Goal: Task Accomplishment & Management: Manage account settings

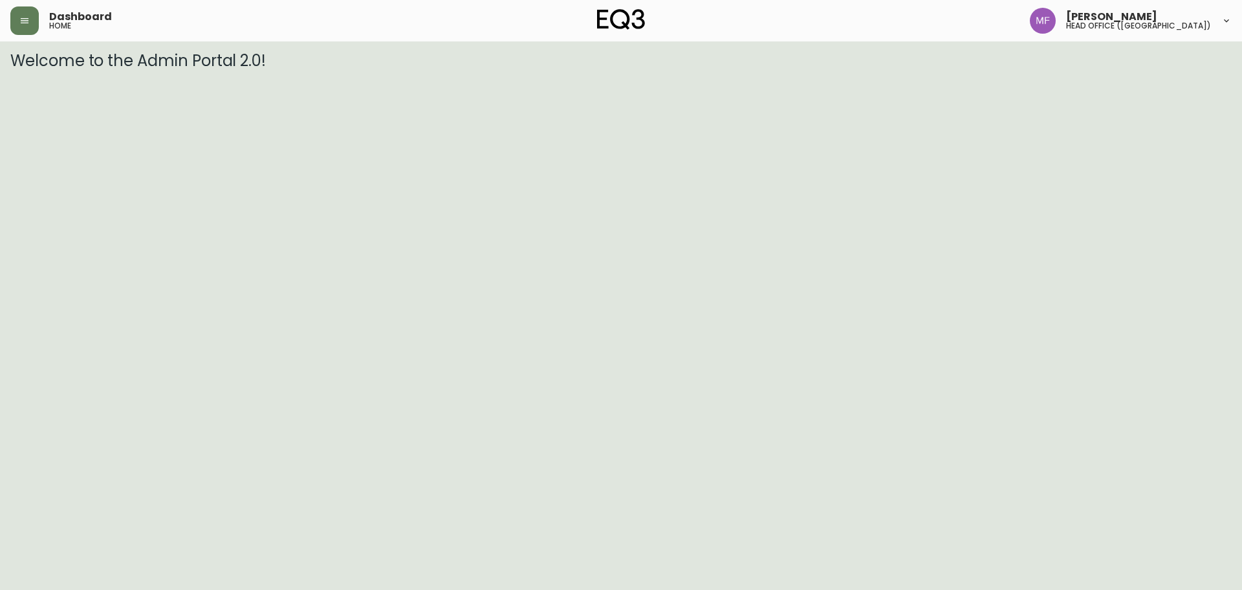
click at [28, 23] on icon "button" at bounding box center [25, 20] width 8 height 5
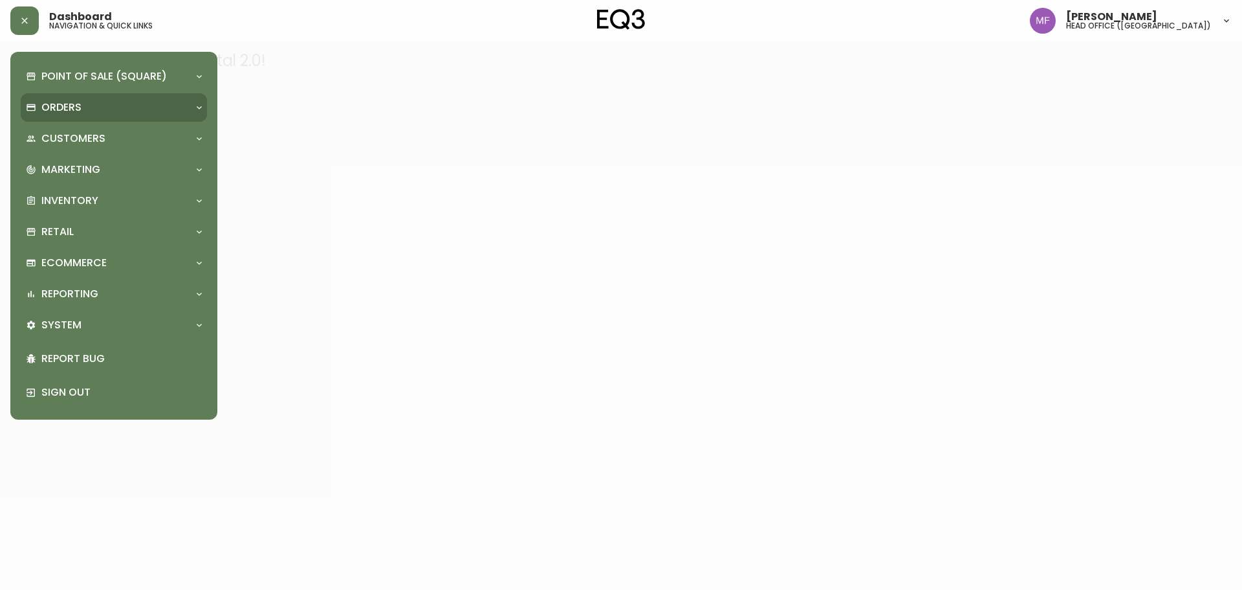
click at [73, 105] on p "Orders" at bounding box center [61, 107] width 40 height 14
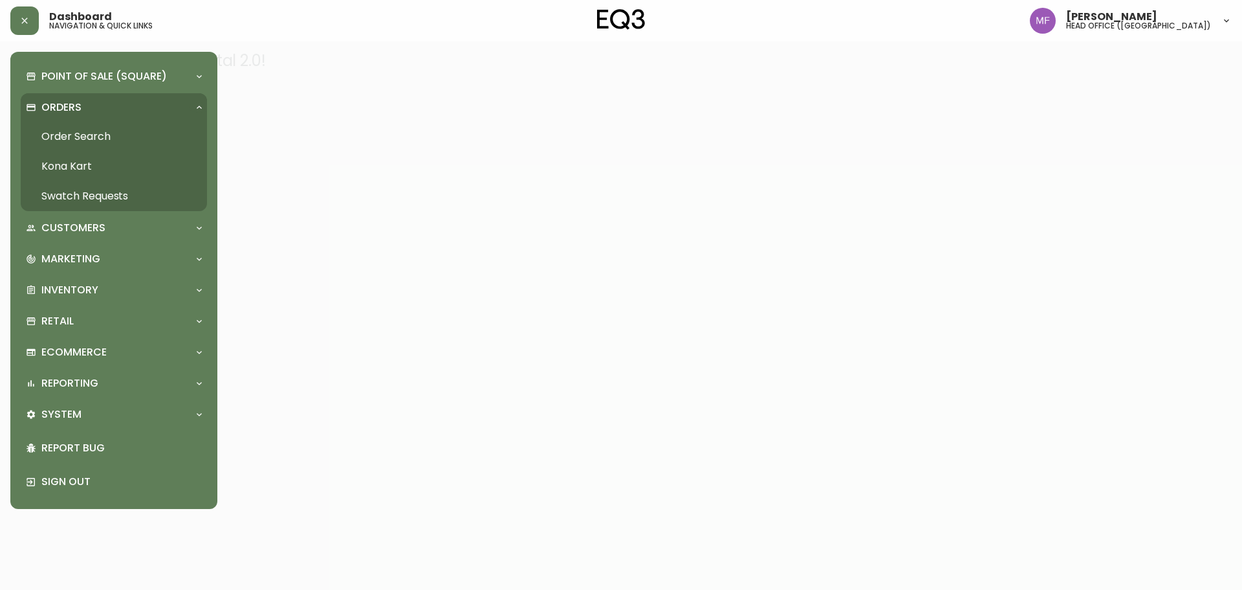
click at [96, 133] on link "Order Search" at bounding box center [114, 137] width 186 height 30
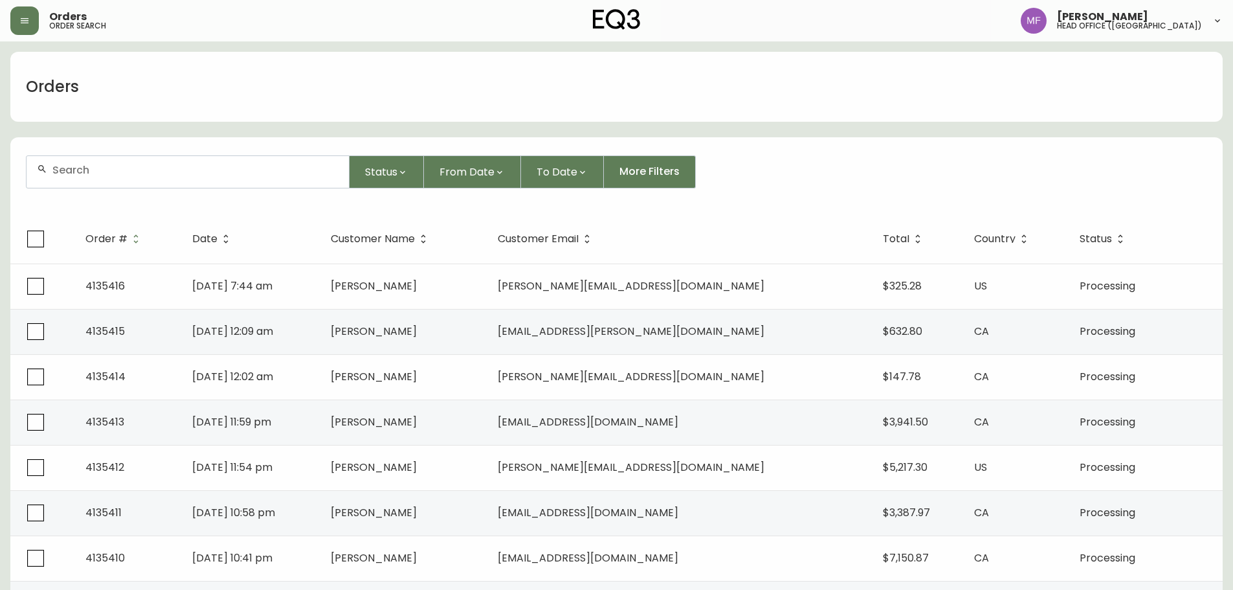
click at [140, 146] on form "Status From Date To Date More Filters" at bounding box center [616, 177] width 1212 height 74
click at [140, 168] on input "text" at bounding box center [195, 170] width 286 height 12
type input "4133614"
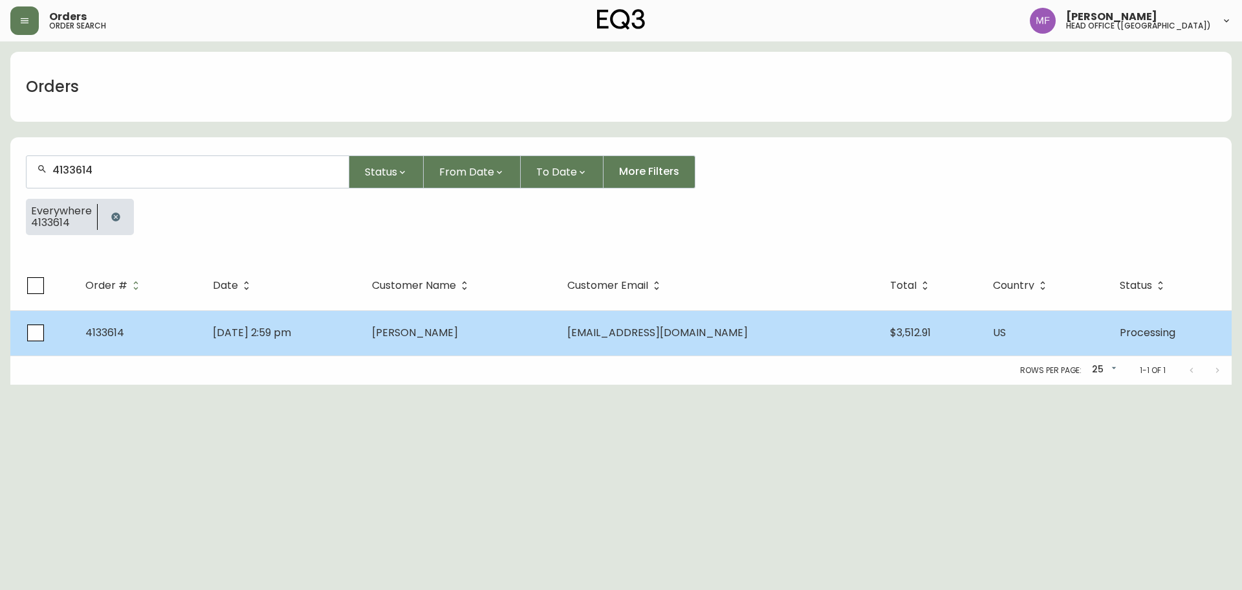
click at [494, 334] on td "Thea Wolf" at bounding box center [459, 332] width 195 height 45
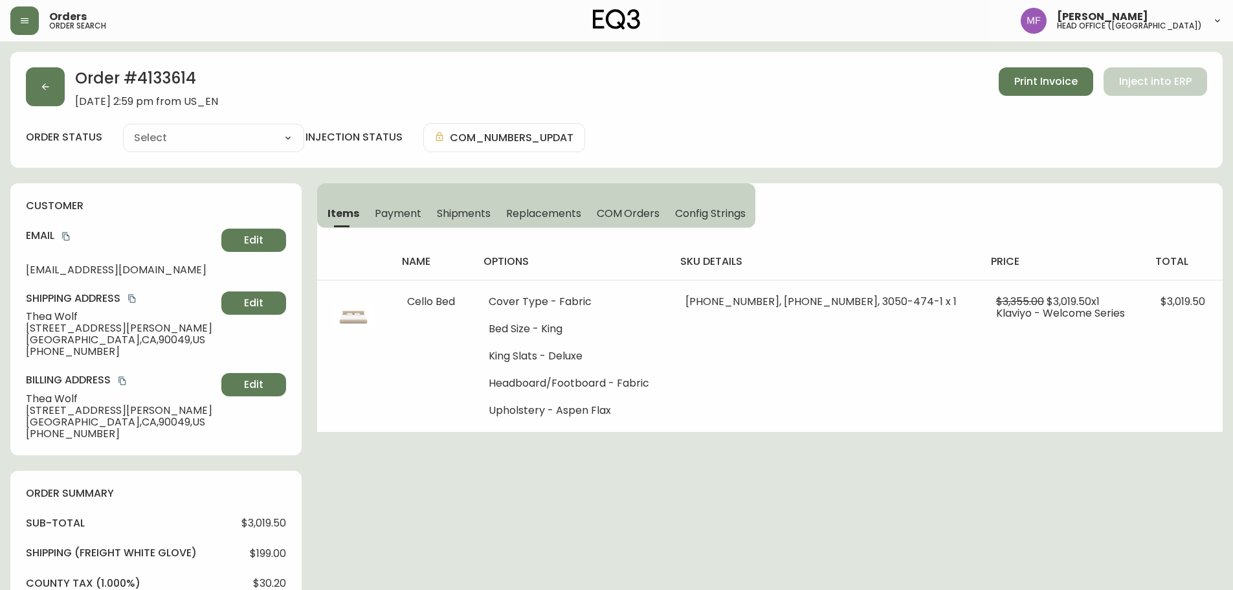
type input "Processing"
select select "PROCESSING"
click at [39, 100] on button "button" at bounding box center [45, 86] width 39 height 39
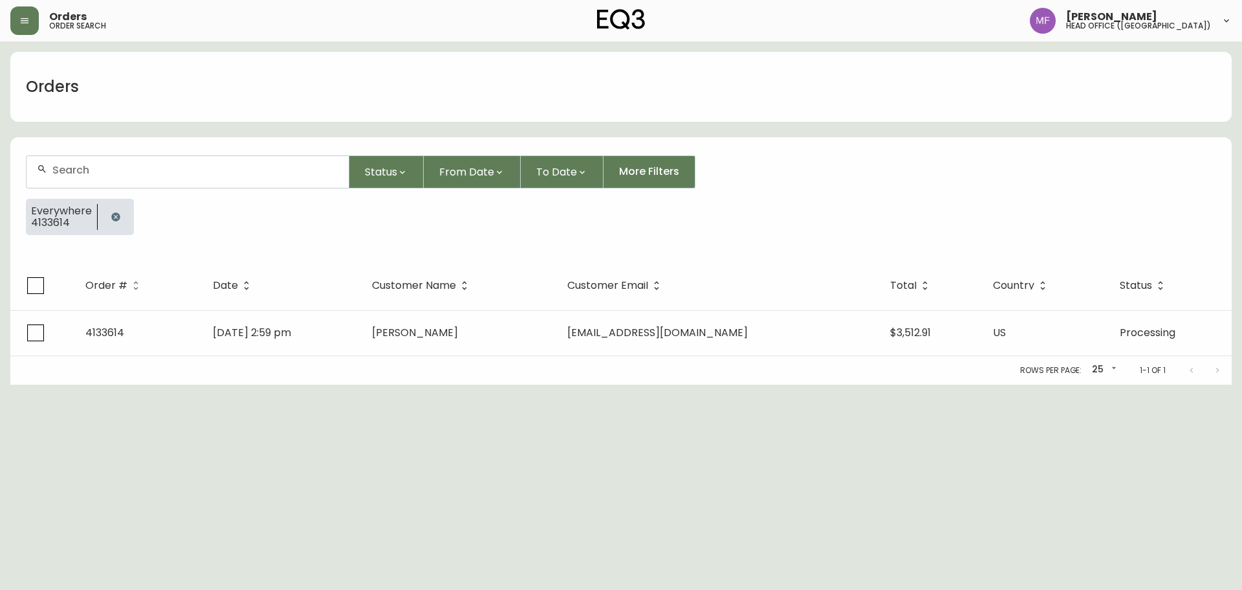
click at [118, 210] on button "button" at bounding box center [116, 217] width 26 height 26
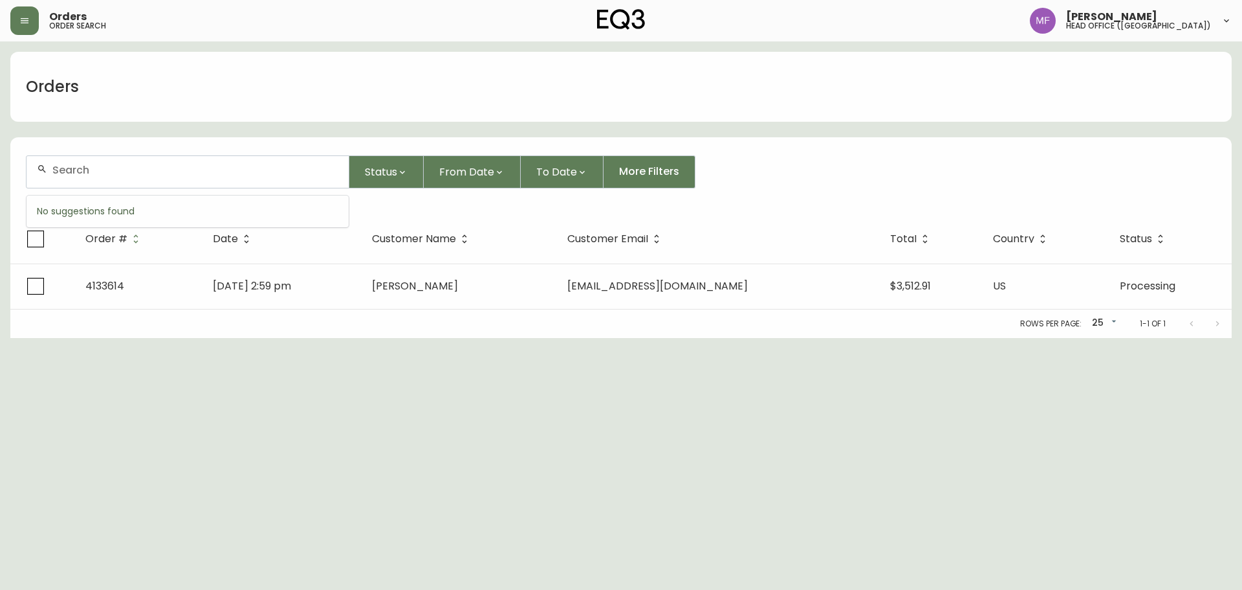
click at [100, 169] on input "text" at bounding box center [195, 170] width 286 height 12
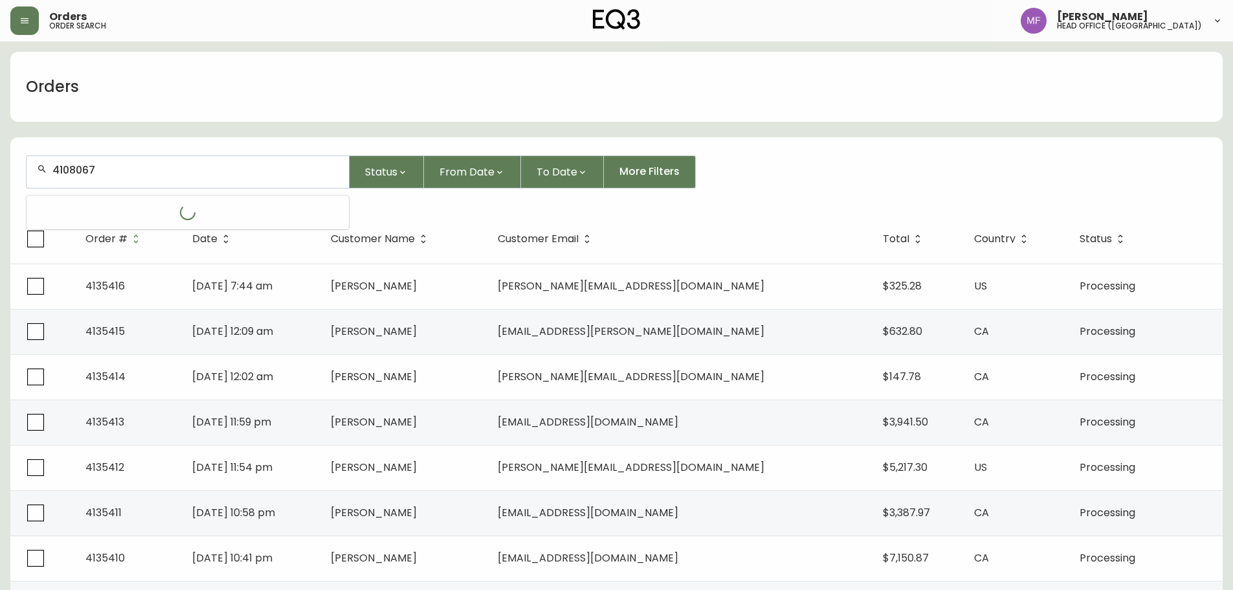
type input "4108067"
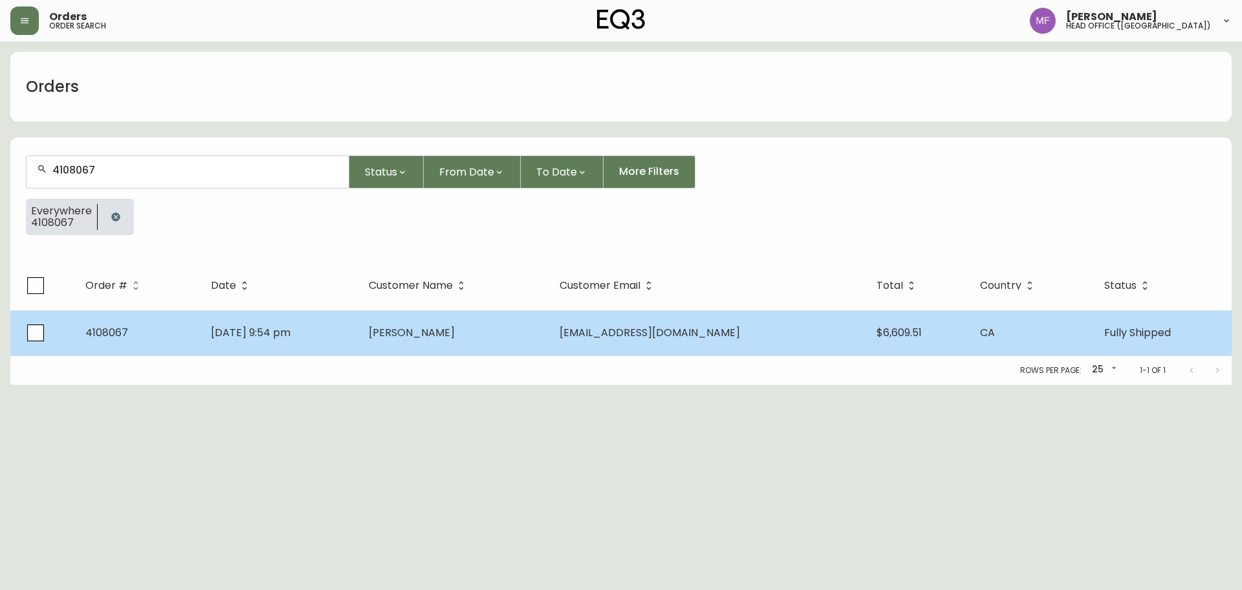
click at [547, 337] on td "Susan Trenholm" at bounding box center [455, 332] width 192 height 45
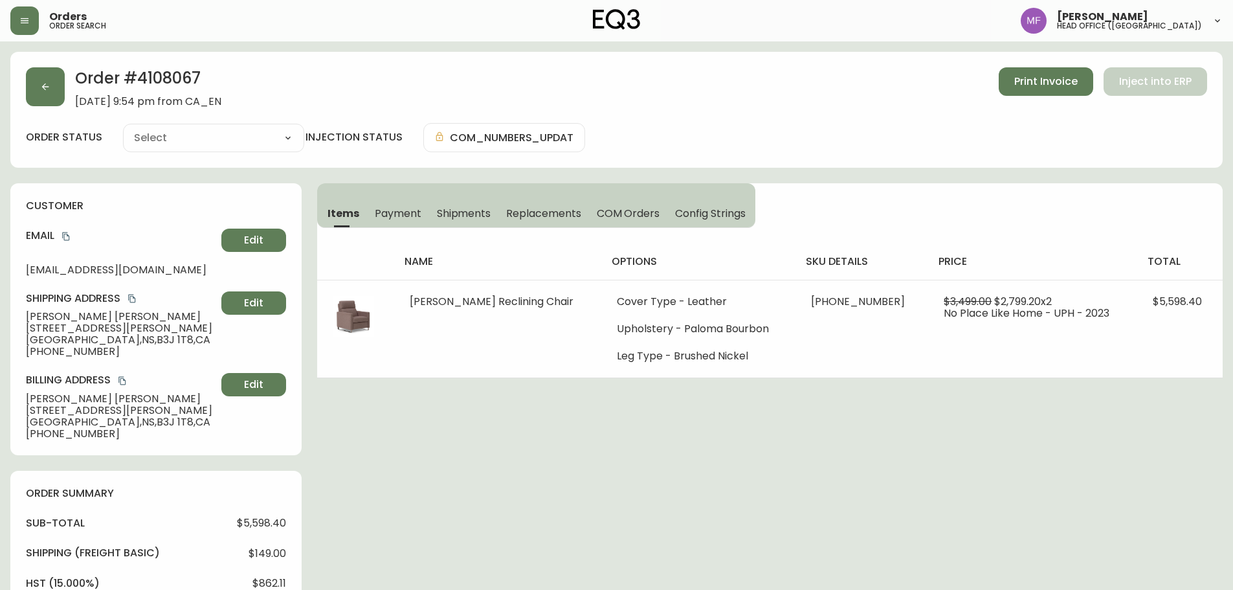
type input "Fully Shipped"
select select "FULLY_SHIPPED"
click at [191, 71] on h2 "Order # 4108067" at bounding box center [148, 81] width 146 height 28
copy h2 "4108067"
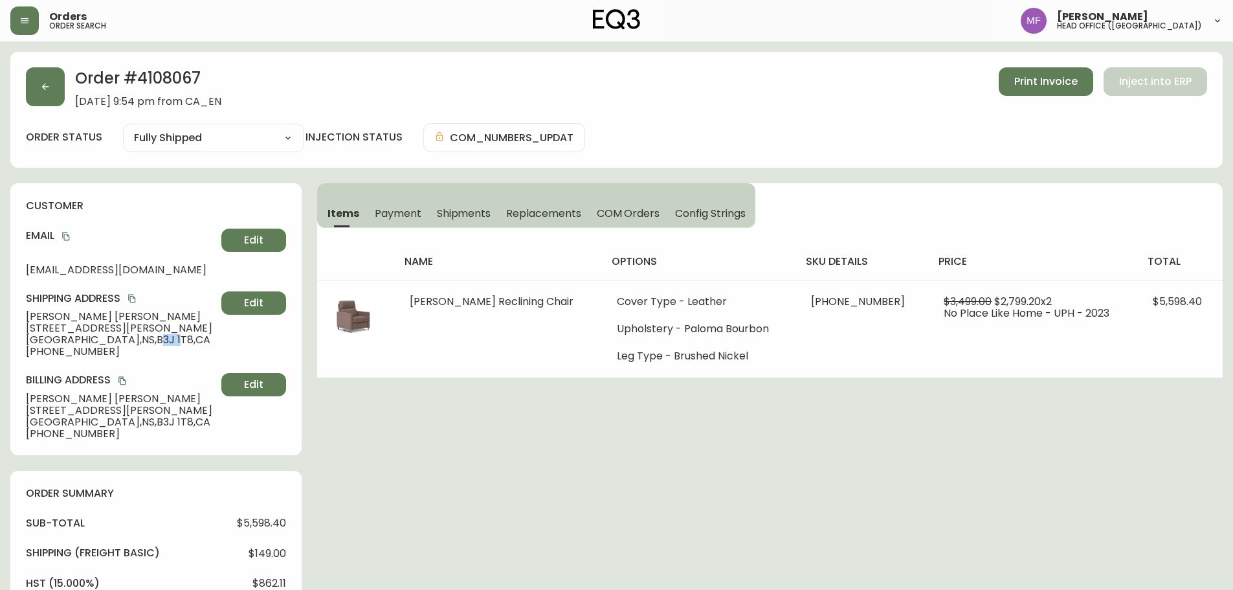
drag, startPoint x: 87, startPoint y: 339, endPoint x: 103, endPoint y: 339, distance: 15.5
click at [105, 339] on span "Halifax , NS , B3J 1T8 , CA" at bounding box center [121, 340] width 190 height 12
click at [78, 339] on span "Halifax , NS , B3J 1T8 , CA" at bounding box center [121, 340] width 190 height 12
drag, startPoint x: 91, startPoint y: 338, endPoint x: 117, endPoint y: 335, distance: 26.7
click at [117, 335] on span "Halifax , NS , B3J 1T8 , CA" at bounding box center [121, 340] width 190 height 12
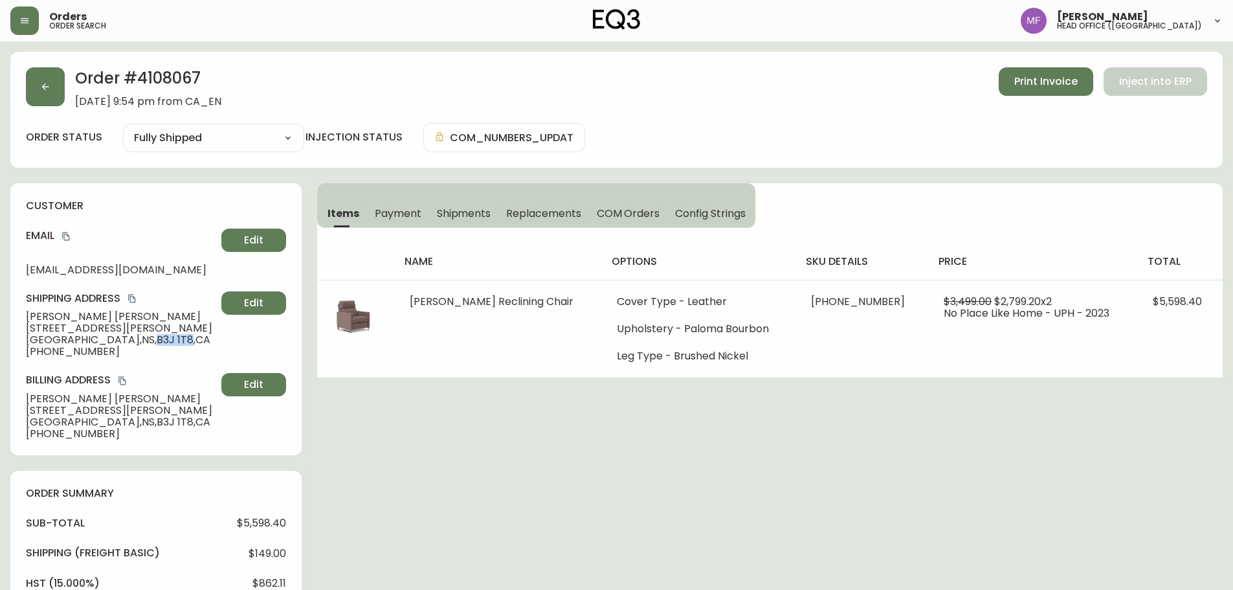
copy span "B3J 1T8"
click at [49, 89] on icon "button" at bounding box center [45, 87] width 10 height 10
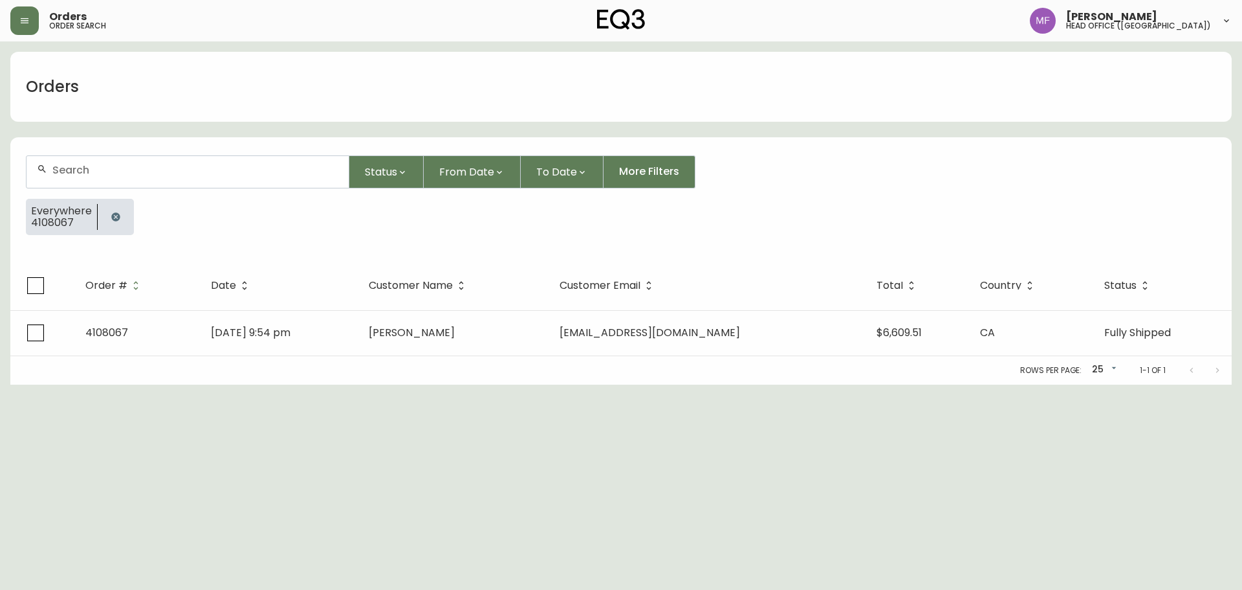
click at [111, 226] on button "button" at bounding box center [116, 217] width 26 height 26
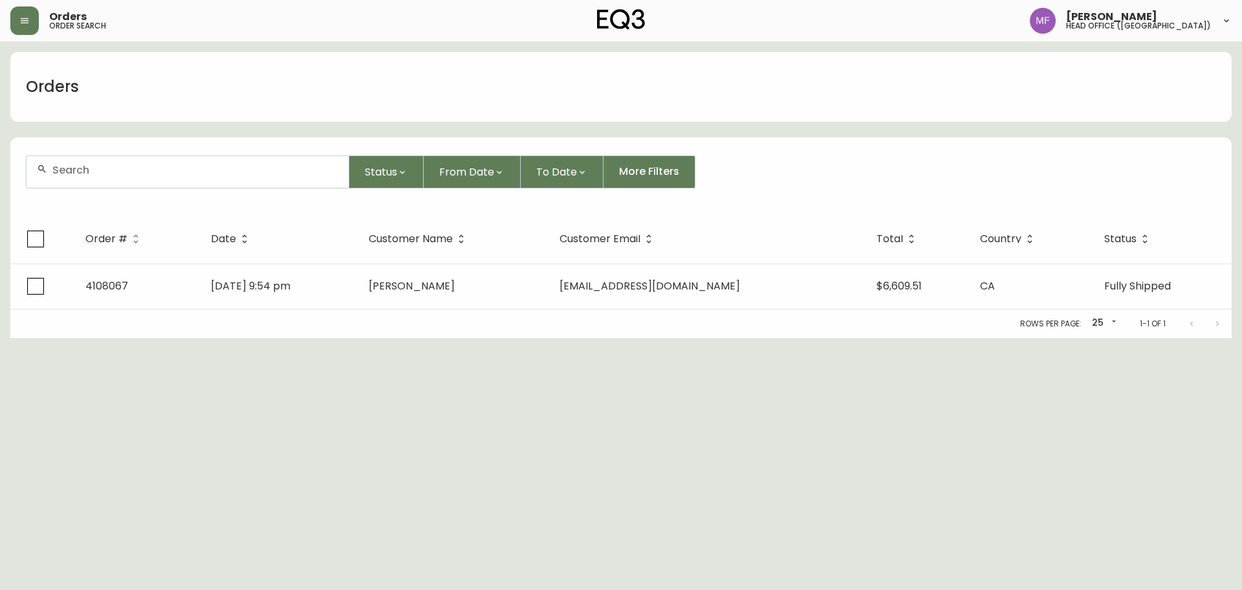
click at [111, 183] on div at bounding box center [188, 172] width 322 height 32
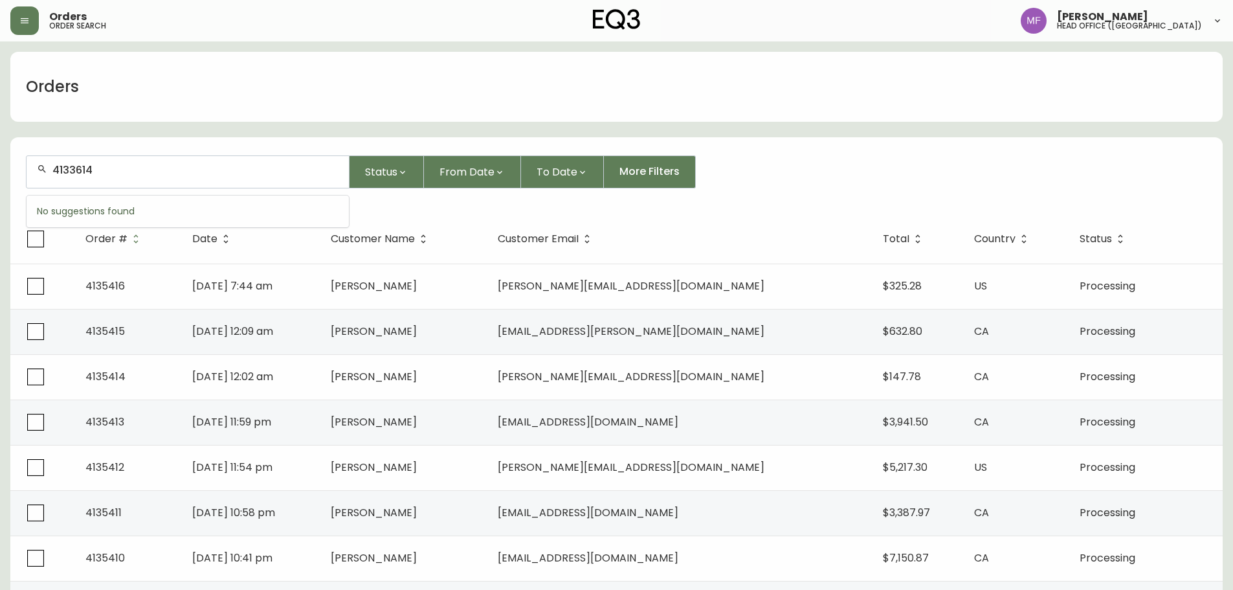
type input "4133614"
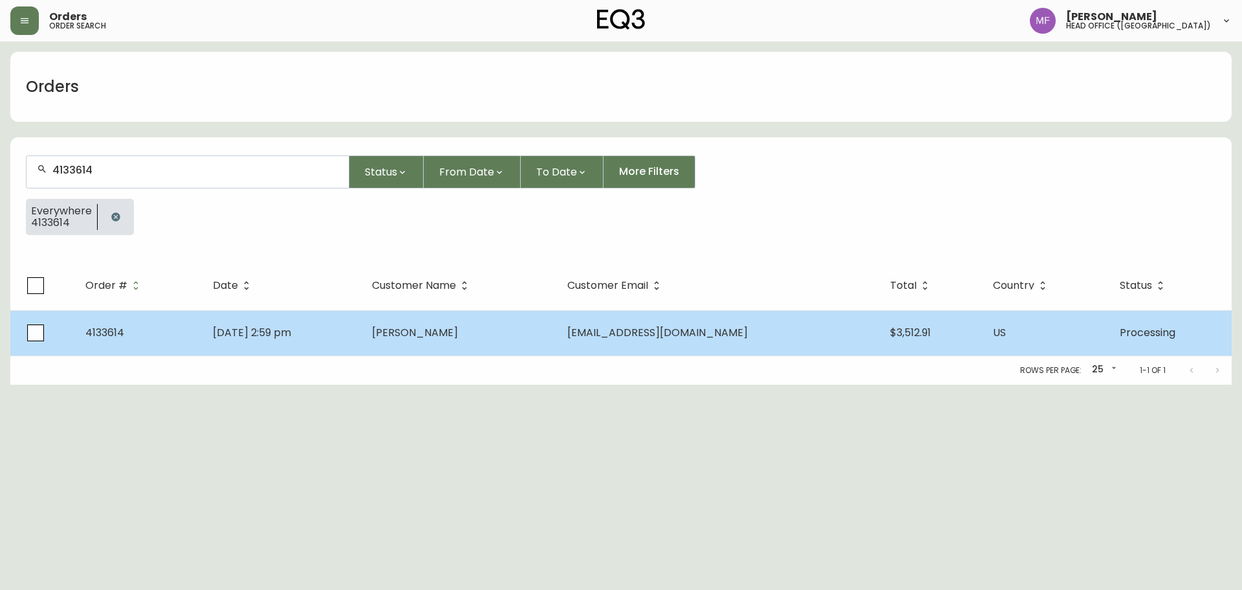
click at [534, 346] on td "Thea Wolf" at bounding box center [459, 332] width 195 height 45
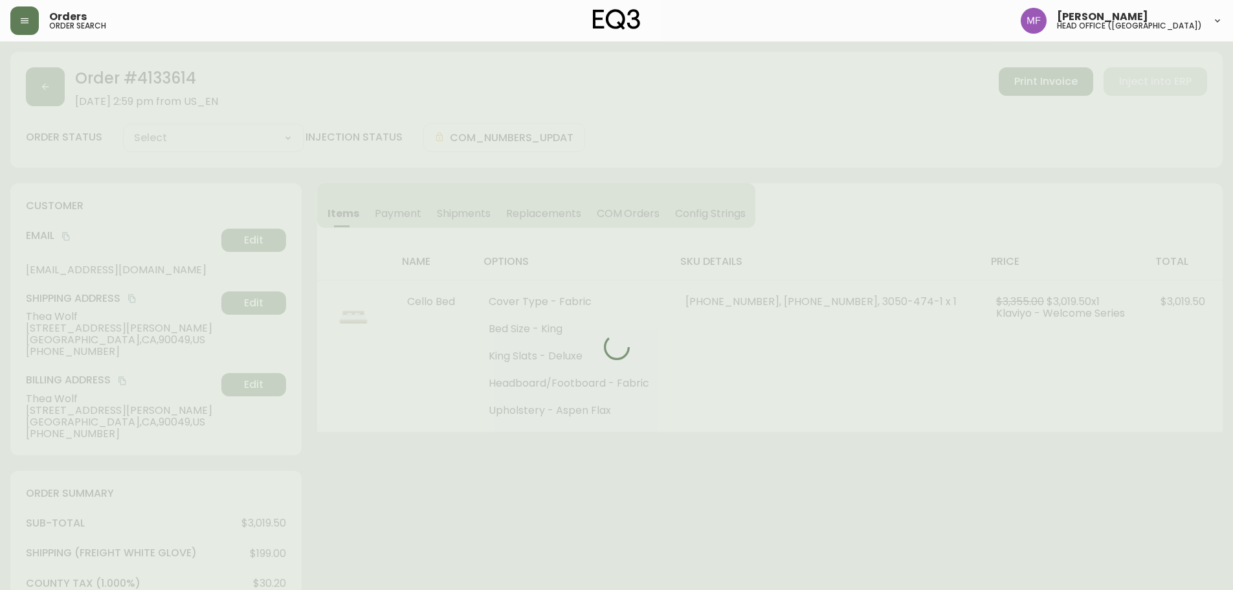
type input "Processing"
select select "PROCESSING"
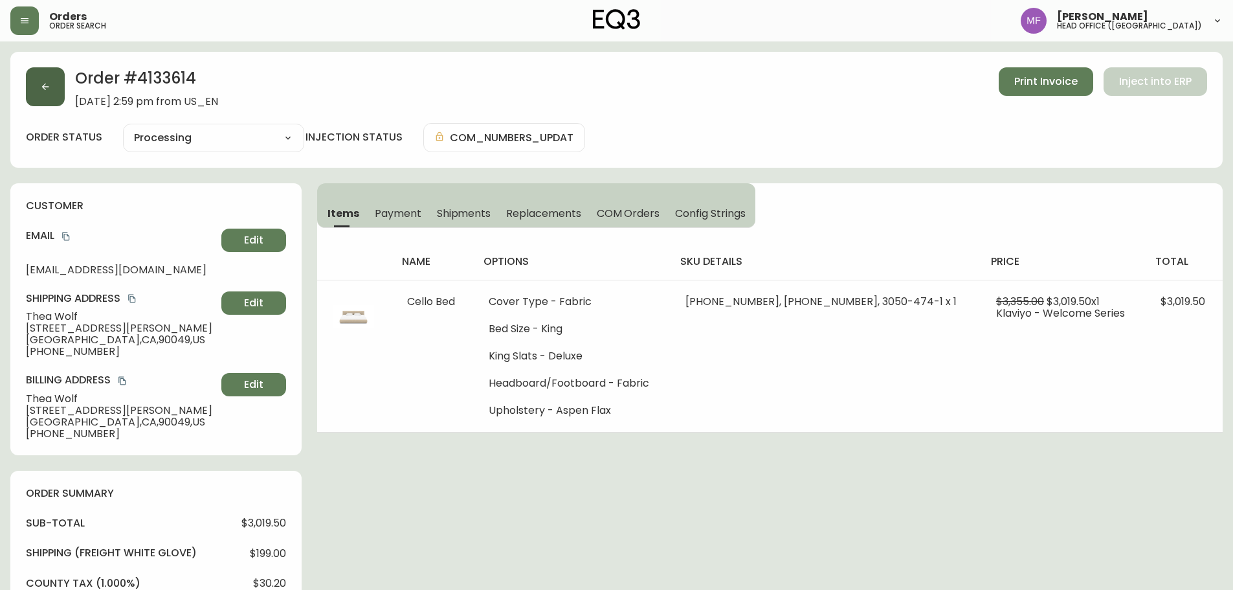
click at [58, 93] on button "button" at bounding box center [45, 86] width 39 height 39
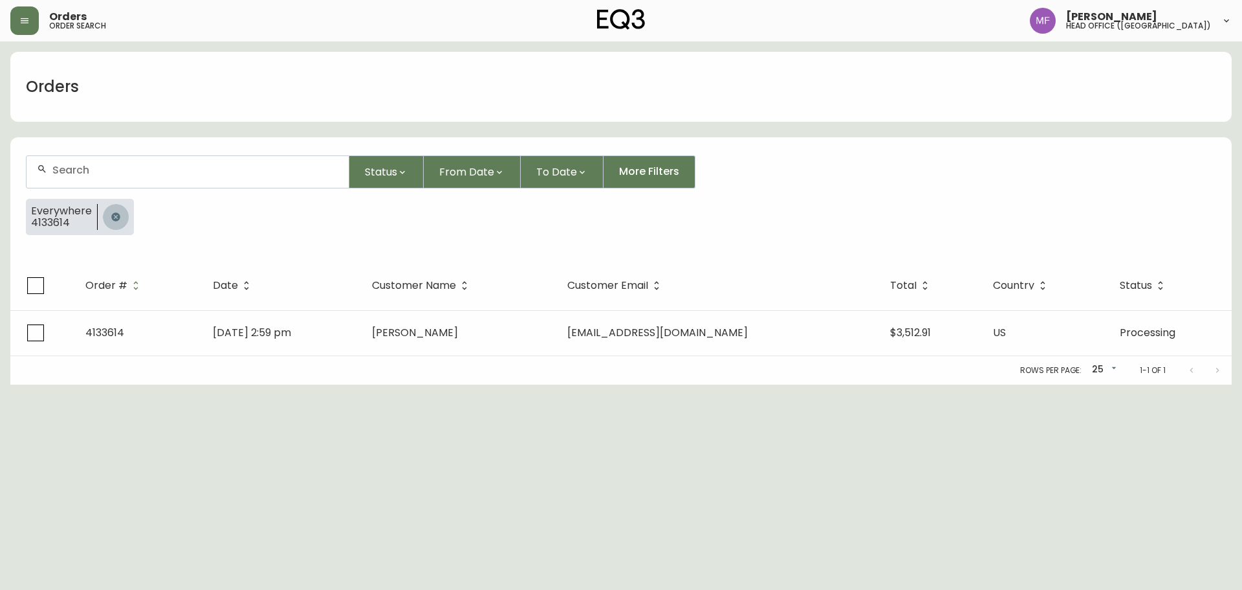
click at [111, 217] on icon "button" at bounding box center [115, 216] width 8 height 8
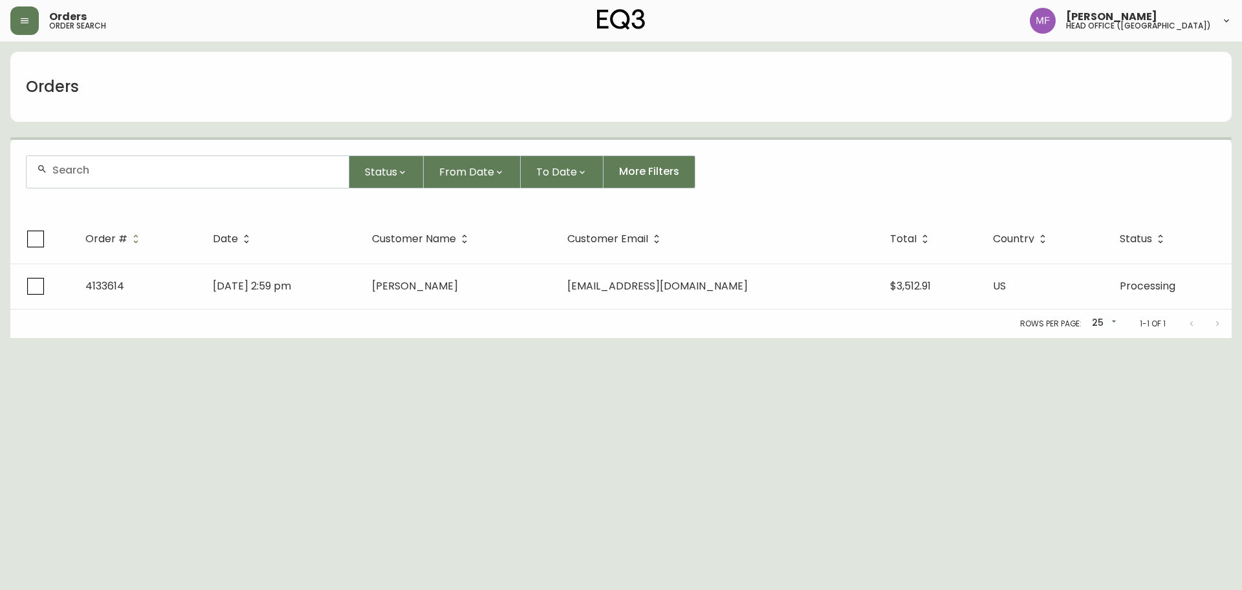
click at [116, 170] on input "text" at bounding box center [195, 170] width 286 height 12
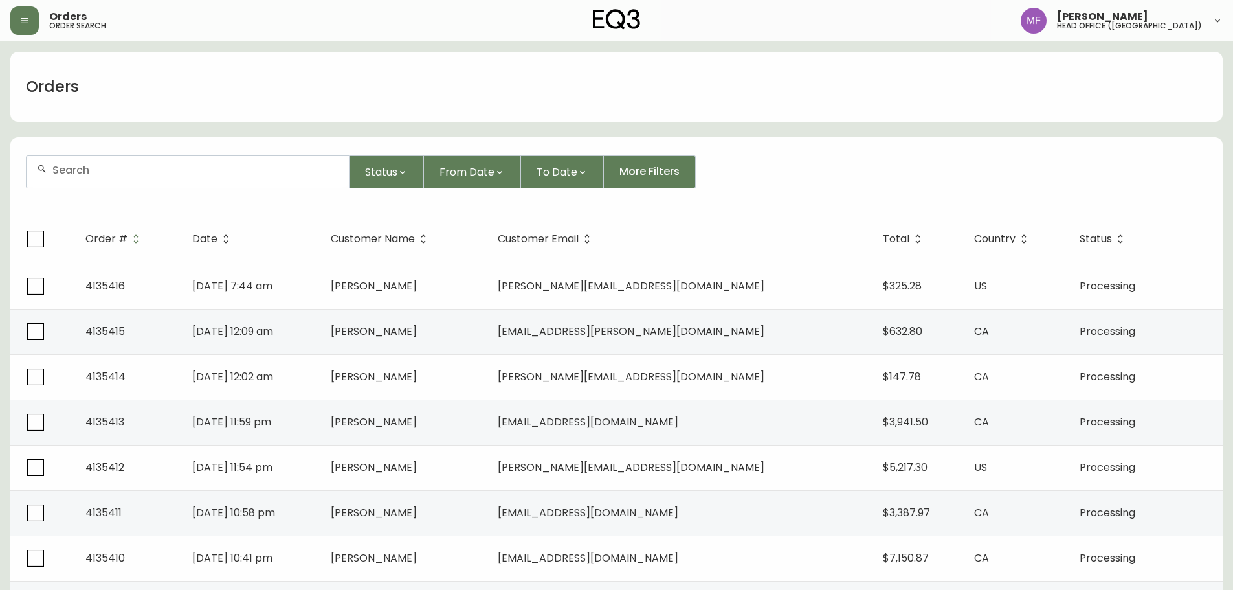
drag, startPoint x: 89, startPoint y: 181, endPoint x: 80, endPoint y: 170, distance: 14.8
click at [89, 181] on div at bounding box center [188, 172] width 322 height 32
paste input "4133874"
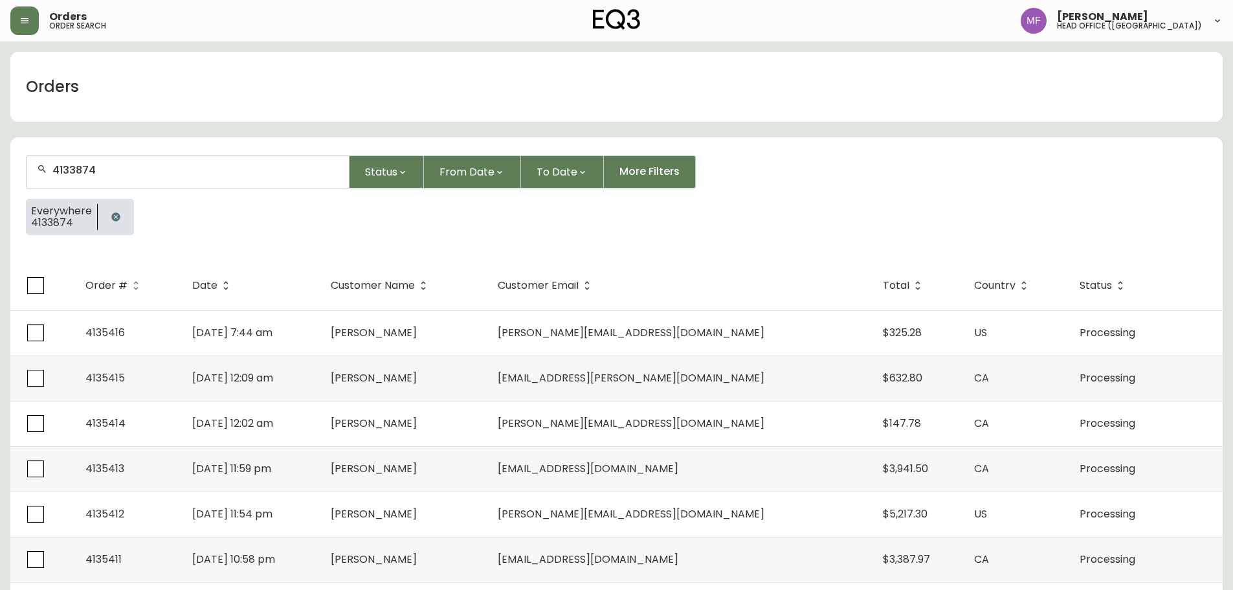
type input "4133874"
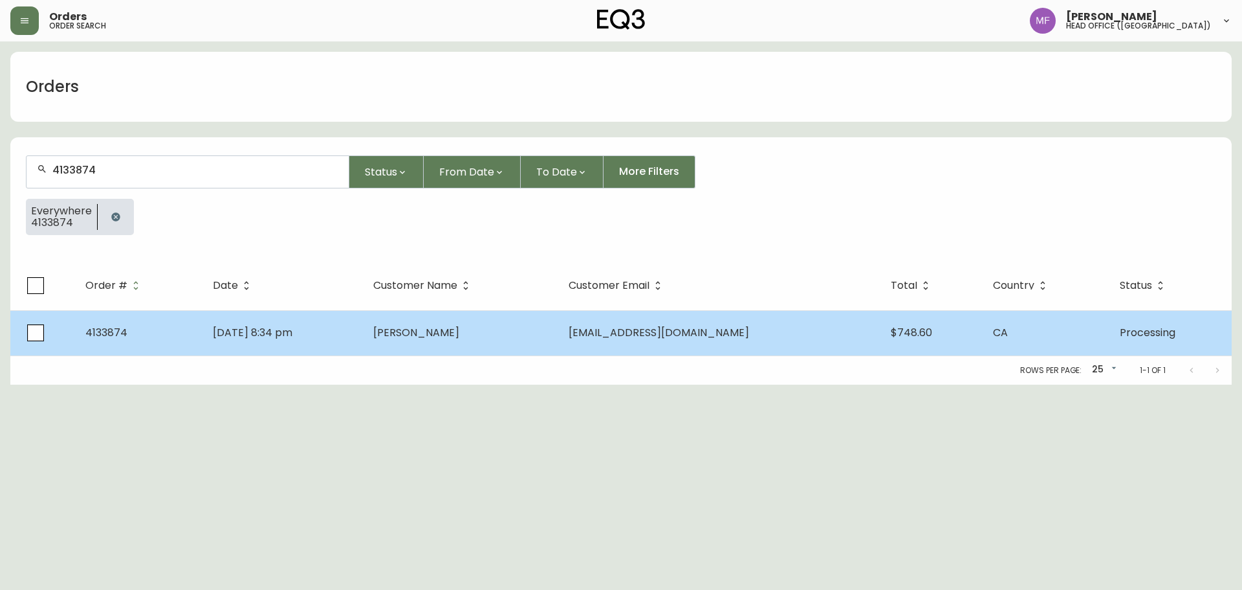
click at [417, 342] on td "Mark Davidson" at bounding box center [460, 332] width 195 height 45
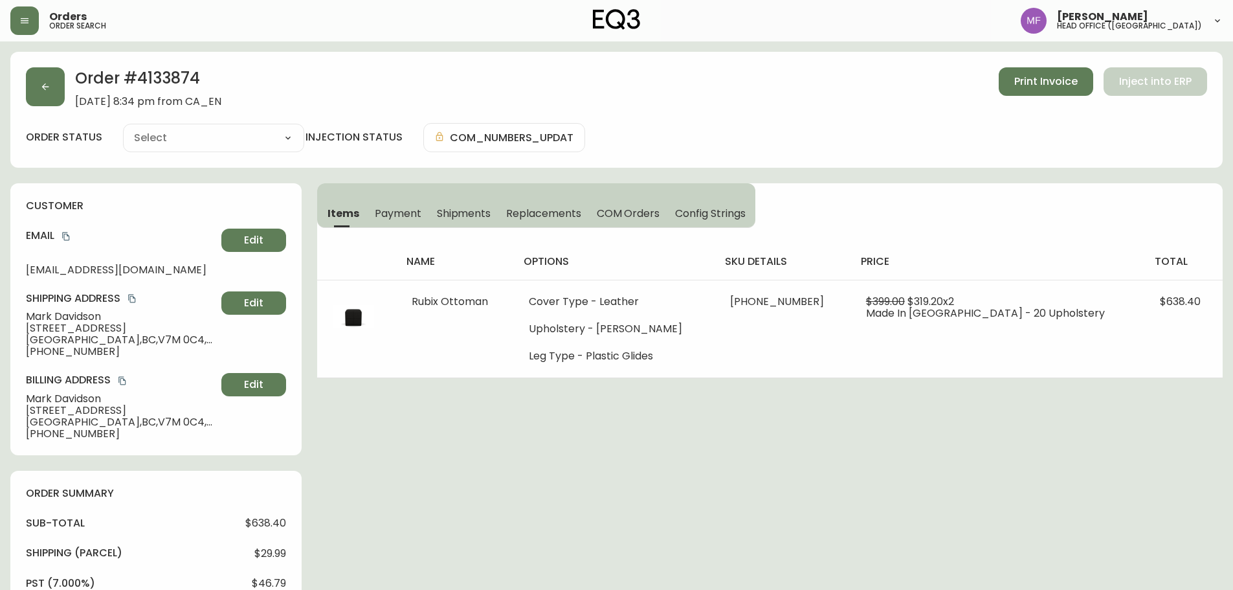
type input "Processing"
select select "PROCESSING"
click at [45, 94] on button "button" at bounding box center [45, 86] width 39 height 39
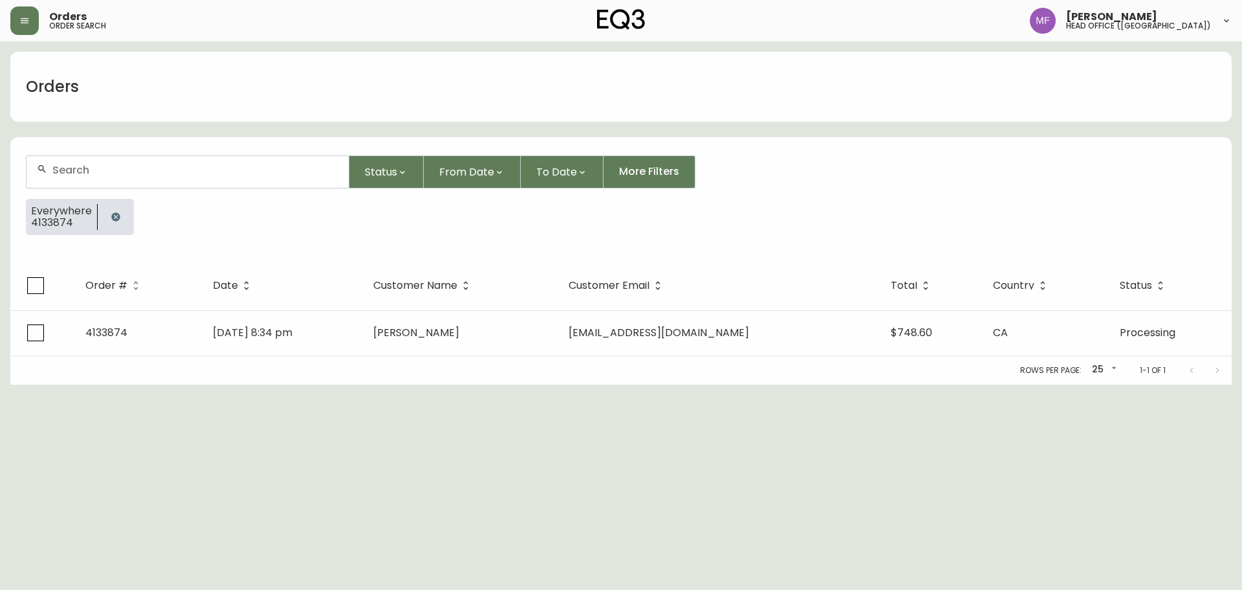
click at [116, 212] on icon "button" at bounding box center [116, 217] width 10 height 10
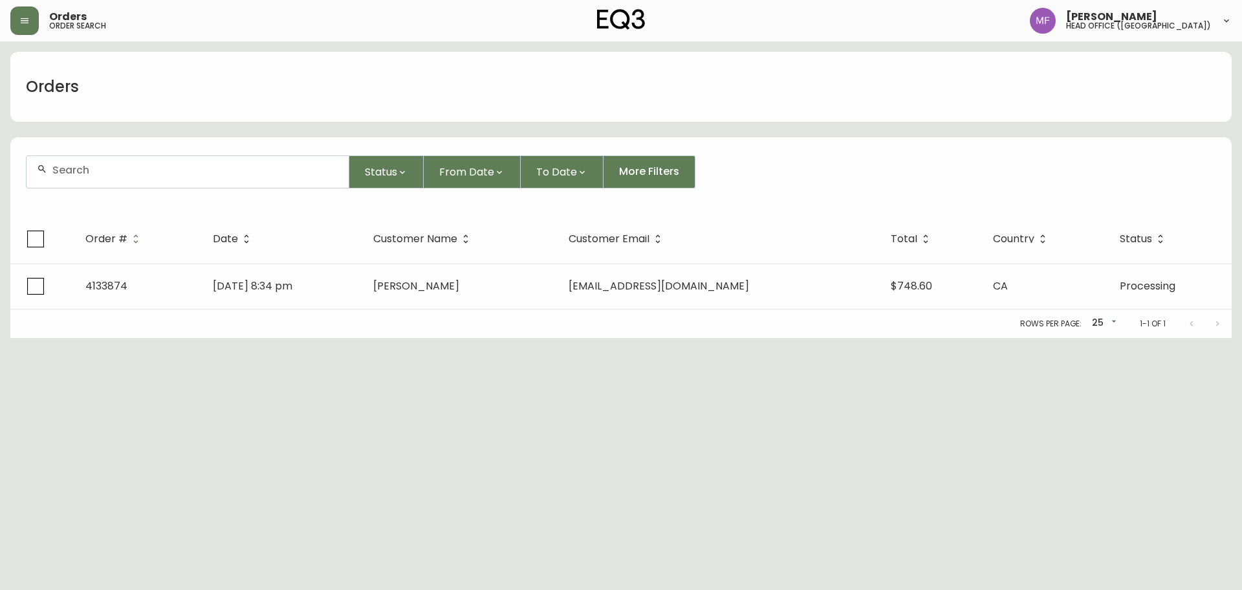
click at [99, 173] on input "text" at bounding box center [195, 170] width 286 height 12
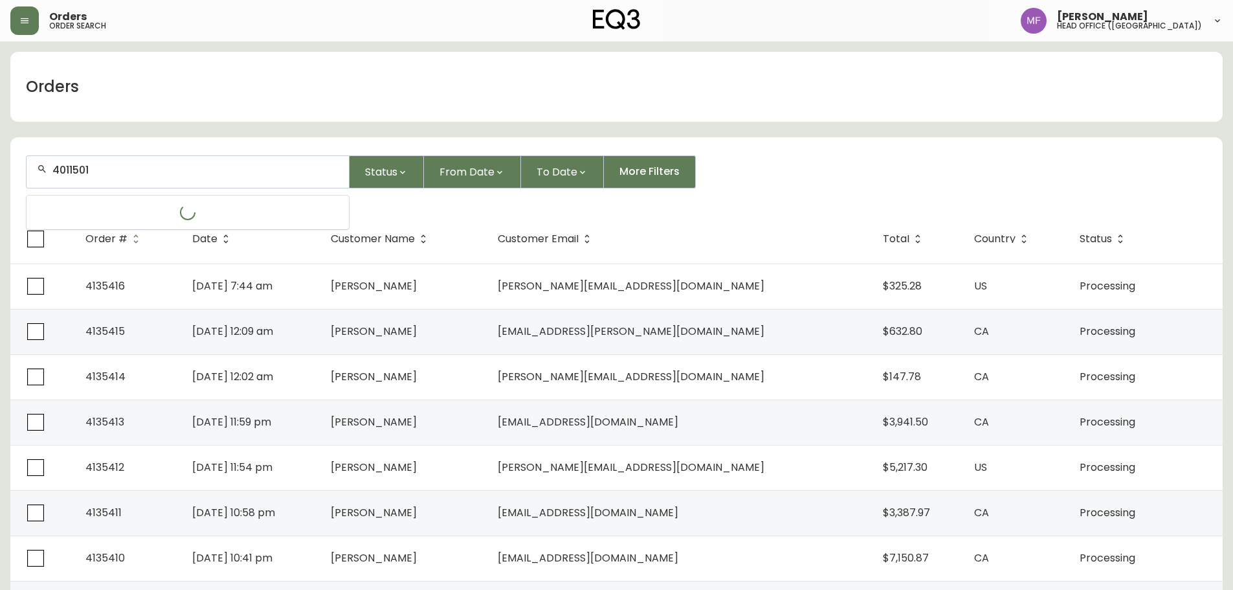
type input "4011501"
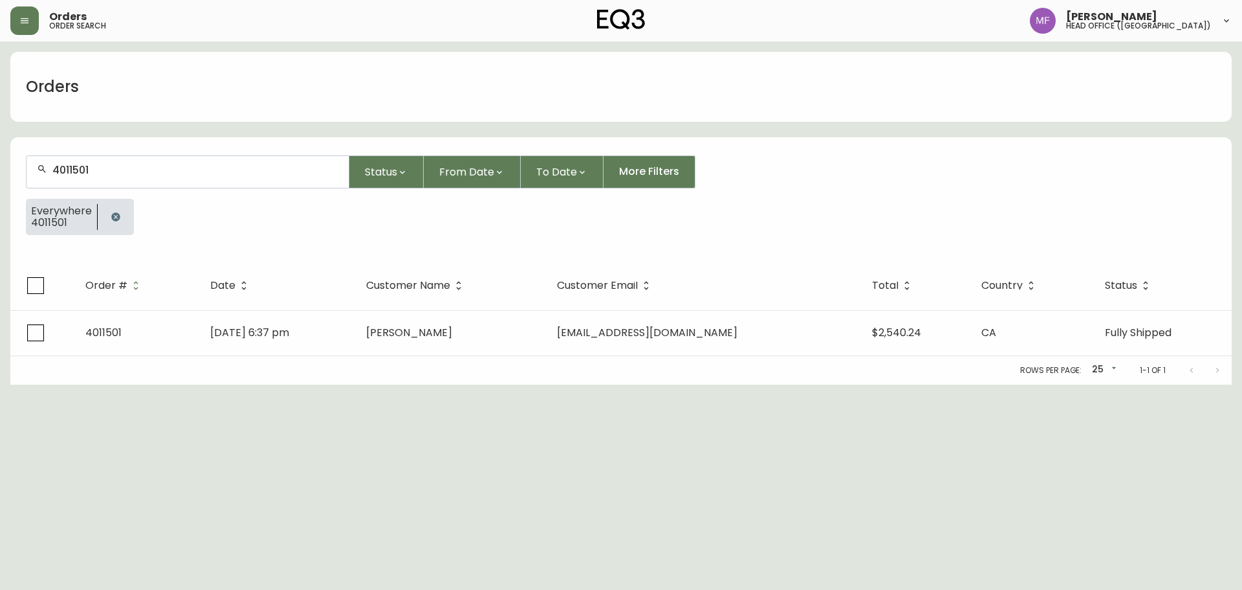
click at [496, 356] on div "Rows per page: 25 25 1-1 of 1" at bounding box center [621, 370] width 1222 height 28
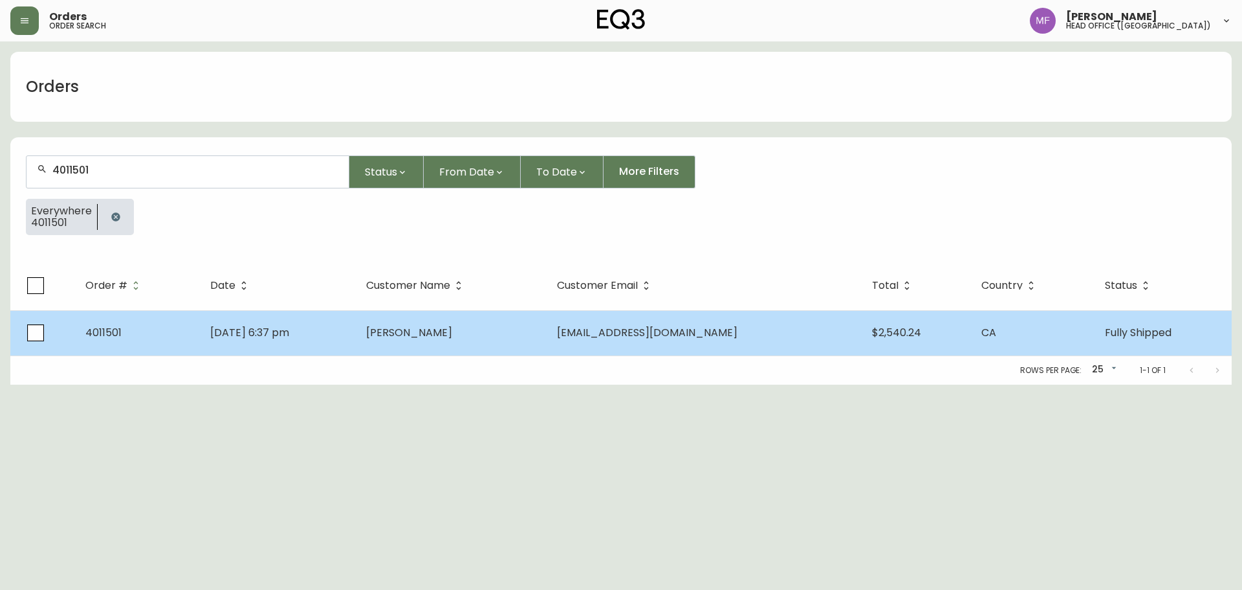
click at [681, 335] on span "megeraymond@gmail.com" at bounding box center [647, 332] width 181 height 15
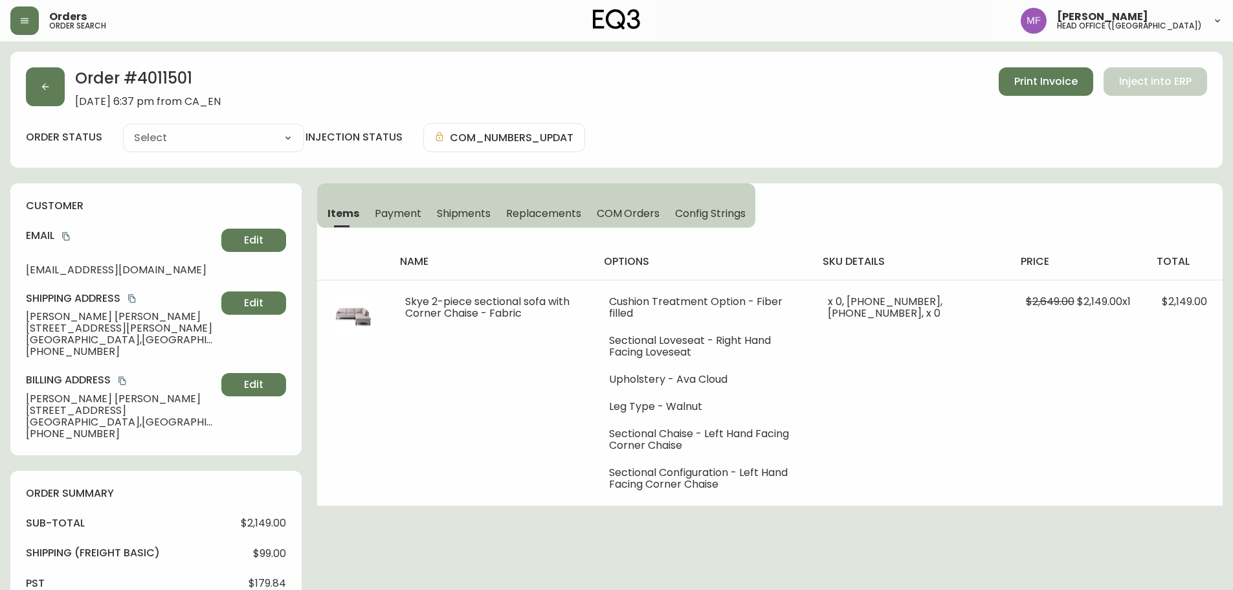
type input "Fully Shipped"
select select "FULLY_SHIPPED"
click at [57, 78] on button "button" at bounding box center [45, 86] width 39 height 39
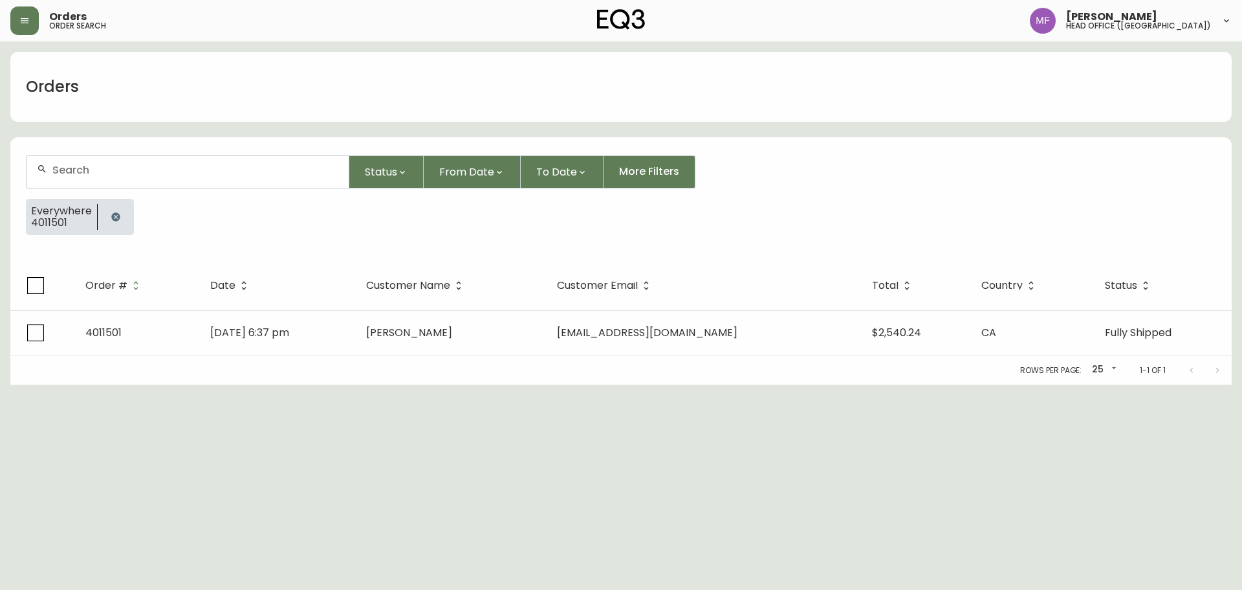
click at [113, 220] on icon "button" at bounding box center [115, 216] width 8 height 8
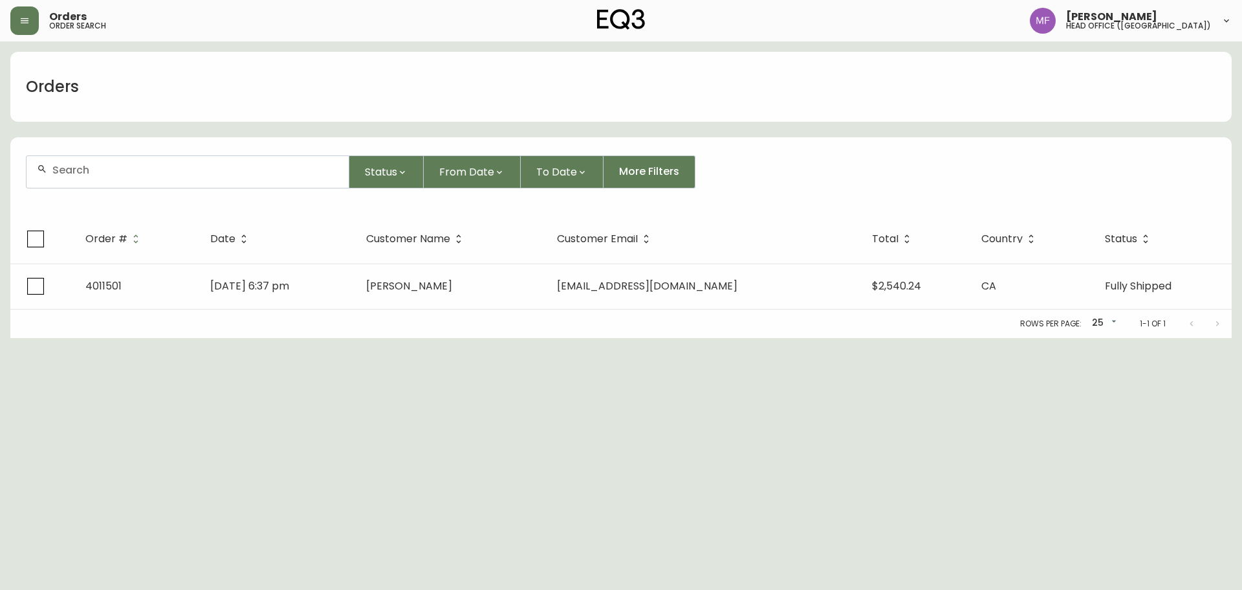
click at [106, 191] on form "Status From Date To Date More Filters" at bounding box center [621, 177] width 1222 height 74
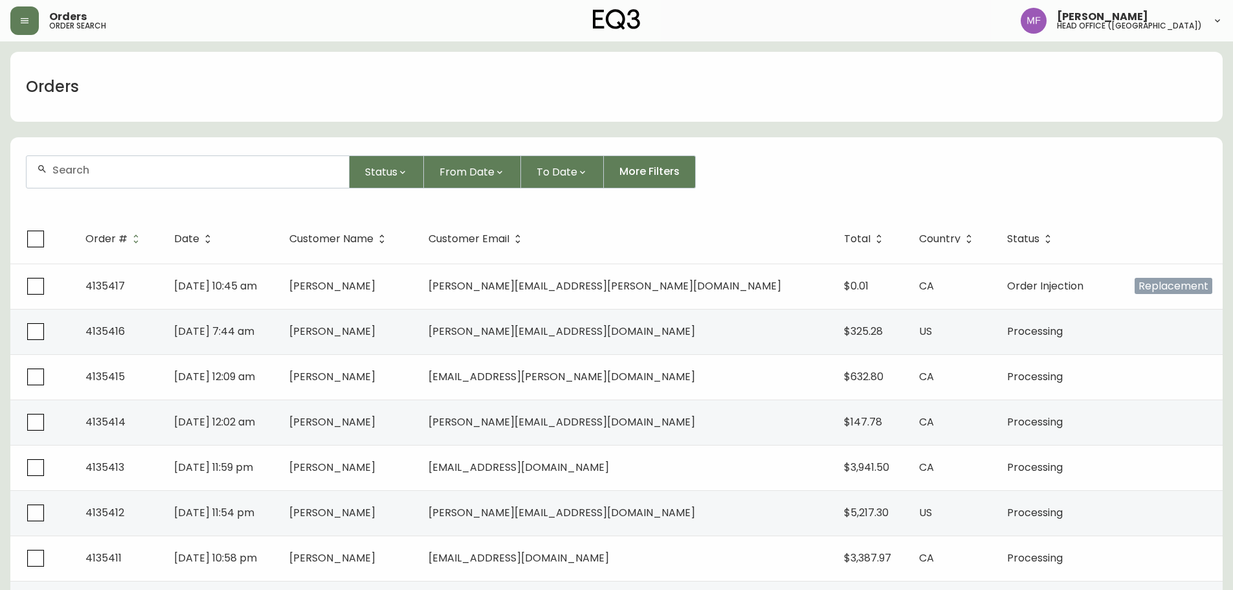
click at [102, 176] on div at bounding box center [188, 172] width 322 height 32
paste input "4134681"
type input "4134681"
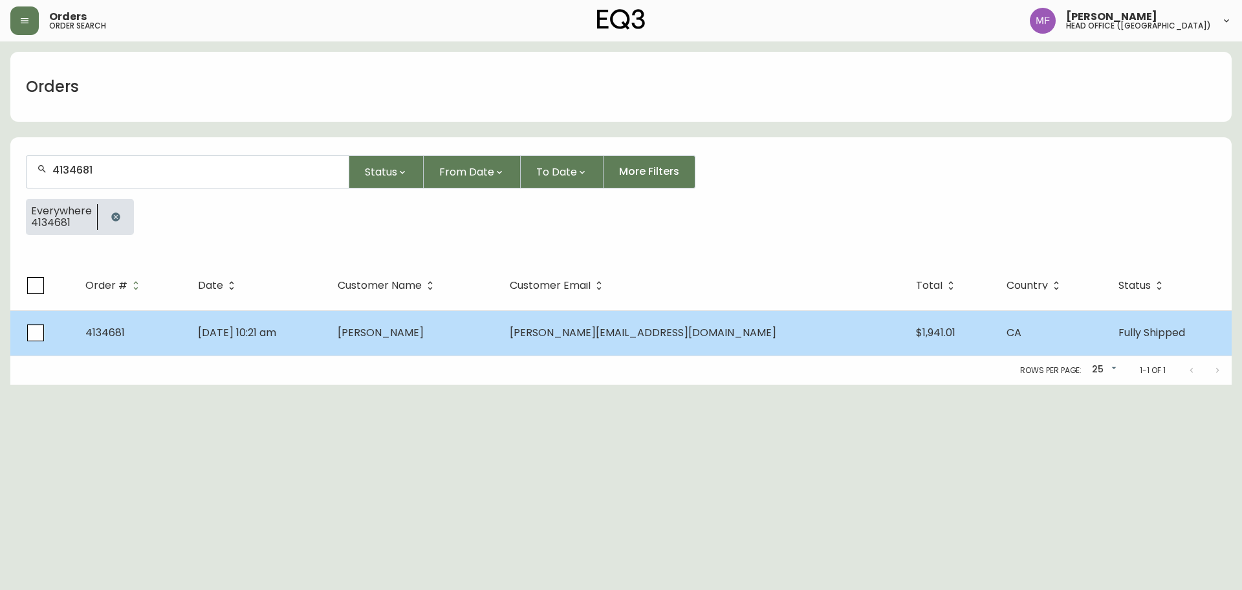
click at [614, 328] on td "arsenault.jer@gmail.com" at bounding box center [703, 332] width 406 height 45
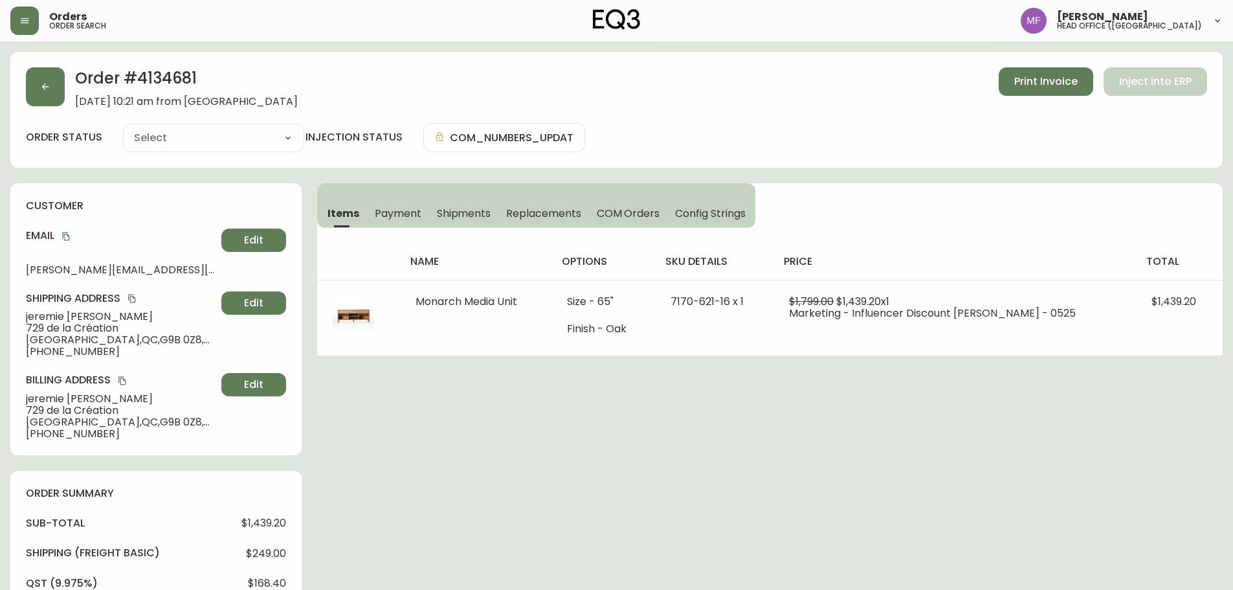
type input "Fully Shipped"
select select "FULLY_SHIPPED"
click at [481, 209] on span "Shipments" at bounding box center [464, 213] width 54 height 14
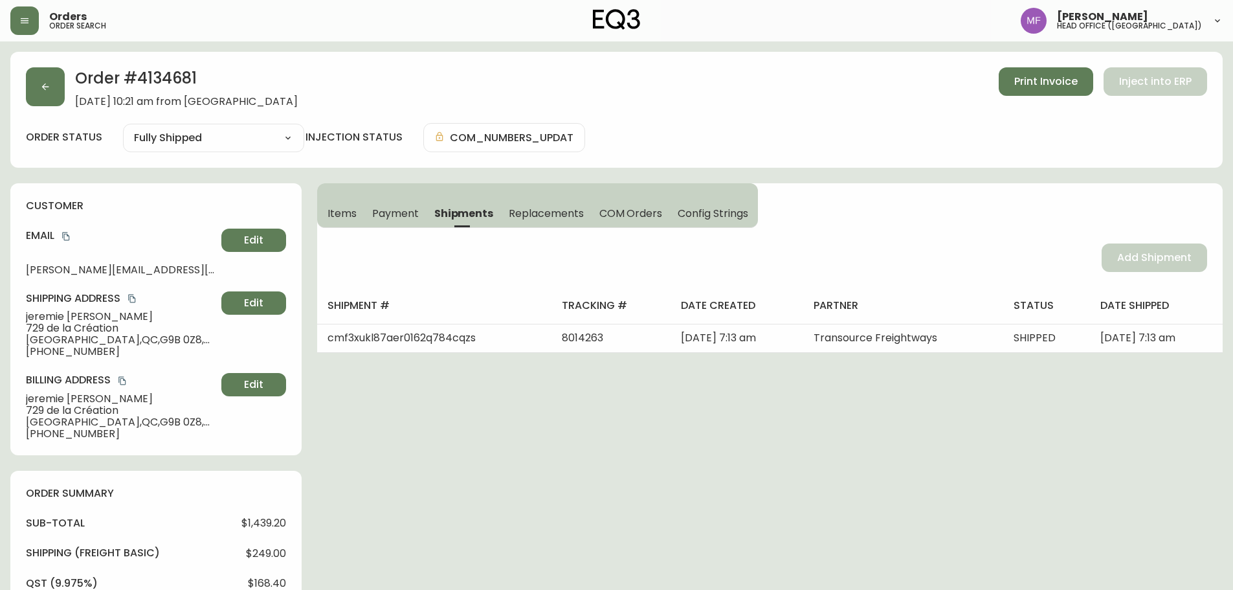
click at [341, 213] on span "Items" at bounding box center [341, 213] width 29 height 14
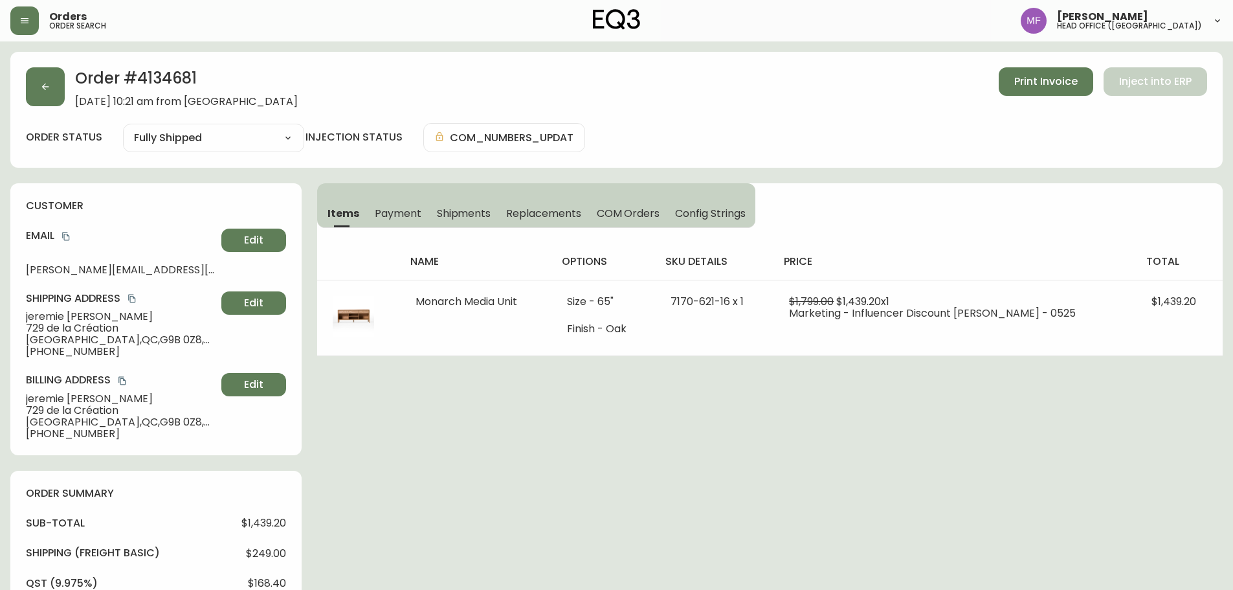
click at [343, 209] on span "Items" at bounding box center [343, 213] width 32 height 14
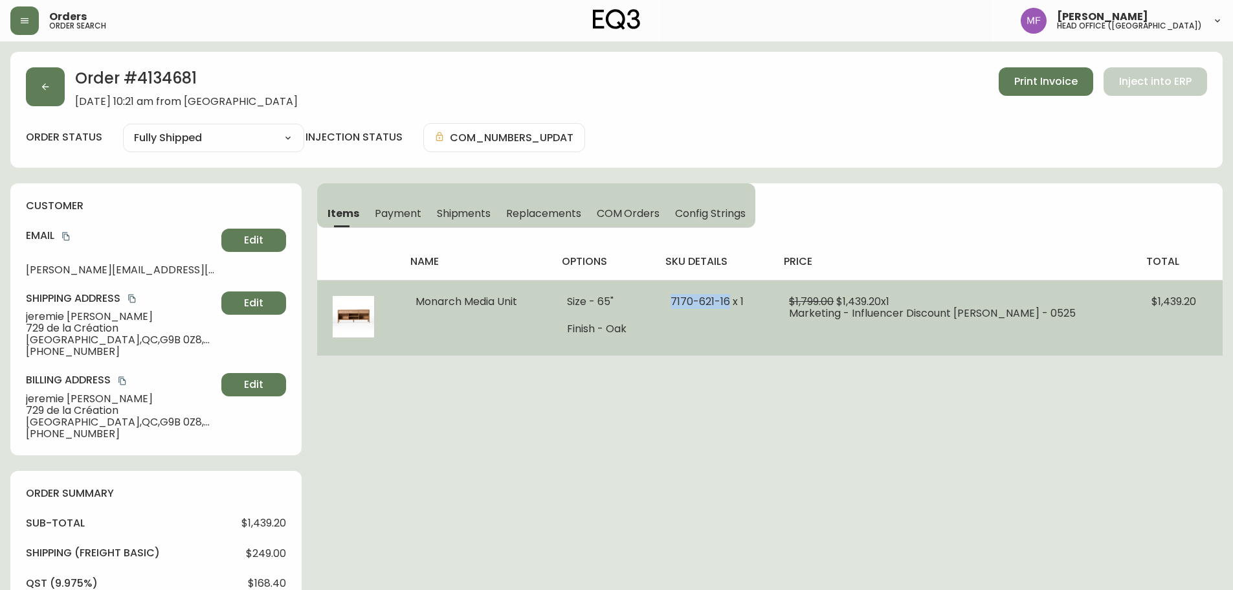
drag, startPoint x: 738, startPoint y: 302, endPoint x: 681, endPoint y: 294, distance: 58.2
click at [681, 294] on span "7170-621-16 x 1" at bounding box center [706, 301] width 73 height 15
copy span "7170-621-16"
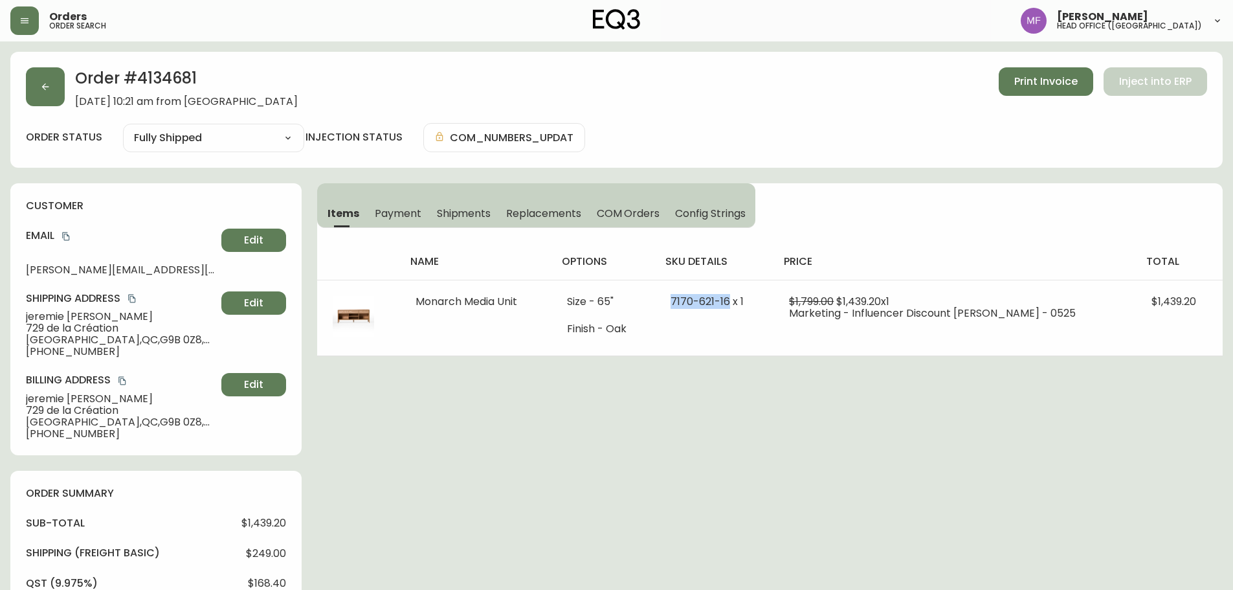
click at [184, 83] on h2 "Order # 4134681" at bounding box center [186, 81] width 223 height 28
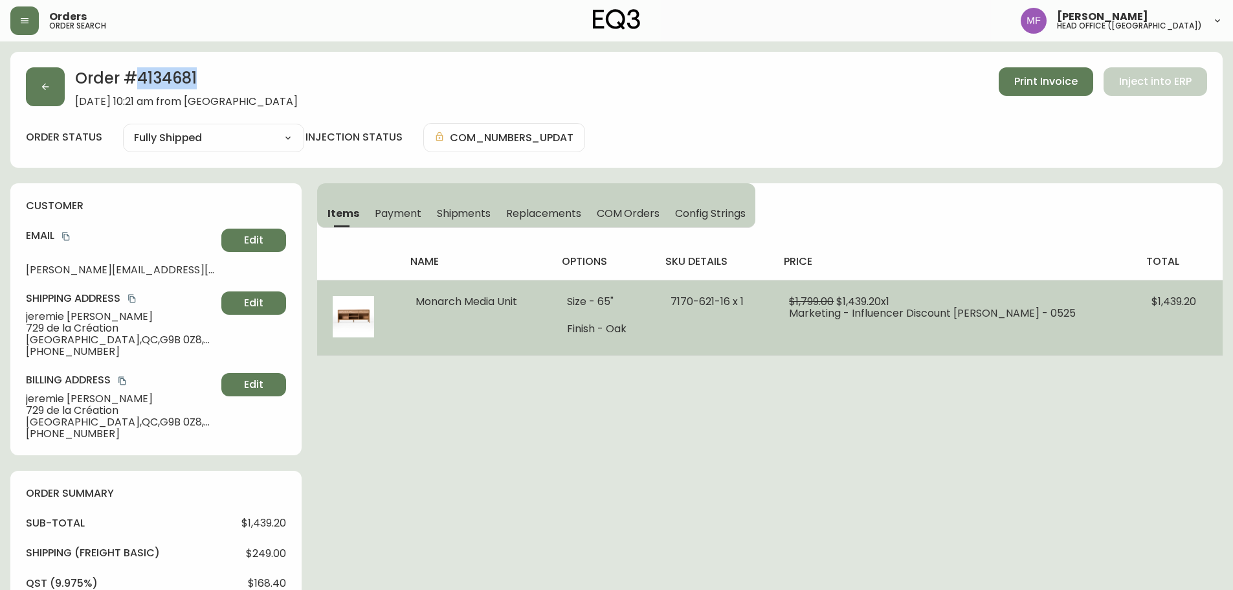
copy h2 "4134681"
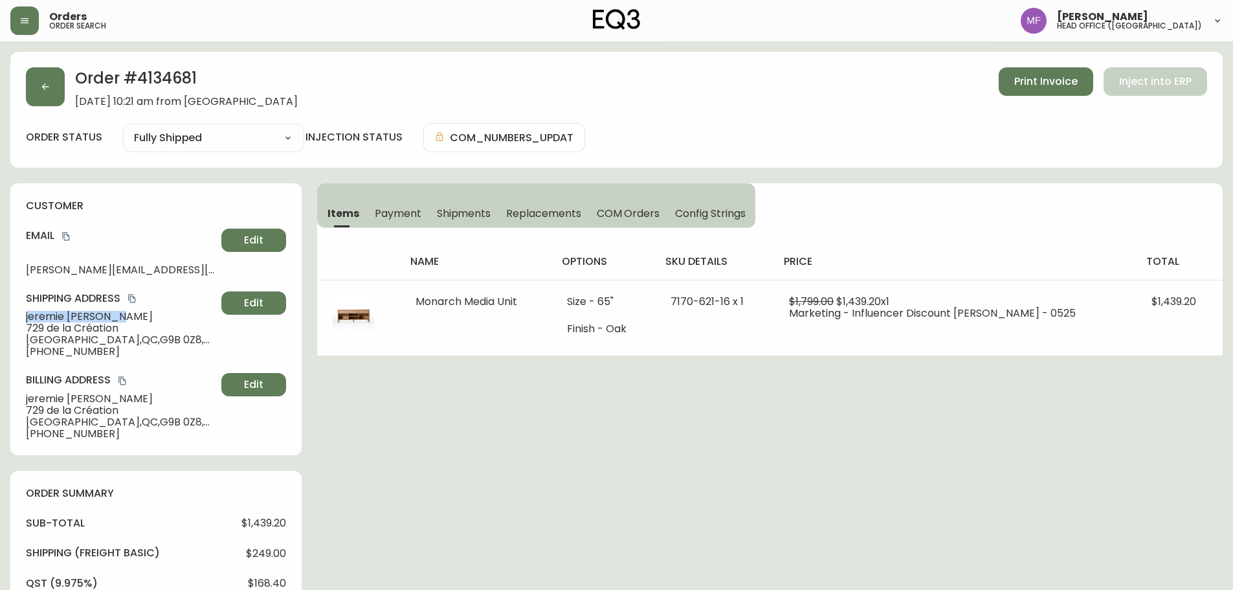
drag, startPoint x: 116, startPoint y: 318, endPoint x: 22, endPoint y: 316, distance: 93.9
click at [22, 316] on div "customer Email arsenault.jer@gmail.com Edit Shipping Address jeremie arsenault …" at bounding box center [155, 319] width 291 height 272
copy span "jeremie arsenault"
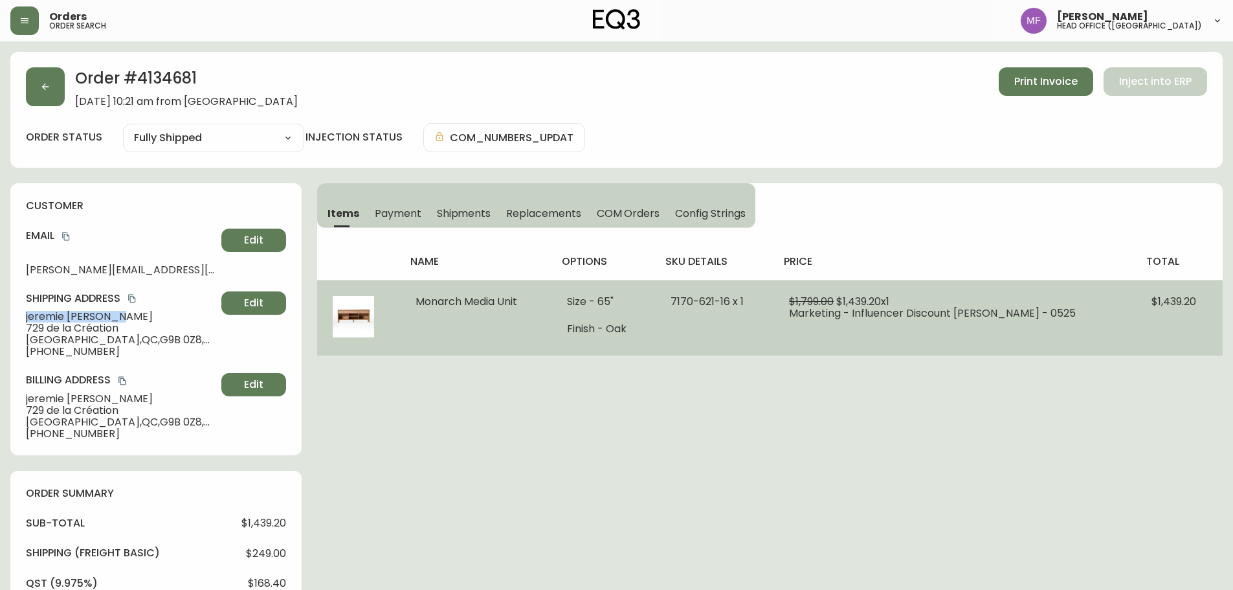
drag, startPoint x: 526, startPoint y: 302, endPoint x: 399, endPoint y: 300, distance: 126.9
click at [399, 300] on tr "Monarch Media Unit Size - 65" Finish - Oak 7170-621-16 x 1 $1,799.00 $1,439.20 …" at bounding box center [769, 318] width 905 height 76
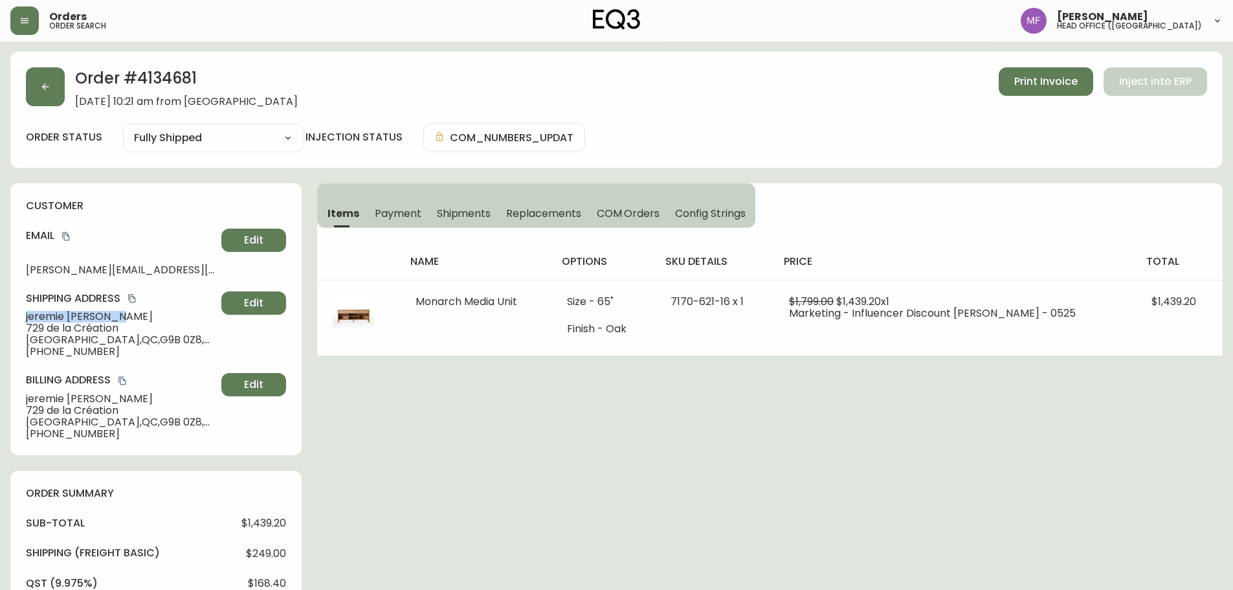
copy tr "Monarch Media Unit"
click at [170, 79] on h2 "Order # 4134681" at bounding box center [186, 81] width 223 height 28
copy h2 "4134681"
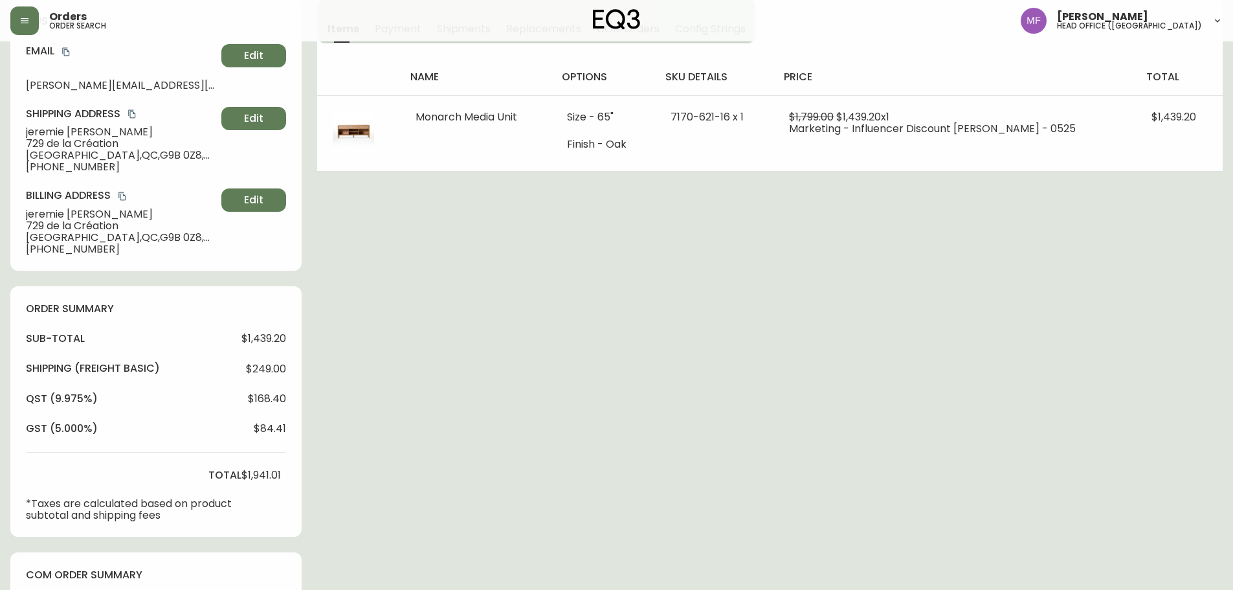
scroll to position [388, 0]
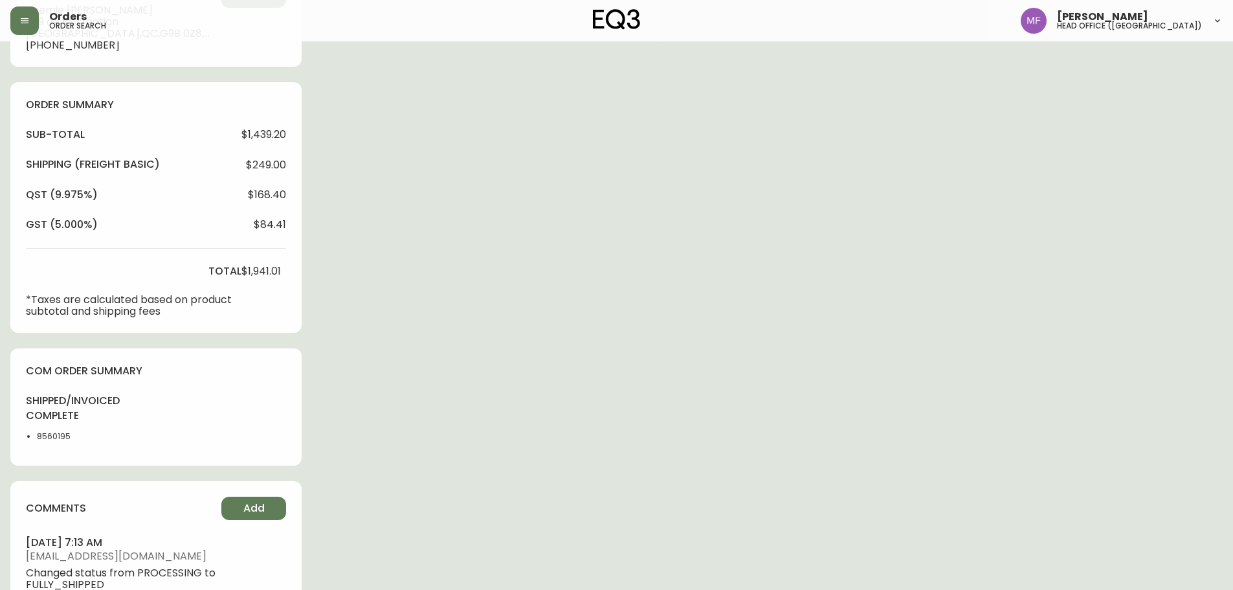
click at [37, 434] on li "8560195" at bounding box center [69, 436] width 65 height 12
copy li "8560195"
click at [733, 358] on div "Order # 4134681 August 17, 2025 at 10:21 am from CA_EN Print Invoice Inject int…" at bounding box center [616, 222] width 1212 height 1118
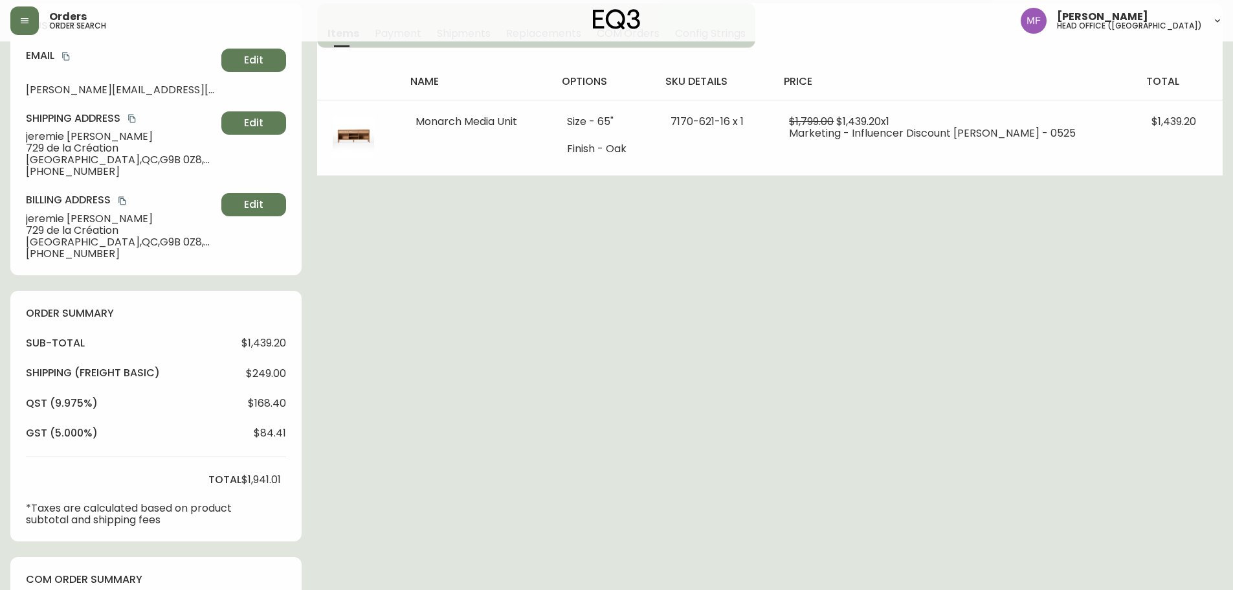
scroll to position [0, 0]
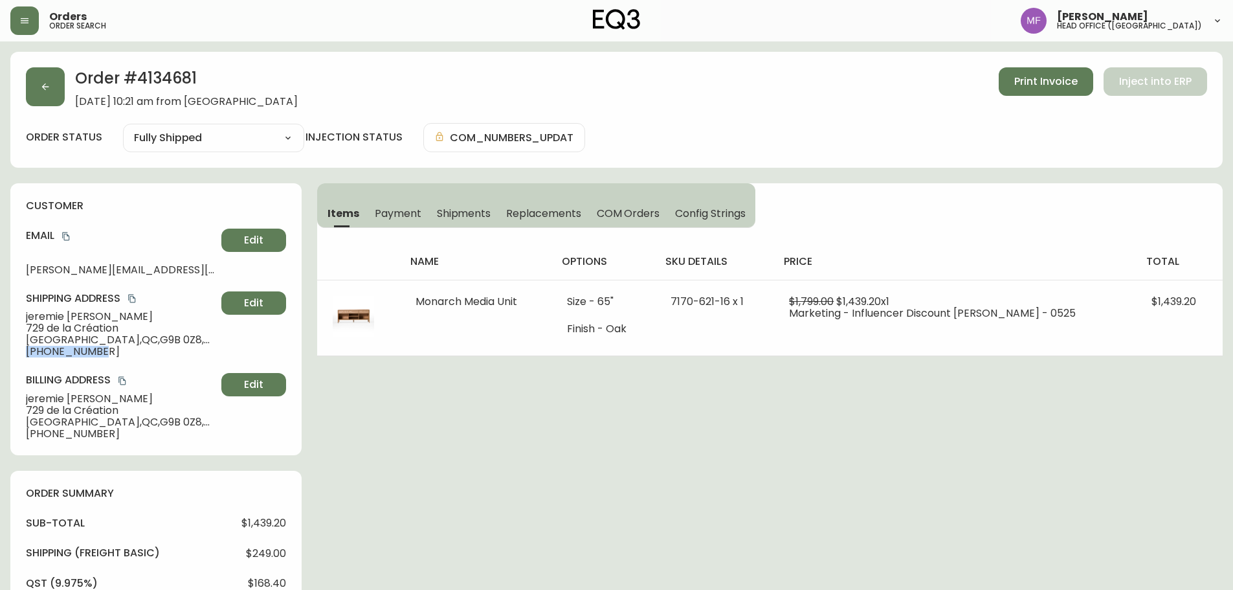
drag, startPoint x: 97, startPoint y: 352, endPoint x: 22, endPoint y: 353, distance: 75.1
click at [22, 353] on div "customer Email arsenault.jer@gmail.com Edit Shipping Address jeremie arsenault …" at bounding box center [155, 319] width 291 height 272
copy span "+15147744490"
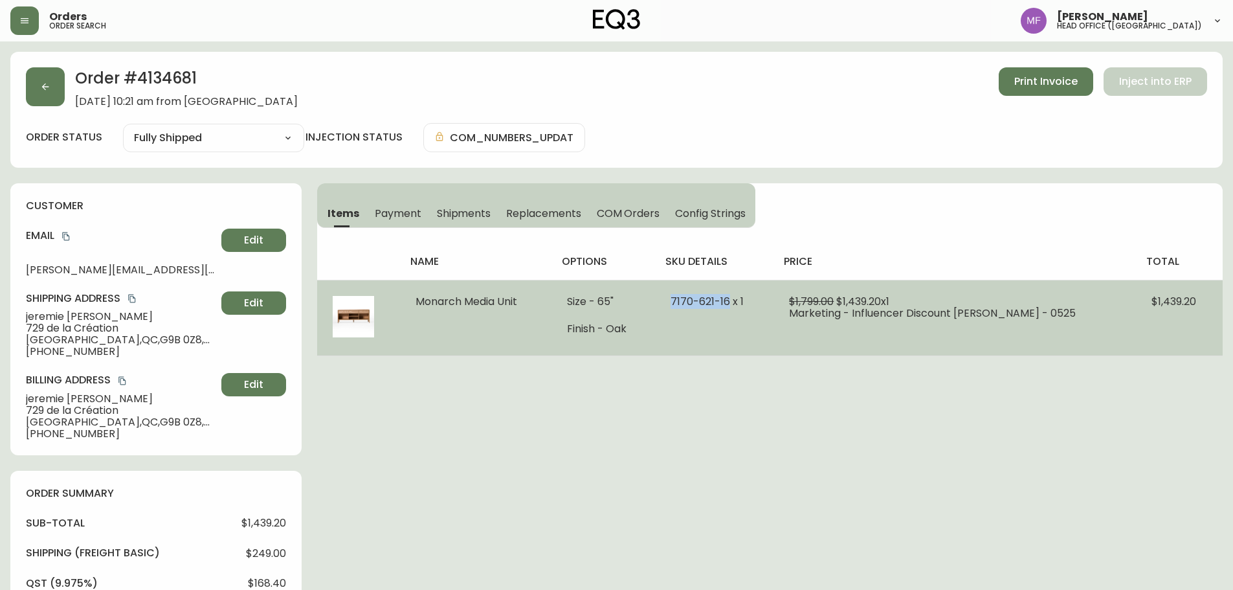
drag, startPoint x: 740, startPoint y: 302, endPoint x: 666, endPoint y: 294, distance: 74.9
click at [666, 294] on td "7170-621-16 x 1" at bounding box center [714, 318] width 119 height 76
copy span "7170-621-16"
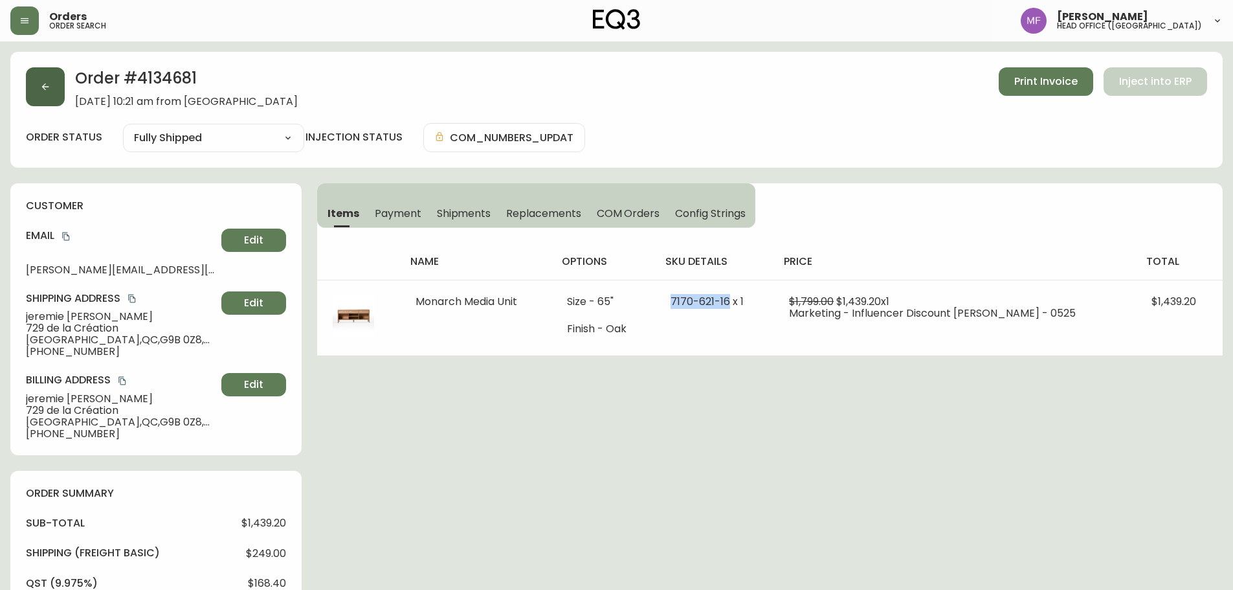
click at [35, 94] on button "button" at bounding box center [45, 86] width 39 height 39
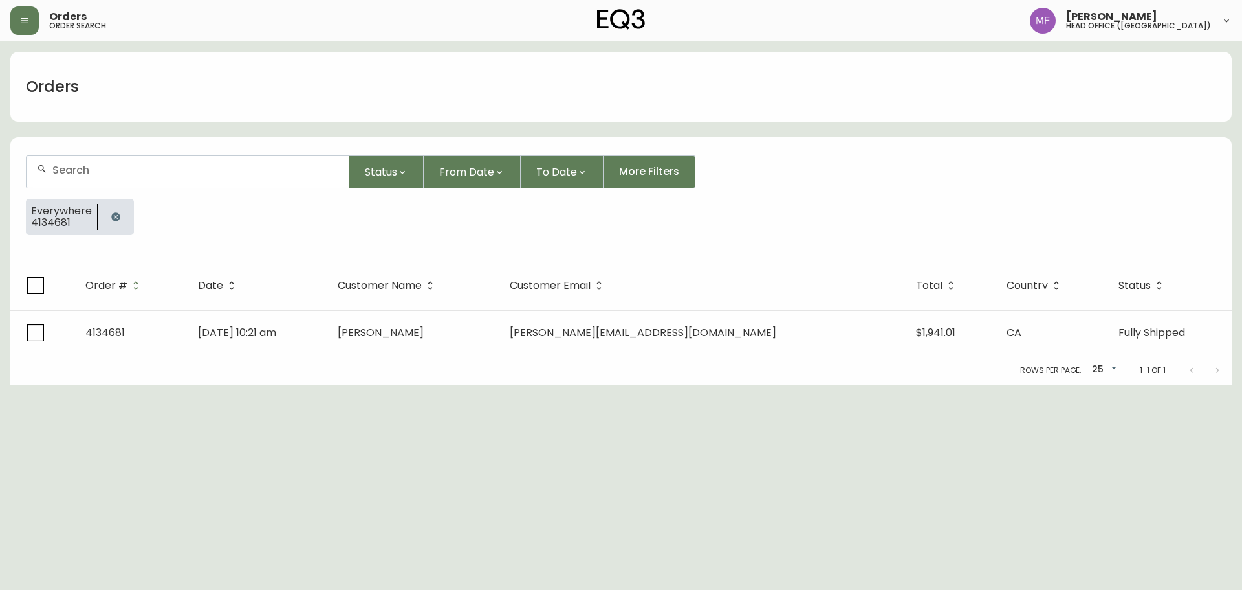
drag, startPoint x: 113, startPoint y: 221, endPoint x: 118, endPoint y: 182, distance: 39.2
click at [113, 220] on icon "button" at bounding box center [115, 216] width 8 height 8
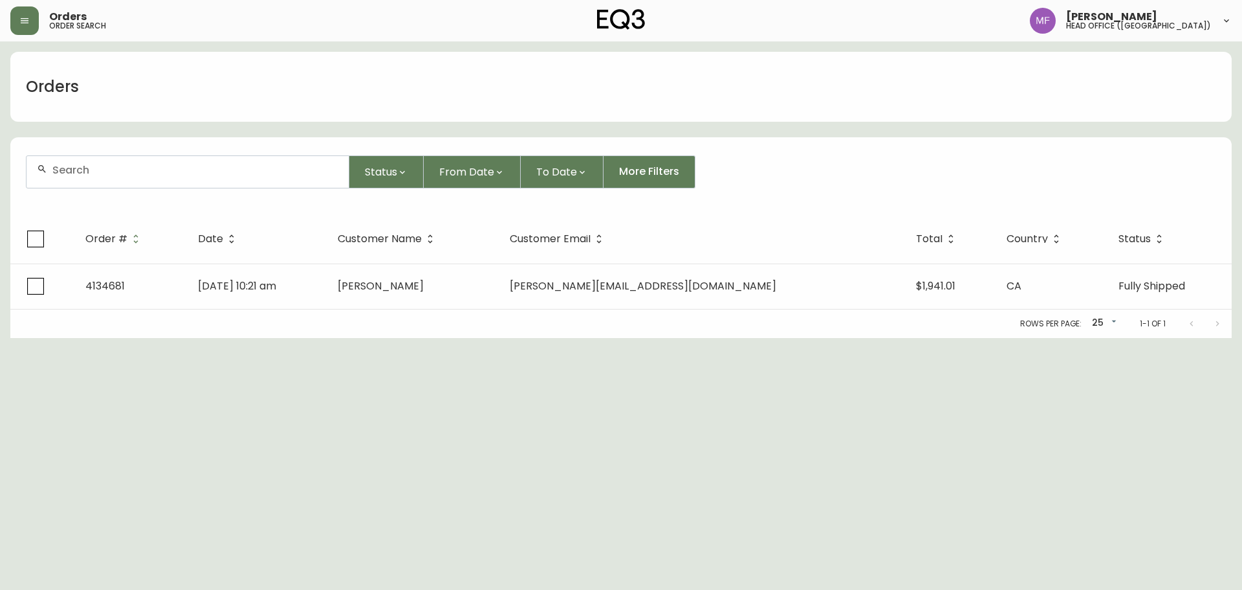
click at [118, 179] on div at bounding box center [188, 172] width 322 height 32
paste input "4135264"
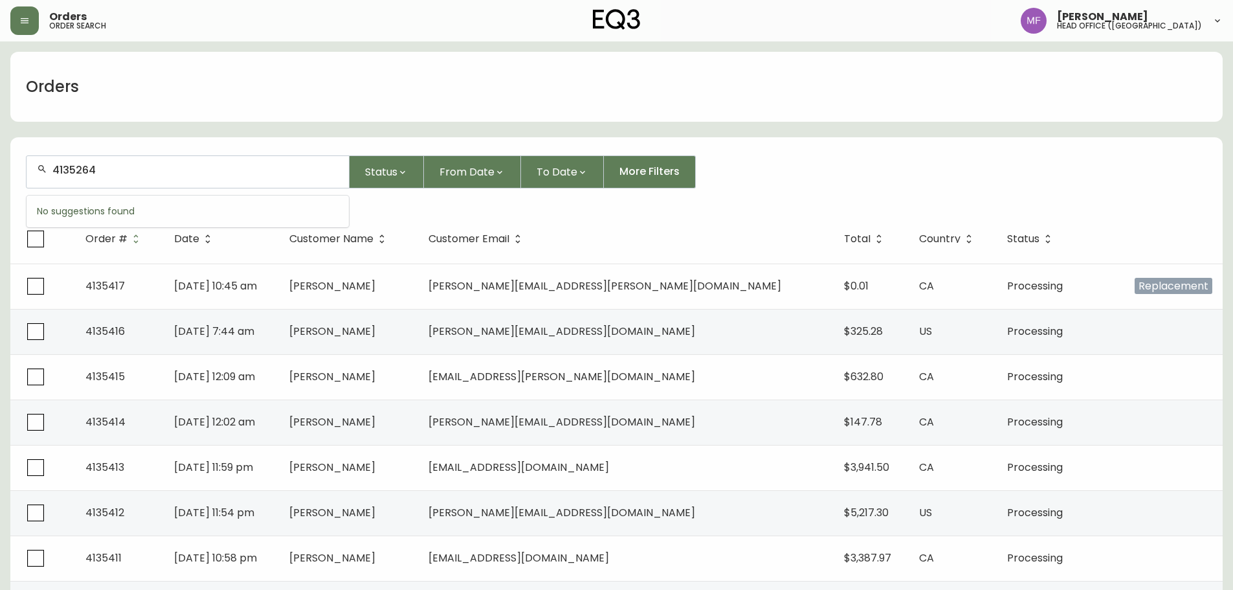
type input "4135264"
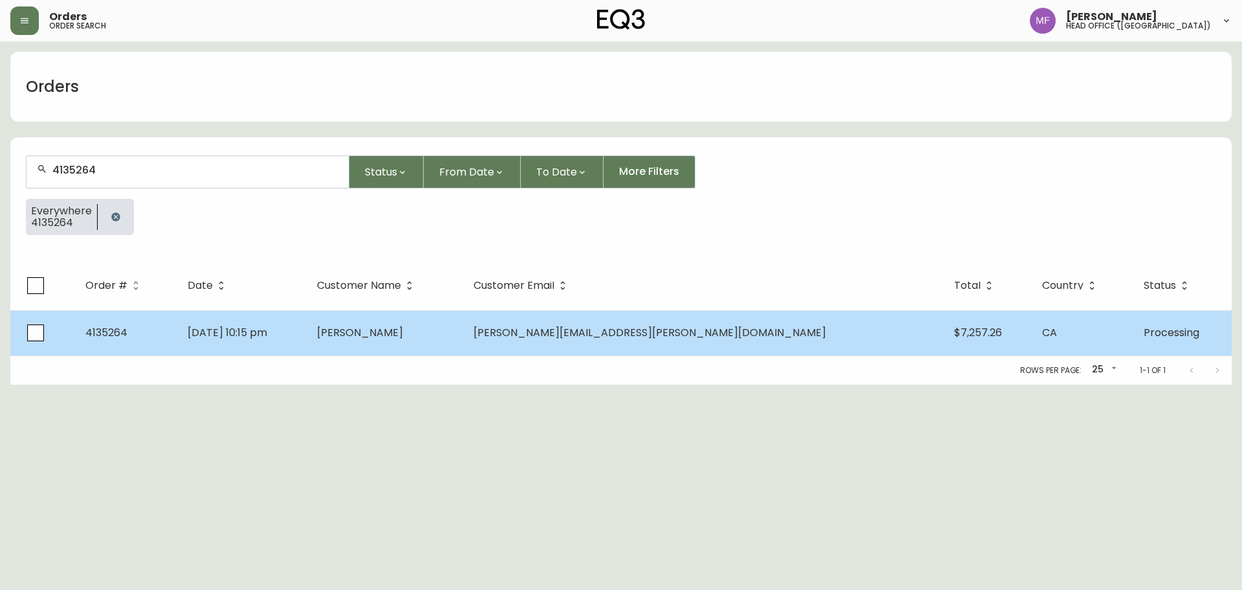
click at [239, 327] on span "[DATE] 10:15 pm" at bounding box center [228, 332] width 80 height 15
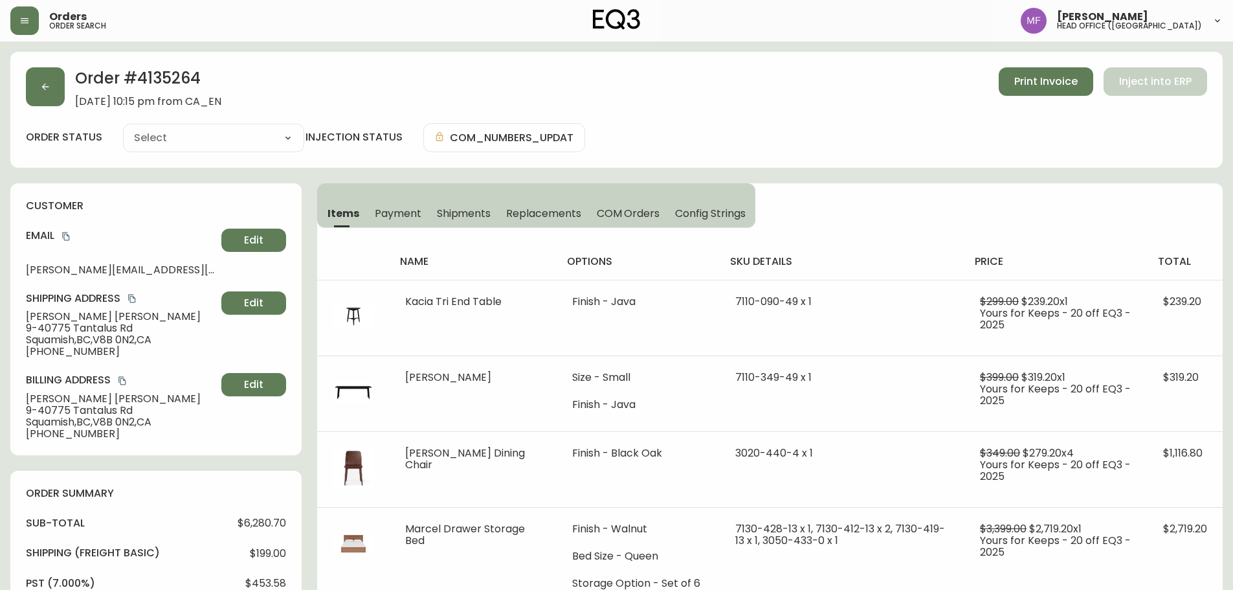
type input "Processing"
select select "PROCESSING"
click at [169, 73] on h2 "Order # 4135264" at bounding box center [148, 81] width 146 height 28
drag, startPoint x: 107, startPoint y: 317, endPoint x: 6, endPoint y: 318, distance: 100.3
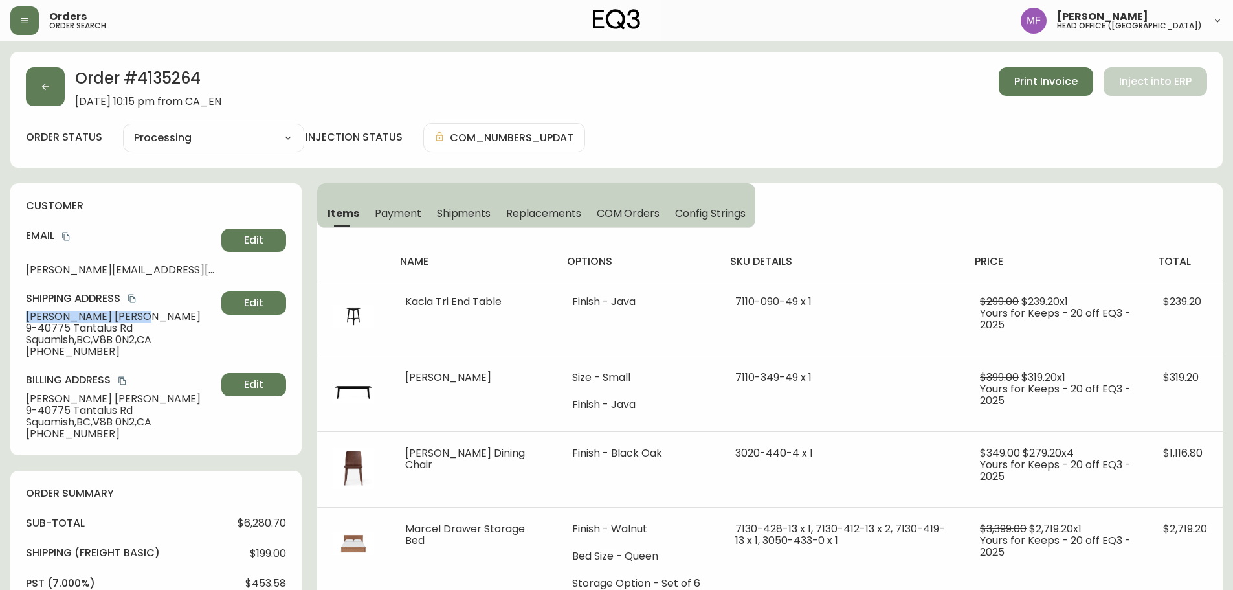
click at [6, 318] on main "Order # 4135264 September 10, 2025 at 10:15 pm from CA_EN Print Invoice Inject …" at bounding box center [616, 533] width 1233 height 984
click at [177, 83] on h2 "Order # 4135264" at bounding box center [148, 81] width 146 height 28
click at [177, 82] on h2 "Order # 4135264" at bounding box center [148, 81] width 146 height 28
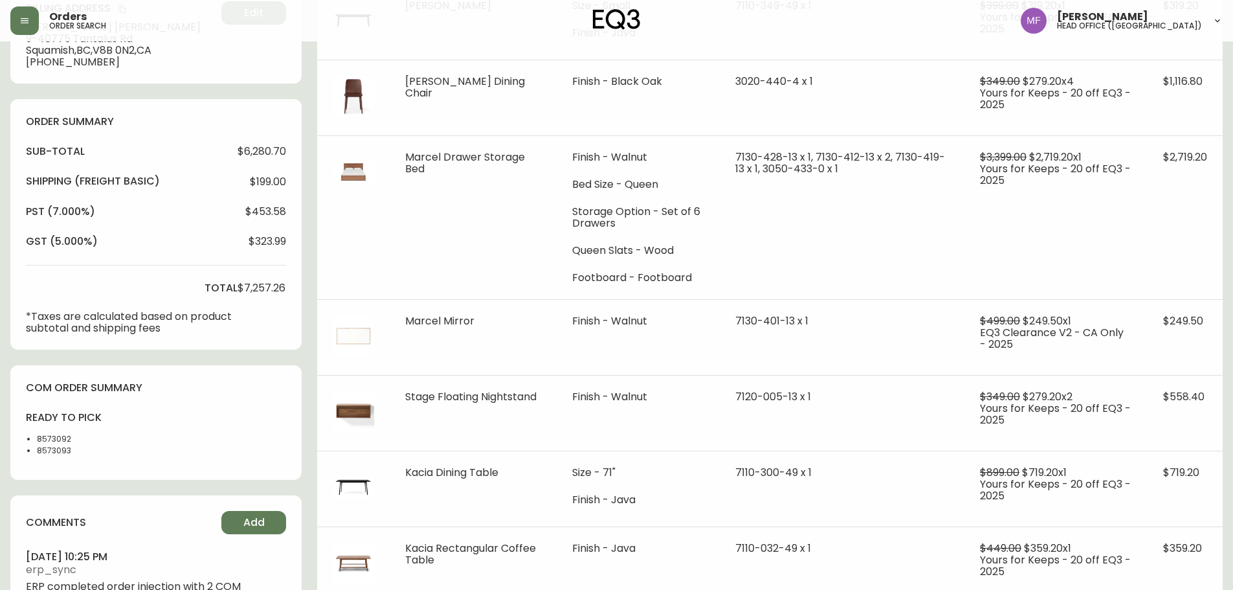
scroll to position [388, 0]
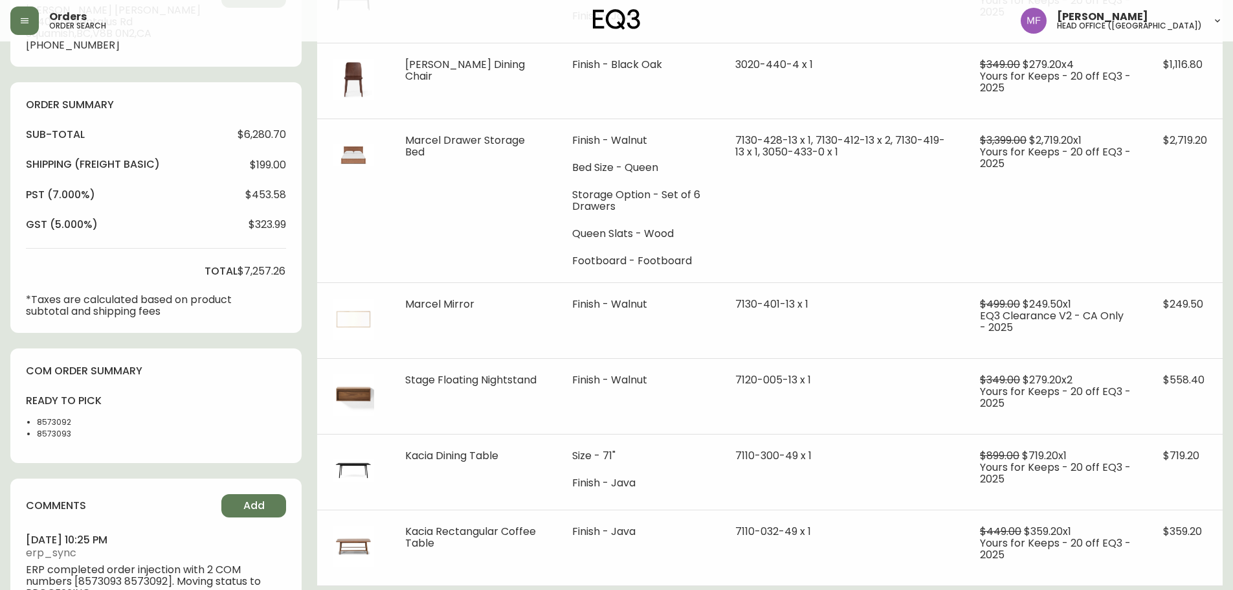
click at [53, 425] on li "8573092" at bounding box center [69, 422] width 65 height 12
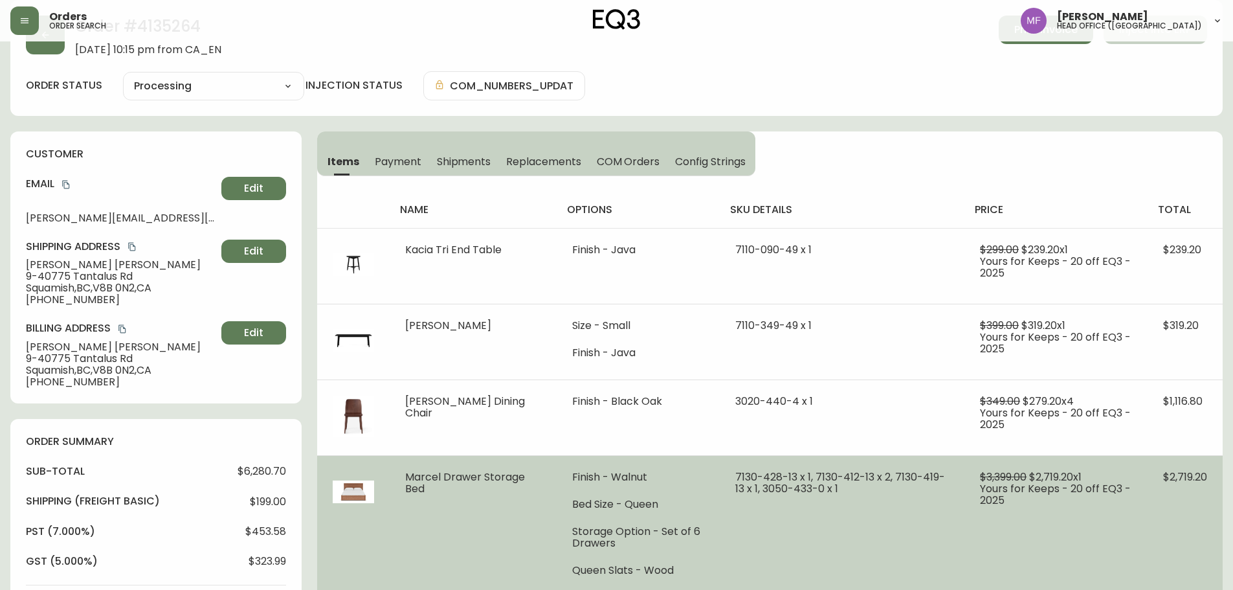
scroll to position [65, 0]
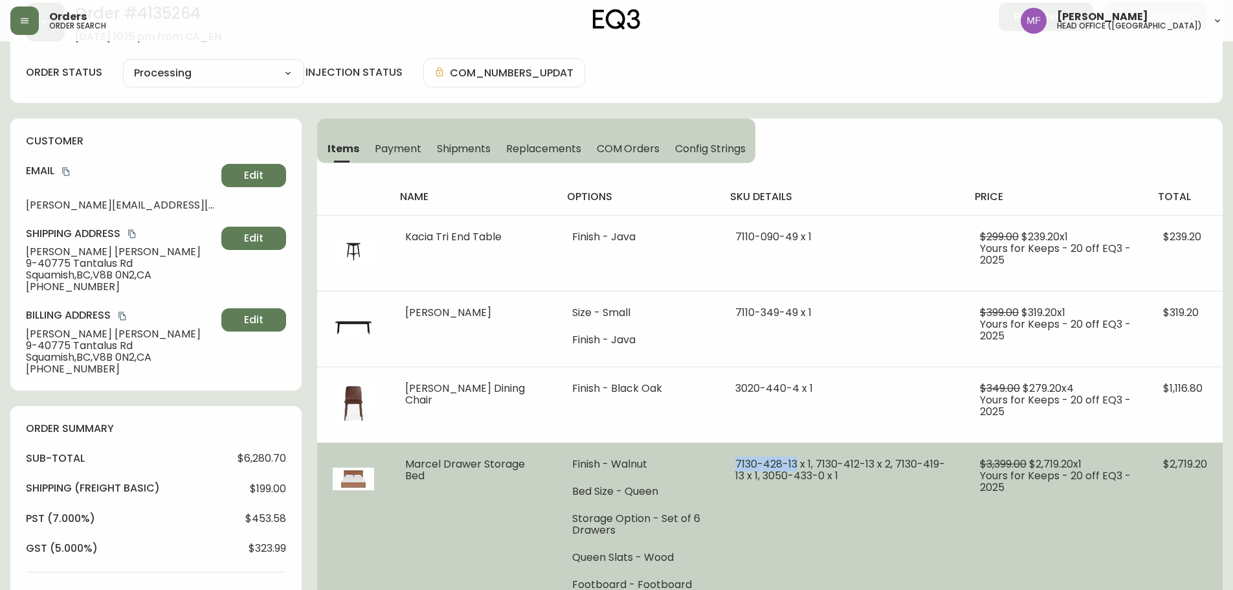
drag, startPoint x: 790, startPoint y: 461, endPoint x: 716, endPoint y: 461, distance: 74.4
click at [720, 461] on td "7130-428-13 x 1, 7130-412-13 x 2, 7130-419-13 x 1, 3050-433-0 x 1" at bounding box center [842, 524] width 245 height 164
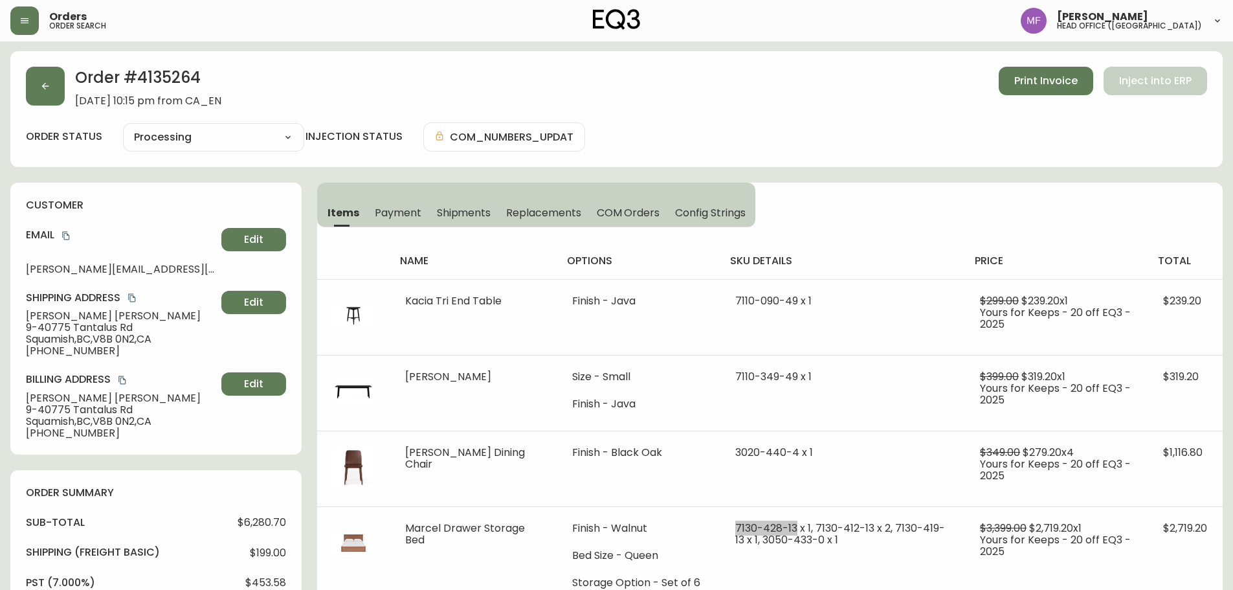
scroll to position [0, 0]
click at [52, 104] on button "button" at bounding box center [45, 86] width 39 height 39
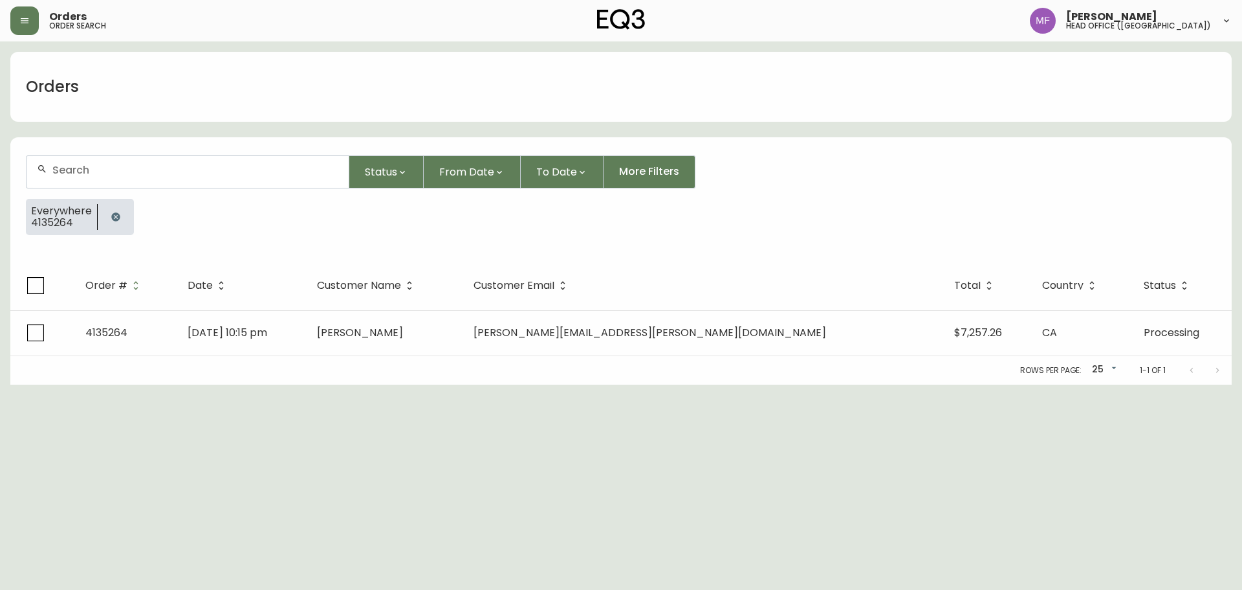
drag, startPoint x: 115, startPoint y: 220, endPoint x: 111, endPoint y: 171, distance: 49.3
click at [115, 219] on icon "button" at bounding box center [115, 216] width 8 height 8
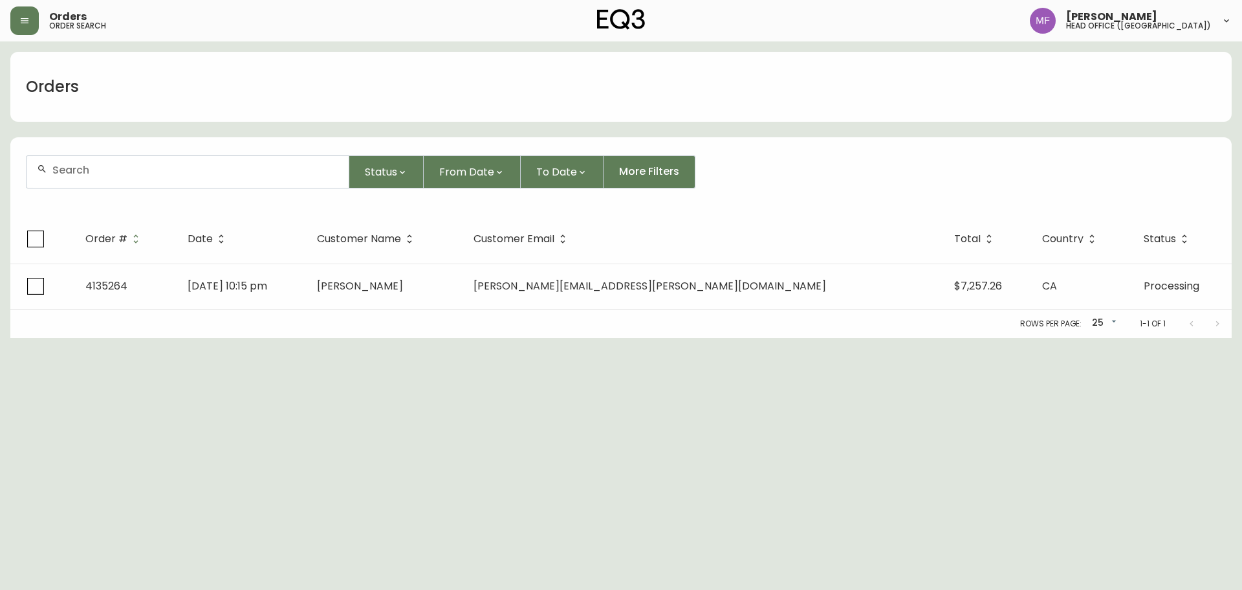
click at [111, 169] on input "text" at bounding box center [195, 170] width 286 height 12
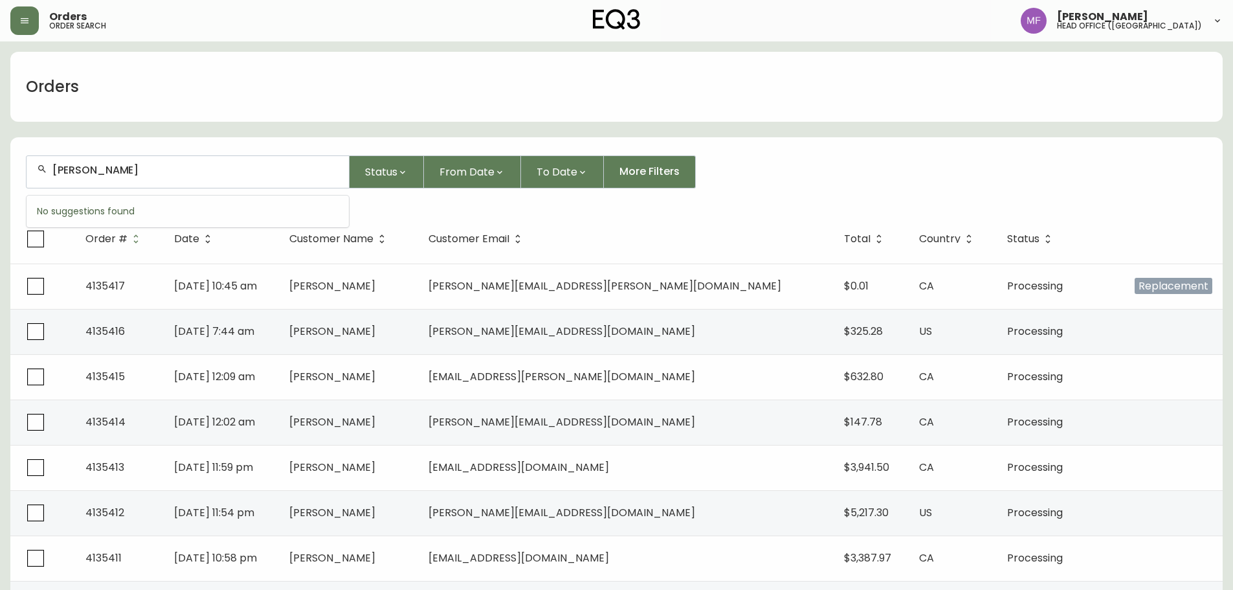
type input "scott bond"
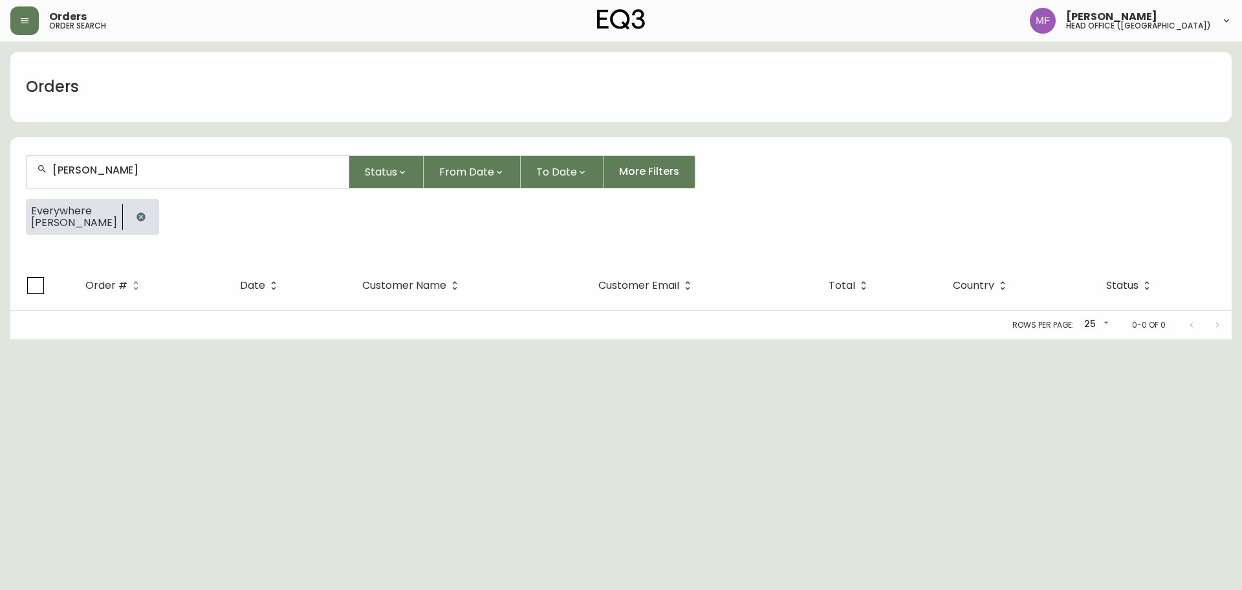
click at [137, 218] on icon "button" at bounding box center [141, 216] width 8 height 8
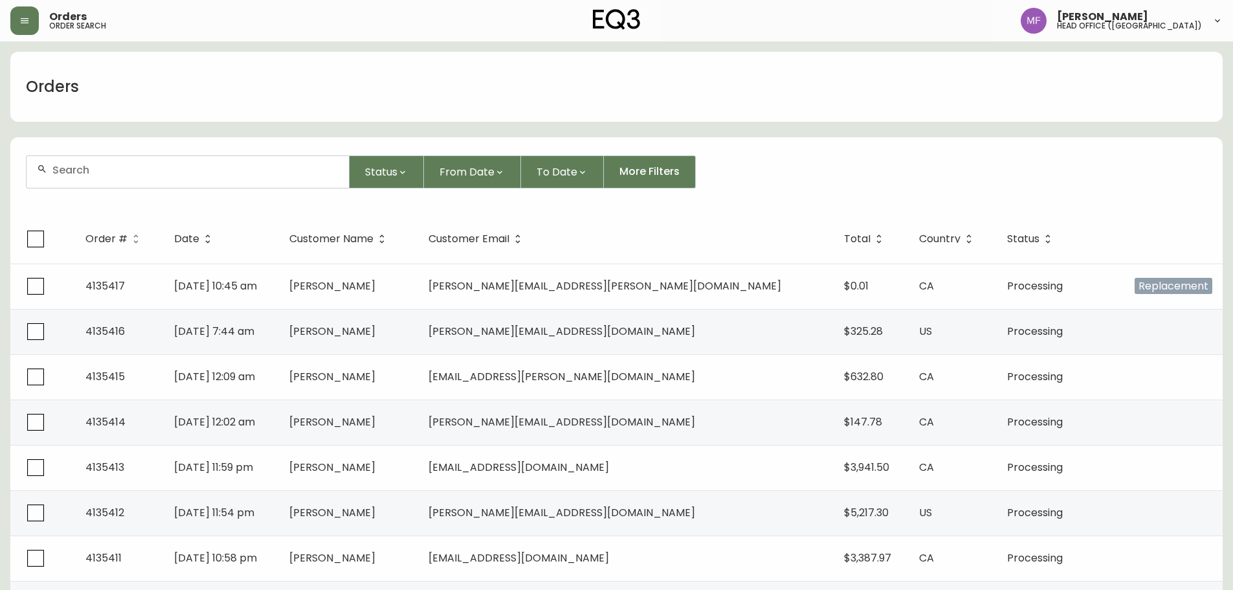
click at [92, 179] on div at bounding box center [188, 172] width 322 height 32
type input "4134904"
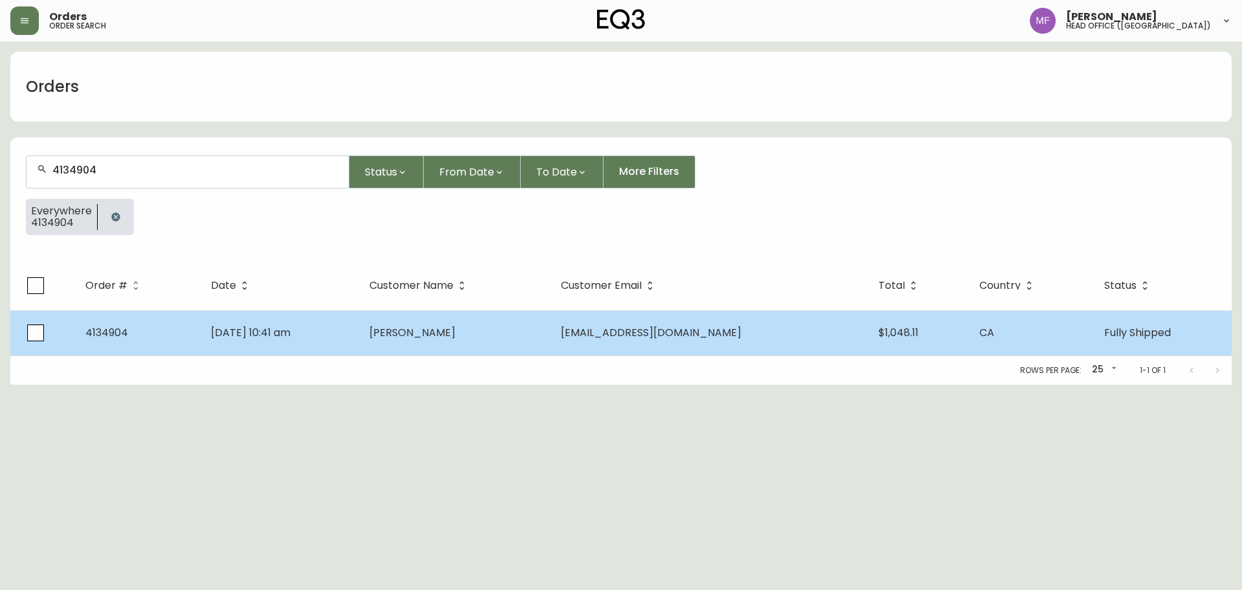
click at [291, 325] on span "Aug 28 2025, 10:41 am" at bounding box center [251, 332] width 80 height 15
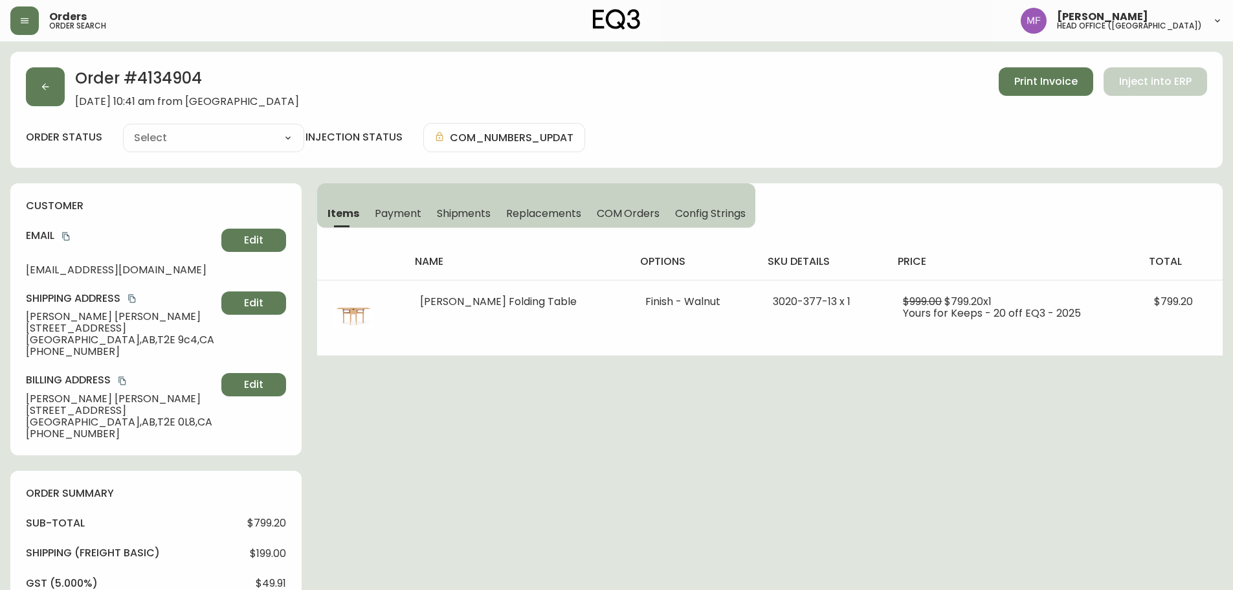
type input "Fully Shipped"
select select "FULLY_SHIPPED"
click at [46, 103] on button "button" at bounding box center [45, 86] width 39 height 39
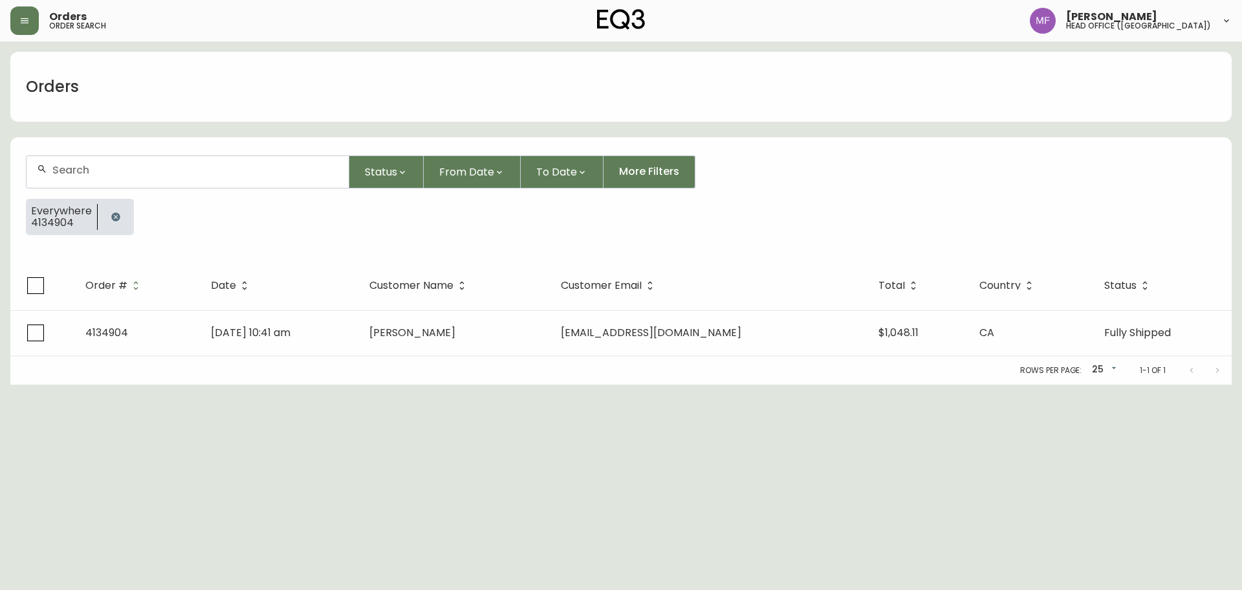
click at [118, 211] on button "button" at bounding box center [116, 217] width 26 height 26
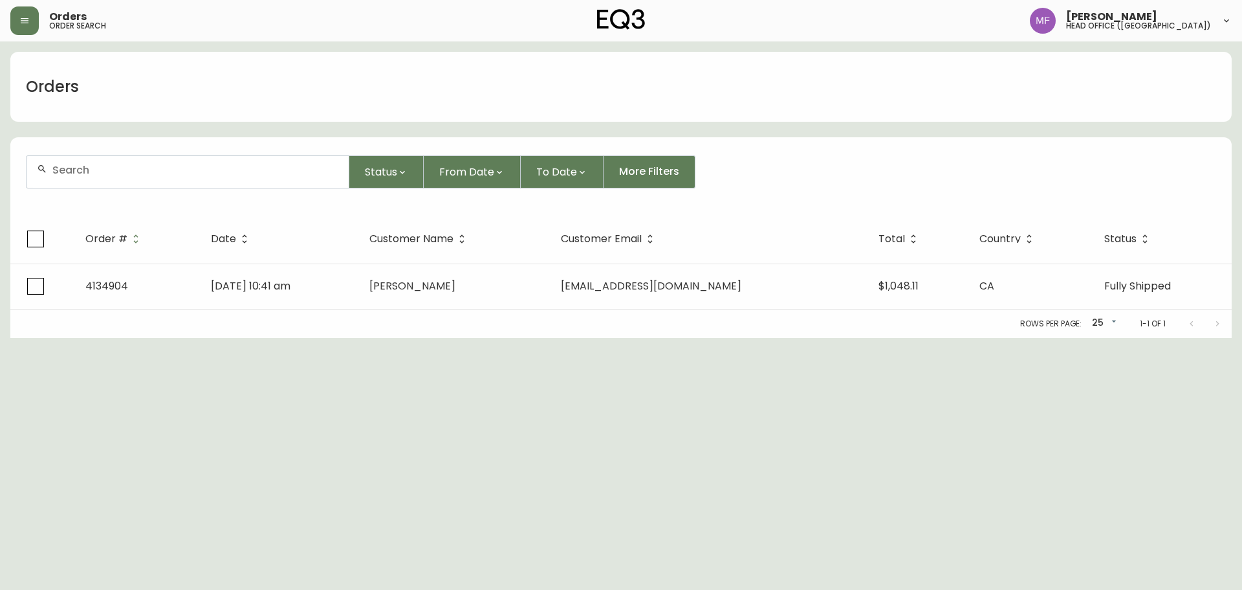
click at [105, 184] on div at bounding box center [188, 172] width 322 height 32
paste input "3400817"
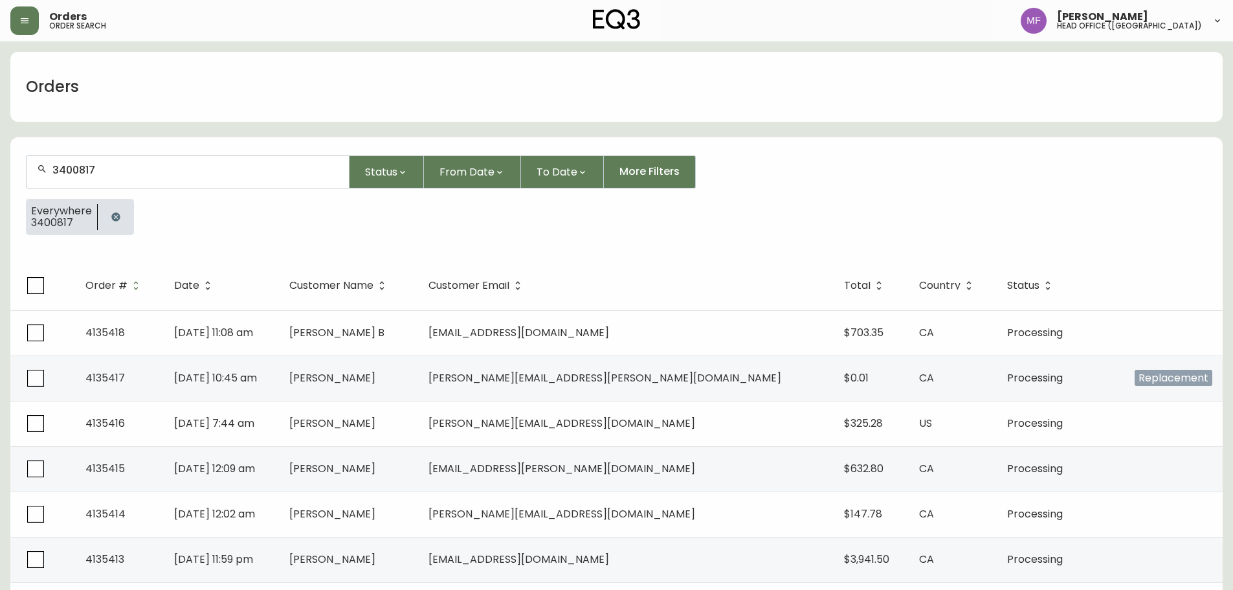
type input "3400817"
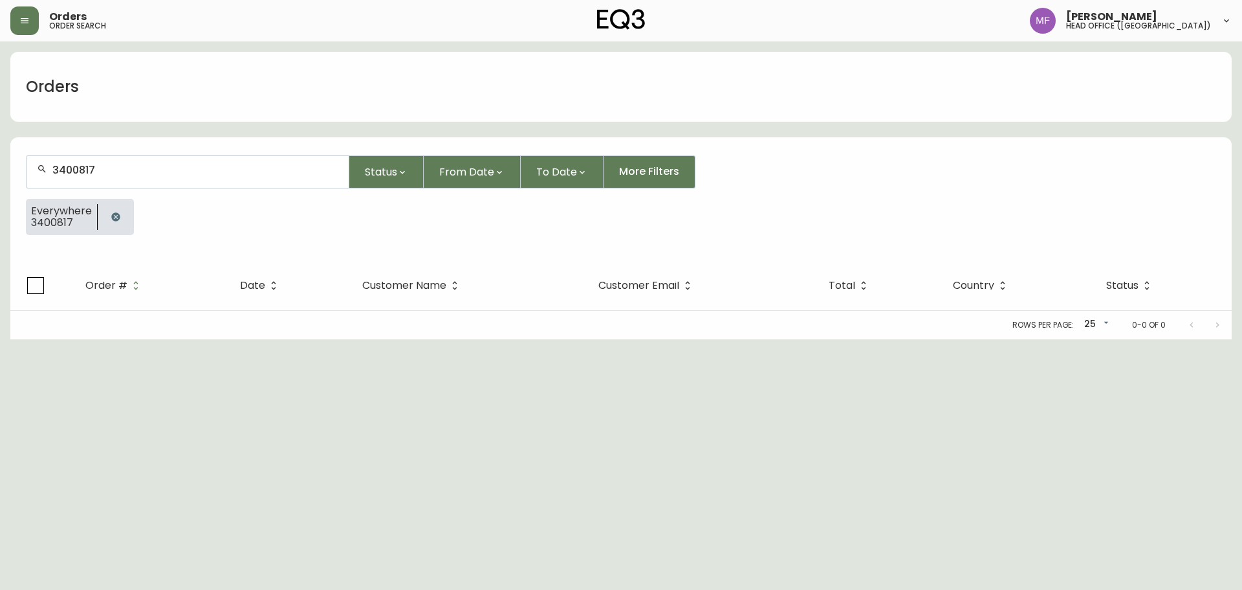
click at [86, 220] on span "3400817" at bounding box center [61, 223] width 61 height 12
click at [118, 214] on icon "button" at bounding box center [116, 217] width 10 height 10
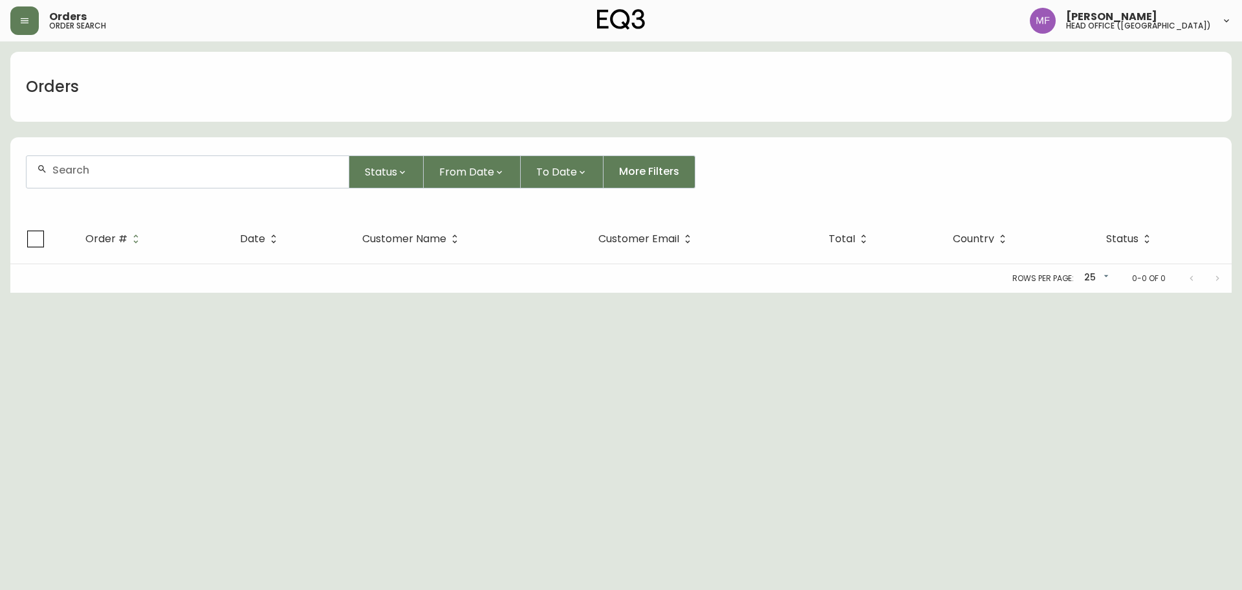
click at [102, 184] on div at bounding box center [188, 172] width 322 height 32
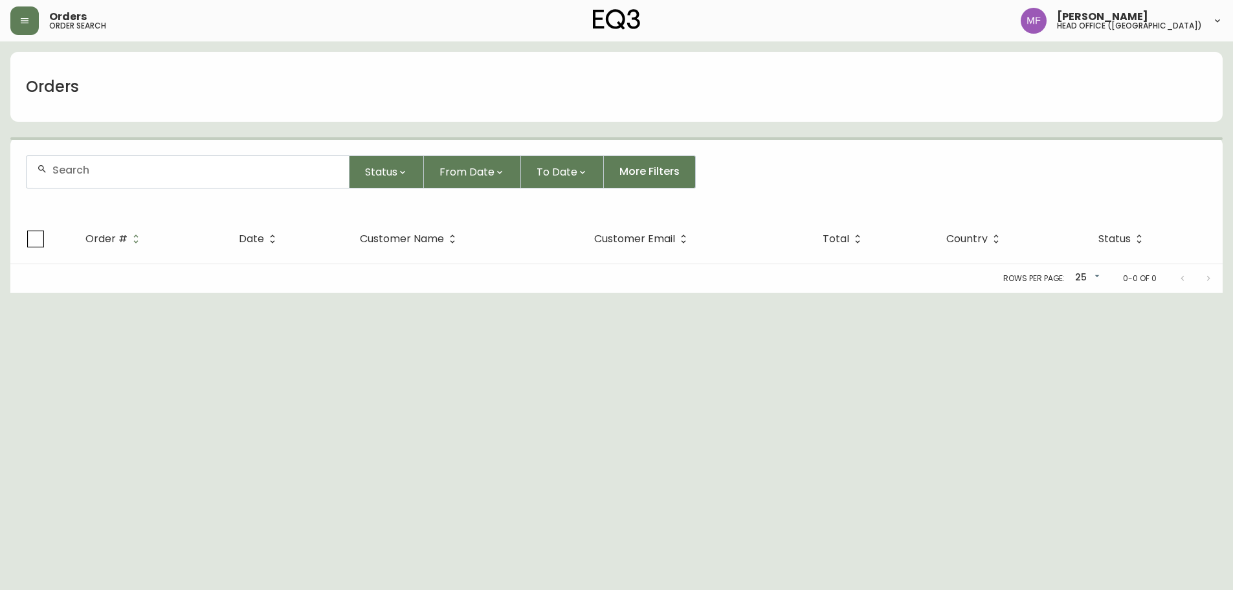
paste input "4134423"
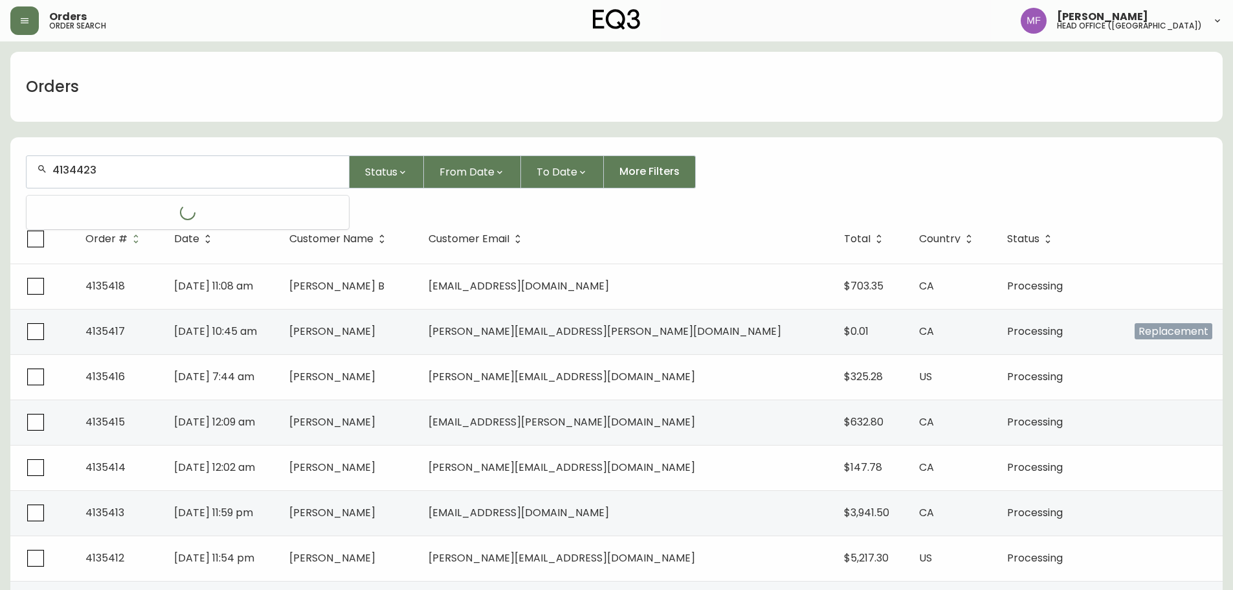
type input "4134423"
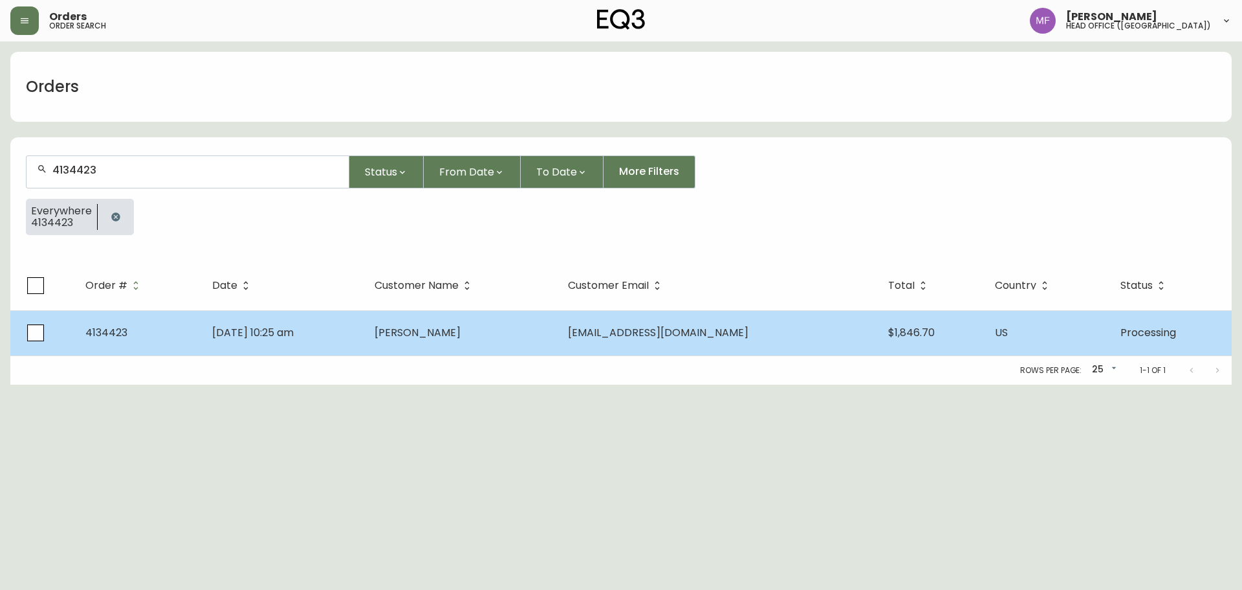
click at [500, 320] on td "Kris Van Schepen" at bounding box center [460, 332] width 193 height 45
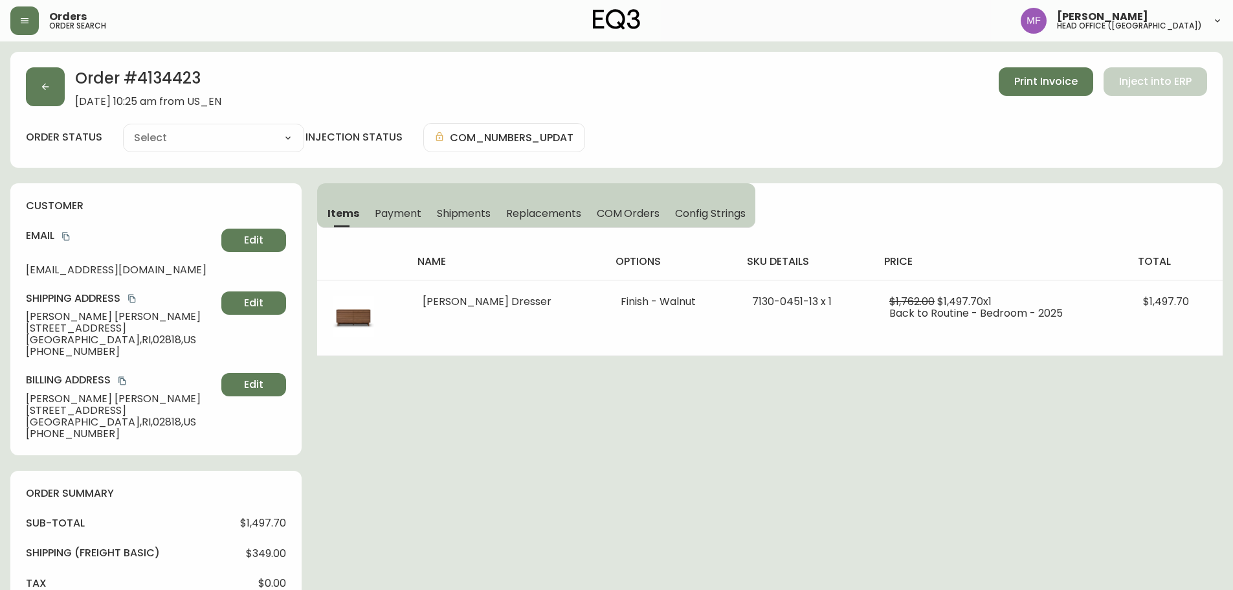
type input "Processing"
select select "PROCESSING"
drag, startPoint x: 117, startPoint y: 315, endPoint x: 25, endPoint y: 314, distance: 92.5
click at [25, 314] on div "customer Email klvanschepen@gmail.com Edit Shipping Address Kris Van Schepen 17…" at bounding box center [155, 319] width 291 height 272
click at [56, 98] on button "button" at bounding box center [45, 86] width 39 height 39
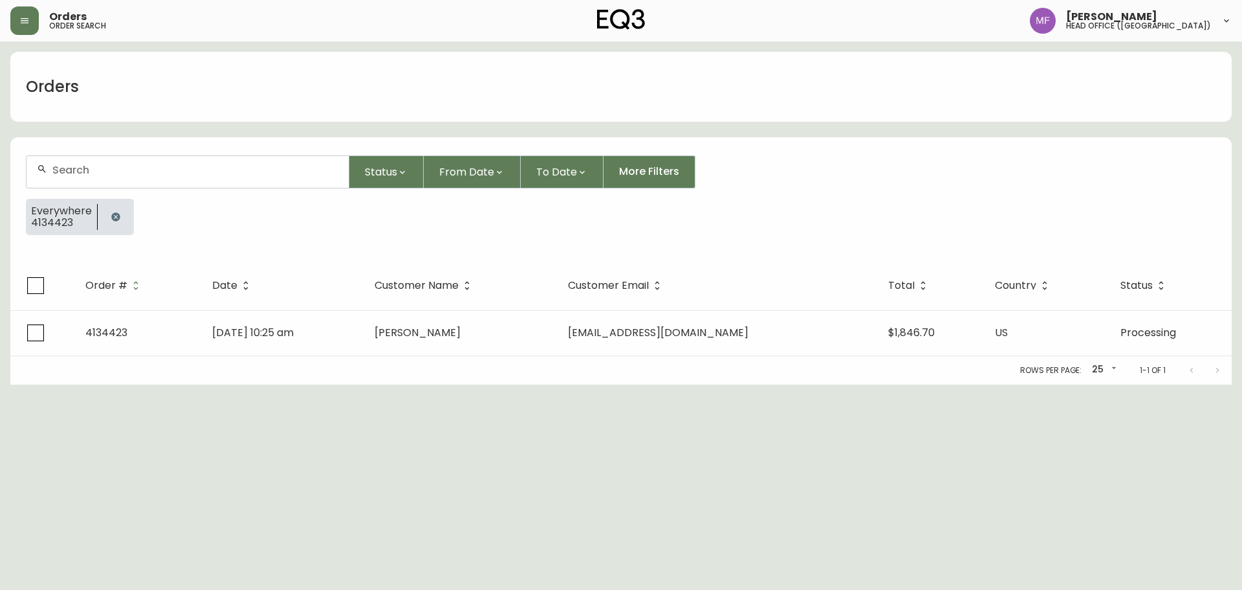
click at [118, 225] on button "button" at bounding box center [116, 217] width 26 height 26
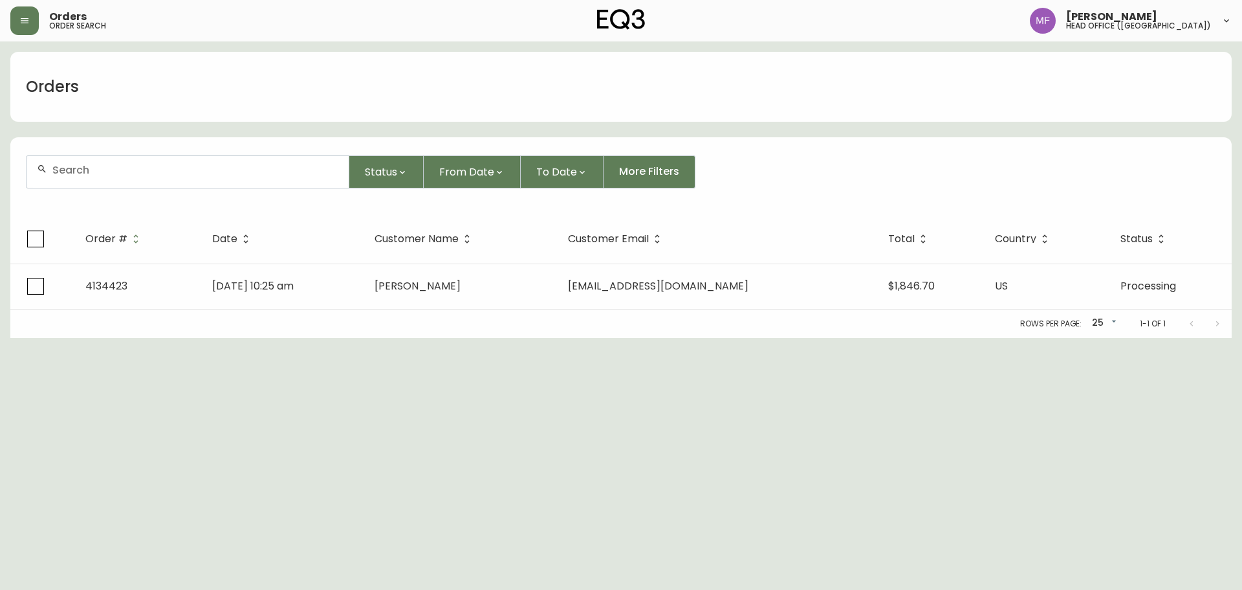
click at [111, 188] on div at bounding box center [188, 171] width 324 height 33
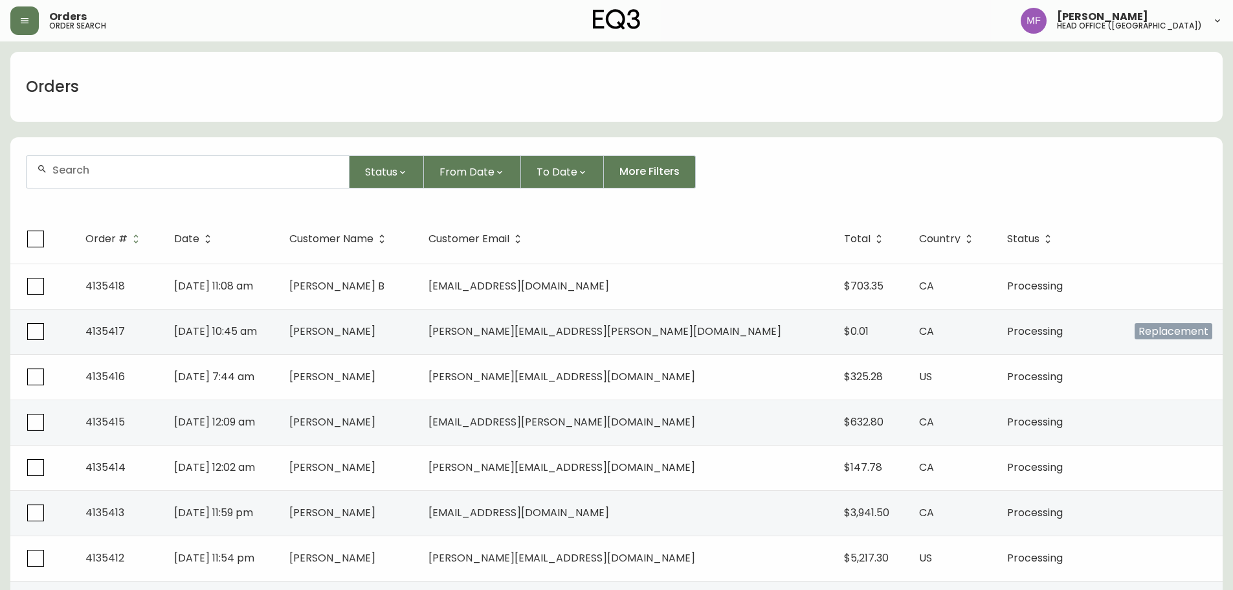
paste input "4133781"
type input "4133781"
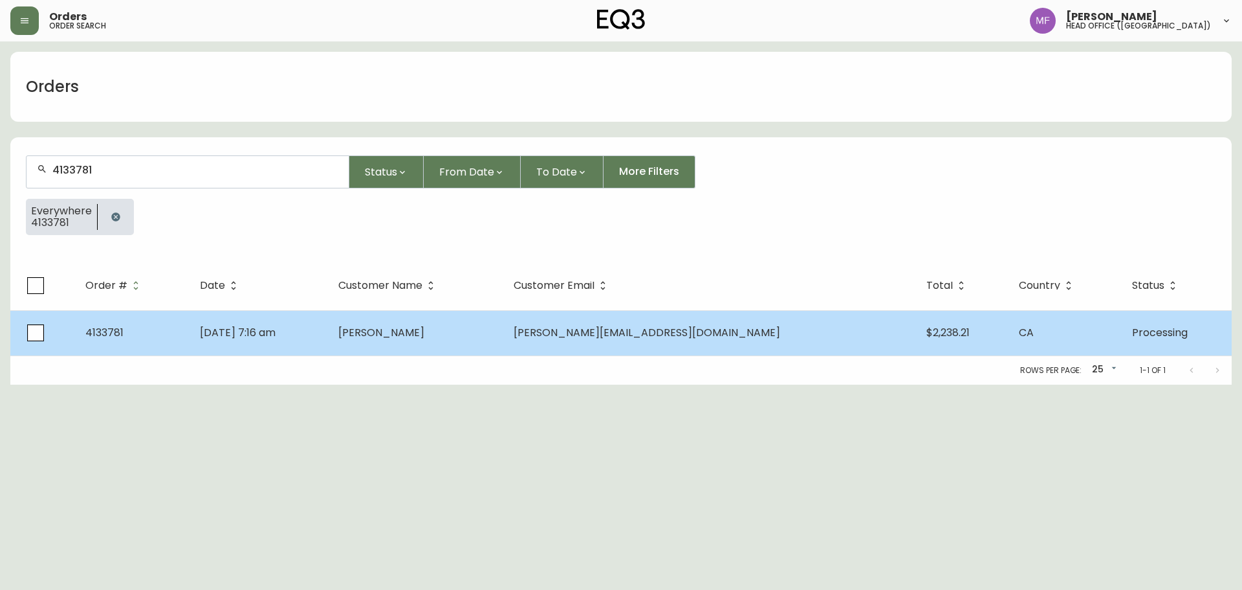
click at [328, 340] on td "Jun 22 2025, 7:16 am" at bounding box center [259, 332] width 138 height 45
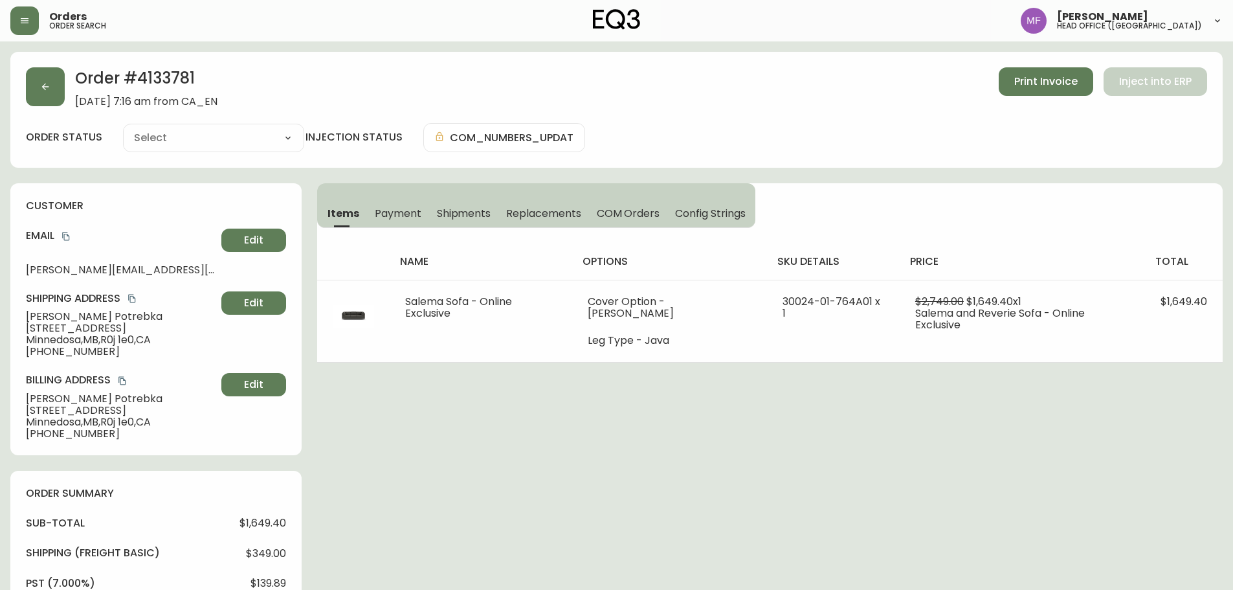
type input "Processing"
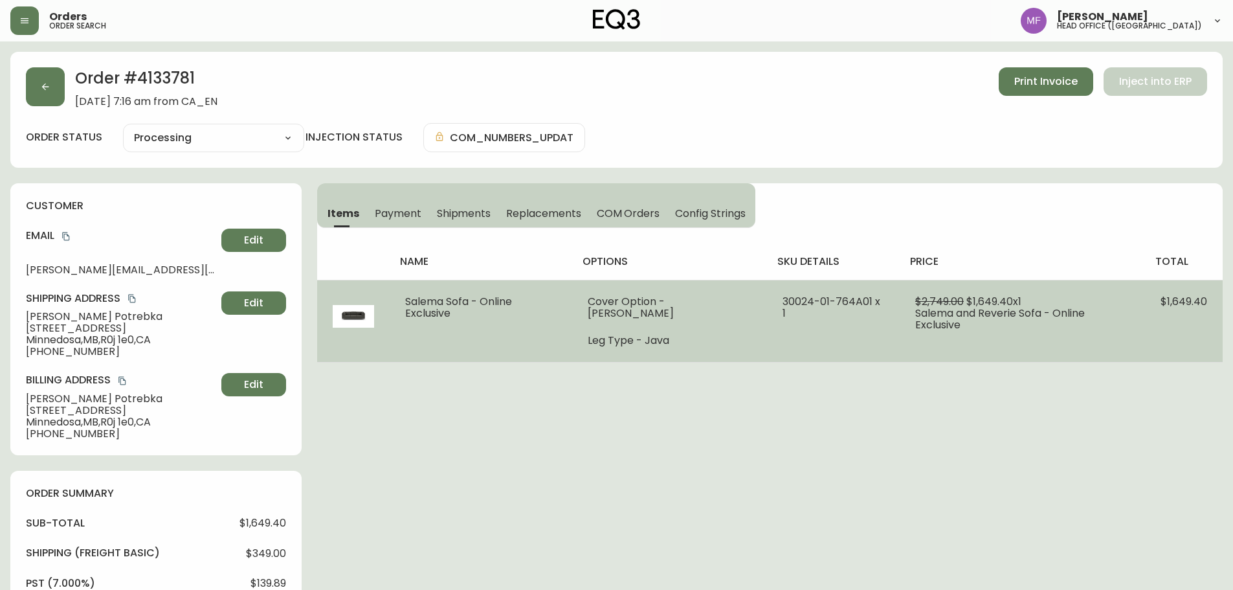
select select "PROCESSING"
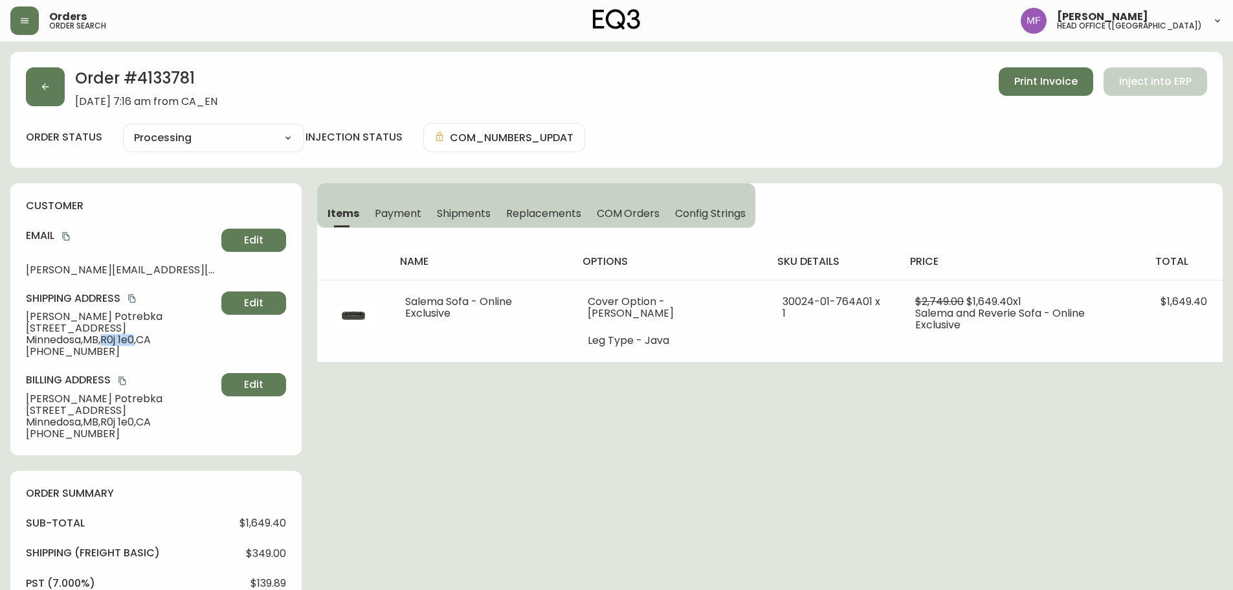
drag, startPoint x: 108, startPoint y: 339, endPoint x: 139, endPoint y: 340, distance: 31.1
click at [139, 340] on span "Minnedosa , MB , R0j 1e0 , CA" at bounding box center [121, 340] width 190 height 12
click at [179, 74] on h2 "Order # 4133781" at bounding box center [146, 81] width 142 height 28
drag, startPoint x: 128, startPoint y: 315, endPoint x: 24, endPoint y: 315, distance: 104.2
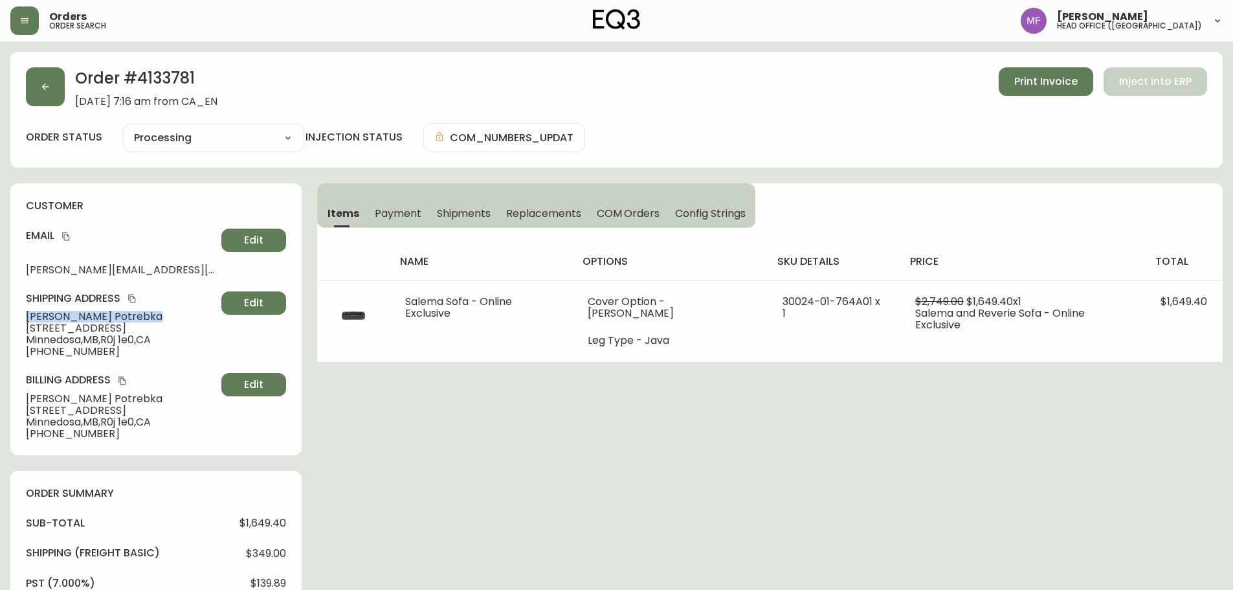
click at [24, 315] on div "customer Email allyson@potrebka.com Edit Shipping Address Allyson Potrebka 8514…" at bounding box center [155, 319] width 291 height 272
click at [141, 58] on div "Order # 4133781 June 22, 2025 at 7:16 am from CA_EN Print Invoice Inject into E…" at bounding box center [616, 110] width 1212 height 116
click at [159, 80] on h2 "Order # 4133781" at bounding box center [146, 81] width 142 height 28
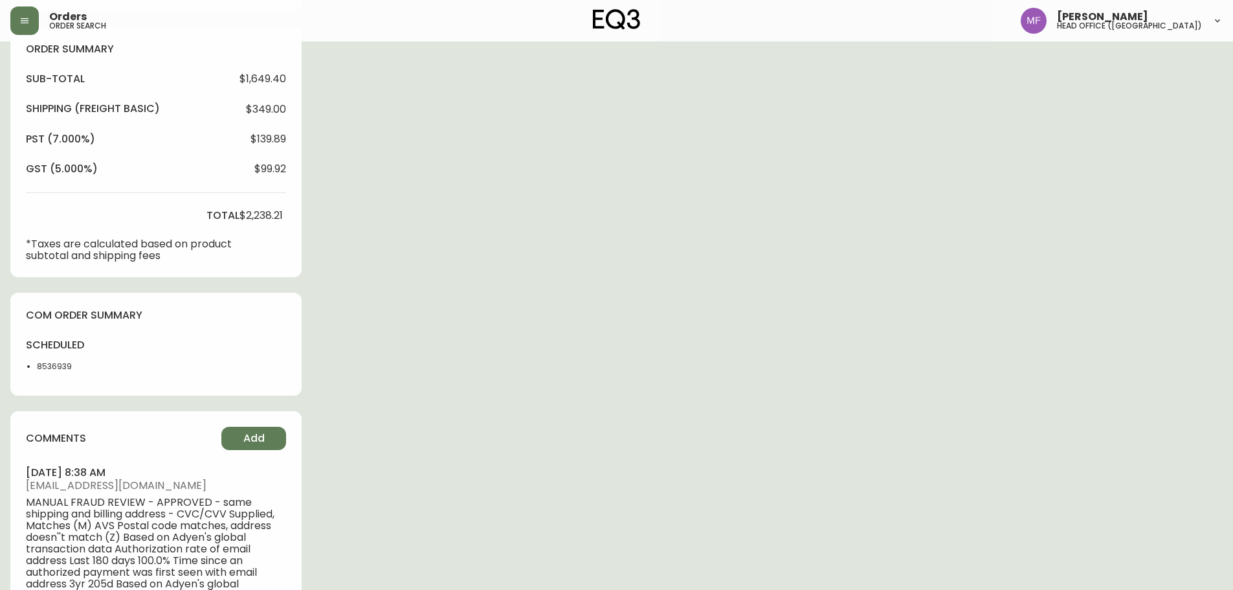
scroll to position [453, 0]
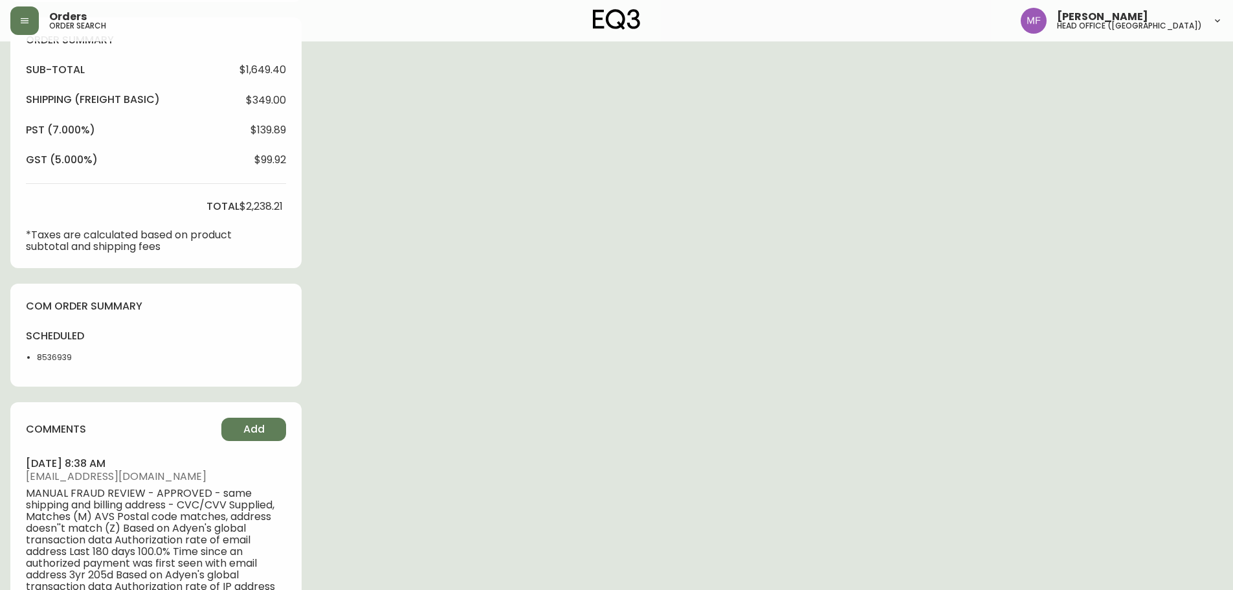
click at [53, 360] on li "8536939" at bounding box center [69, 357] width 65 height 12
click at [556, 344] on div "Order # 4133781 June 22, 2025 at 7:16 am from CA_EN Print Invoice Inject into E…" at bounding box center [616, 156] width 1212 height 1114
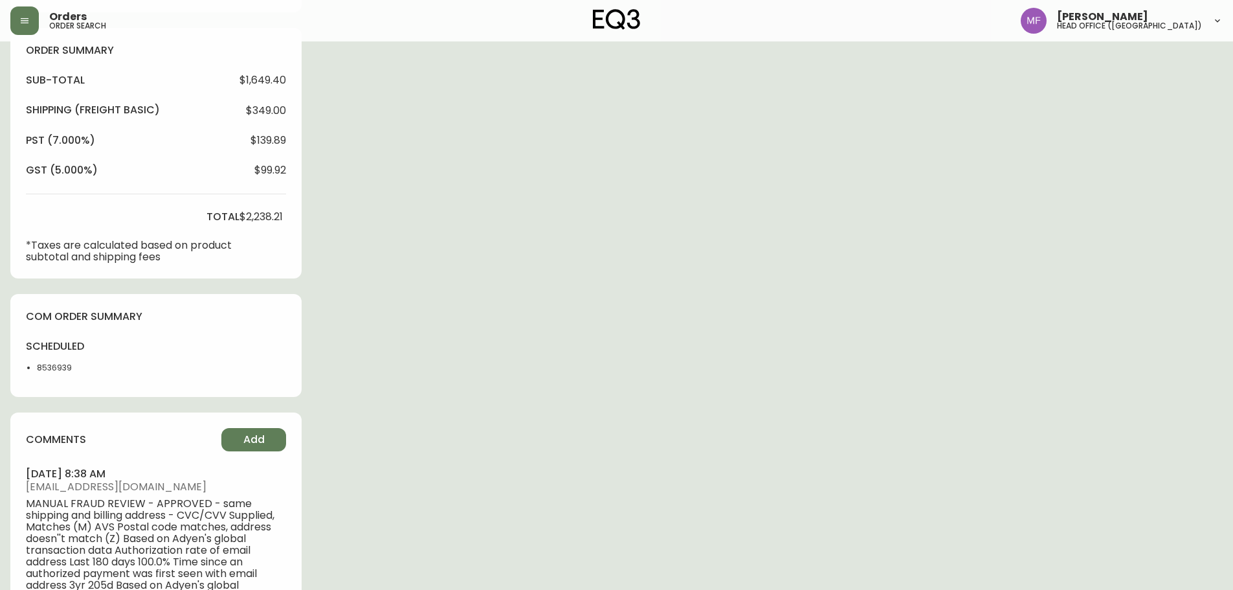
scroll to position [0, 0]
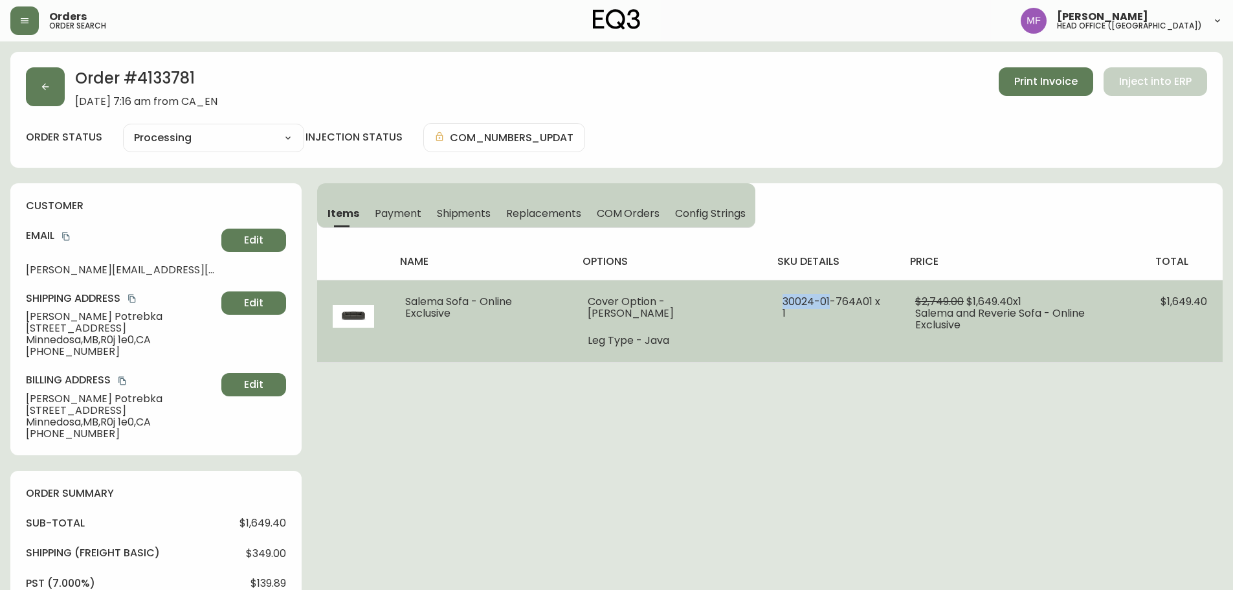
drag, startPoint x: 817, startPoint y: 301, endPoint x: 772, endPoint y: 300, distance: 44.7
click at [782, 300] on span "30024-01-764A01 x 1" at bounding box center [831, 307] width 98 height 27
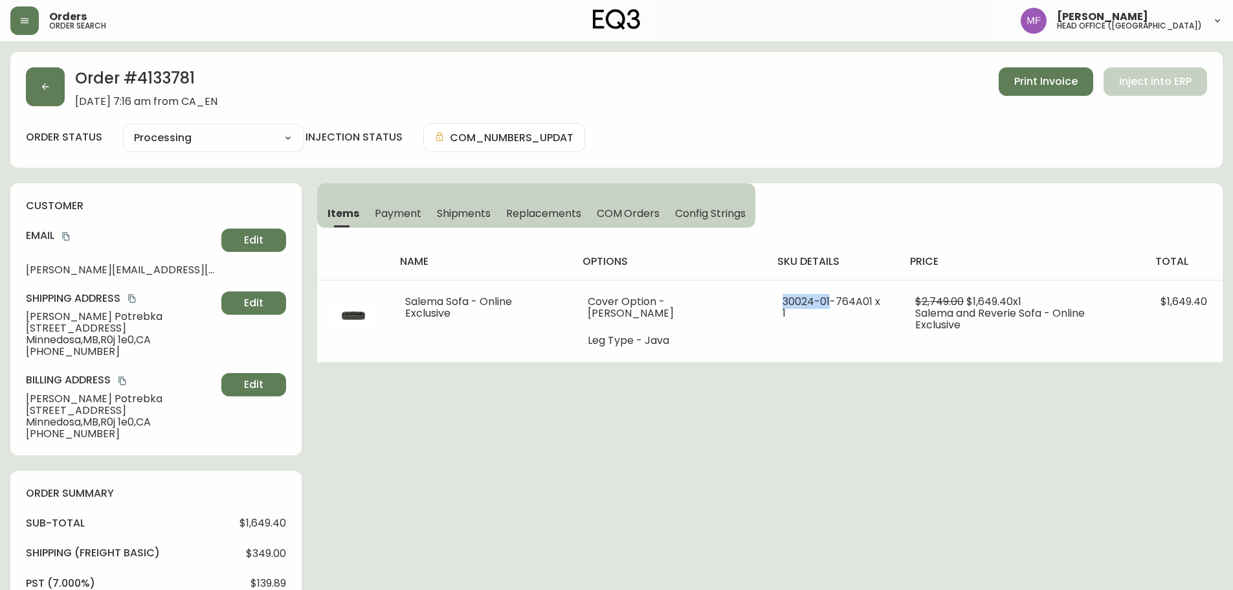
click at [482, 210] on span "Shipments" at bounding box center [464, 213] width 54 height 14
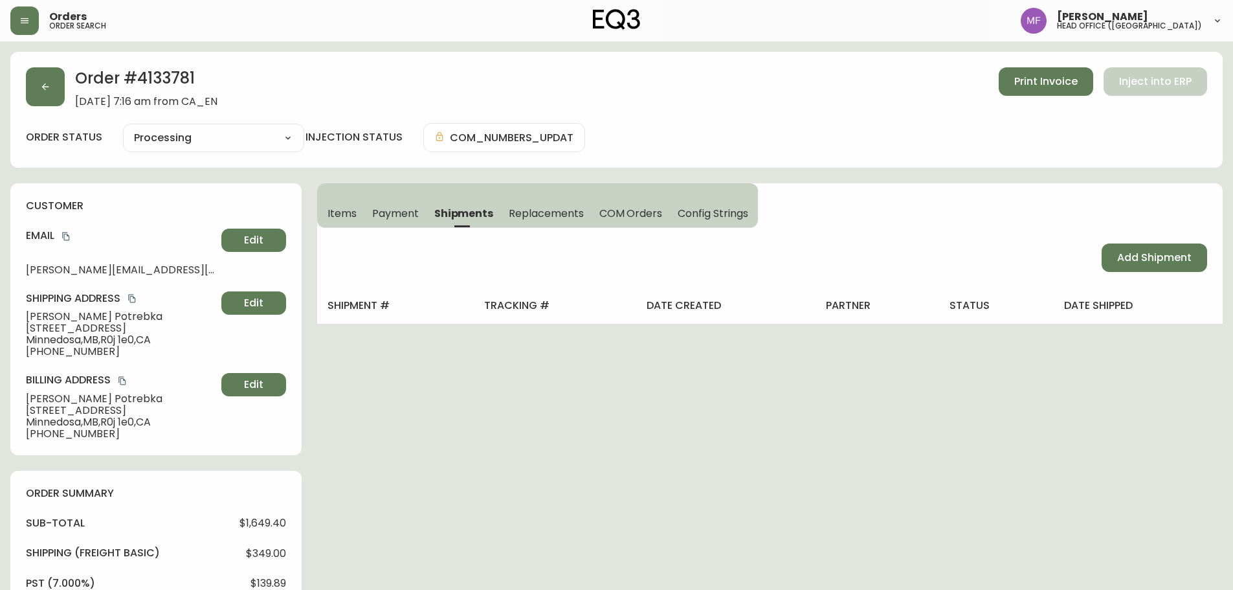
click at [403, 211] on span "Payment" at bounding box center [395, 213] width 47 height 14
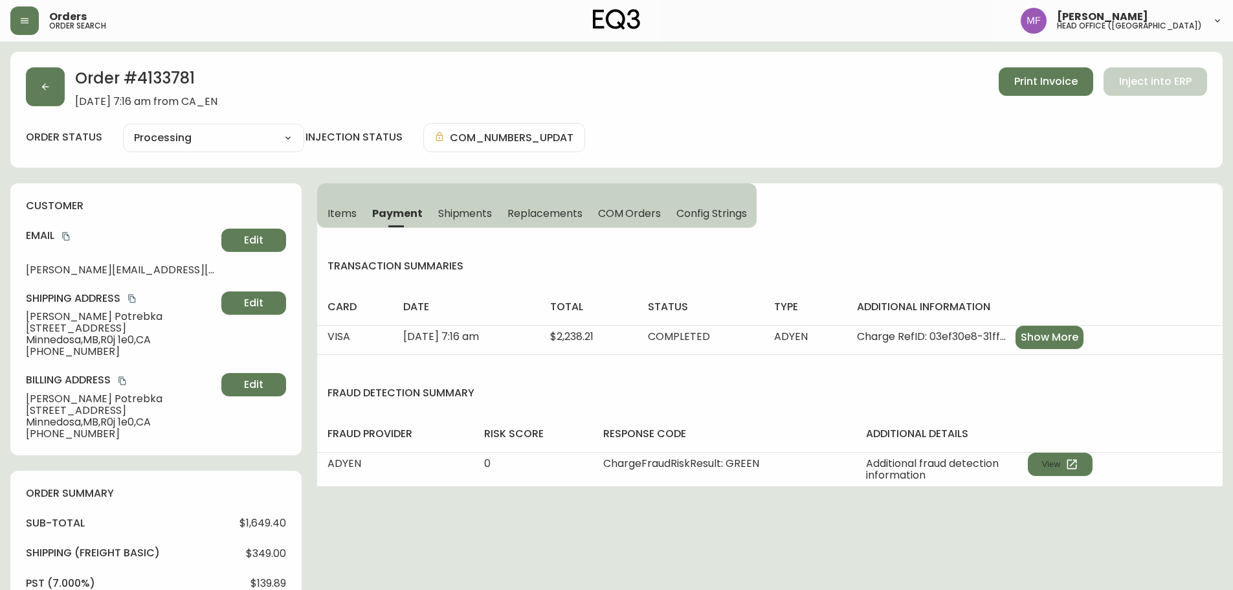
click at [357, 212] on button "Items" at bounding box center [340, 213] width 47 height 28
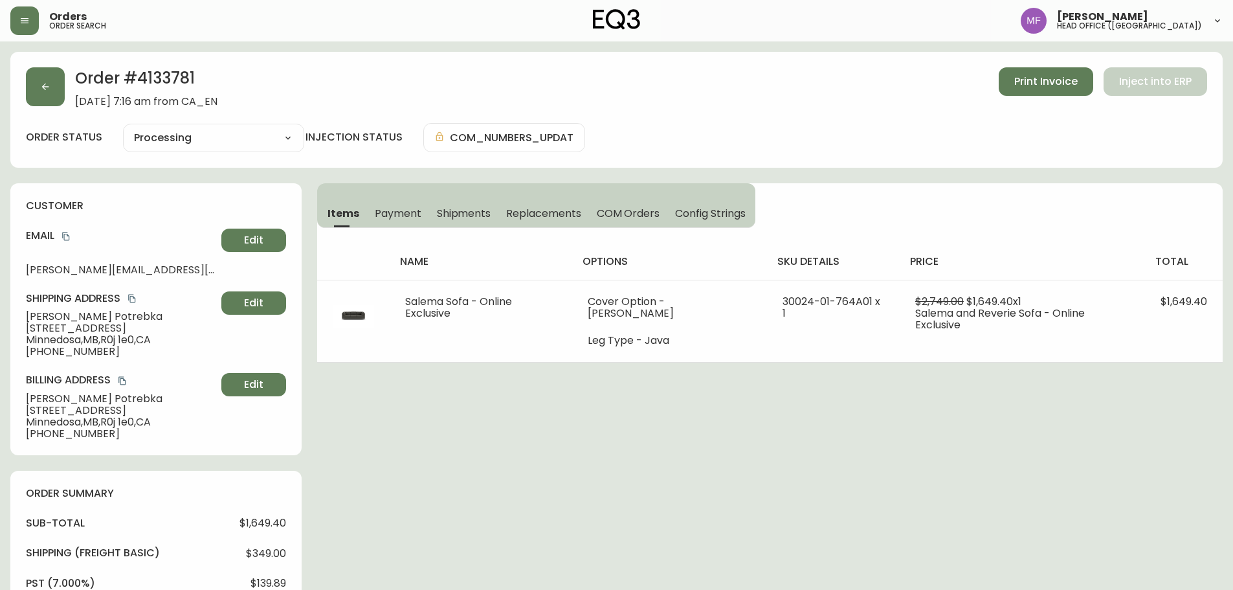
click at [47, 105] on button "button" at bounding box center [45, 86] width 39 height 39
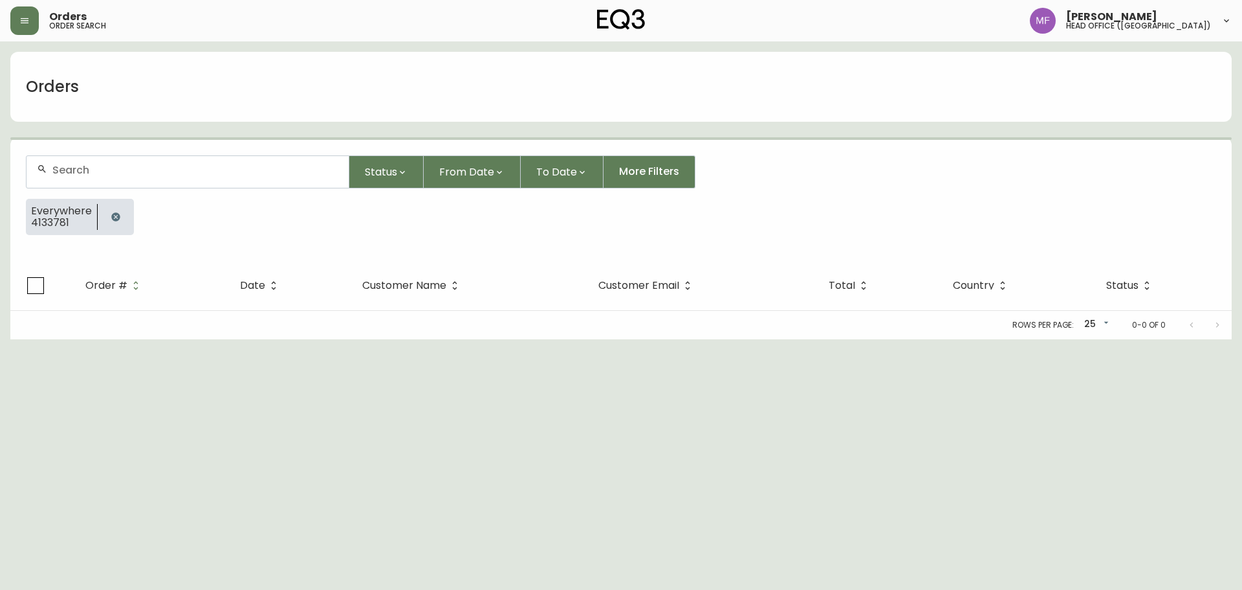
click at [117, 220] on icon "button" at bounding box center [116, 217] width 10 height 10
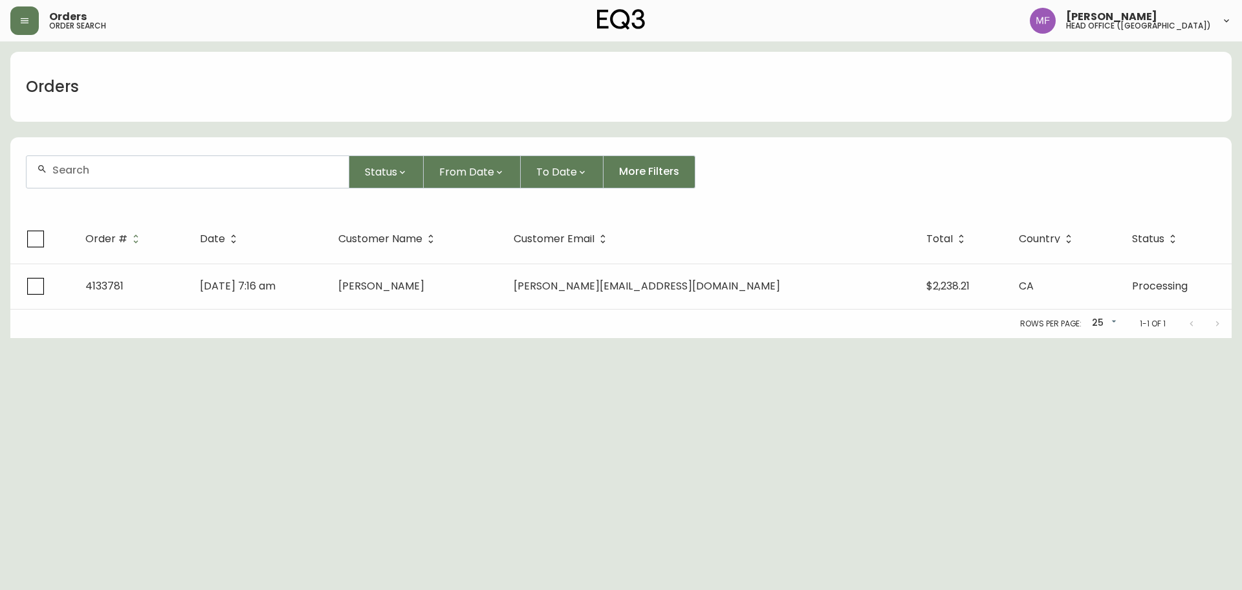
click at [112, 184] on div at bounding box center [188, 172] width 322 height 32
paste input "sophiaknitting@proton.me"
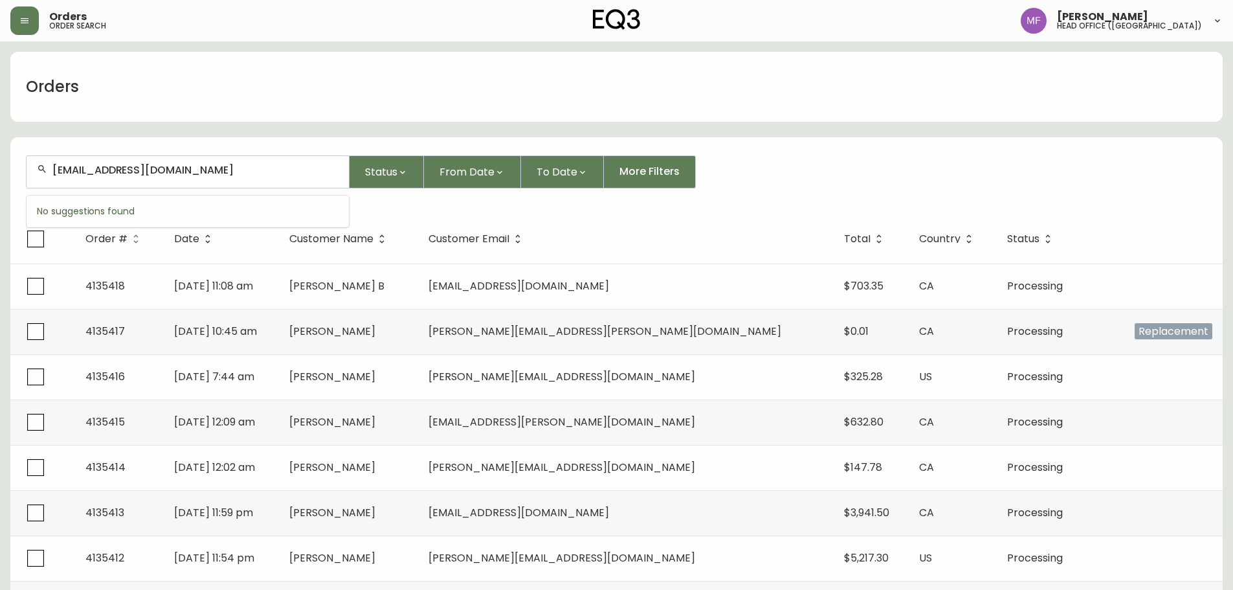
type input "sophiaknitting@proton.me"
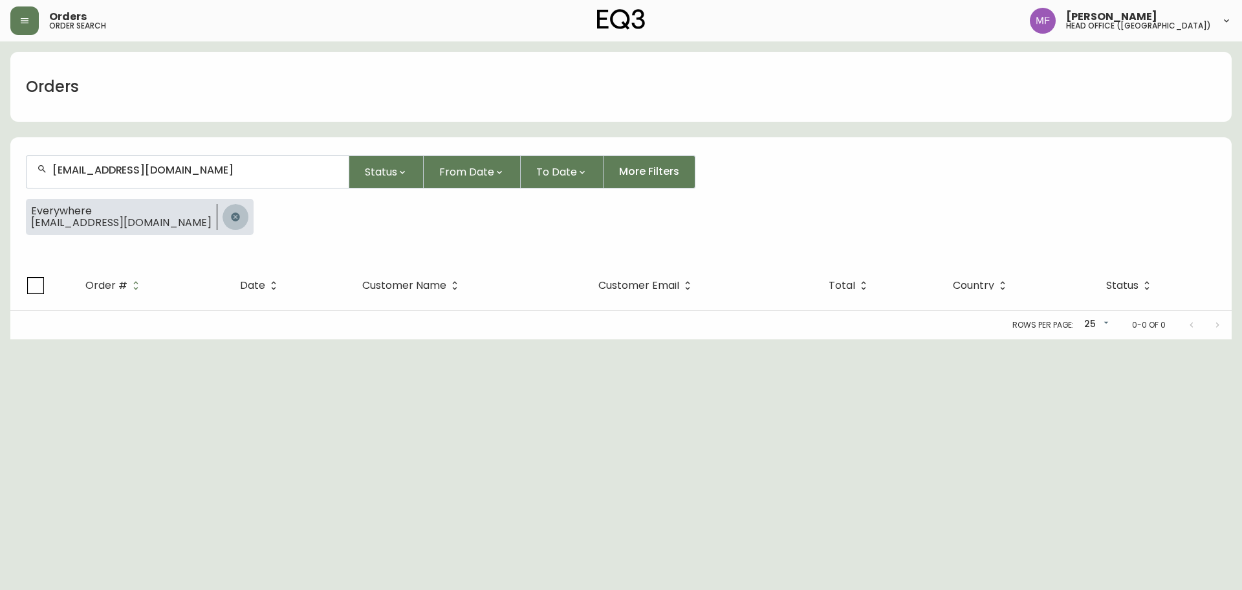
click at [223, 216] on button "button" at bounding box center [236, 217] width 26 height 26
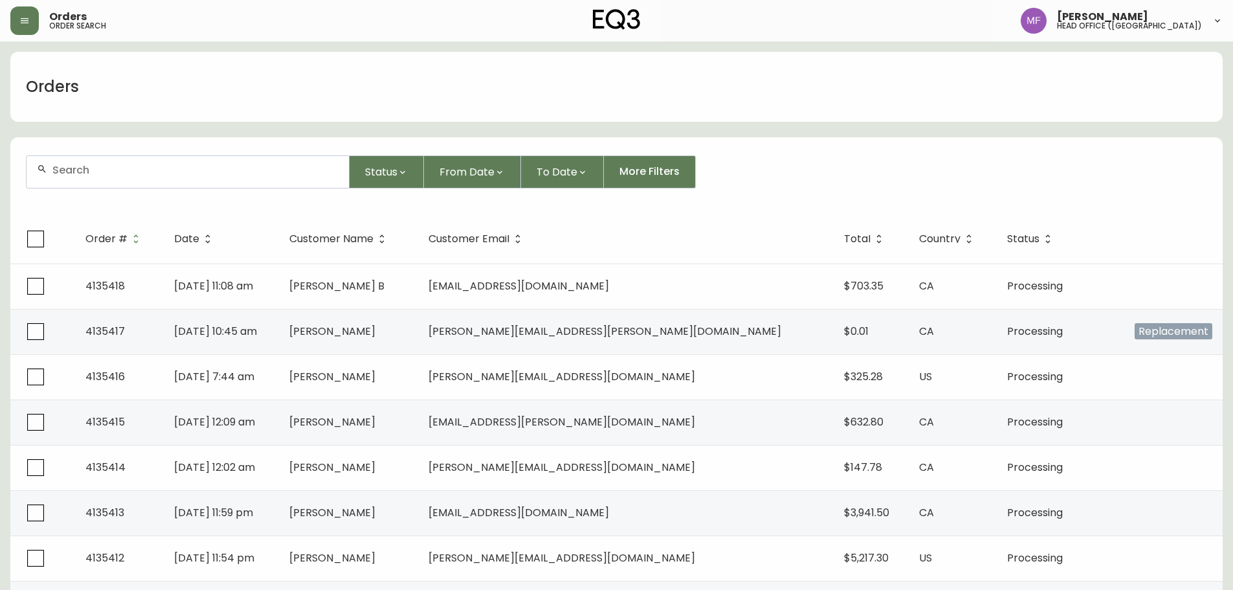
click at [112, 182] on div at bounding box center [188, 172] width 322 height 32
paste input "4135330"
type input "4135330"
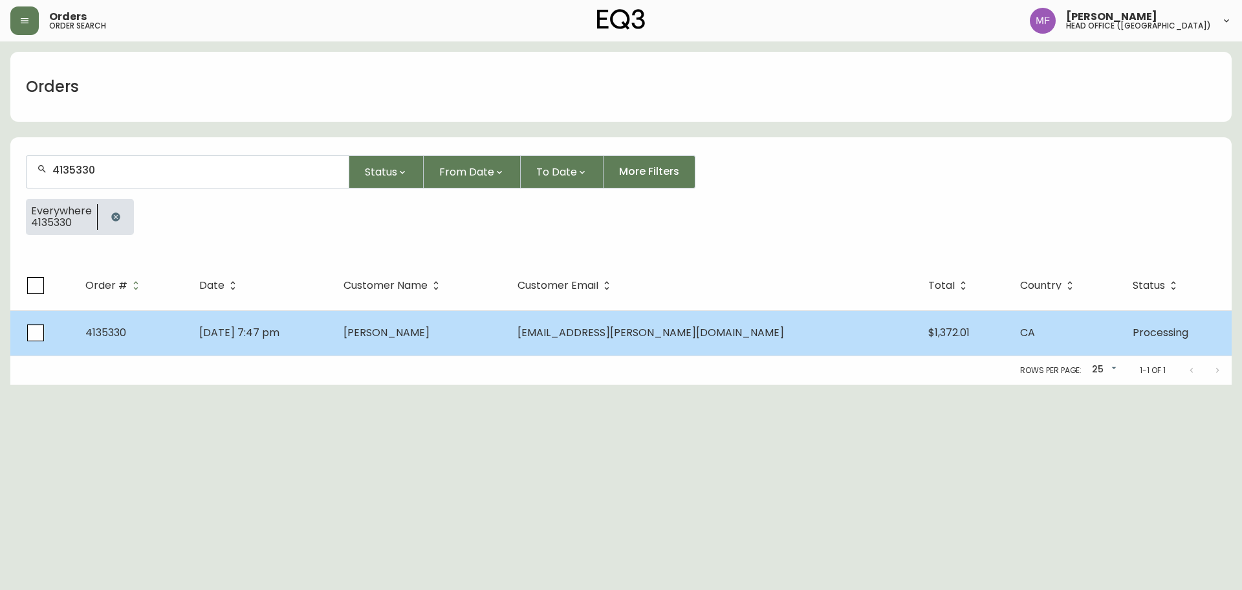
click at [464, 346] on td "Gina Clark" at bounding box center [420, 332] width 174 height 45
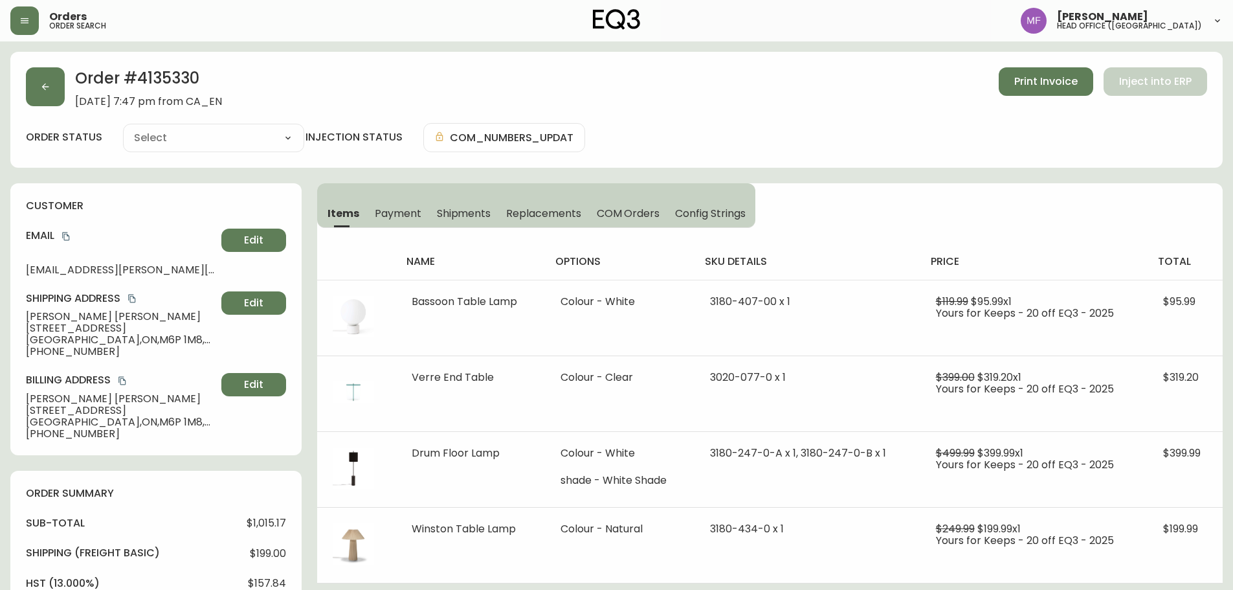
type input "Processing"
select select "PROCESSING"
drag, startPoint x: 94, startPoint y: 354, endPoint x: 19, endPoint y: 351, distance: 74.5
click at [19, 351] on div "customer Email egina.clark@gmail.com Edit Shipping Address Gina Clark 16 Lincol…" at bounding box center [155, 319] width 291 height 272
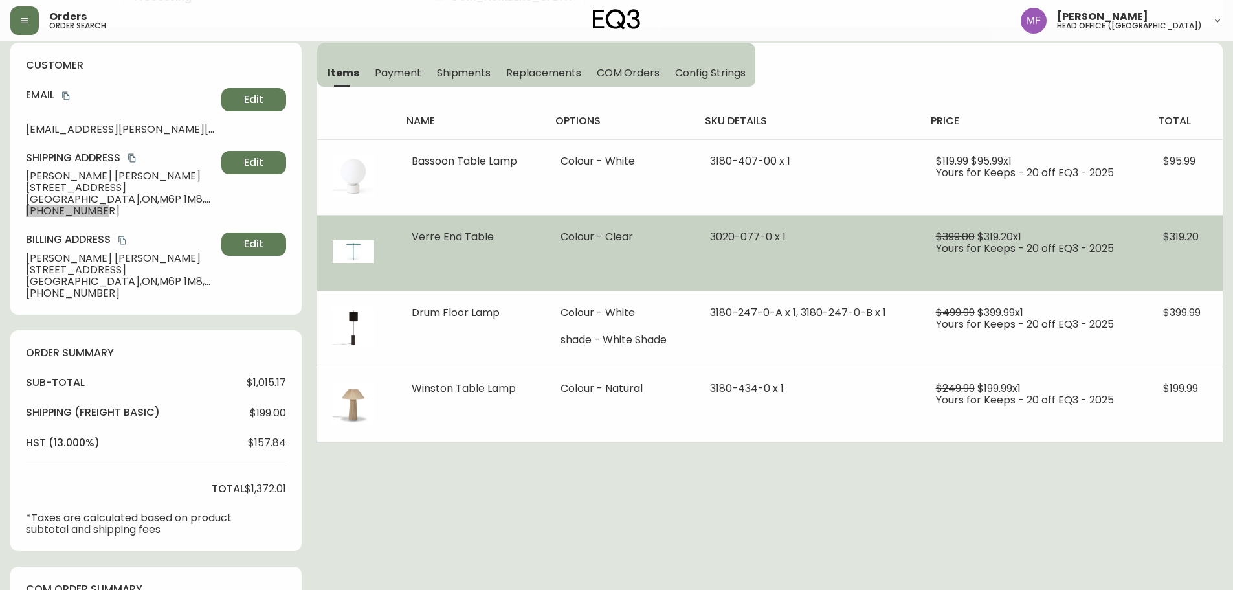
scroll to position [194, 0]
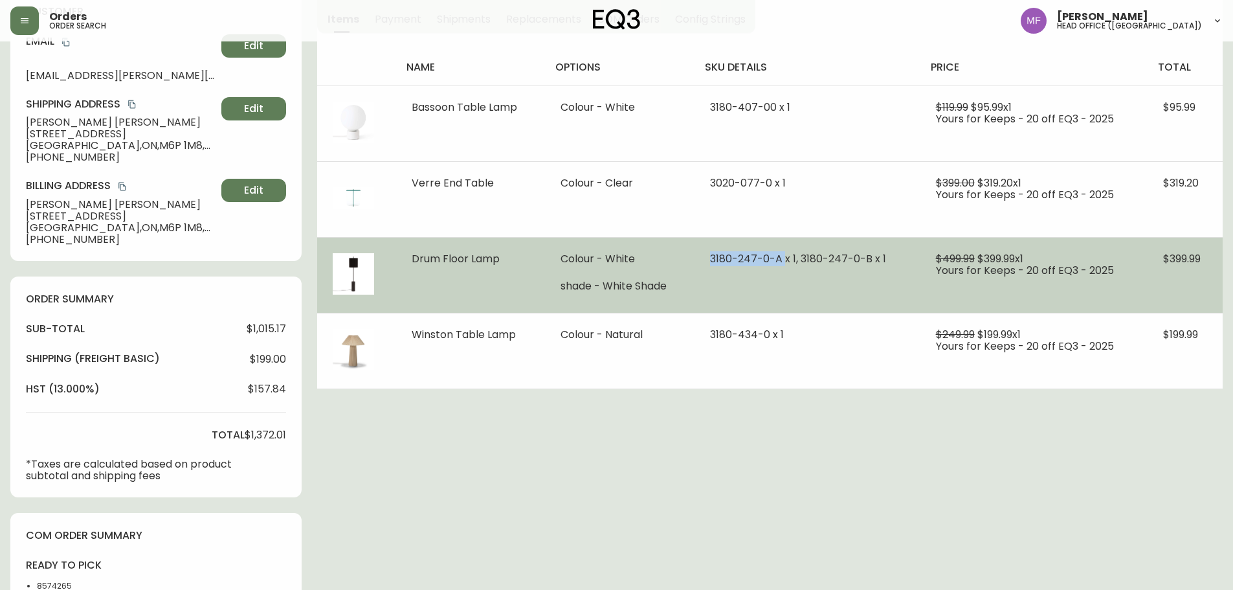
drag, startPoint x: 786, startPoint y: 257, endPoint x: 708, endPoint y: 257, distance: 78.3
click at [708, 257] on td "3180-247-0-A x 1, 3180-247-0-B x 1" at bounding box center [807, 275] width 226 height 76
drag, startPoint x: 804, startPoint y: 258, endPoint x: 872, endPoint y: 263, distance: 67.5
click at [872, 263] on span "3180-247-0-A x 1, 3180-247-0-B x 1" at bounding box center [798, 258] width 176 height 15
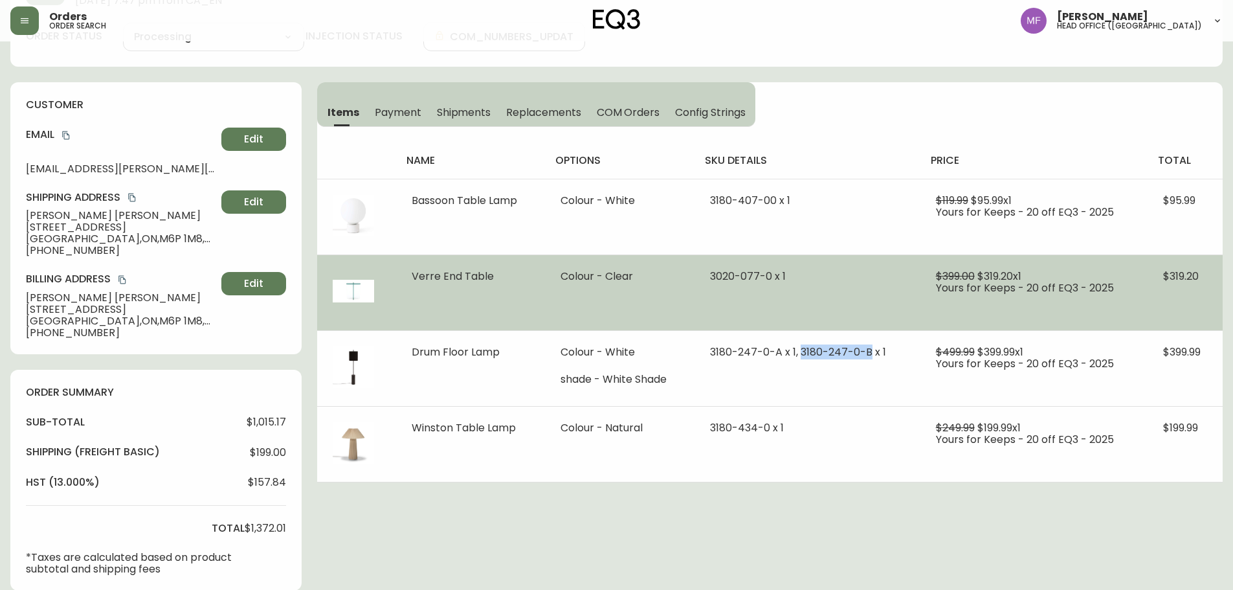
scroll to position [0, 0]
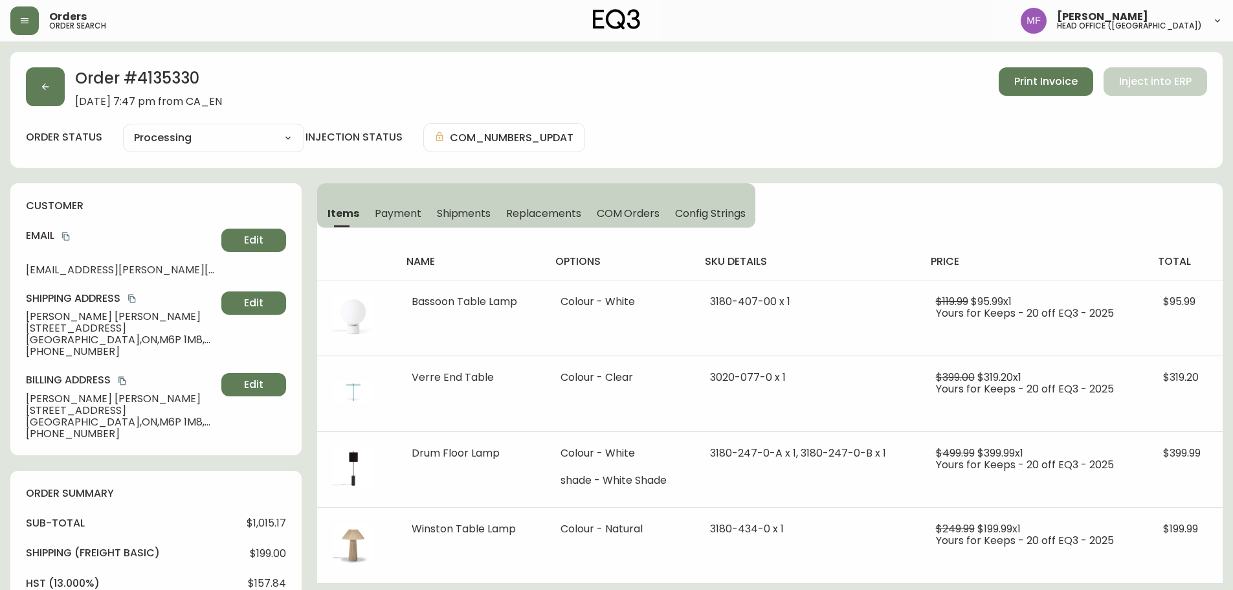
click at [173, 74] on h2 "Order # 4135330" at bounding box center [148, 81] width 147 height 28
click at [222, 83] on h2 "Order # 4135330" at bounding box center [148, 81] width 147 height 28
click at [165, 78] on h2 "Order # 4135330" at bounding box center [148, 81] width 147 height 28
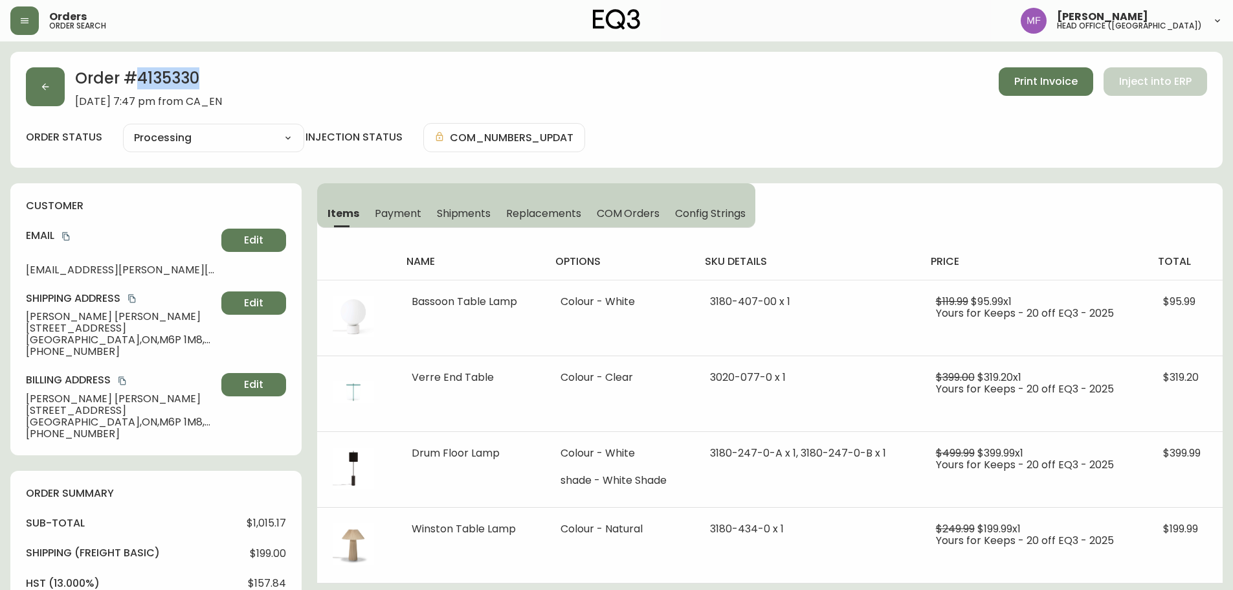
click at [165, 78] on h2 "Order # 4135330" at bounding box center [148, 81] width 147 height 28
drag, startPoint x: 83, startPoint y: 318, endPoint x: 19, endPoint y: 318, distance: 64.7
click at [19, 318] on div "customer Email egina.clark@gmail.com Edit Shipping Address Gina Clark 16 Lincol…" at bounding box center [155, 319] width 291 height 272
click at [150, 84] on h2 "Order # 4135330" at bounding box center [148, 81] width 147 height 28
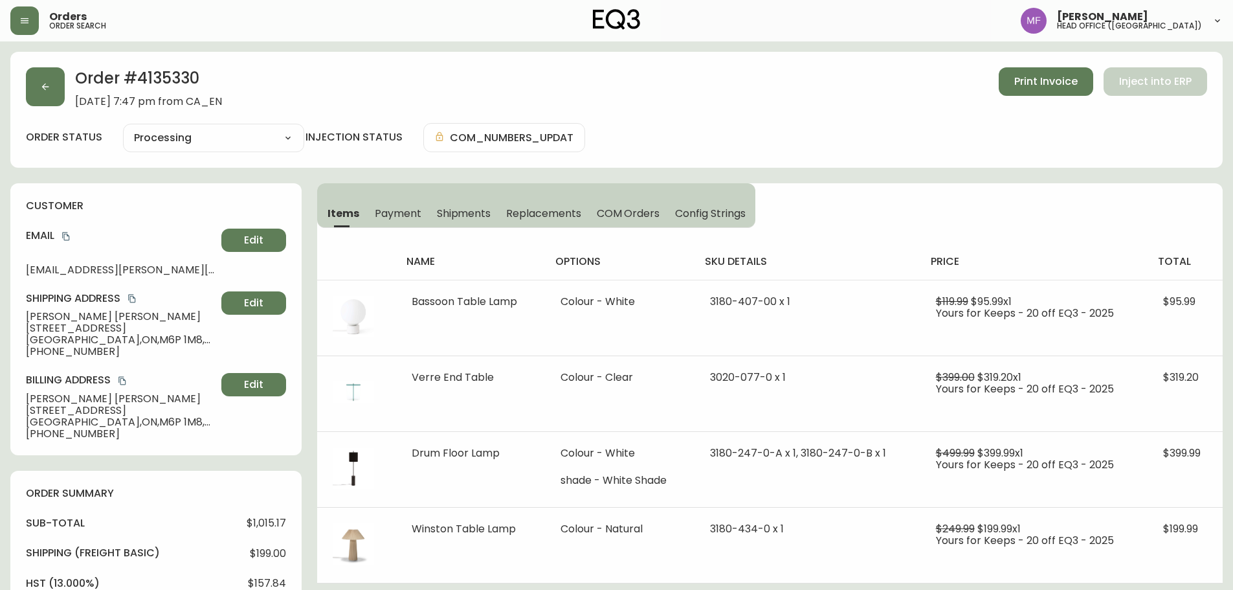
click at [190, 85] on h2 "Order # 4135330" at bounding box center [148, 81] width 147 height 28
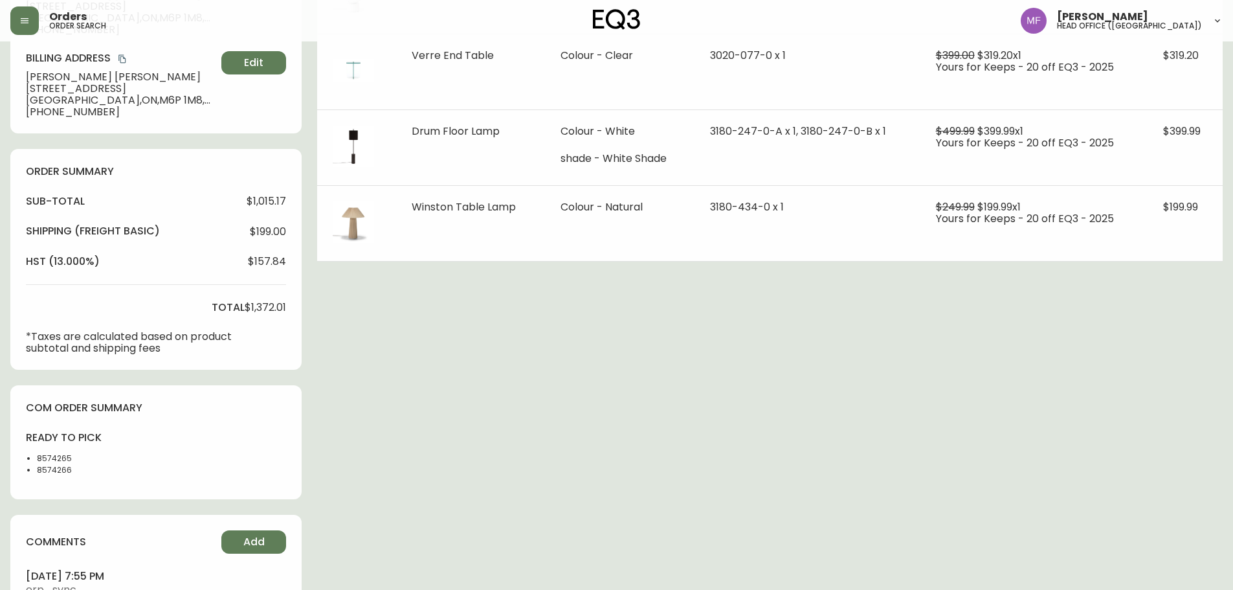
scroll to position [324, 0]
click at [52, 465] on li "8574266" at bounding box center [69, 468] width 65 height 12
click at [445, 399] on div "Order # 4135330 September 13, 2025 at 7:47 pm from CA_EN Print Invoice Inject i…" at bounding box center [616, 200] width 1212 height 944
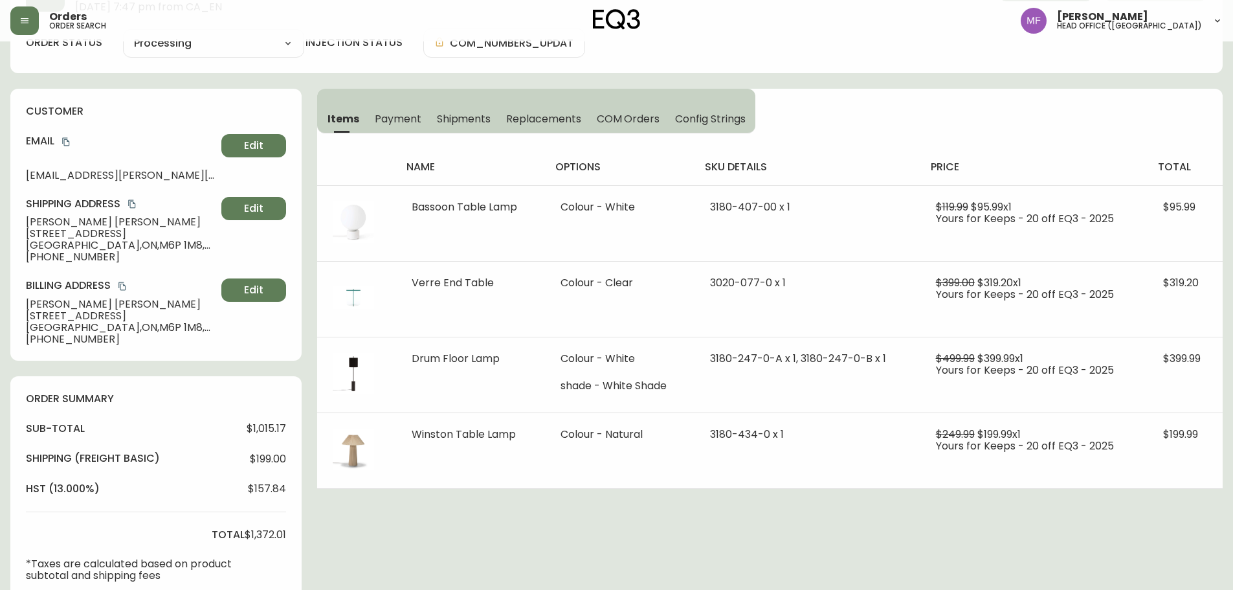
scroll to position [0, 0]
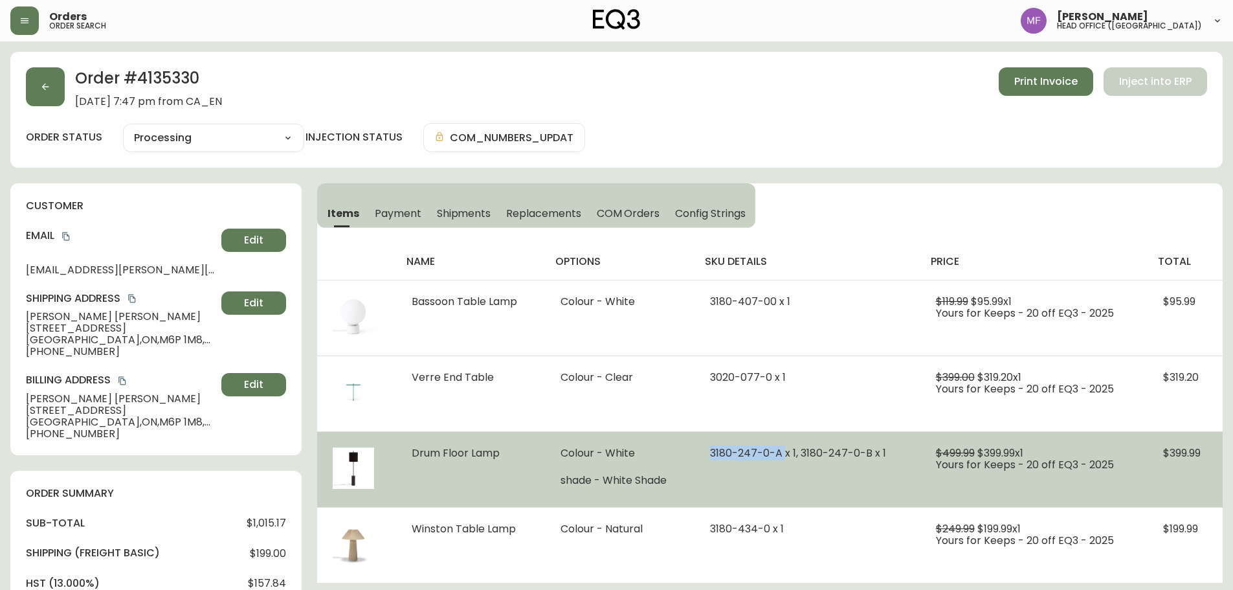
drag, startPoint x: 788, startPoint y: 452, endPoint x: 712, endPoint y: 449, distance: 76.4
click at [712, 449] on span "3180-247-0-A x 1, 3180-247-0-B x 1" at bounding box center [798, 452] width 176 height 15
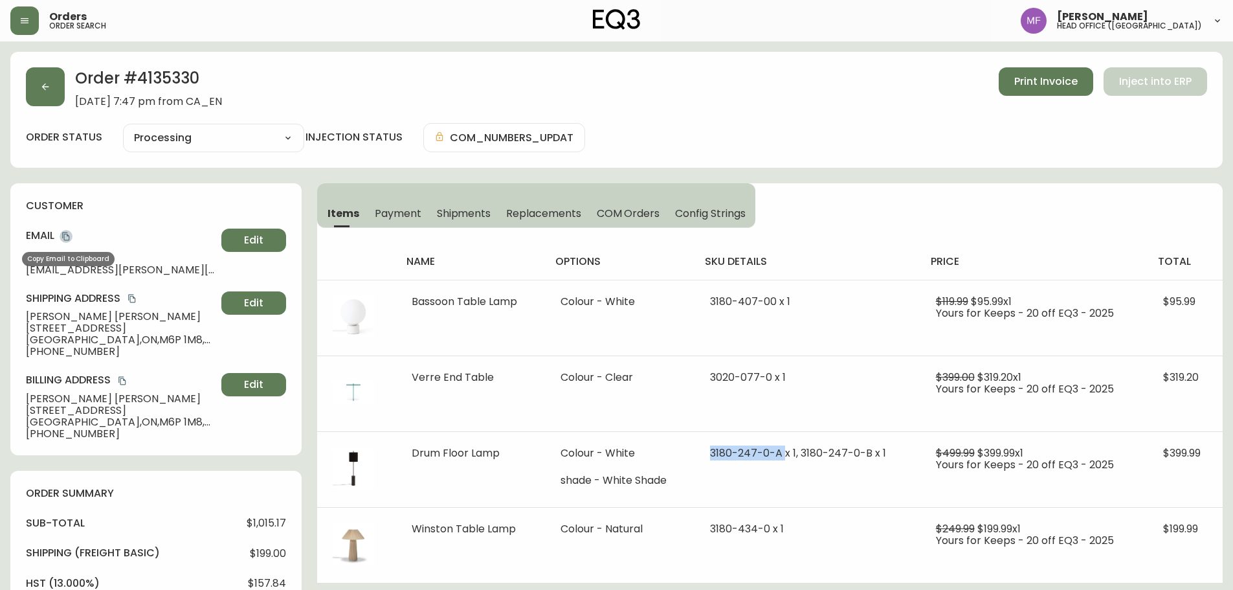
click at [66, 236] on icon "copy" at bounding box center [65, 236] width 9 height 9
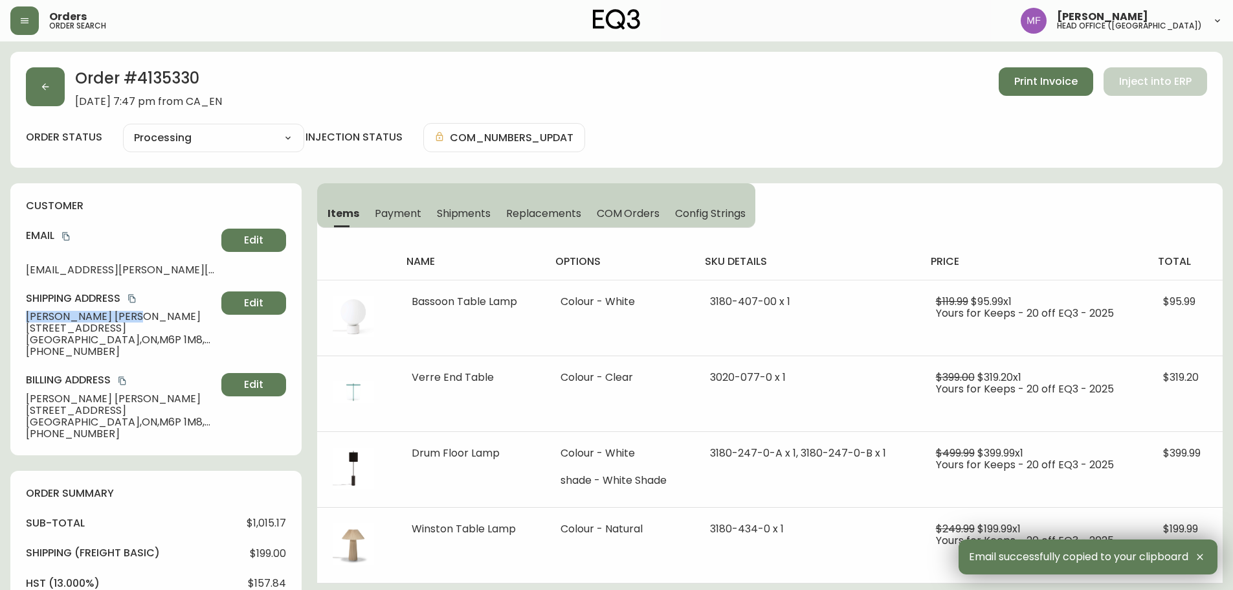
drag, startPoint x: 92, startPoint y: 320, endPoint x: 3, endPoint y: 317, distance: 88.7
click at [3, 317] on main "Order # 4135330 September 13, 2025 at 7:47 pm from CA_EN Print Invoice Inject i…" at bounding box center [616, 518] width 1233 height 955
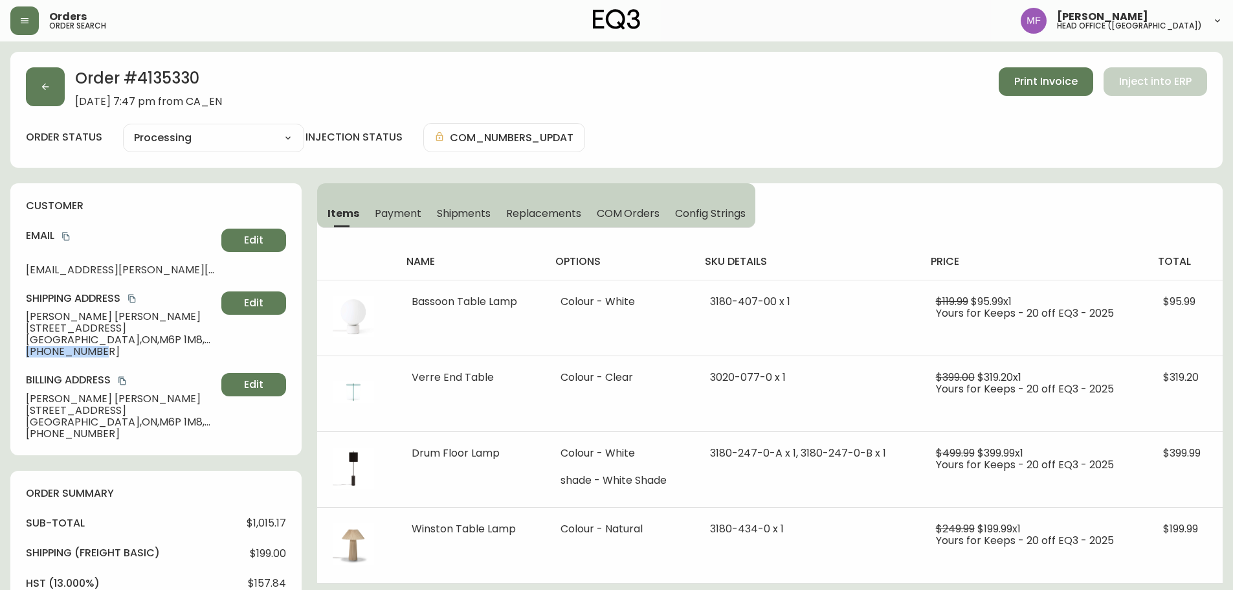
drag, startPoint x: 100, startPoint y: 357, endPoint x: 17, endPoint y: 355, distance: 82.2
click at [17, 355] on div "customer Email egina.clark@gmail.com Edit Shipping Address Gina Clark 16 Lincol…" at bounding box center [155, 319] width 291 height 272
click at [66, 238] on icon "copy" at bounding box center [65, 236] width 9 height 9
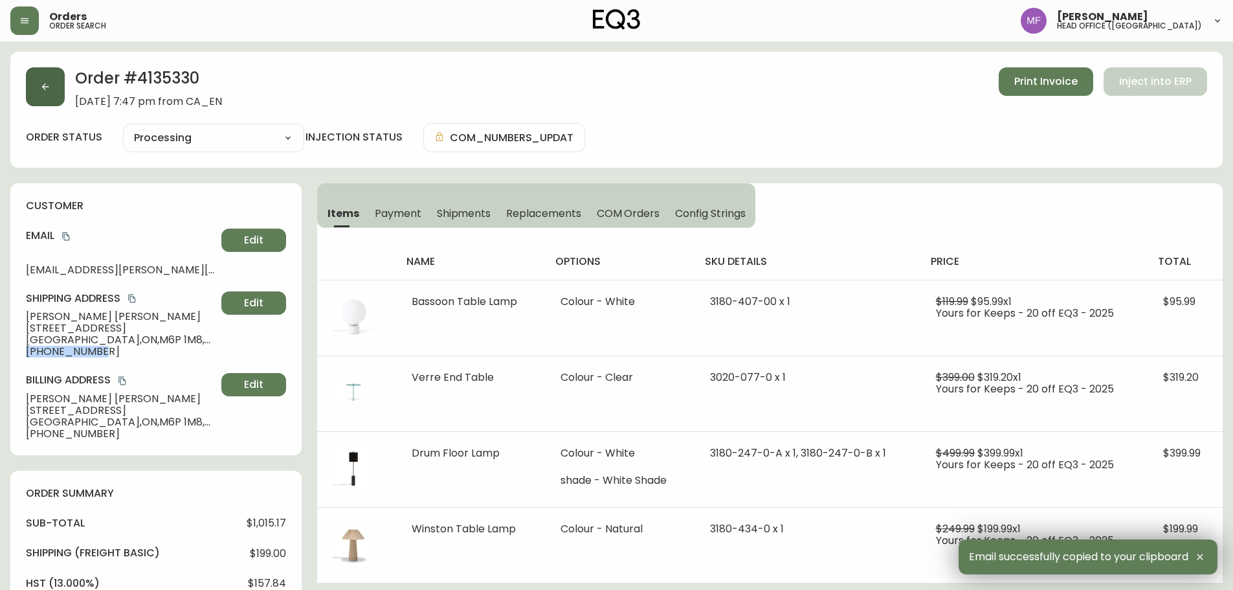
click at [50, 98] on button "button" at bounding box center [45, 86] width 39 height 39
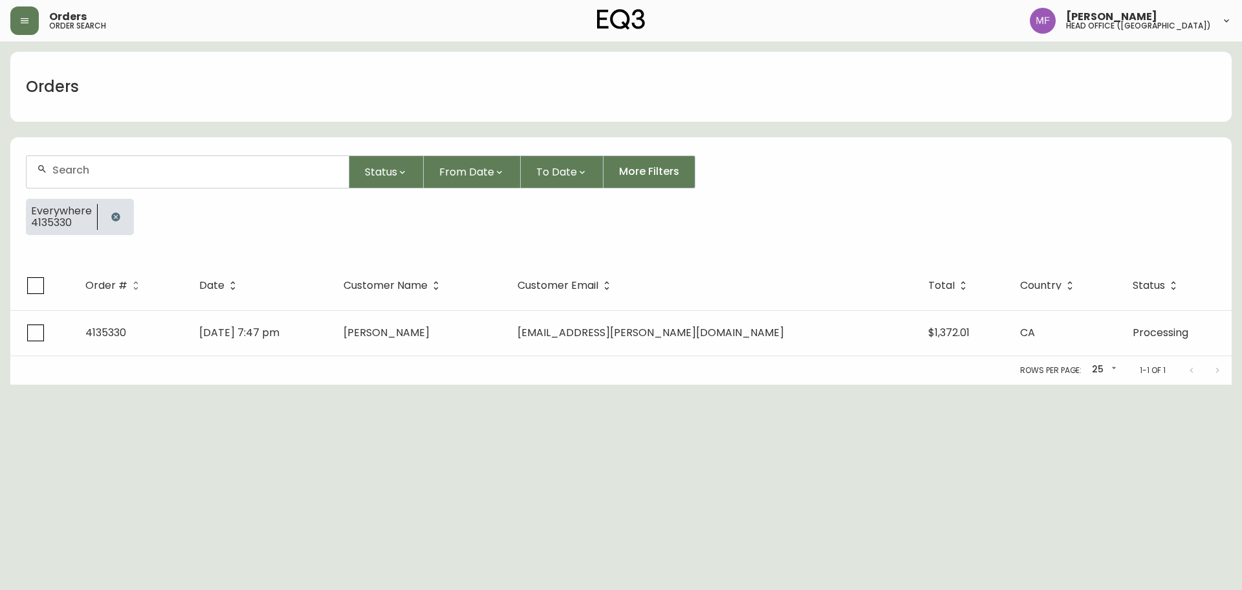
click at [119, 213] on icon "button" at bounding box center [116, 217] width 10 height 10
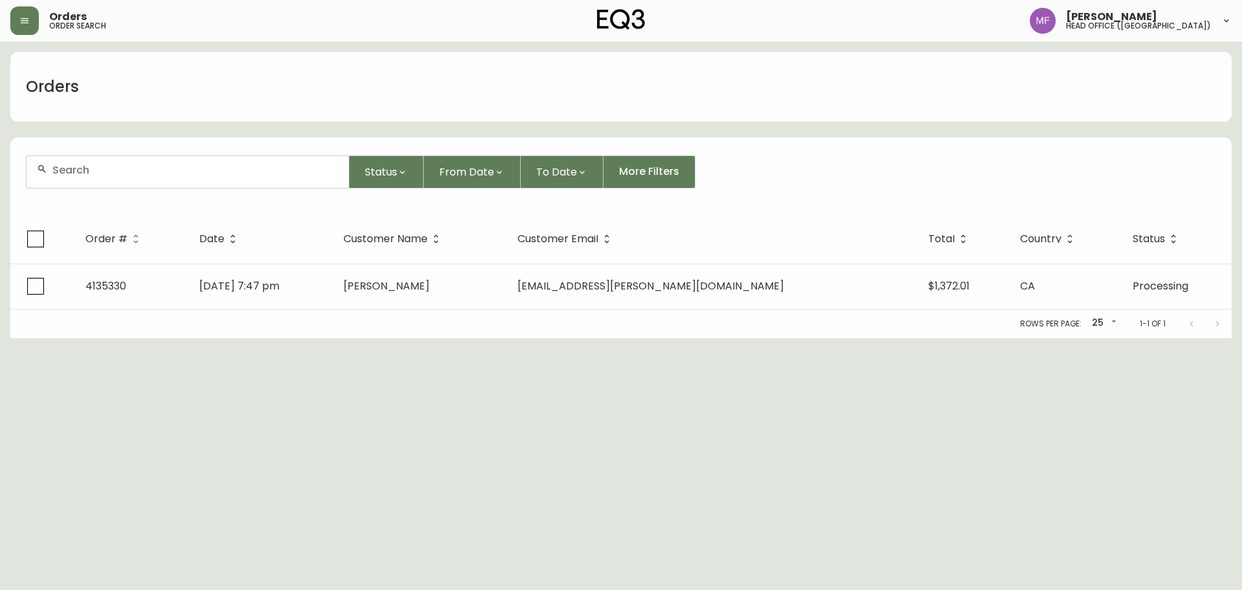
click at [115, 188] on form "Status From Date To Date More Filters" at bounding box center [621, 177] width 1222 height 74
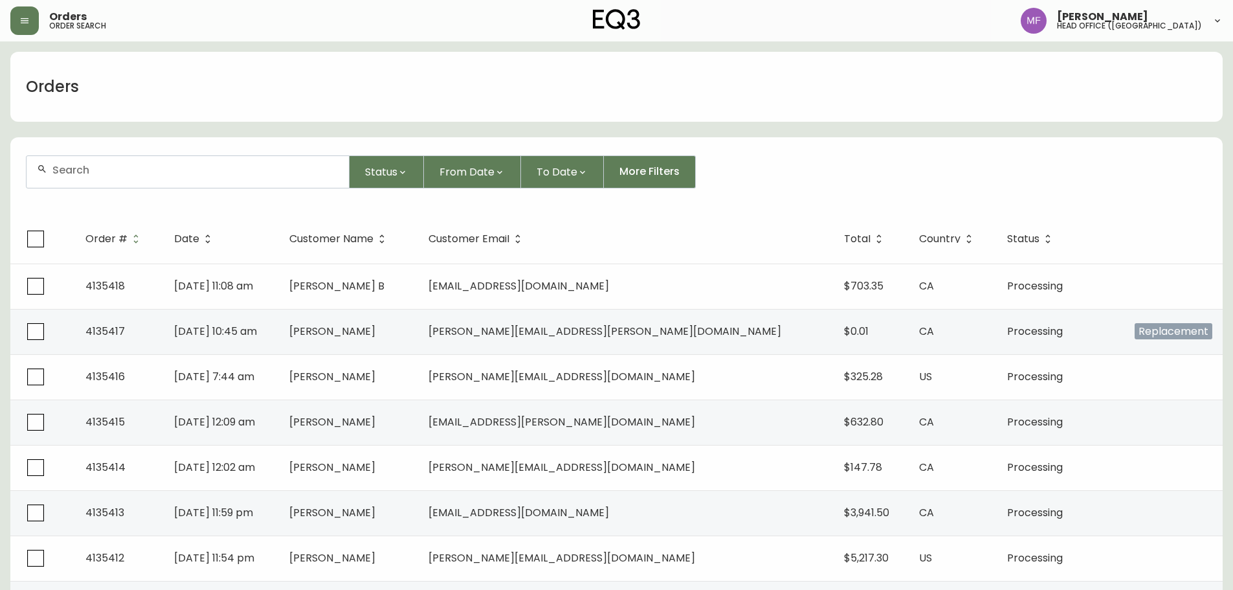
click at [112, 182] on div at bounding box center [188, 172] width 322 height 32
paste input "4135239"
type input "4135239"
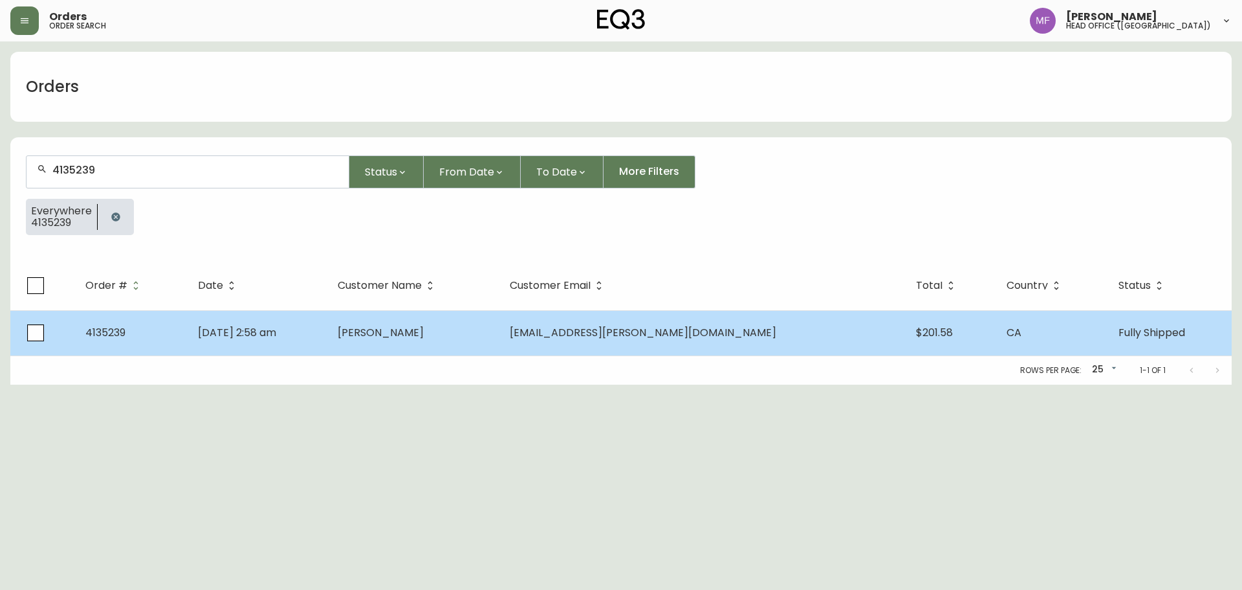
click at [327, 330] on td "Sep 10 2025, 2:58 am" at bounding box center [258, 332] width 140 height 45
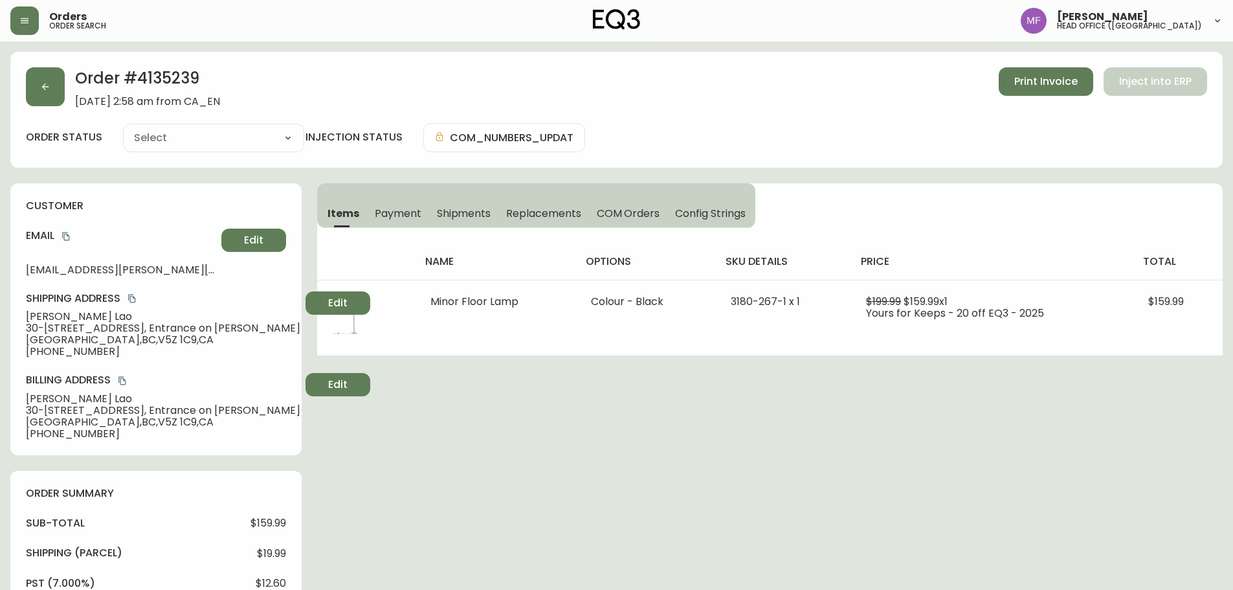
type input "Fully Shipped"
select select "FULLY_SHIPPED"
drag, startPoint x: 87, startPoint y: 314, endPoint x: 25, endPoint y: 314, distance: 62.1
click at [25, 314] on div "customer Email lao.aaron@yahoo.com Edit Shipping Address Aaron Lao 30-717 W 8th…" at bounding box center [155, 319] width 291 height 272
click at [1026, 76] on span "Print Invoice" at bounding box center [1045, 81] width 63 height 14
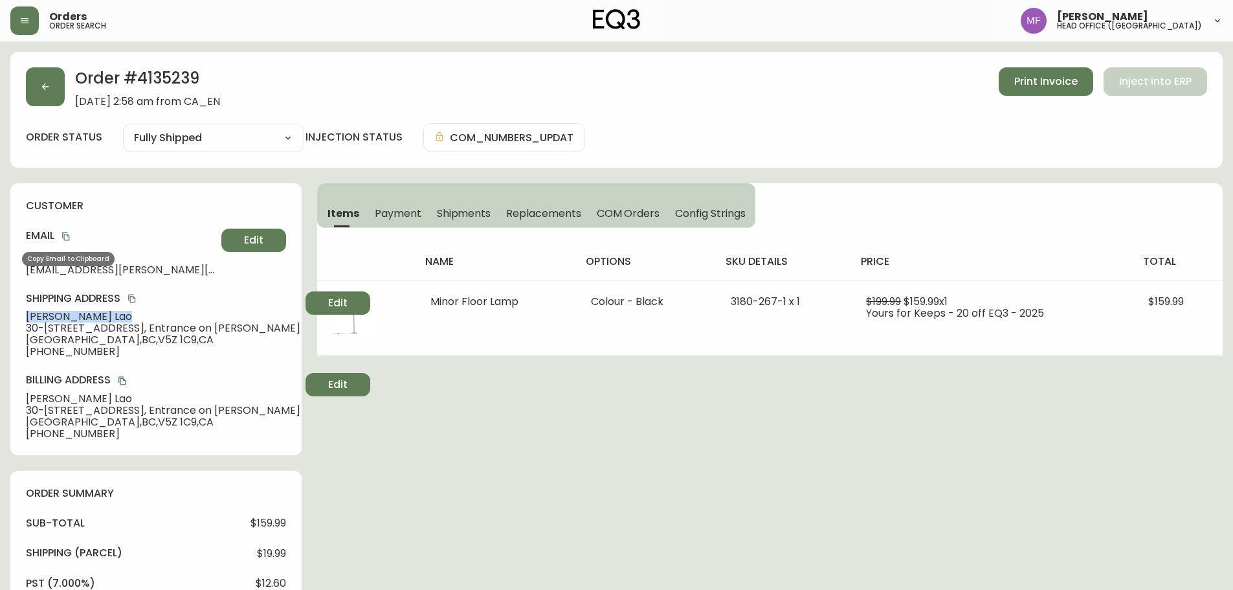
drag, startPoint x: 68, startPoint y: 234, endPoint x: 76, endPoint y: 234, distance: 8.4
click at [68, 234] on icon "copy" at bounding box center [65, 236] width 7 height 8
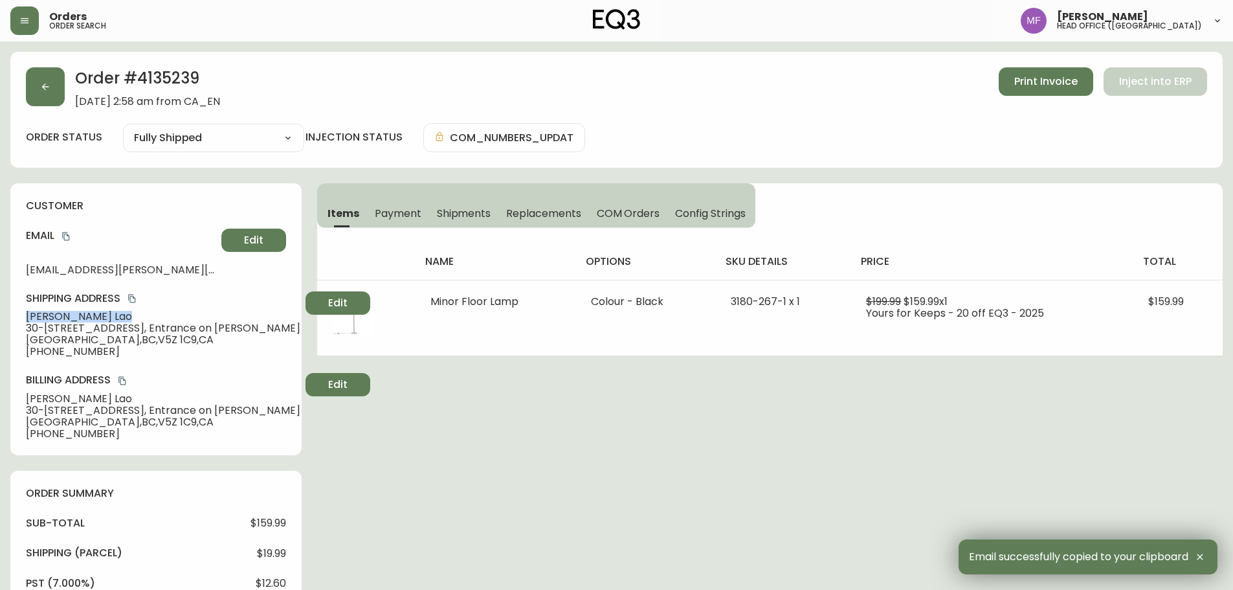
click at [85, 318] on span "Aaron Lao" at bounding box center [163, 317] width 274 height 12
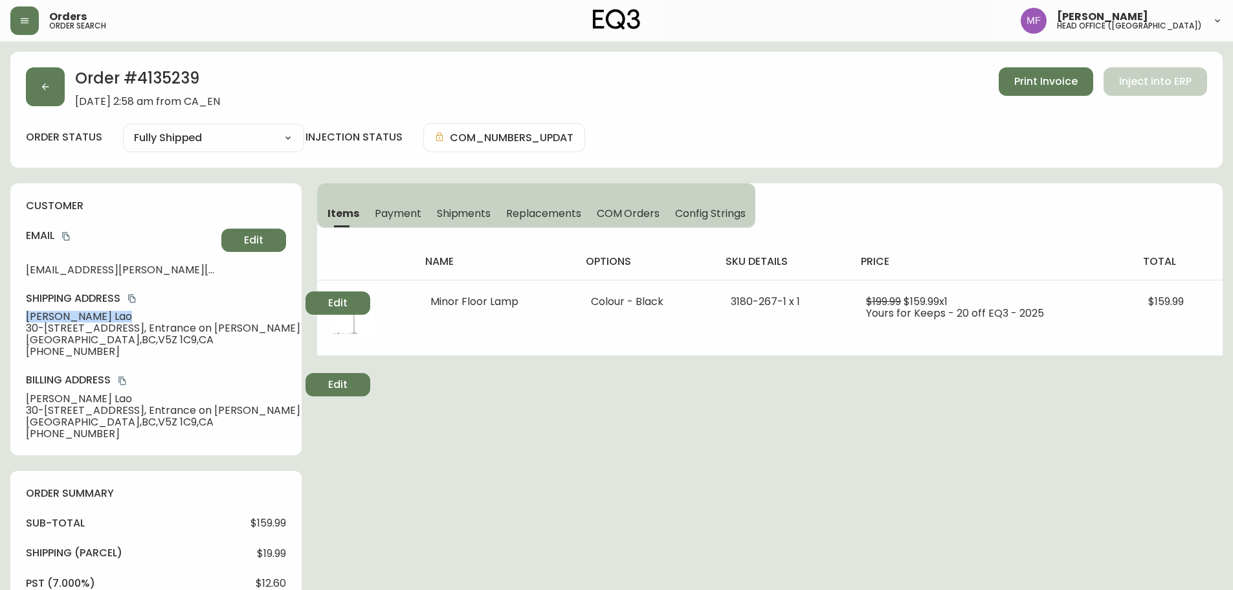
drag, startPoint x: 85, startPoint y: 317, endPoint x: 0, endPoint y: 317, distance: 84.8
click at [0, 317] on main "Order # 4135239 September 10, 2025 at 2:58 am from CA_EN Print Invoice Inject i…" at bounding box center [616, 593] width 1233 height 1105
drag, startPoint x: 97, startPoint y: 353, endPoint x: 25, endPoint y: 353, distance: 72.5
click at [25, 353] on div "customer Email lao.aaron@yahoo.com Edit Shipping Address Aaron Lao 30-717 W 8th…" at bounding box center [155, 319] width 291 height 272
click at [143, 80] on h2 "Order # 4135239" at bounding box center [147, 81] width 145 height 28
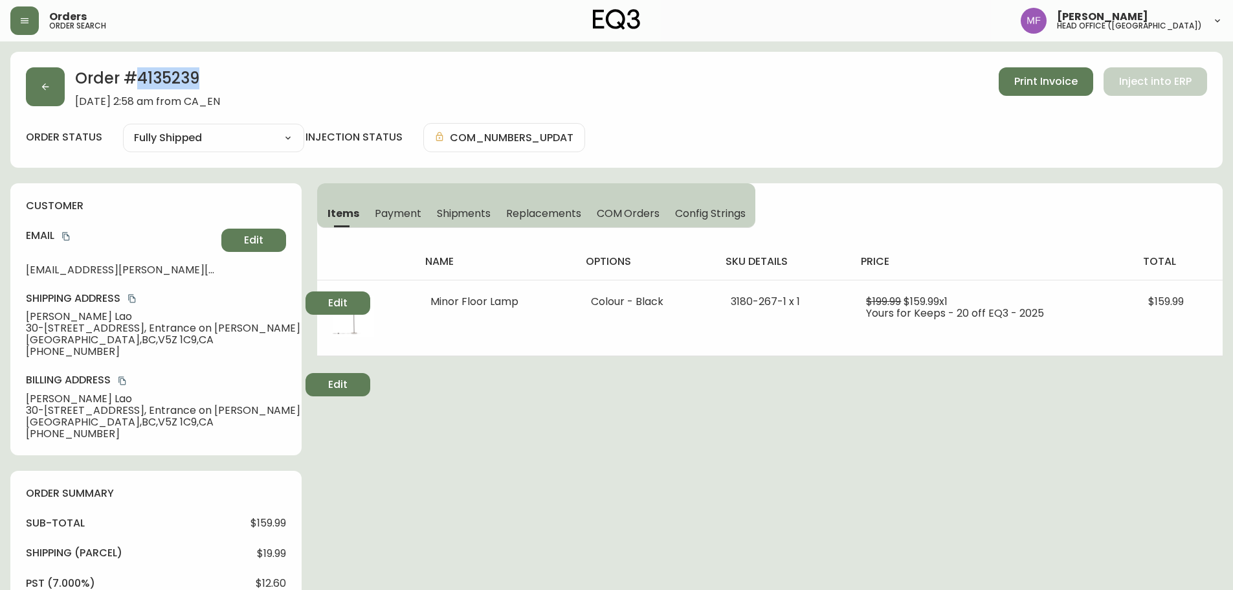
click at [143, 80] on h2 "Order # 4135239" at bounding box center [147, 81] width 145 height 28
drag, startPoint x: 87, startPoint y: 316, endPoint x: 14, endPoint y: 322, distance: 74.0
click at [14, 322] on div "customer Email lao.aaron@yahoo.com Edit Shipping Address Aaron Lao 30-717 W 8th…" at bounding box center [155, 319] width 291 height 272
click at [171, 96] on span "September 10, 2025 at 2:58 am from CA_EN" at bounding box center [147, 102] width 145 height 12
click at [169, 83] on h2 "Order # 4135239" at bounding box center [147, 81] width 145 height 28
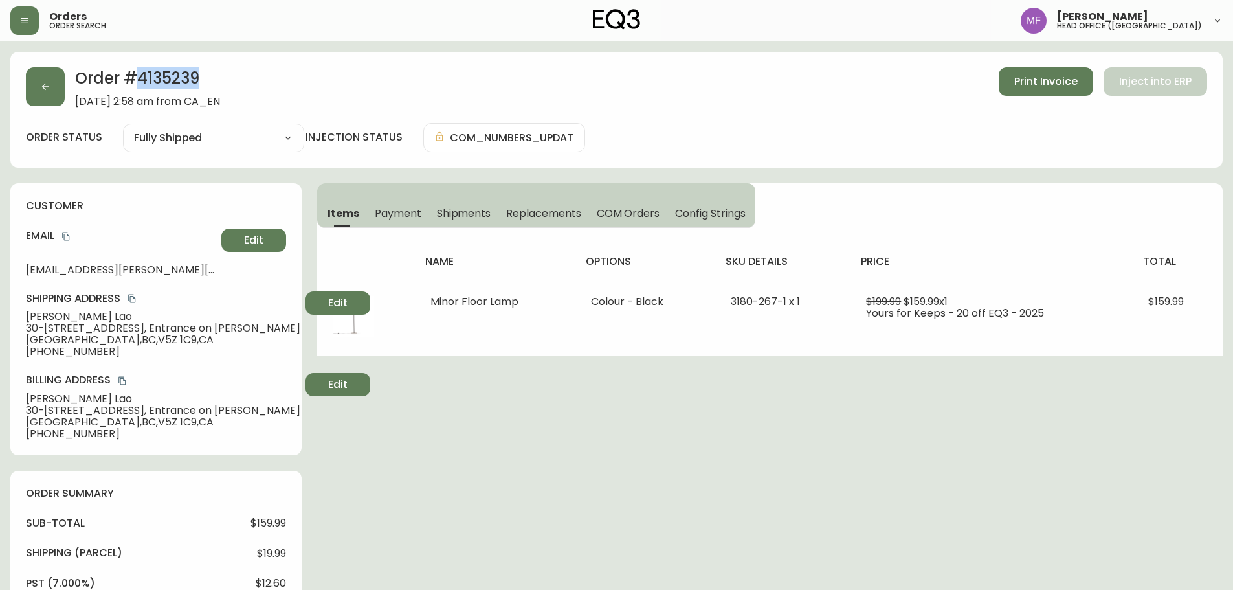
click at [169, 83] on h2 "Order # 4135239" at bounding box center [147, 81] width 145 height 28
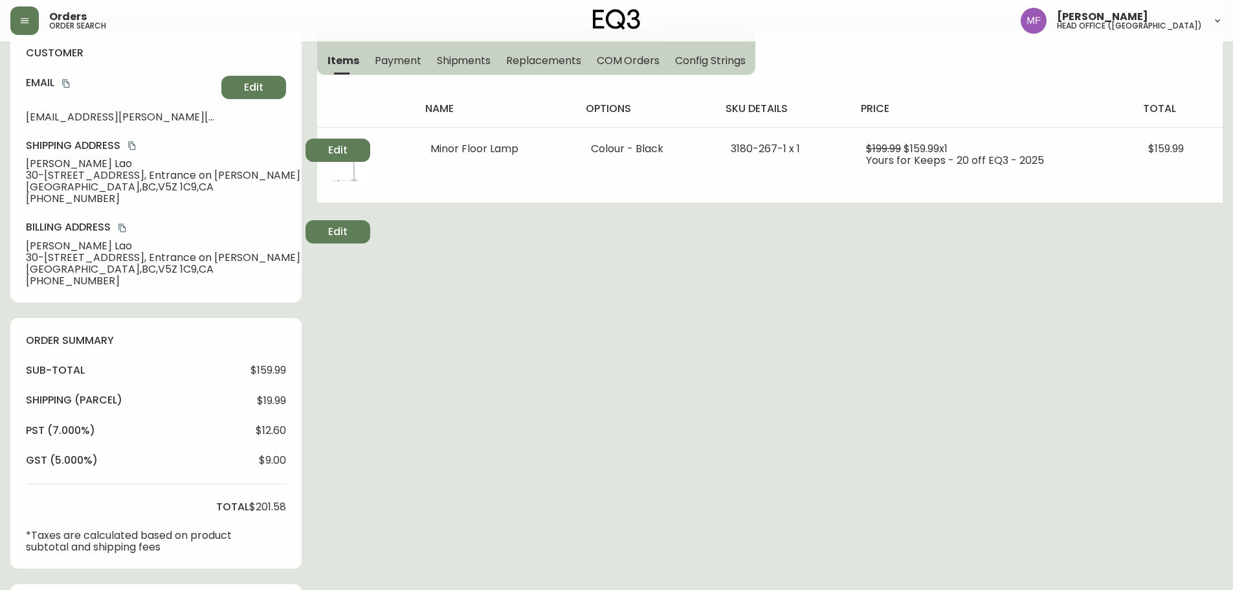
scroll to position [388, 0]
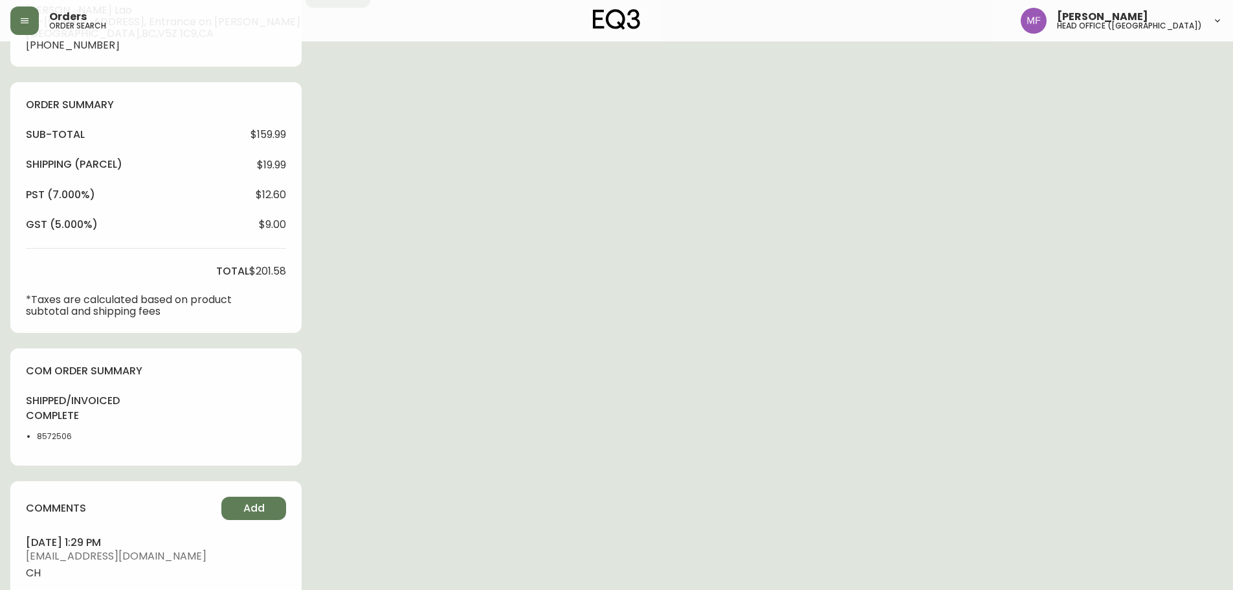
click at [51, 438] on li "8572506" at bounding box center [69, 436] width 65 height 12
click at [831, 318] on div "Order # 4135239 September 10, 2025 at 2:58 am from CA_EN Print Invoice Inject i…" at bounding box center [616, 210] width 1212 height 1094
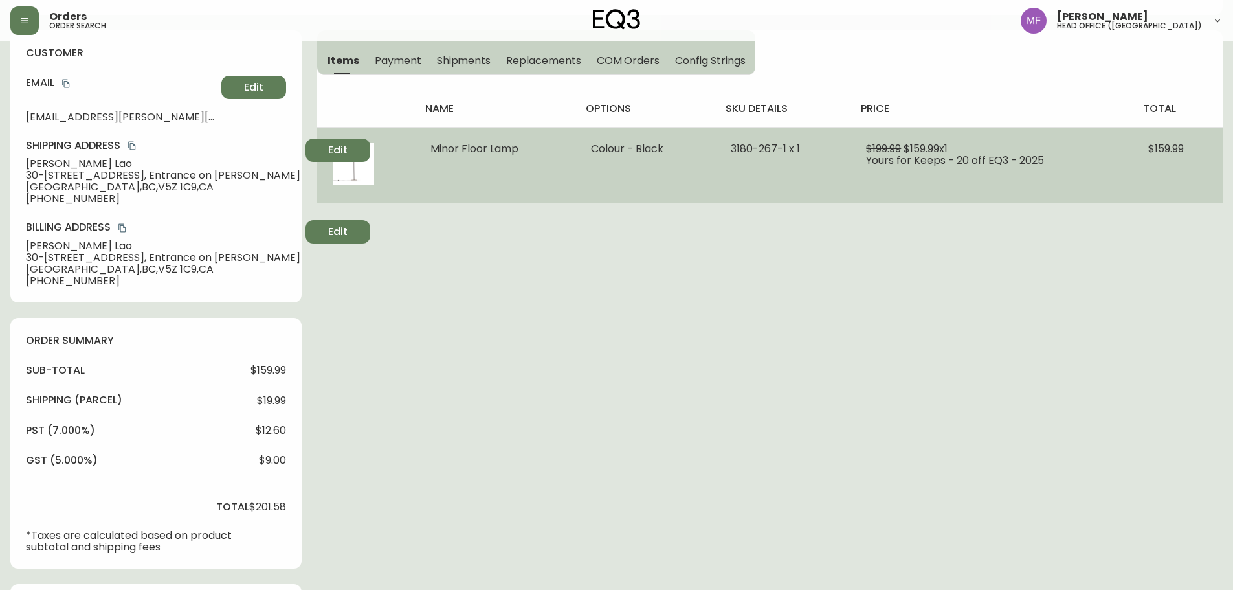
scroll to position [0, 0]
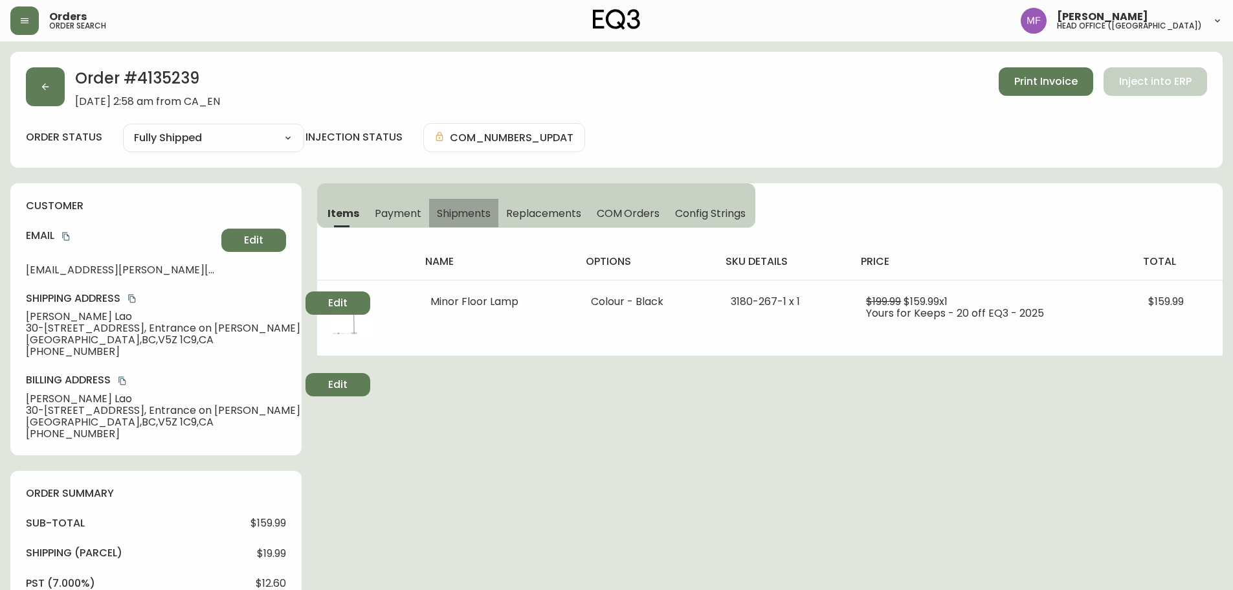
click at [450, 208] on span "Shipments" at bounding box center [464, 213] width 54 height 14
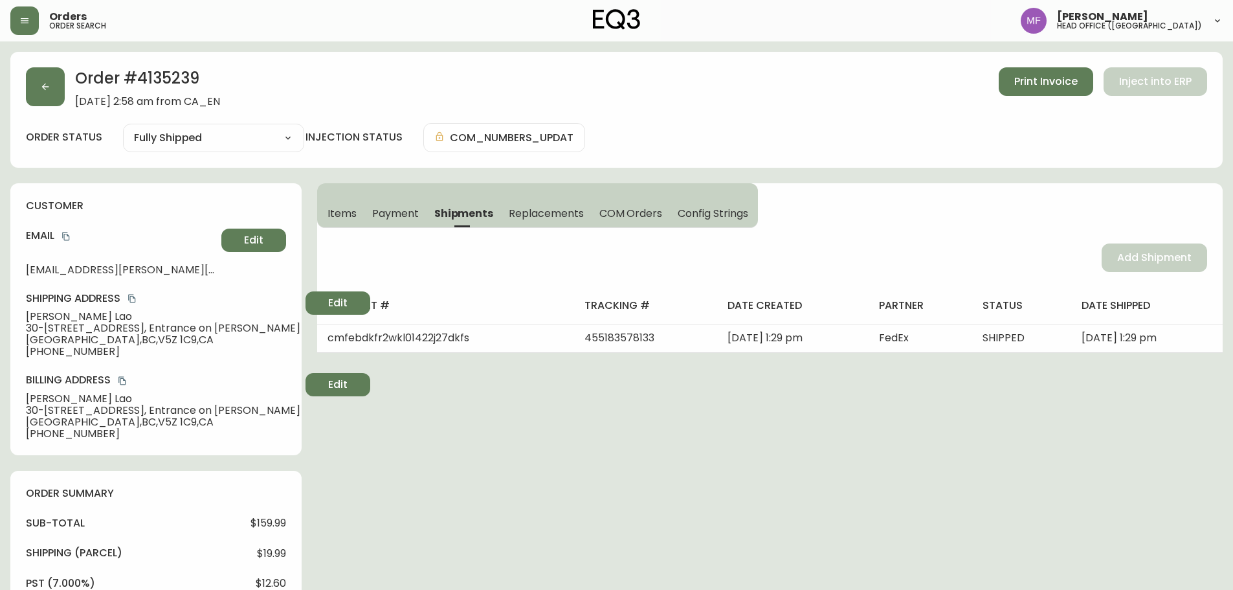
click at [346, 218] on span "Items" at bounding box center [341, 213] width 29 height 14
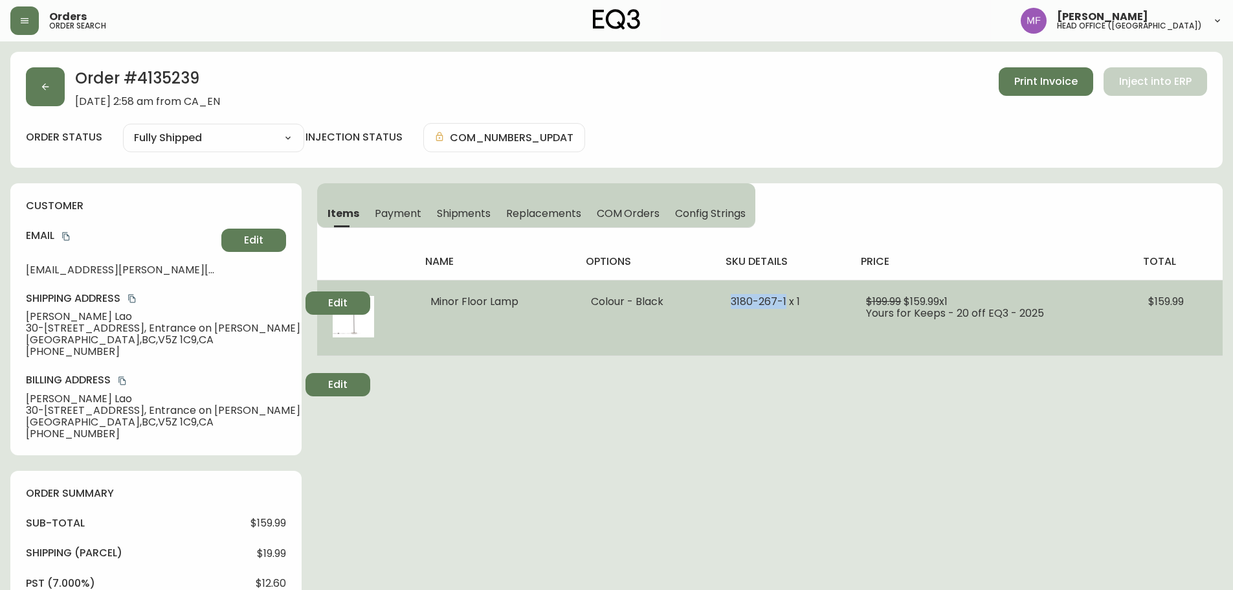
drag, startPoint x: 730, startPoint y: 300, endPoint x: 784, endPoint y: 300, distance: 54.4
click at [784, 300] on span "3180-267-1 x 1" at bounding box center [765, 301] width 69 height 15
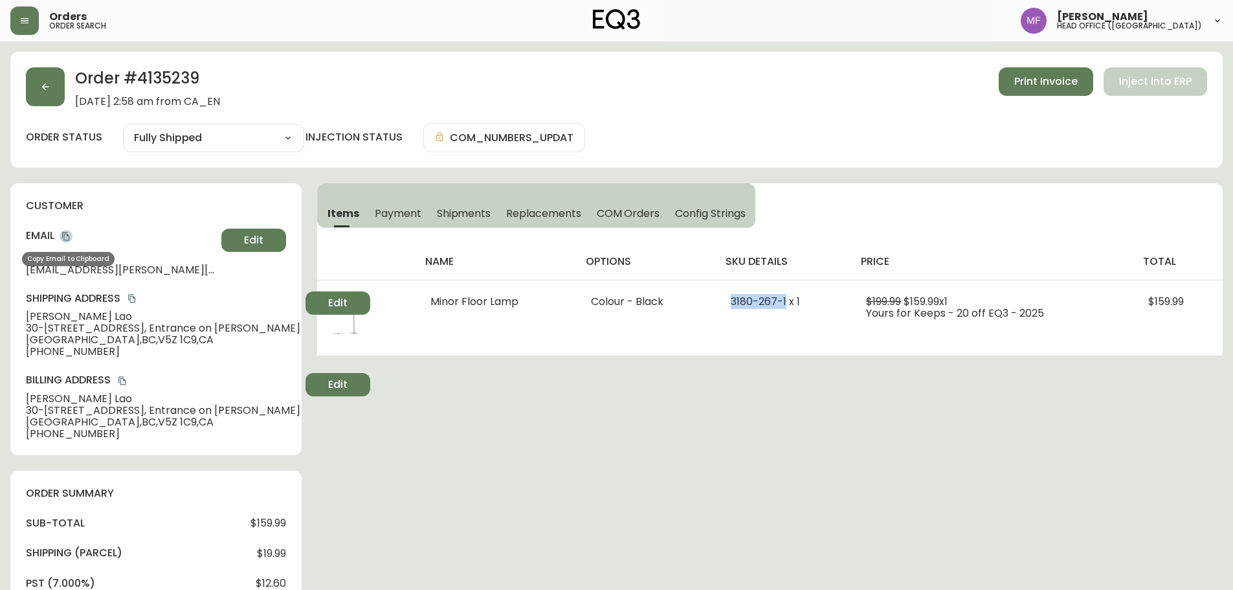
click at [67, 236] on icon "copy" at bounding box center [65, 236] width 9 height 9
click at [36, 88] on button "button" at bounding box center [45, 86] width 39 height 39
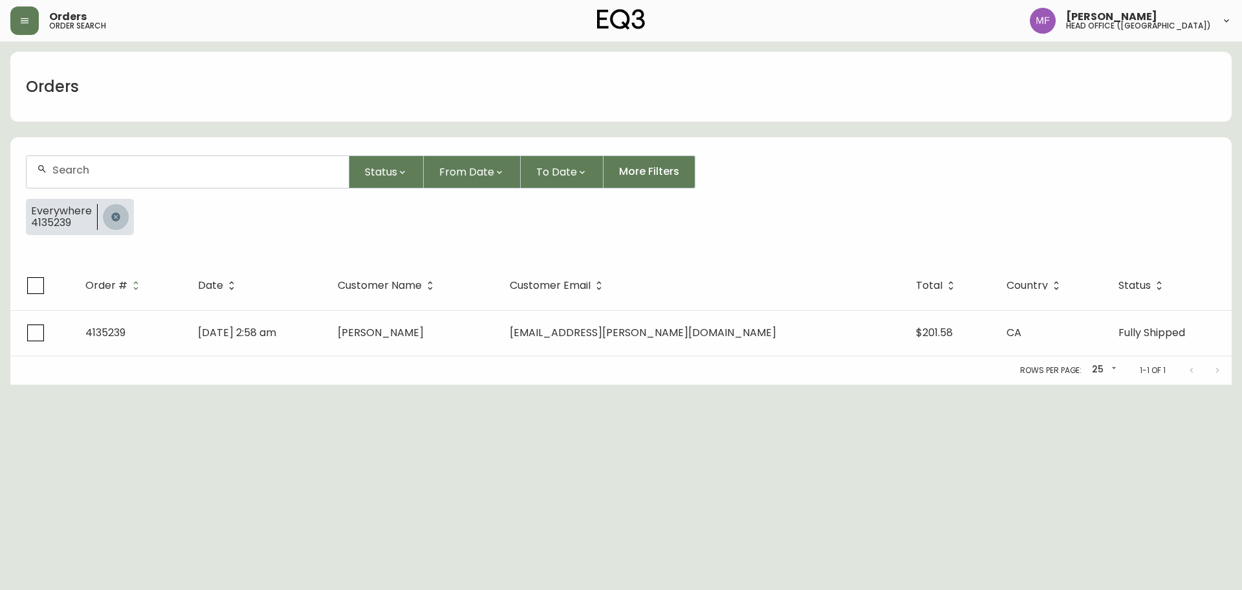
click at [120, 208] on button "button" at bounding box center [116, 217] width 26 height 26
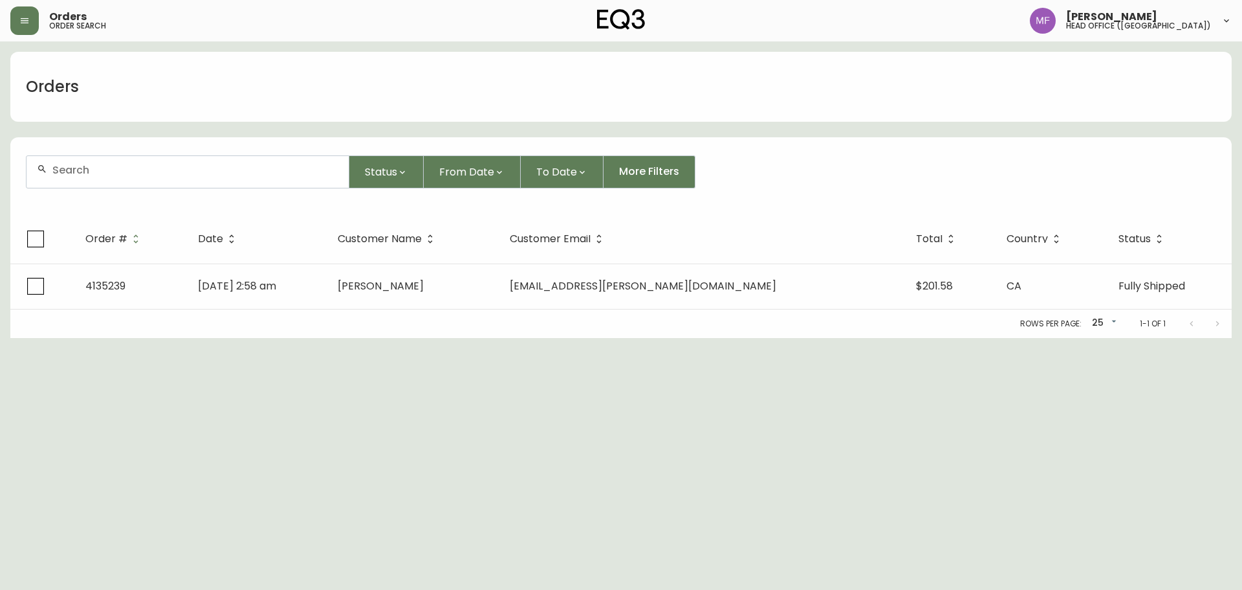
click at [109, 176] on div at bounding box center [188, 172] width 322 height 32
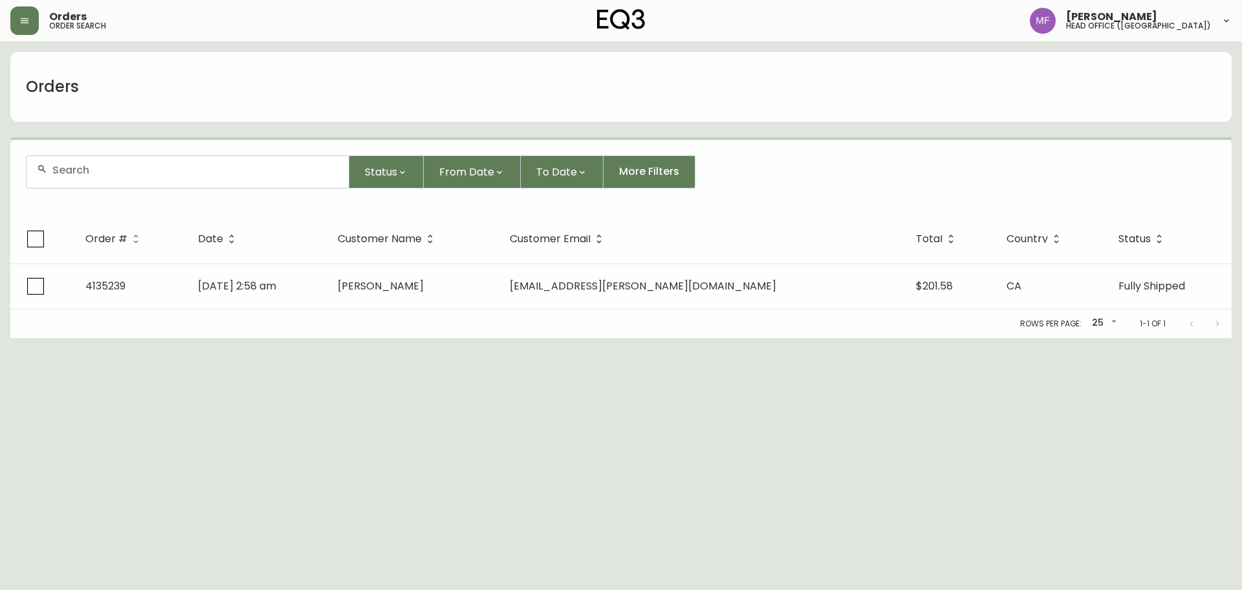
paste input "4133833"
type input "4133833"
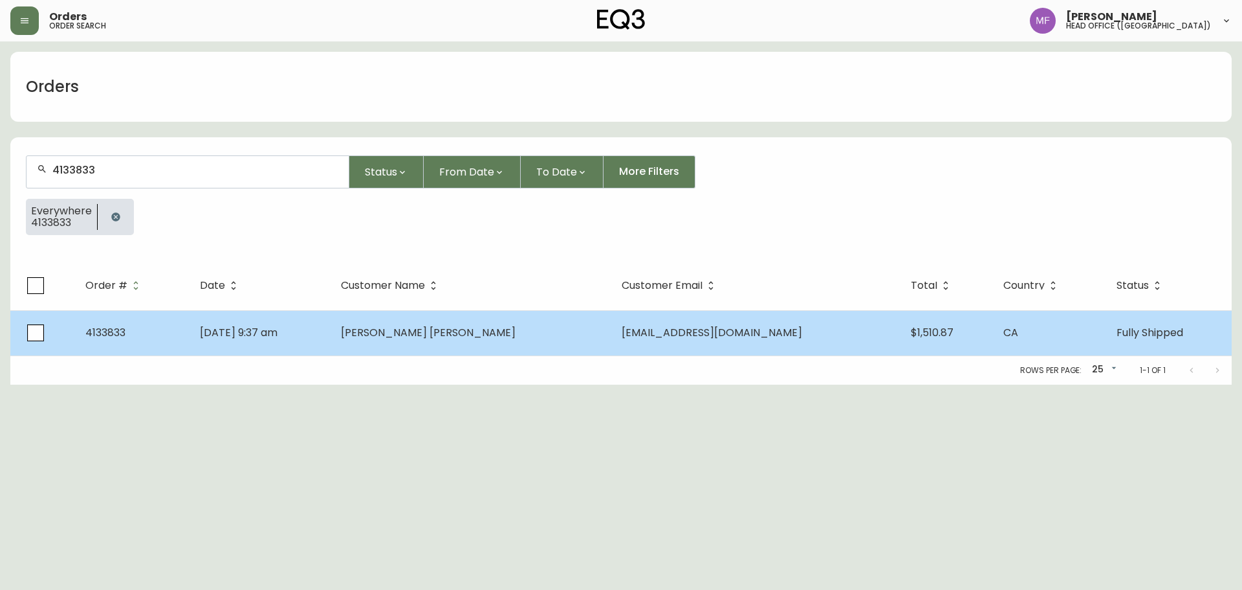
click at [331, 329] on td "Jun 26 2025, 9:37 am" at bounding box center [260, 332] width 141 height 45
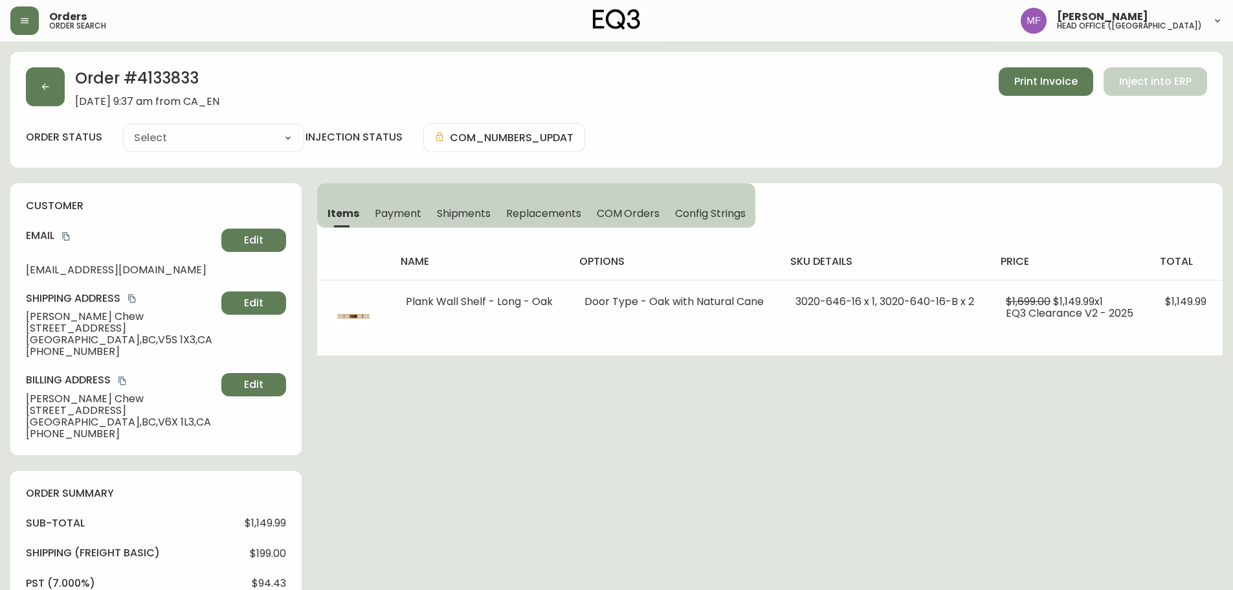
type input "Fully Shipped"
select select "FULLY_SHIPPED"
click at [185, 80] on h2 "Order # 4133833" at bounding box center [147, 81] width 144 height 28
click at [471, 206] on span "Shipments" at bounding box center [464, 213] width 54 height 14
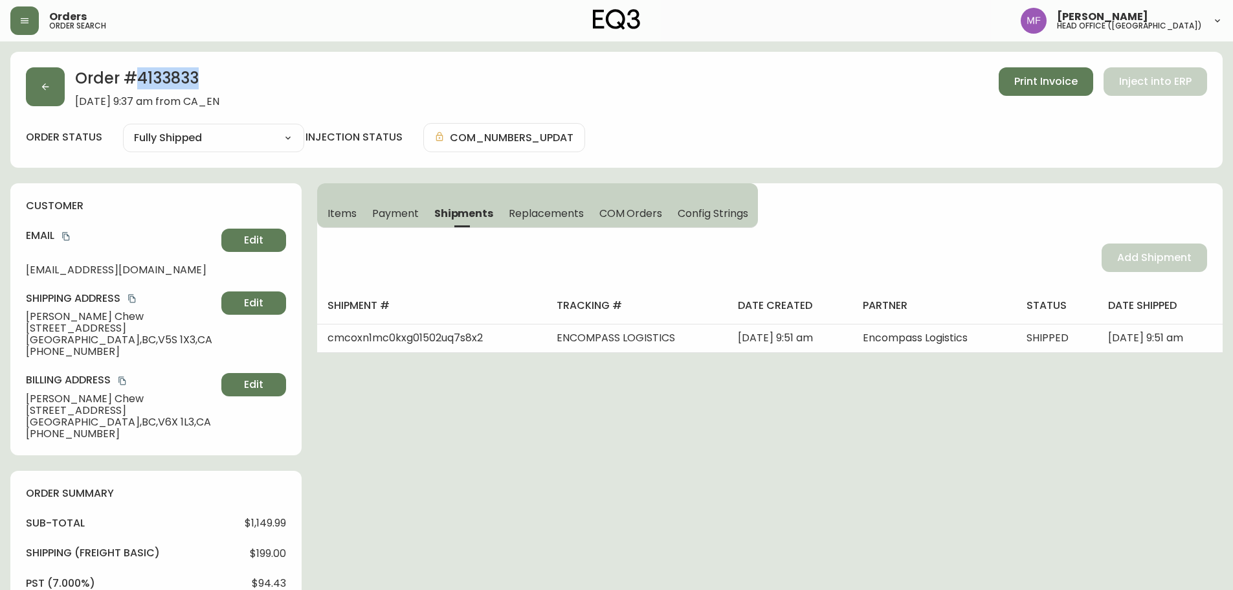
click at [339, 218] on span "Items" at bounding box center [341, 213] width 29 height 14
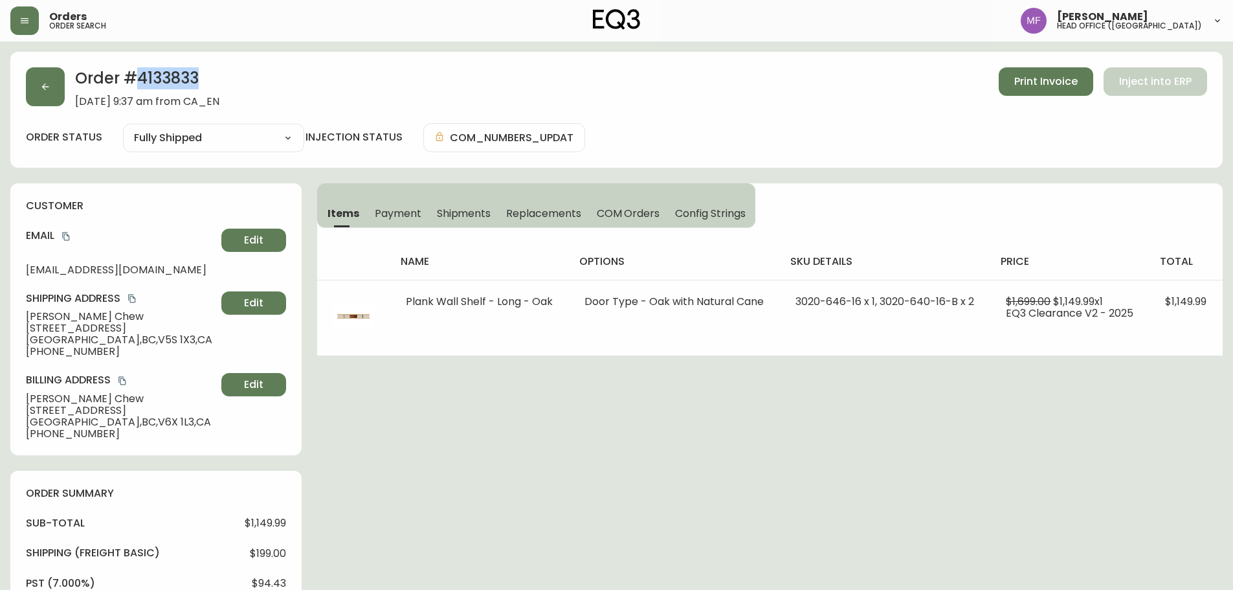
click at [456, 209] on span "Shipments" at bounding box center [464, 213] width 54 height 14
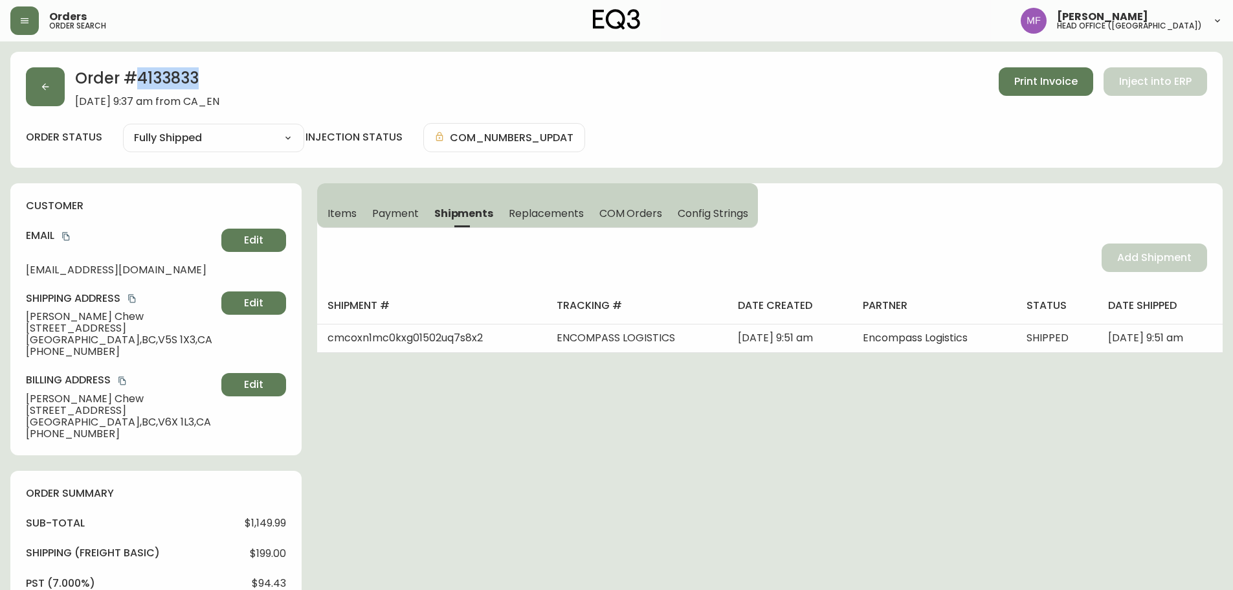
click at [169, 86] on h2 "Order # 4133833" at bounding box center [147, 81] width 144 height 28
drag, startPoint x: 125, startPoint y: 318, endPoint x: 15, endPoint y: 324, distance: 110.2
click at [15, 324] on div "customer Email fortesquieu@gmail.com Edit Shipping Address Hsiao Siang Chew 240…" at bounding box center [155, 319] width 291 height 272
click at [126, 318] on span "Hsiao Siang Chew" at bounding box center [121, 317] width 190 height 12
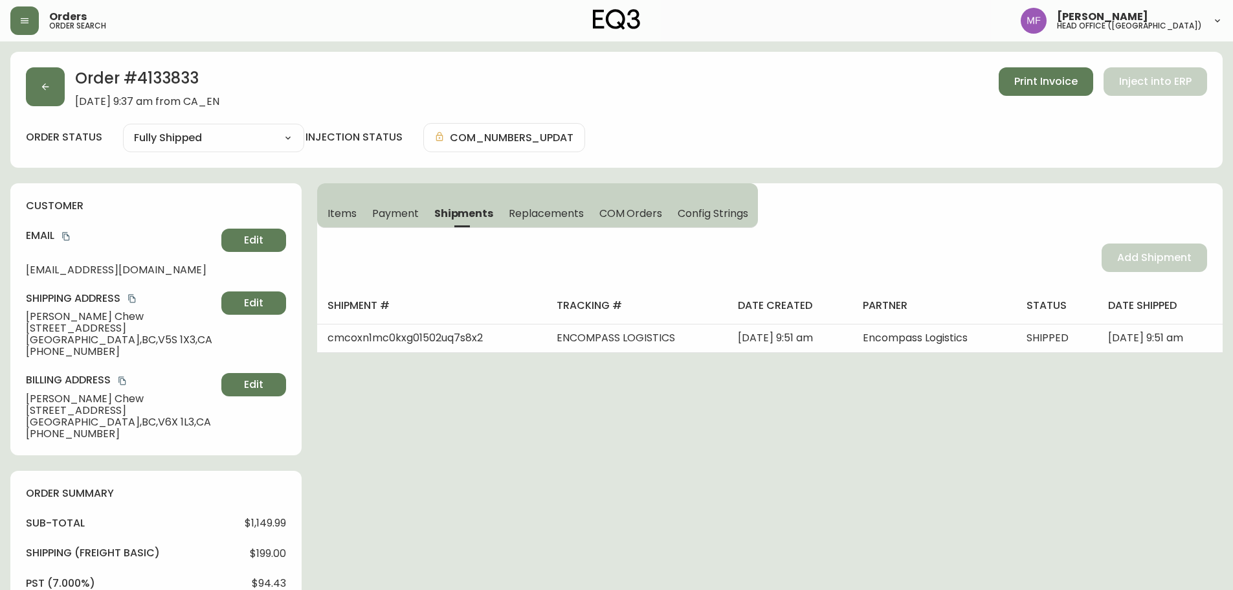
drag, startPoint x: 119, startPoint y: 316, endPoint x: 0, endPoint y: 326, distance: 119.4
drag, startPoint x: 25, startPoint y: 316, endPoint x: 117, endPoint y: 321, distance: 92.0
click at [117, 321] on div "customer Email fortesquieu@gmail.com Edit Shipping Address Hsiao Siang Chew 240…" at bounding box center [155, 319] width 291 height 272
click at [342, 219] on span "Items" at bounding box center [341, 213] width 29 height 14
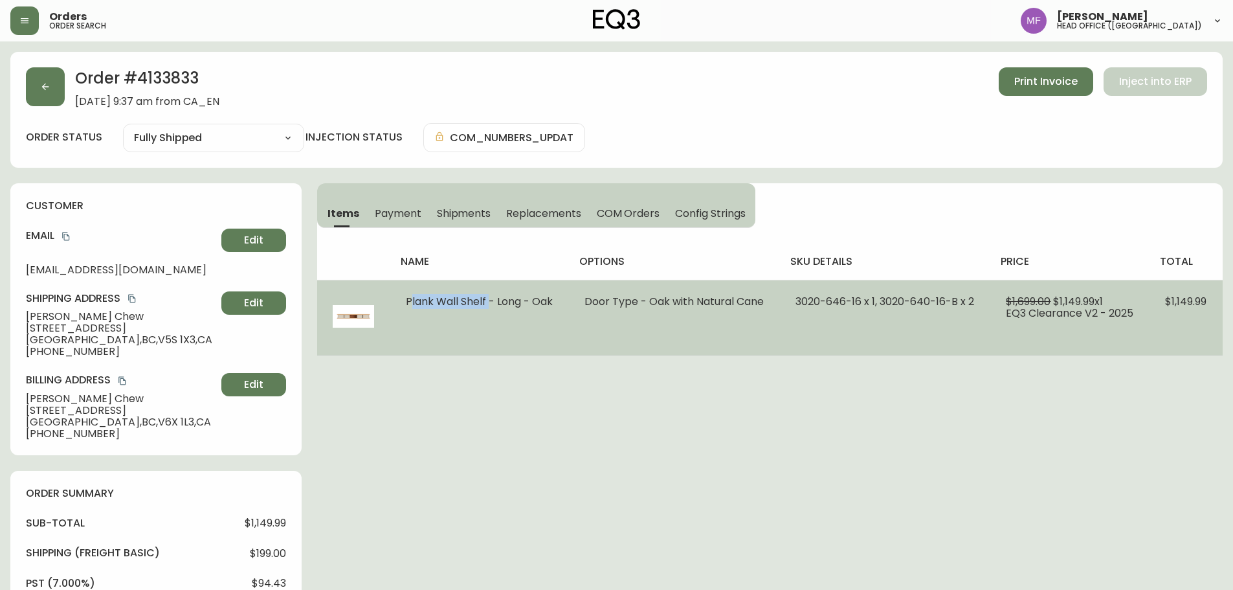
drag, startPoint x: 404, startPoint y: 302, endPoint x: 486, endPoint y: 302, distance: 81.5
click at [486, 302] on td "Plank Wall Shelf - Long - Oak" at bounding box center [479, 318] width 179 height 76
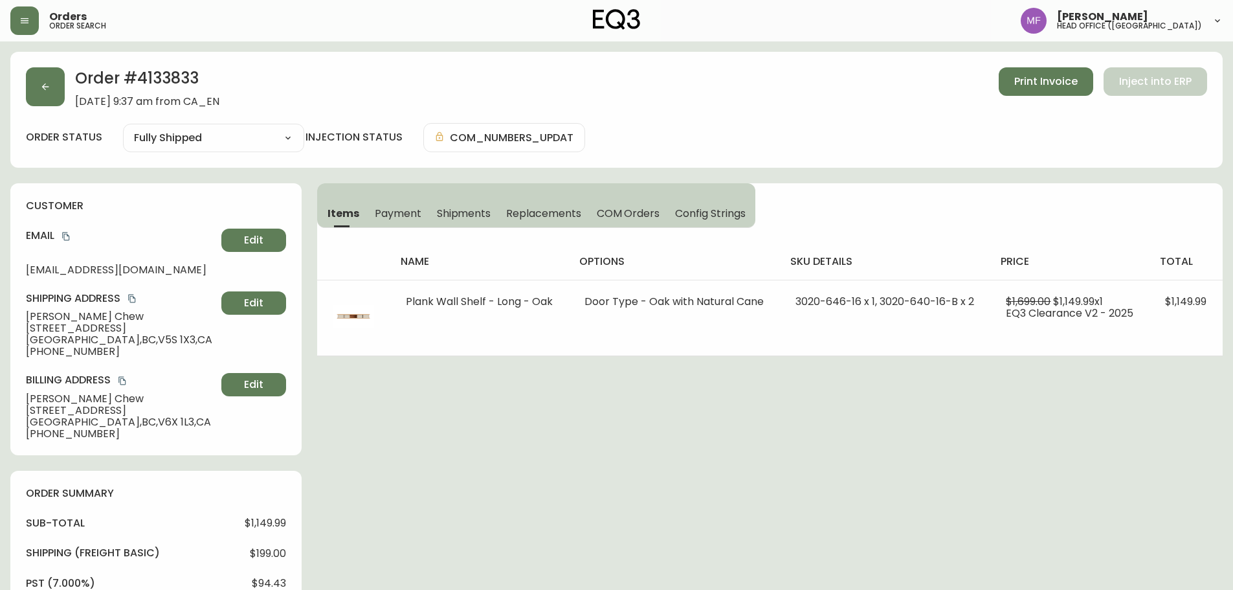
click at [171, 87] on h2 "Order # 4133833" at bounding box center [147, 81] width 144 height 28
click at [171, 86] on h2 "Order # 4133833" at bounding box center [147, 81] width 144 height 28
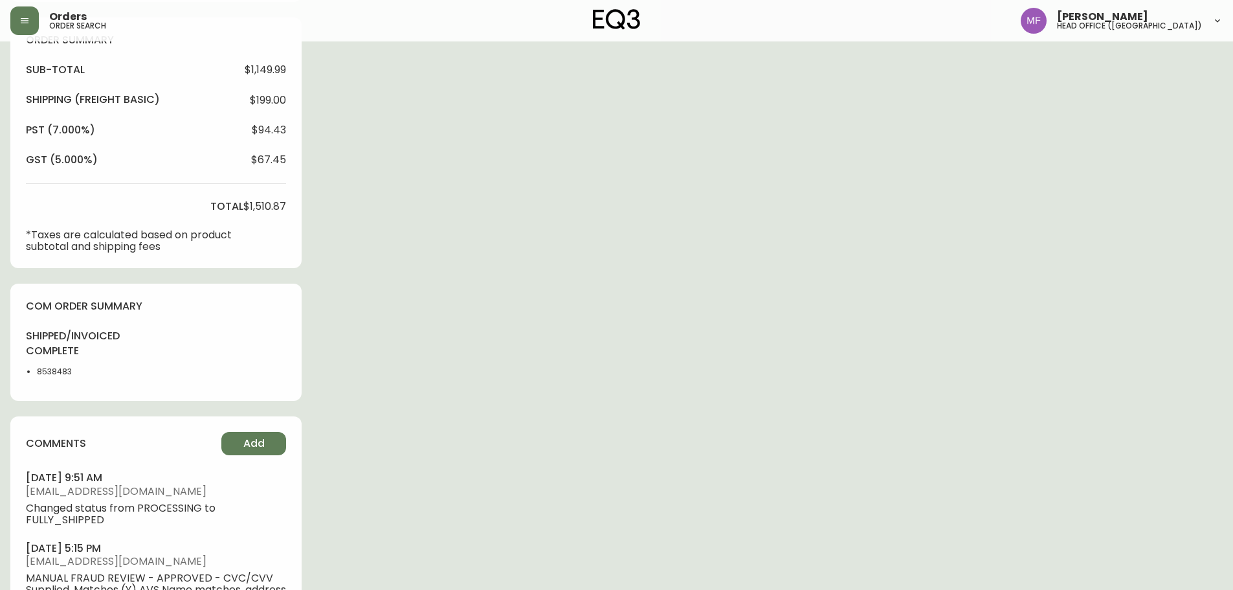
click at [50, 370] on li "8538483" at bounding box center [69, 372] width 65 height 12
click at [613, 311] on div "Order # 4133833 June 26, 2025 at 9:37 am from CA_EN Print Invoice Inject into E…" at bounding box center [616, 192] width 1212 height 1187
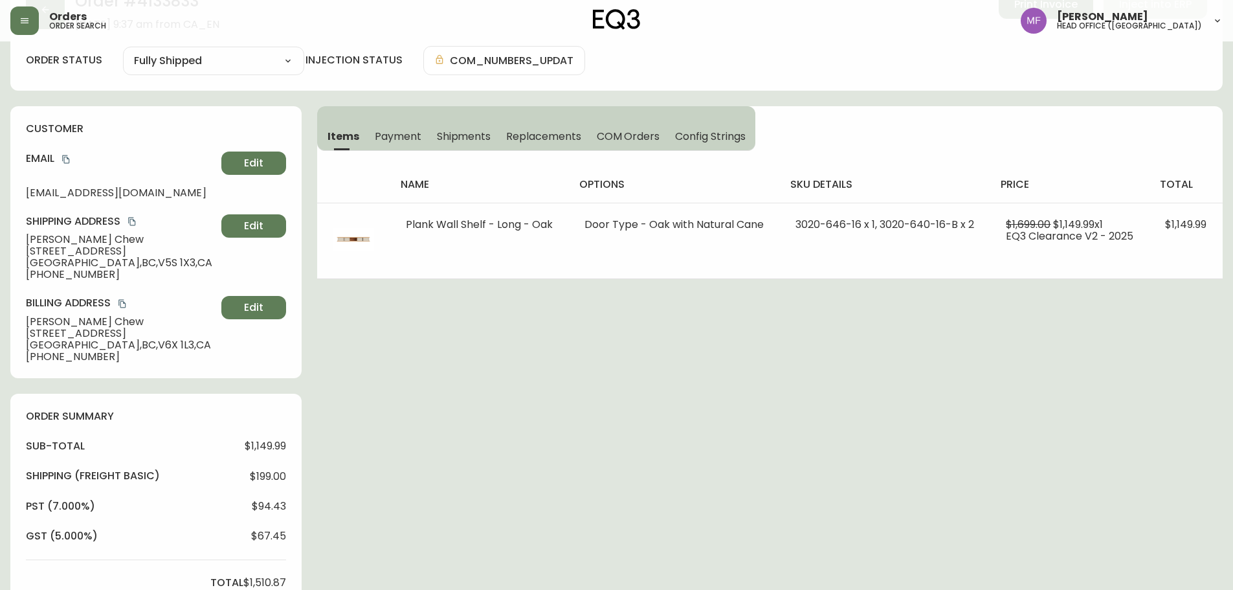
scroll to position [0, 0]
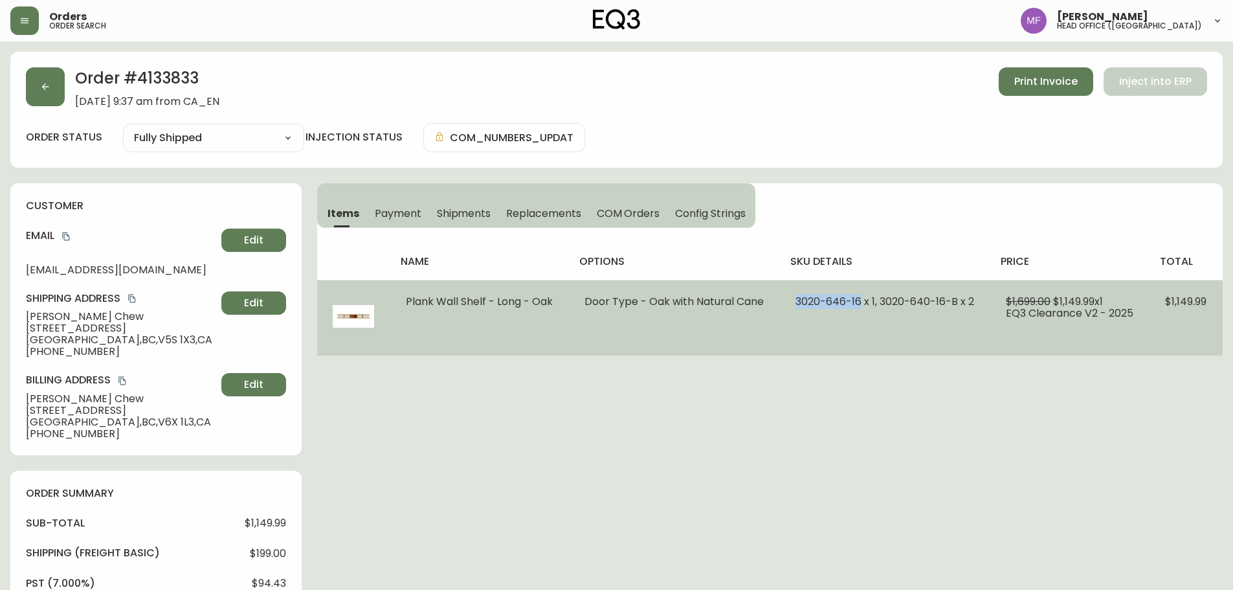
drag, startPoint x: 859, startPoint y: 298, endPoint x: 797, endPoint y: 296, distance: 62.1
click at [797, 296] on span "3020-646-16 x 1, 3020-640-16-B x 2" at bounding box center [884, 301] width 179 height 15
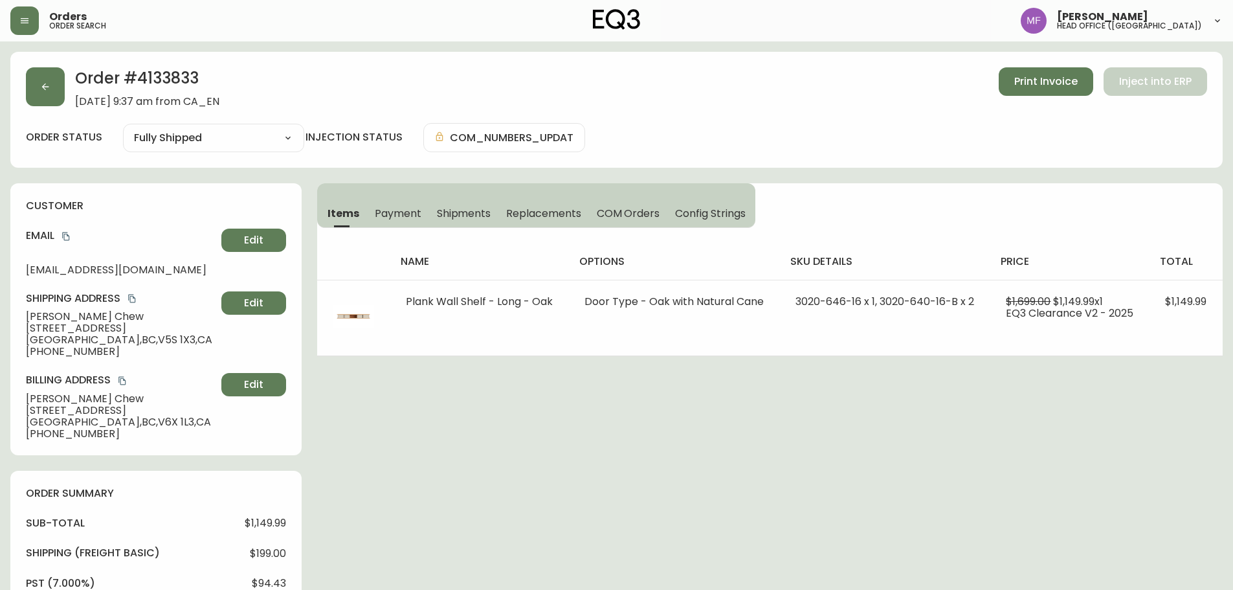
click at [687, 119] on div "Order # 4133833 June 26, 2025 at 9:37 am from CA_EN Print Invoice Inject into E…" at bounding box center [616, 110] width 1212 height 116
click at [63, 102] on button "button" at bounding box center [45, 86] width 39 height 39
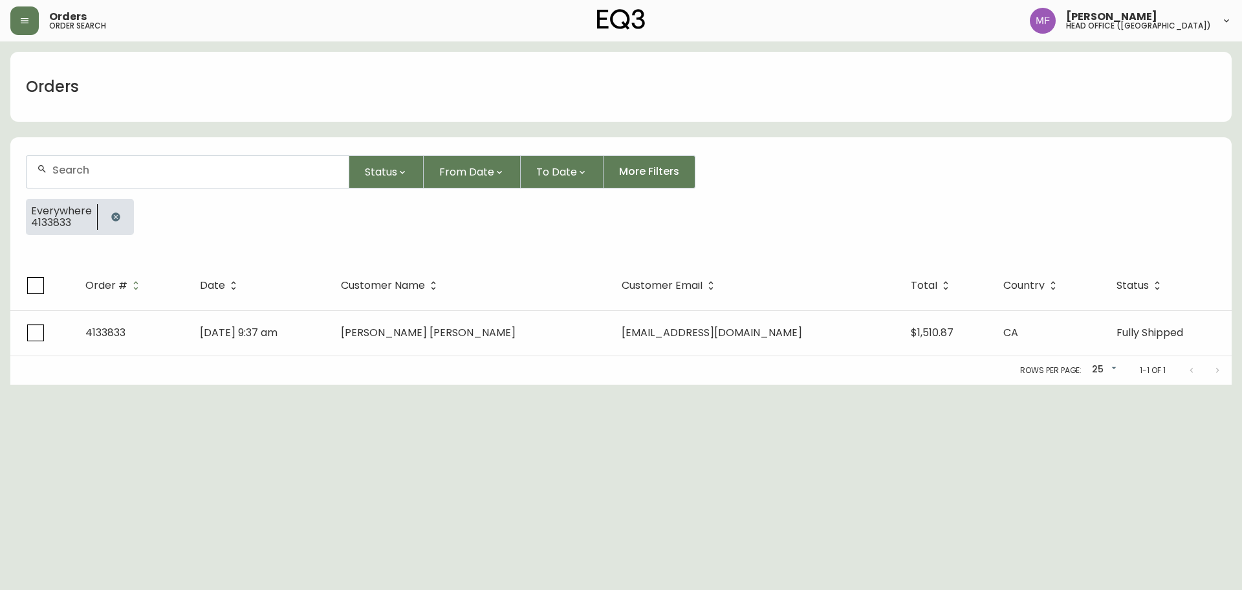
click at [118, 216] on icon "button" at bounding box center [116, 217] width 10 height 10
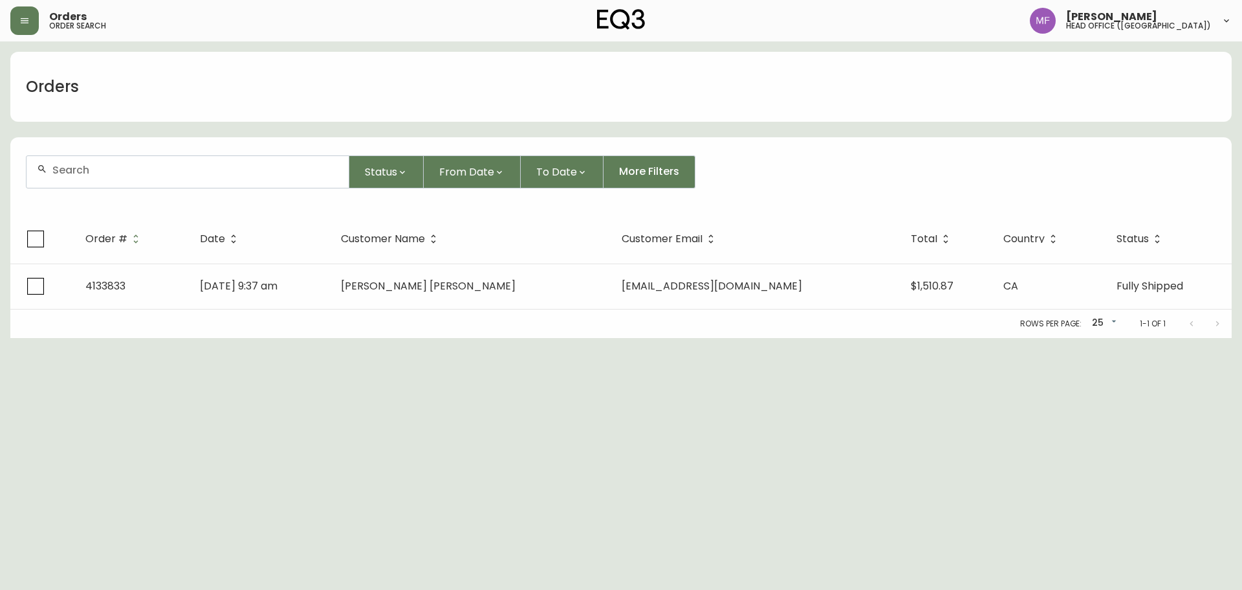
click at [111, 185] on div at bounding box center [188, 172] width 322 height 32
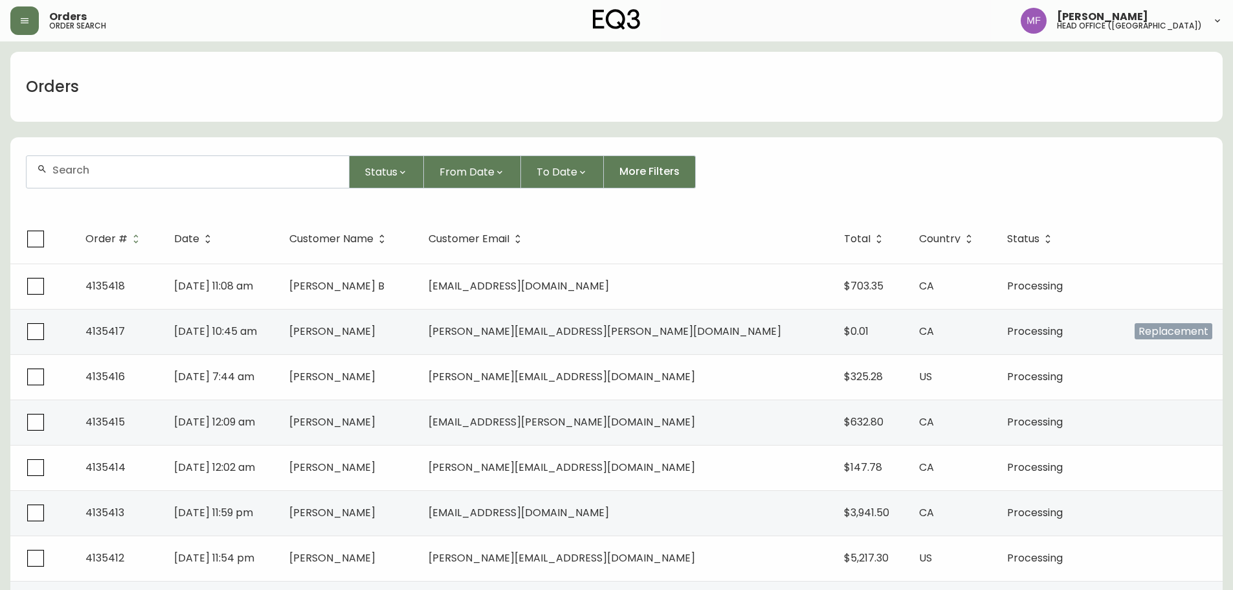
paste input "4135113"
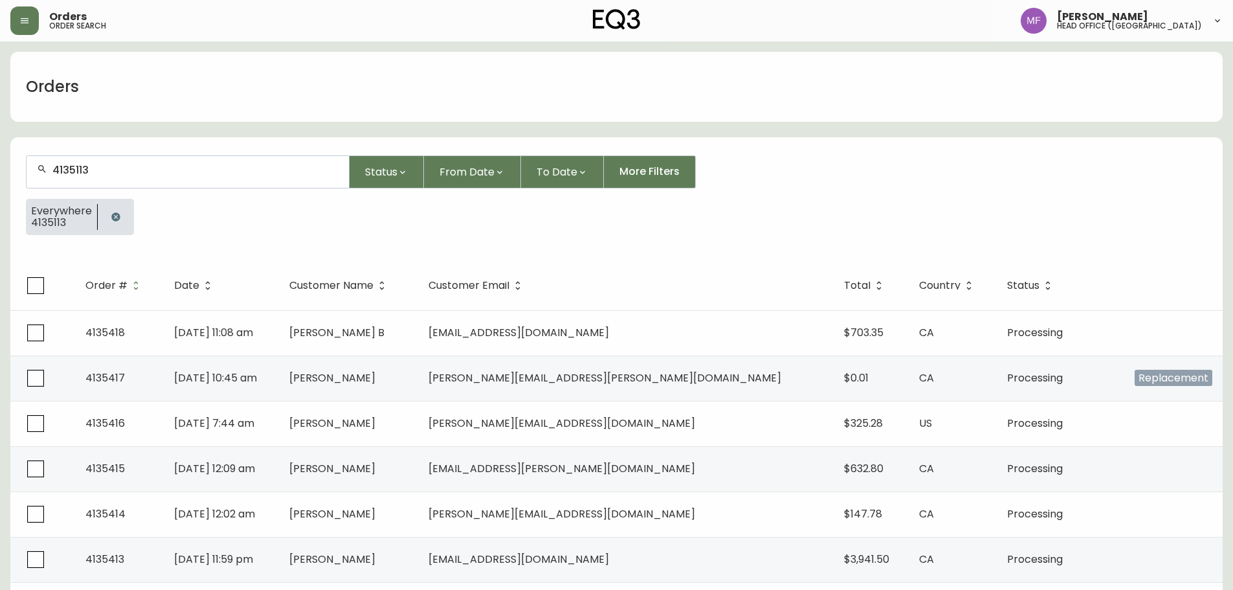
type input "4135113"
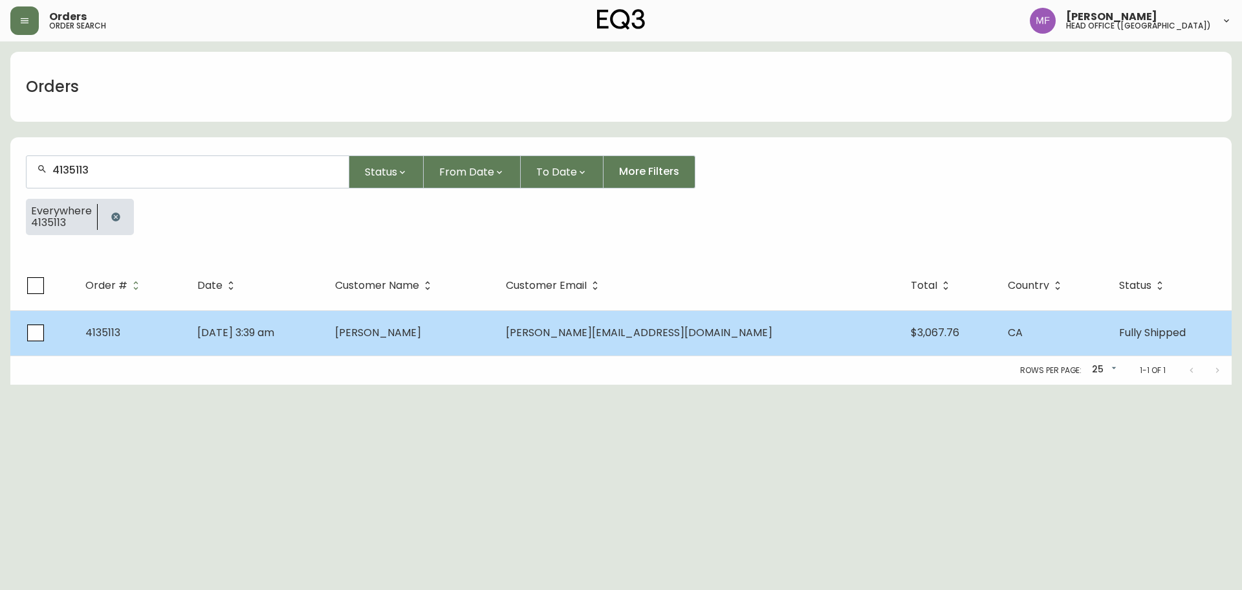
click at [325, 324] on td "Sep 05 2025, 3:39 am" at bounding box center [256, 332] width 138 height 45
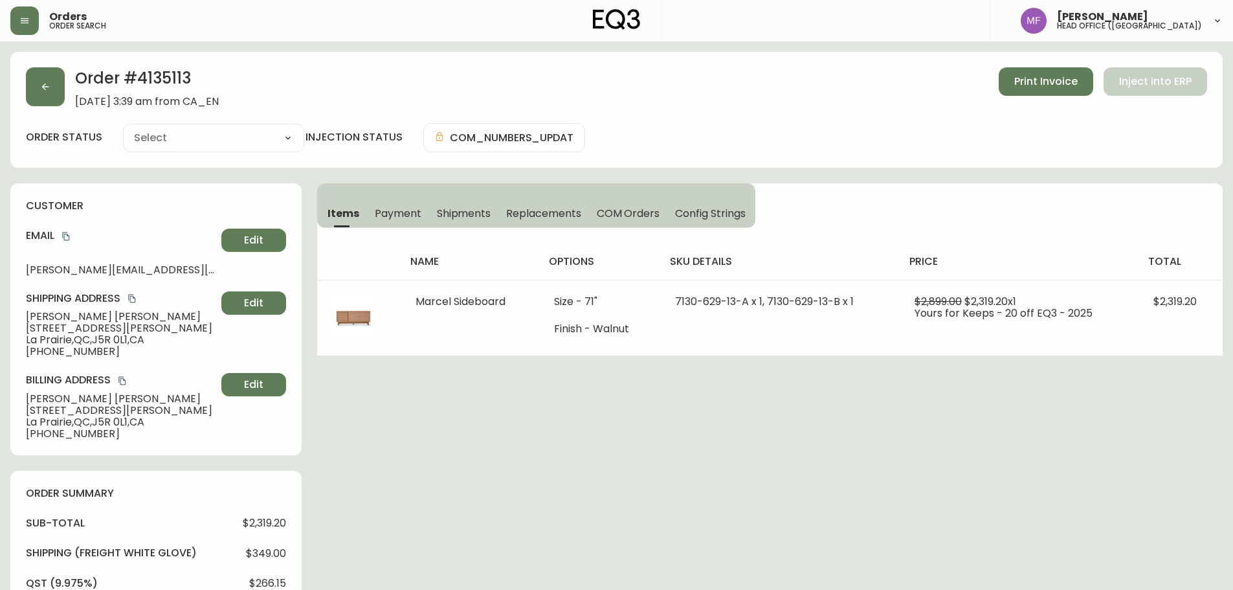
type input "Fully Shipped"
select select "FULLY_SHIPPED"
click at [438, 206] on span "Shipments" at bounding box center [464, 213] width 54 height 14
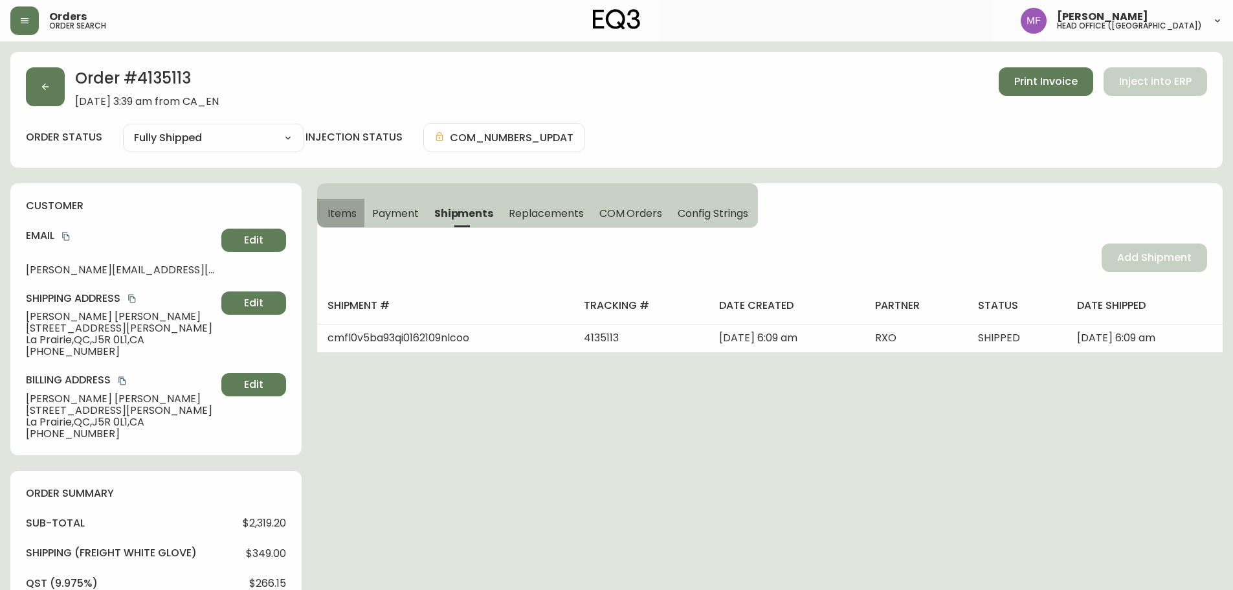
click at [325, 208] on button "Items" at bounding box center [340, 213] width 47 height 28
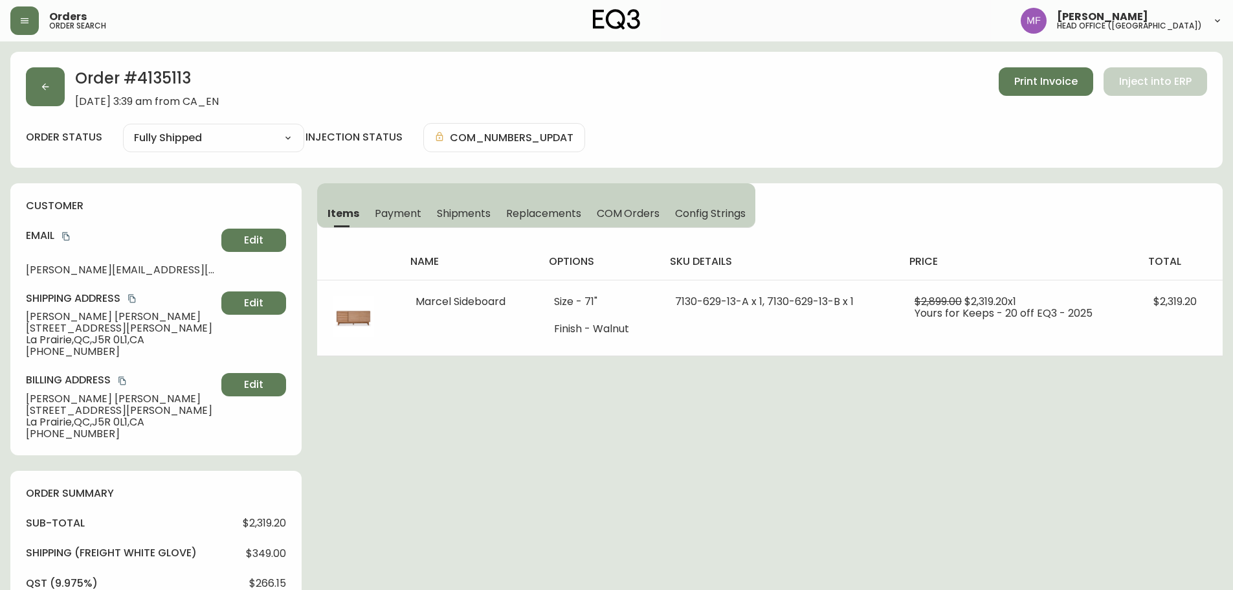
click at [177, 83] on h2 "Order # 4135113" at bounding box center [147, 81] width 144 height 28
drag, startPoint x: 125, startPoint y: 318, endPoint x: 16, endPoint y: 318, distance: 108.7
click at [16, 318] on div "customer Email danielle_desrosiers@videotron.ca Edit Shipping Address Danielle …" at bounding box center [155, 319] width 291 height 272
click at [185, 83] on h2 "Order # 4135113" at bounding box center [147, 81] width 144 height 28
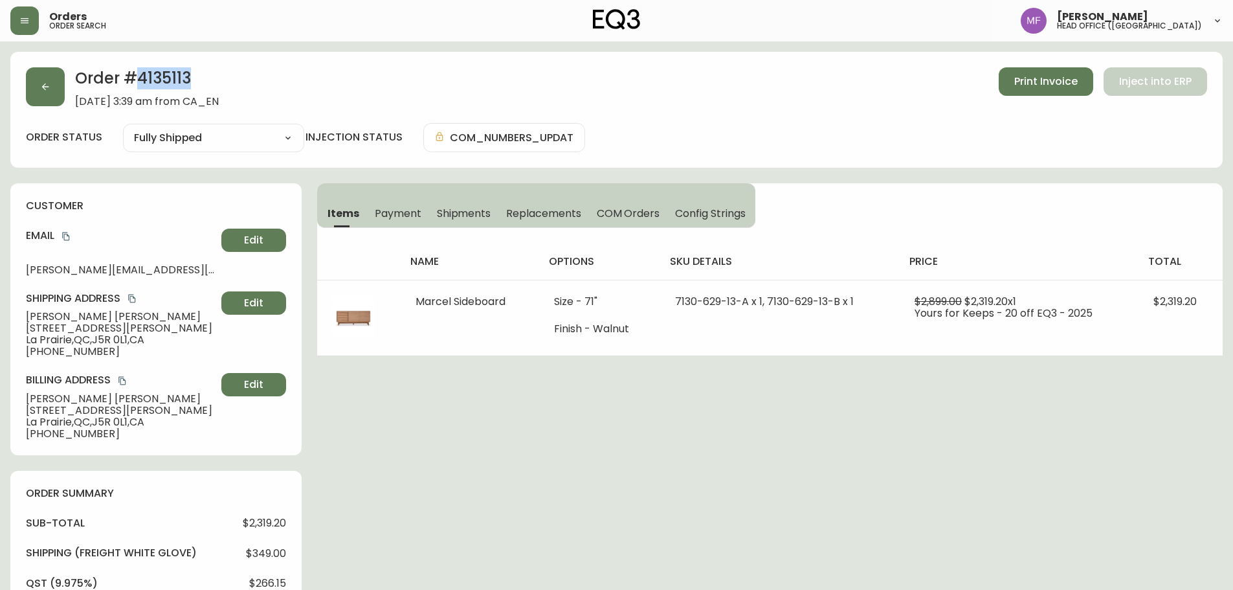
click at [185, 83] on h2 "Order # 4135113" at bounding box center [147, 81] width 144 height 28
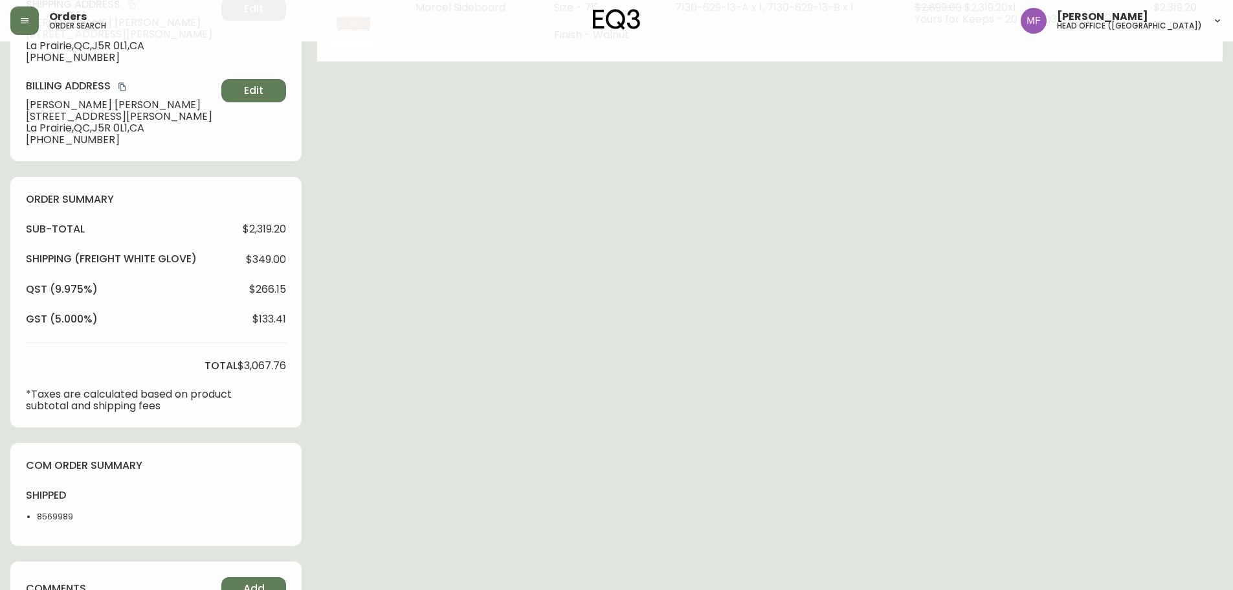
scroll to position [388, 0]
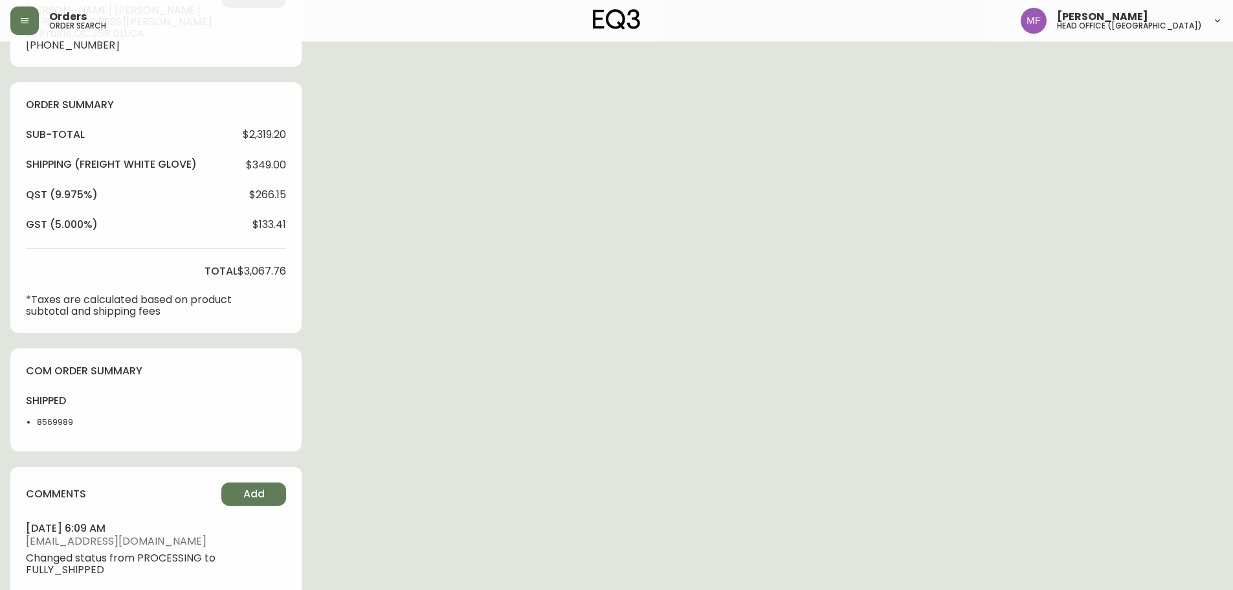
click at [56, 419] on li "8569989" at bounding box center [69, 422] width 65 height 12
click at [668, 345] on div "Order # 4135113 September 5, 2025 at 3:39 am from CA_EN Print Invoice Inject in…" at bounding box center [616, 173] width 1212 height 1021
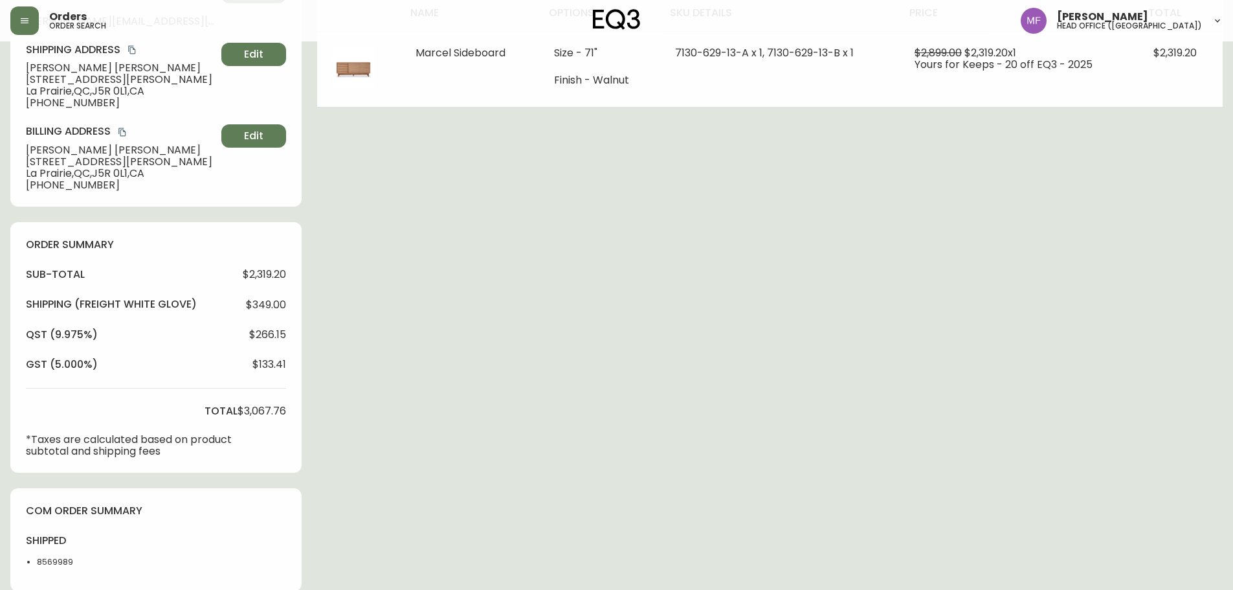
scroll to position [0, 0]
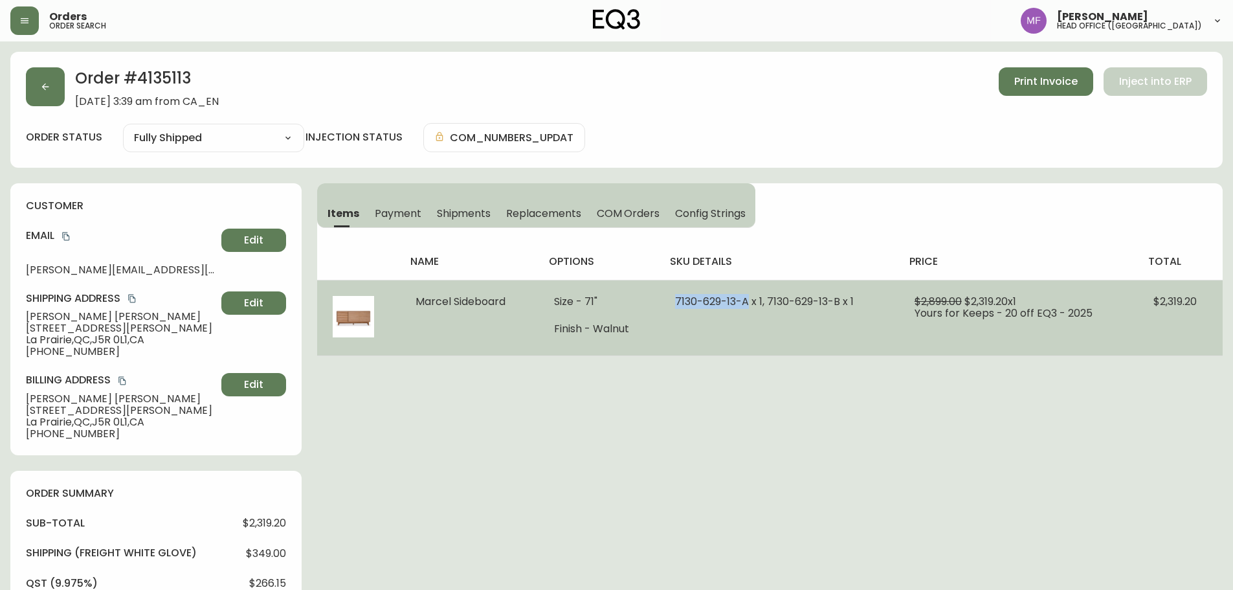
drag, startPoint x: 747, startPoint y: 305, endPoint x: 678, endPoint y: 300, distance: 69.4
click at [678, 300] on span "7130-629-13-A x 1, 7130-629-13-B x 1" at bounding box center [764, 301] width 179 height 15
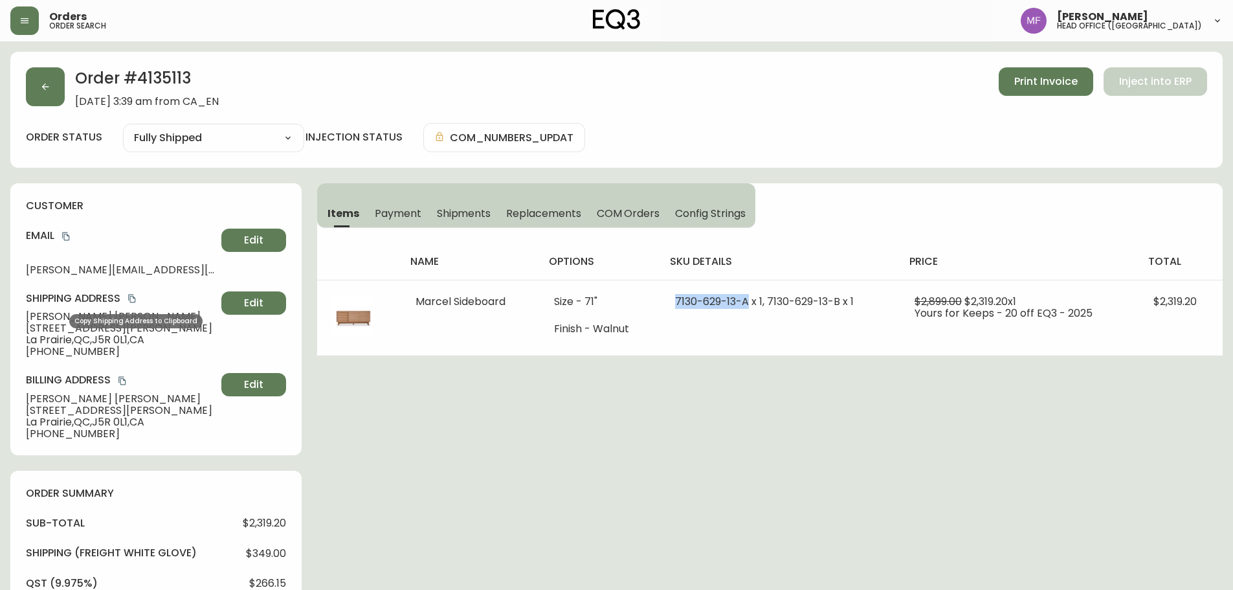
drag, startPoint x: 135, startPoint y: 299, endPoint x: 297, endPoint y: 291, distance: 162.6
click at [135, 299] on icon "copy" at bounding box center [131, 298] width 9 height 9
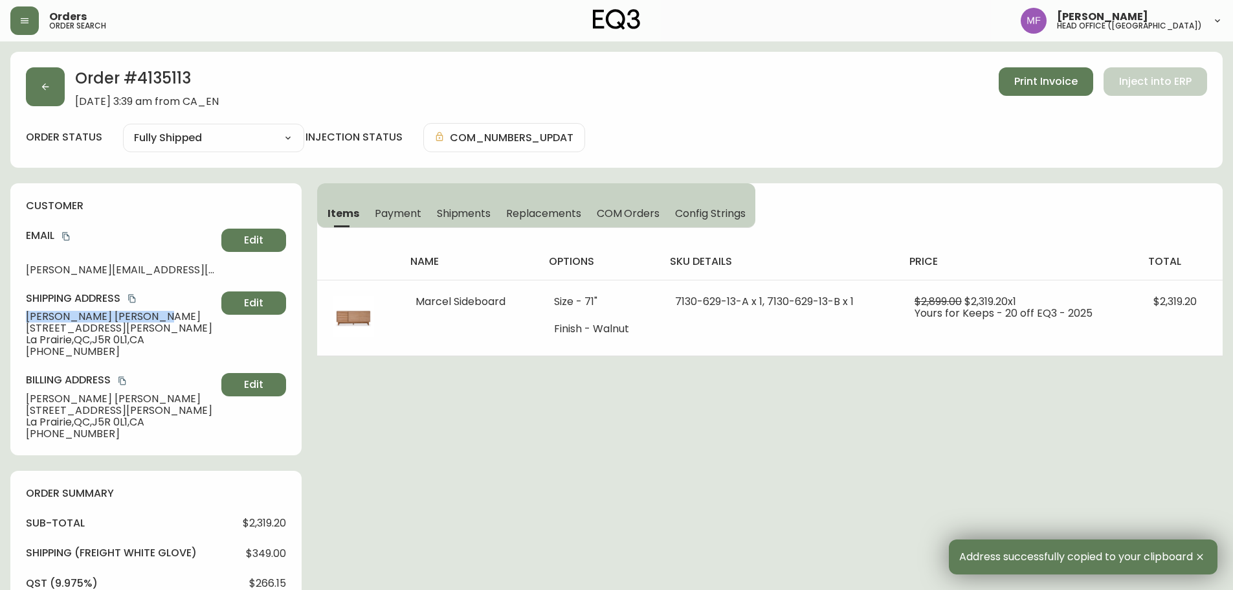
drag, startPoint x: 123, startPoint y: 319, endPoint x: 24, endPoint y: 318, distance: 99.0
click at [23, 318] on div "customer Email danielle_desrosiers@videotron.ca Edit Shipping Address Danielle …" at bounding box center [155, 319] width 291 height 272
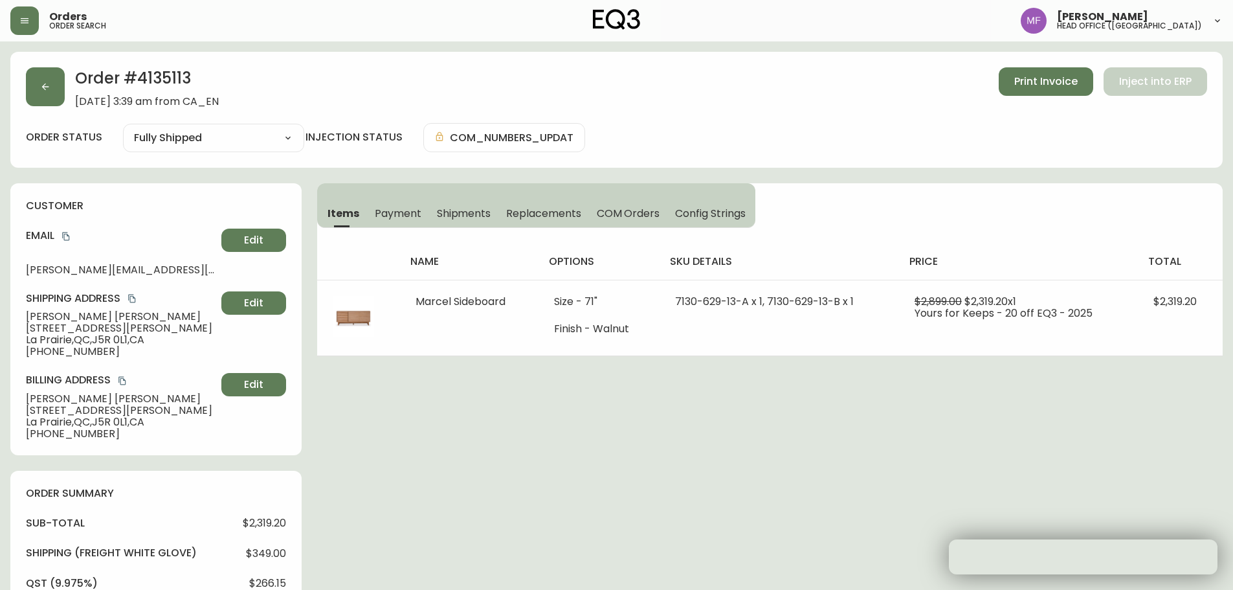
click at [131, 318] on span "Danielle DesRosiers" at bounding box center [121, 317] width 190 height 12
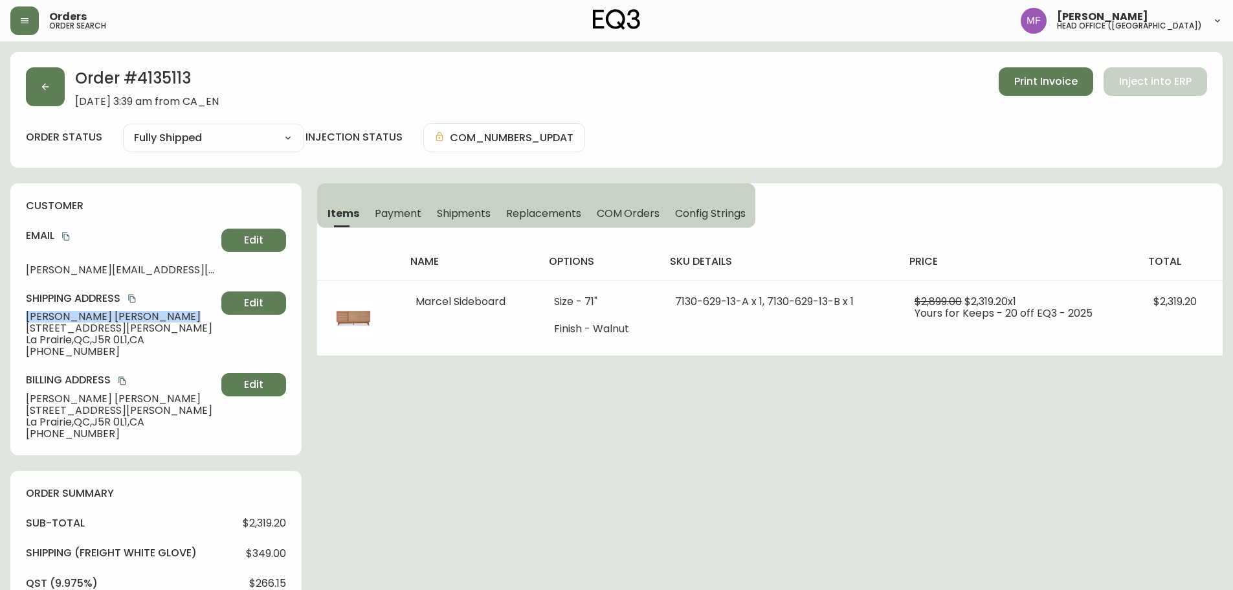
drag, startPoint x: 131, startPoint y: 317, endPoint x: 11, endPoint y: 317, distance: 120.4
click at [11, 317] on div "customer Email danielle_desrosiers@videotron.ca Edit Shipping Address Danielle …" at bounding box center [155, 319] width 291 height 272
click at [1066, 85] on span "Print Invoice" at bounding box center [1045, 81] width 63 height 14
click at [167, 85] on h2 "Order # 4135113" at bounding box center [147, 81] width 144 height 28
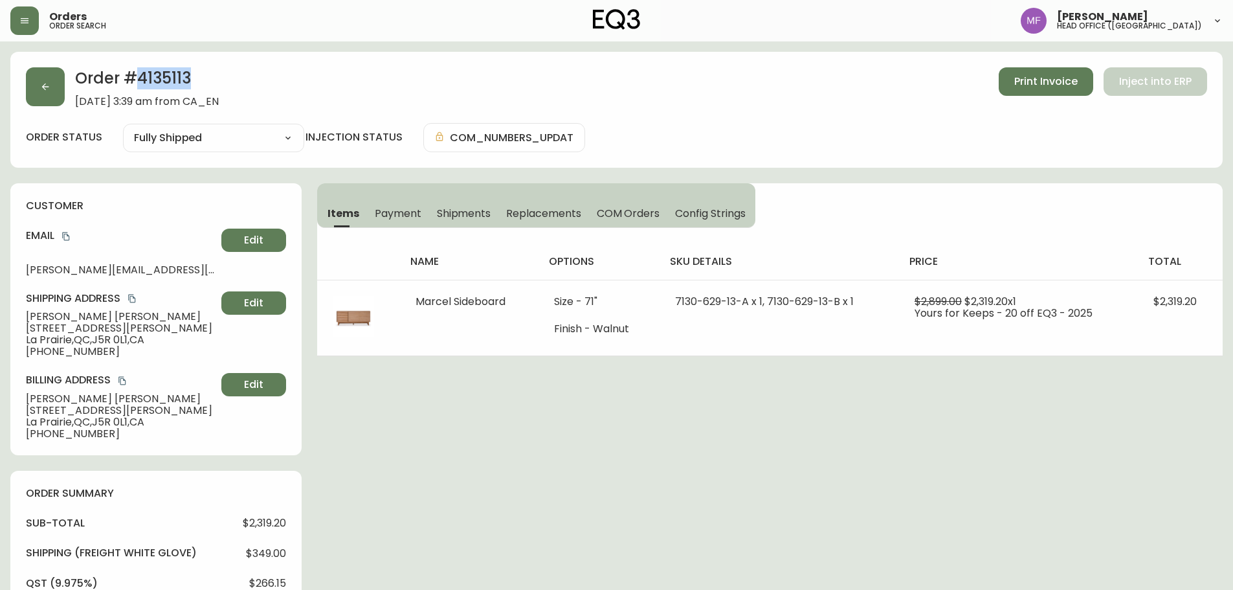
click at [134, 298] on icon "copy" at bounding box center [131, 298] width 9 height 9
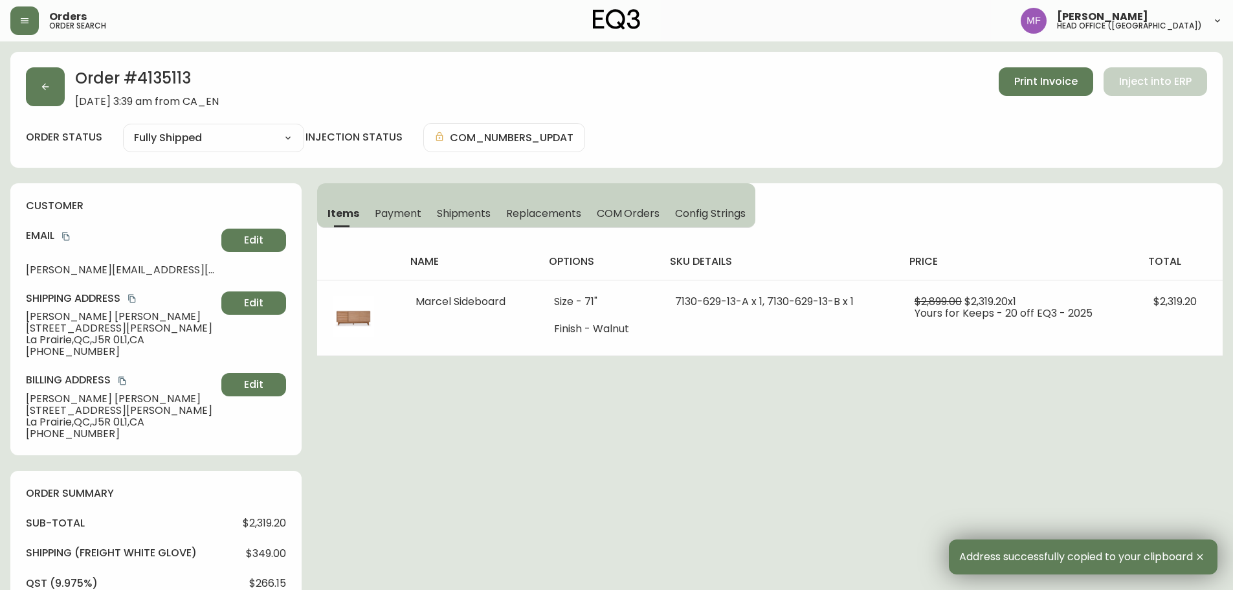
click at [49, 106] on div "Order # 4135113 September 5, 2025 at 3:39 am from CA_EN Print Invoice Inject in…" at bounding box center [616, 87] width 1181 height 40
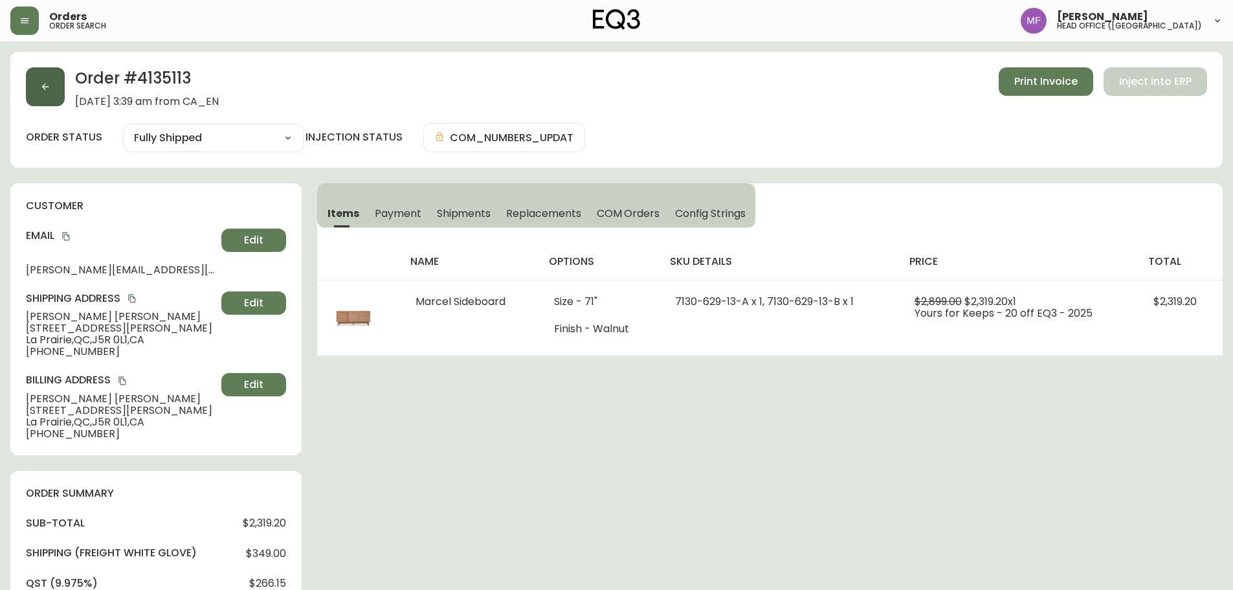
click at [35, 90] on button "button" at bounding box center [45, 86] width 39 height 39
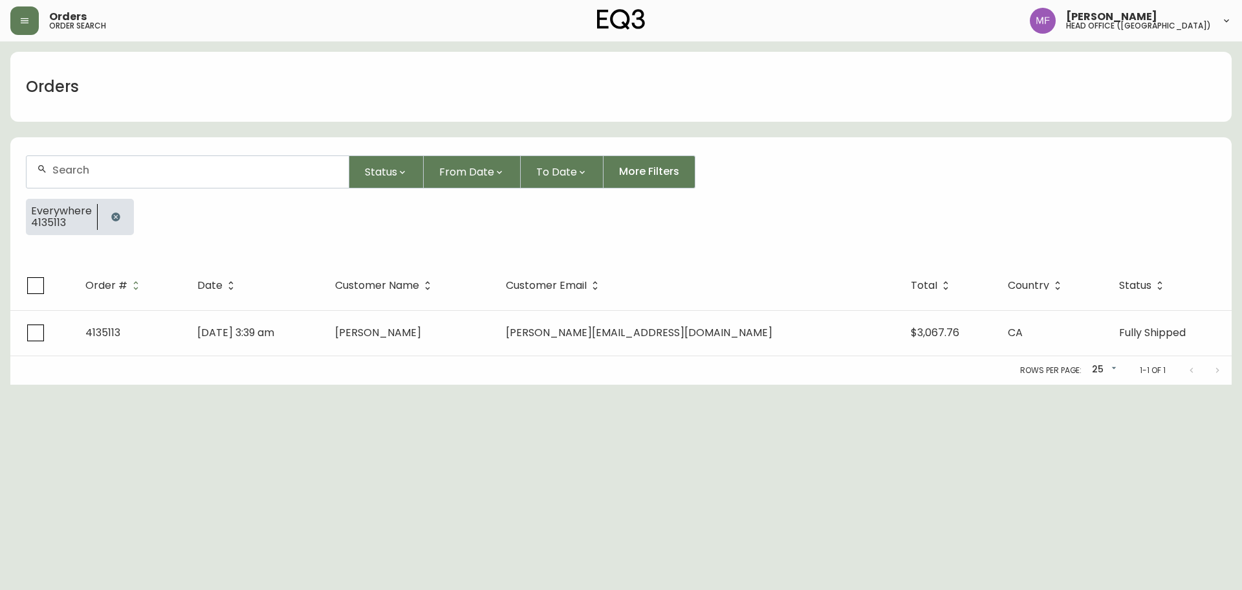
click at [120, 215] on button "button" at bounding box center [116, 217] width 26 height 26
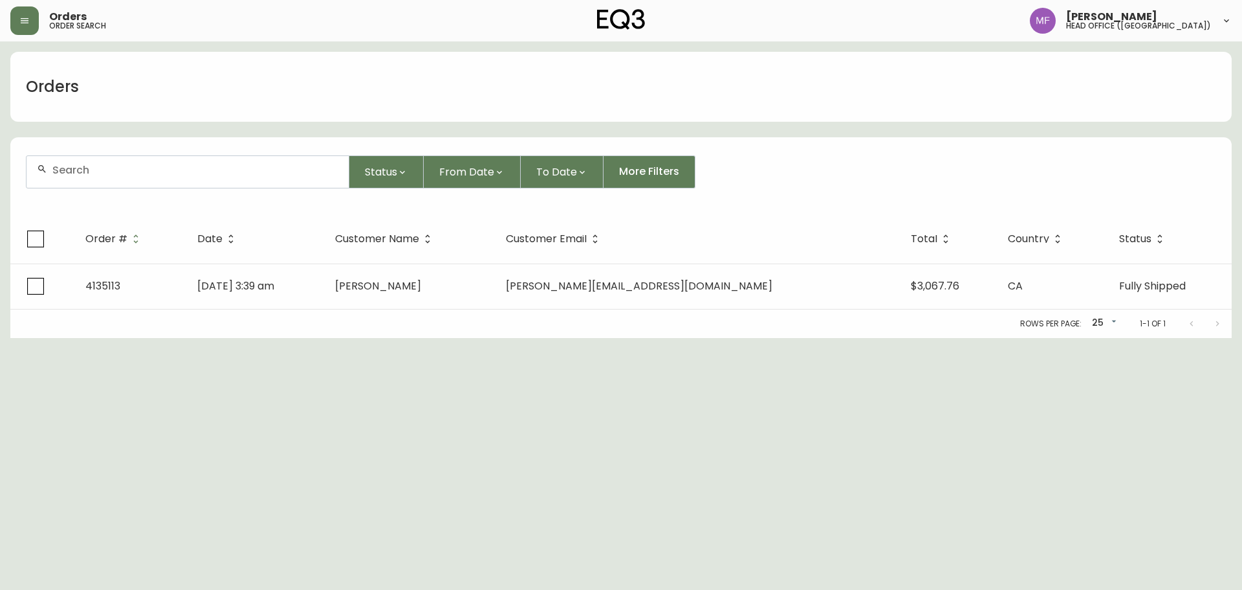
click at [101, 173] on input "text" at bounding box center [195, 170] width 286 height 12
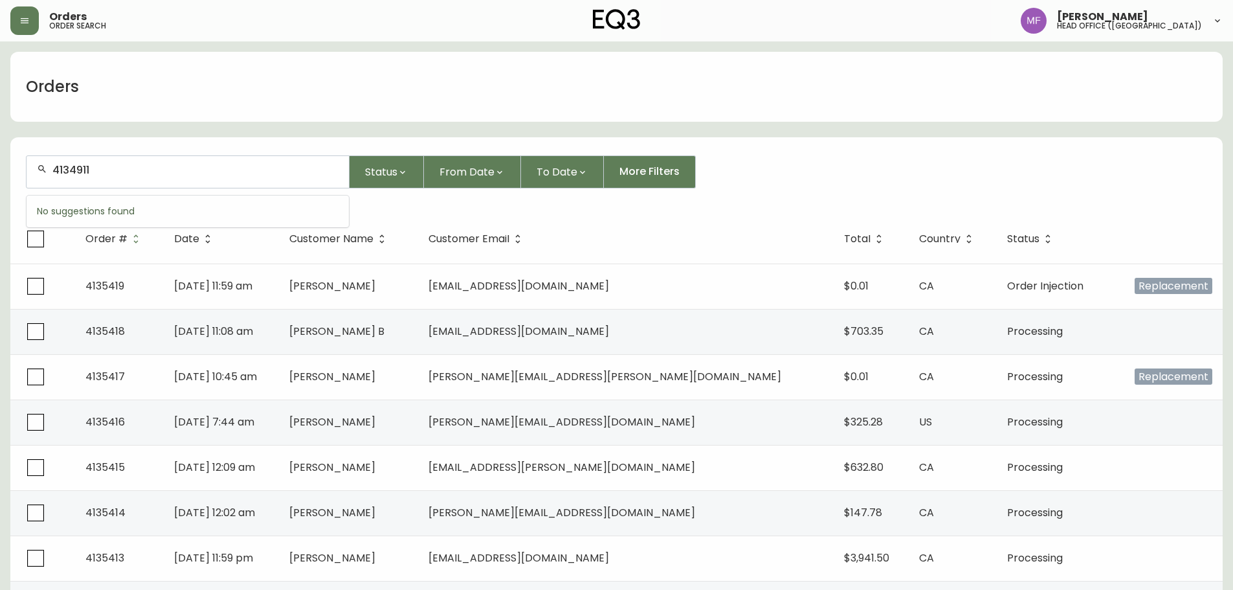
type input "4134911"
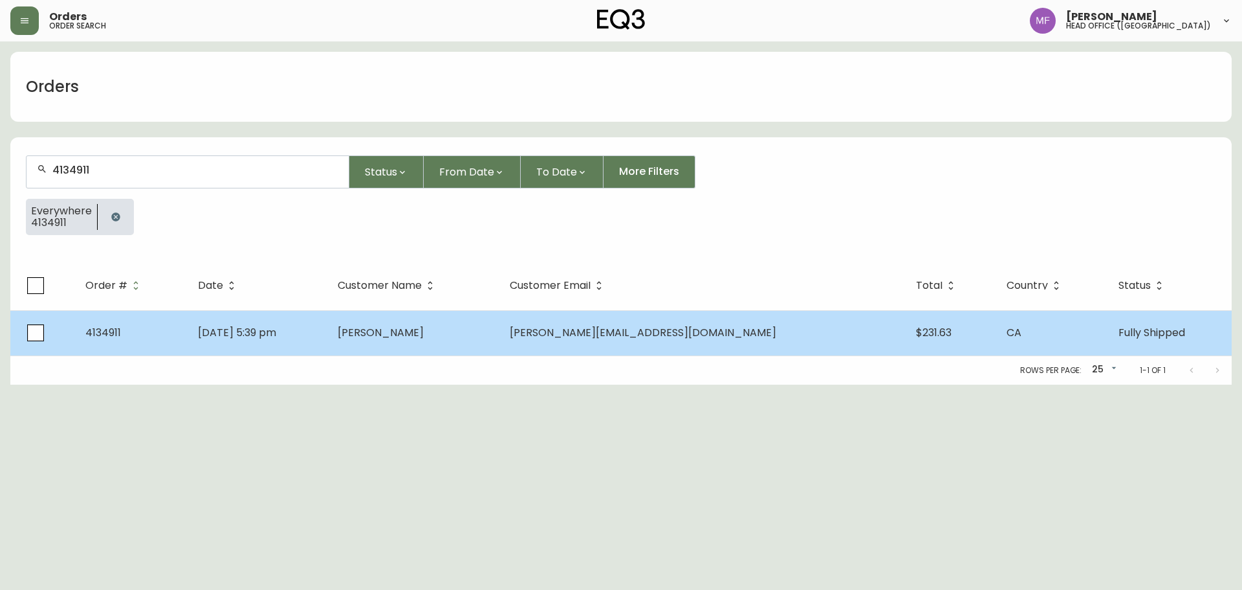
click at [327, 320] on td "[DATE] 5:39 pm" at bounding box center [258, 332] width 140 height 45
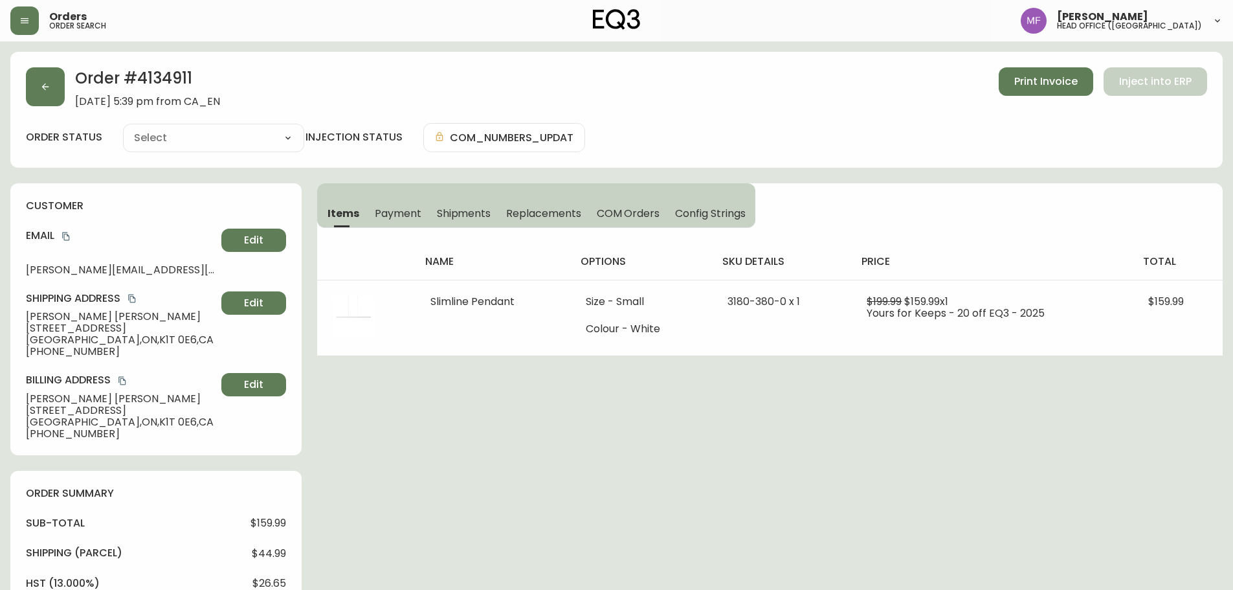
type input "Fully Shipped"
select select "FULLY_SHIPPED"
drag, startPoint x: 455, startPoint y: 214, endPoint x: 469, endPoint y: 227, distance: 19.2
click at [455, 214] on span "Shipments" at bounding box center [464, 213] width 54 height 14
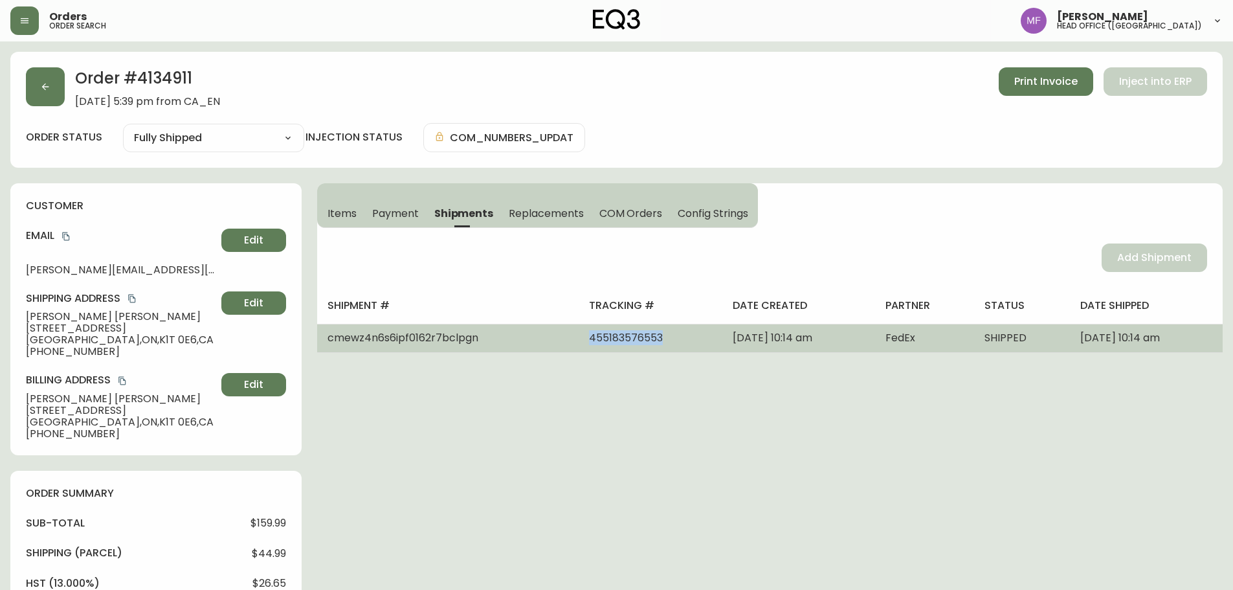
drag, startPoint x: 634, startPoint y: 338, endPoint x: 527, endPoint y: 344, distance: 107.0
click at [527, 344] on tr "cmewz4n6s6ipf0162r7bclpgn 455183576553 August 29, 2025 at 10:14 am FedEx SHIPPE…" at bounding box center [769, 338] width 905 height 28
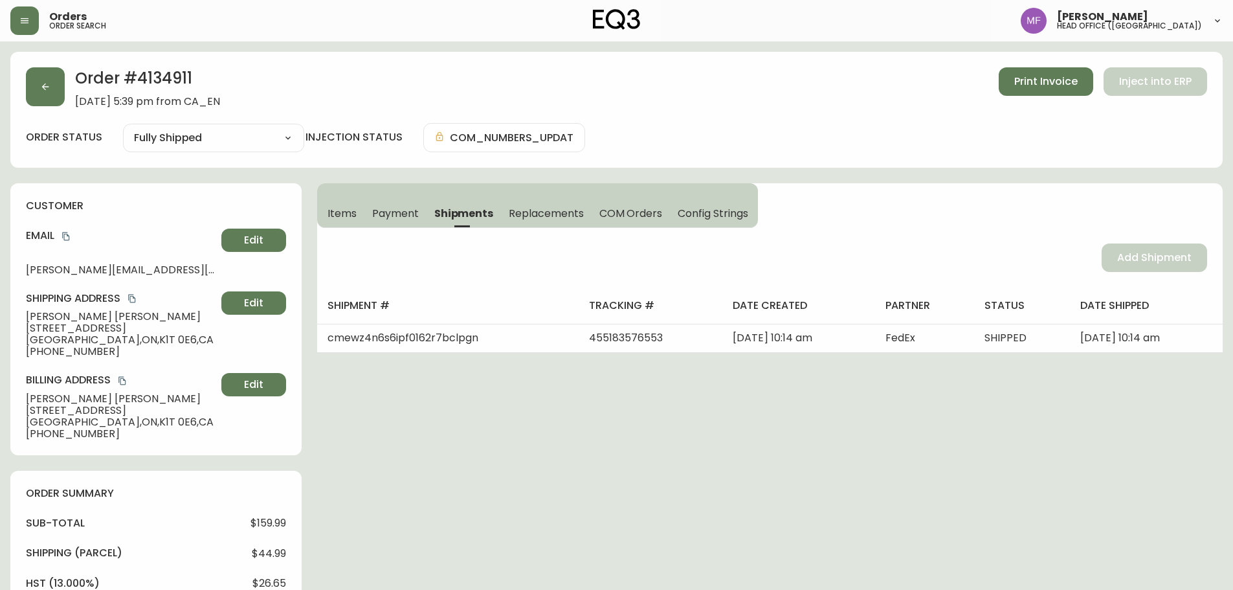
click at [179, 72] on h2 "Order # 4134911" at bounding box center [147, 81] width 145 height 28
click at [338, 212] on span "Items" at bounding box center [341, 213] width 29 height 14
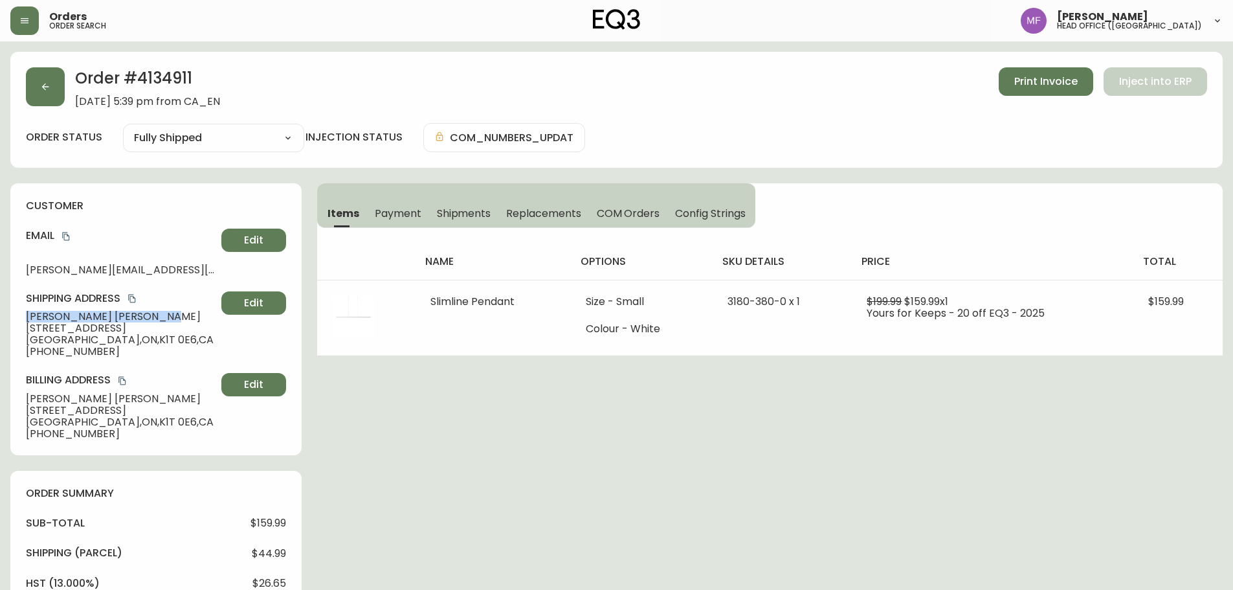
drag, startPoint x: 151, startPoint y: 318, endPoint x: 18, endPoint y: 318, distance: 133.3
click at [18, 318] on div "customer Email mandy_montgomery@hotmail.com Edit Shipping Address Amanda Montgo…" at bounding box center [155, 319] width 291 height 272
click at [182, 76] on h2 "Order # 4134911" at bounding box center [147, 81] width 145 height 28
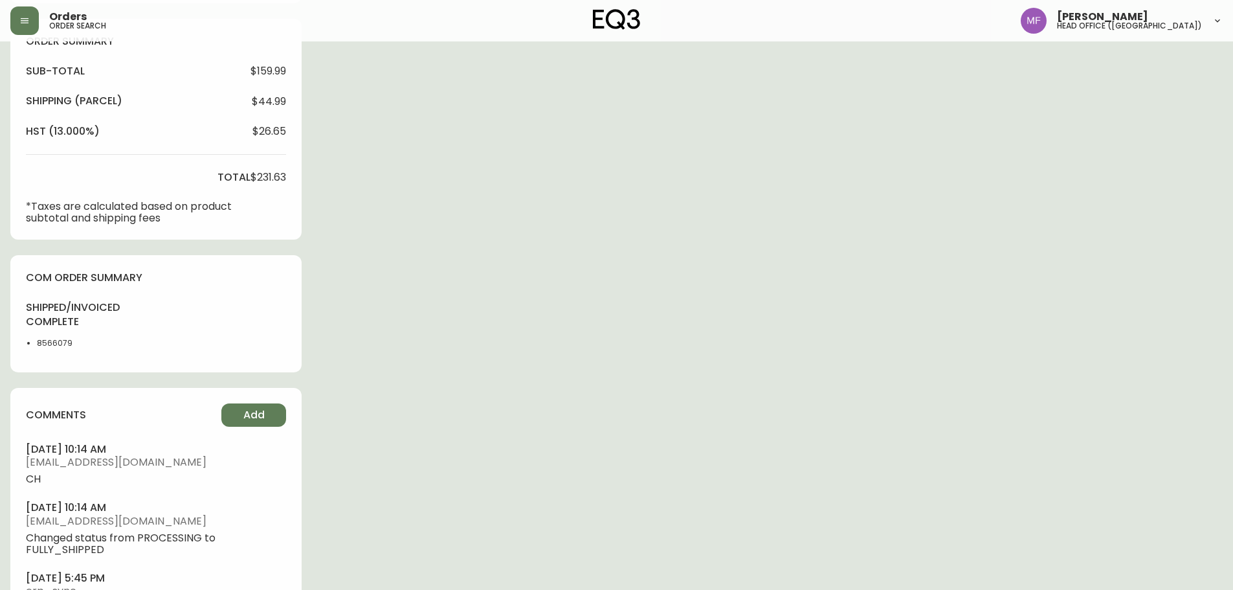
scroll to position [453, 0]
click at [53, 344] on li "8566079" at bounding box center [69, 342] width 65 height 12
click at [594, 277] on div "Order # 4134911 August 28, 2025 at 5:39 pm from CA_EN Print Invoice Inject into…" at bounding box center [616, 131] width 1212 height 1064
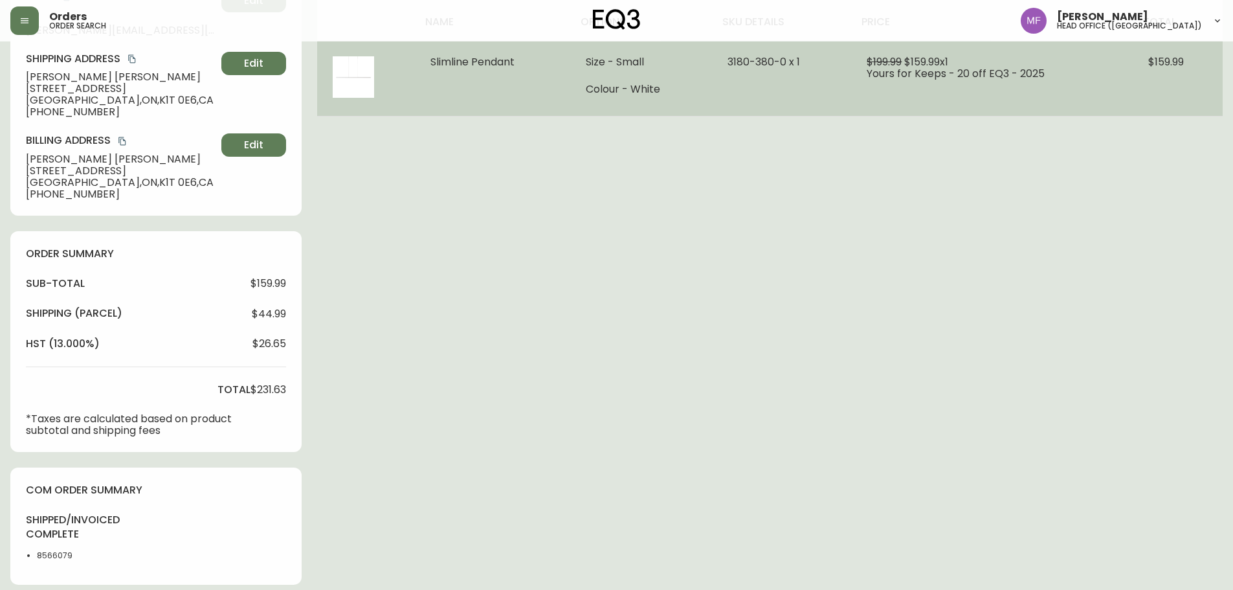
scroll to position [0, 0]
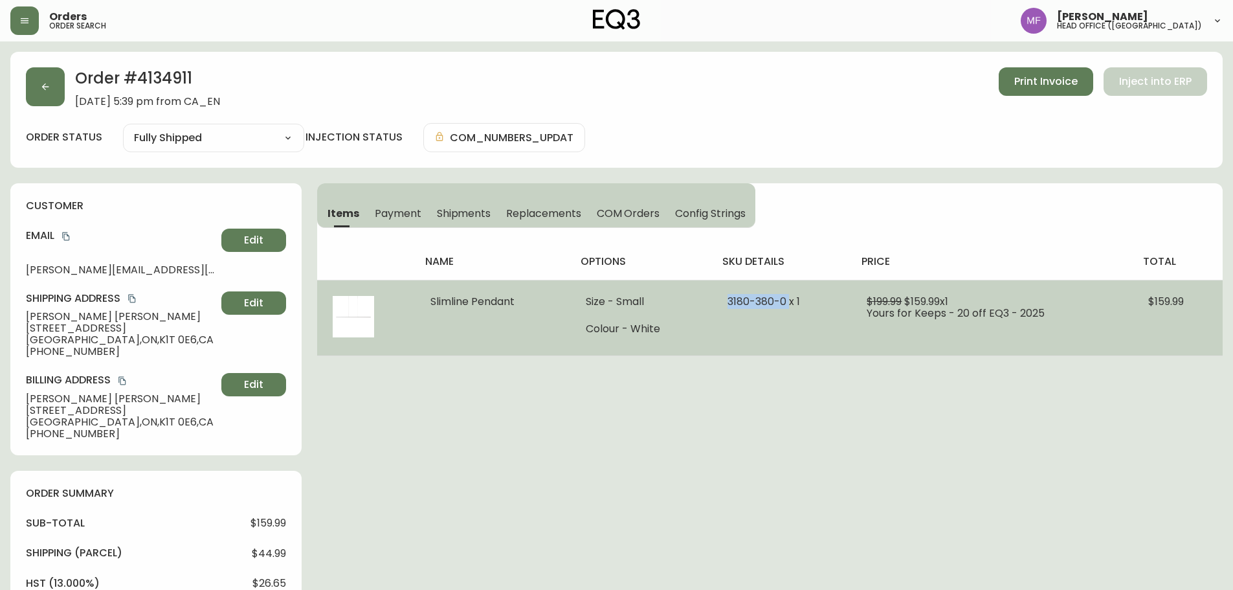
drag, startPoint x: 727, startPoint y: 300, endPoint x: 789, endPoint y: 304, distance: 62.9
click at [789, 304] on td "3180-380-0 x 1" at bounding box center [781, 318] width 139 height 76
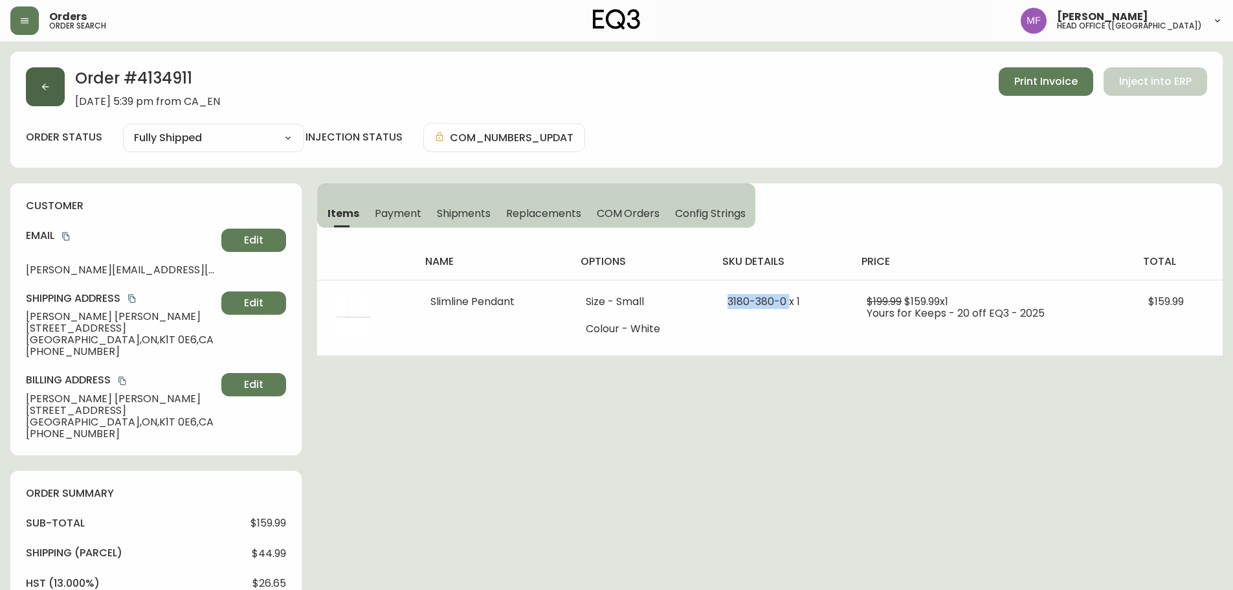
click at [36, 104] on button "button" at bounding box center [45, 86] width 39 height 39
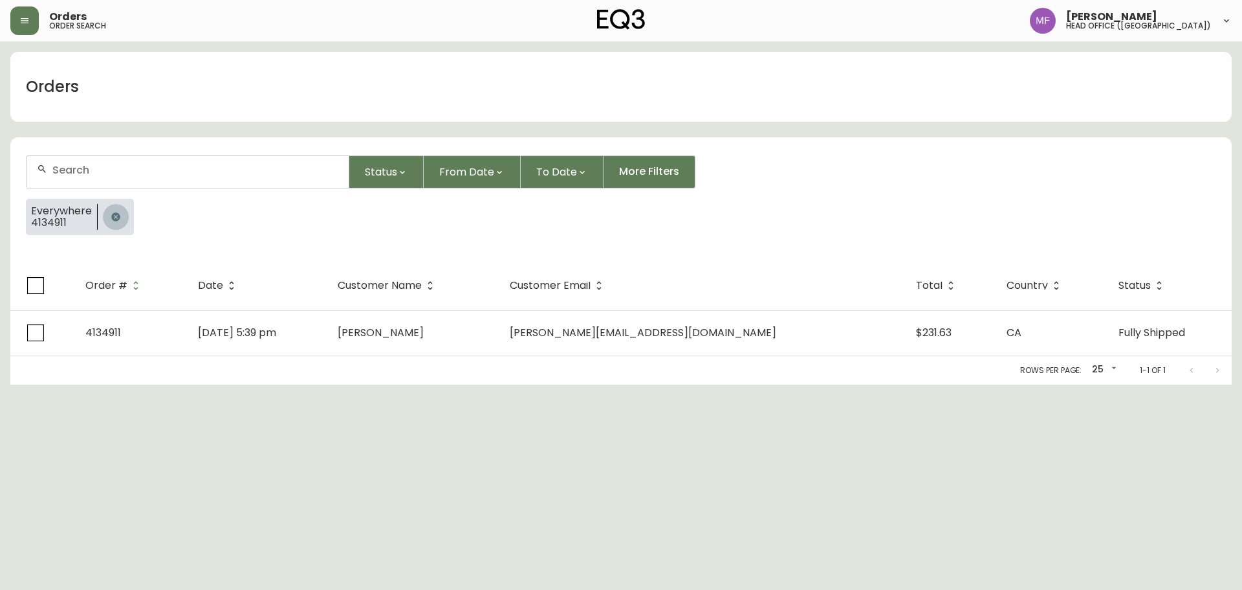
click at [124, 210] on button "button" at bounding box center [116, 217] width 26 height 26
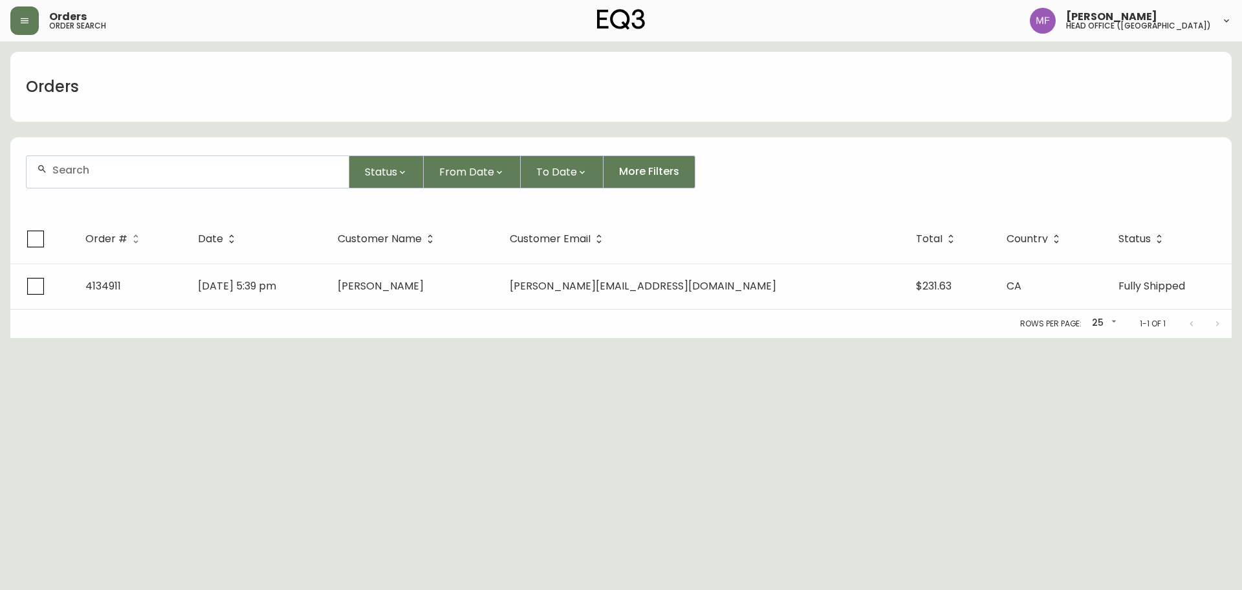
click at [116, 181] on div at bounding box center [188, 172] width 322 height 32
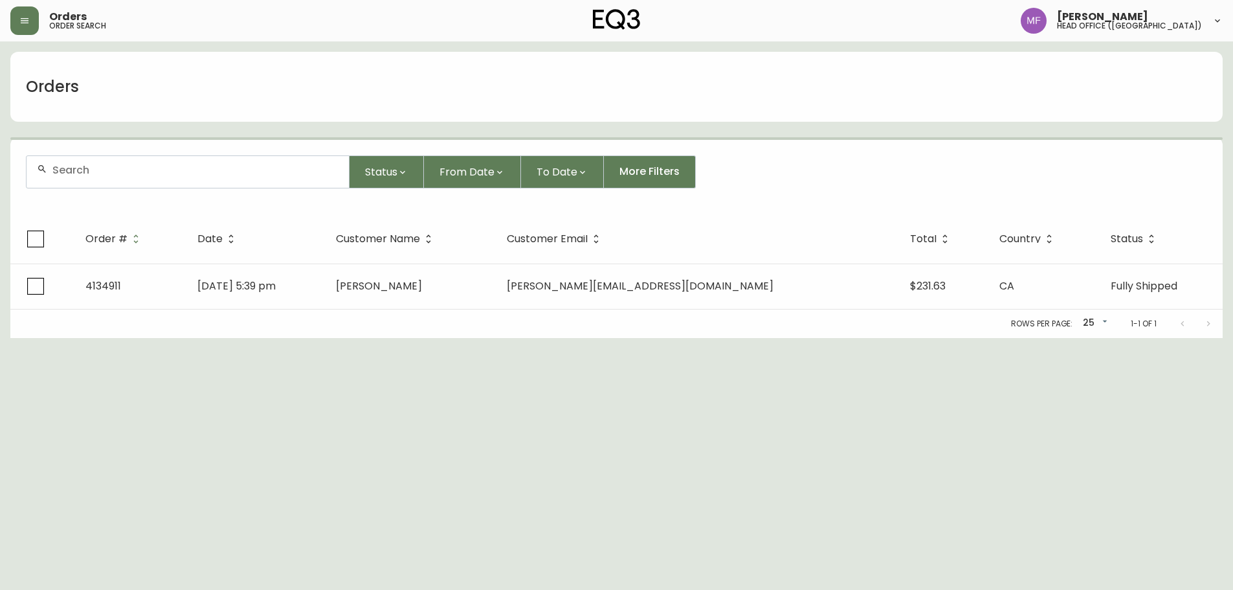
paste input "4134916"
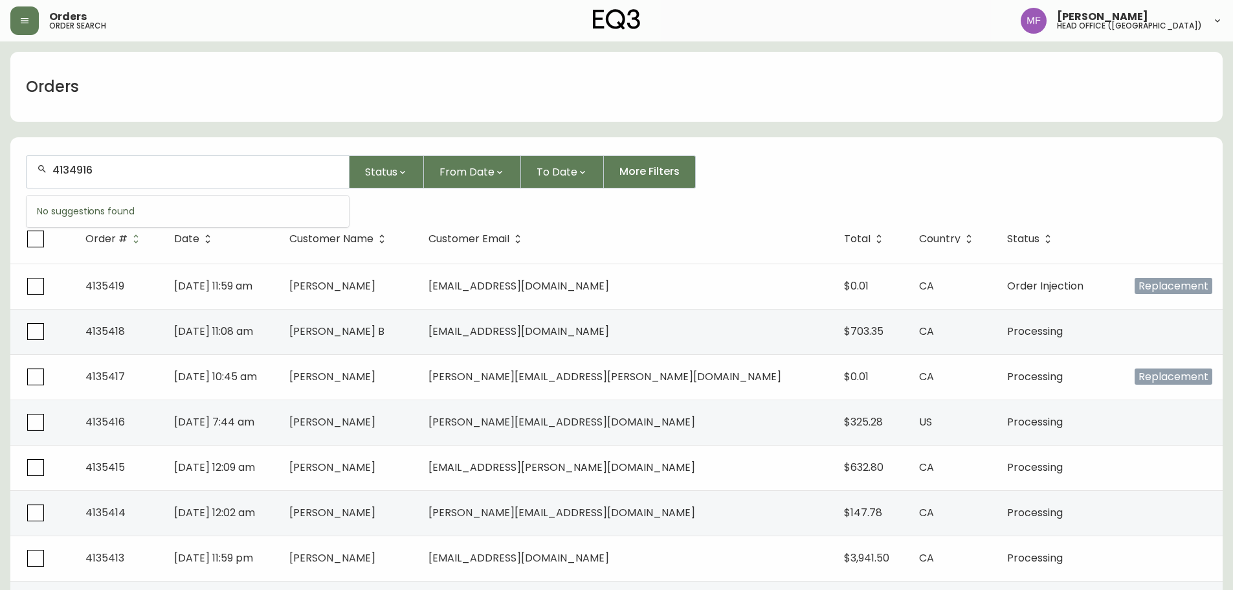
type input "4134916"
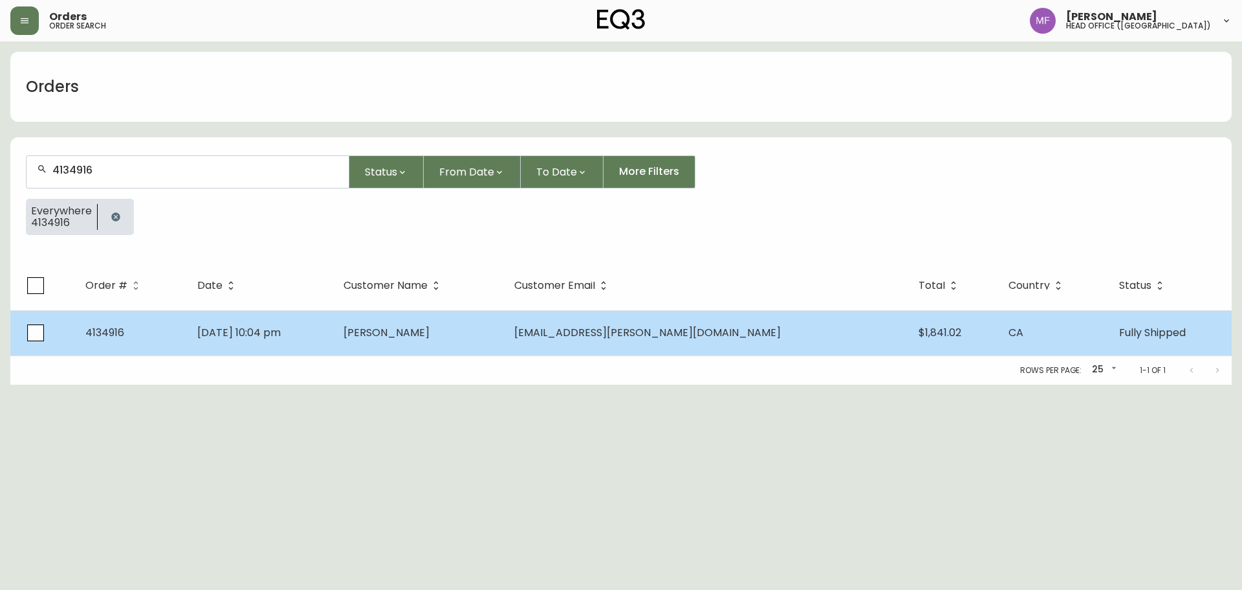
click at [281, 334] on span "Aug 28 2025, 10:04 pm" at bounding box center [238, 332] width 83 height 15
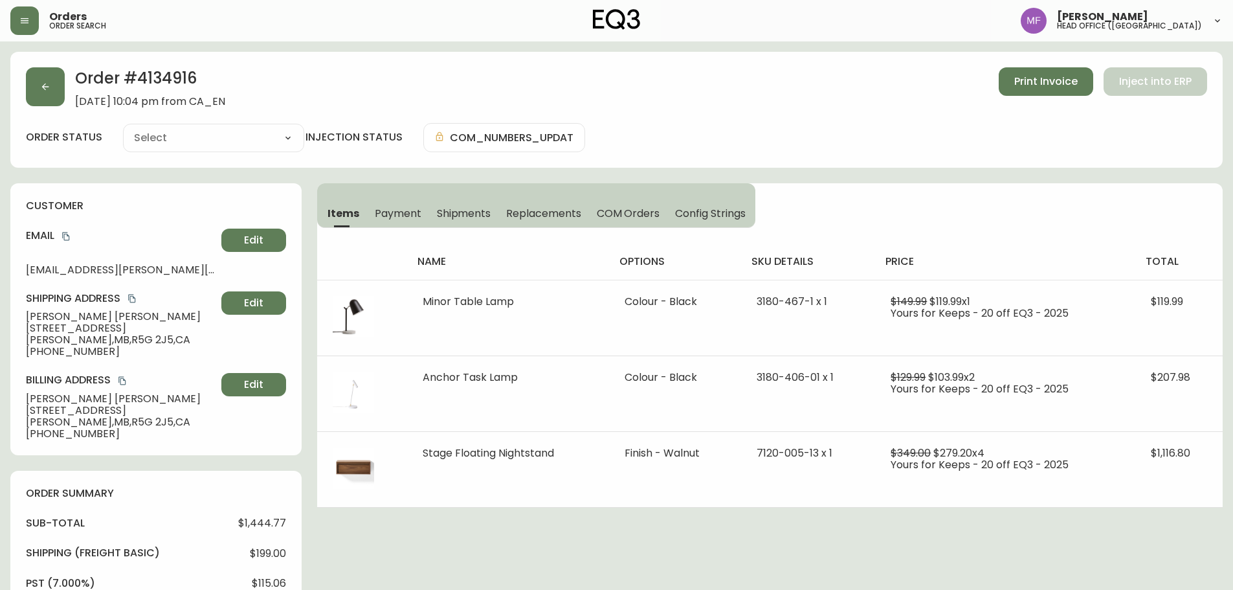
type input "Fully Shipped"
select select "FULLY_SHIPPED"
click at [174, 67] on h2 "Order # 4134916" at bounding box center [150, 81] width 150 height 28
drag, startPoint x: 113, startPoint y: 322, endPoint x: 0, endPoint y: 322, distance: 113.2
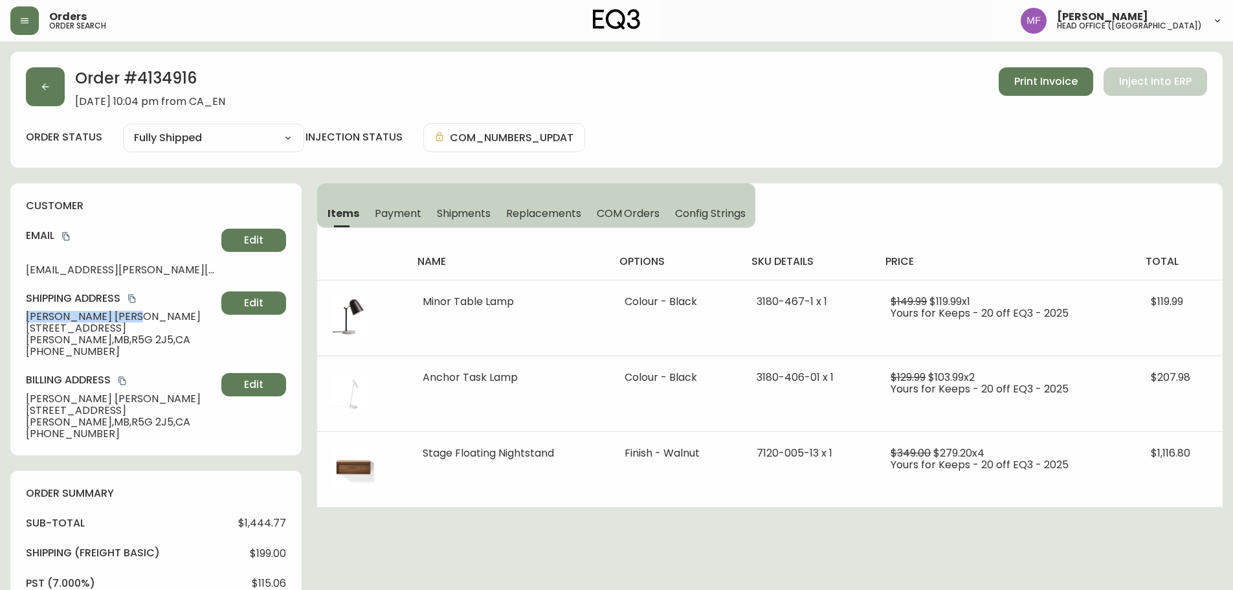
click at [0, 322] on main "Order # 4134916 August 28, 2025 at 10:04 pm from CA_EN Print Invoice Inject int…" at bounding box center [616, 568] width 1233 height 1055
click at [448, 223] on button "Shipments" at bounding box center [464, 213] width 70 height 28
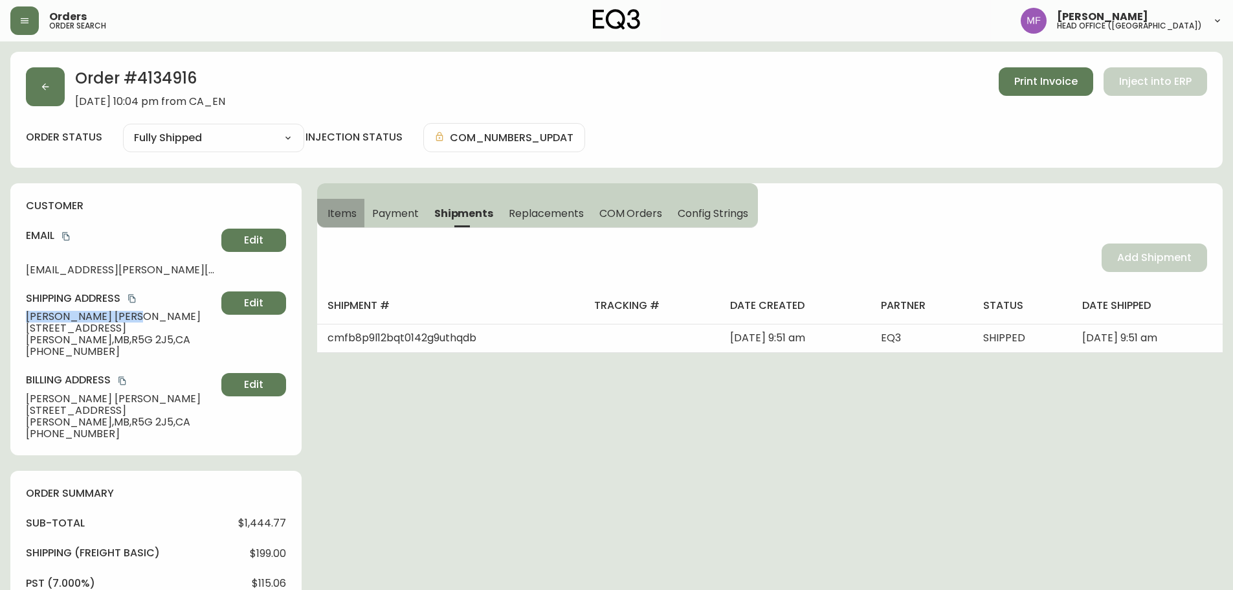
click at [348, 217] on span "Items" at bounding box center [341, 213] width 29 height 14
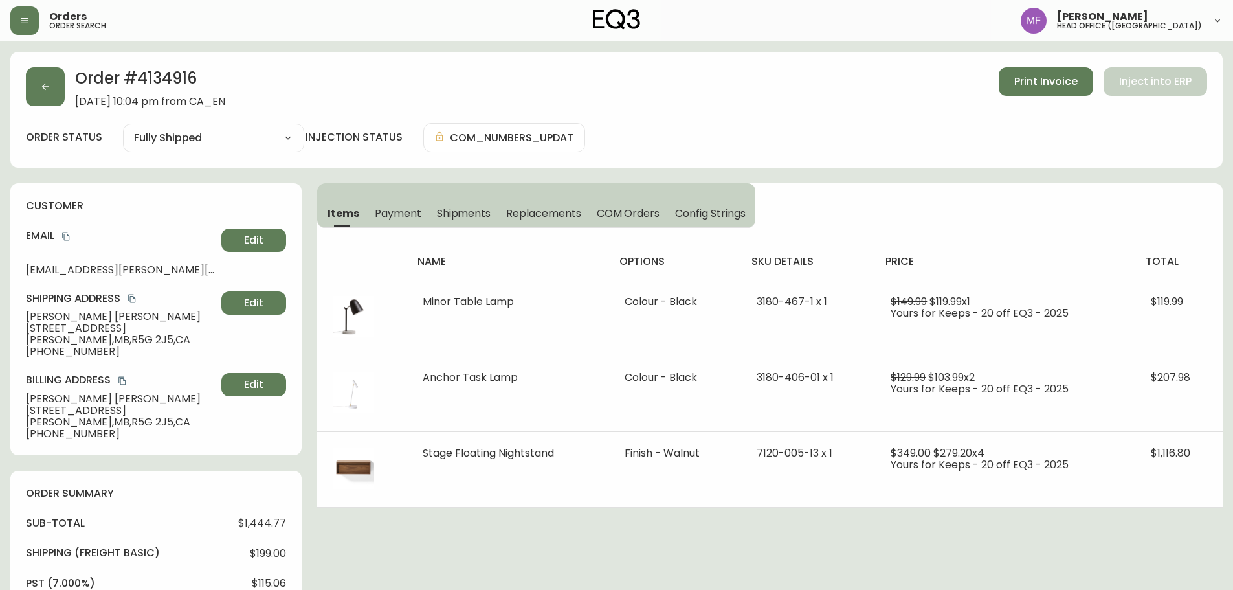
click at [179, 73] on h2 "Order # 4134916" at bounding box center [150, 81] width 150 height 28
click at [179, 74] on h2 "Order # 4134916" at bounding box center [150, 81] width 150 height 28
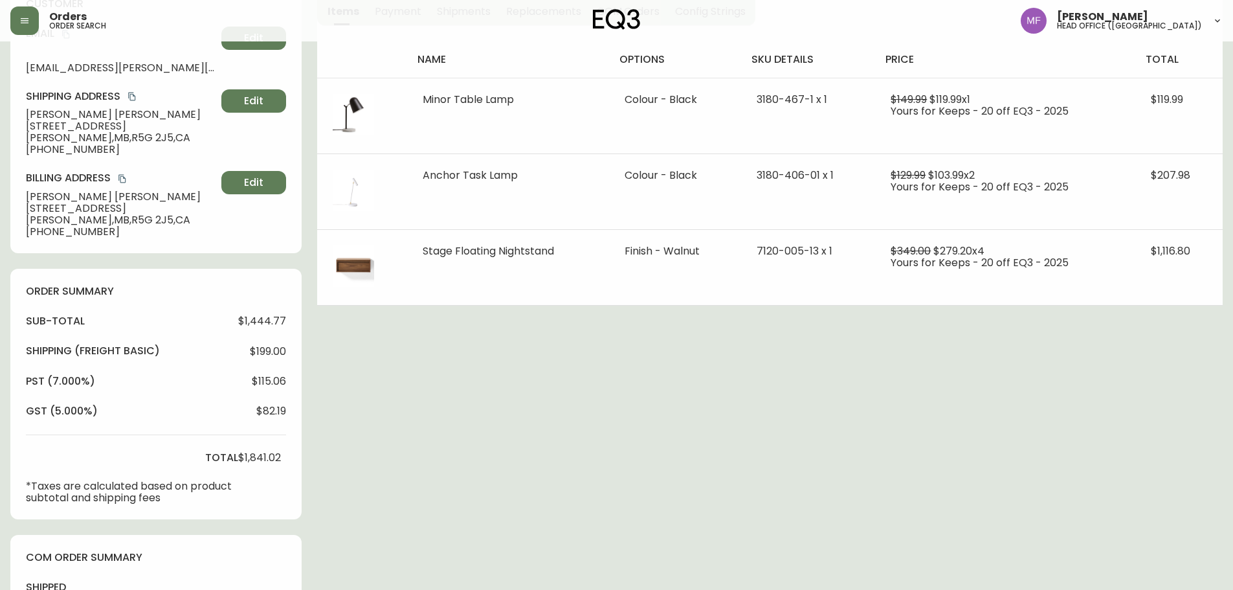
scroll to position [453, 0]
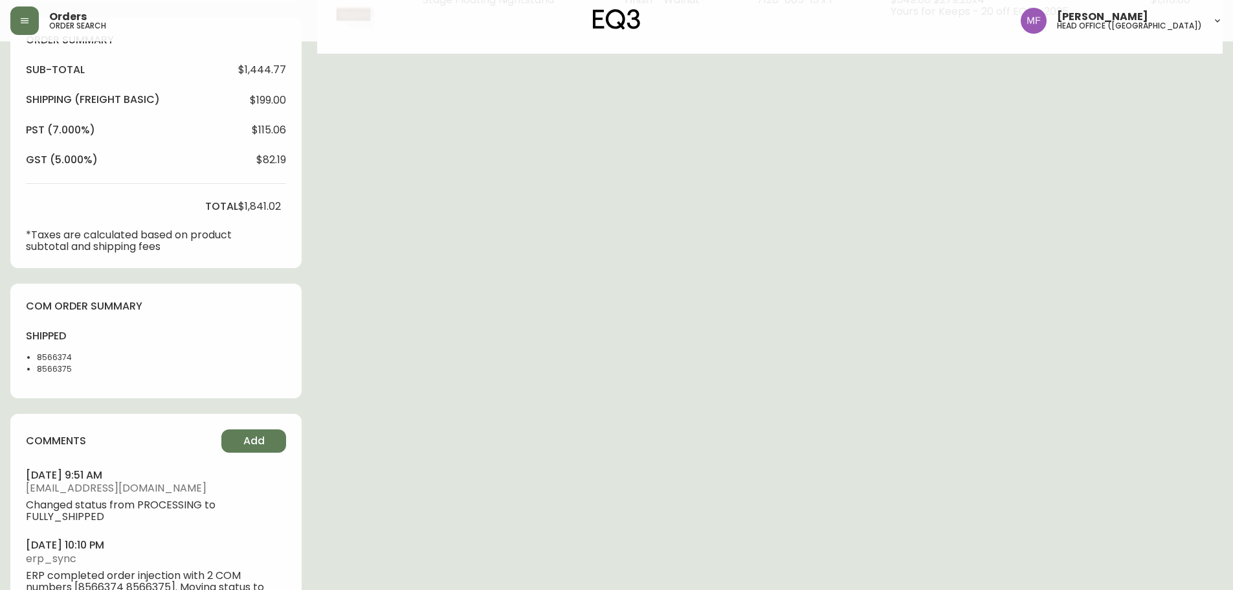
click at [59, 359] on li "8566374" at bounding box center [69, 357] width 65 height 12
click at [544, 270] on div "Order # 4134916 August 28, 2025 at 10:04 pm from CA_EN Print Invoice Inject int…" at bounding box center [616, 121] width 1212 height 1044
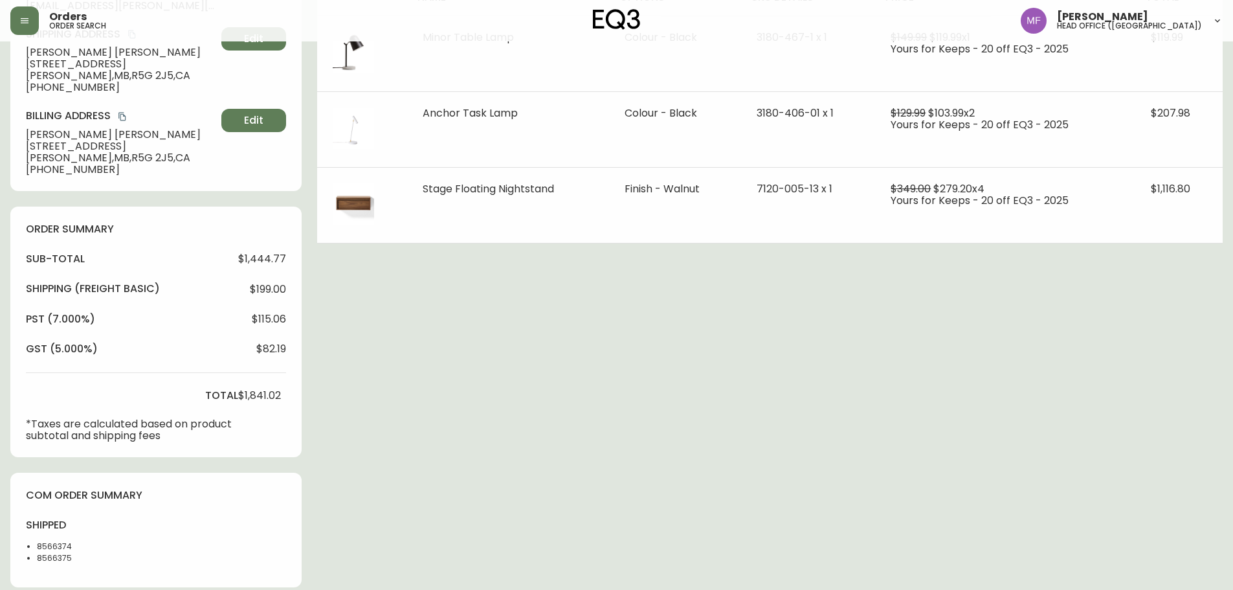
scroll to position [0, 0]
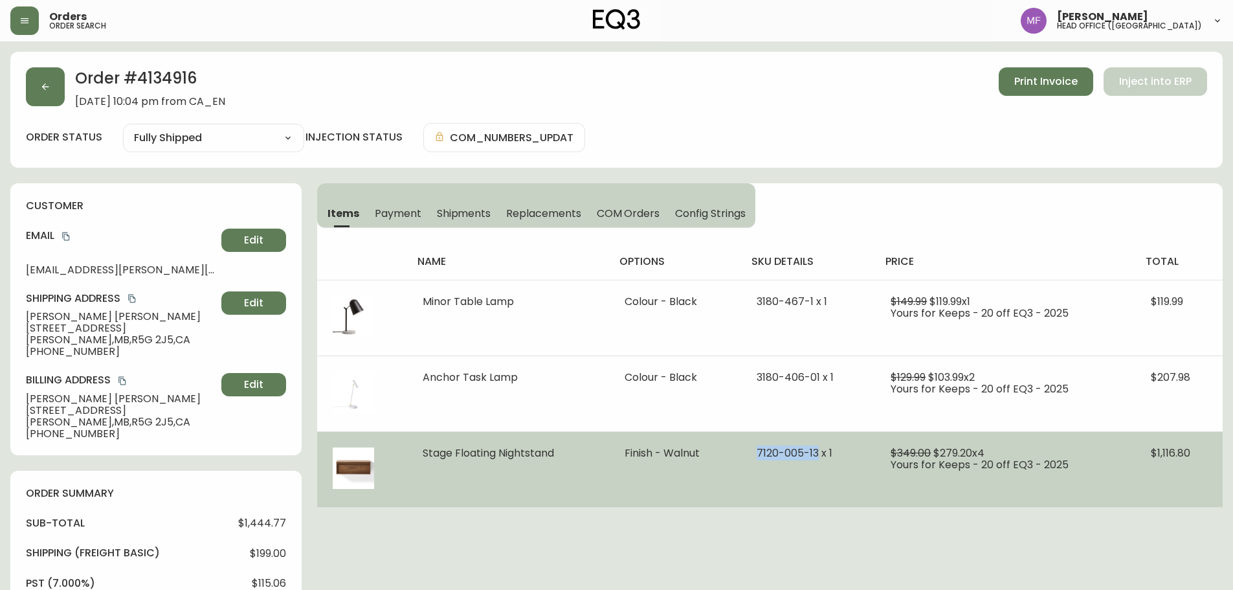
drag, startPoint x: 753, startPoint y: 459, endPoint x: 819, endPoint y: 461, distance: 66.1
click at [819, 461] on td "7120-005-13 x 1" at bounding box center [808, 469] width 134 height 76
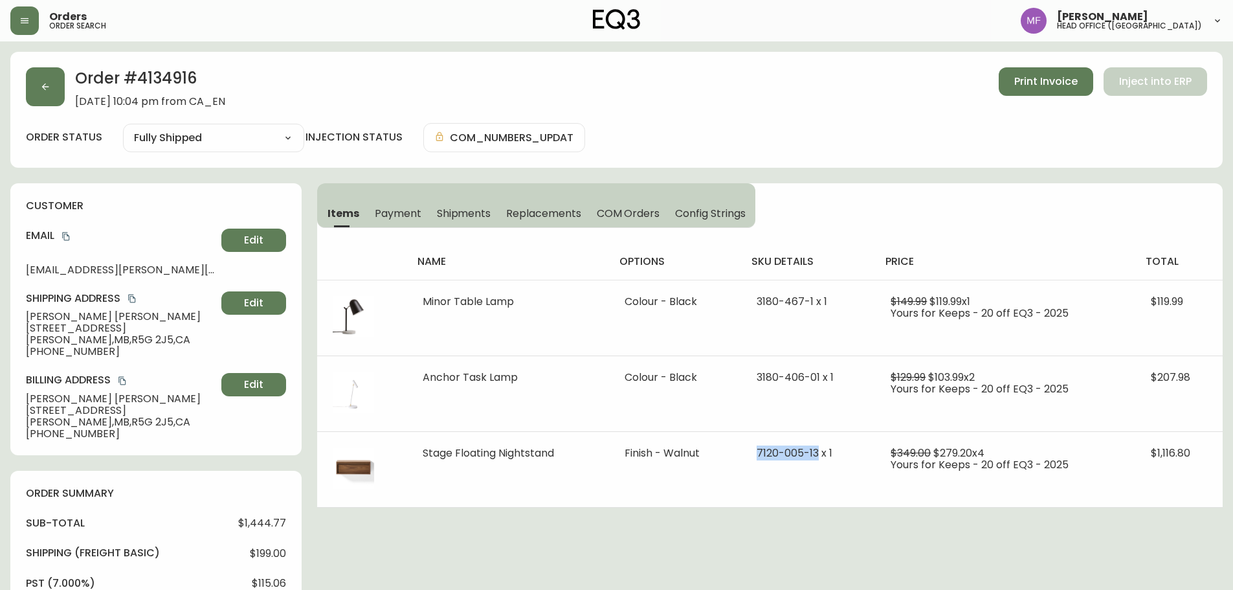
click at [465, 217] on span "Shipments" at bounding box center [464, 213] width 54 height 14
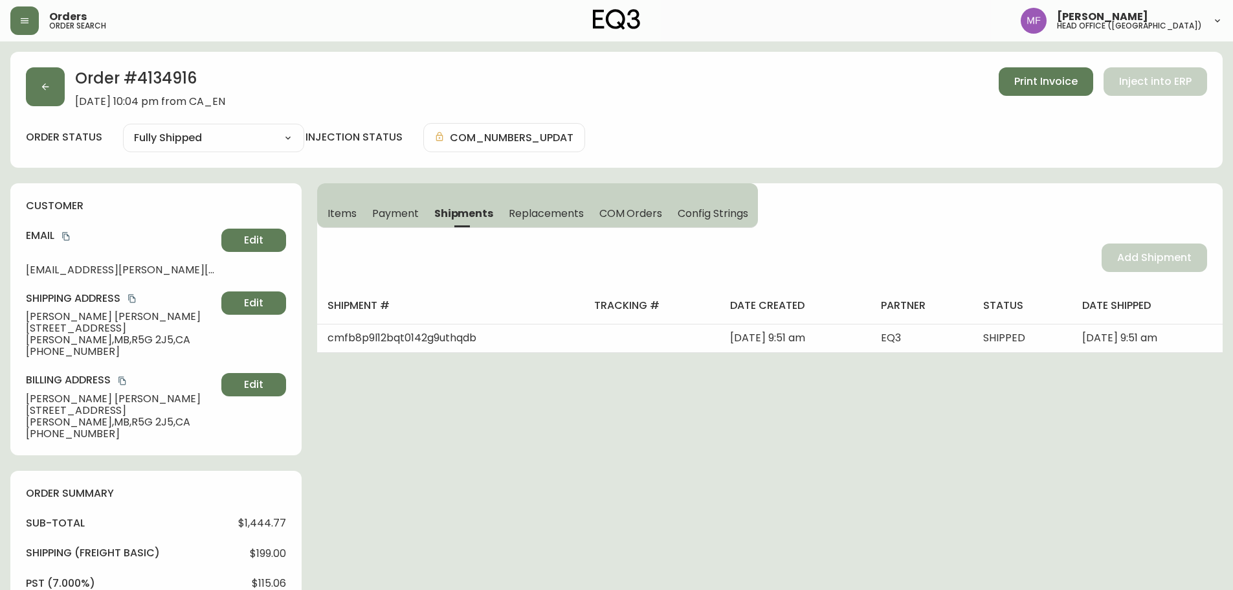
click at [346, 219] on span "Items" at bounding box center [341, 213] width 29 height 14
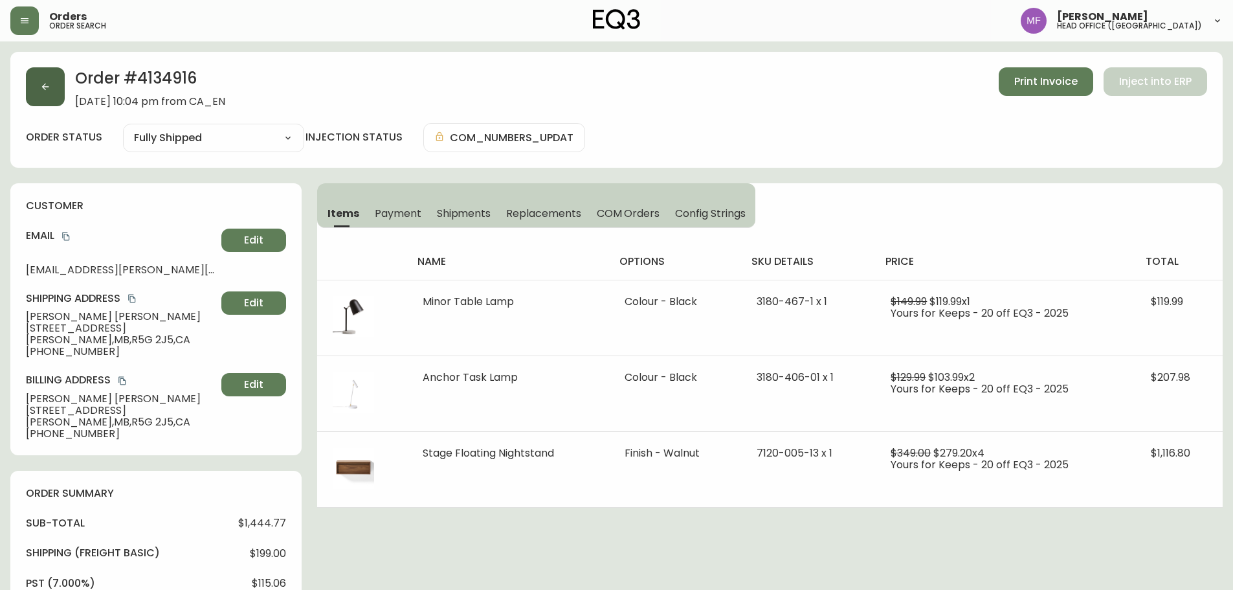
click at [43, 99] on button "button" at bounding box center [45, 86] width 39 height 39
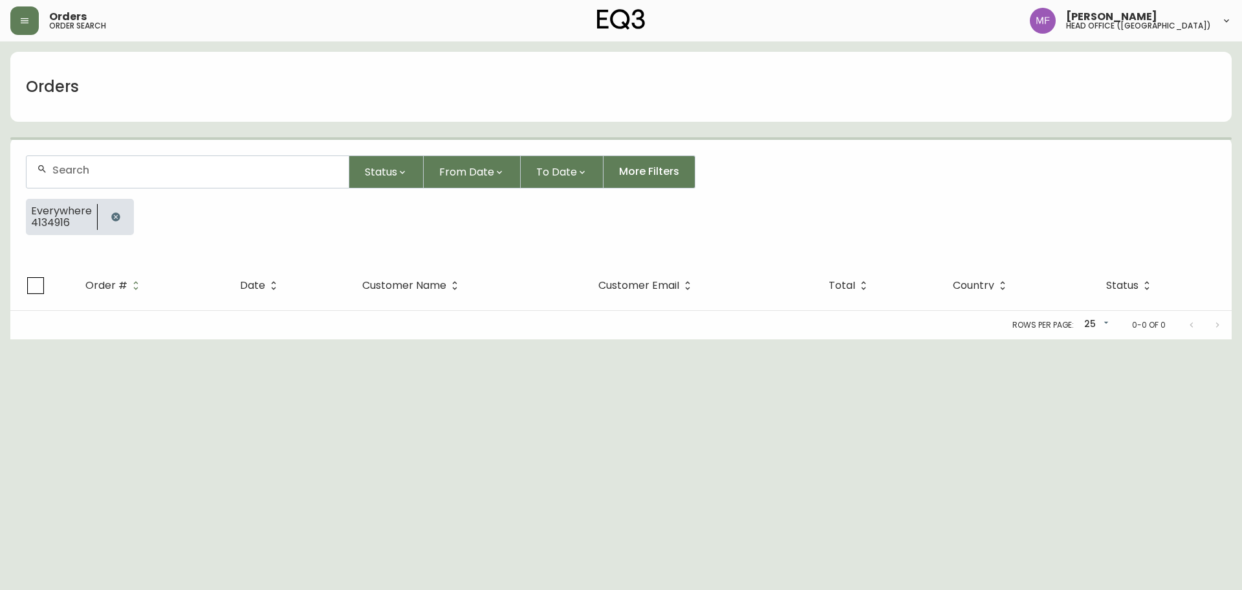
click at [116, 223] on button "button" at bounding box center [116, 217] width 26 height 26
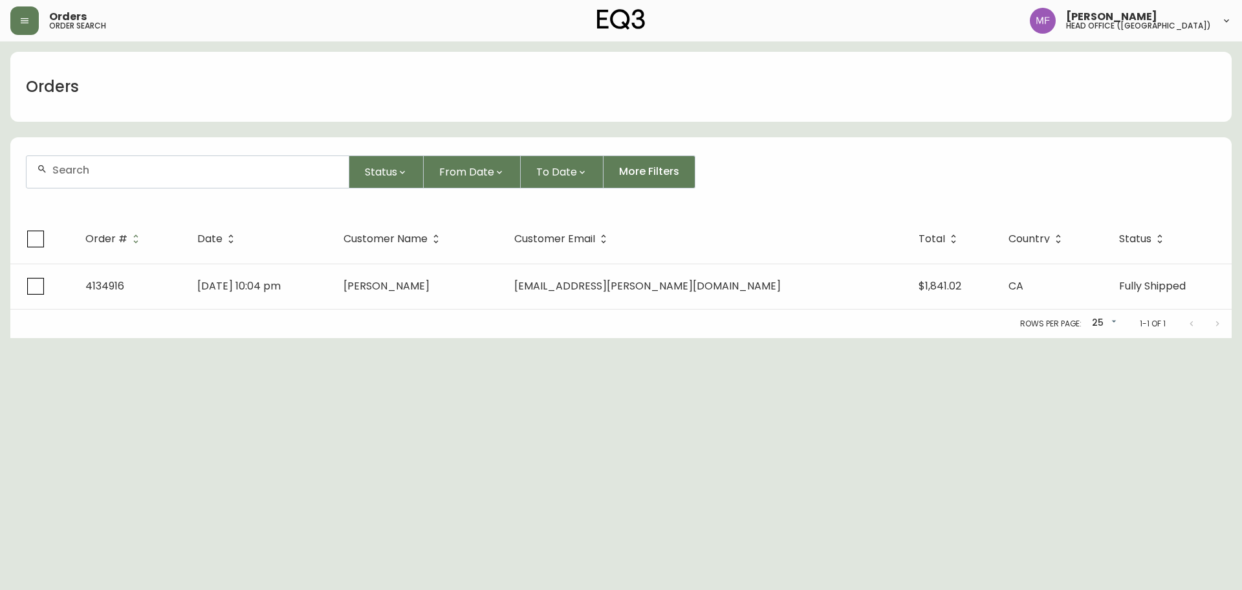
click at [100, 170] on input "text" at bounding box center [195, 170] width 286 height 12
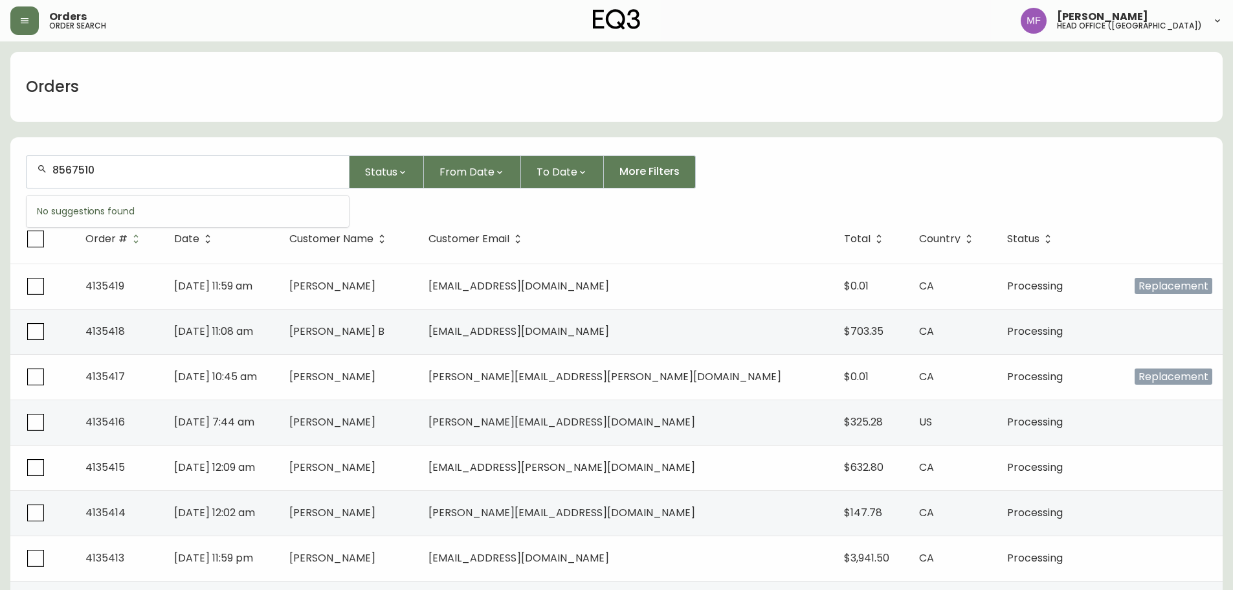
type input "8567510"
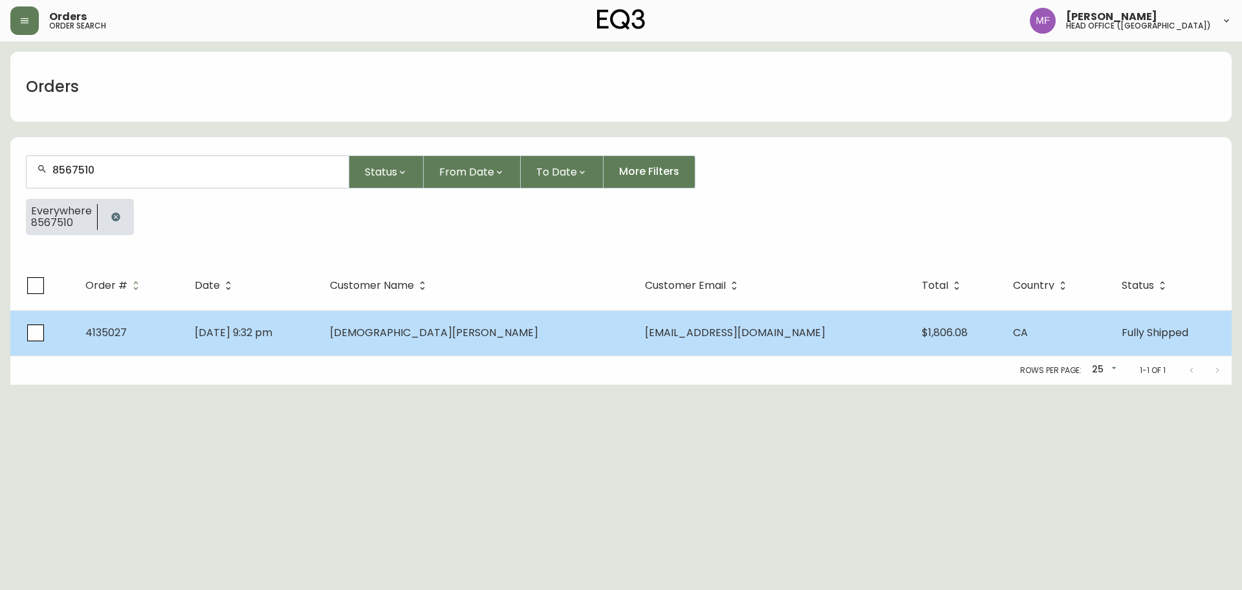
click at [401, 333] on td "[DEMOGRAPHIC_DATA][PERSON_NAME]" at bounding box center [477, 332] width 315 height 45
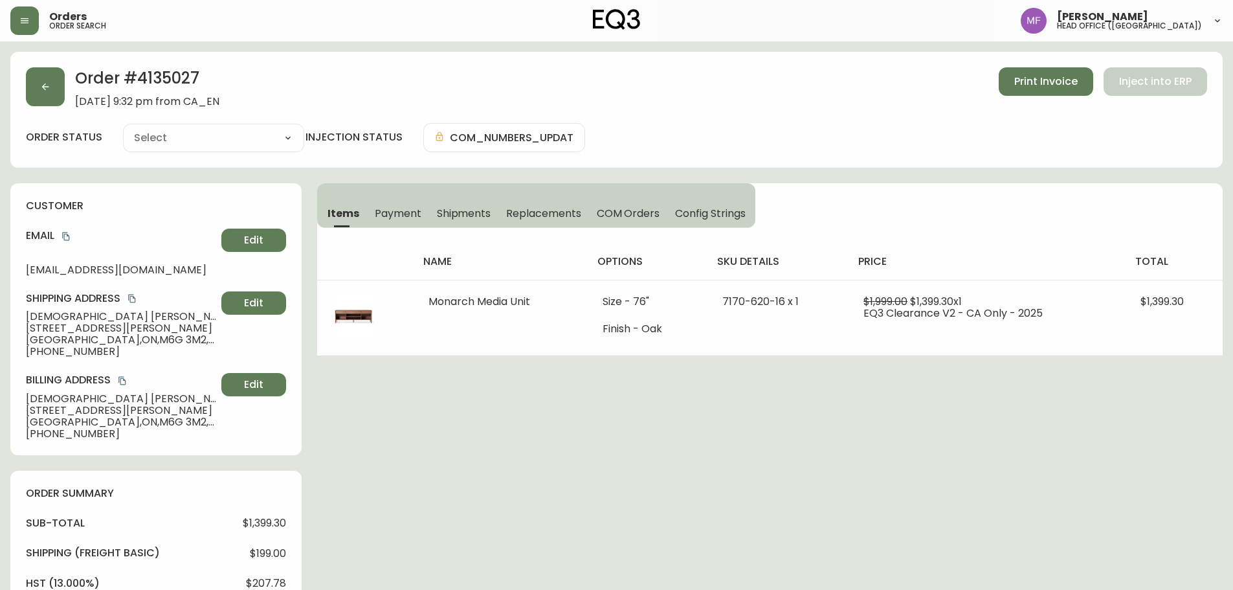
type input "Fully Shipped"
select select "FULLY_SHIPPED"
click at [469, 216] on span "Shipments" at bounding box center [464, 213] width 54 height 14
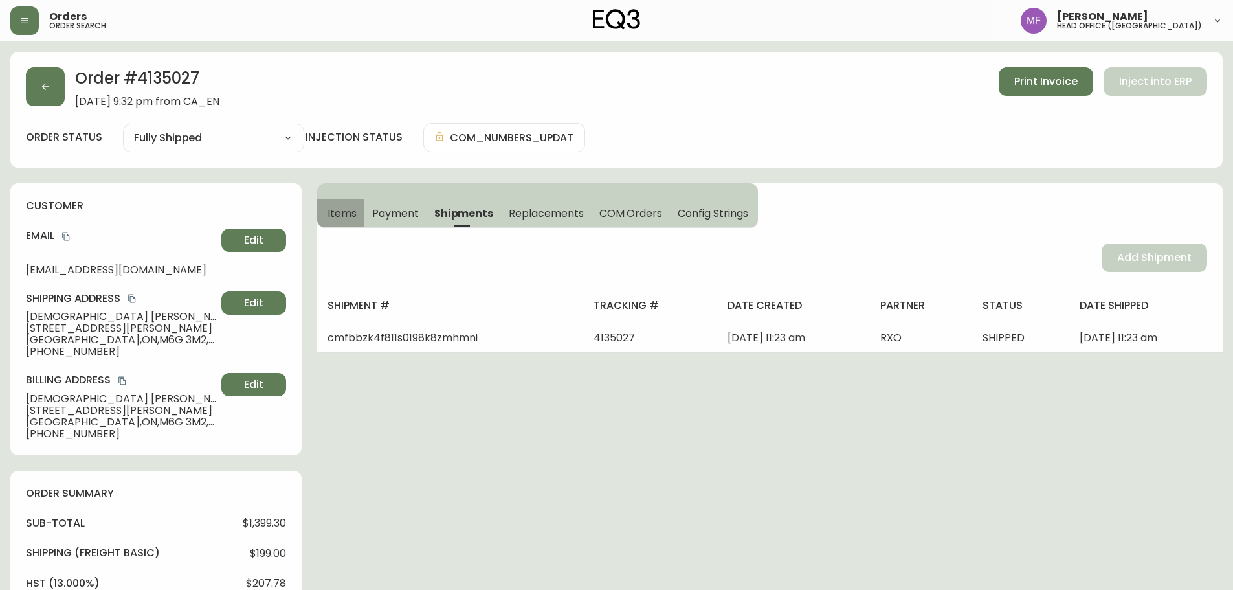
drag, startPoint x: 345, startPoint y: 208, endPoint x: 219, endPoint y: 111, distance: 158.7
click at [346, 207] on span "Items" at bounding box center [341, 213] width 29 height 14
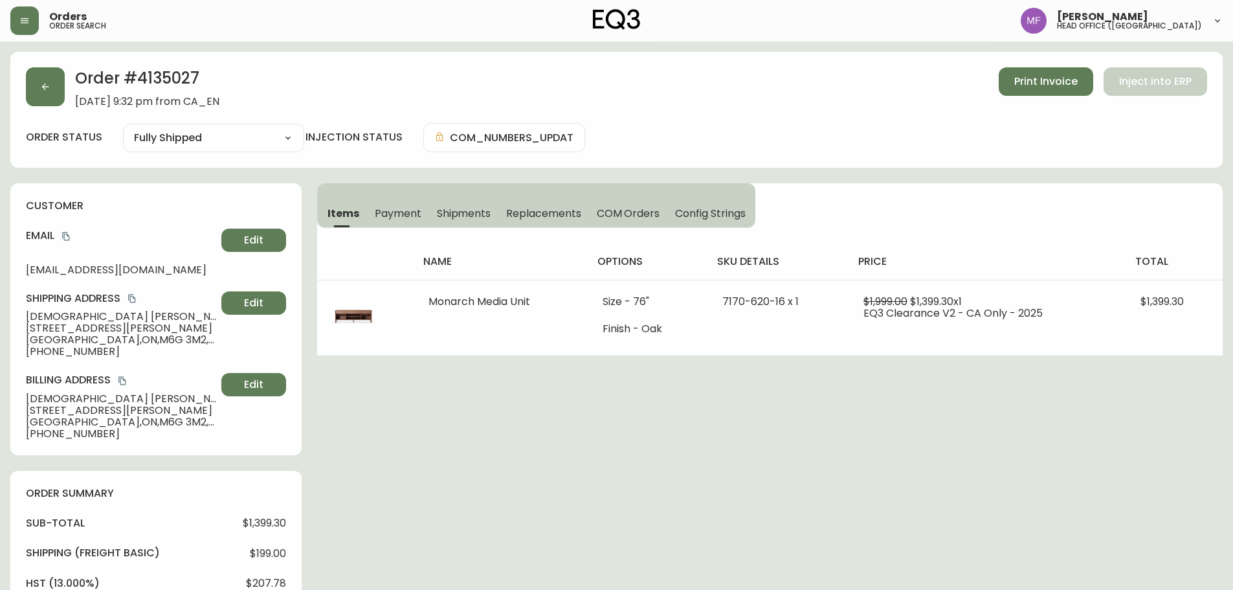
click at [144, 76] on h2 "Order # 4135027" at bounding box center [147, 81] width 144 height 28
click at [157, 76] on h2 "Order # 4135027" at bounding box center [147, 81] width 144 height 28
drag, startPoint x: 102, startPoint y: 316, endPoint x: 0, endPoint y: 316, distance: 101.6
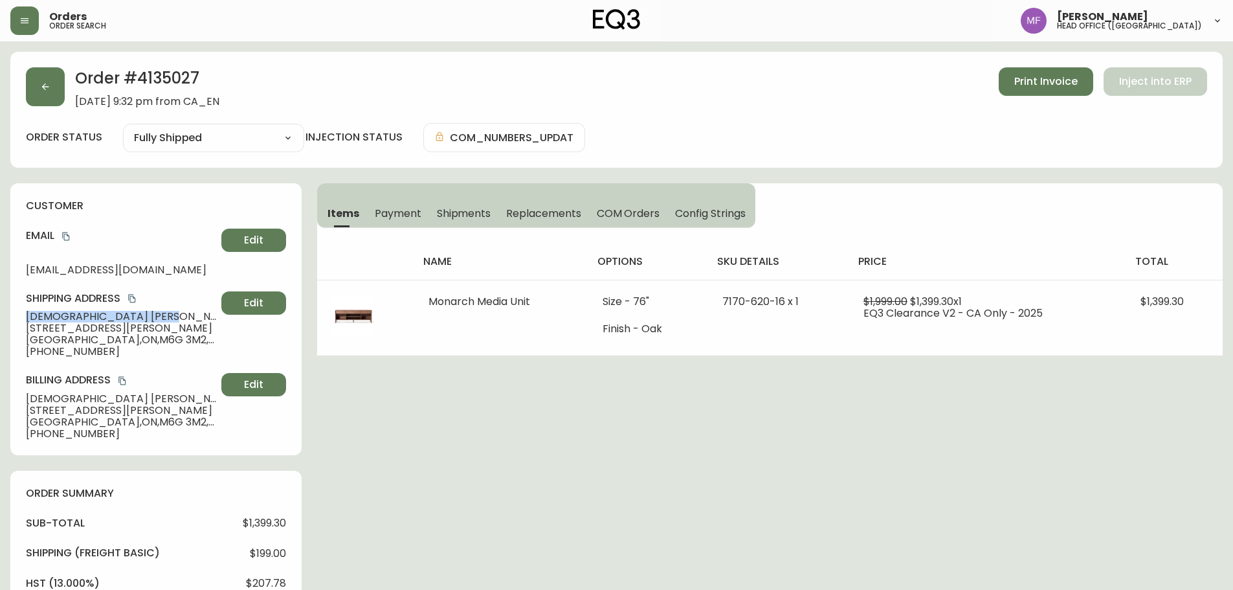
click at [0, 316] on main "Order # 4135027 [DATE] 9:32 pm from CA_EN Print Invoice Inject into ERP order s…" at bounding box center [616, 549] width 1233 height 1016
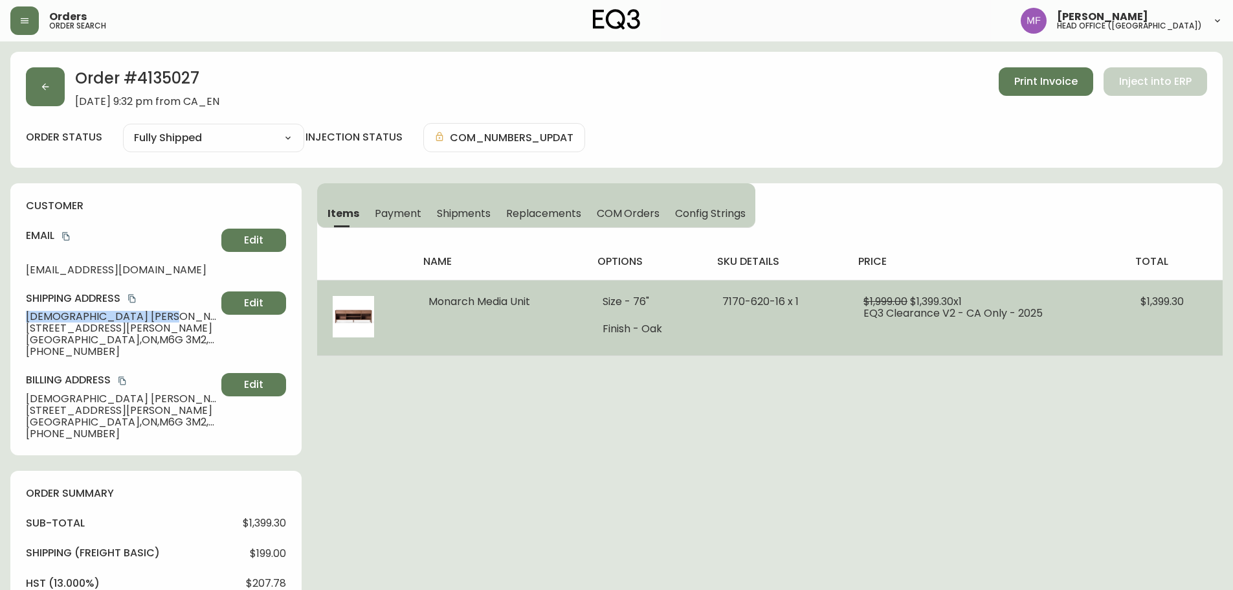
drag, startPoint x: 532, startPoint y: 302, endPoint x: 422, endPoint y: 307, distance: 110.1
click at [422, 307] on td "Monarch Media Unit" at bounding box center [500, 318] width 175 height 76
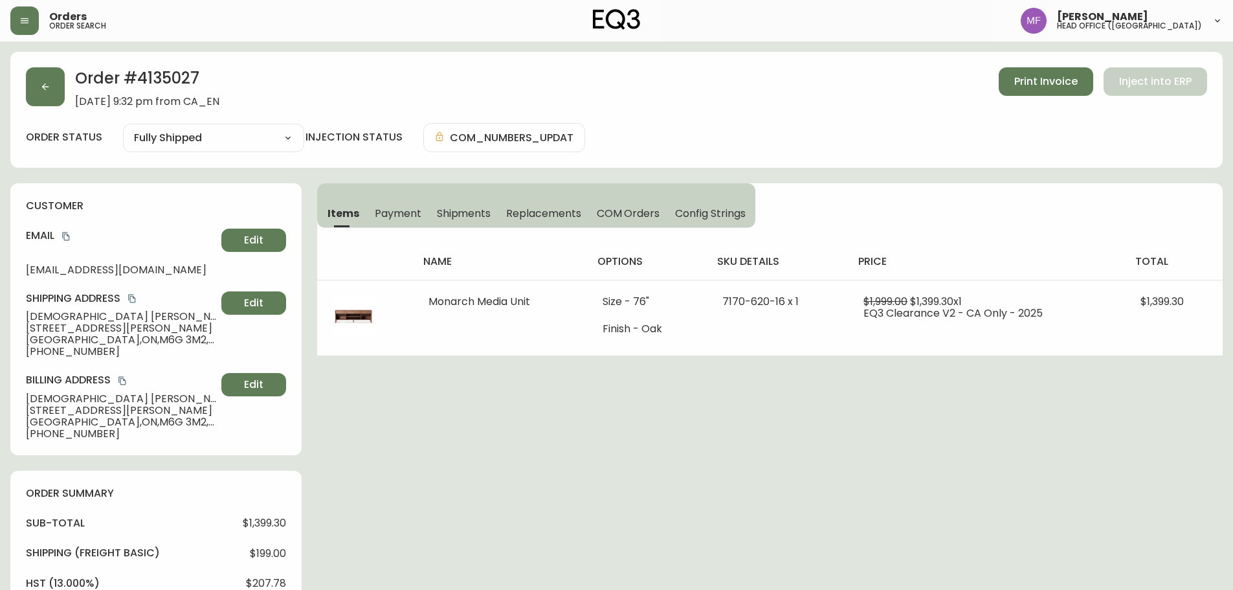
click at [170, 78] on h2 "Order # 4135027" at bounding box center [147, 81] width 144 height 28
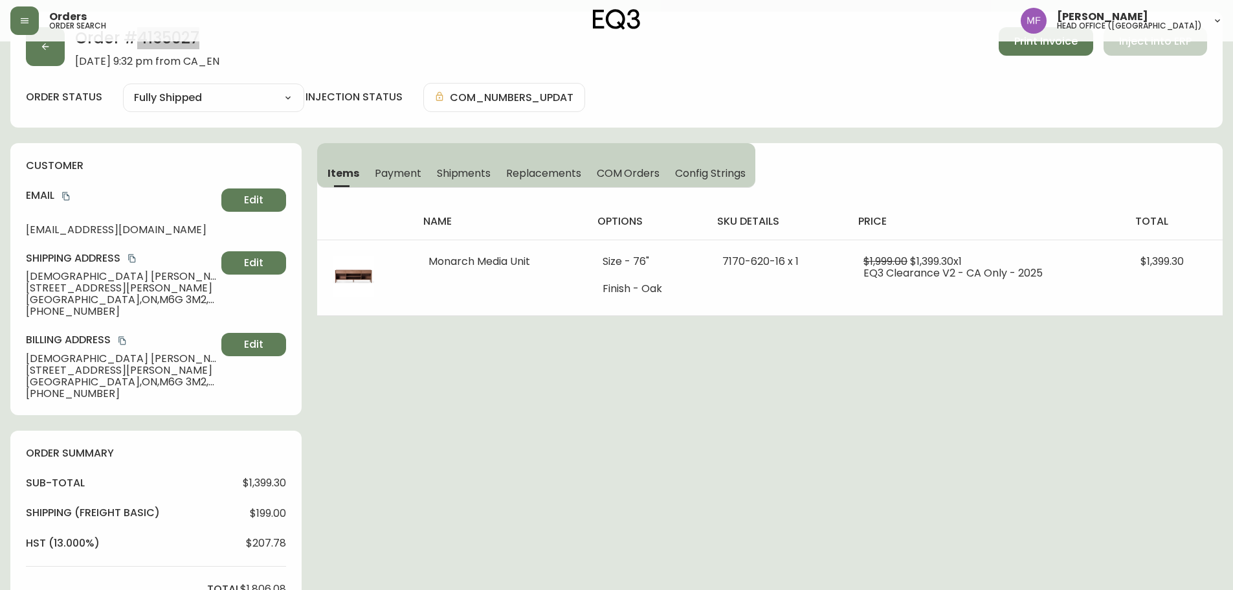
scroll to position [388, 0]
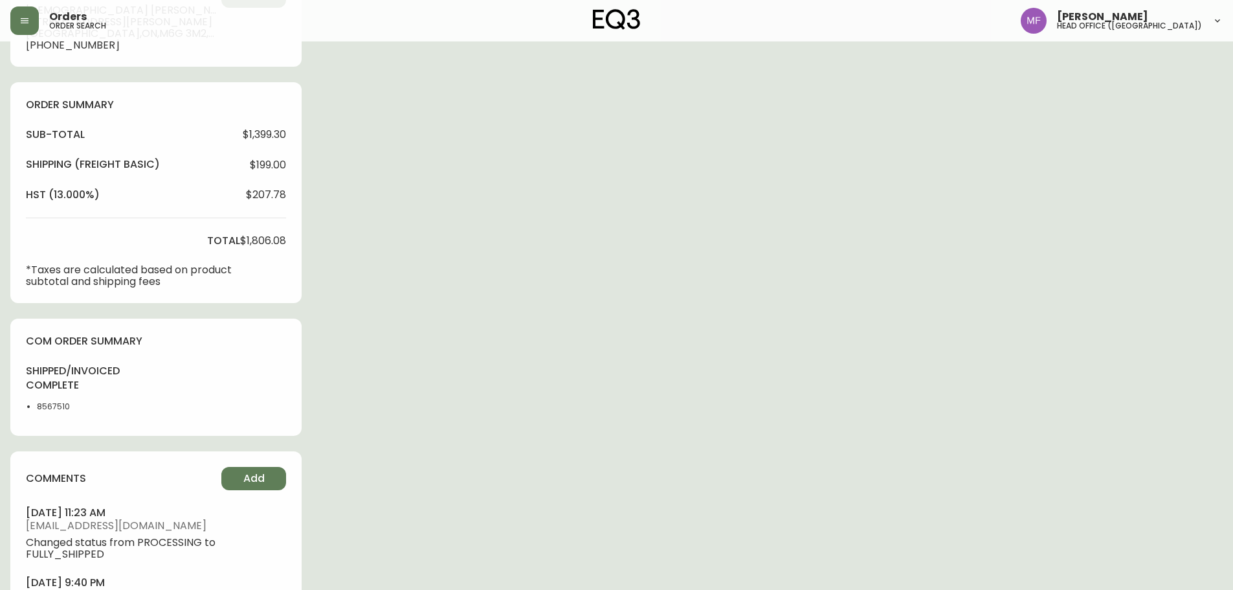
click at [55, 409] on li "8567510" at bounding box center [69, 407] width 65 height 12
click at [583, 316] on div "Order # 4135027 [DATE] 9:32 pm from CA_EN Print Invoice Inject into ERP order s…" at bounding box center [616, 166] width 1212 height 1006
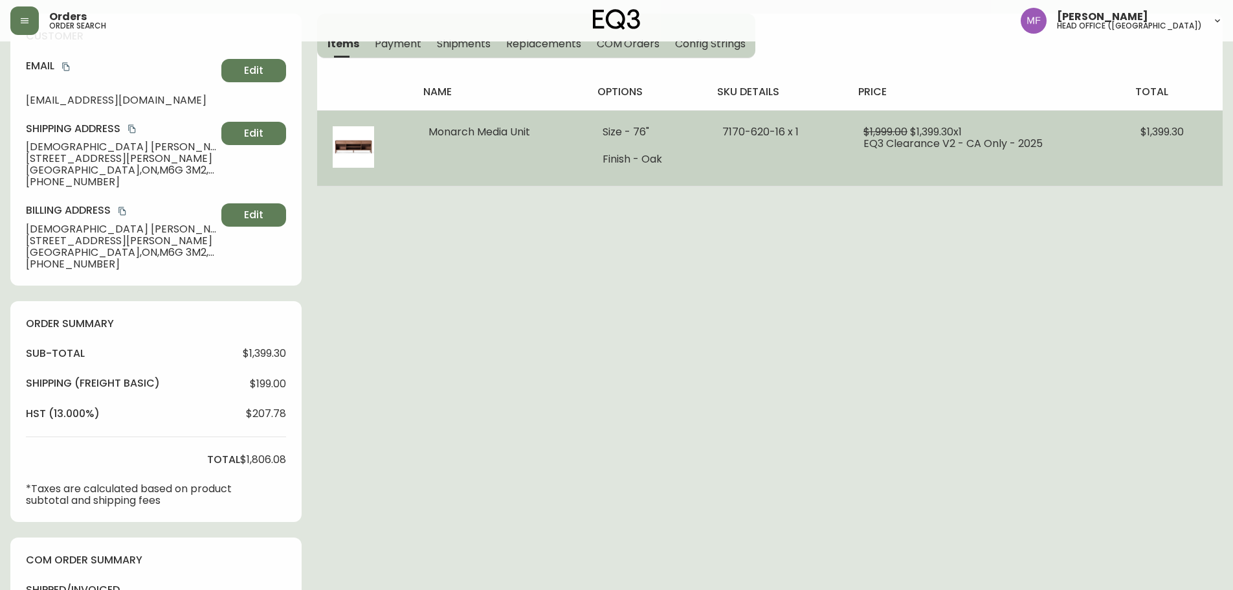
scroll to position [0, 0]
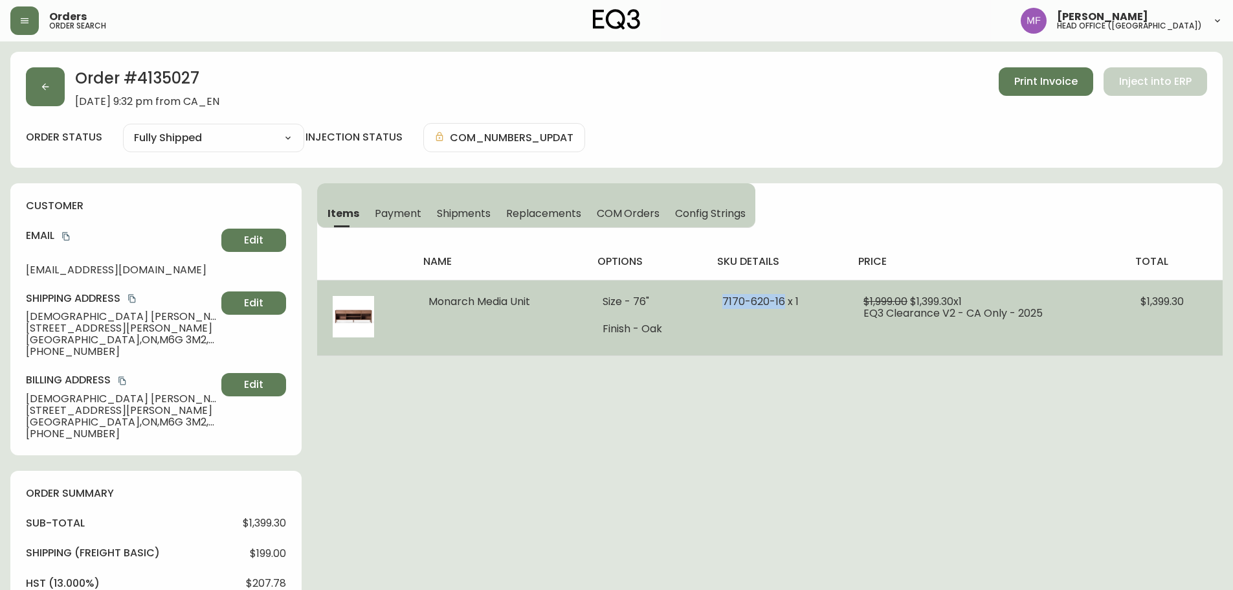
drag, startPoint x: 782, startPoint y: 302, endPoint x: 713, endPoint y: 304, distance: 69.3
click at [713, 304] on td "7170-620-16 x 1" at bounding box center [777, 318] width 141 height 76
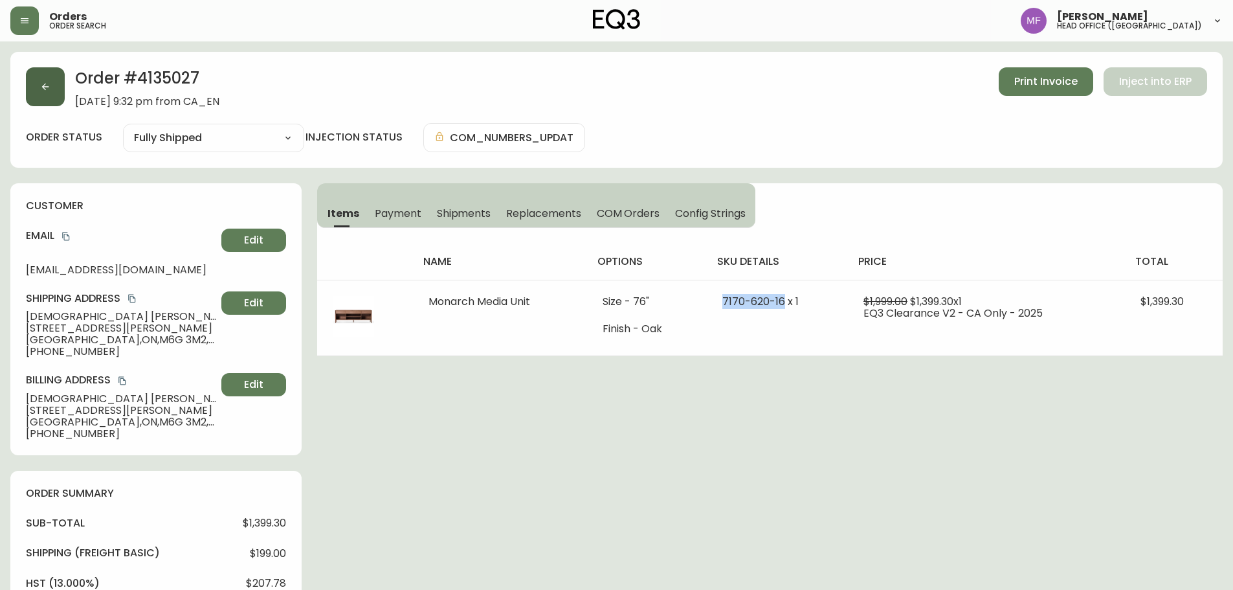
click at [45, 88] on icon "button" at bounding box center [45, 87] width 10 height 10
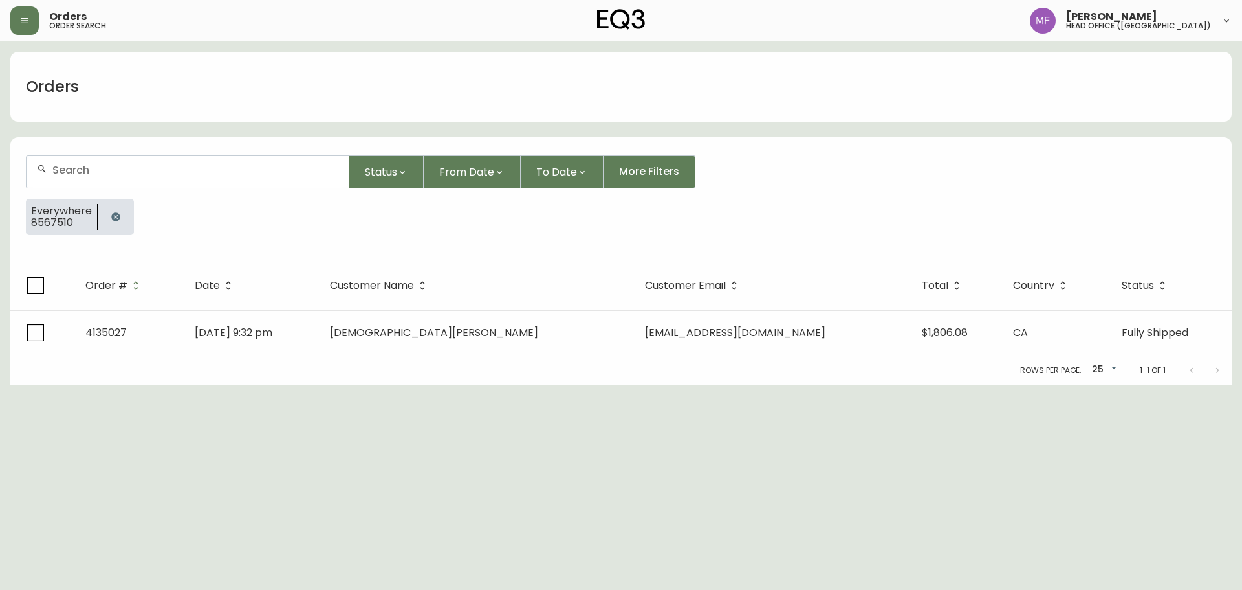
click at [122, 216] on button "button" at bounding box center [116, 217] width 26 height 26
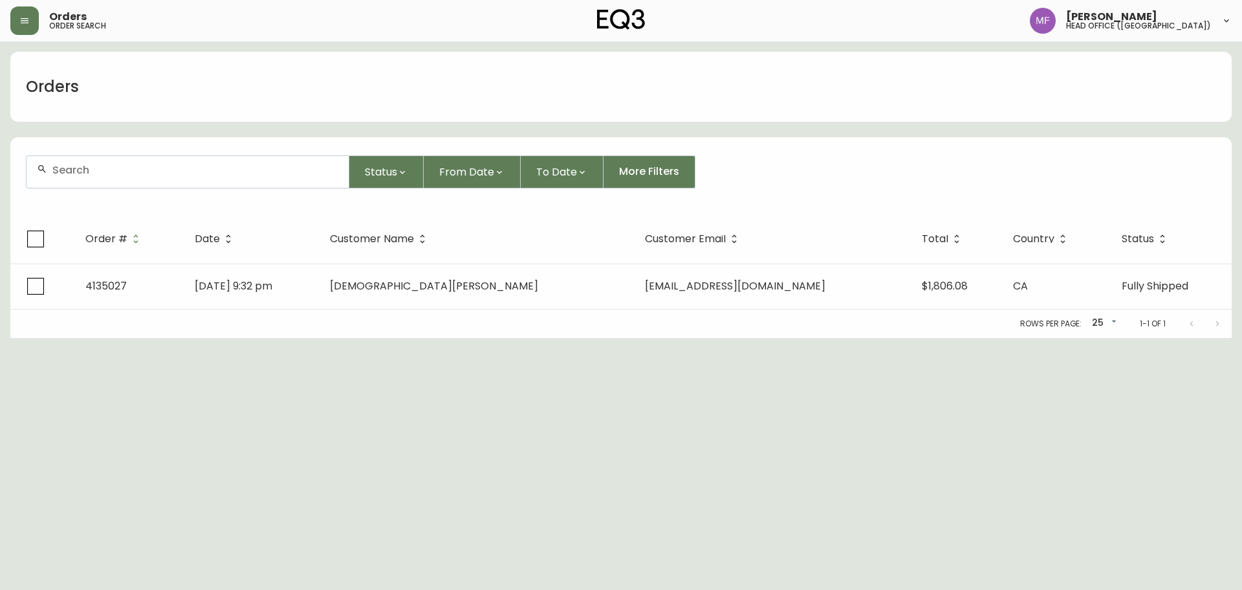
click at [106, 182] on div at bounding box center [188, 172] width 322 height 32
paste input "4135312"
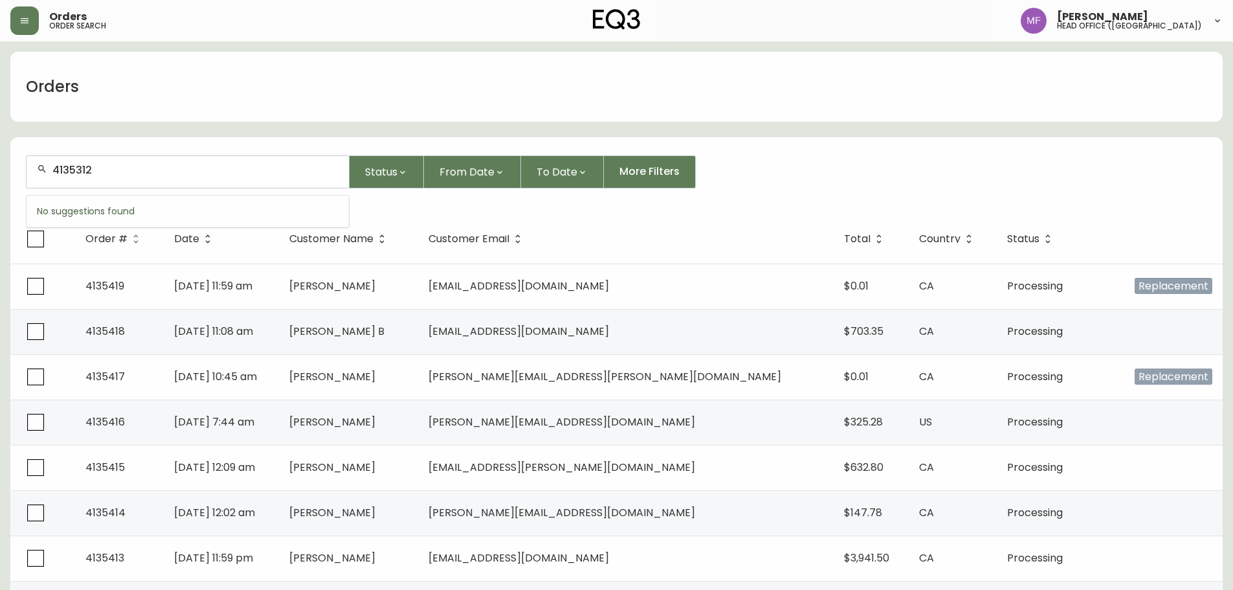
type input "4135312"
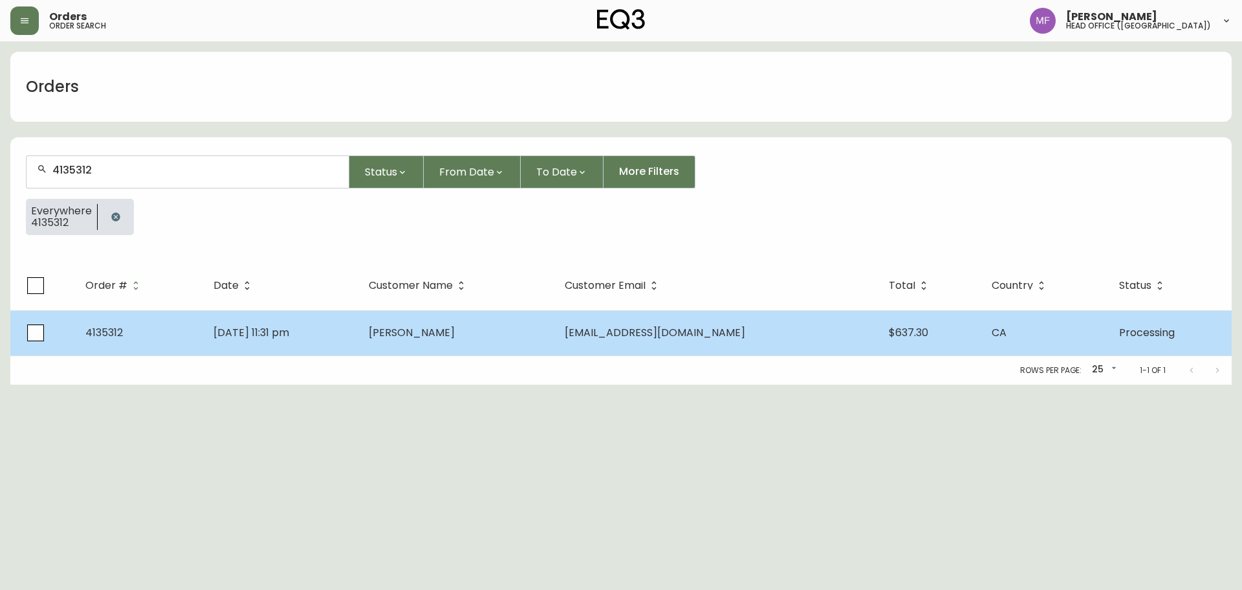
click at [267, 338] on span "Sep 12 2025, 11:31 pm" at bounding box center [252, 332] width 76 height 15
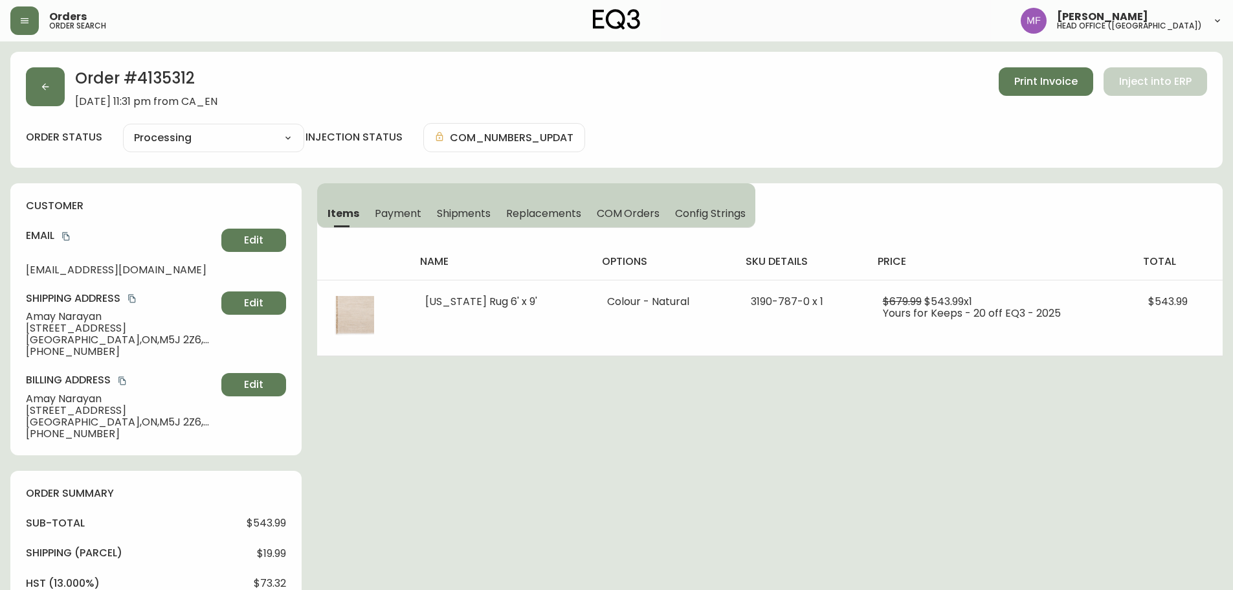
type input "Processing"
select select "PROCESSING"
click at [179, 73] on h2 "Order # 4135312" at bounding box center [146, 81] width 142 height 28
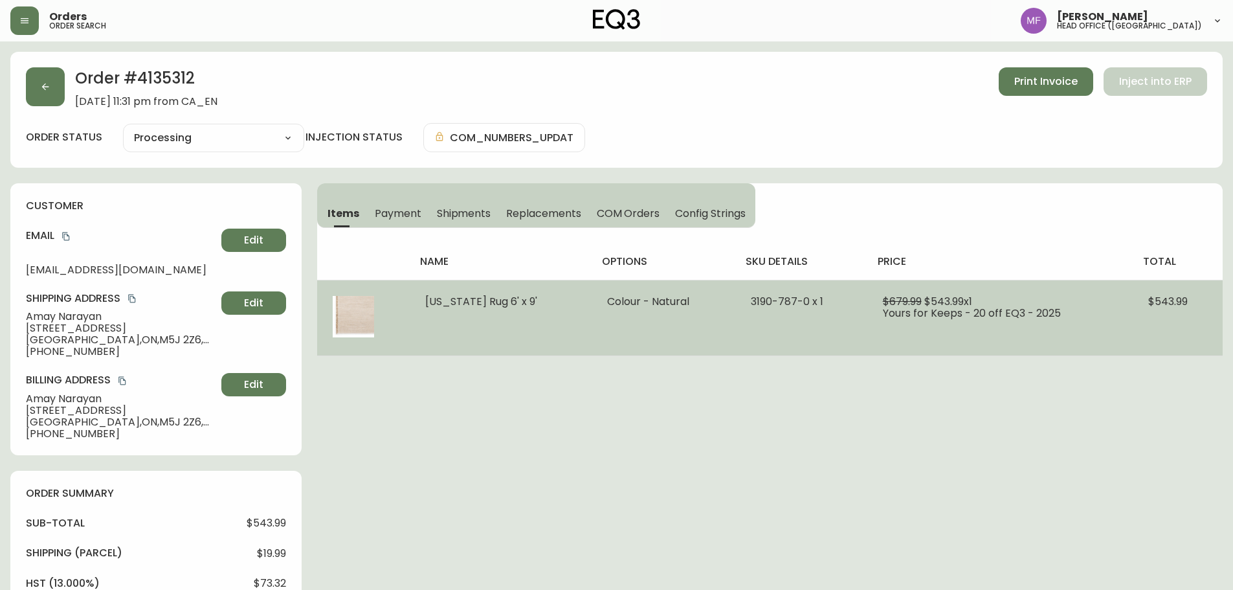
click at [1099, 354] on td "$679.99 $543.99 x 1 Yours for Keeps - 20 off EQ3 - 2025" at bounding box center [1000, 318] width 266 height 76
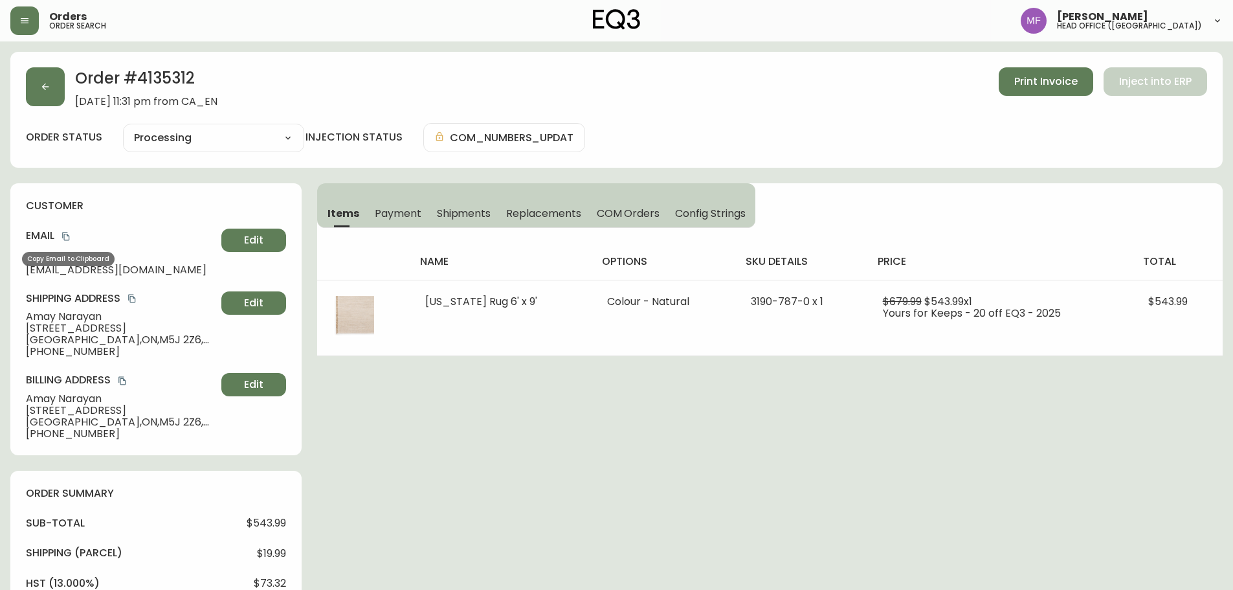
click at [66, 234] on icon "copy" at bounding box center [65, 236] width 7 height 8
click at [38, 89] on button "button" at bounding box center [45, 86] width 39 height 39
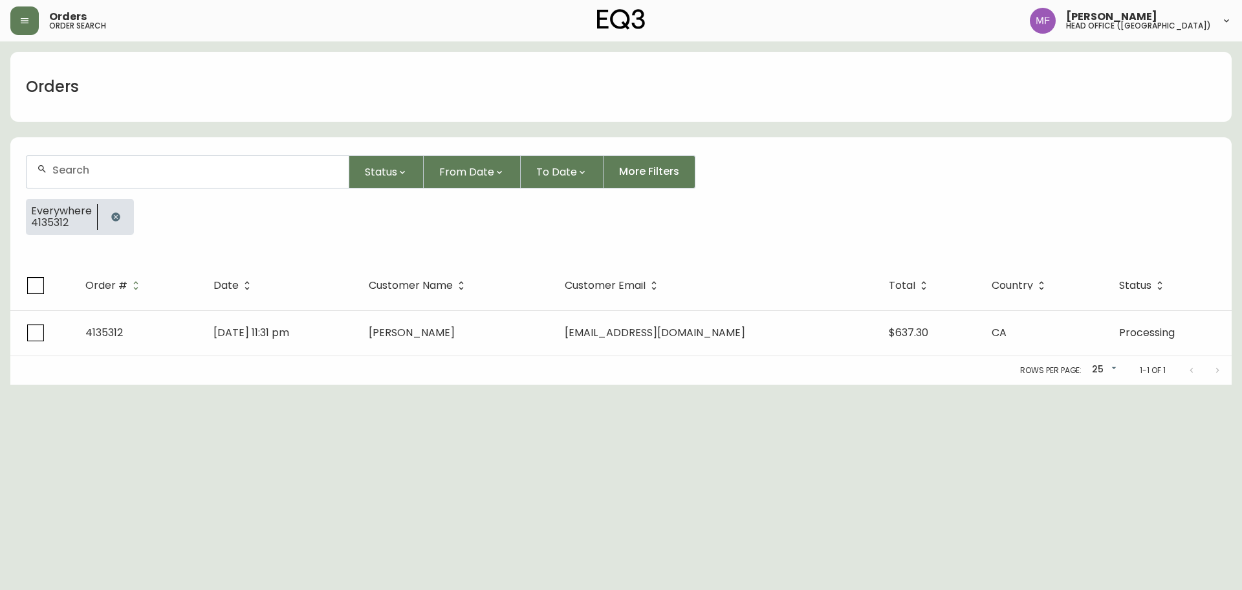
drag, startPoint x: 122, startPoint y: 213, endPoint x: 111, endPoint y: 184, distance: 30.9
click at [122, 212] on button "button" at bounding box center [116, 217] width 26 height 26
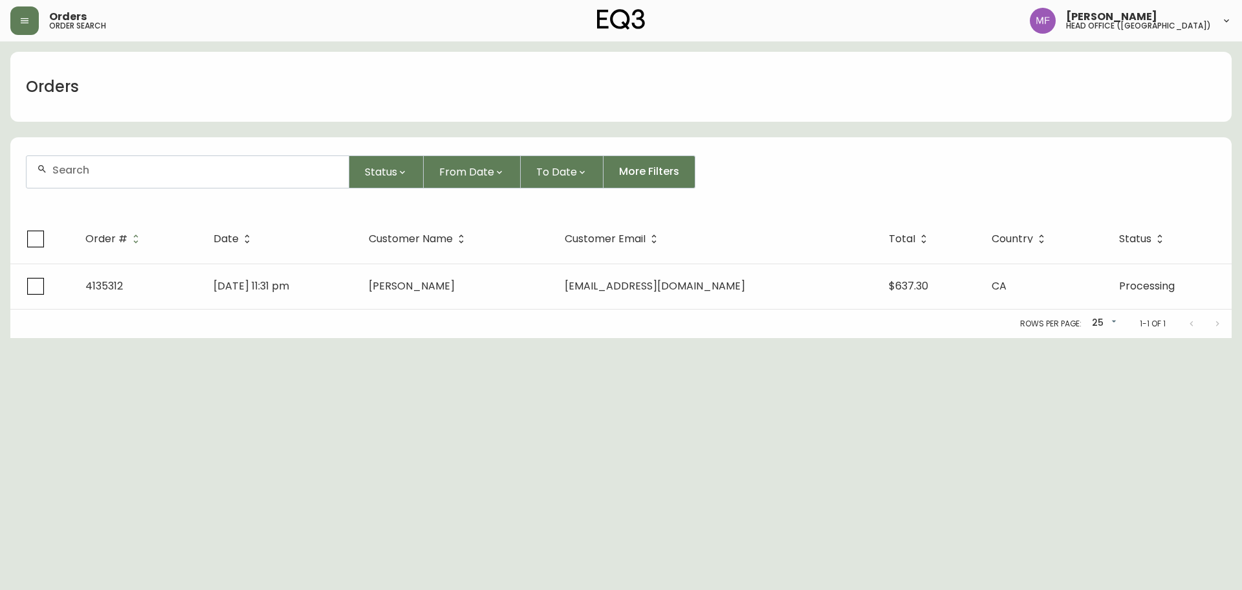
click at [104, 170] on input "text" at bounding box center [195, 170] width 286 height 12
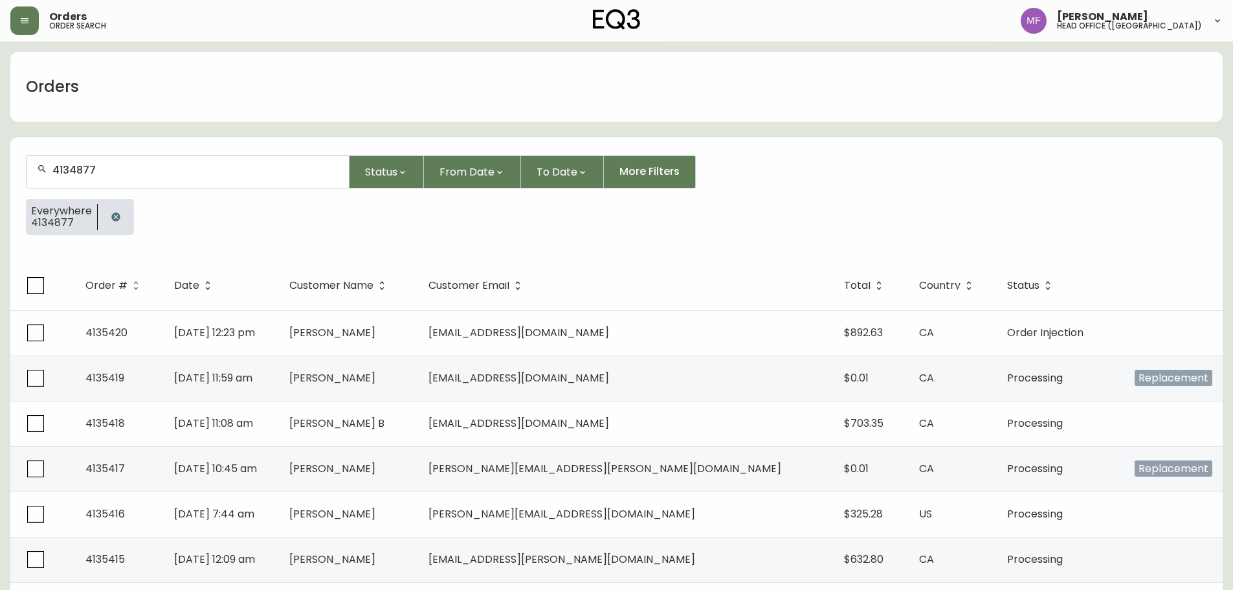
type input "4134877"
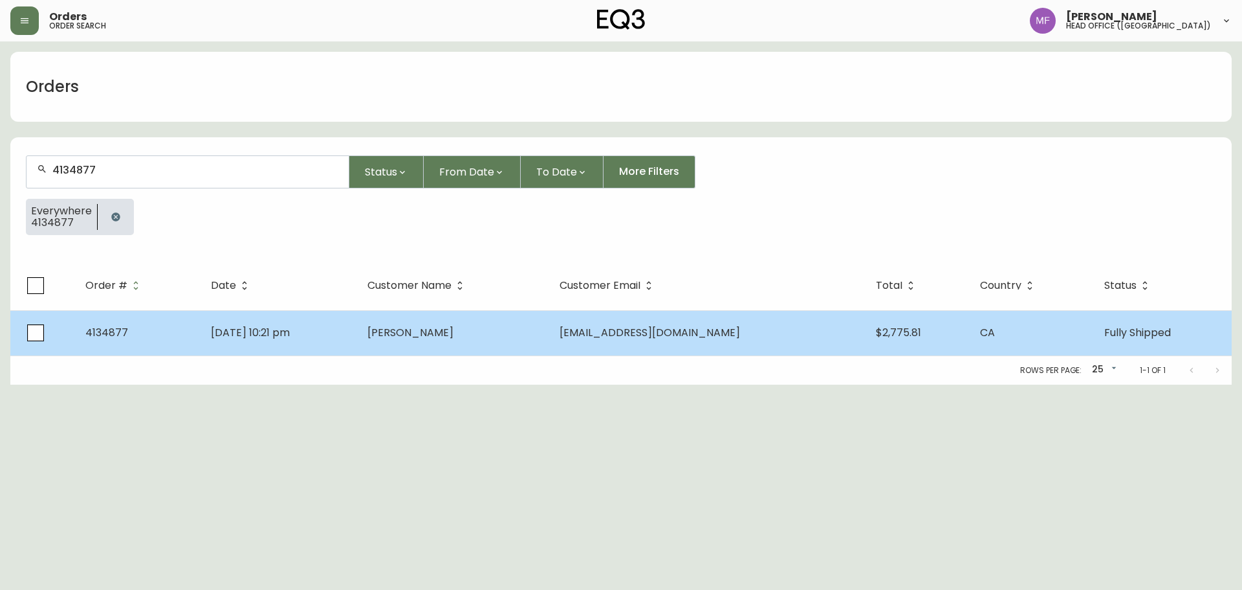
click at [358, 333] on td "Aug 26 2025, 10:21 pm" at bounding box center [279, 332] width 157 height 45
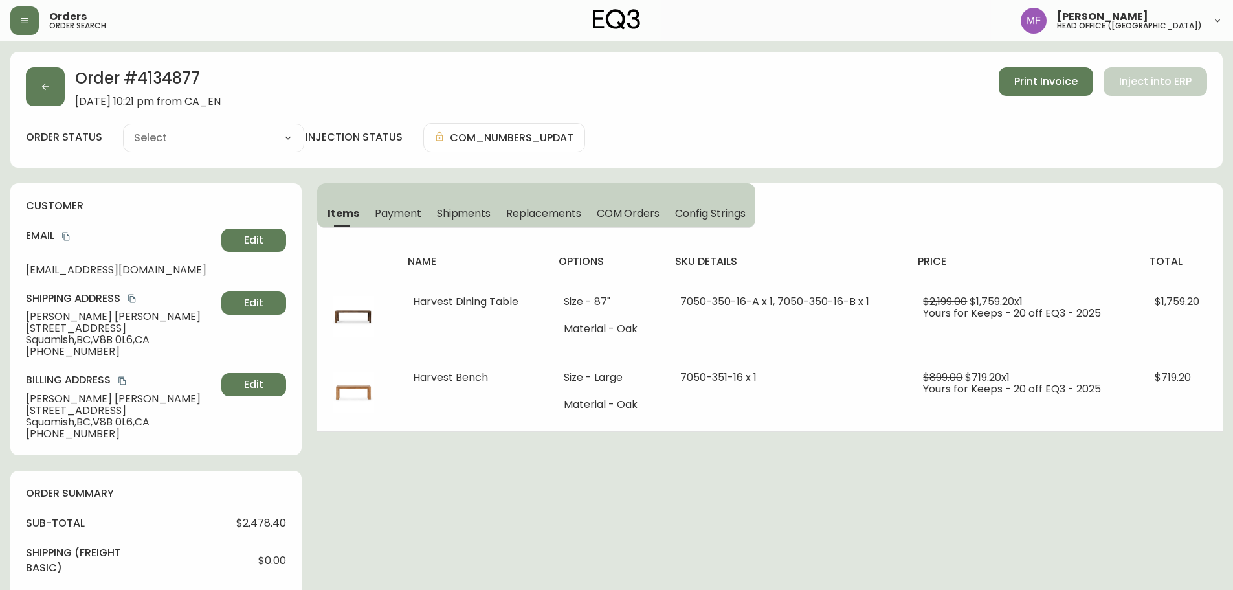
type input "Fully Shipped"
select select "FULLY_SHIPPED"
click at [452, 214] on span "Shipments" at bounding box center [464, 213] width 54 height 14
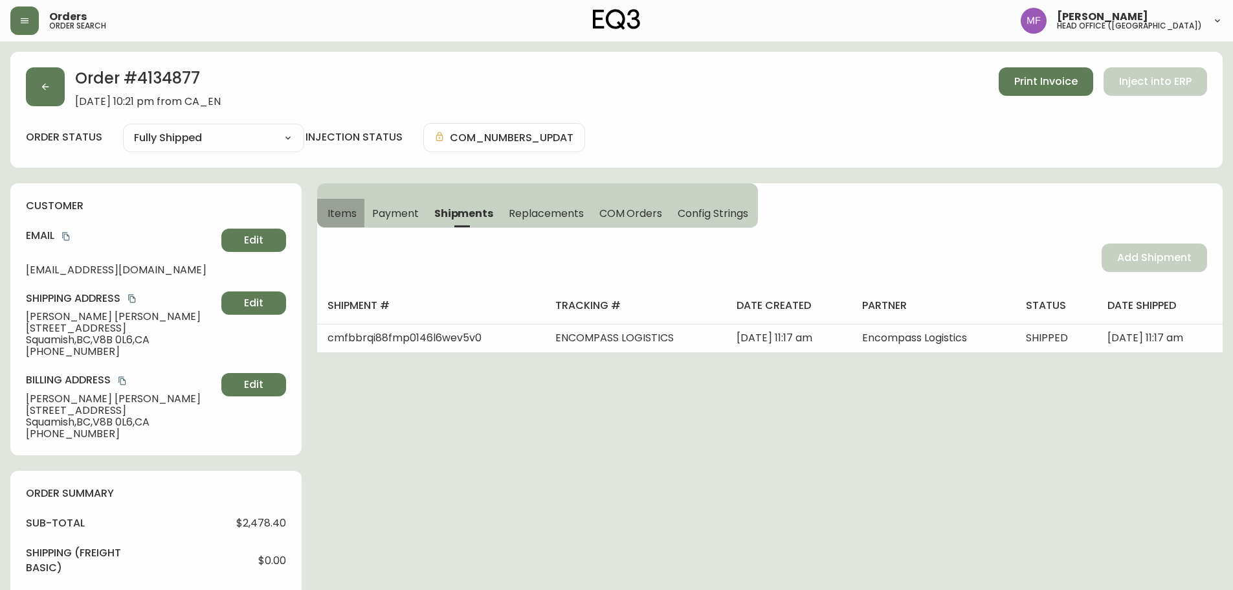
click at [346, 218] on span "Items" at bounding box center [341, 213] width 29 height 14
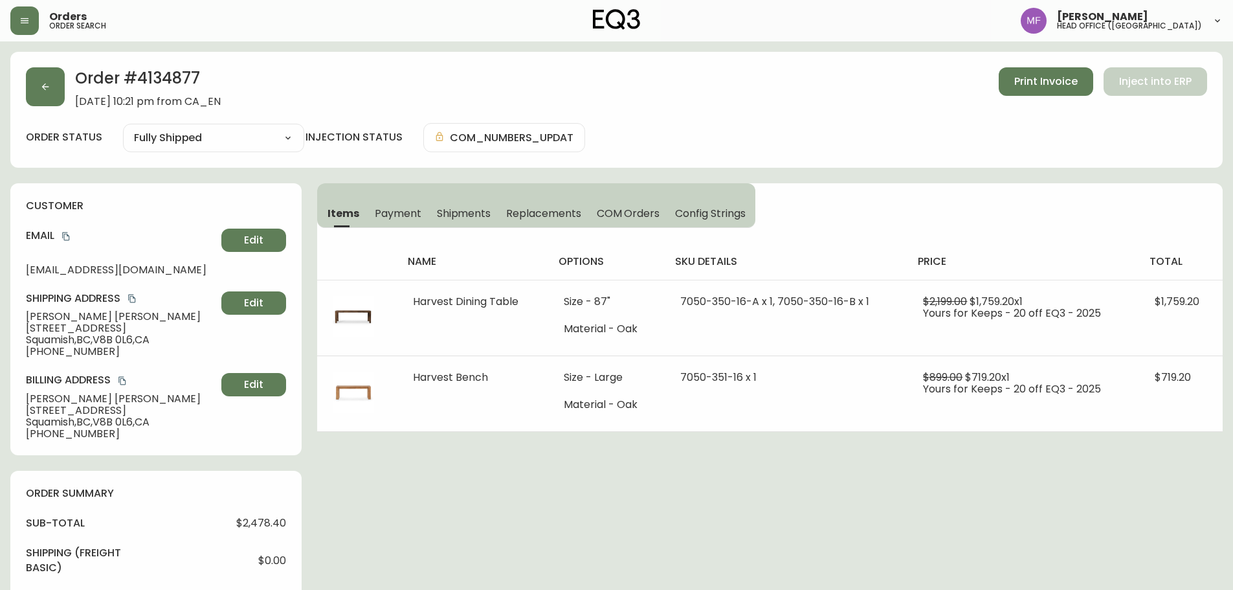
click at [182, 72] on h2 "Order # 4134877" at bounding box center [148, 81] width 146 height 28
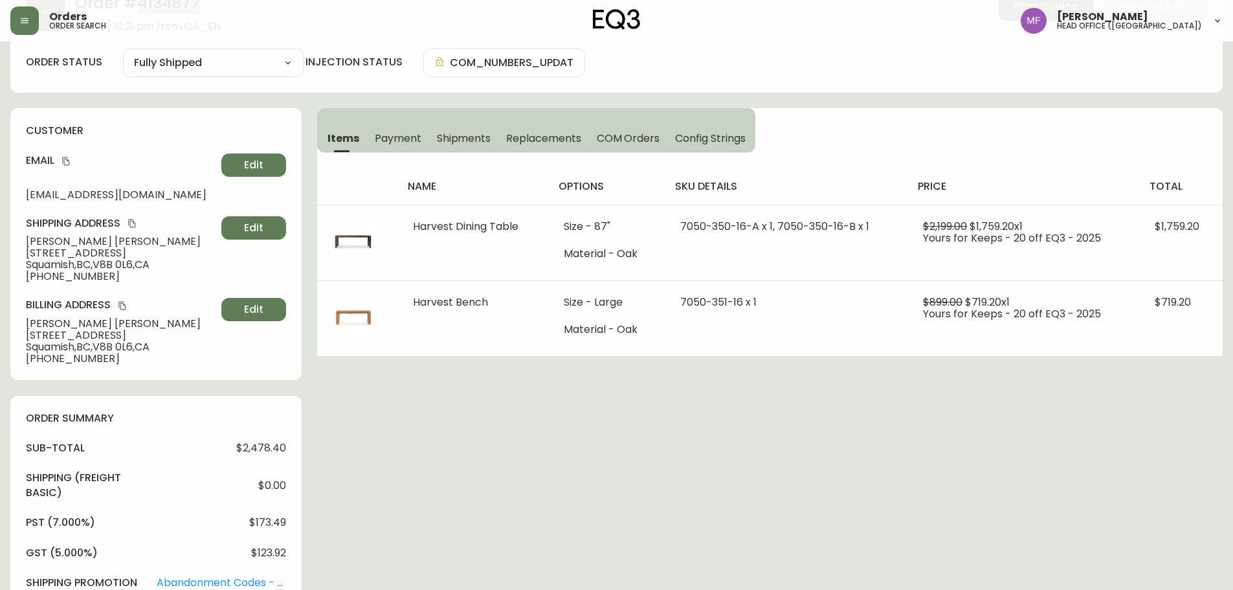
scroll to position [453, 0]
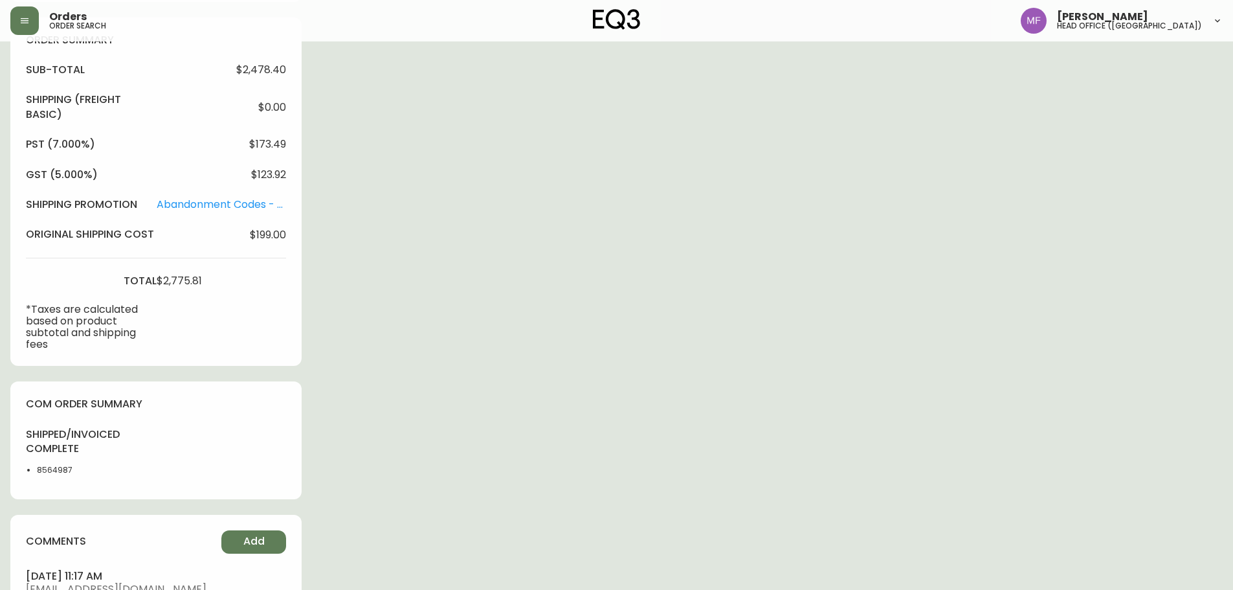
click at [39, 469] on li "8564987" at bounding box center [69, 470] width 65 height 12
drag, startPoint x: 39, startPoint y: 469, endPoint x: 69, endPoint y: 467, distance: 29.8
click at [40, 469] on li "8564987" at bounding box center [69, 470] width 65 height 12
click at [613, 391] on div "Order # 4134877 August 26, 2025 at 10:21 pm from CA_EN Print Invoice Inject int…" at bounding box center [616, 165] width 1212 height 1133
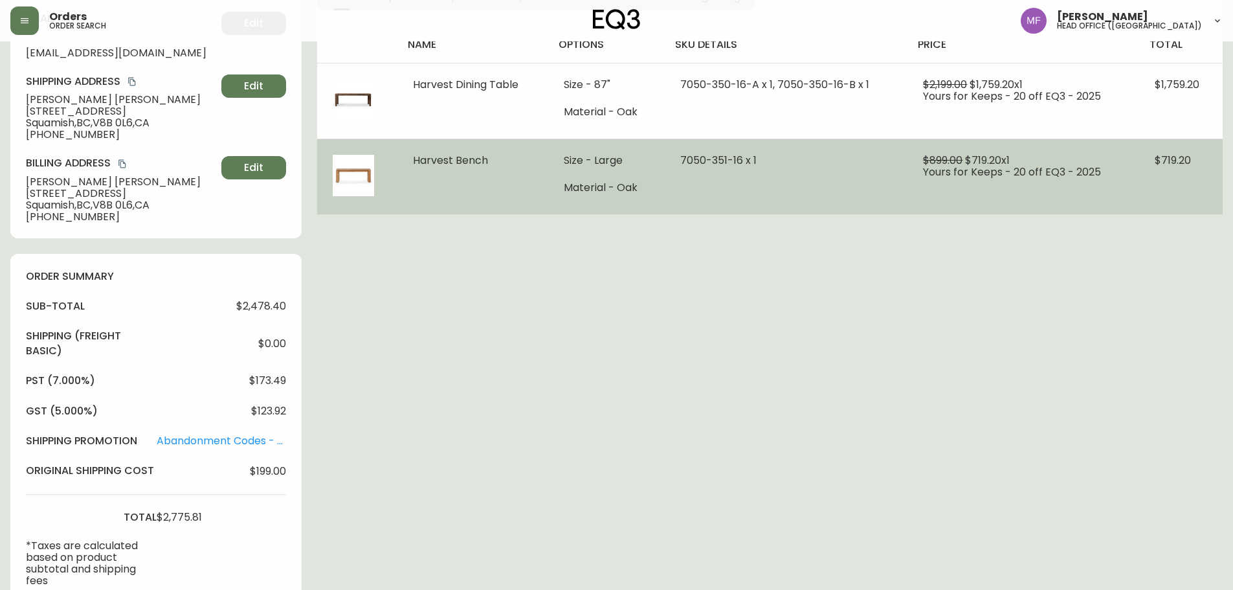
scroll to position [0, 0]
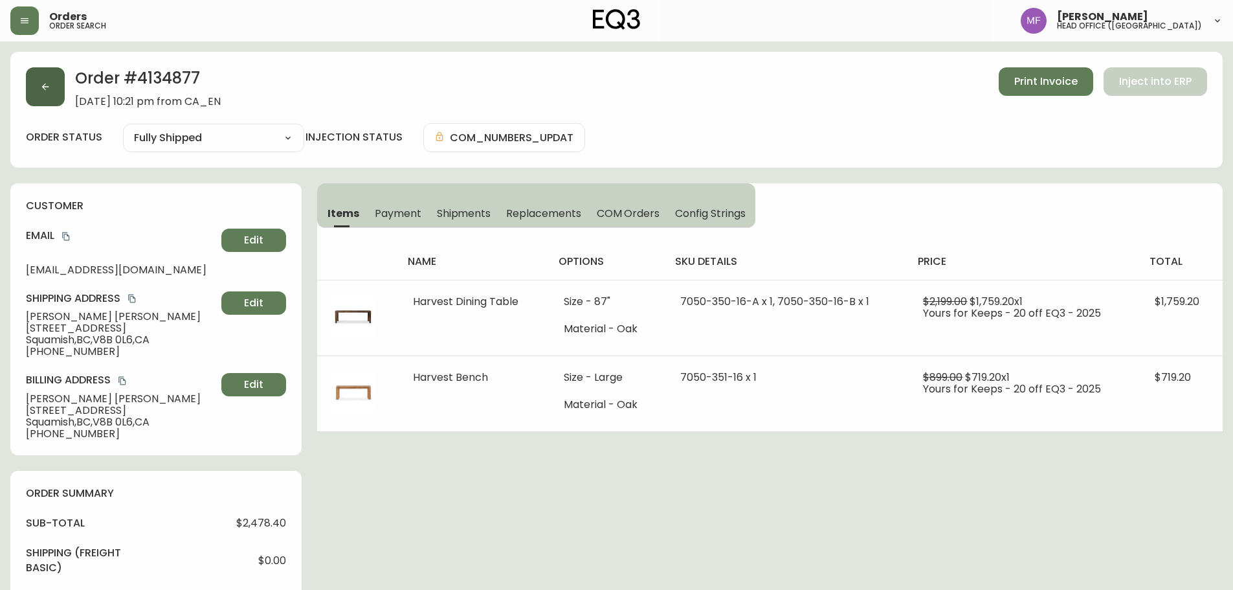
click at [52, 98] on button "button" at bounding box center [45, 86] width 39 height 39
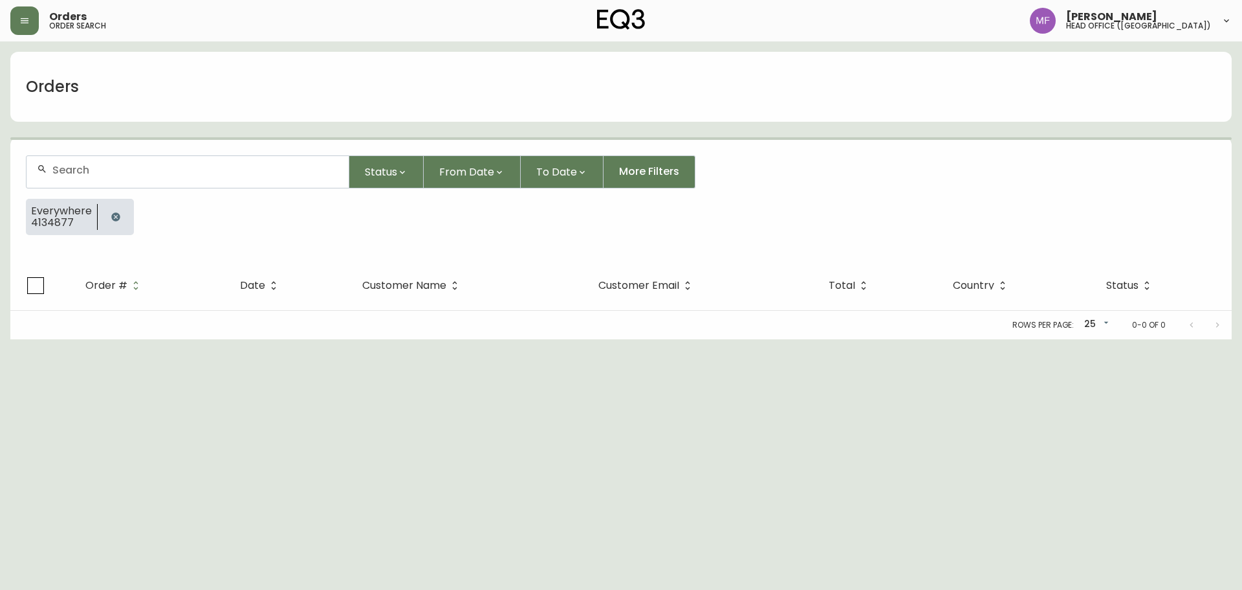
click at [112, 212] on icon "button" at bounding box center [116, 217] width 10 height 10
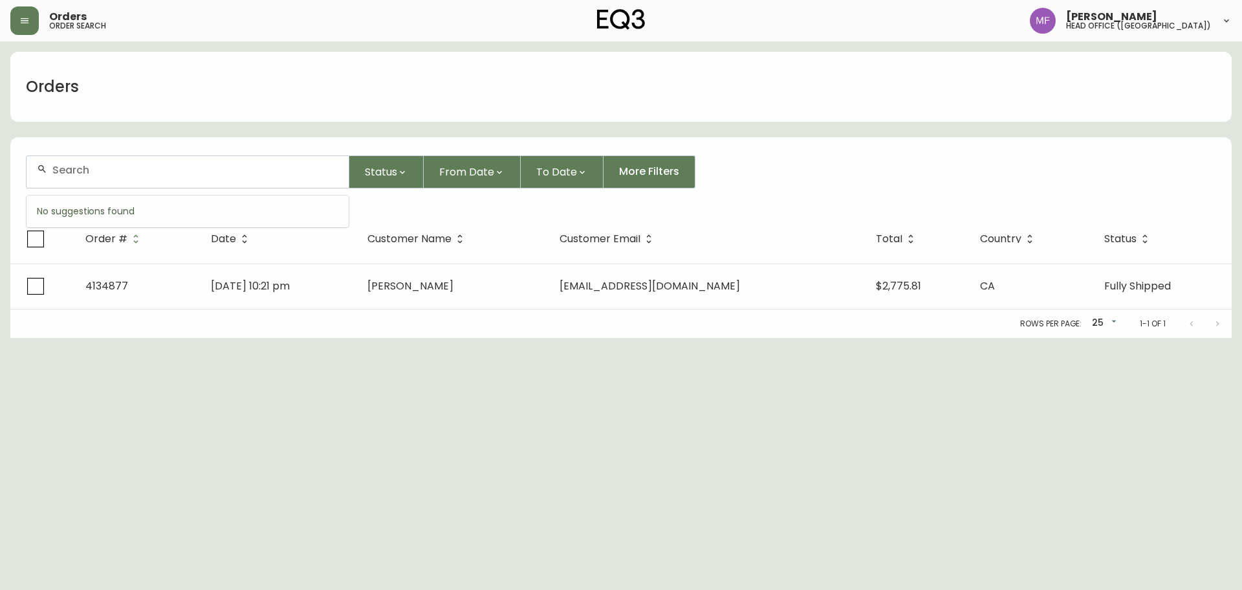
click at [96, 173] on input "text" at bounding box center [195, 170] width 286 height 12
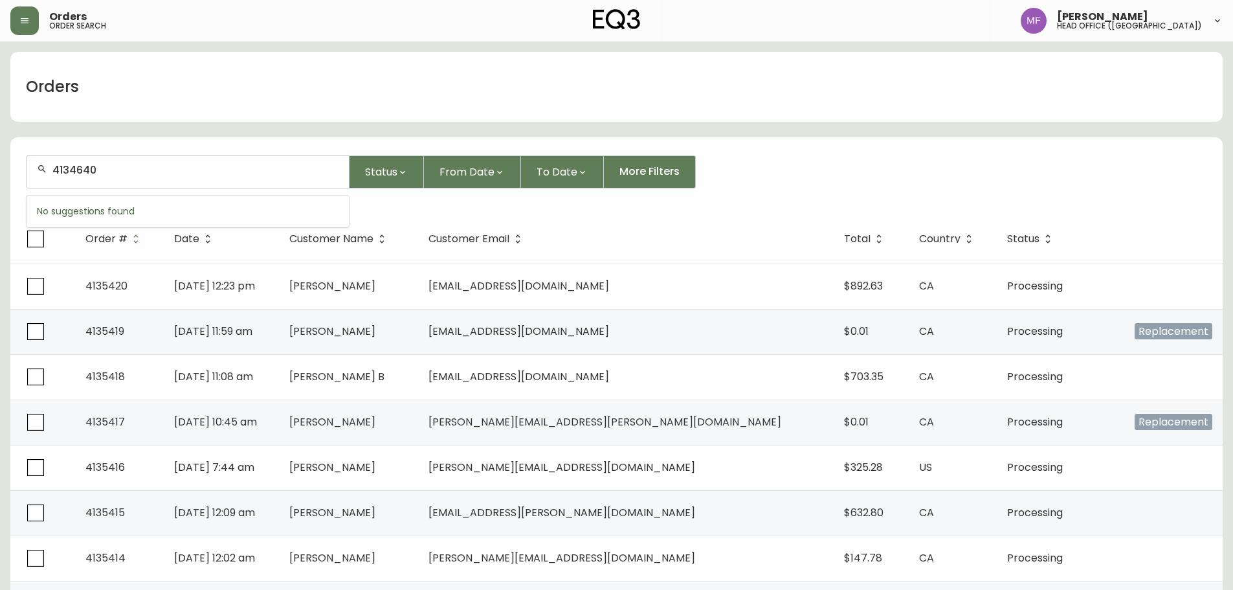
type input "4134640"
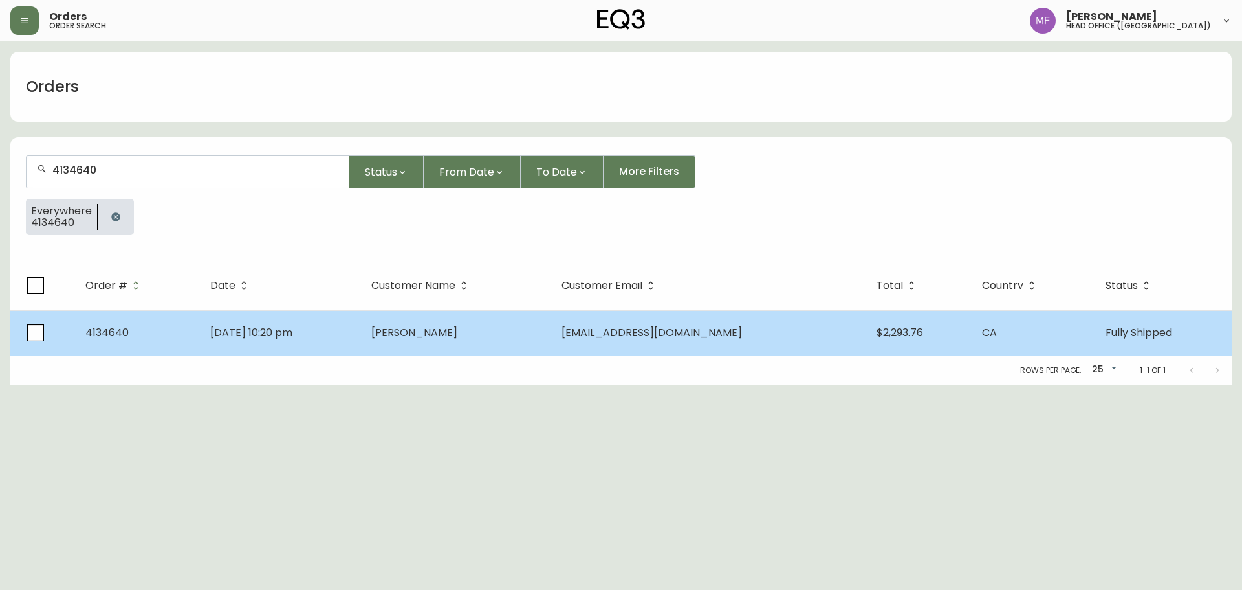
click at [458, 334] on span "Lindsay Morphy" at bounding box center [414, 332] width 86 height 15
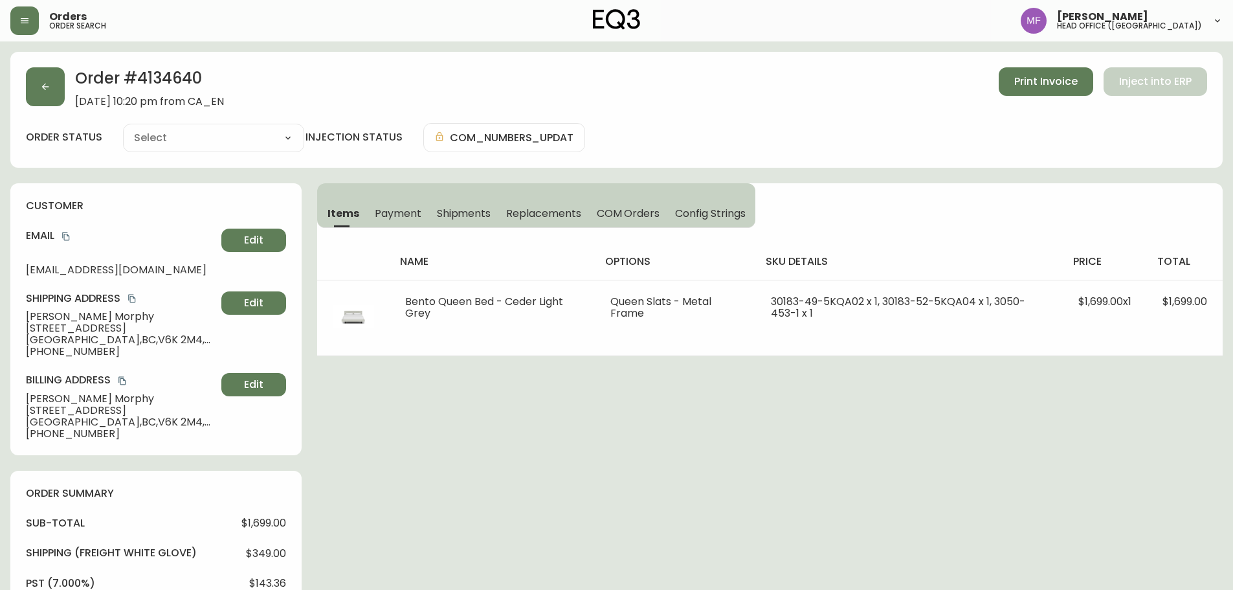
type input "Fully Shipped"
select select "FULLY_SHIPPED"
click at [56, 87] on button "button" at bounding box center [45, 86] width 39 height 39
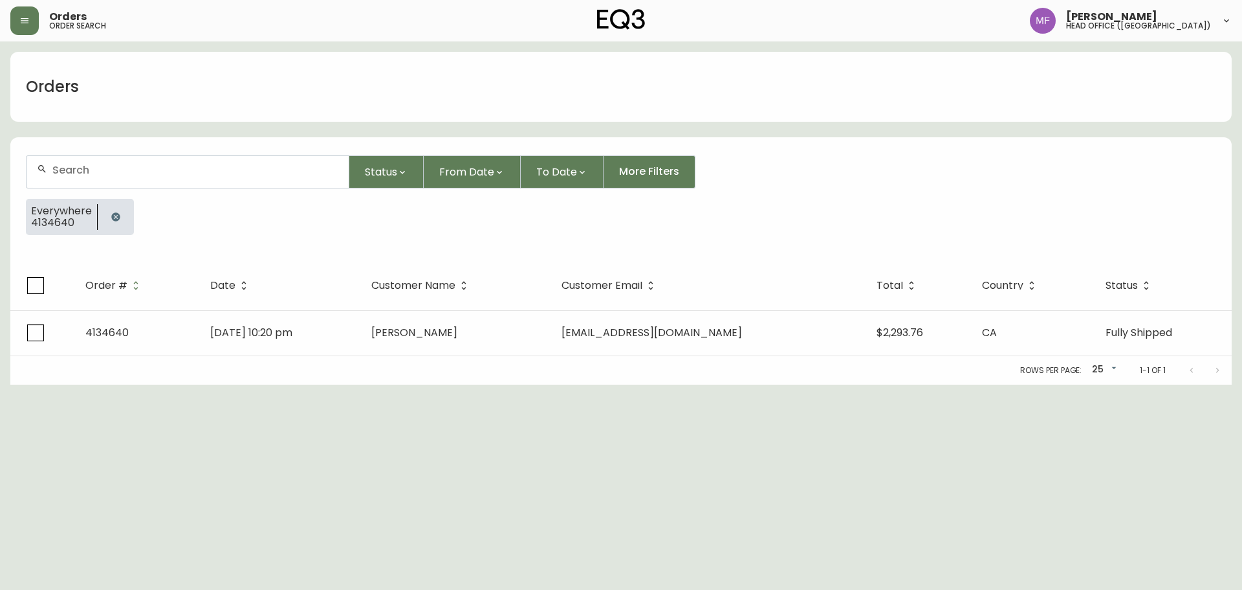
click at [115, 224] on button "button" at bounding box center [116, 217] width 26 height 26
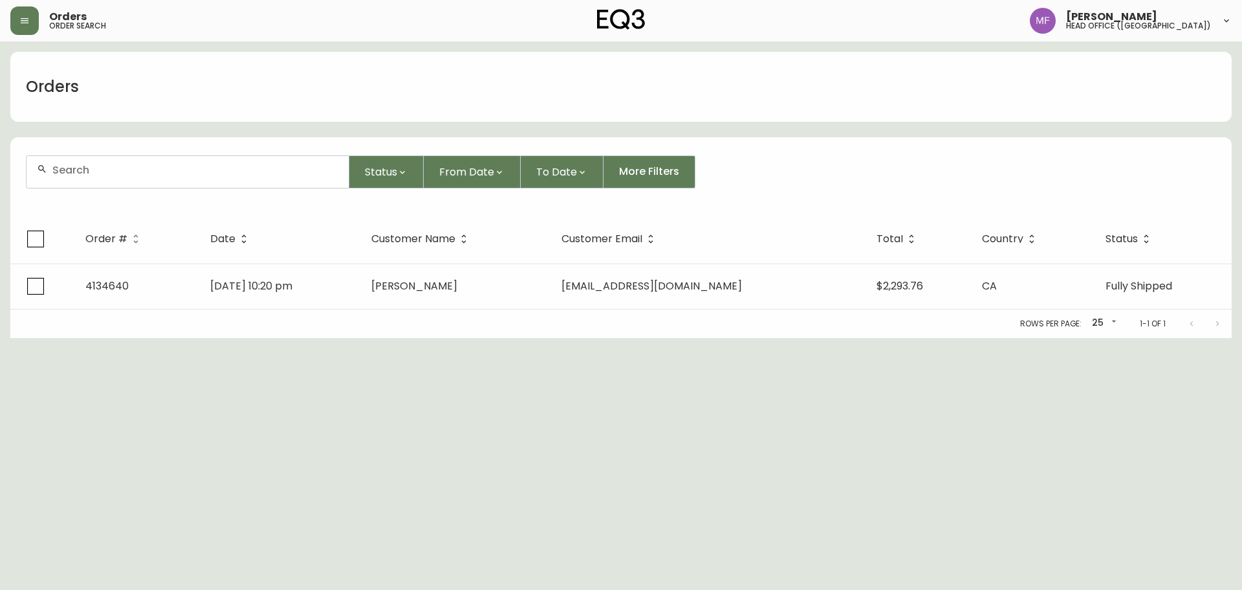
click at [113, 186] on div at bounding box center [188, 172] width 322 height 32
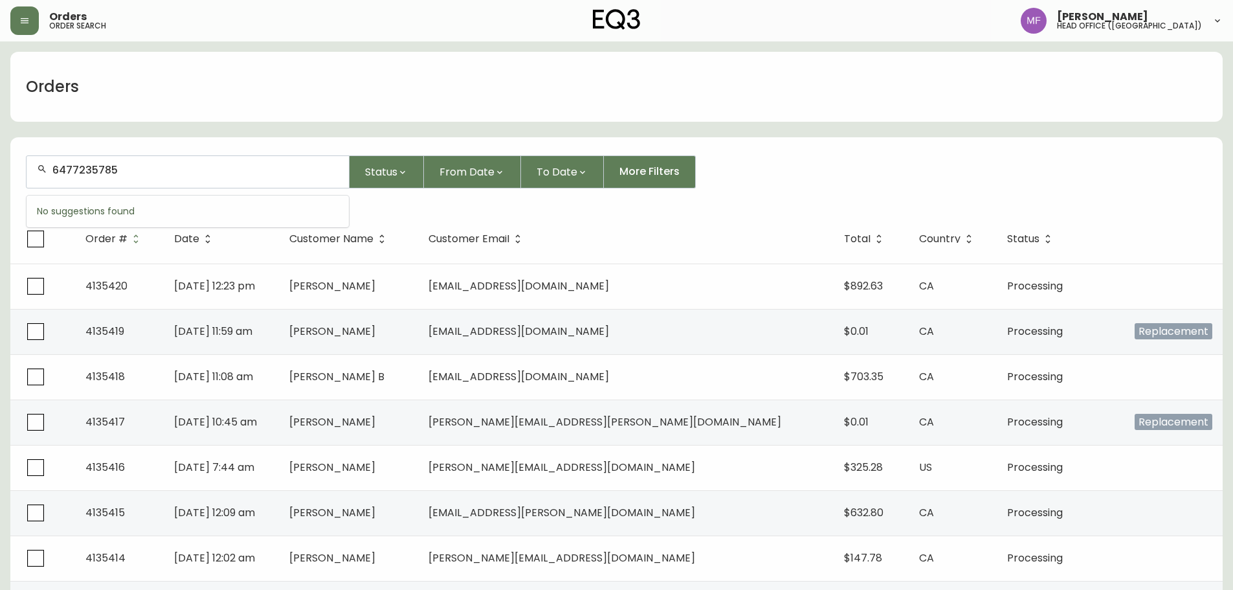
type input "6477235785"
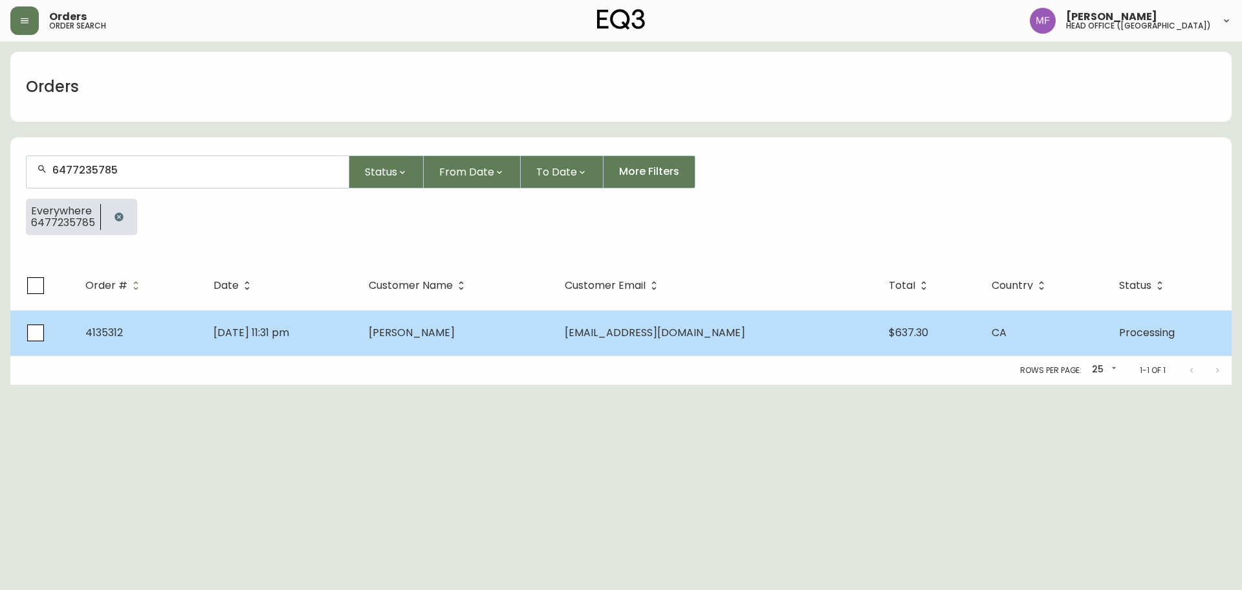
click at [443, 325] on span "Amay Narayan" at bounding box center [412, 332] width 86 height 15
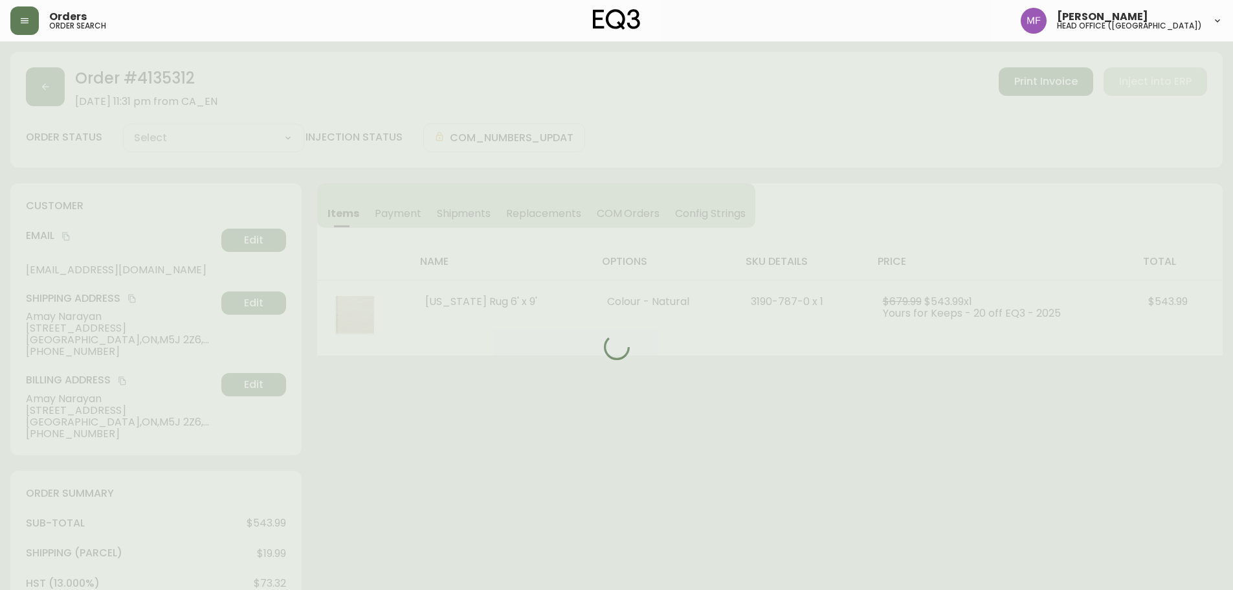
type input "Processing"
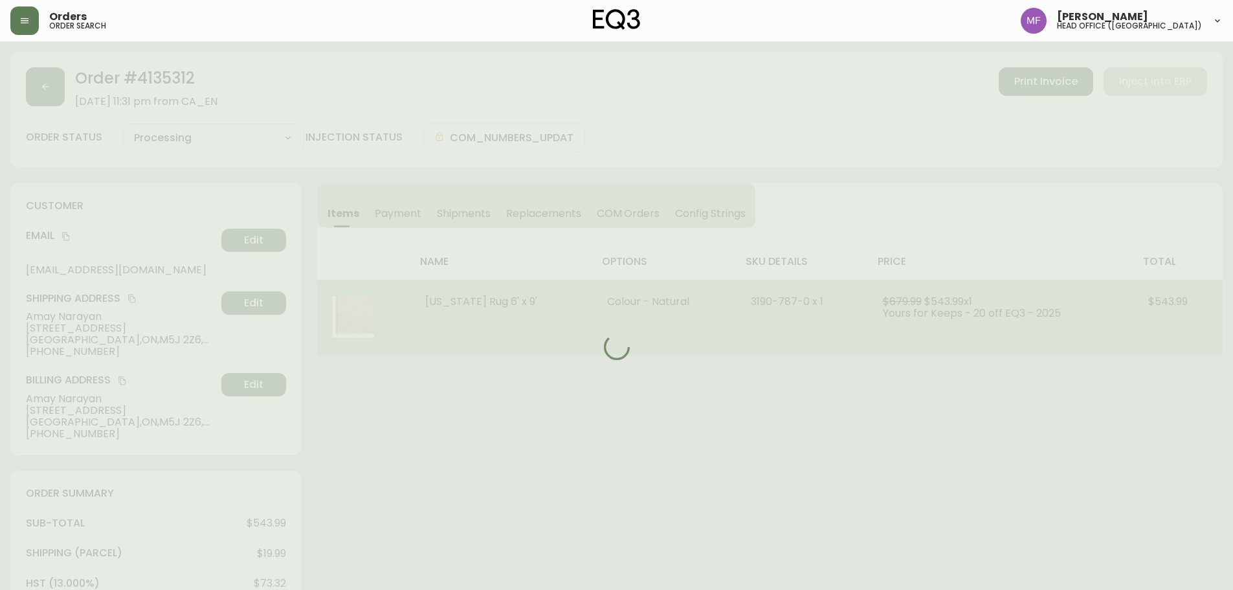
select select "PROCESSING"
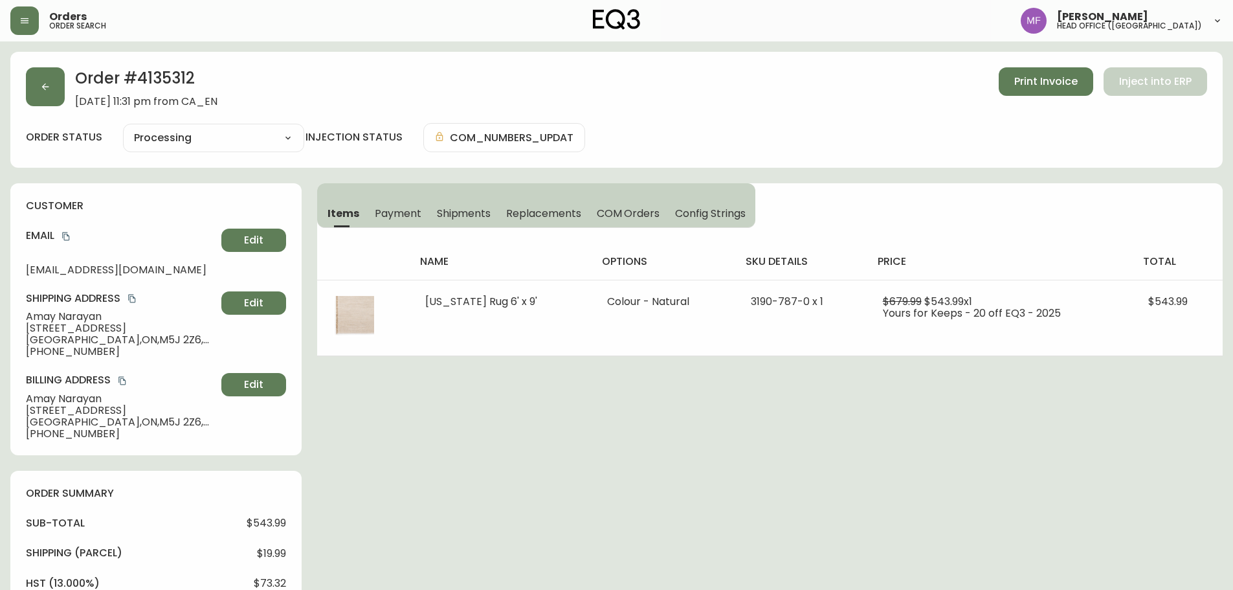
click at [692, 379] on div "Order # 4135312 September 12, 2025 at 11:31 pm from CA_EN Print Invoice Inject …" at bounding box center [616, 512] width 1212 height 921
click at [176, 85] on h2 "Order # 4135312" at bounding box center [146, 81] width 142 height 28
drag, startPoint x: 114, startPoint y: 314, endPoint x: 1, endPoint y: 320, distance: 113.4
click at [1, 320] on main "Order # 4135312 September 12, 2025 at 11:31 pm from CA_EN Print Invoice Inject …" at bounding box center [616, 506] width 1233 height 931
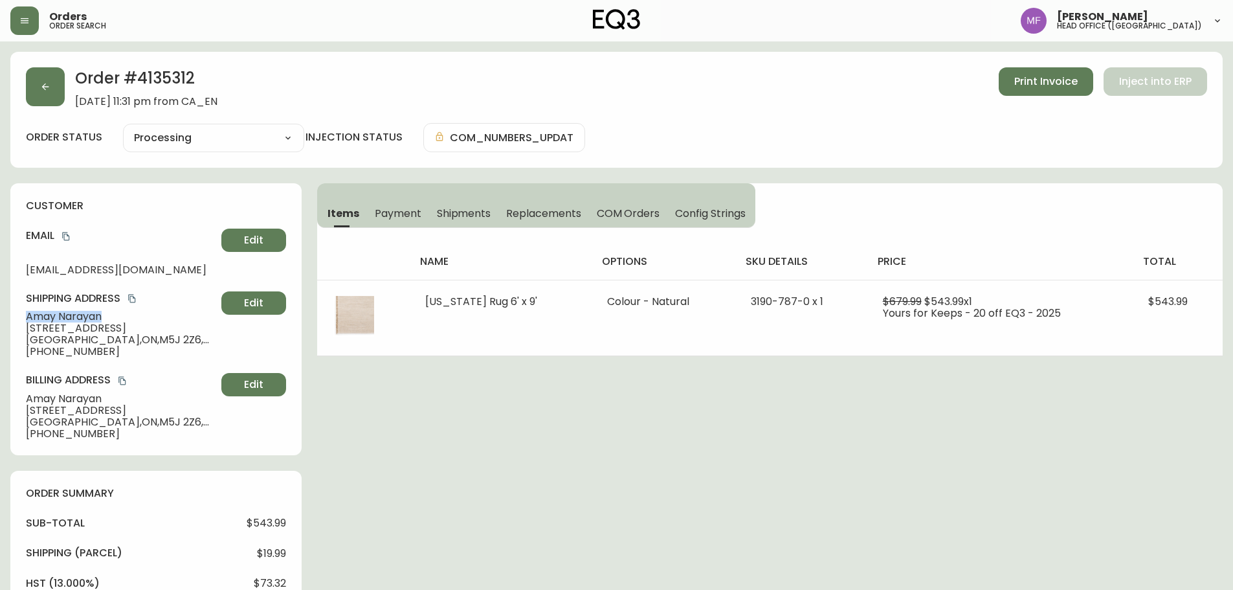
click at [184, 76] on h2 "Order # 4135312" at bounding box center [146, 81] width 142 height 28
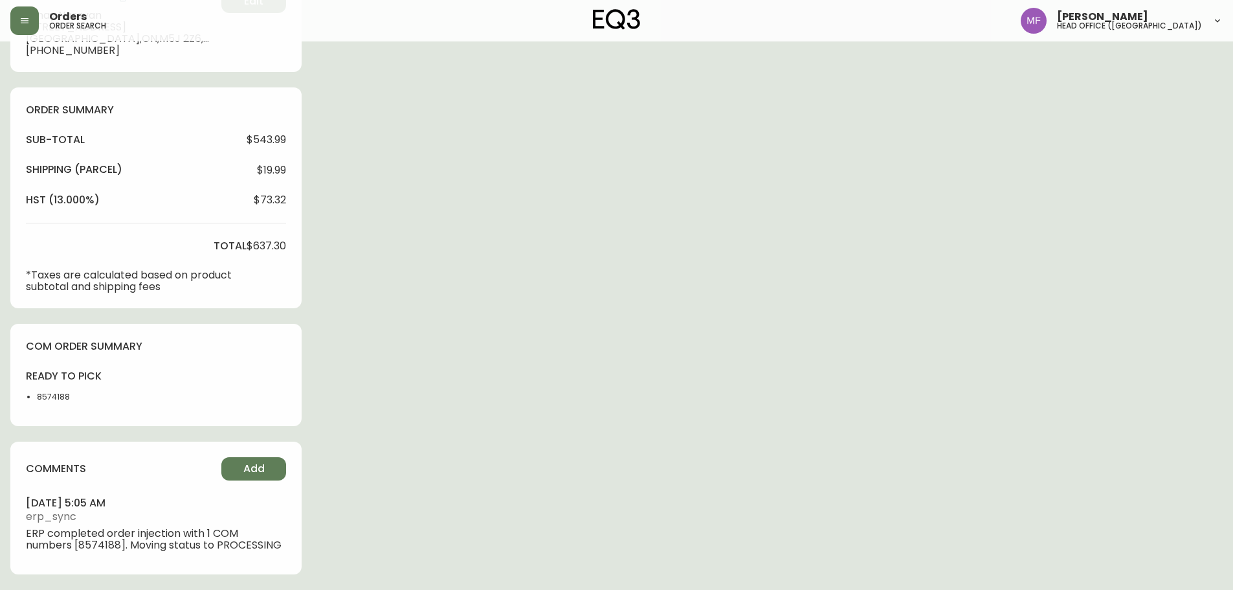
click at [43, 401] on li "8574188" at bounding box center [69, 397] width 65 height 12
click at [795, 287] on div "Order # 4135312 September 12, 2025 at 11:31 pm from CA_EN Print Invoice Inject …" at bounding box center [616, 129] width 1212 height 921
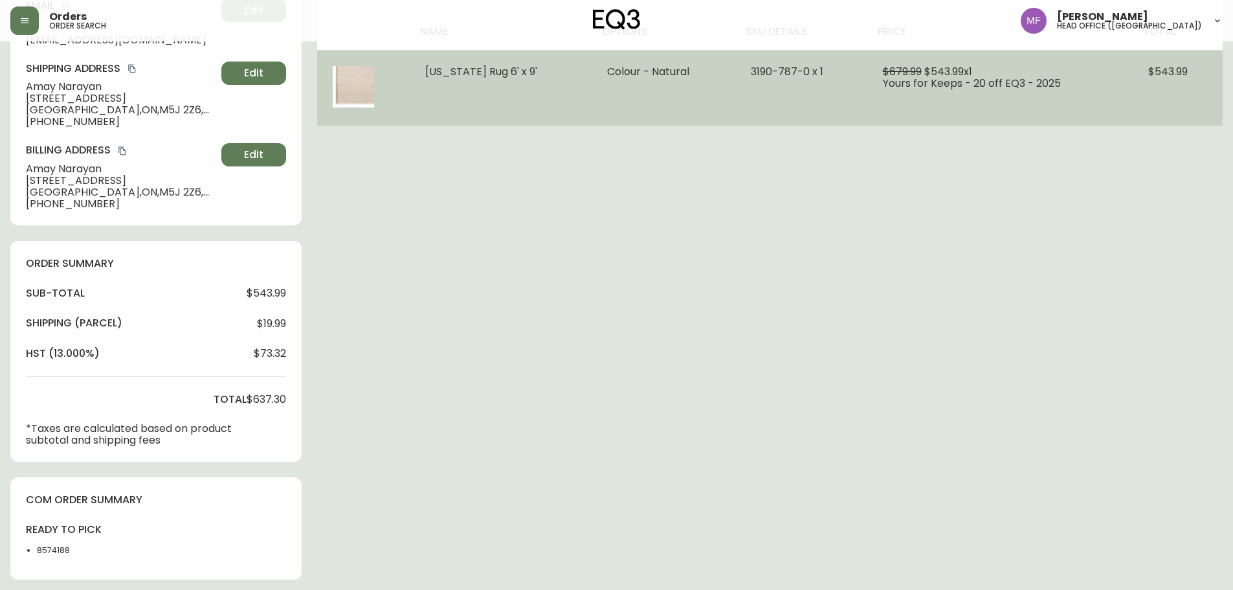
scroll to position [0, 0]
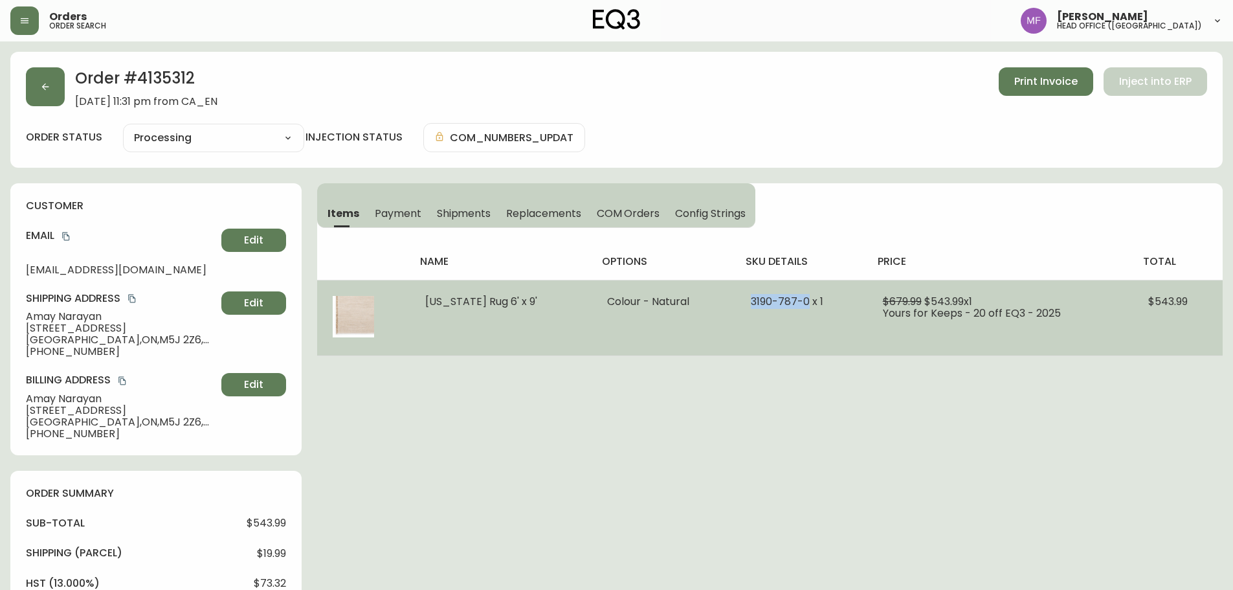
drag, startPoint x: 782, startPoint y: 299, endPoint x: 726, endPoint y: 294, distance: 56.5
click at [751, 294] on span "3190-787-0 x 1" at bounding box center [787, 301] width 72 height 15
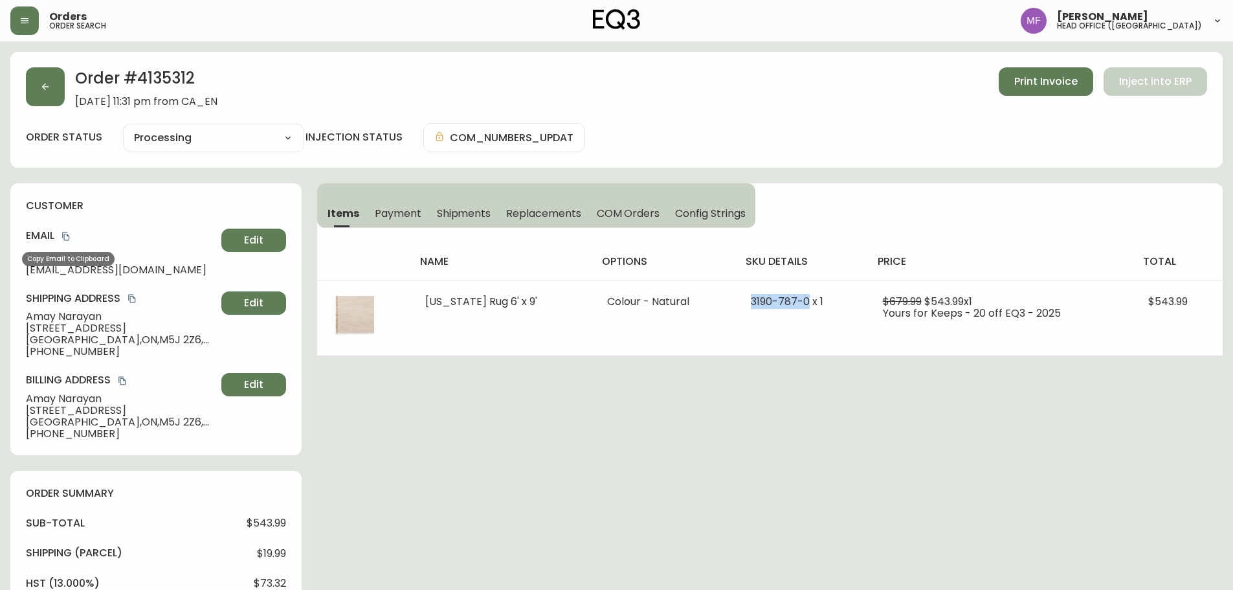
click at [65, 234] on icon "copy" at bounding box center [65, 236] width 7 height 8
click at [66, 235] on icon "copy" at bounding box center [65, 236] width 9 height 9
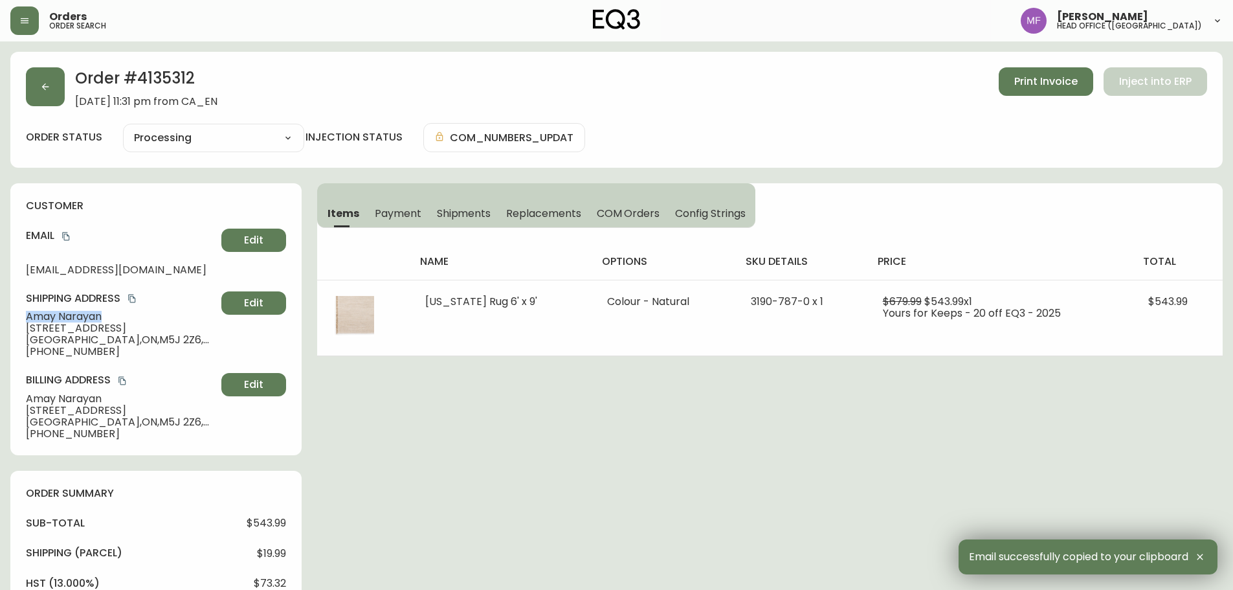
drag, startPoint x: 108, startPoint y: 318, endPoint x: 3, endPoint y: 318, distance: 105.5
click at [3, 318] on main "Order # 4135312 September 12, 2025 at 11:31 pm from CA_EN Print Invoice Inject …" at bounding box center [616, 506] width 1233 height 931
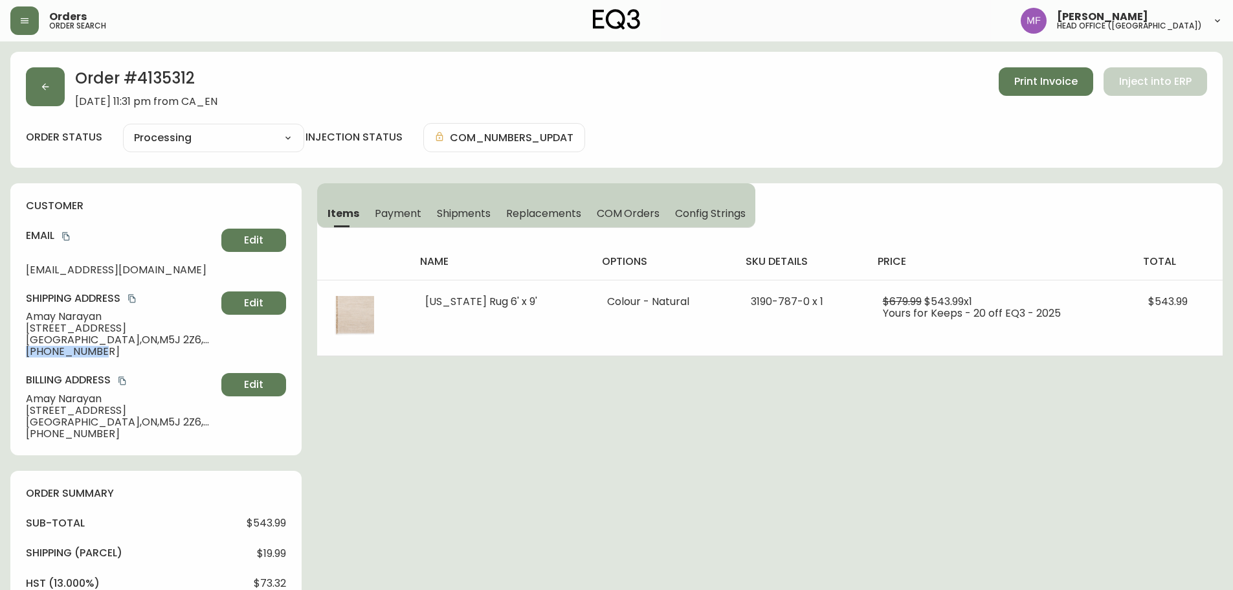
drag, startPoint x: 99, startPoint y: 353, endPoint x: 4, endPoint y: 353, distance: 95.1
click at [4, 353] on main "Order # 4135312 September 12, 2025 at 11:31 pm from CA_EN Print Invoice Inject …" at bounding box center [616, 506] width 1233 height 931
click at [67, 236] on icon "copy" at bounding box center [65, 236] width 9 height 9
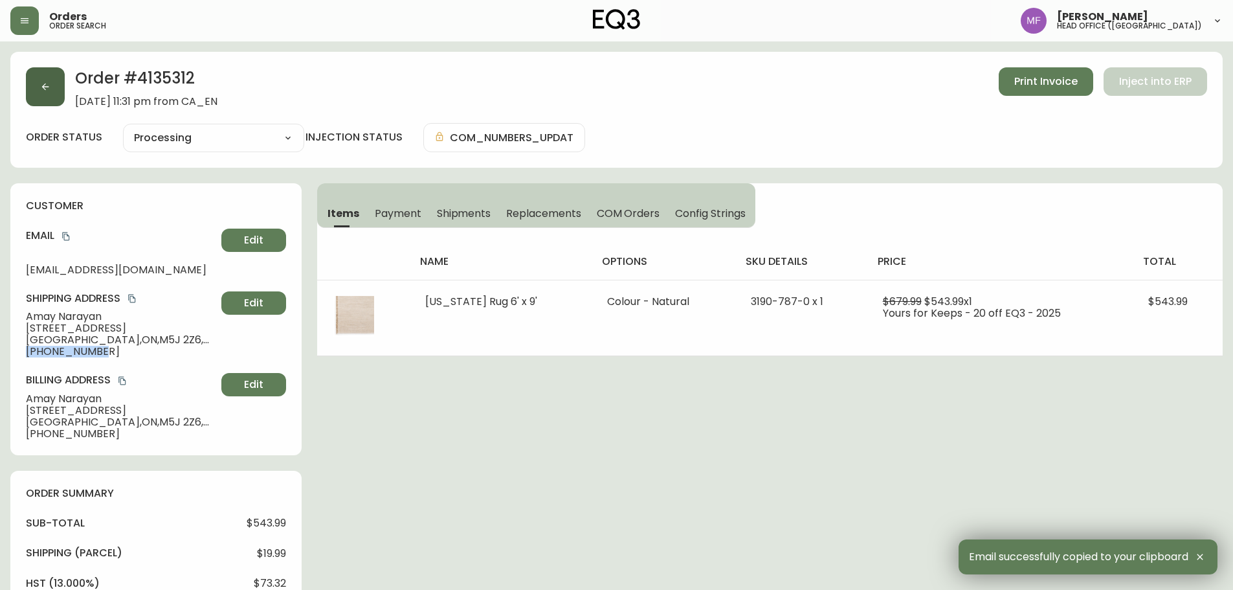
click at [52, 98] on button "button" at bounding box center [45, 86] width 39 height 39
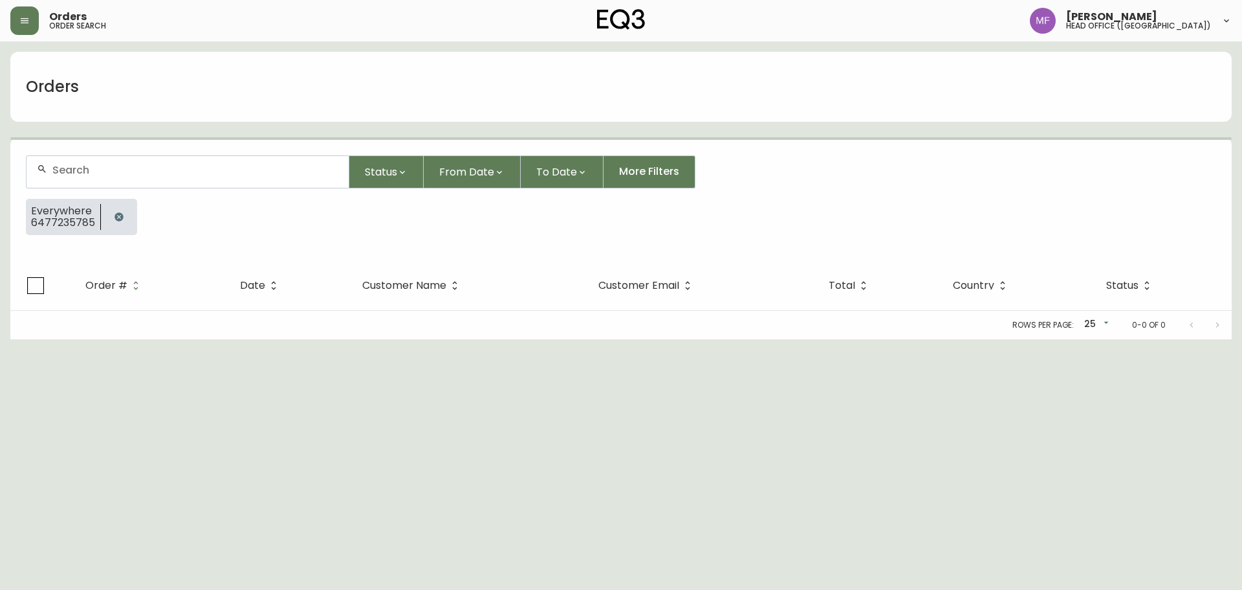
click at [116, 207] on button "button" at bounding box center [119, 217] width 26 height 26
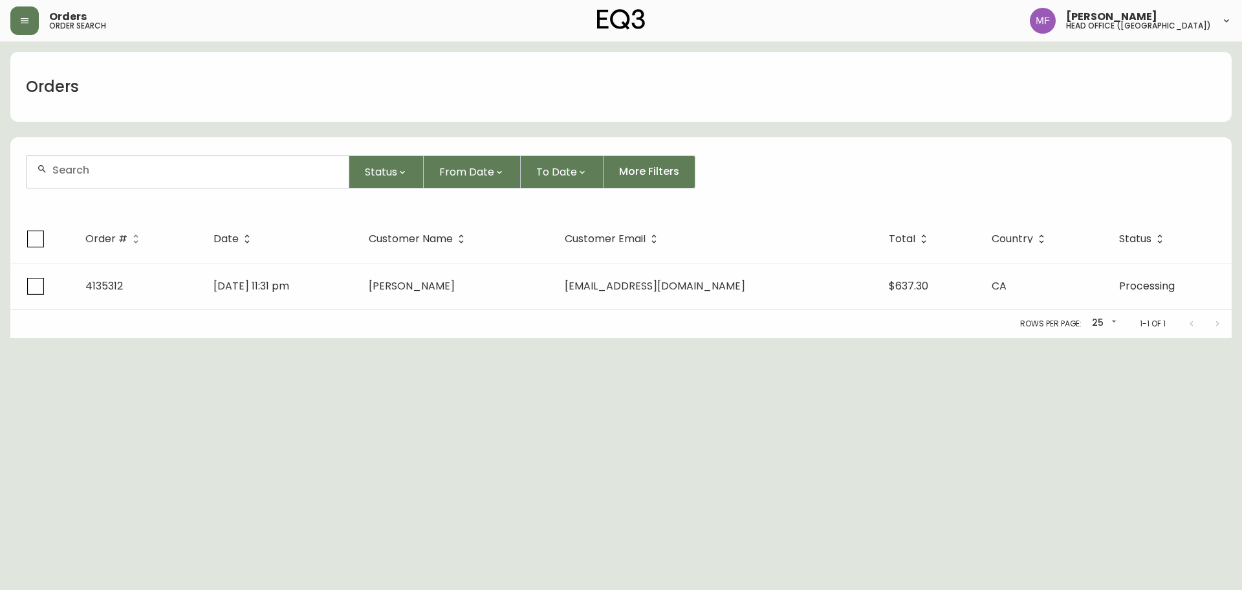
click at [108, 181] on div at bounding box center [188, 172] width 322 height 32
paste input "4135251"
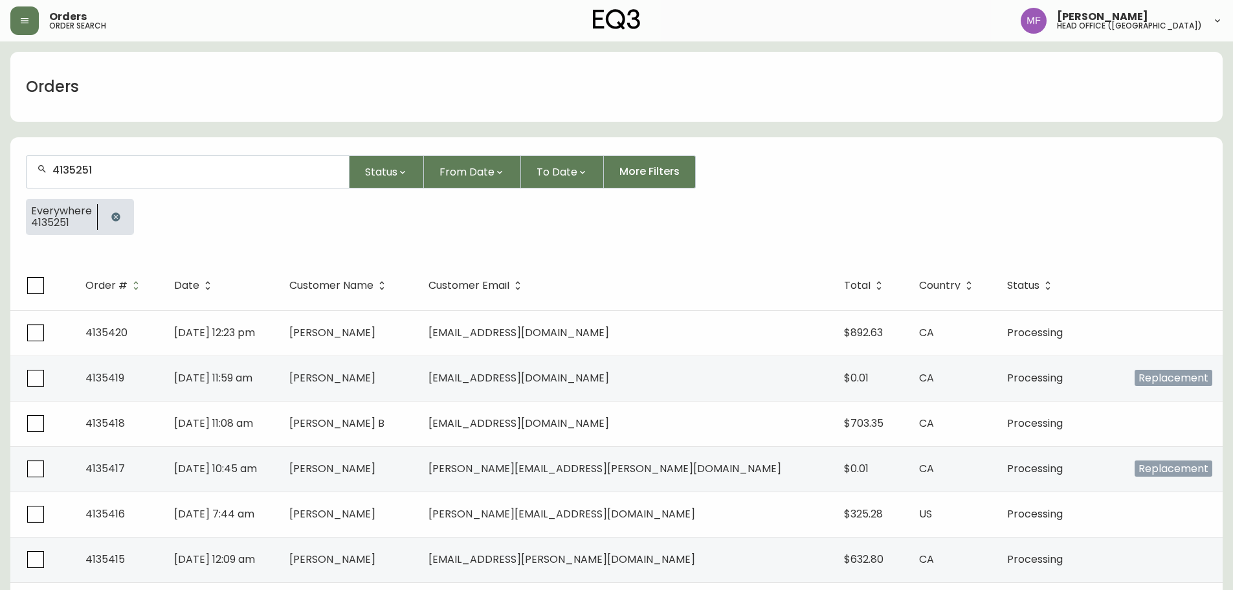
type input "4135251"
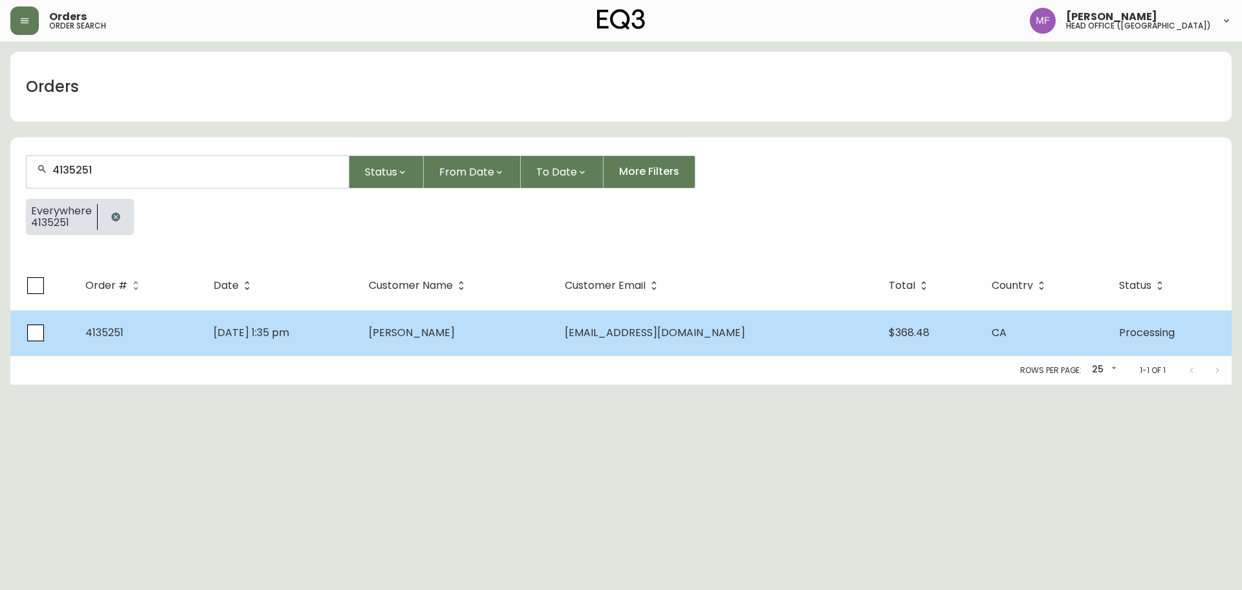
click at [487, 322] on td "Catherine Wang" at bounding box center [457, 332] width 196 height 45
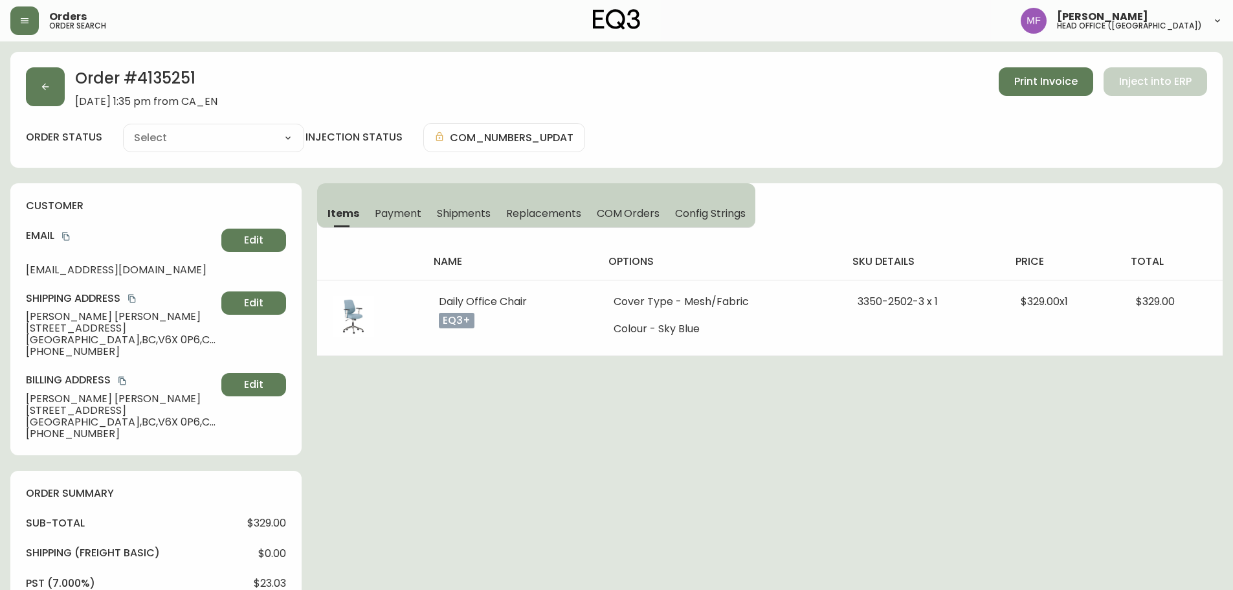
type input "Processing"
select select "PROCESSING"
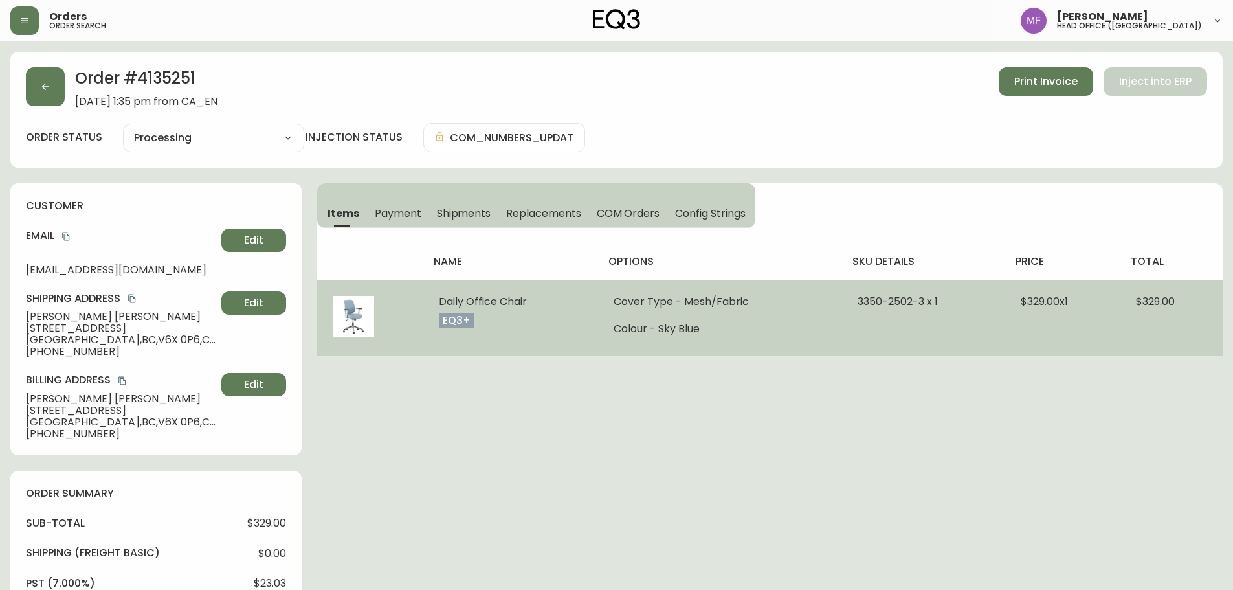
drag, startPoint x: 430, startPoint y: 299, endPoint x: 537, endPoint y: 299, distance: 106.8
click at [537, 299] on td "Daily Office Chair eq3+" at bounding box center [510, 318] width 175 height 76
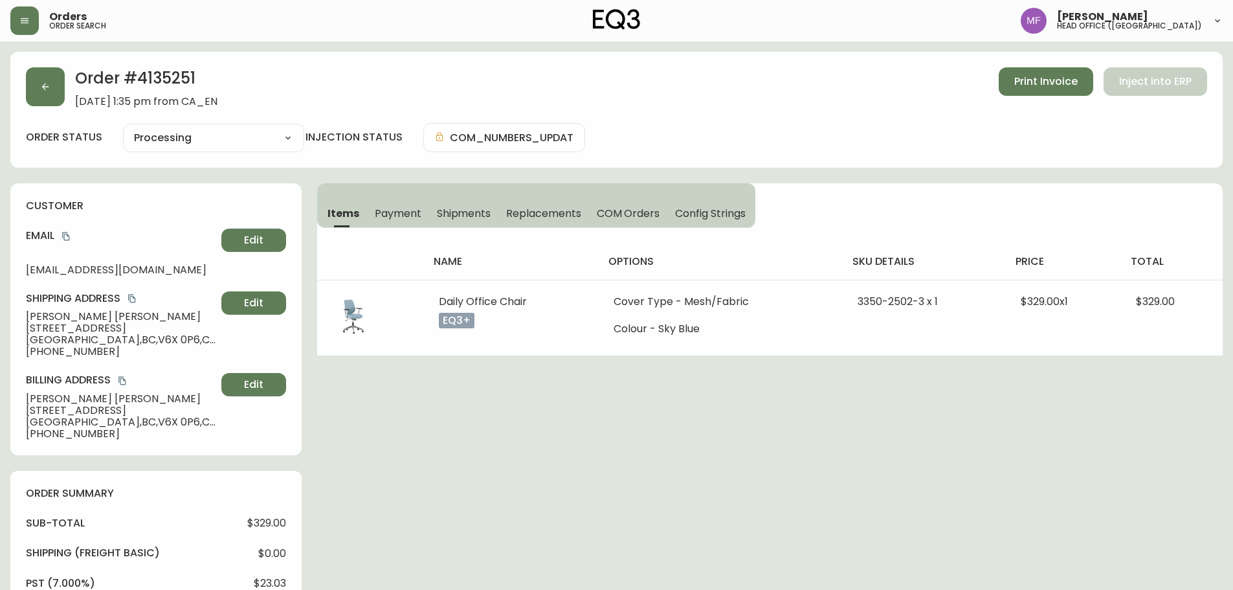
click at [667, 390] on div "Order # 4135251 September 10, 2025 at 1:35 pm from CA_EN Print Invoice Inject i…" at bounding box center [616, 586] width 1212 height 1068
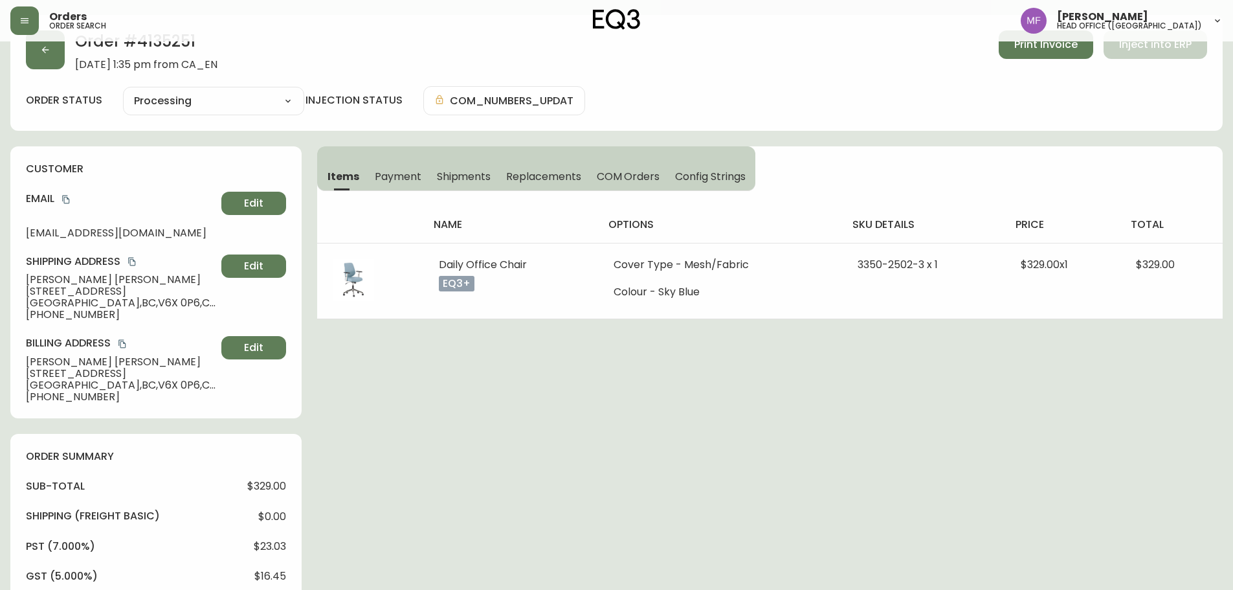
scroll to position [65, 0]
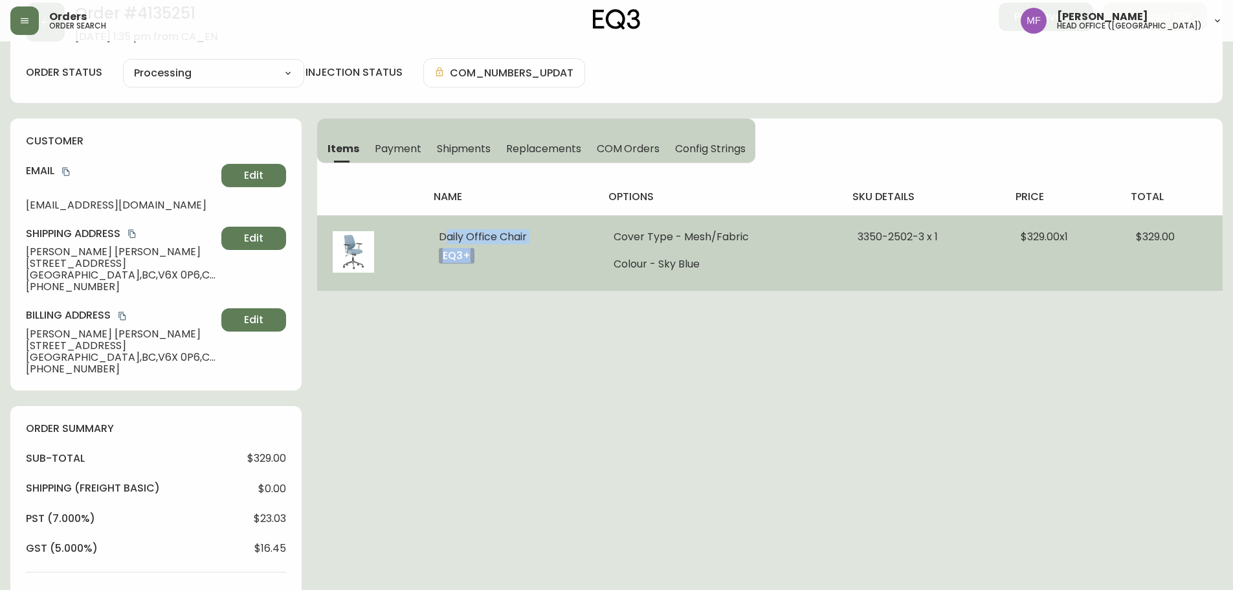
drag, startPoint x: 428, startPoint y: 241, endPoint x: 502, endPoint y: 266, distance: 78.0
click at [502, 266] on td "Daily Office Chair eq3+" at bounding box center [510, 253] width 175 height 76
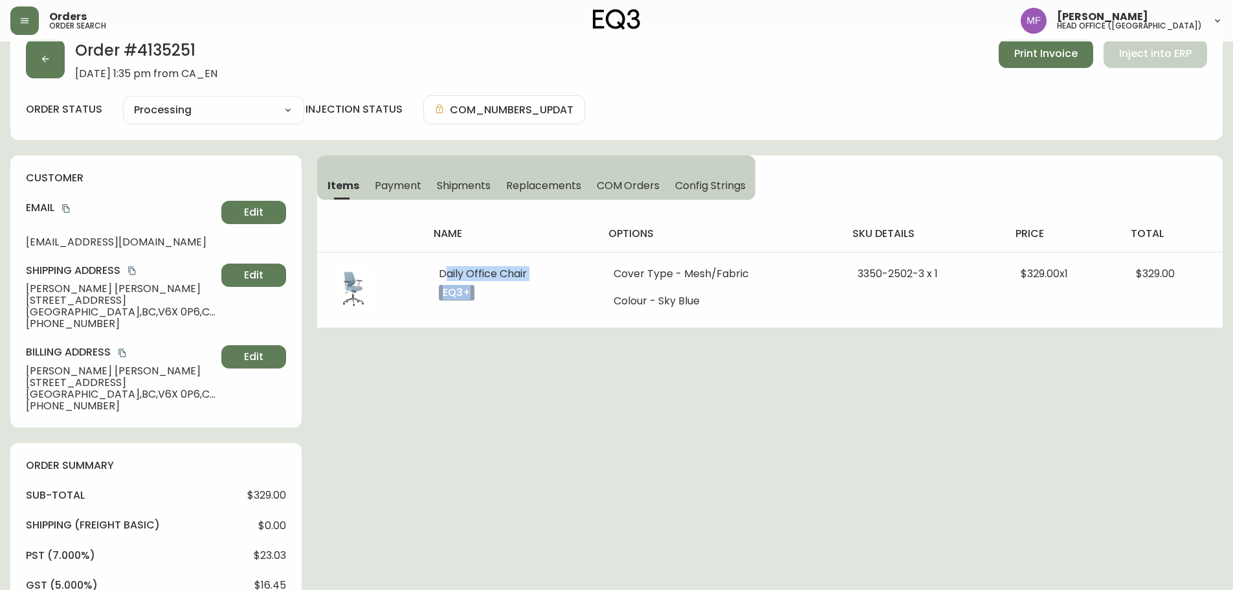
scroll to position [0, 0]
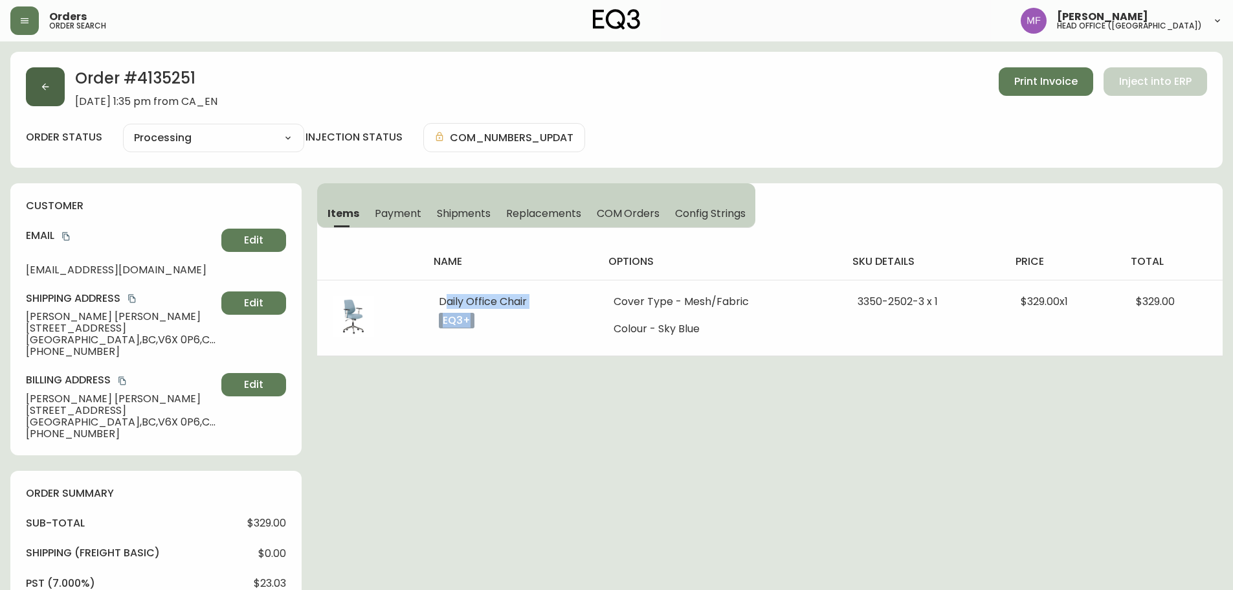
click at [40, 98] on button "button" at bounding box center [45, 86] width 39 height 39
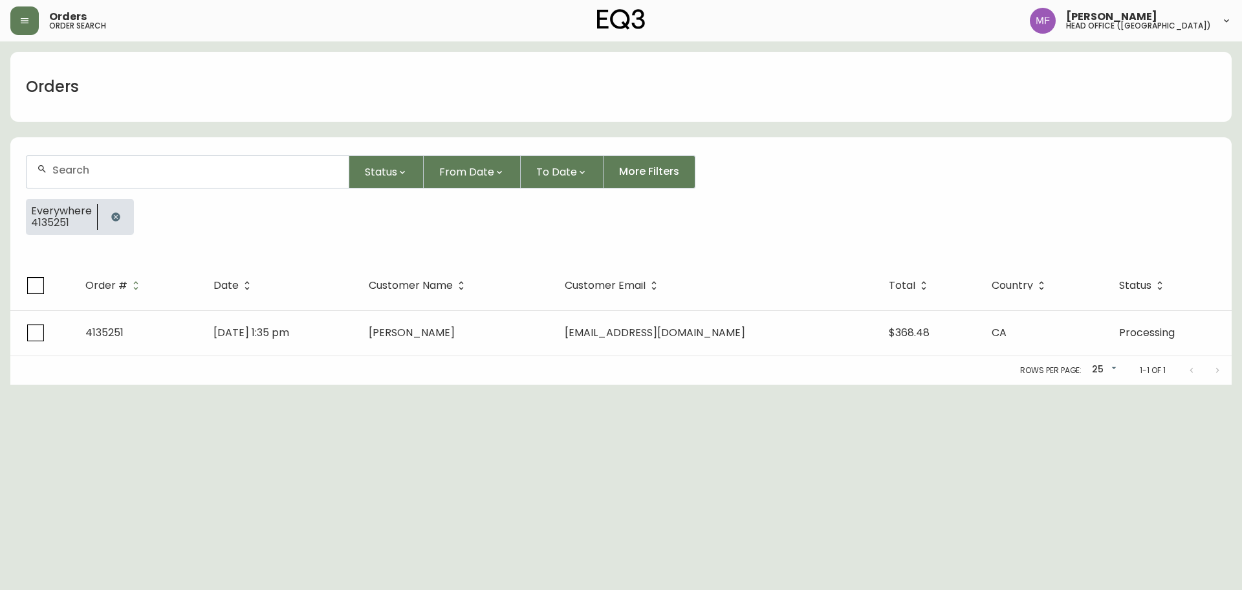
click at [112, 213] on icon "button" at bounding box center [116, 217] width 10 height 10
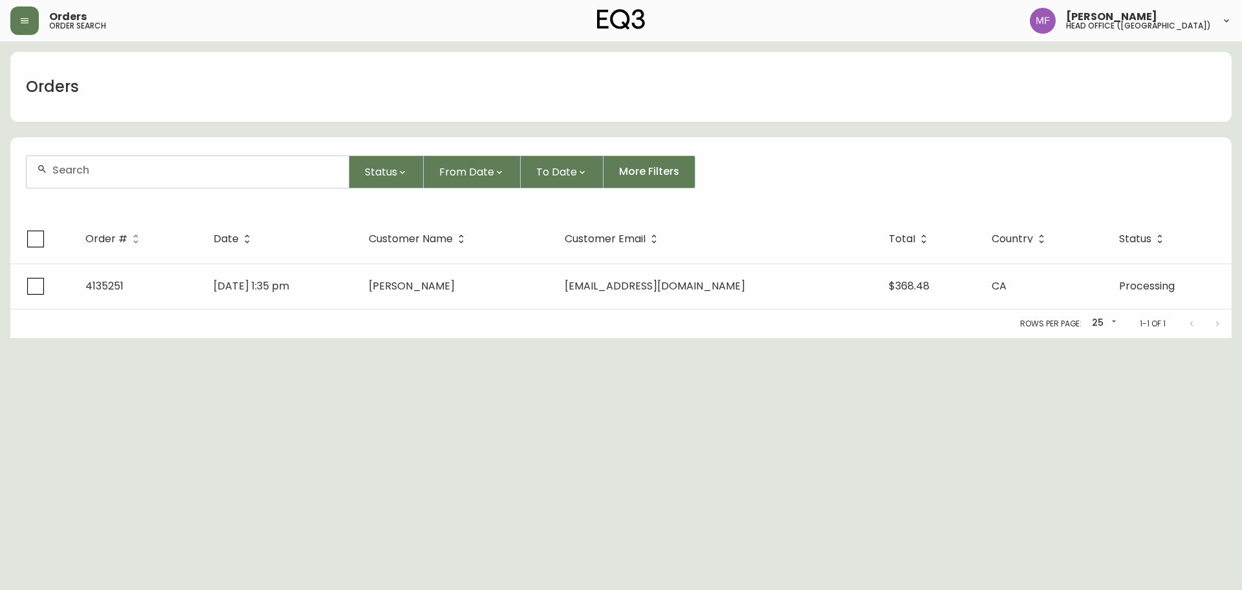
click at [100, 175] on div at bounding box center [188, 172] width 322 height 32
paste input "4111125"
type input "4111125"
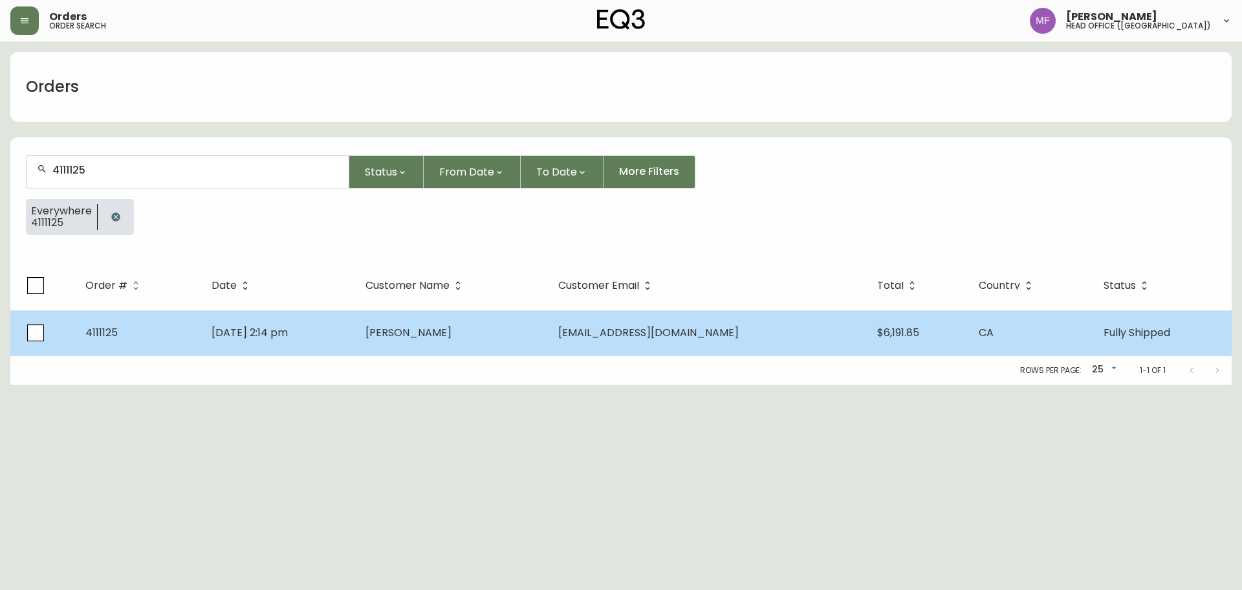
click at [437, 334] on span "Christine Veit" at bounding box center [409, 332] width 86 height 15
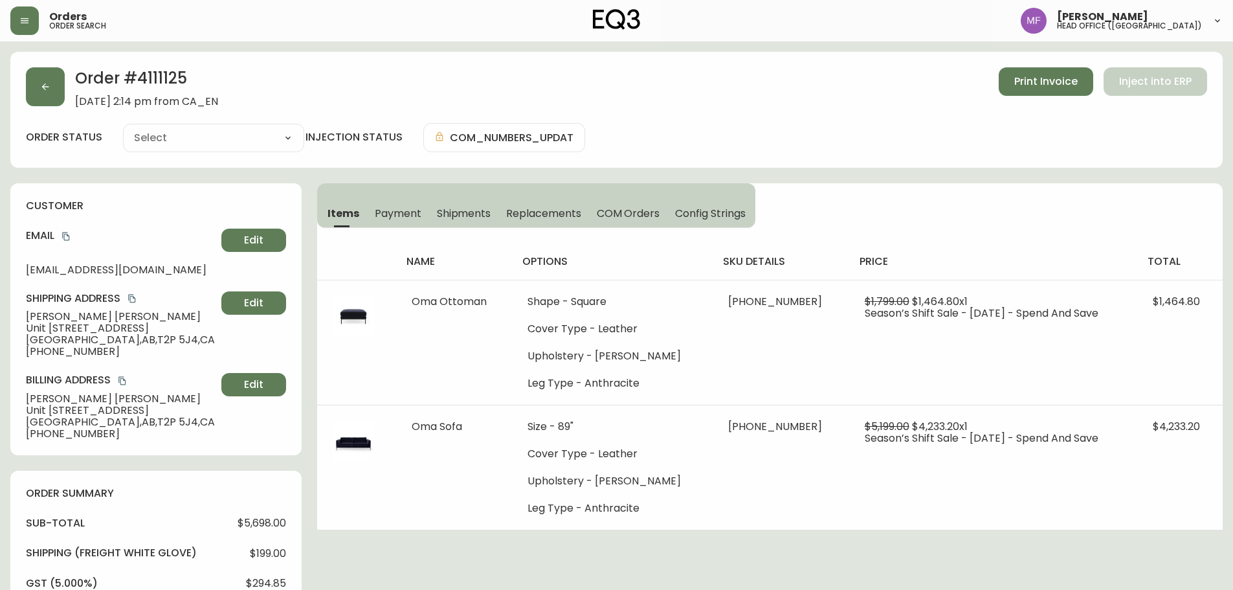
type input "Fully Shipped"
select select "FULLY_SHIPPED"
click at [461, 212] on span "Shipments" at bounding box center [464, 213] width 54 height 14
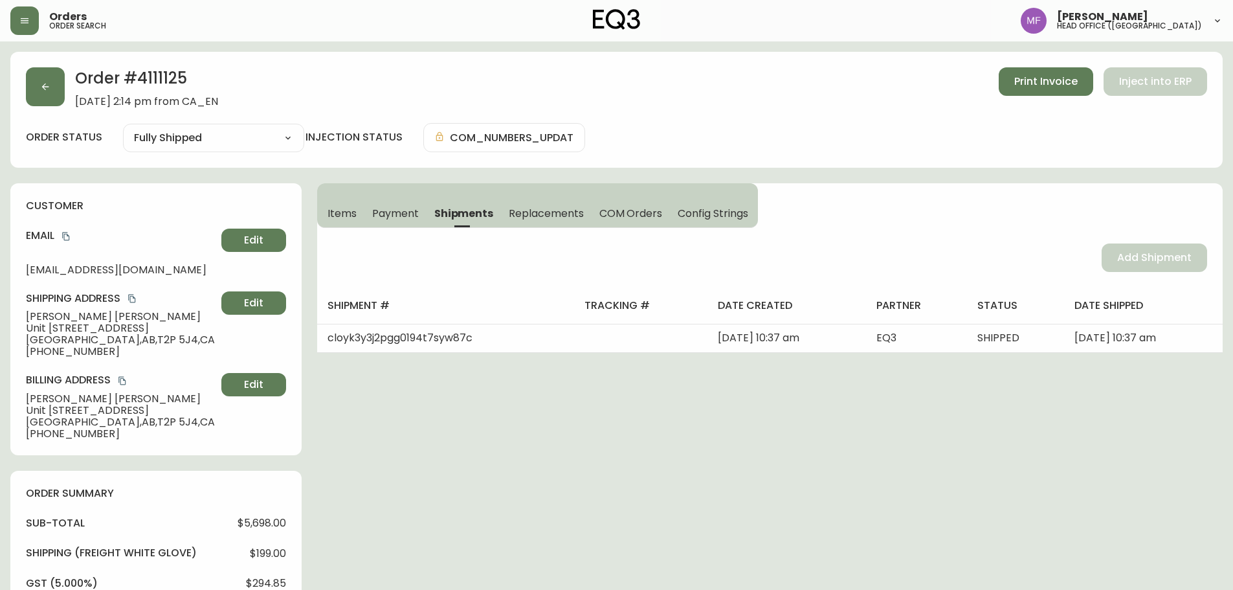
click at [352, 212] on span "Items" at bounding box center [341, 213] width 29 height 14
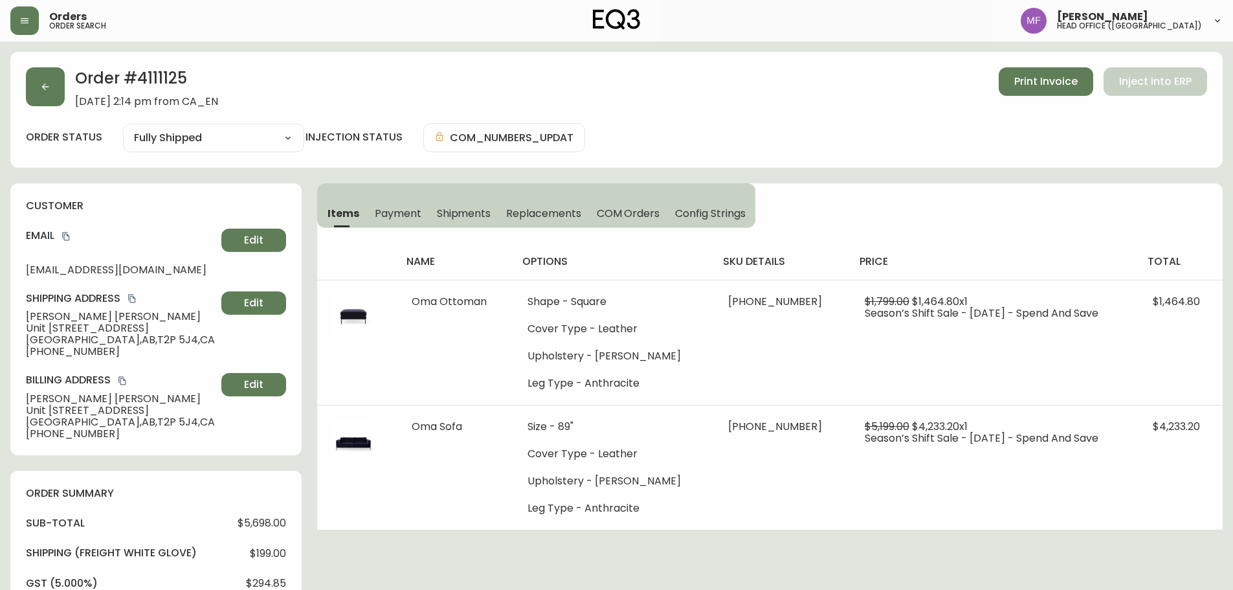
click at [163, 83] on h2 "Order # 4111125" at bounding box center [146, 81] width 143 height 28
click at [154, 74] on h2 "Order # 4111125" at bounding box center [146, 81] width 143 height 28
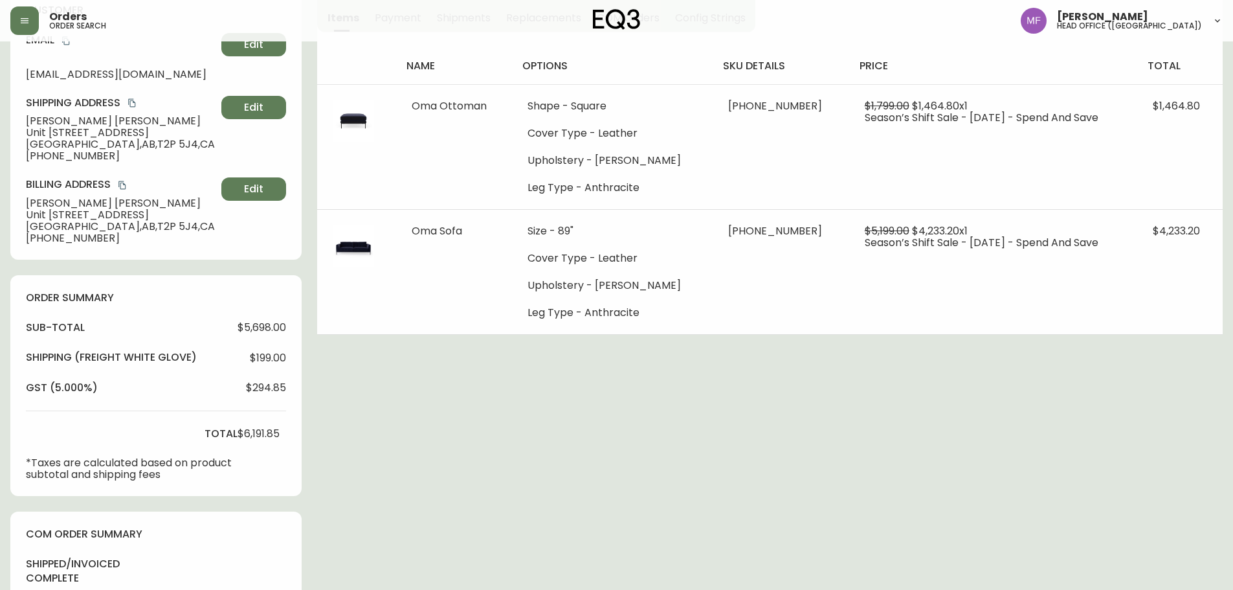
scroll to position [194, 0]
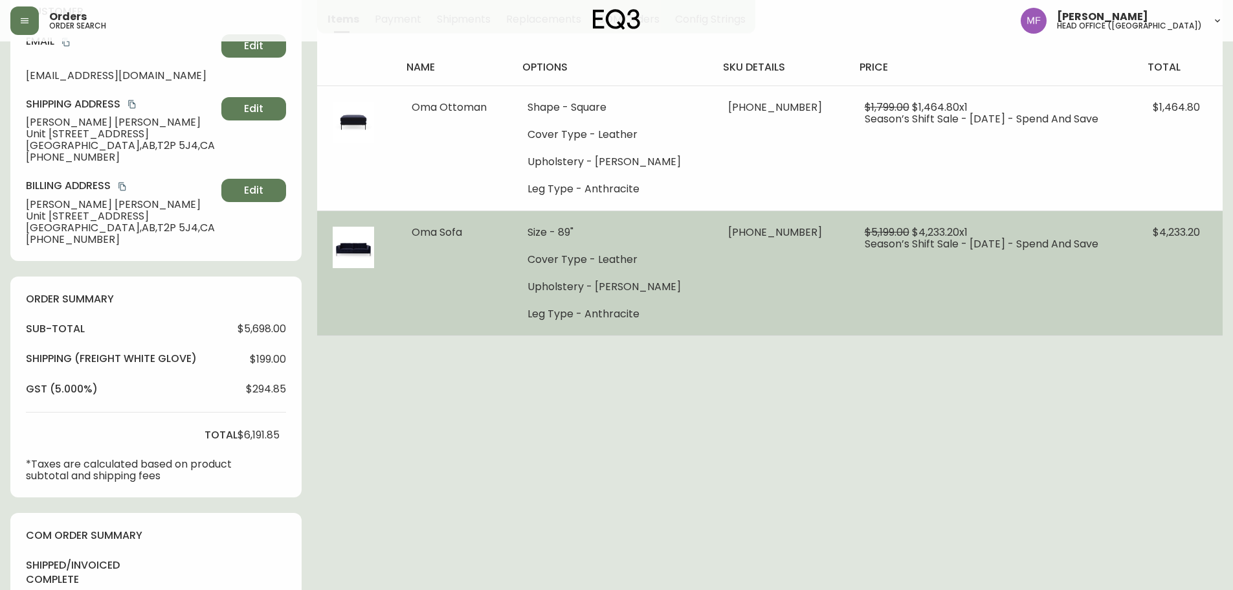
click at [1187, 282] on td "$4,233.20" at bounding box center [1179, 272] width 85 height 125
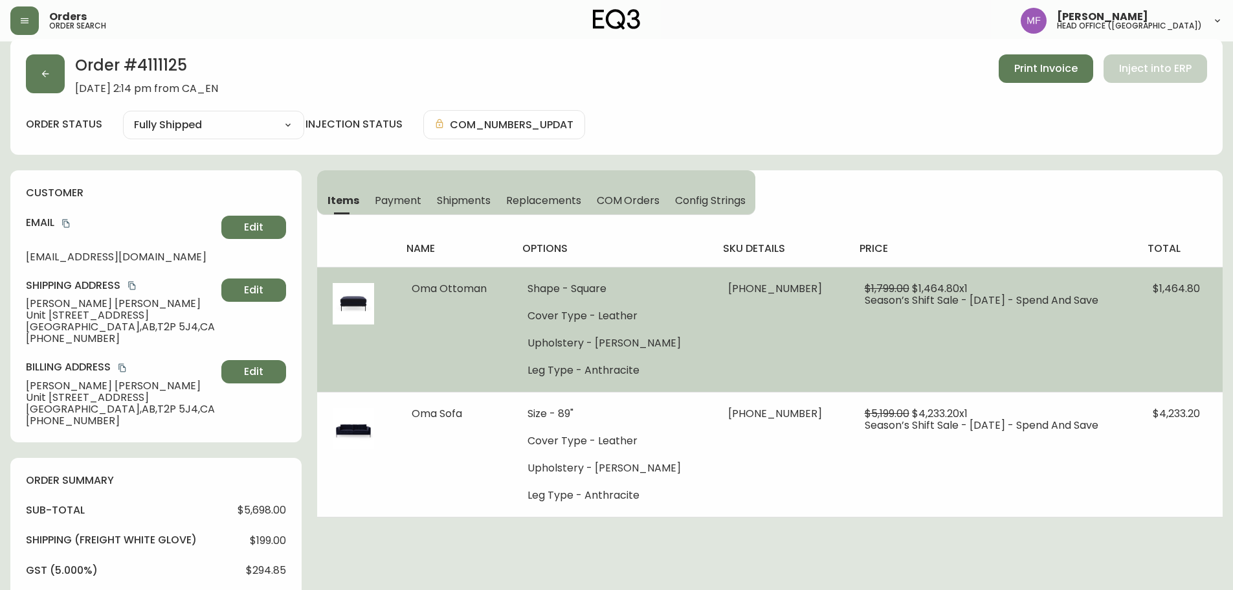
scroll to position [0, 0]
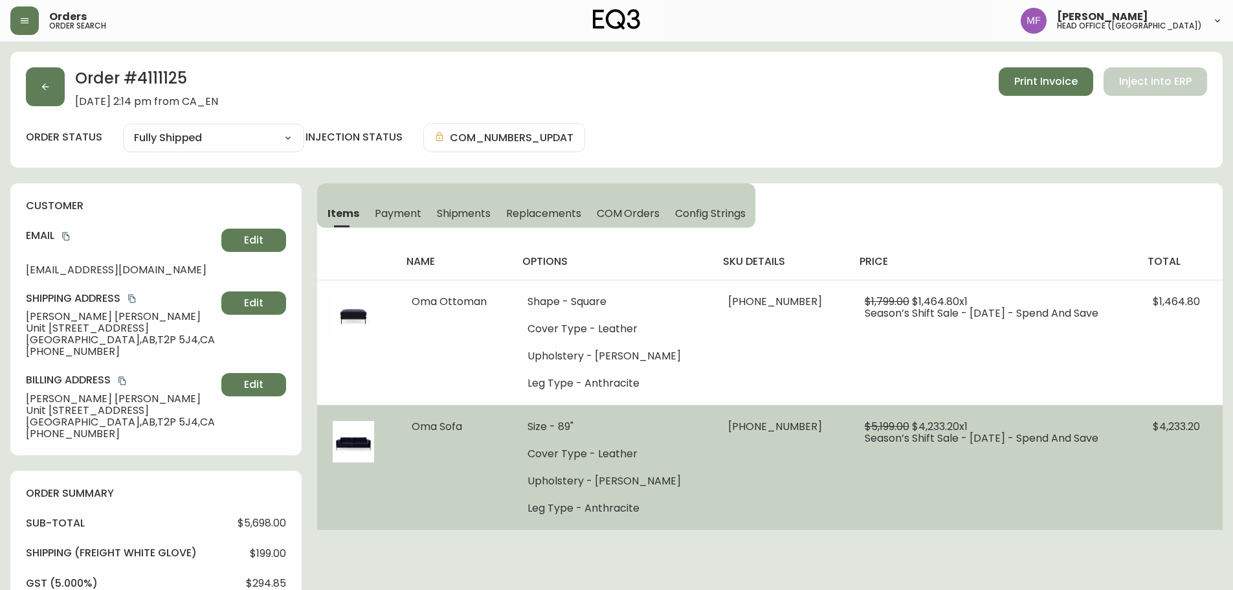
click at [756, 423] on span "37151-01 x 1" at bounding box center [775, 426] width 94 height 15
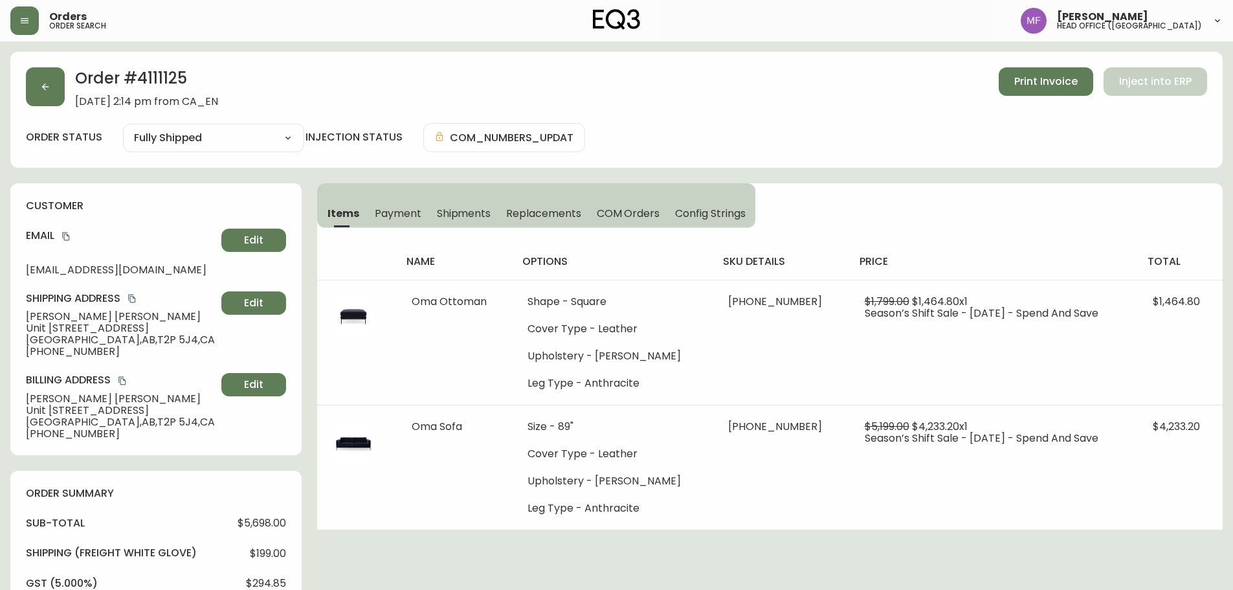
click at [162, 69] on h2 "Order # 4111125" at bounding box center [146, 81] width 143 height 28
click at [466, 221] on button "Shipments" at bounding box center [464, 213] width 70 height 28
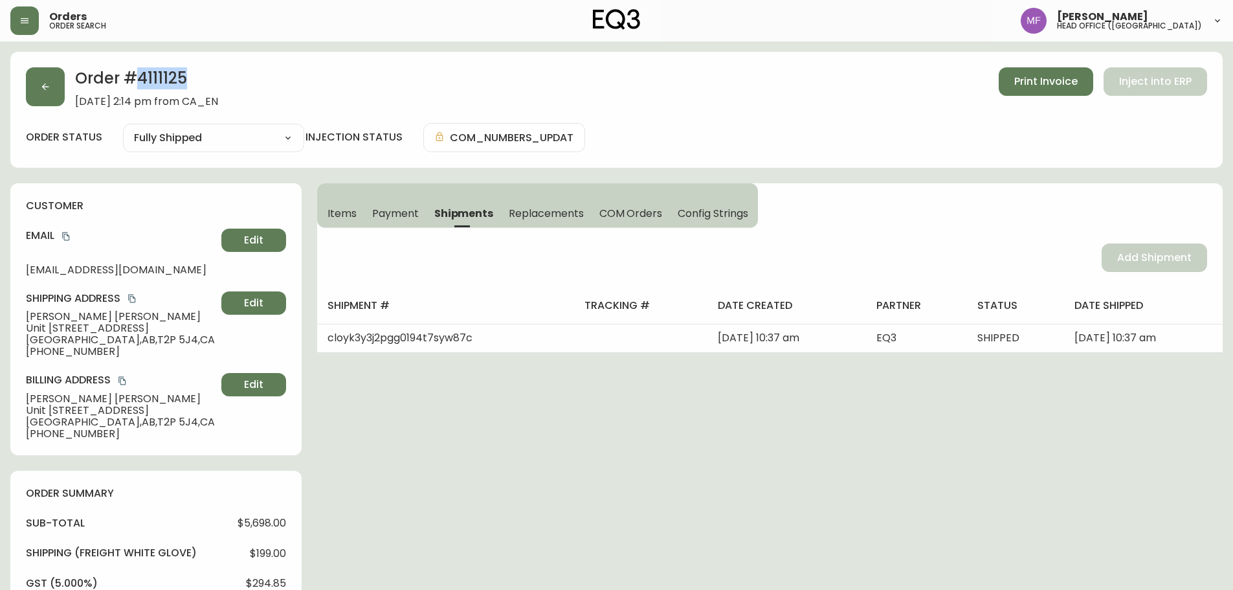
click at [350, 212] on span "Items" at bounding box center [341, 213] width 29 height 14
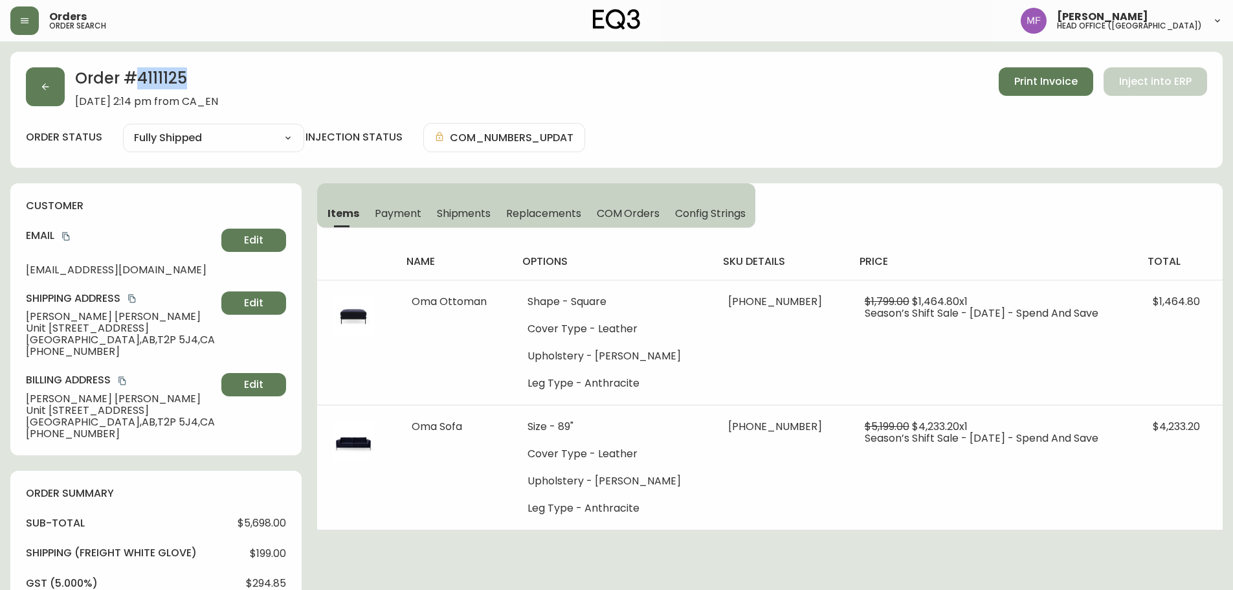
click at [183, 78] on h2 "Order # 4111125" at bounding box center [146, 81] width 143 height 28
click at [171, 74] on h2 "Order # 4111125" at bounding box center [146, 81] width 143 height 28
drag, startPoint x: 101, startPoint y: 310, endPoint x: 0, endPoint y: 316, distance: 101.2
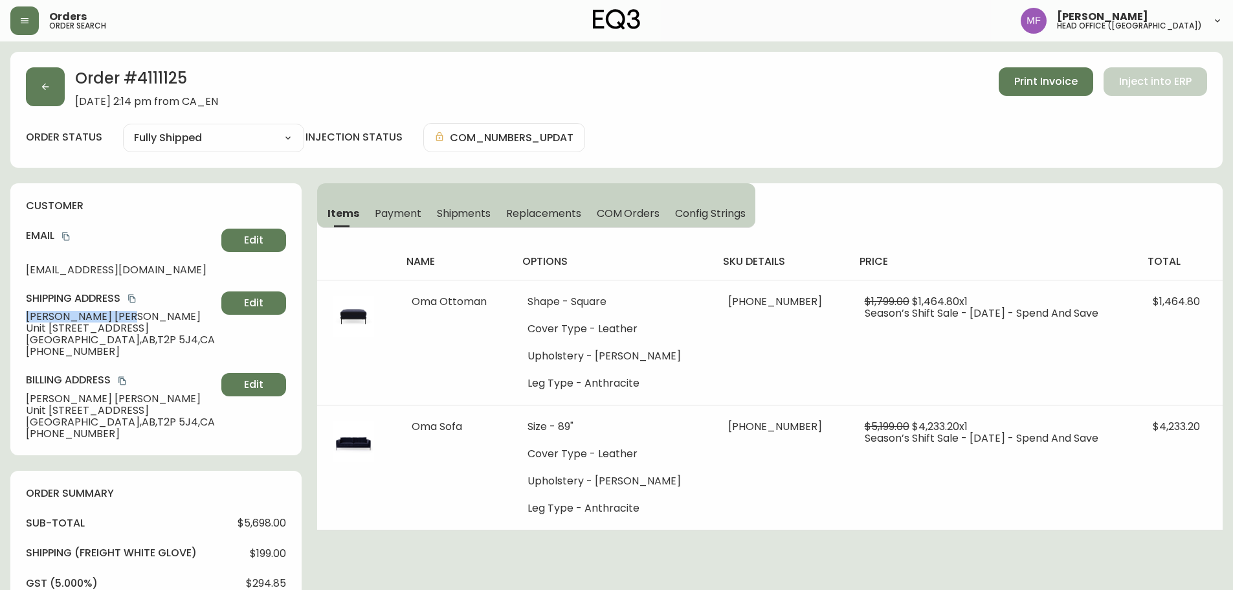
click at [0, 316] on main "Order # 4111125 October 1, 2023 at 2:14 pm from CA_EN Print Invoice Inject into…" at bounding box center [616, 584] width 1233 height 1086
click at [164, 73] on h2 "Order # 4111125" at bounding box center [146, 81] width 143 height 28
click at [458, 216] on span "Shipments" at bounding box center [464, 213] width 54 height 14
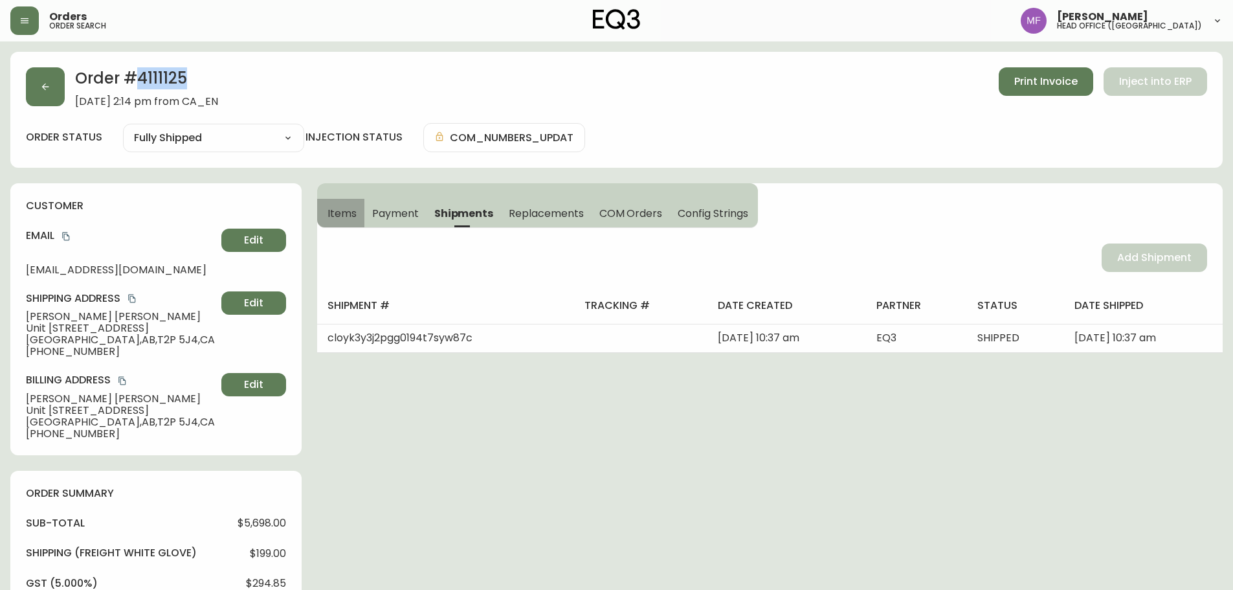
click at [342, 216] on span "Items" at bounding box center [341, 213] width 29 height 14
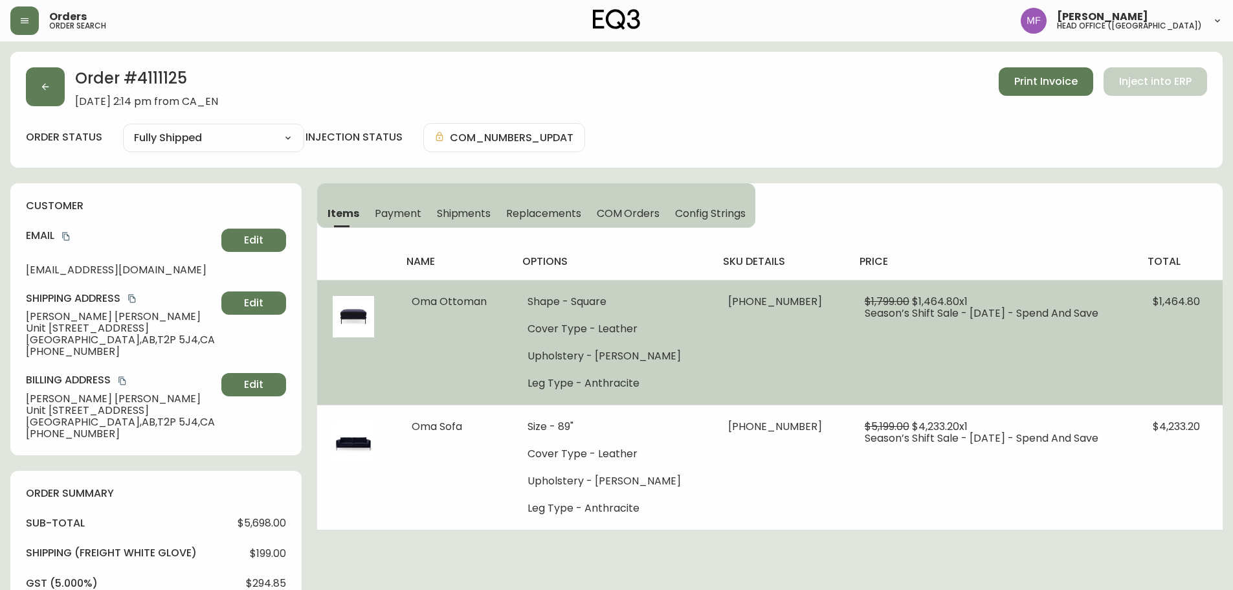
click at [635, 348] on ul "Shape - Square Cover Type - Leather Upholstery - Donna Ink Leg Type - Anthracite" at bounding box center [612, 342] width 170 height 93
click at [769, 343] on td "37151-74 x 1" at bounding box center [780, 342] width 136 height 125
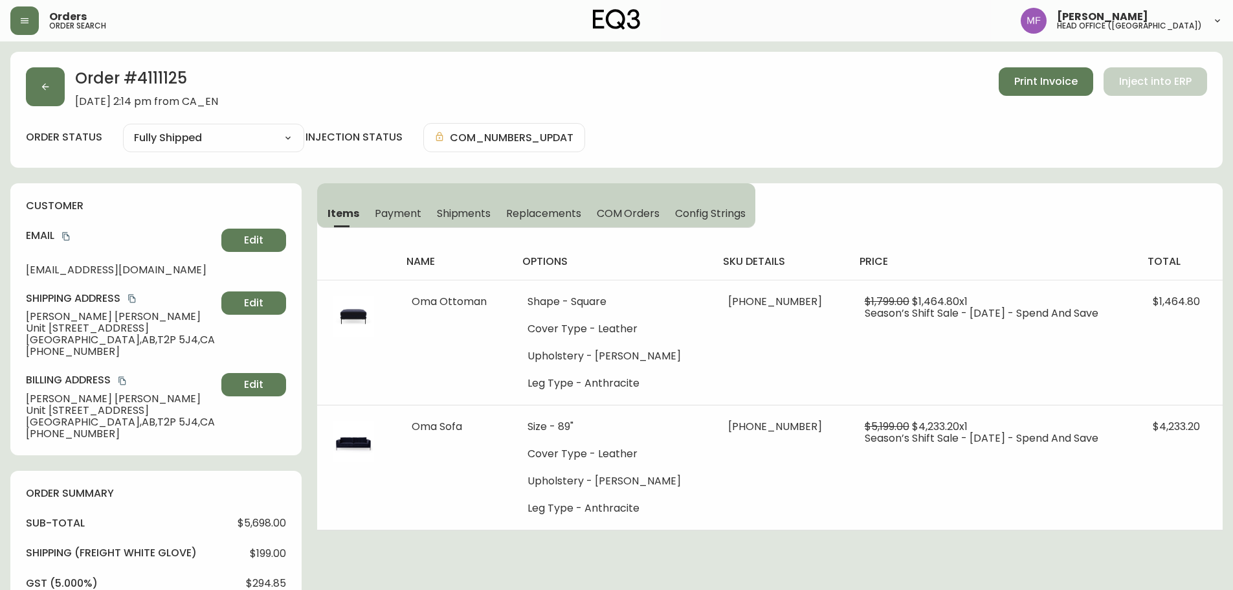
click at [13, 87] on div "Order # 4111125 October 1, 2023 at 2:14 pm from CA_EN Print Invoice Inject into…" at bounding box center [616, 110] width 1212 height 116
click at [58, 90] on button "button" at bounding box center [45, 86] width 39 height 39
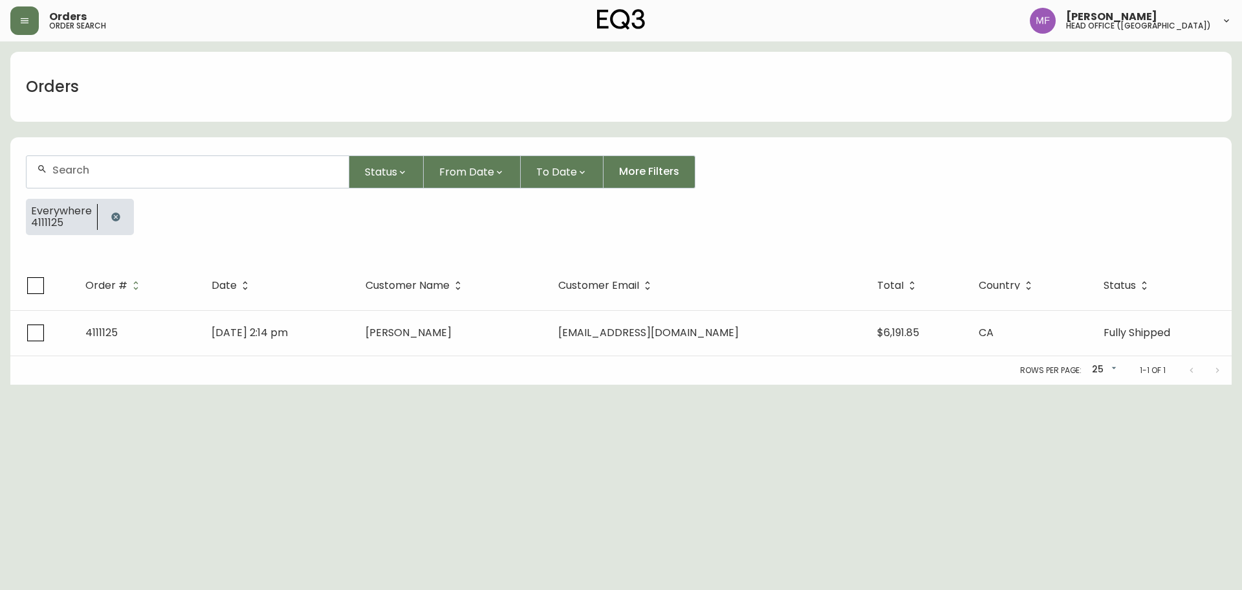
click at [120, 213] on button "button" at bounding box center [116, 217] width 26 height 26
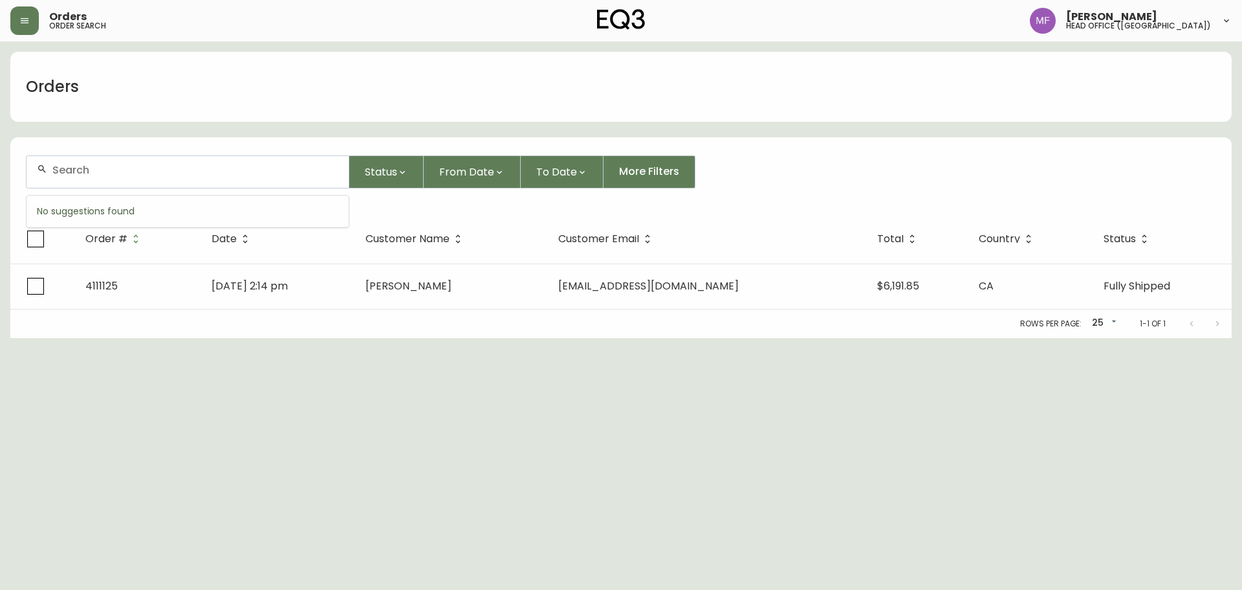
click at [102, 175] on input "text" at bounding box center [195, 170] width 286 height 12
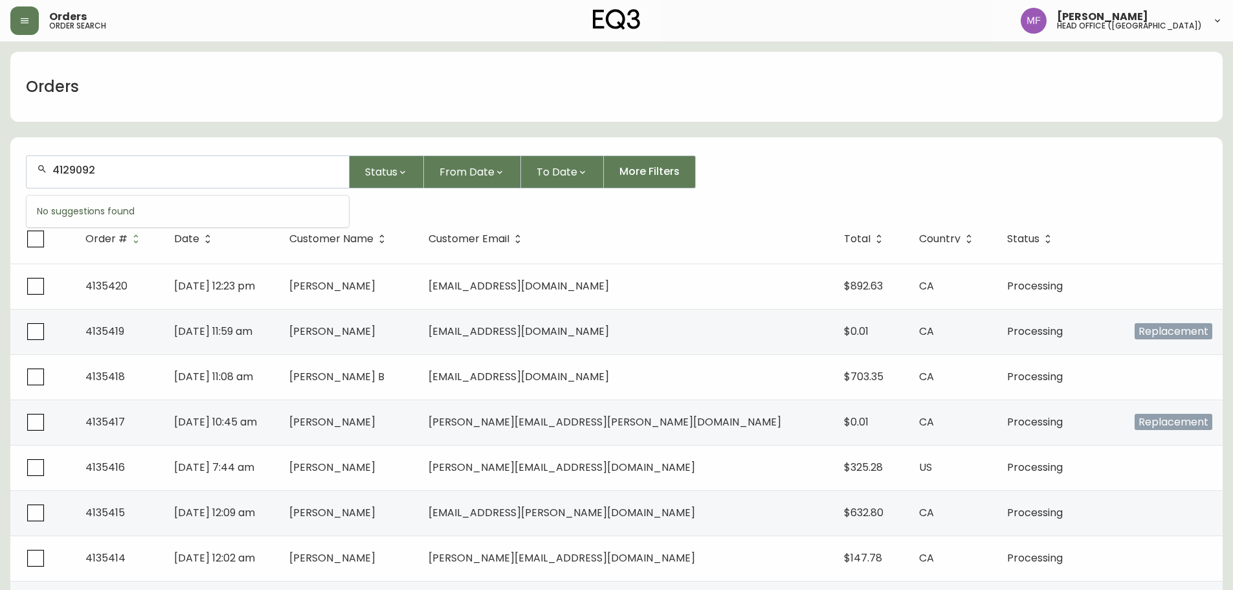
type input "4129092"
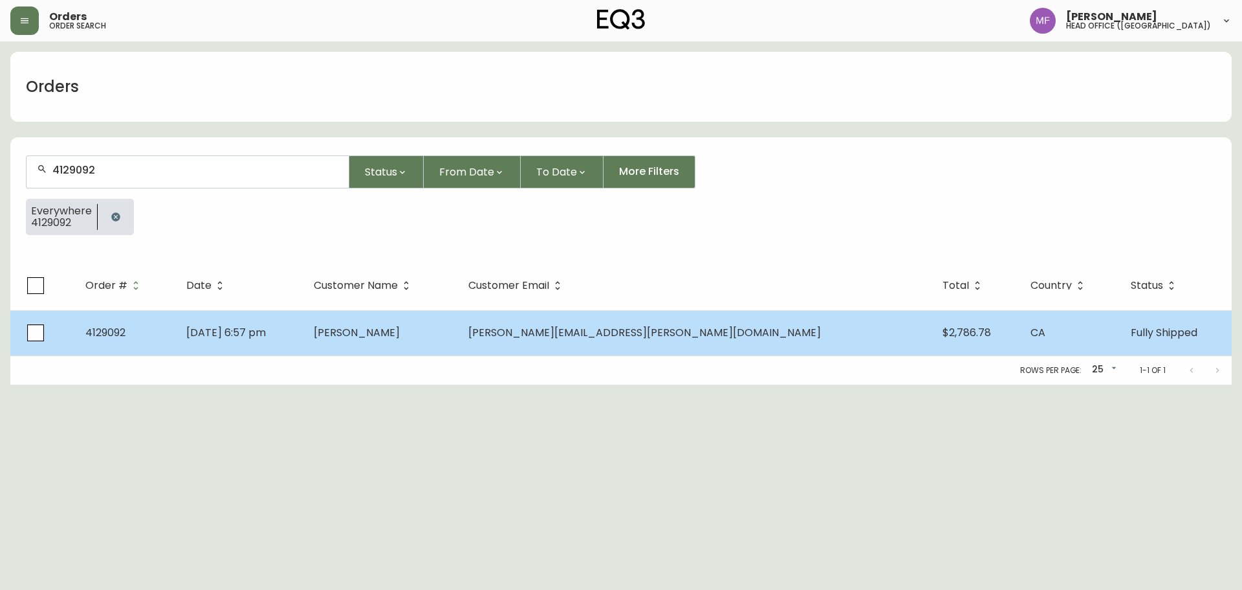
click at [400, 331] on span "Samuel Williams" at bounding box center [357, 332] width 86 height 15
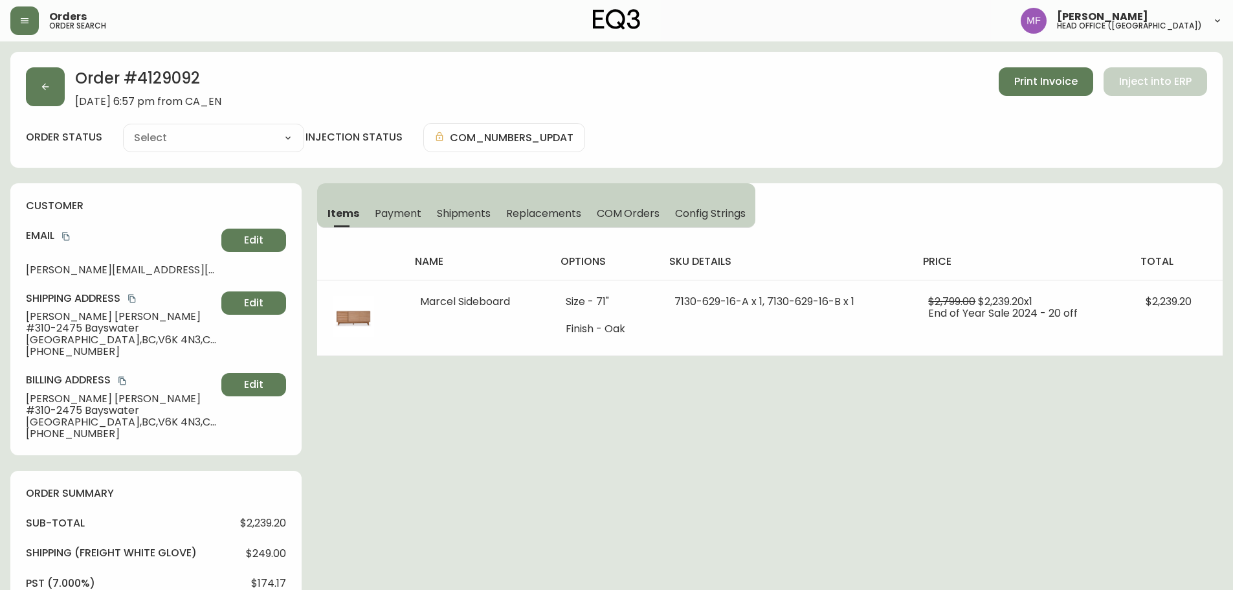
type input "Fully Shipped"
select select "FULLY_SHIPPED"
click at [160, 87] on h2 "Order # 4129092" at bounding box center [148, 81] width 146 height 28
click at [54, 94] on button "button" at bounding box center [45, 86] width 39 height 39
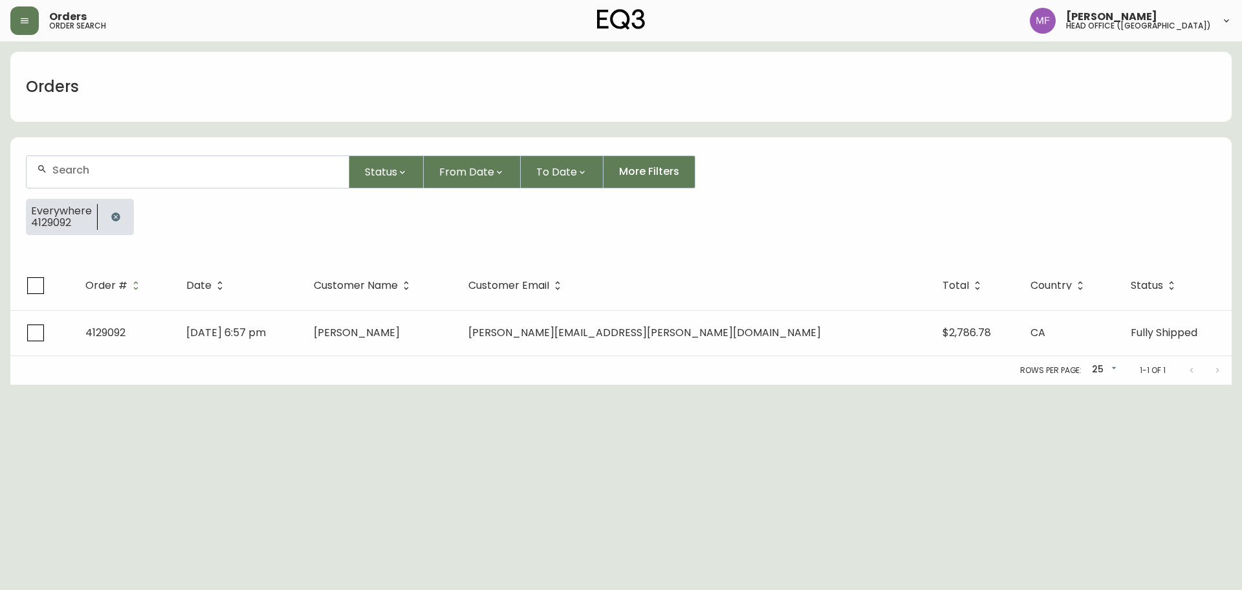
click at [113, 215] on icon "button" at bounding box center [116, 217] width 10 height 10
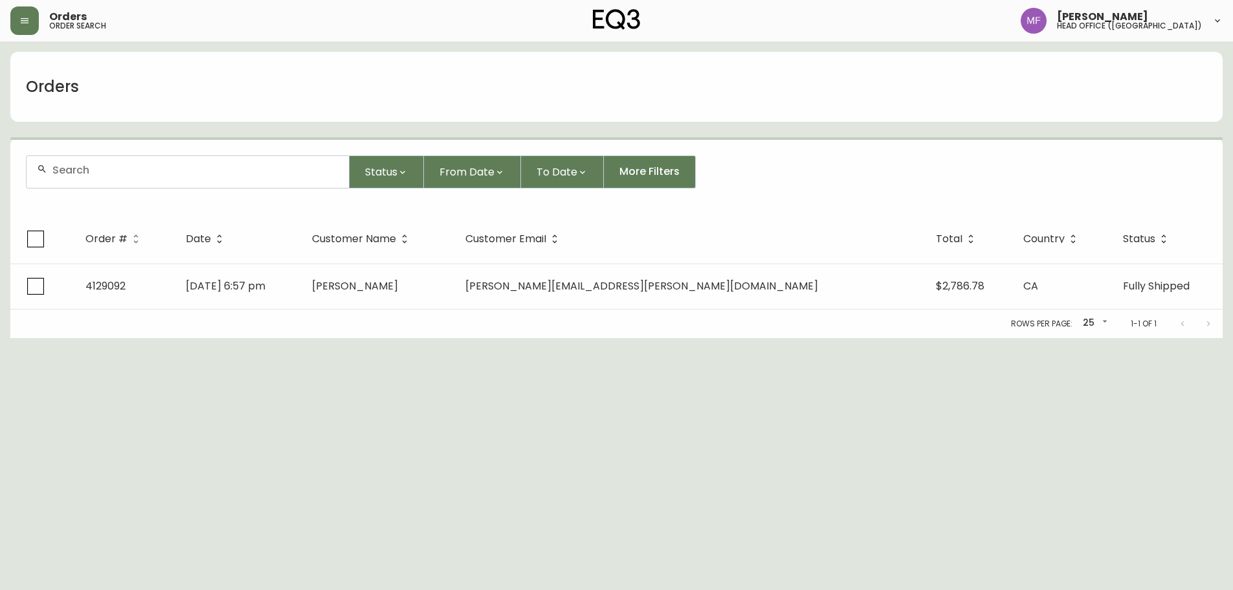
click at [89, 179] on div at bounding box center [188, 172] width 322 height 32
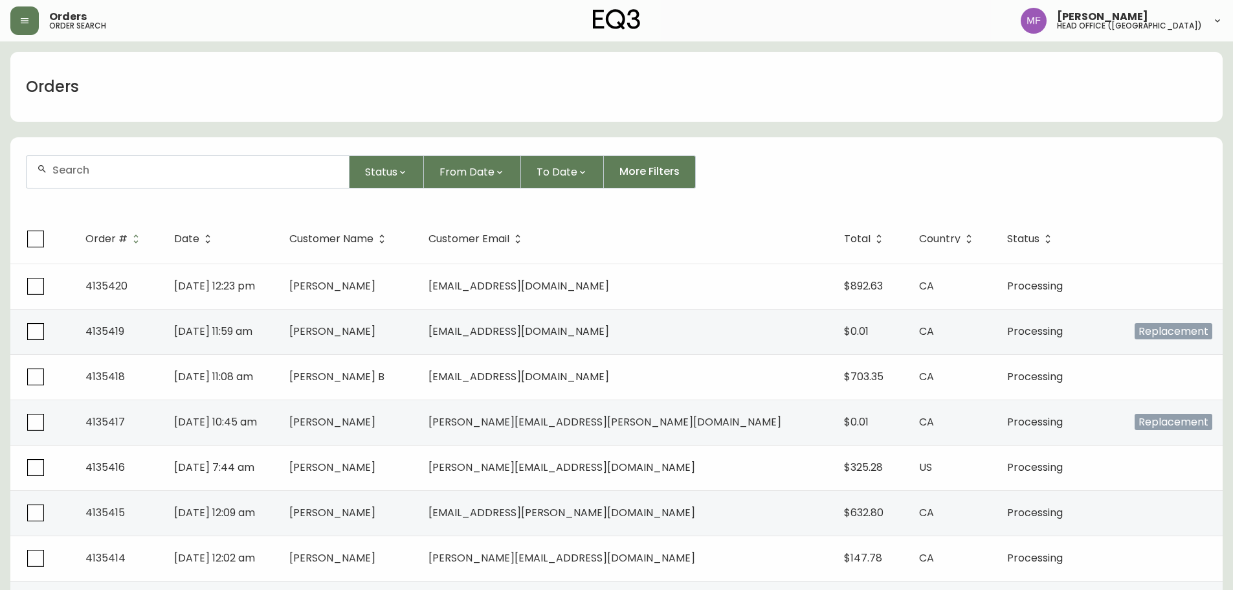
paste input "4129092"
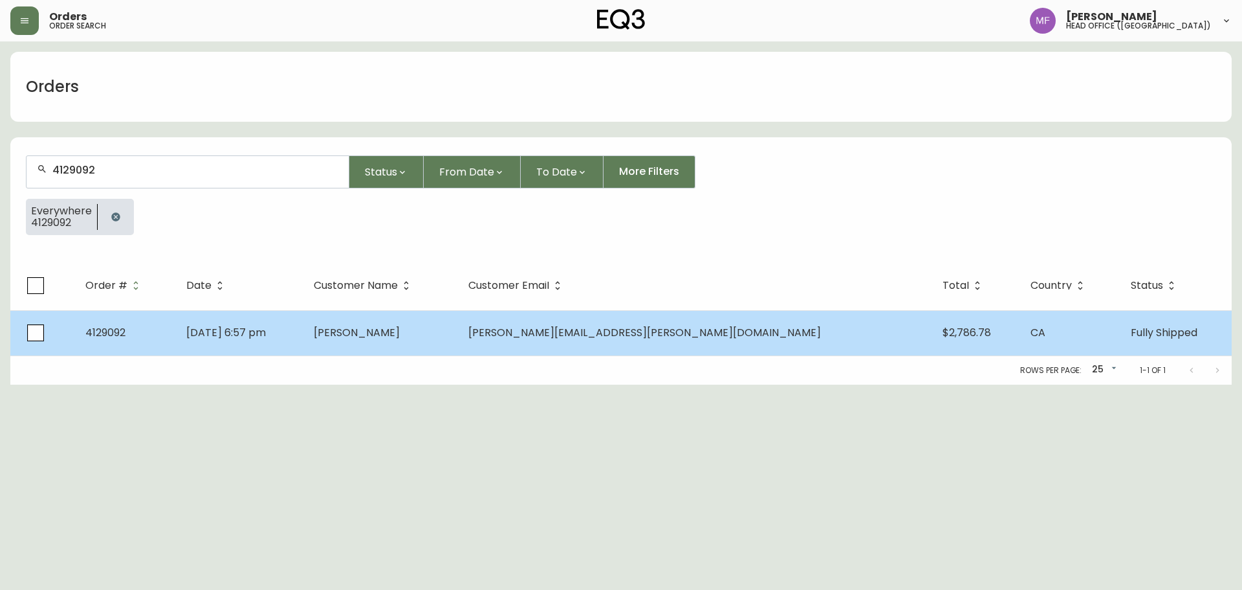
type input "4129092"
click at [458, 331] on td "Samuel Williams" at bounding box center [381, 332] width 155 height 45
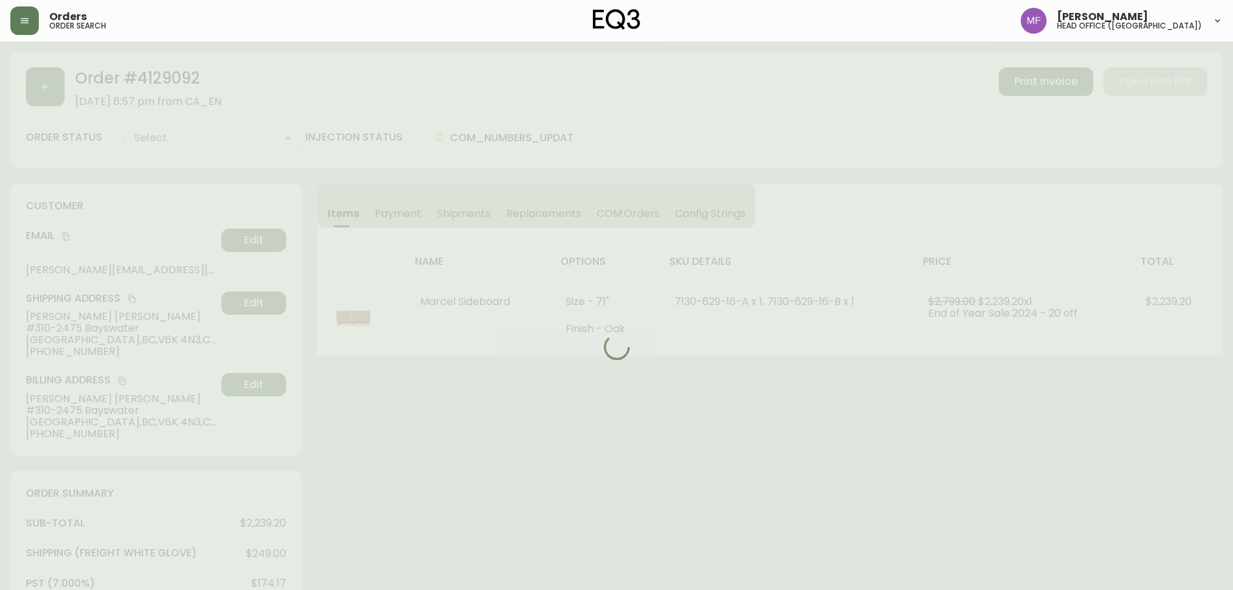
type input "Fully Shipped"
select select "FULLY_SHIPPED"
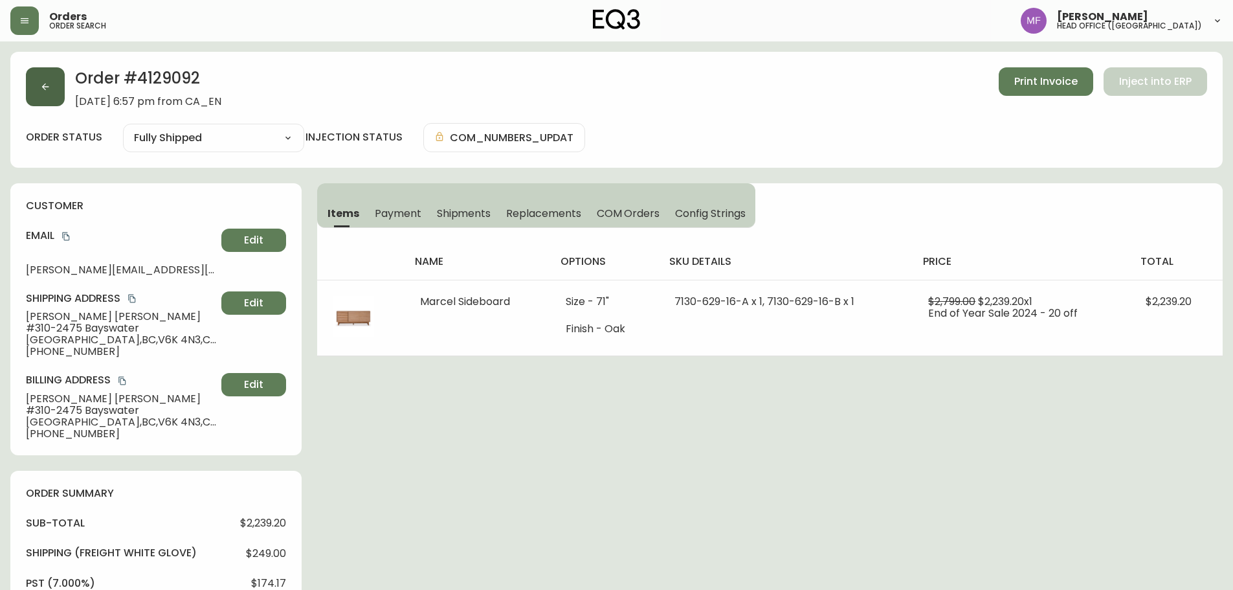
click at [40, 100] on button "button" at bounding box center [45, 86] width 39 height 39
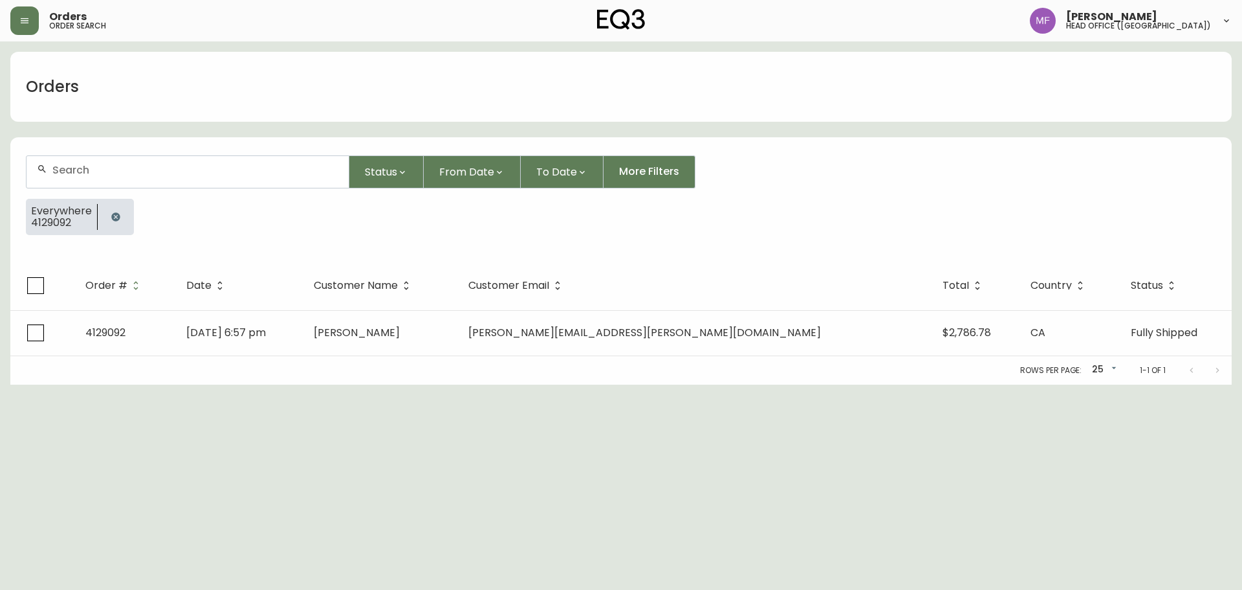
click at [111, 212] on icon "button" at bounding box center [116, 217] width 10 height 10
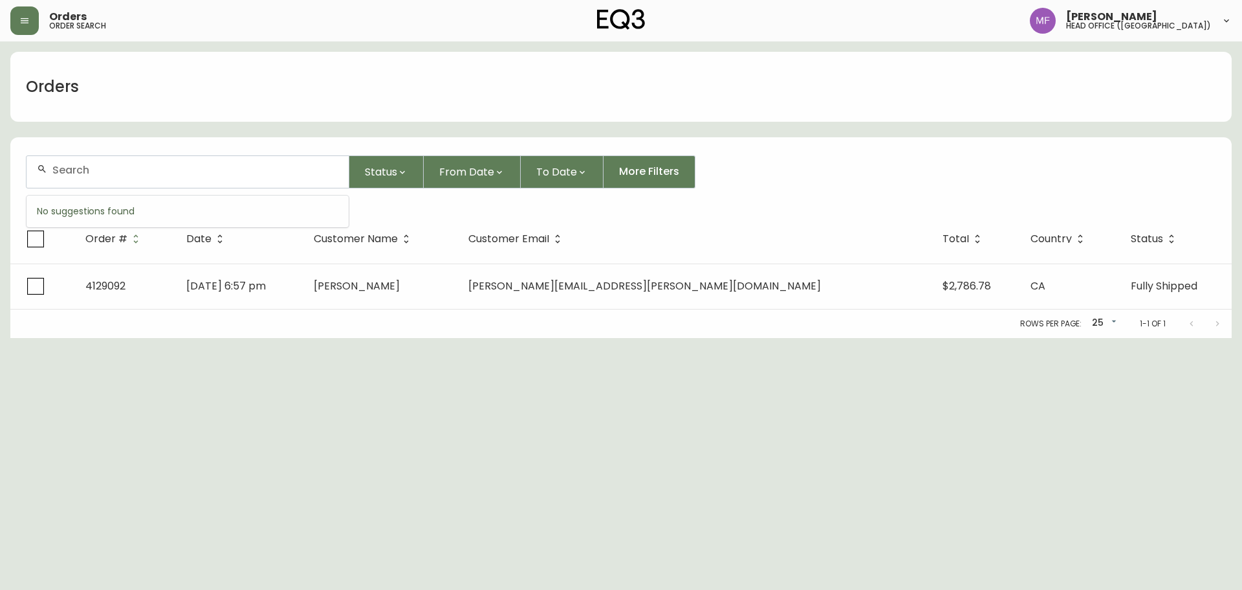
click at [107, 175] on input "text" at bounding box center [195, 170] width 286 height 12
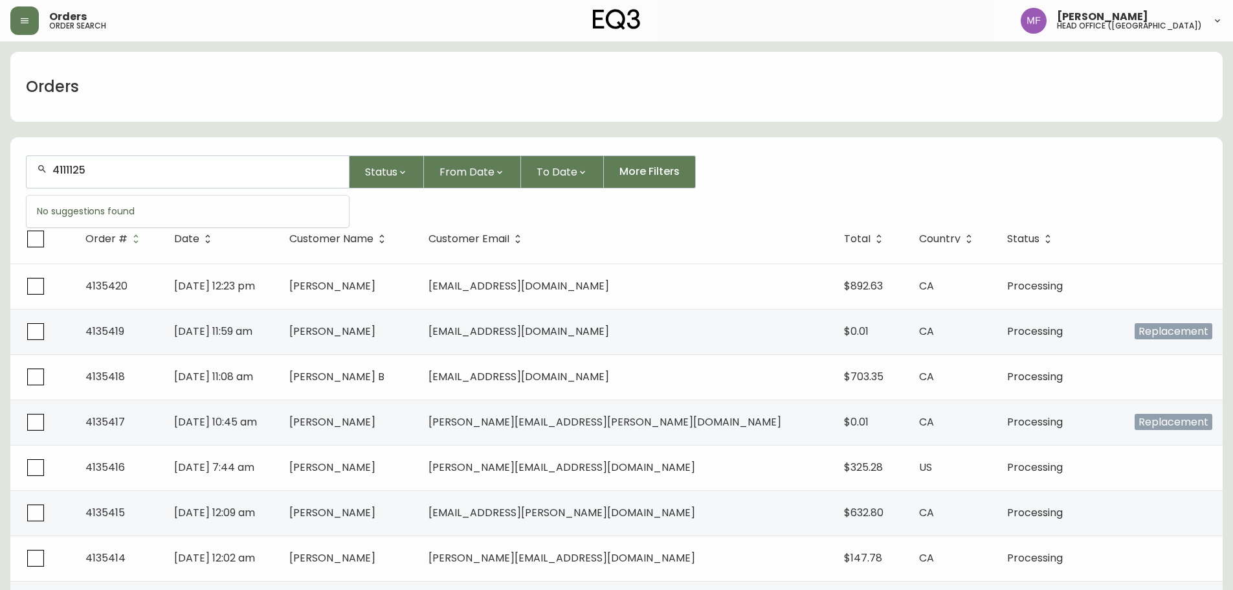
type input "4111125"
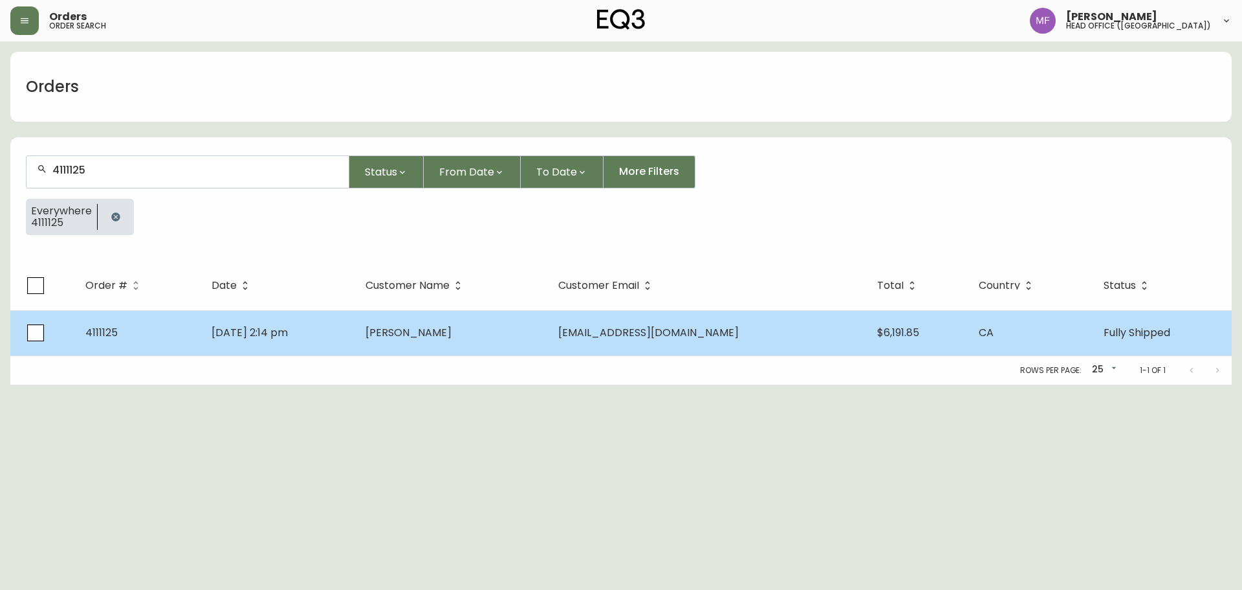
click at [452, 339] on span "Christine Veit" at bounding box center [409, 332] width 86 height 15
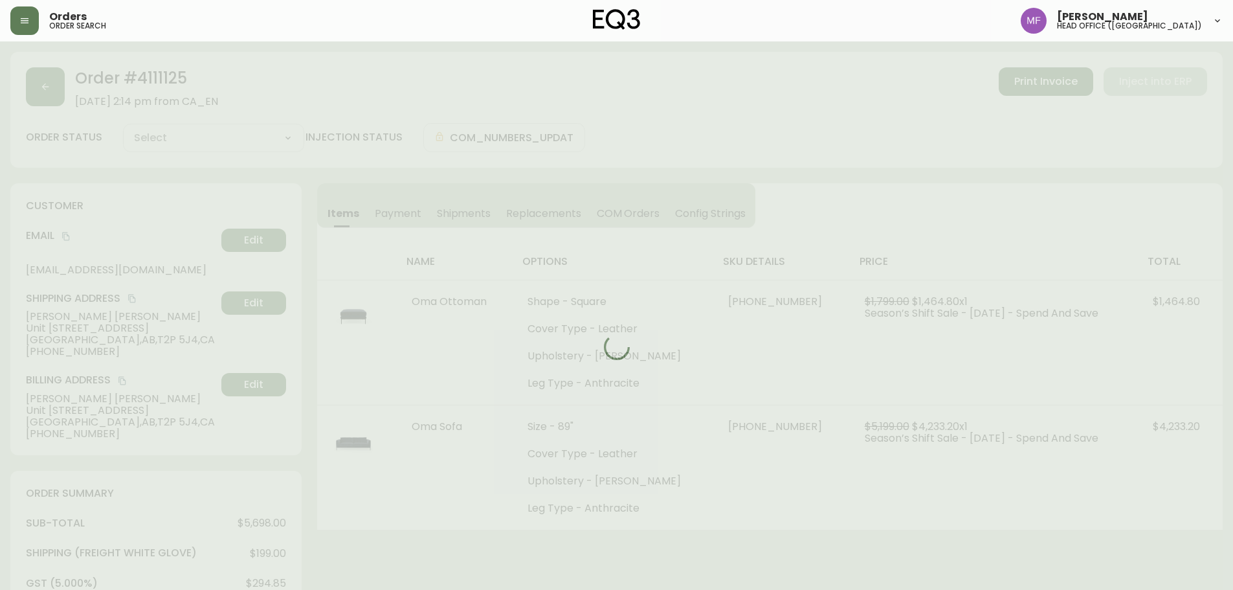
type input "Fully Shipped"
select select "FULLY_SHIPPED"
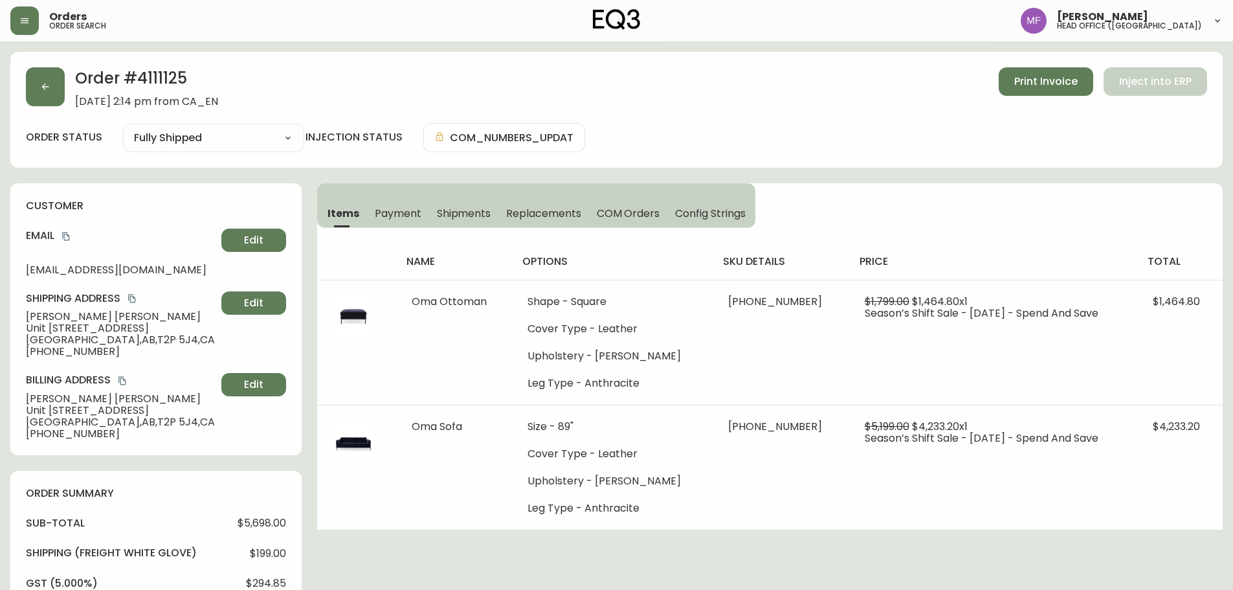
drag, startPoint x: 448, startPoint y: 211, endPoint x: 460, endPoint y: 221, distance: 16.1
click at [449, 211] on span "Shipments" at bounding box center [464, 213] width 54 height 14
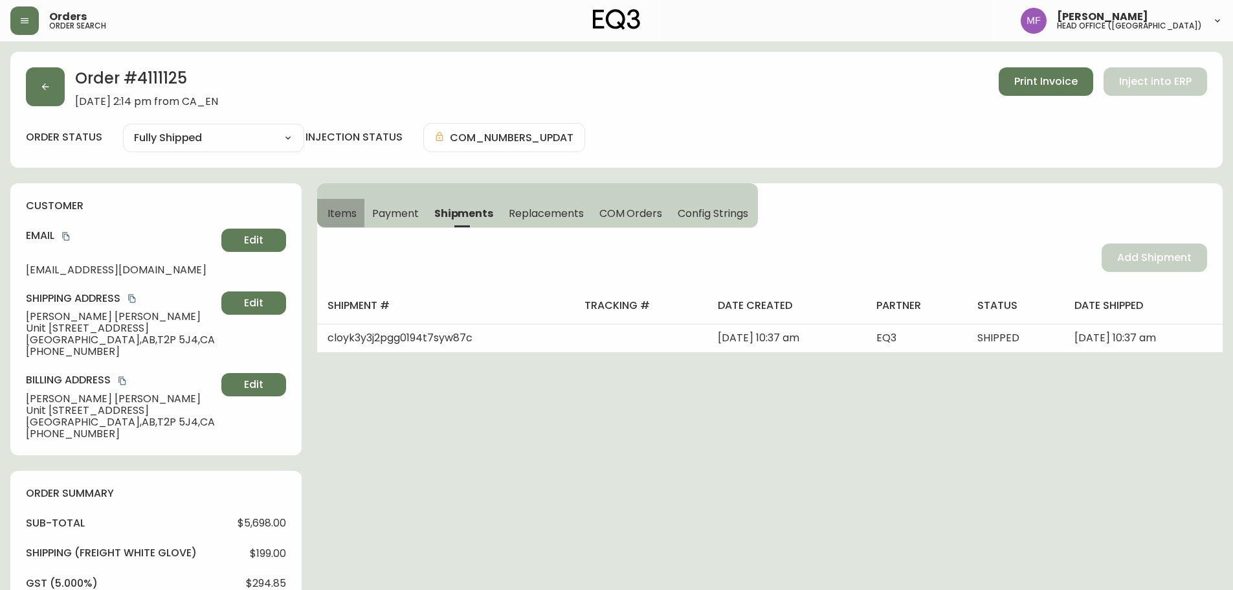
click at [337, 214] on span "Items" at bounding box center [341, 213] width 29 height 14
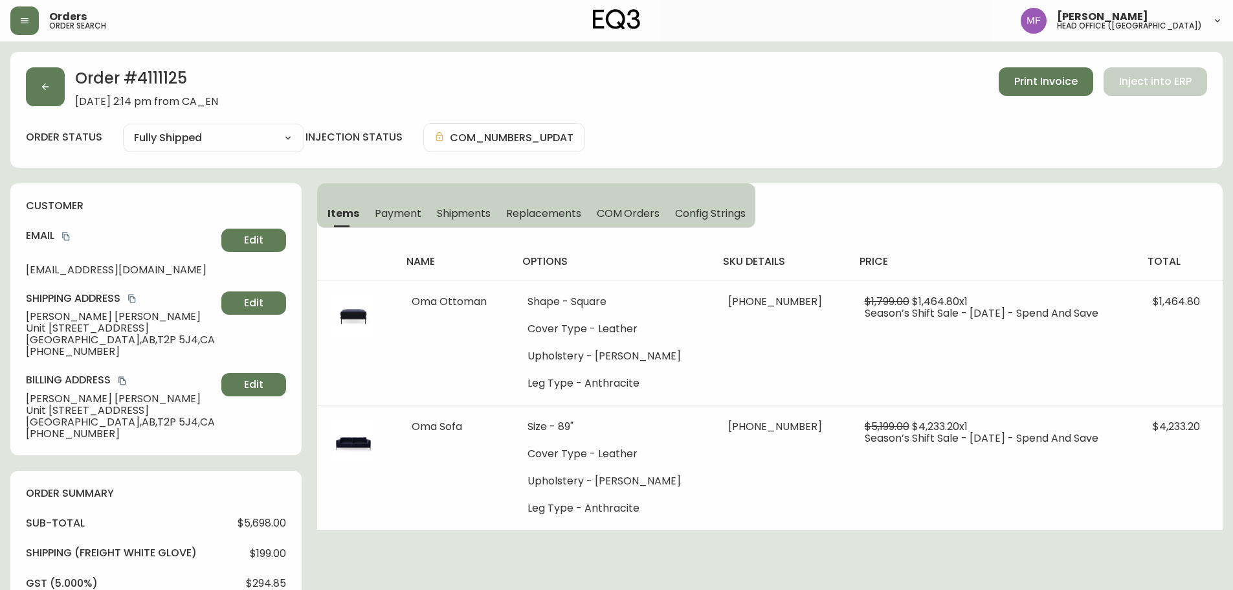
click at [146, 79] on h2 "Order # 4111125" at bounding box center [146, 81] width 143 height 28
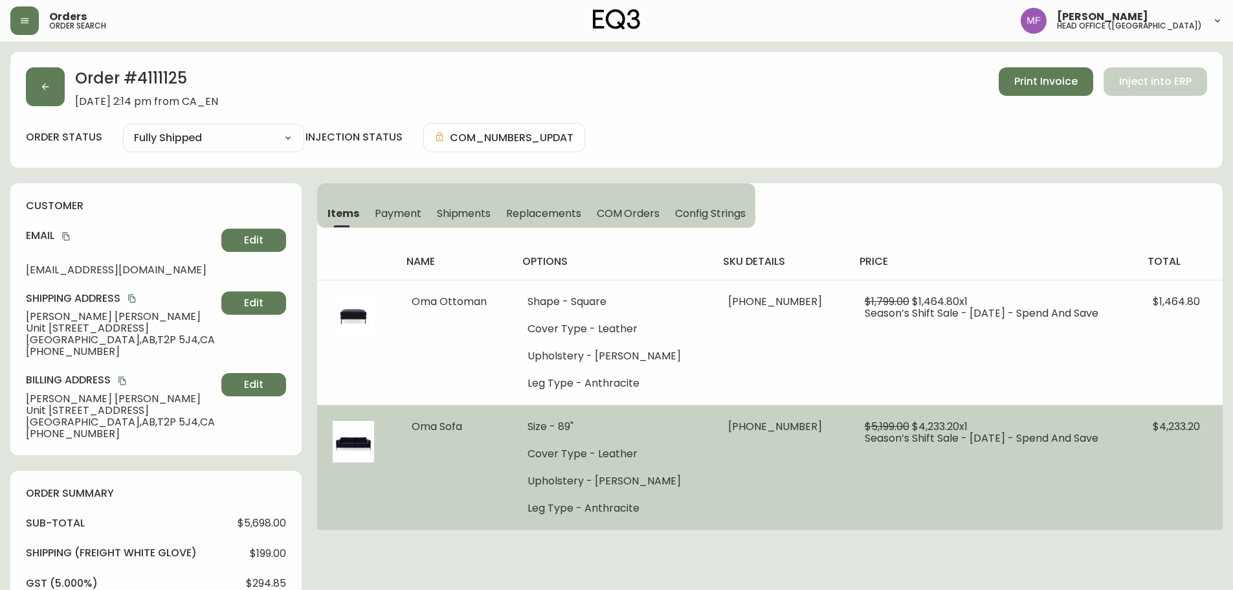
click at [752, 426] on span "37151-01 x 1" at bounding box center [775, 426] width 94 height 15
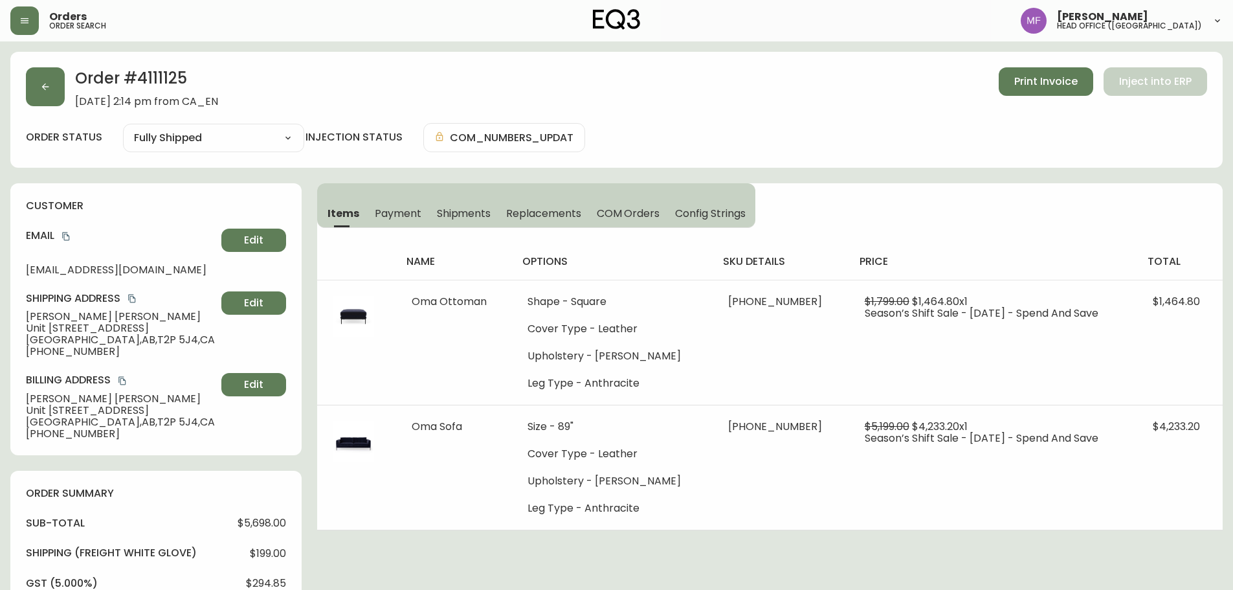
click at [444, 215] on span "Shipments" at bounding box center [464, 213] width 54 height 14
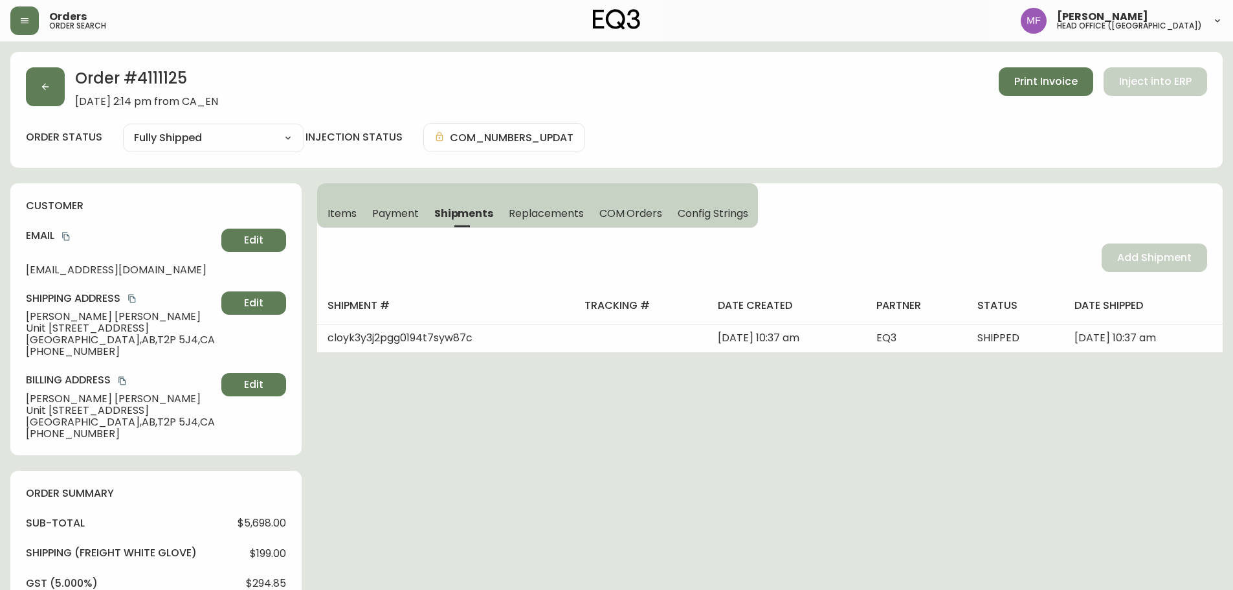
click at [67, 89] on div "Order # 4111125 October 1, 2023 at 2:14 pm from CA_EN Print Invoice Inject into…" at bounding box center [616, 87] width 1181 height 40
click at [57, 91] on button "button" at bounding box center [45, 86] width 39 height 39
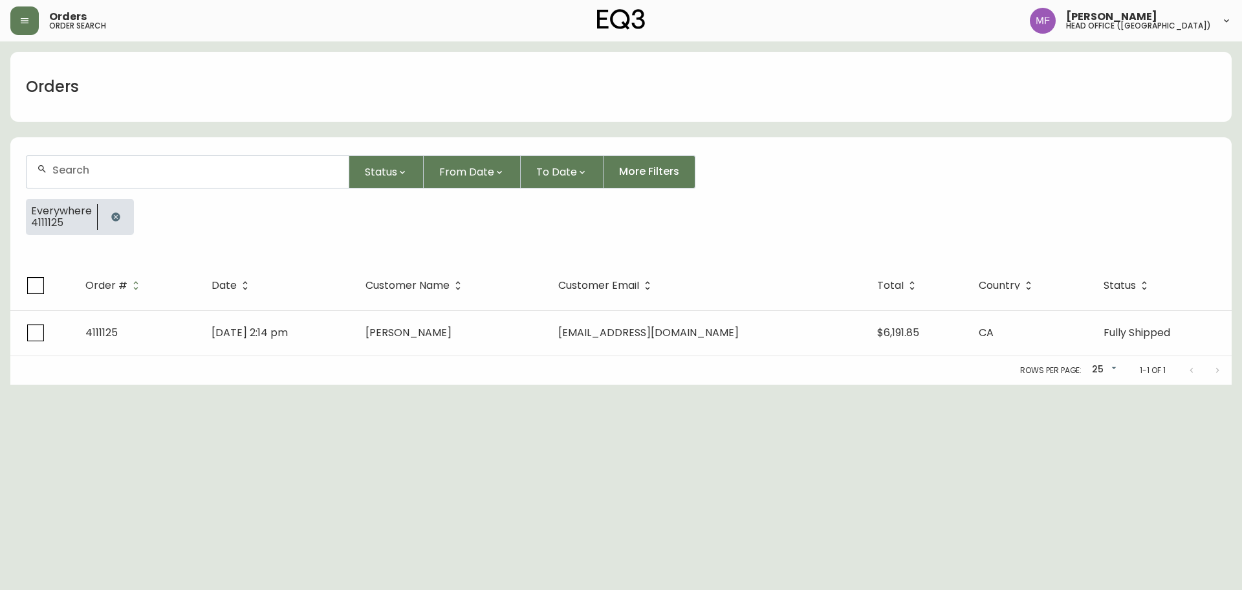
click at [111, 225] on button "button" at bounding box center [116, 217] width 26 height 26
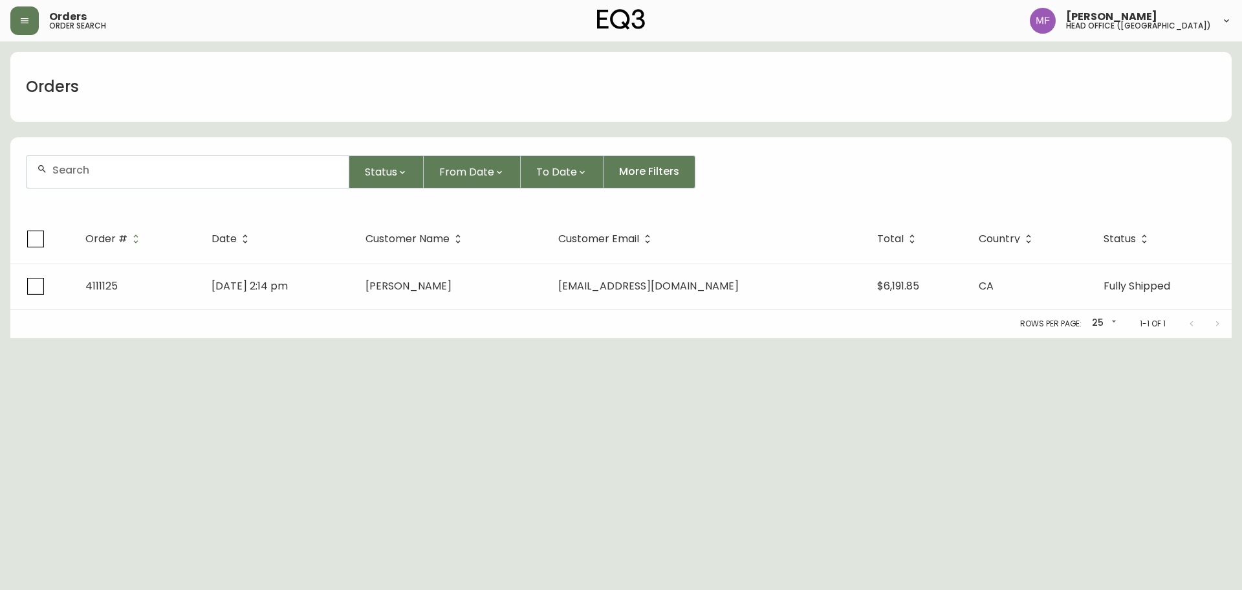
click at [92, 184] on div at bounding box center [188, 172] width 322 height 32
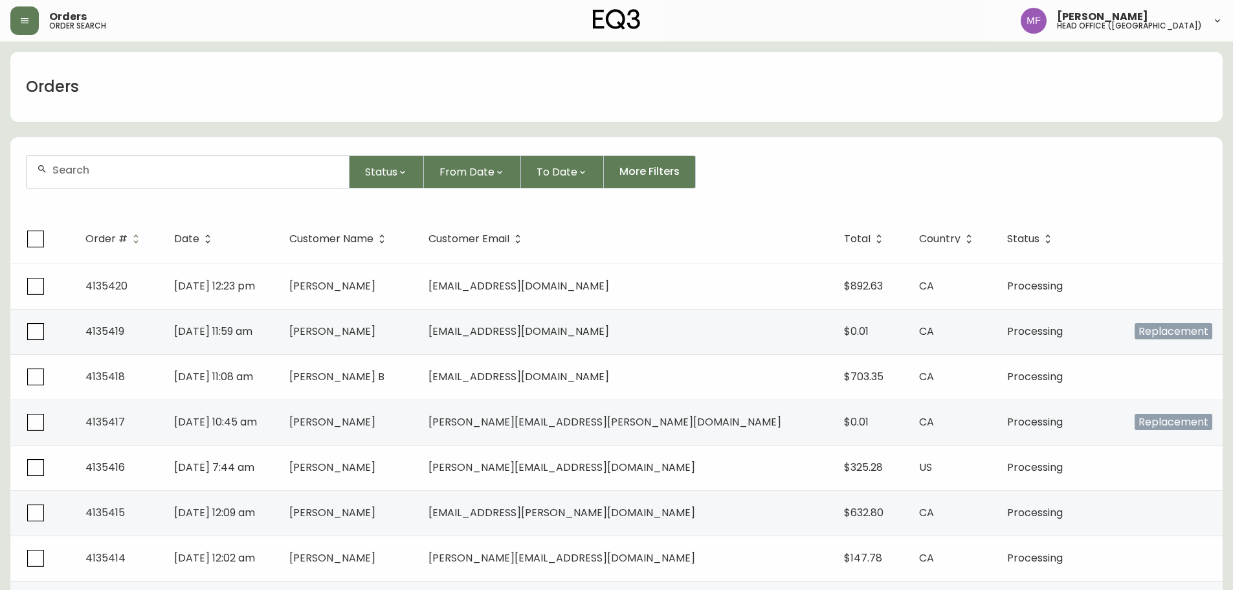
paste input "4129092"
type input "4129092"
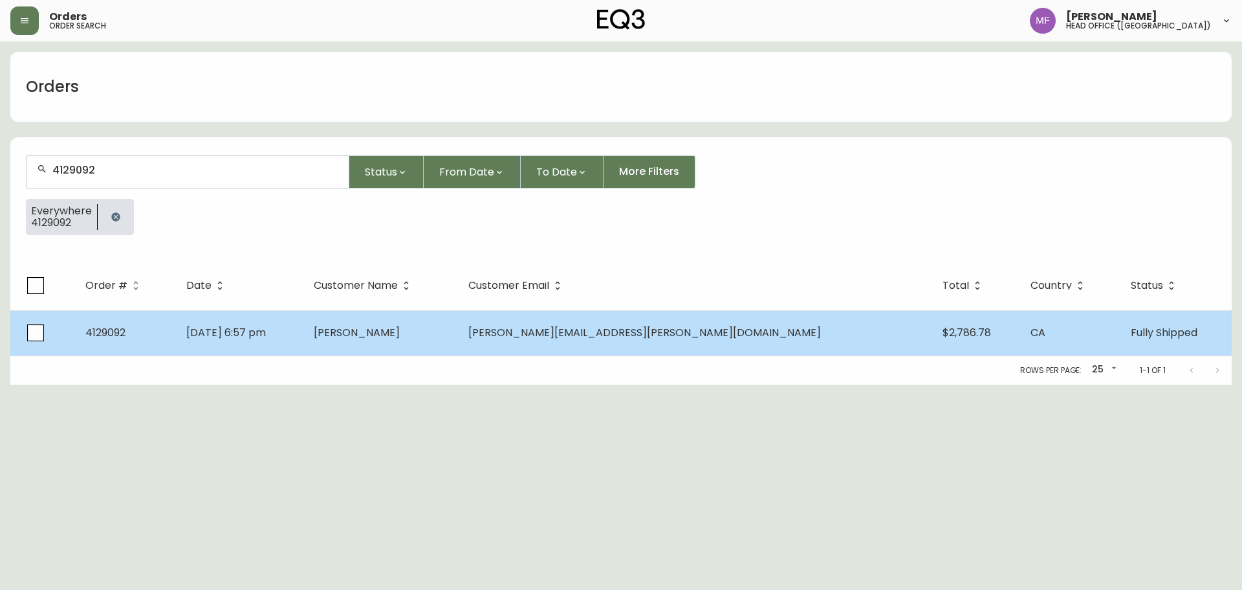
click at [304, 325] on td "Dec 26 2024, 6:57 pm" at bounding box center [239, 332] width 127 height 45
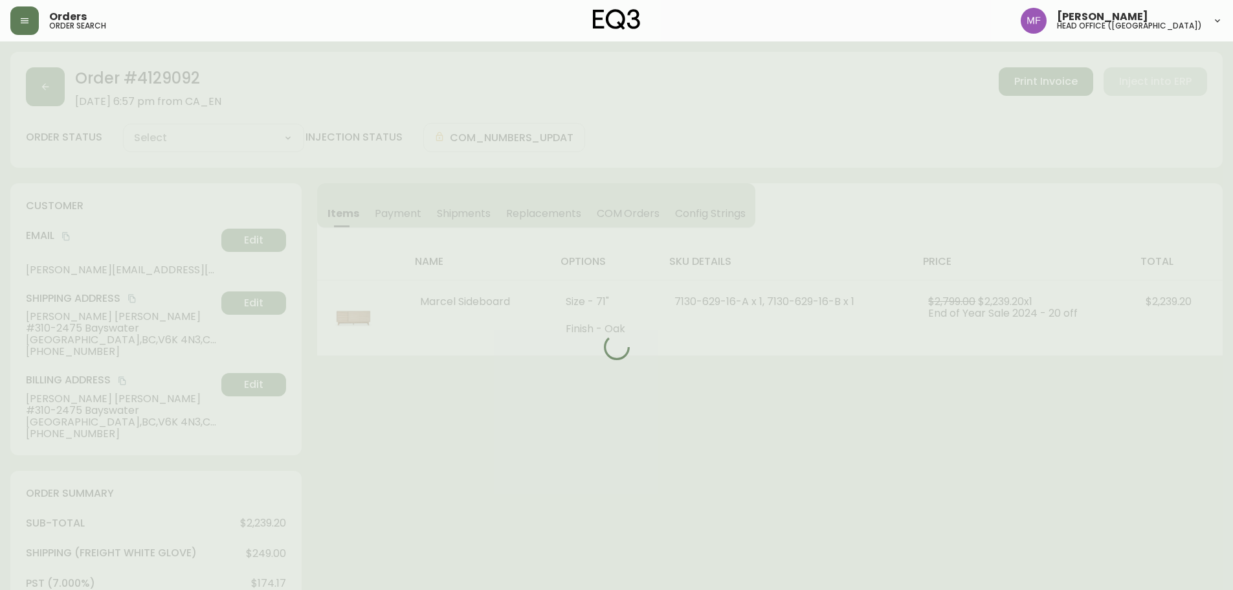
type input "Fully Shipped"
select select "FULLY_SHIPPED"
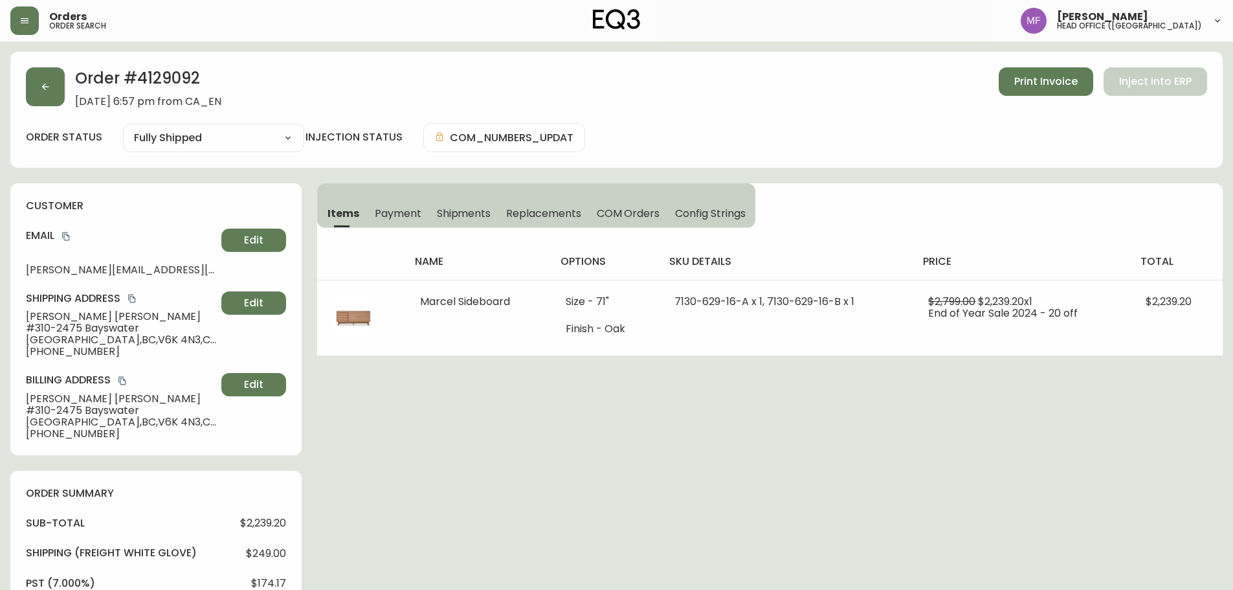
click at [441, 212] on span "Shipments" at bounding box center [464, 213] width 54 height 14
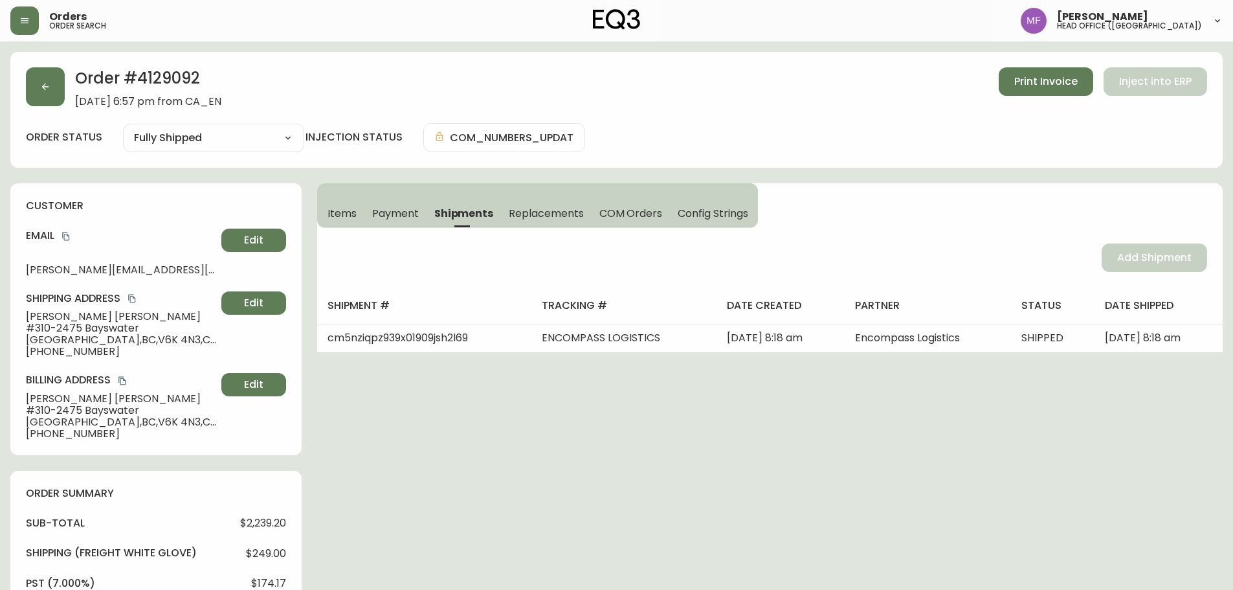
click at [199, 79] on h2 "Order # 4129092" at bounding box center [148, 81] width 146 height 28
click at [170, 75] on h2 "Order # 4129092" at bounding box center [148, 81] width 146 height 28
drag, startPoint x: 170, startPoint y: 75, endPoint x: 181, endPoint y: 80, distance: 12.5
click at [169, 76] on h2 "Order # 4129092" at bounding box center [148, 81] width 146 height 28
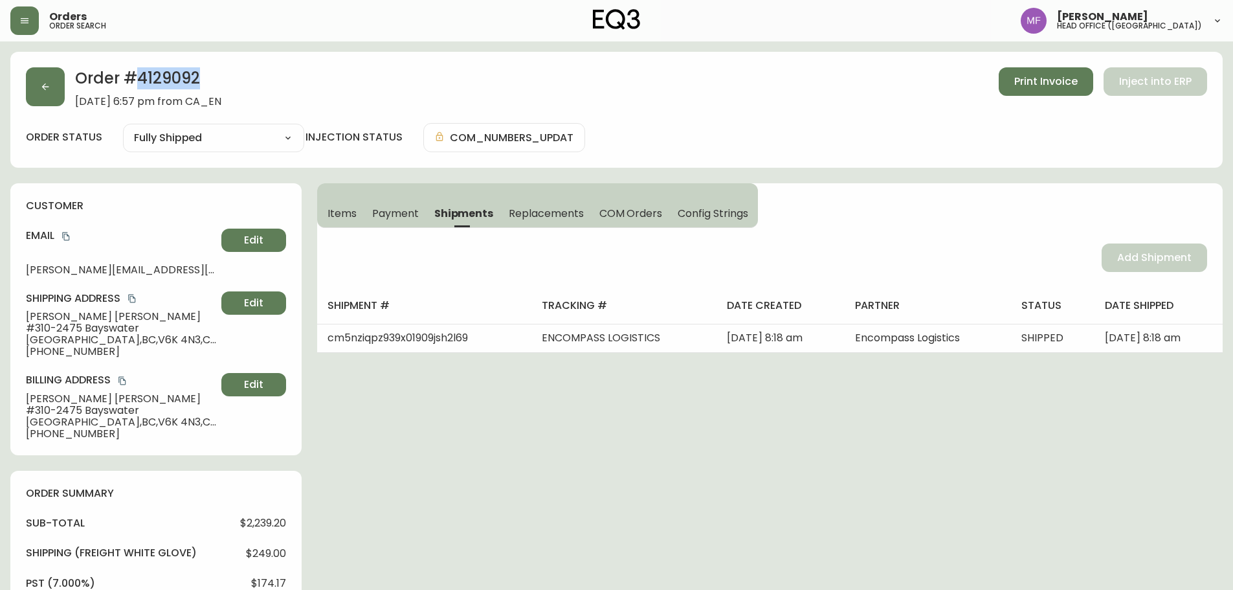
click at [329, 204] on button "Items" at bounding box center [340, 213] width 47 height 28
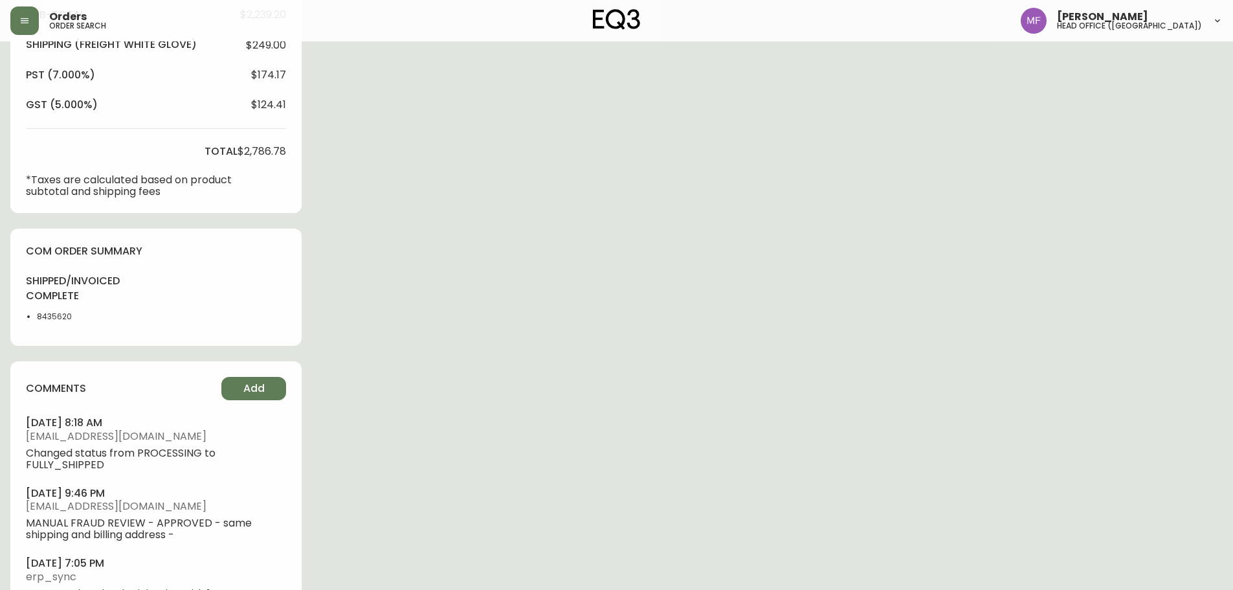
scroll to position [518, 0]
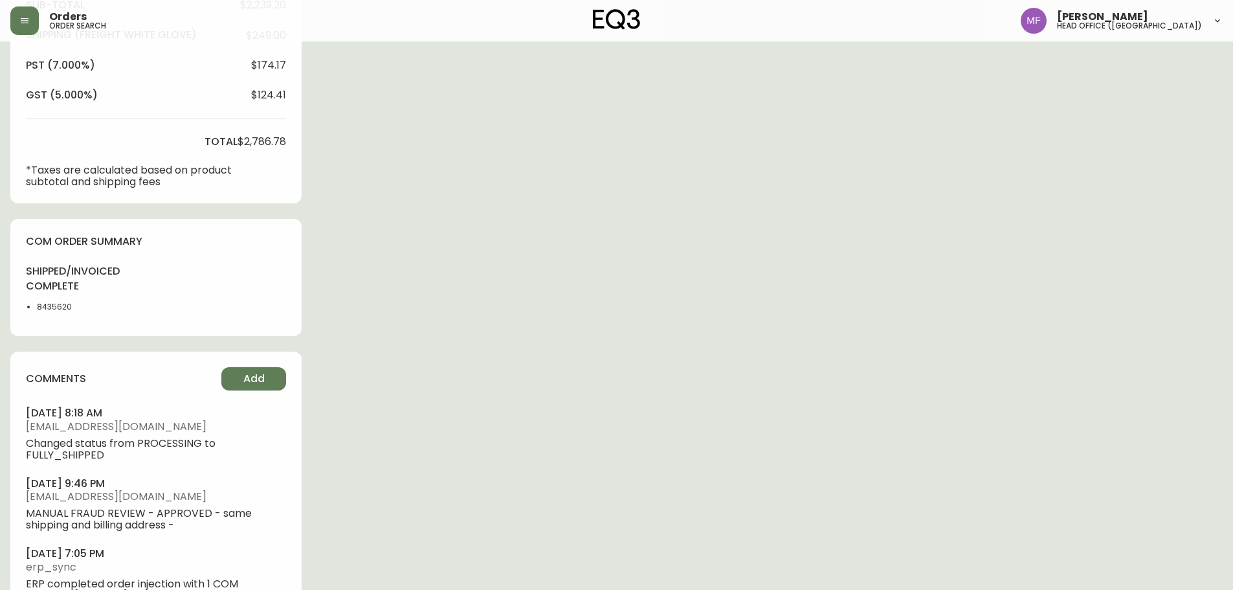
click at [49, 305] on li "8435620" at bounding box center [69, 307] width 65 height 12
click at [567, 304] on div "Order # 4129092 December 26, 2024 at 6:57 pm from CA_EN Print Invoice Inject in…" at bounding box center [616, 87] width 1212 height 1106
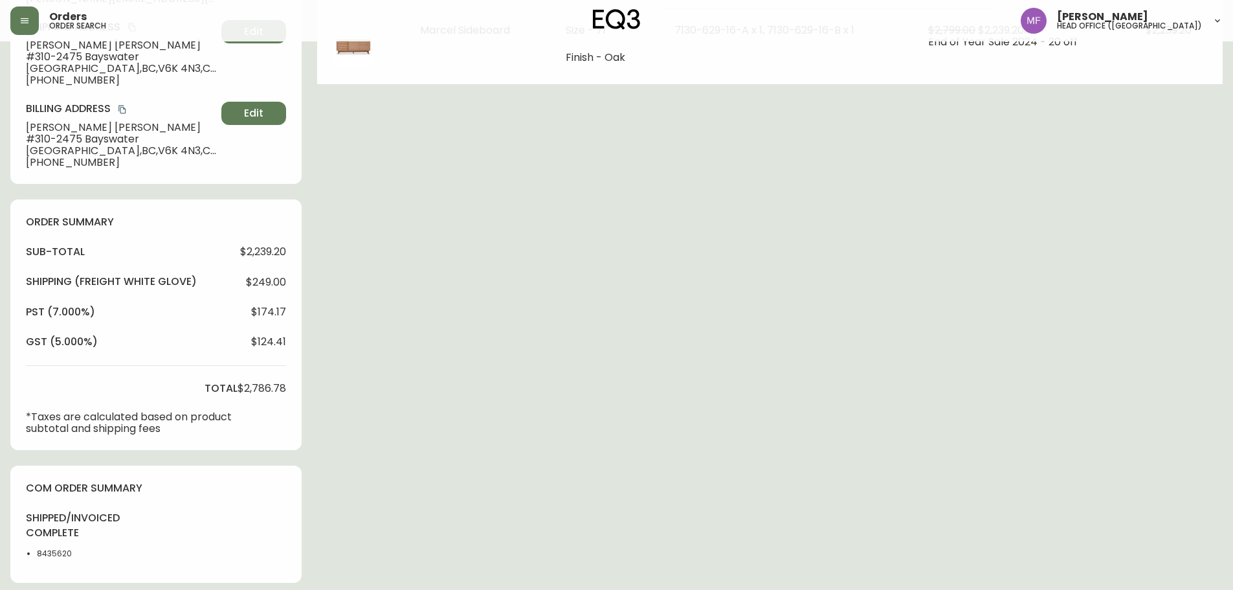
scroll to position [0, 0]
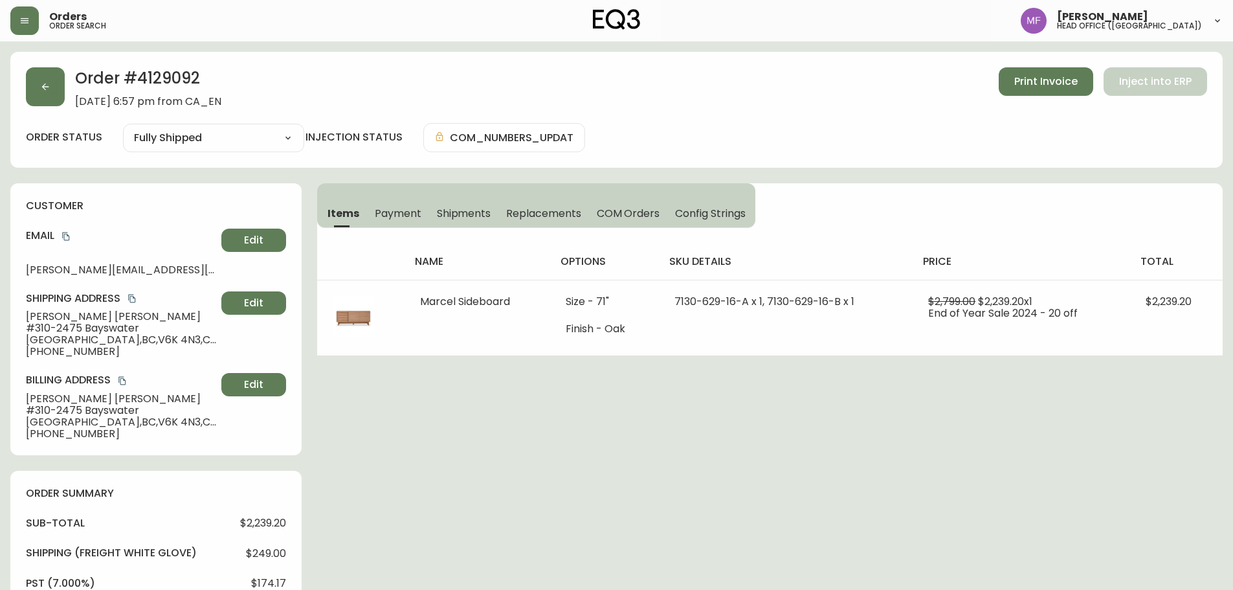
click at [465, 206] on span "Shipments" at bounding box center [464, 213] width 54 height 14
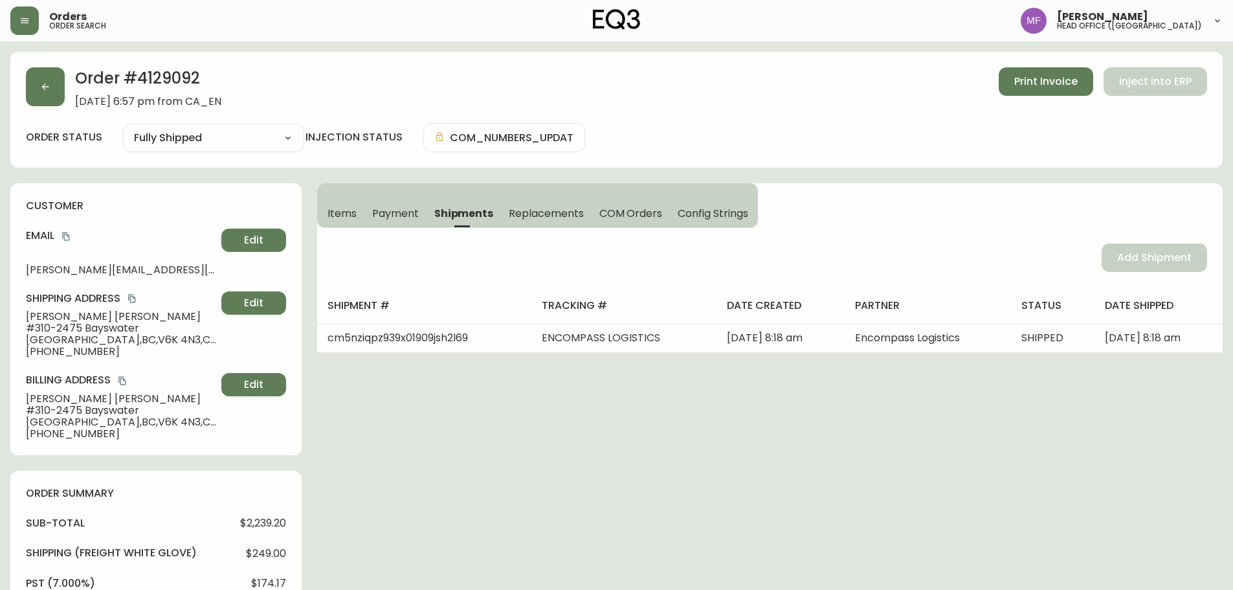
click at [337, 215] on span "Items" at bounding box center [341, 213] width 29 height 14
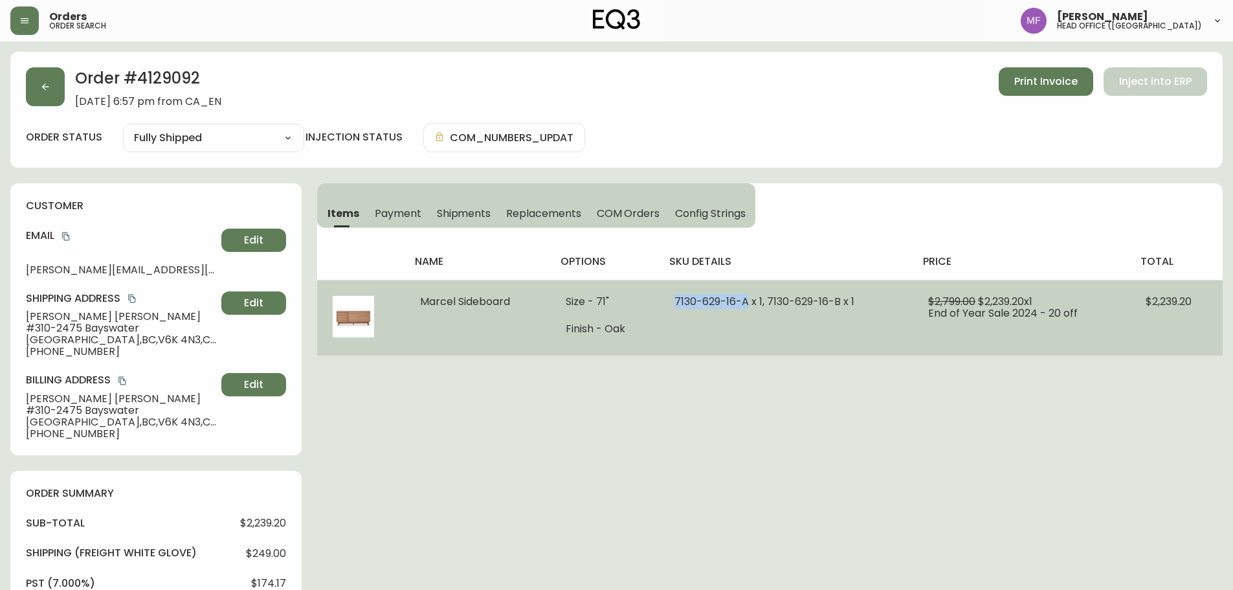
drag, startPoint x: 670, startPoint y: 305, endPoint x: 749, endPoint y: 307, distance: 79.0
click at [749, 307] on td "7130-629-16-A x 1, 7130-629-16-B x 1" at bounding box center [786, 318] width 254 height 76
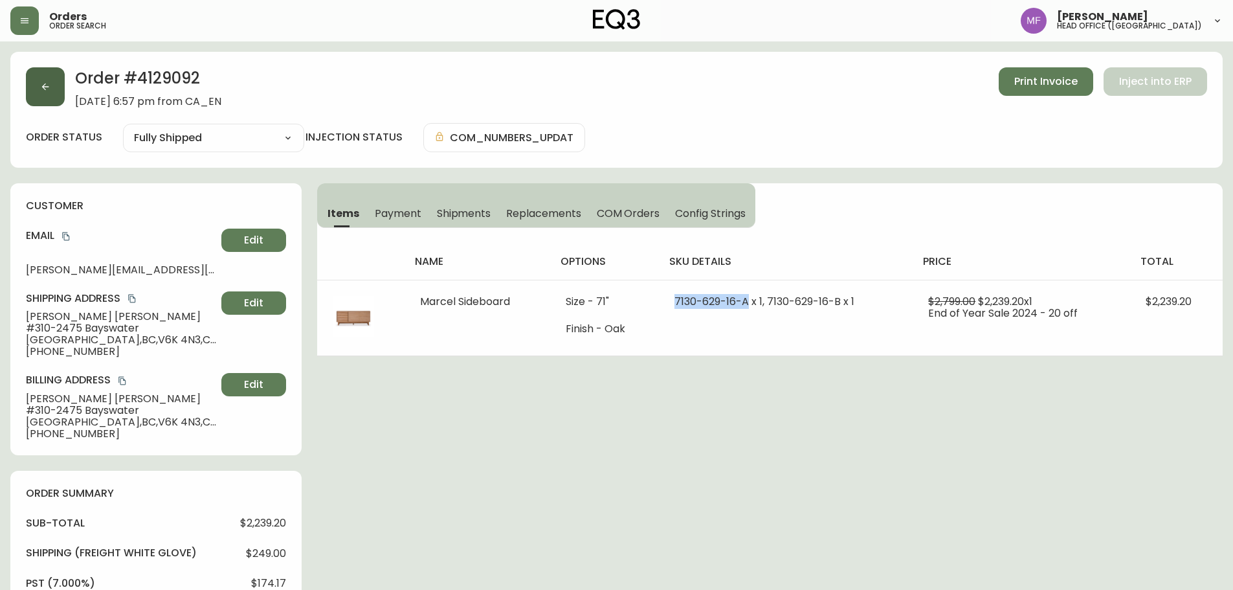
click at [43, 105] on button "button" at bounding box center [45, 86] width 39 height 39
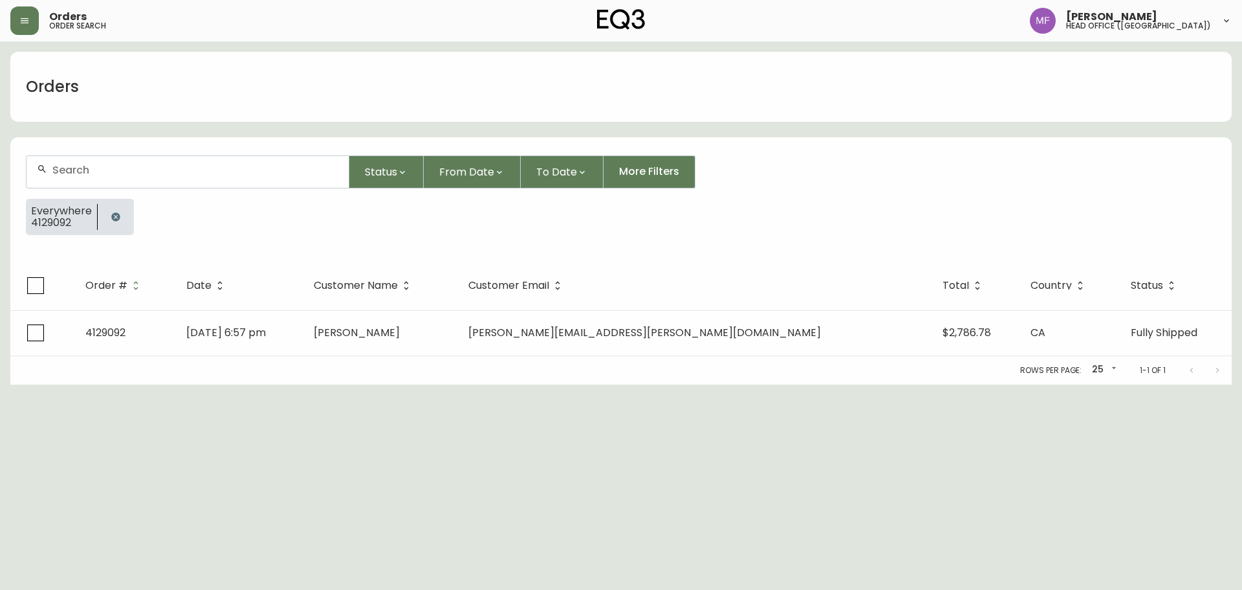
click at [107, 210] on button "button" at bounding box center [116, 217] width 26 height 26
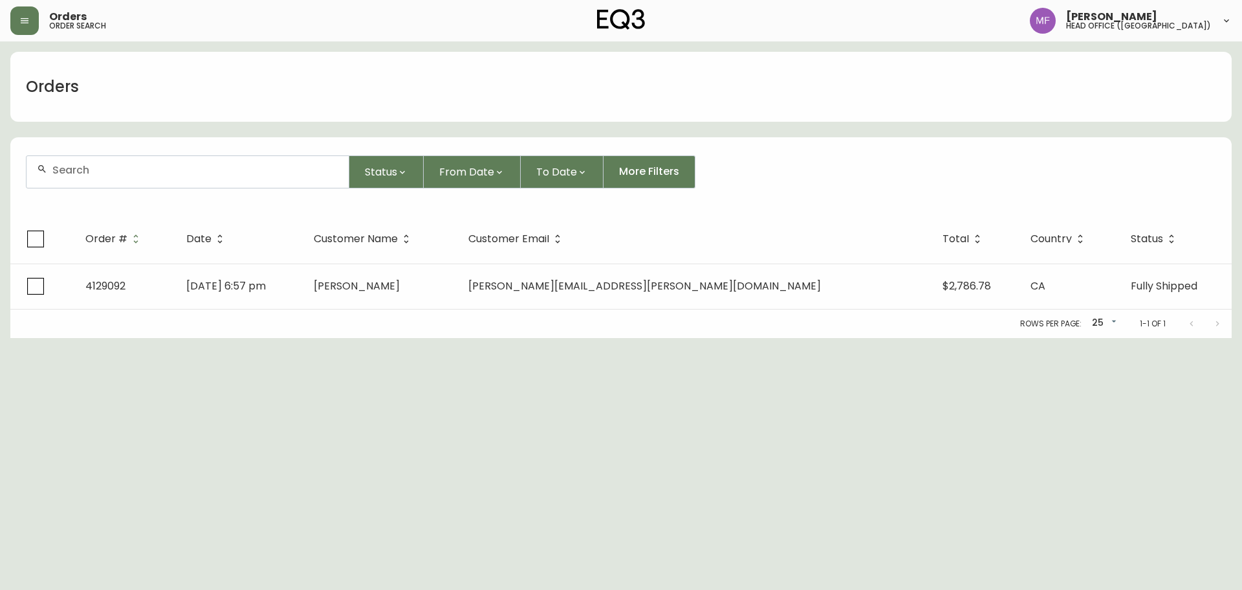
click at [108, 188] on div at bounding box center [188, 171] width 324 height 33
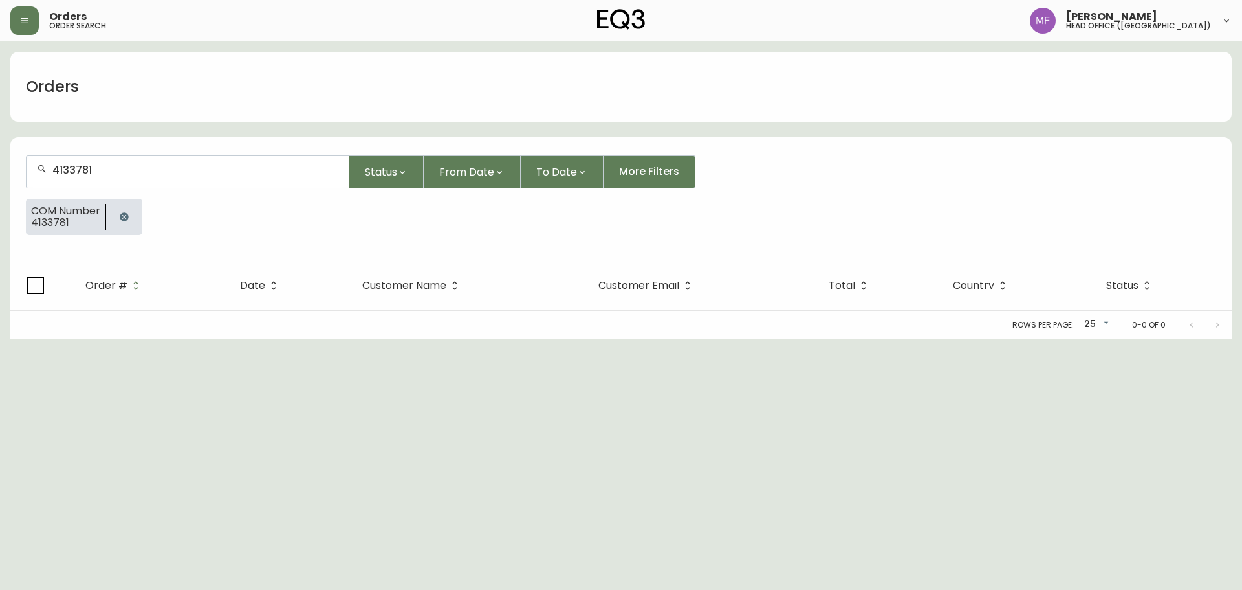
click at [121, 216] on icon "button" at bounding box center [124, 216] width 8 height 8
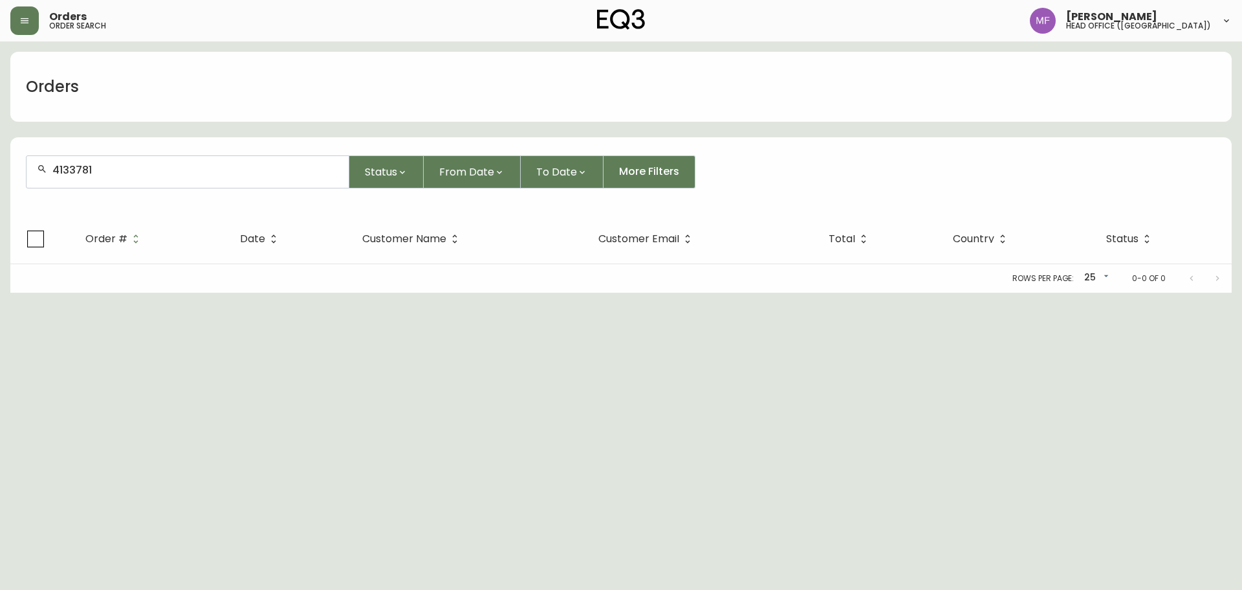
click at [120, 181] on div "4133781" at bounding box center [188, 172] width 322 height 32
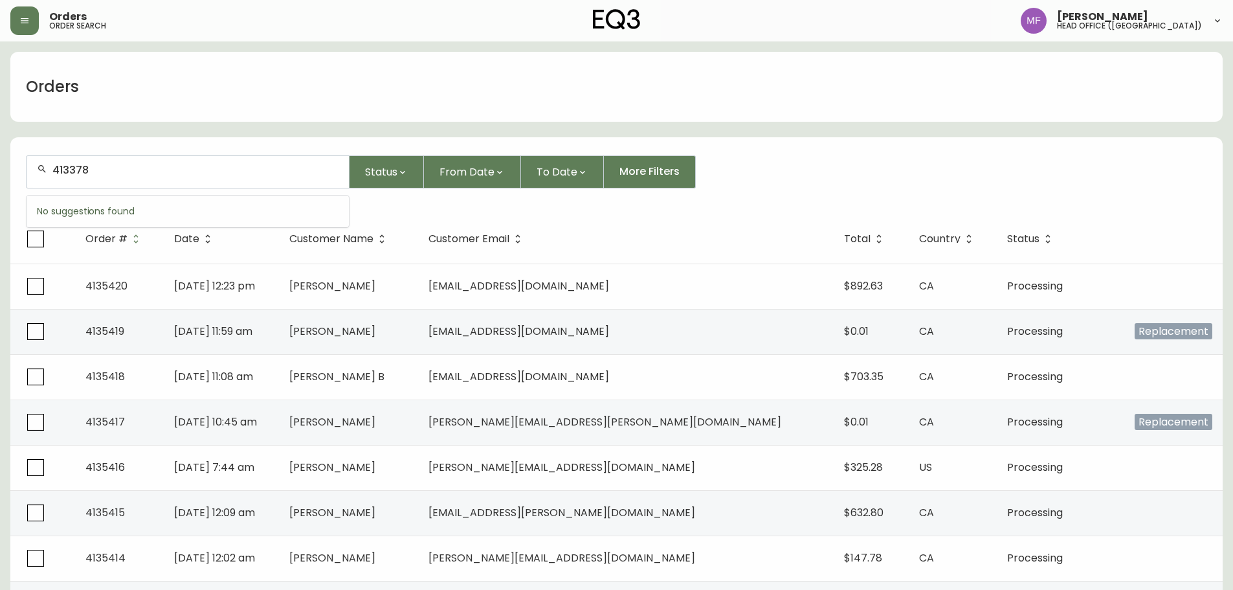
type input "4133781"
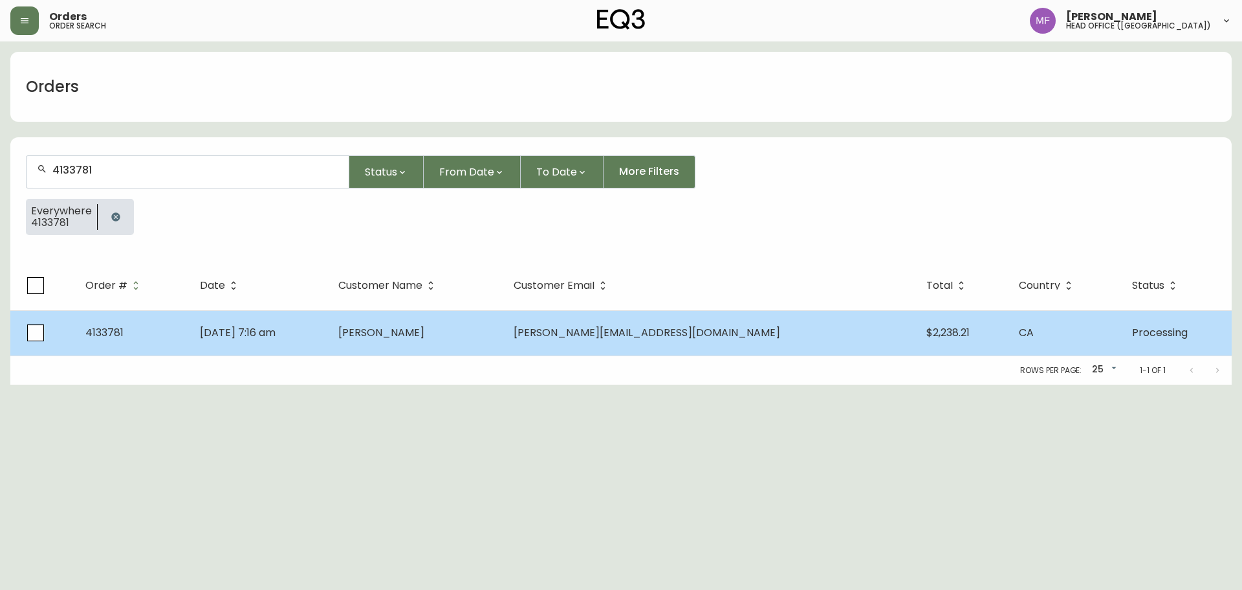
click at [328, 334] on td "Jun 22 2025, 7:16 am" at bounding box center [259, 332] width 138 height 45
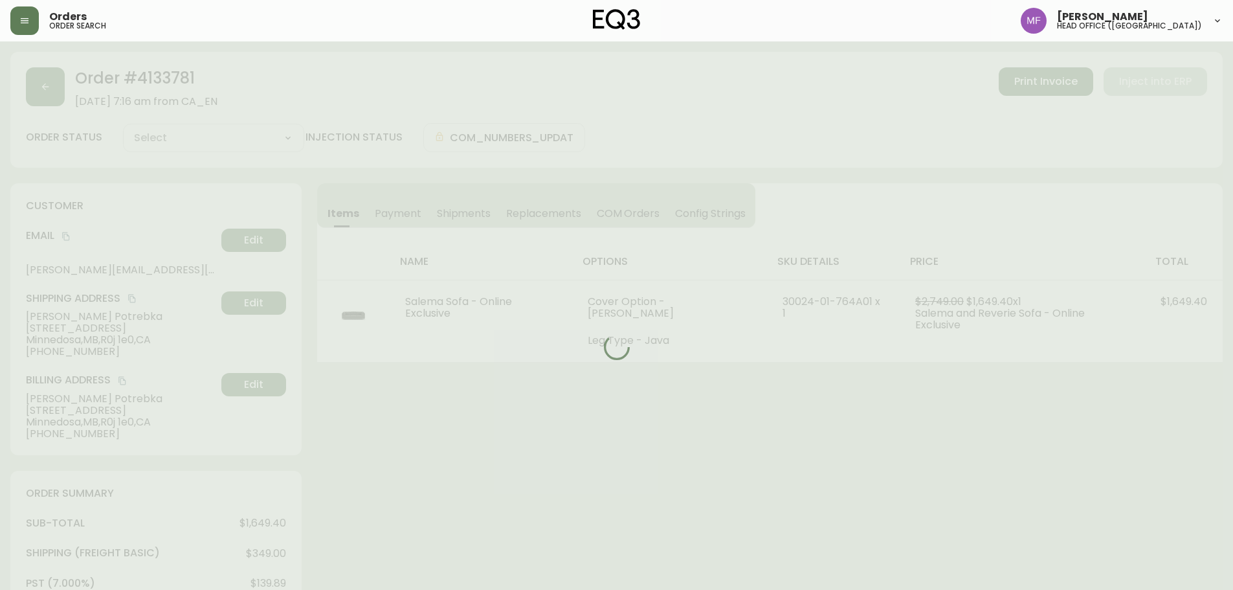
type input "Processing"
select select "PROCESSING"
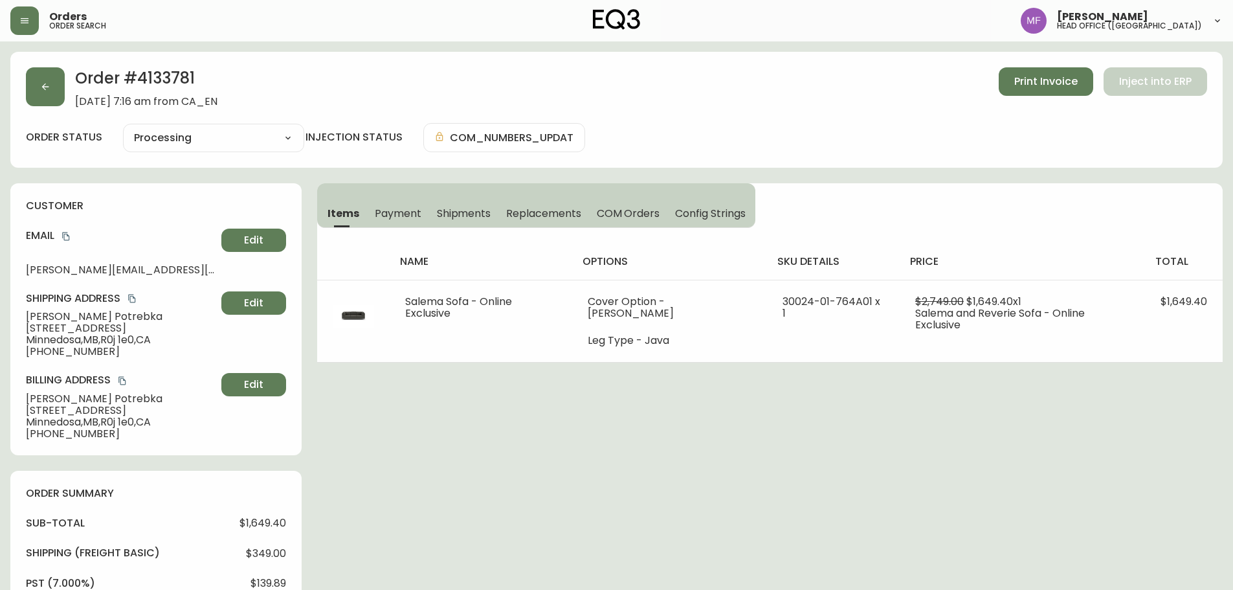
click at [158, 65] on div "Order # 4133781 June 22, 2025 at 7:16 am from CA_EN Print Invoice Inject into E…" at bounding box center [616, 110] width 1212 height 116
click at [66, 234] on icon "copy" at bounding box center [65, 236] width 7 height 8
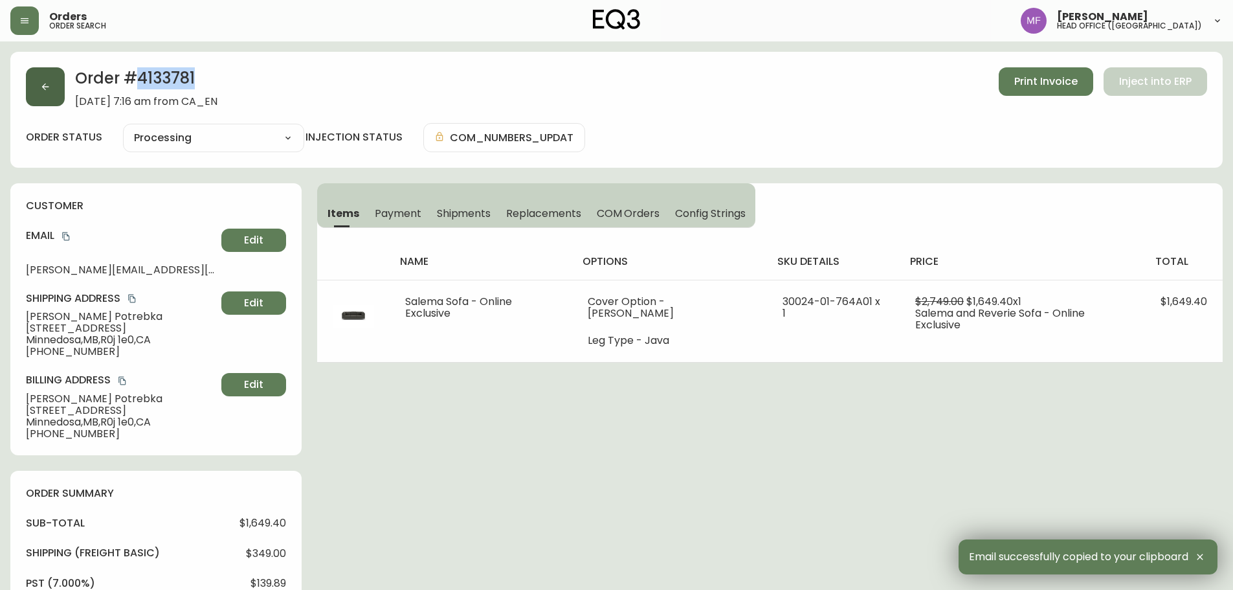
click at [45, 89] on icon "button" at bounding box center [45, 87] width 10 height 10
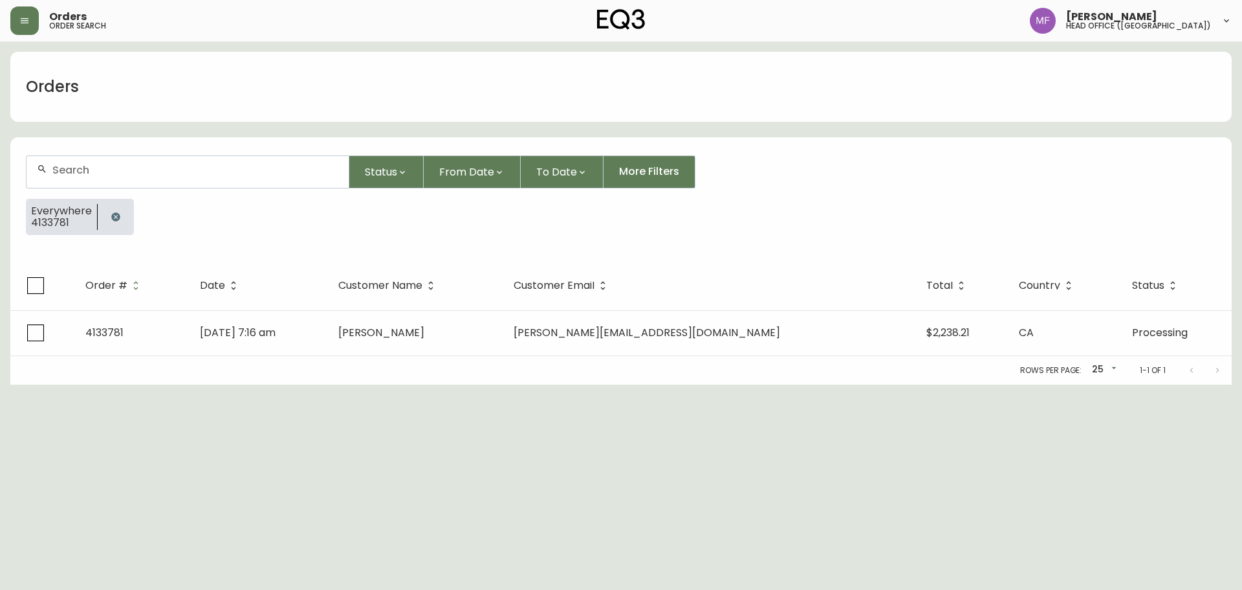
click at [118, 218] on icon "button" at bounding box center [115, 216] width 8 height 8
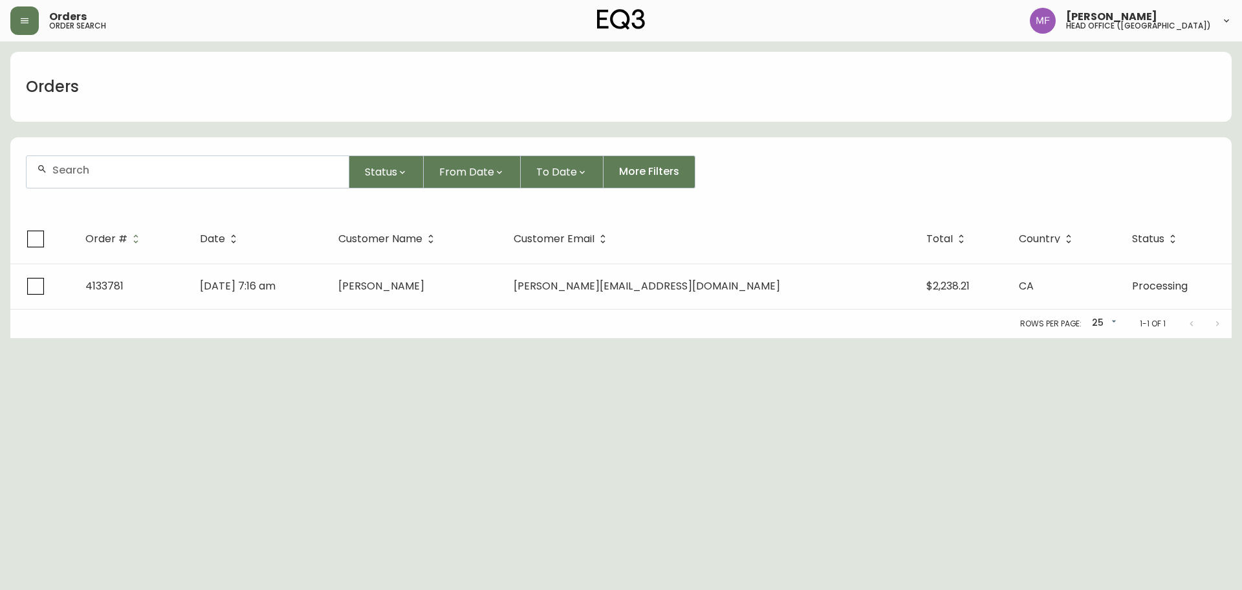
click at [106, 188] on form "Status From Date To Date More Filters" at bounding box center [621, 177] width 1222 height 74
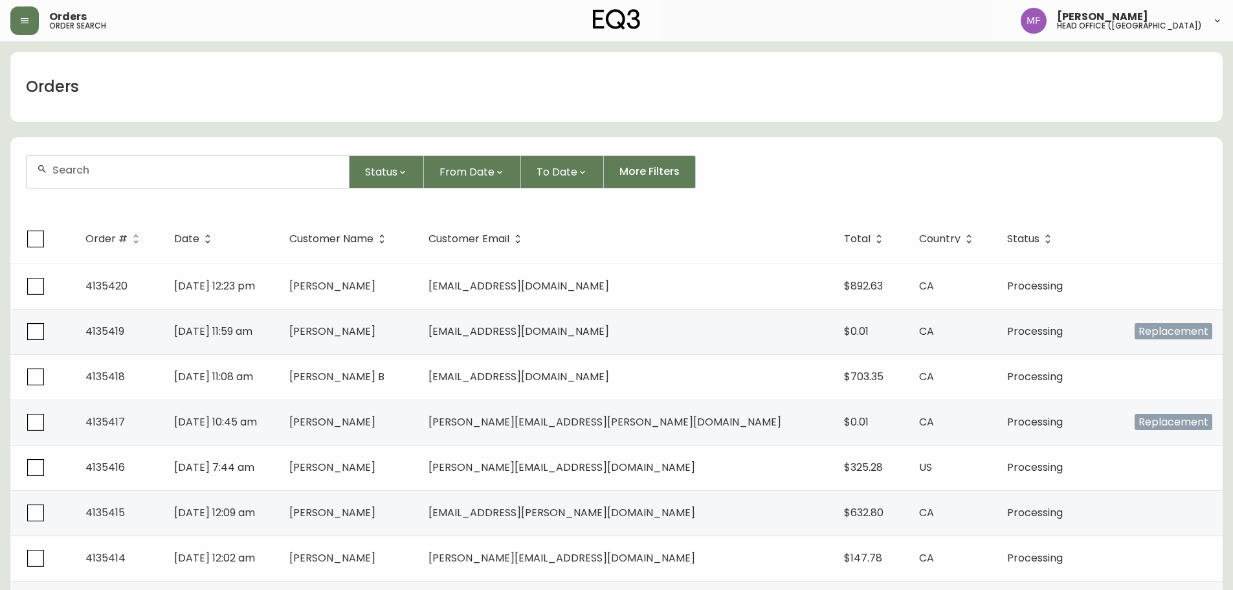
click at [97, 179] on div at bounding box center [188, 172] width 322 height 32
click at [94, 172] on input "text" at bounding box center [195, 170] width 286 height 12
type input "4011501"
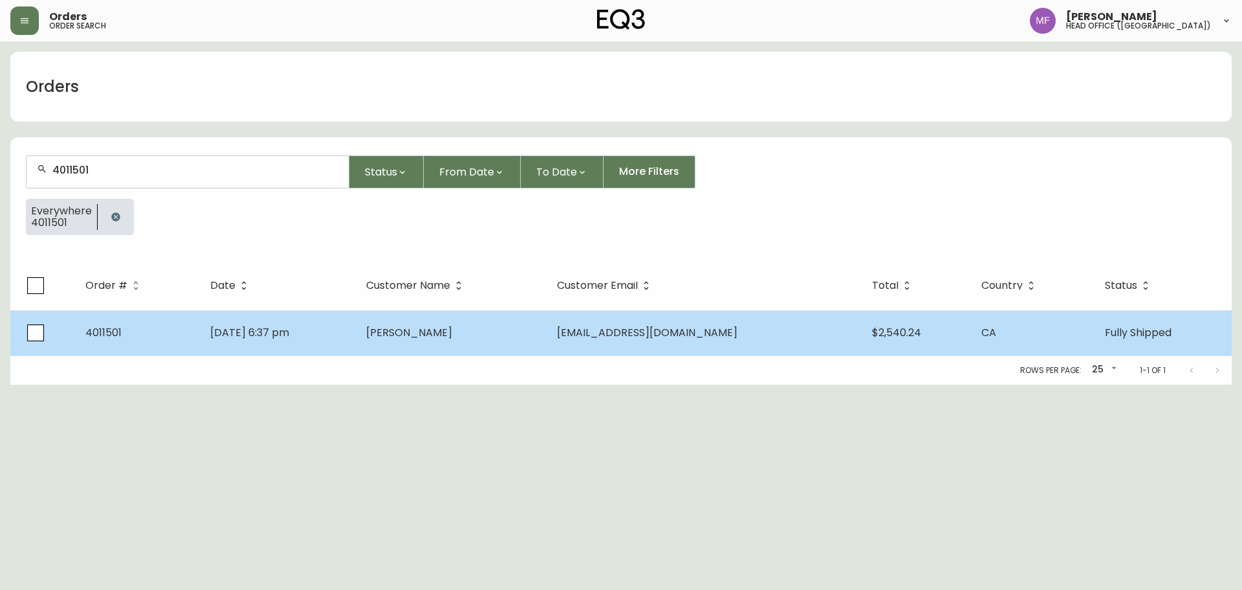
click at [432, 339] on span "Meg Raymond" at bounding box center [409, 332] width 86 height 15
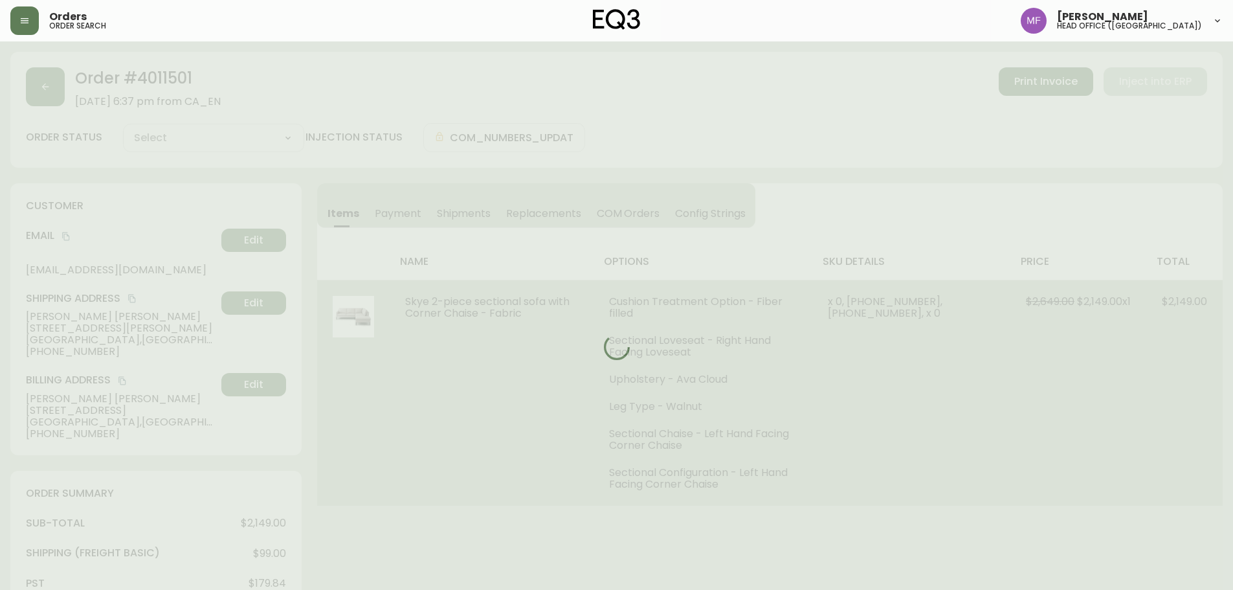
type input "Fully Shipped"
select select "FULLY_SHIPPED"
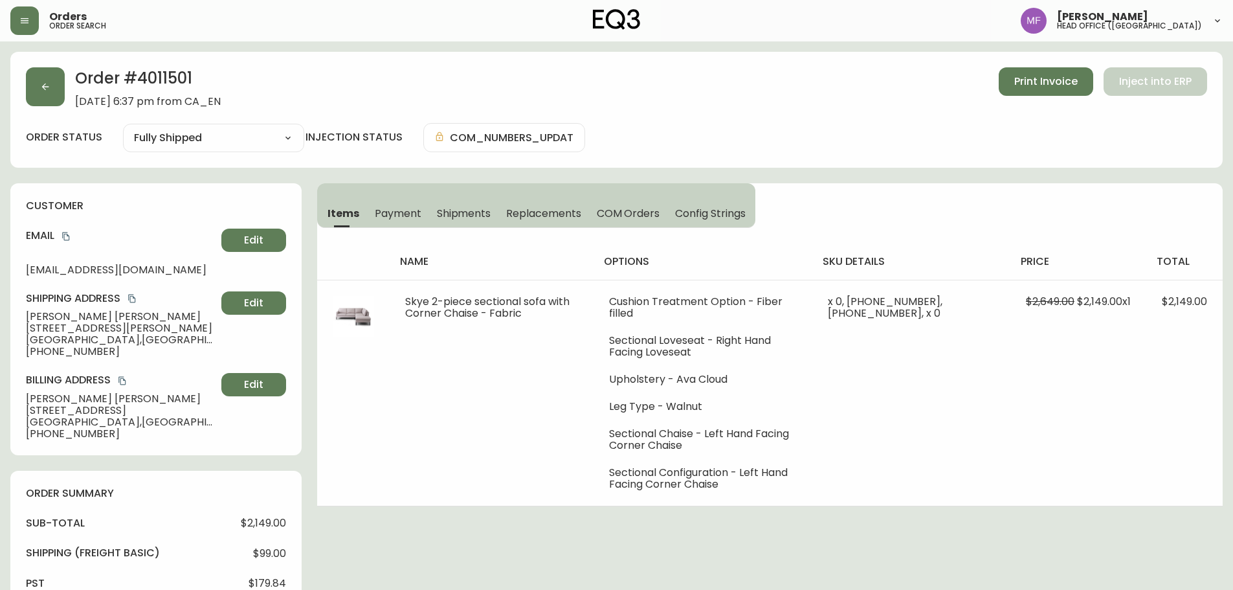
click at [72, 101] on div "Order # 4011501 May 20, 2019 at 6:37 pm from CA_EN Print Invoice Inject into ERP" at bounding box center [616, 87] width 1181 height 40
click at [60, 98] on button "button" at bounding box center [45, 86] width 39 height 39
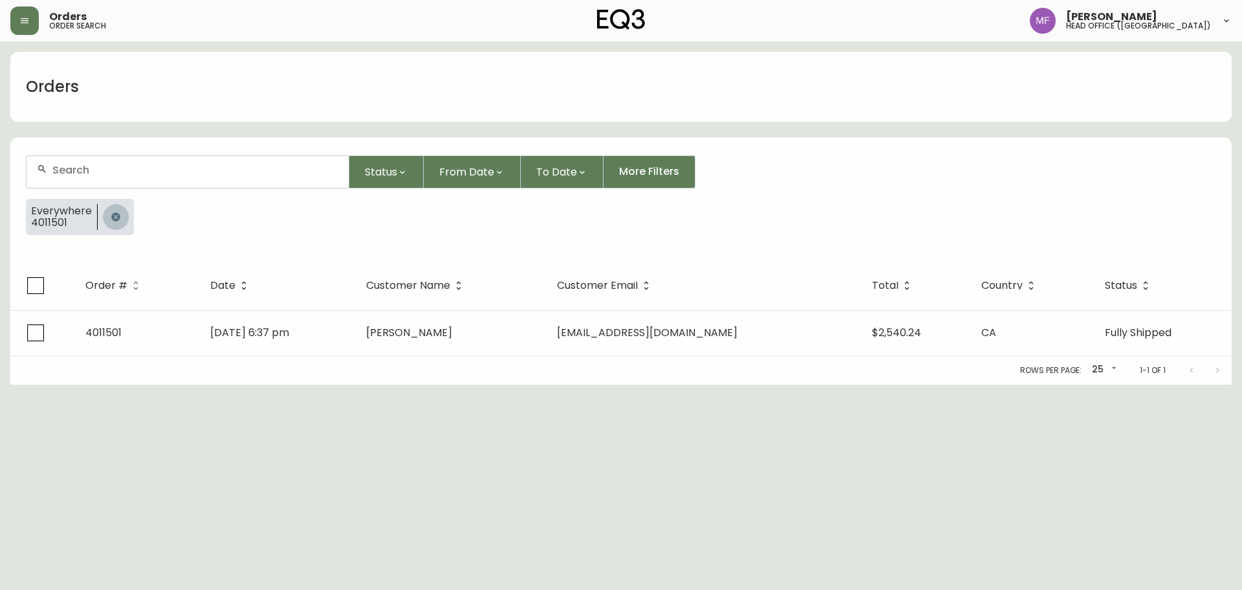
click at [105, 213] on button "button" at bounding box center [116, 217] width 26 height 26
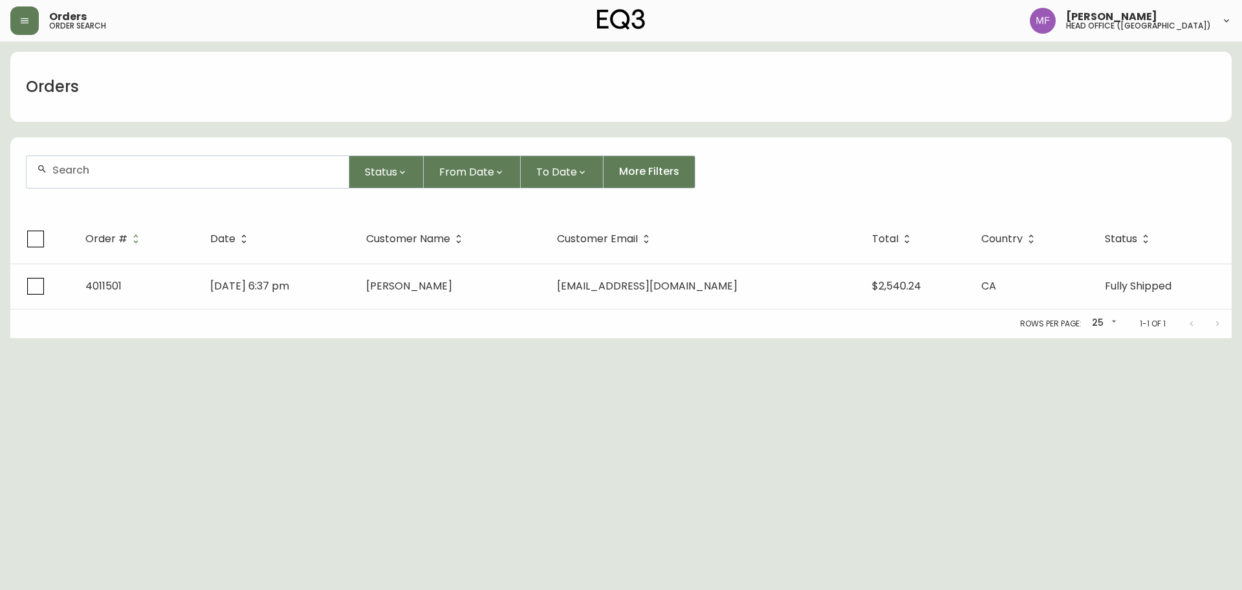
click at [106, 189] on form "Status From Date To Date More Filters" at bounding box center [621, 177] width 1222 height 74
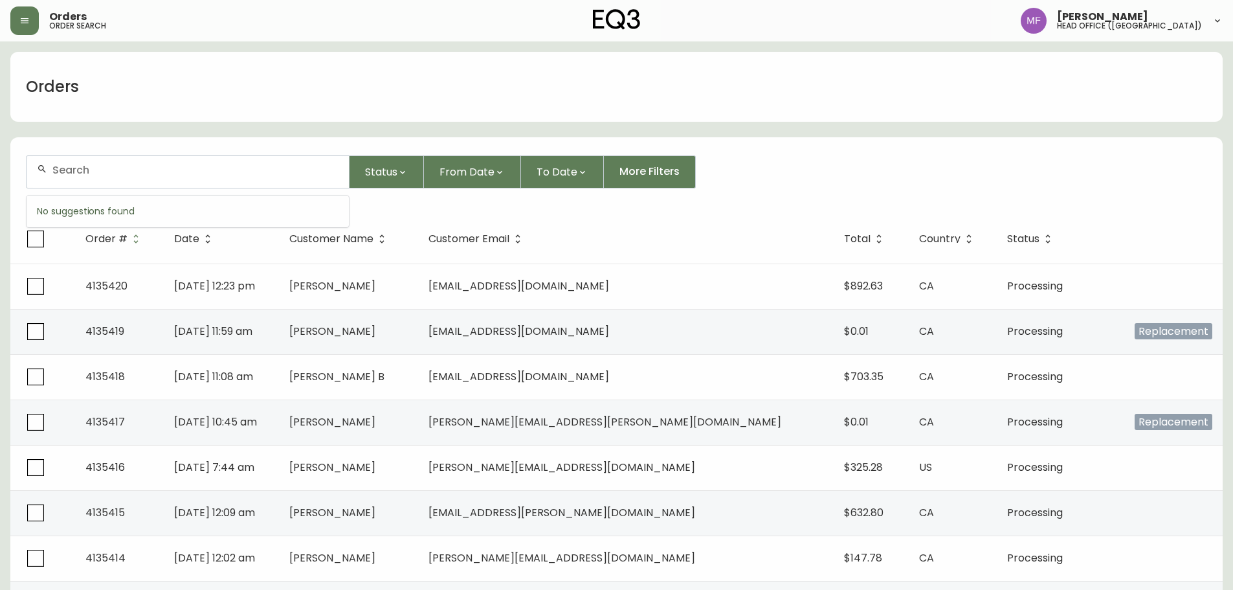
click at [109, 173] on input "text" at bounding box center [195, 170] width 286 height 12
paste input "4135027"
type input "4135027"
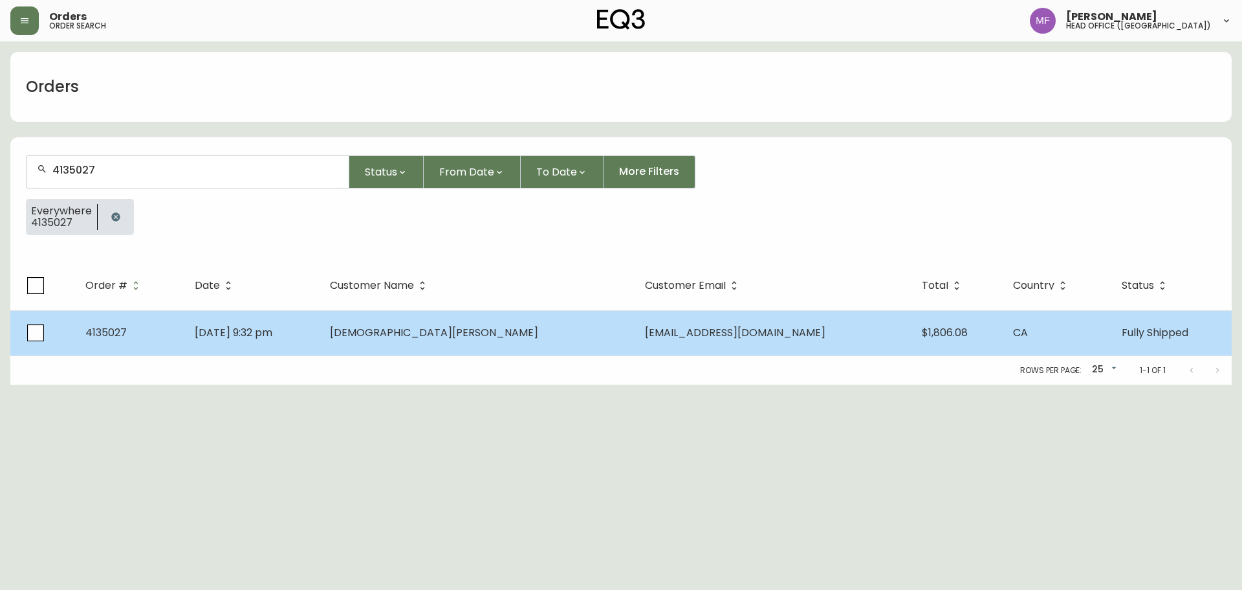
click at [320, 351] on td "[DATE] 9:32 pm" at bounding box center [251, 332] width 135 height 45
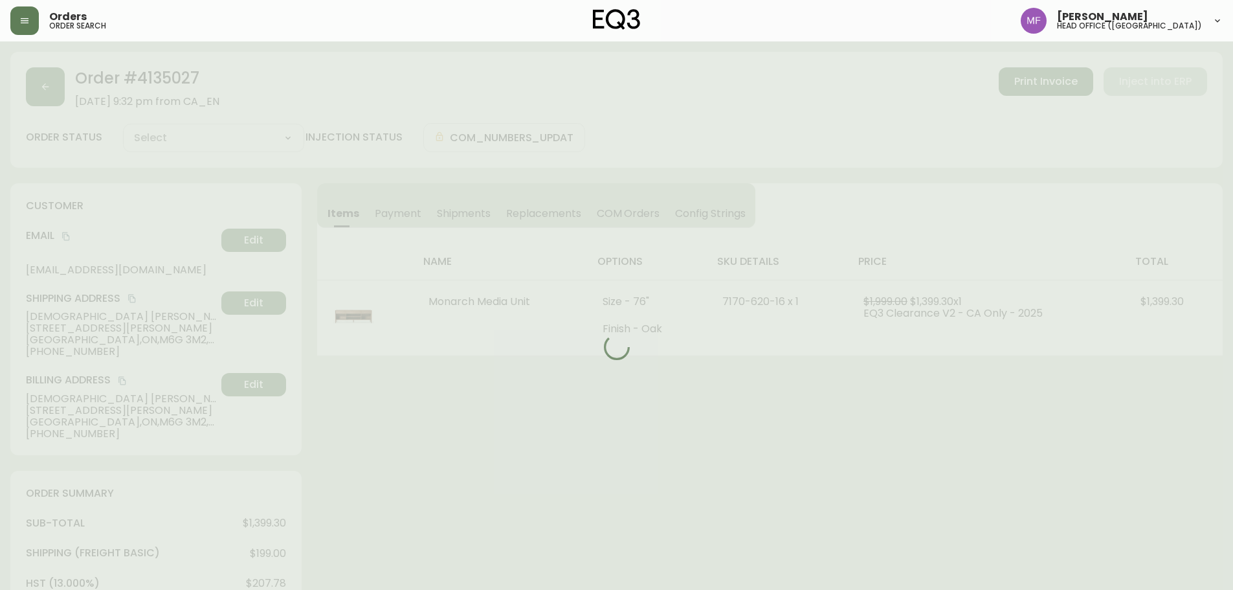
type input "Fully Shipped"
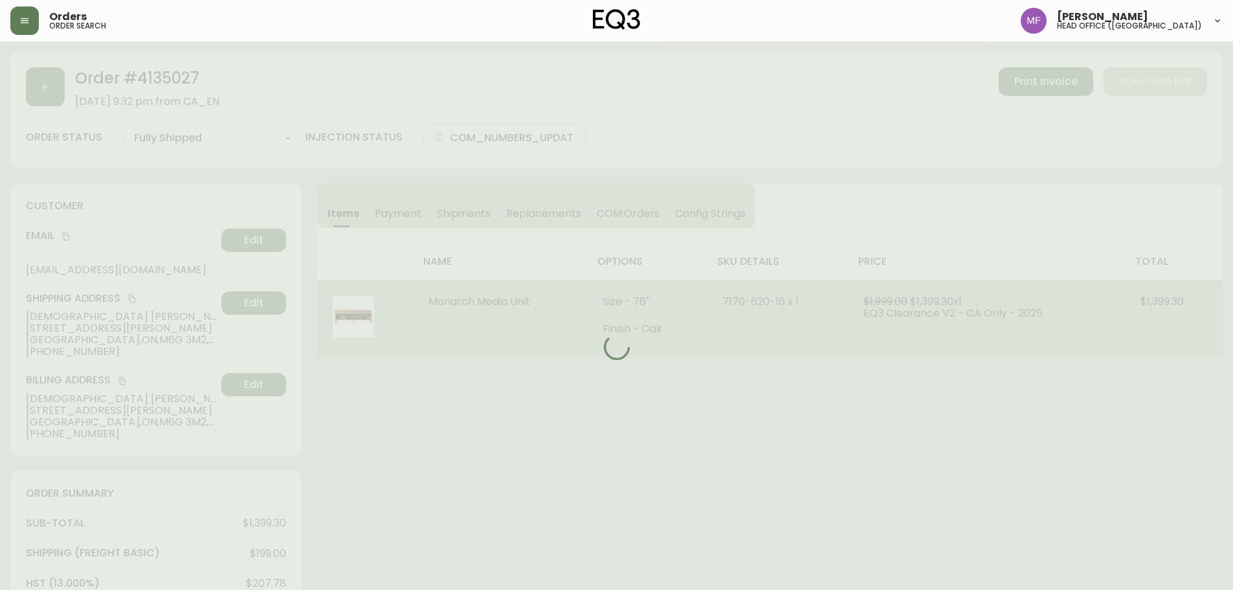
select select "FULLY_SHIPPED"
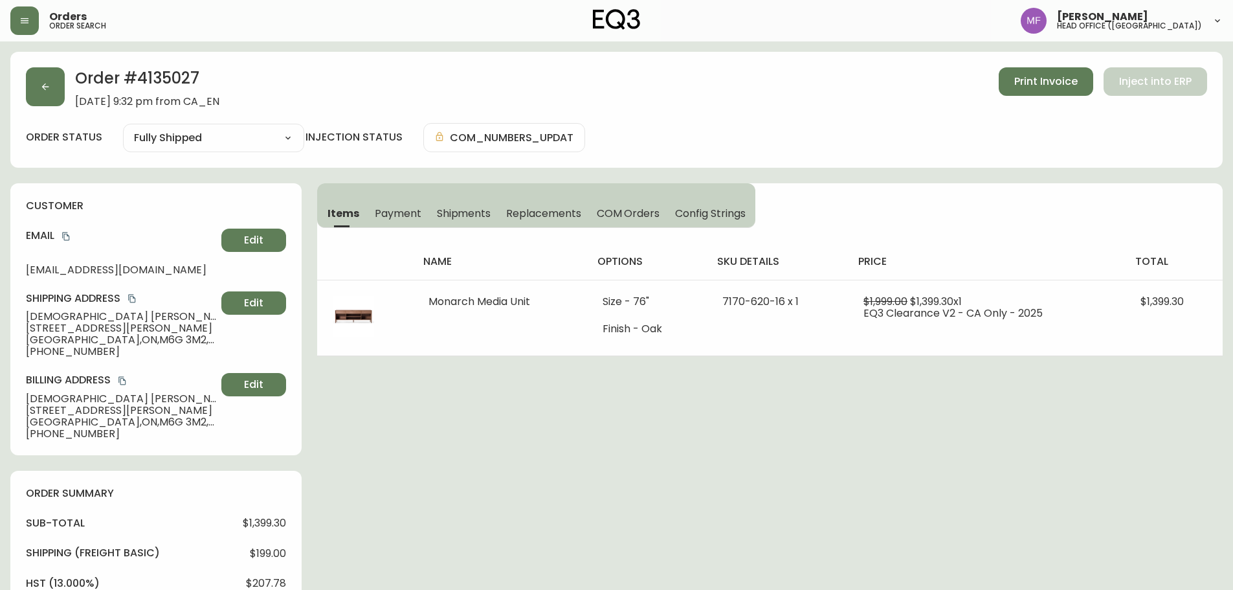
click at [921, 482] on div "Order # 4135027 [DATE] 9:32 pm from CA_EN Print Invoice Inject into ERP order s…" at bounding box center [616, 555] width 1212 height 1006
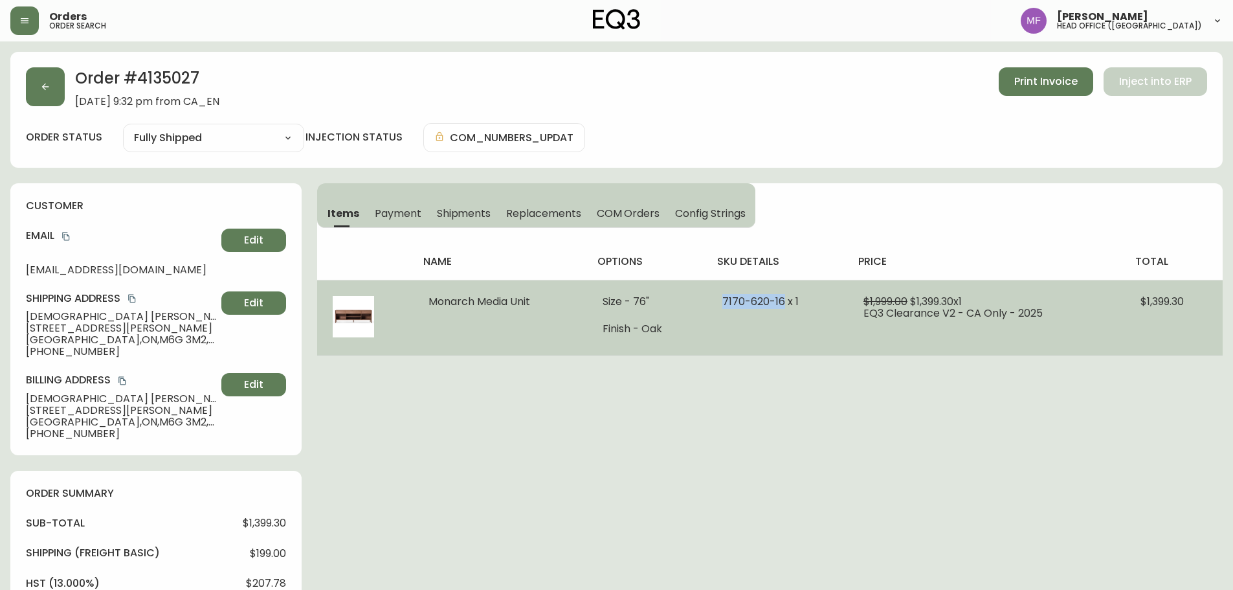
drag, startPoint x: 725, startPoint y: 301, endPoint x: 781, endPoint y: 304, distance: 56.4
click at [781, 304] on span "7170-620-16 x 1" at bounding box center [760, 301] width 76 height 15
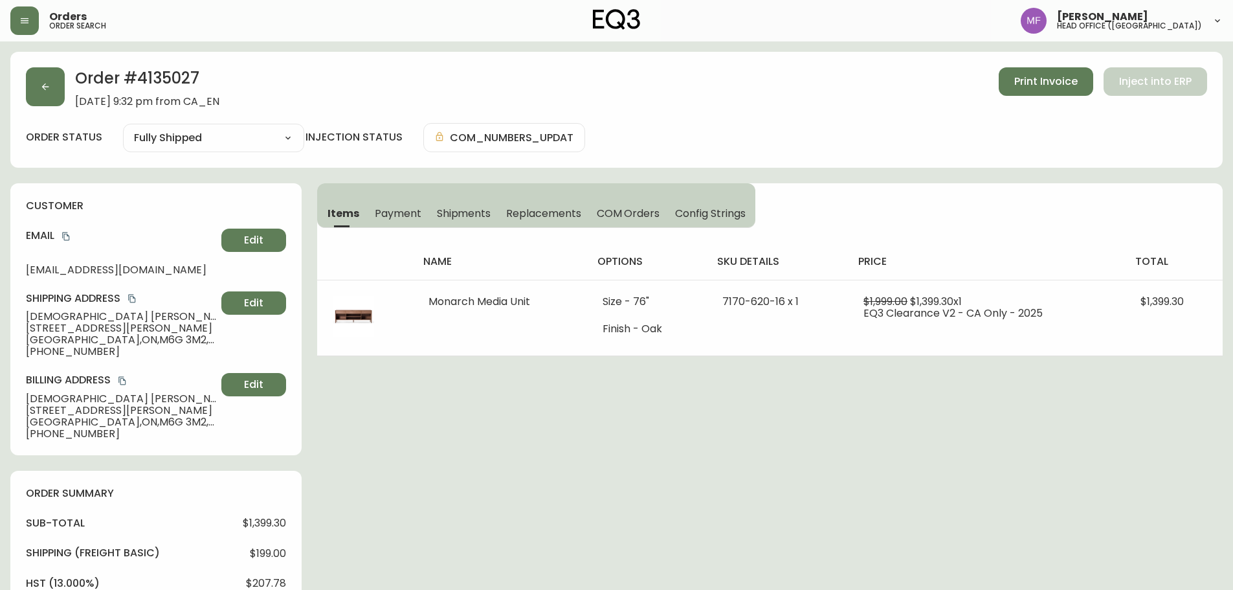
click at [170, 71] on h2 "Order # 4135027" at bounding box center [147, 81] width 144 height 28
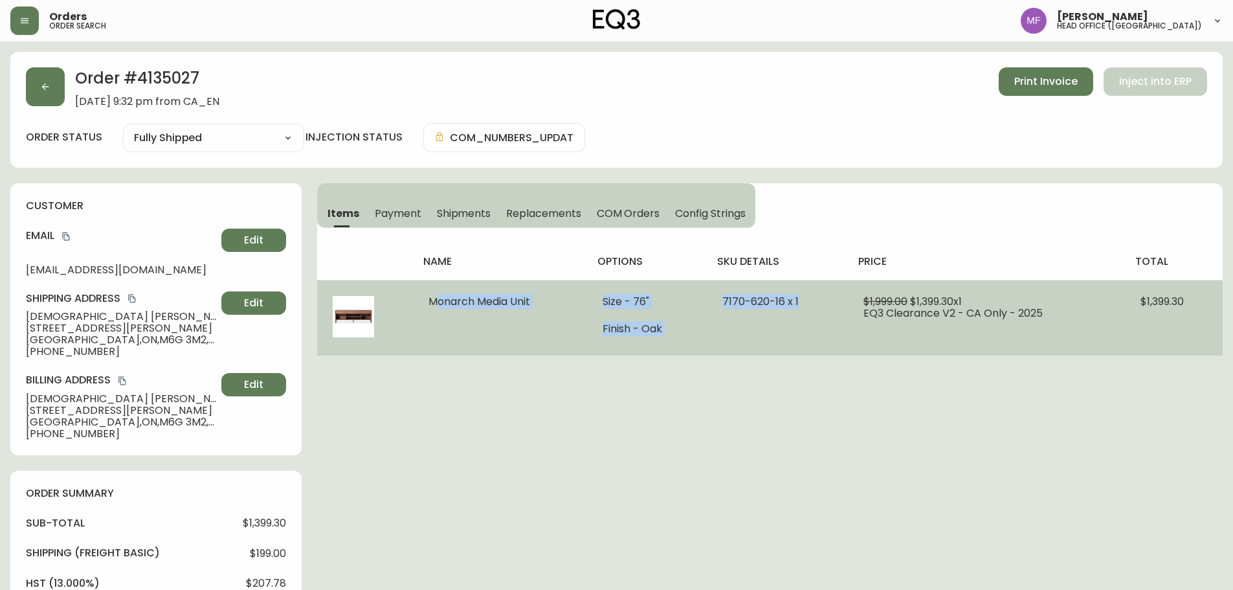
drag, startPoint x: 424, startPoint y: 298, endPoint x: 824, endPoint y: 307, distance: 400.7
click at [824, 307] on tr "Monarch Media Unit Size - 76" Finish - Oak 7170-620-16 x 1 $1,999.00 $1,399.30 …" at bounding box center [769, 318] width 905 height 76
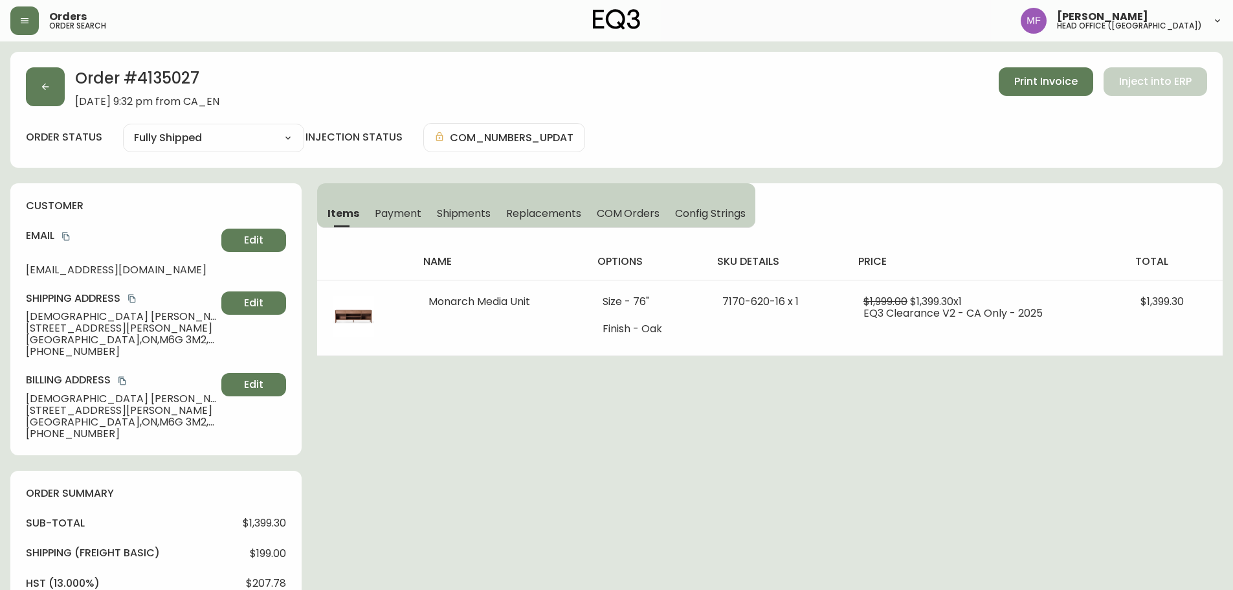
click at [30, 107] on div "Order # 4135027 September 1, 2025 at 9:32 pm from CA_EN Print Invoice Inject in…" at bounding box center [616, 110] width 1212 height 116
click at [32, 100] on button "button" at bounding box center [45, 86] width 39 height 39
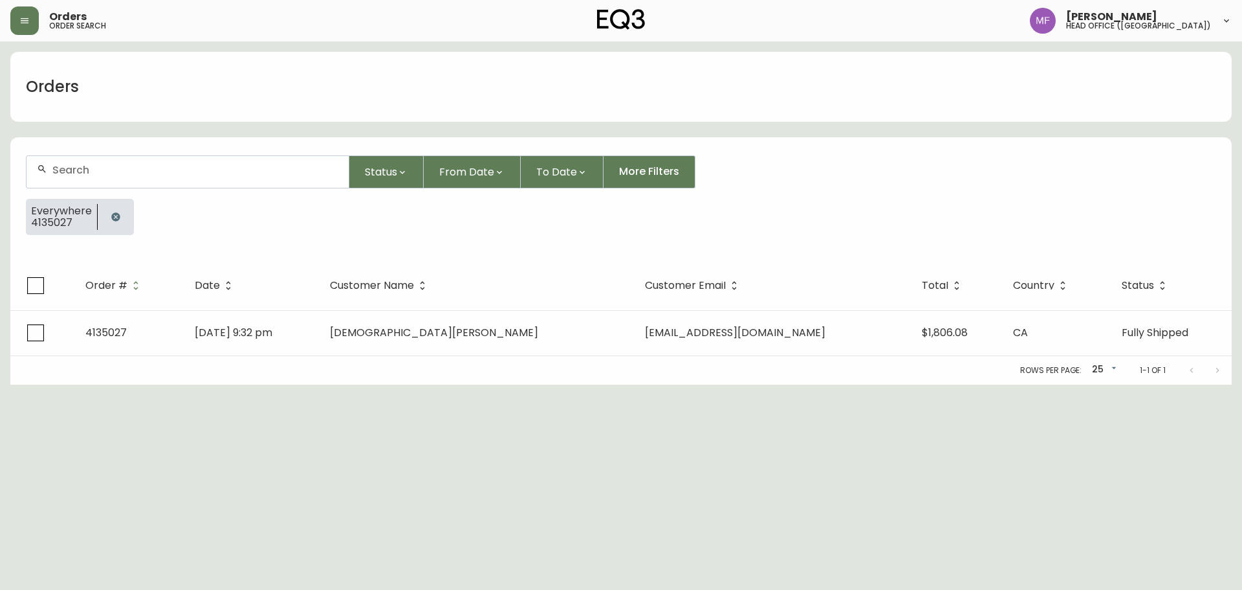
click at [118, 214] on icon "button" at bounding box center [116, 217] width 10 height 10
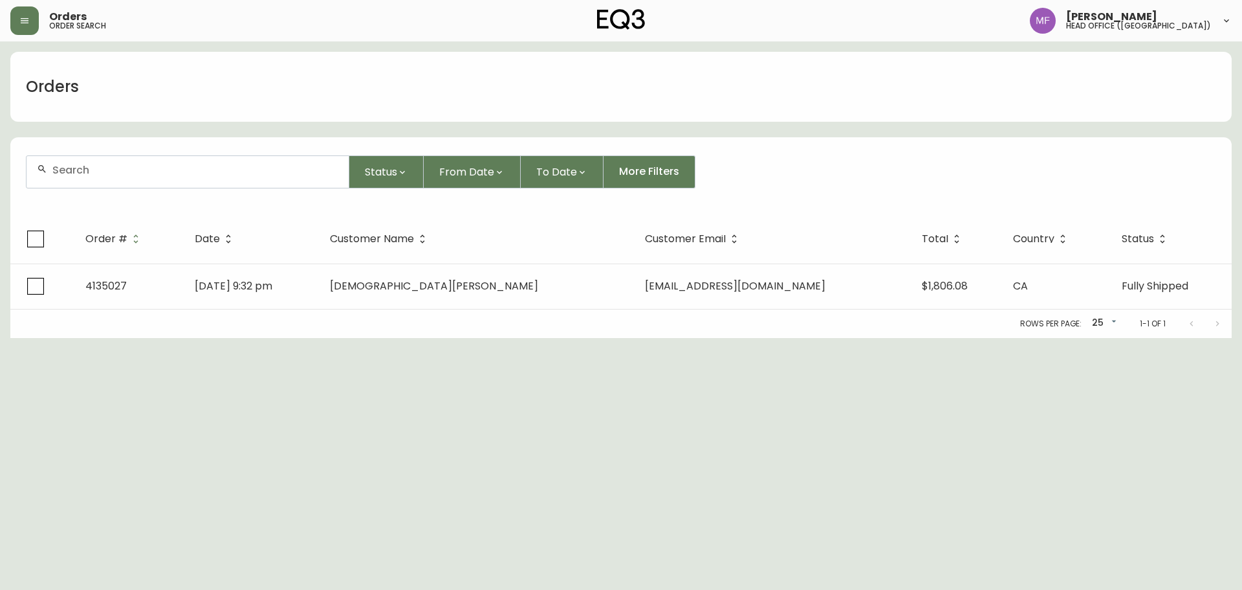
click at [113, 182] on div at bounding box center [188, 172] width 322 height 32
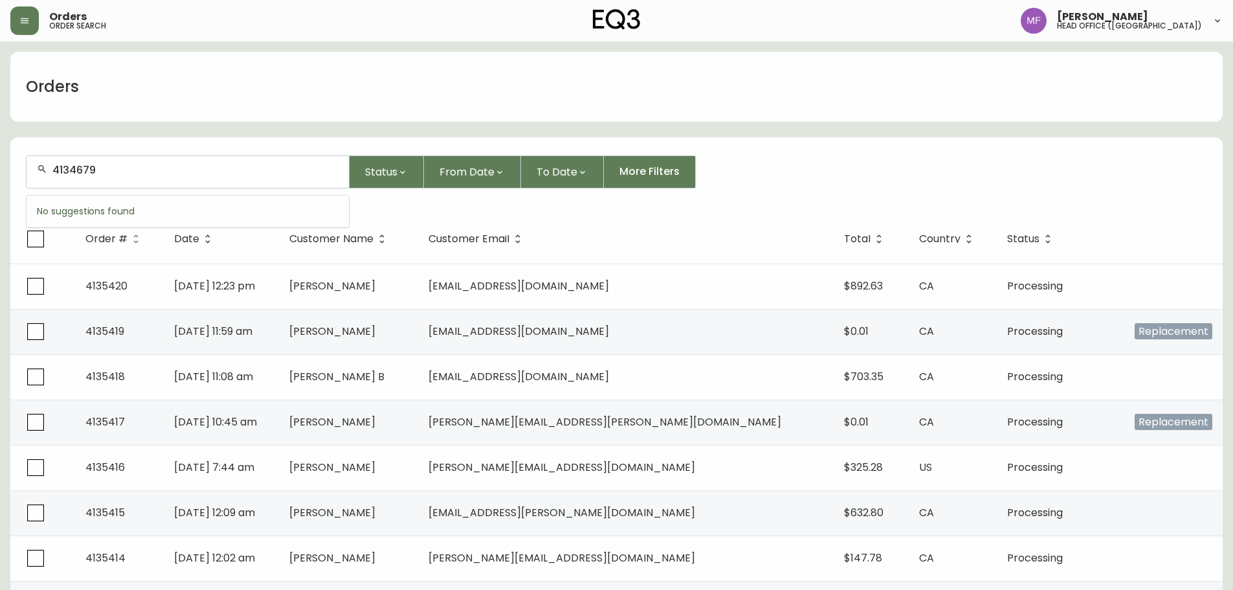
type input "4134679"
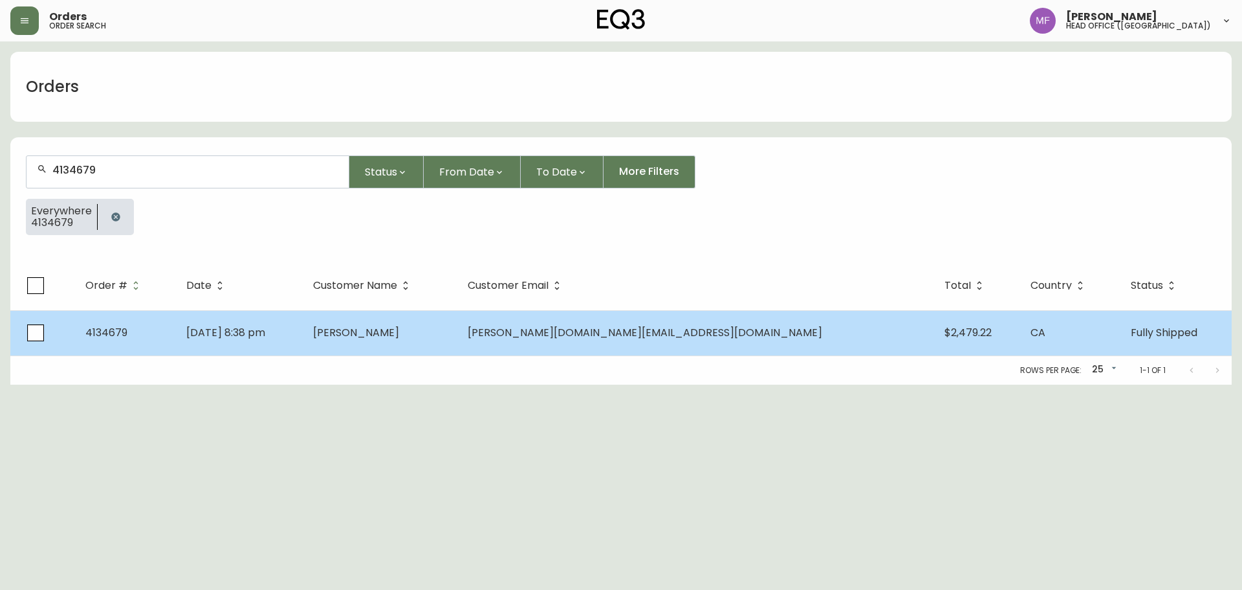
click at [303, 351] on td "Aug 16 2025, 8:38 pm" at bounding box center [239, 332] width 127 height 45
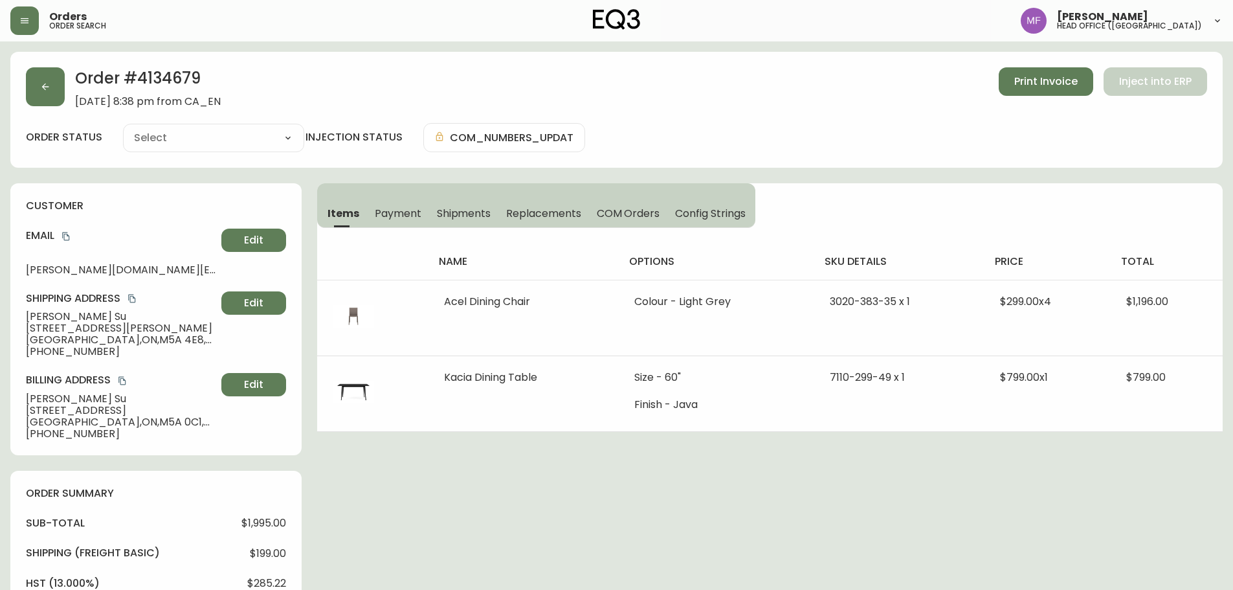
type input "Fully Shipped"
select select "FULLY_SHIPPED"
click at [514, 505] on div "Order # 4134679 August 16, 2025 at 8:38 pm from CA_EN Print Invoice Inject into…" at bounding box center [616, 555] width 1212 height 1006
click at [54, 98] on button "button" at bounding box center [45, 86] width 39 height 39
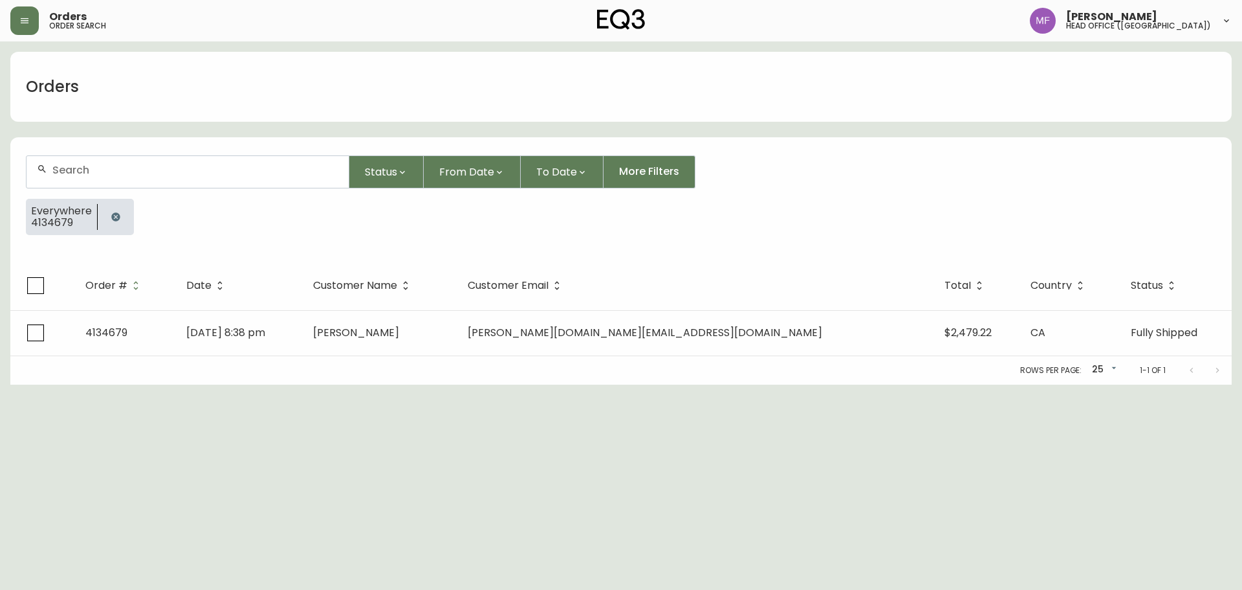
click at [108, 216] on button "button" at bounding box center [116, 217] width 26 height 26
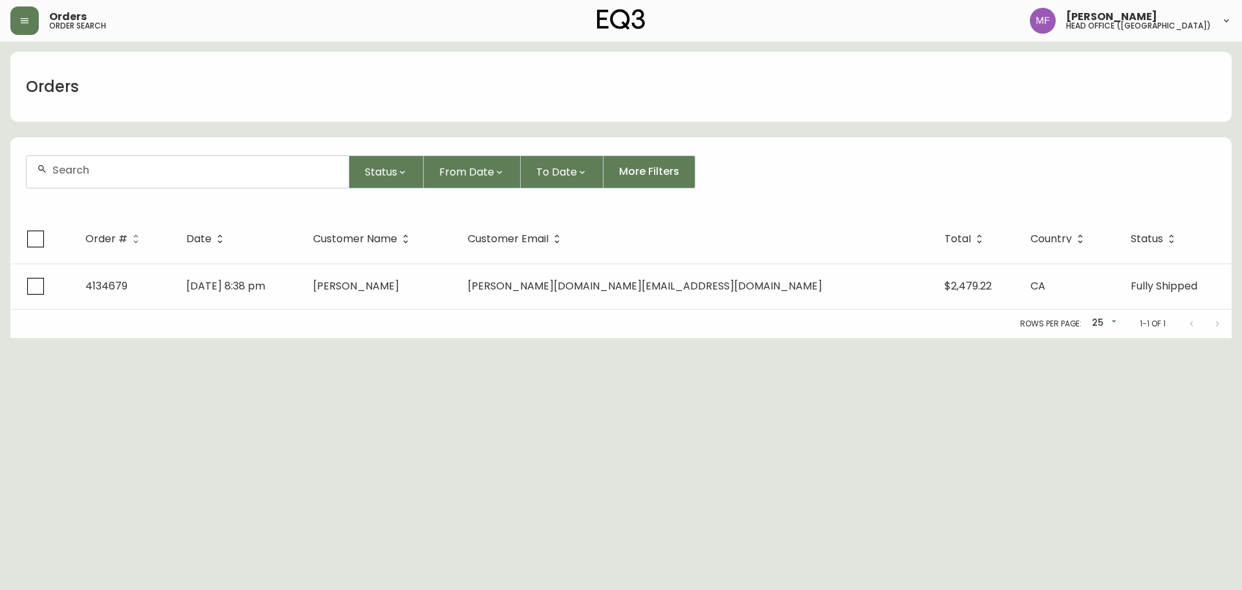
click at [77, 160] on div at bounding box center [188, 172] width 322 height 32
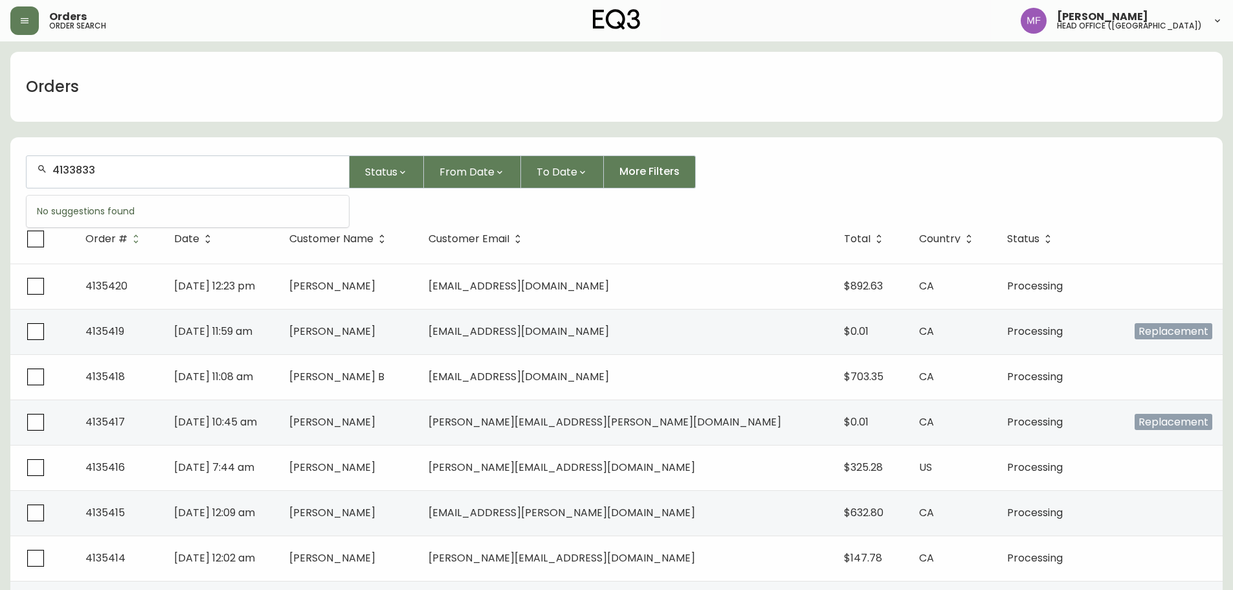
type input "4133833"
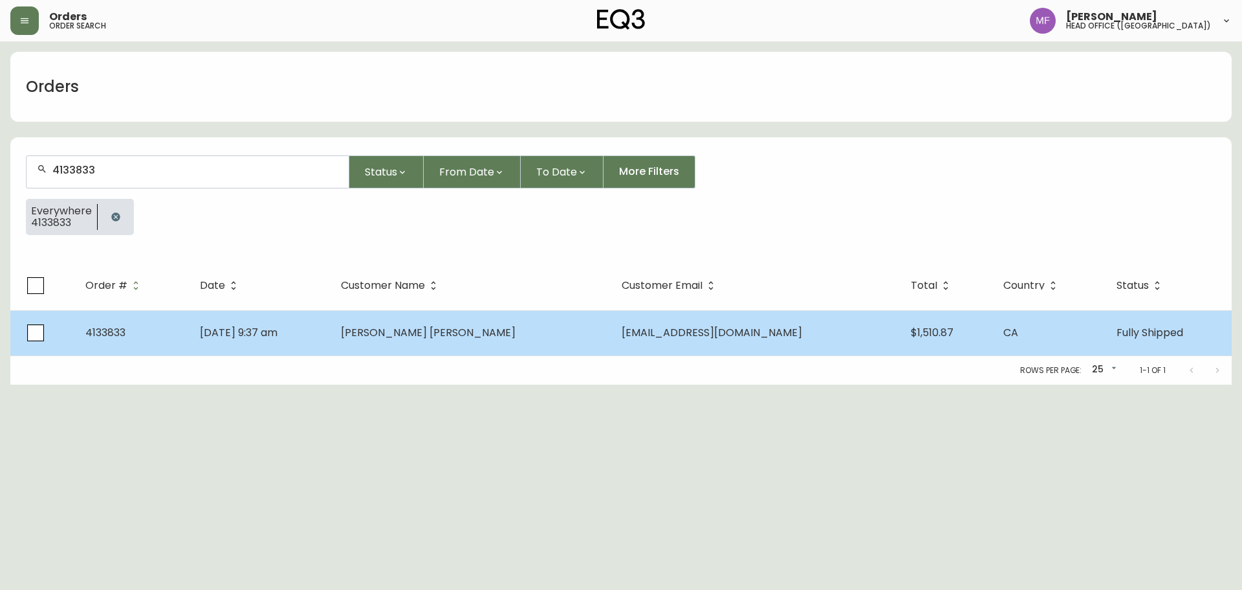
click at [331, 348] on td "Jun 26 2025, 9:37 am" at bounding box center [260, 332] width 141 height 45
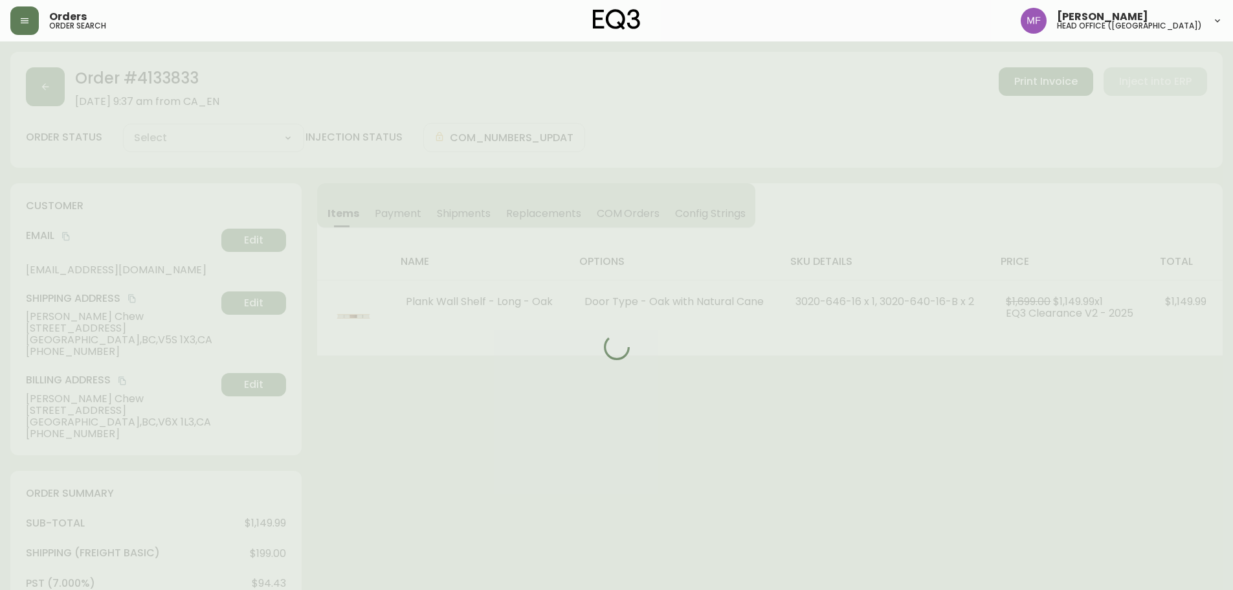
type input "Fully Shipped"
select select "FULLY_SHIPPED"
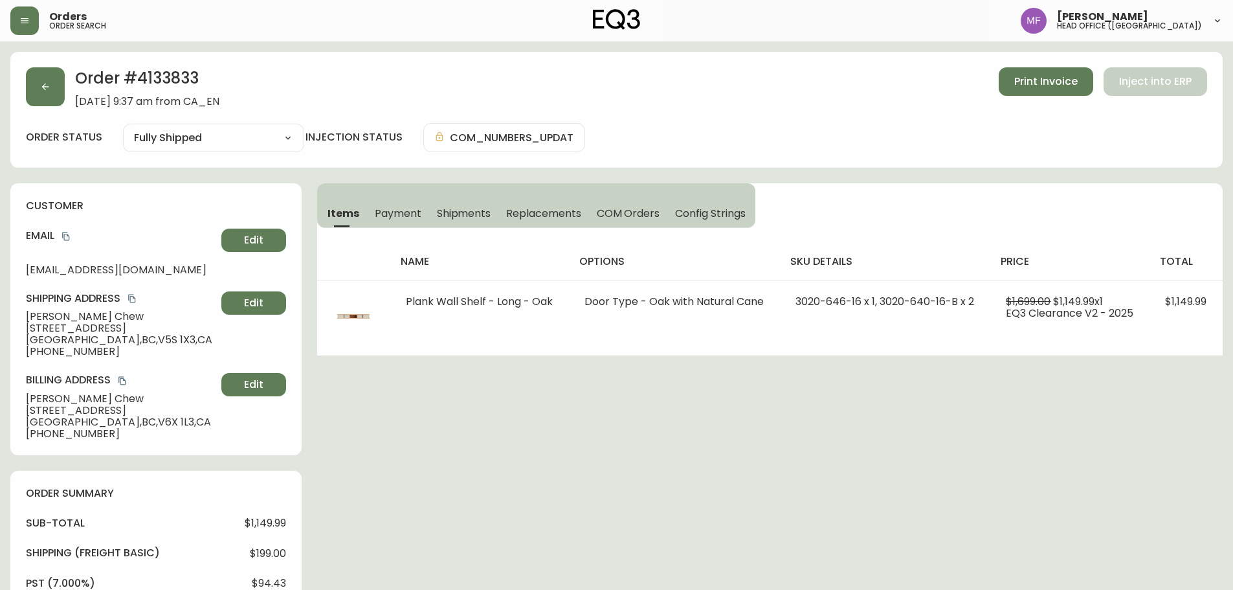
click at [48, 98] on button "button" at bounding box center [45, 86] width 39 height 39
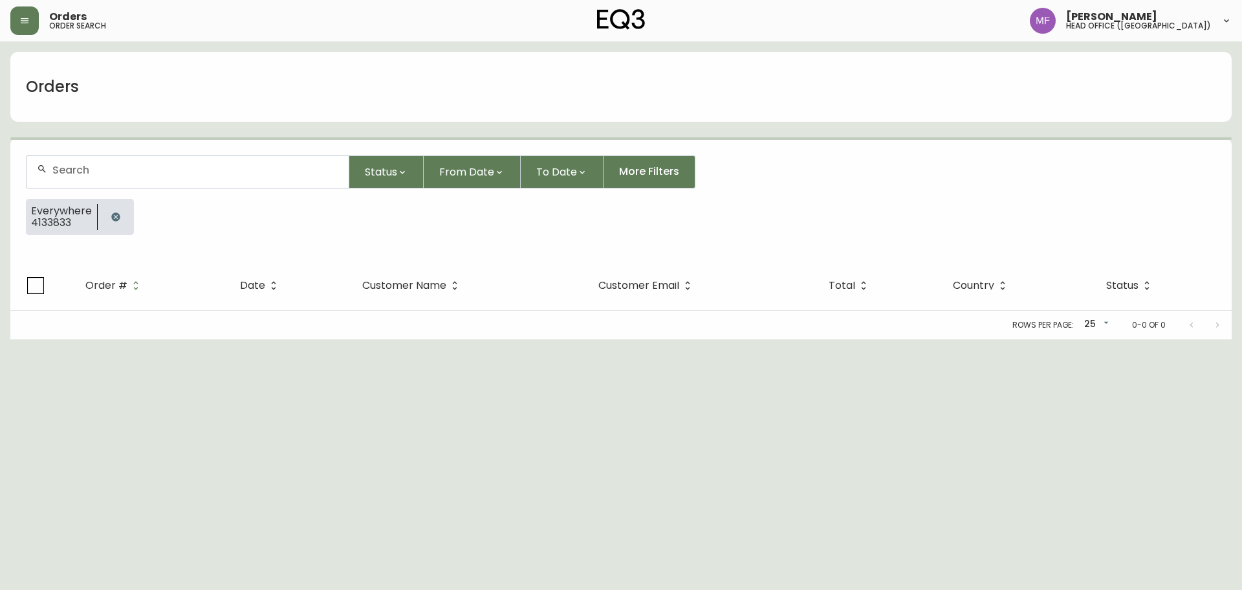
click at [108, 220] on button "button" at bounding box center [116, 217] width 26 height 26
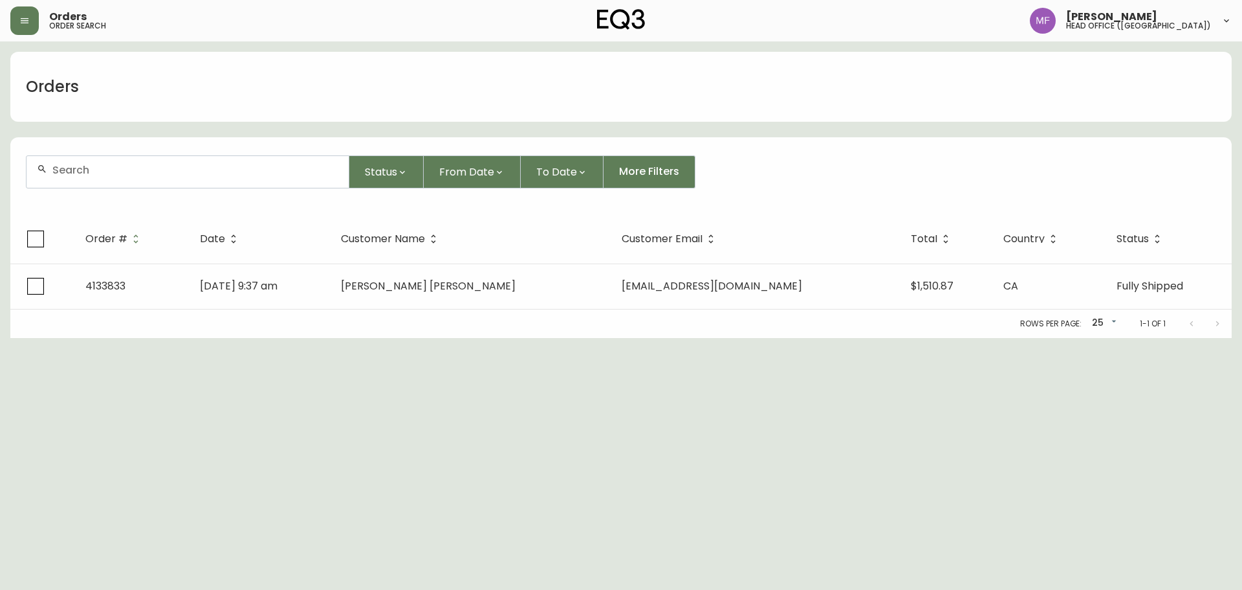
click at [83, 160] on div at bounding box center [188, 172] width 322 height 32
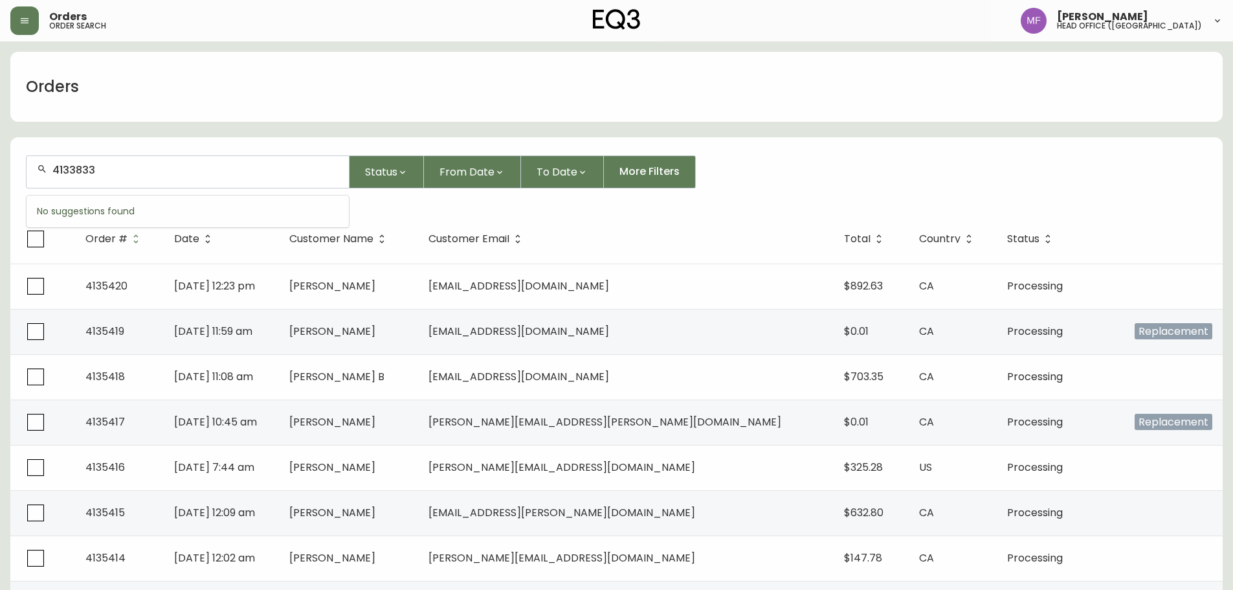
type input "4133833"
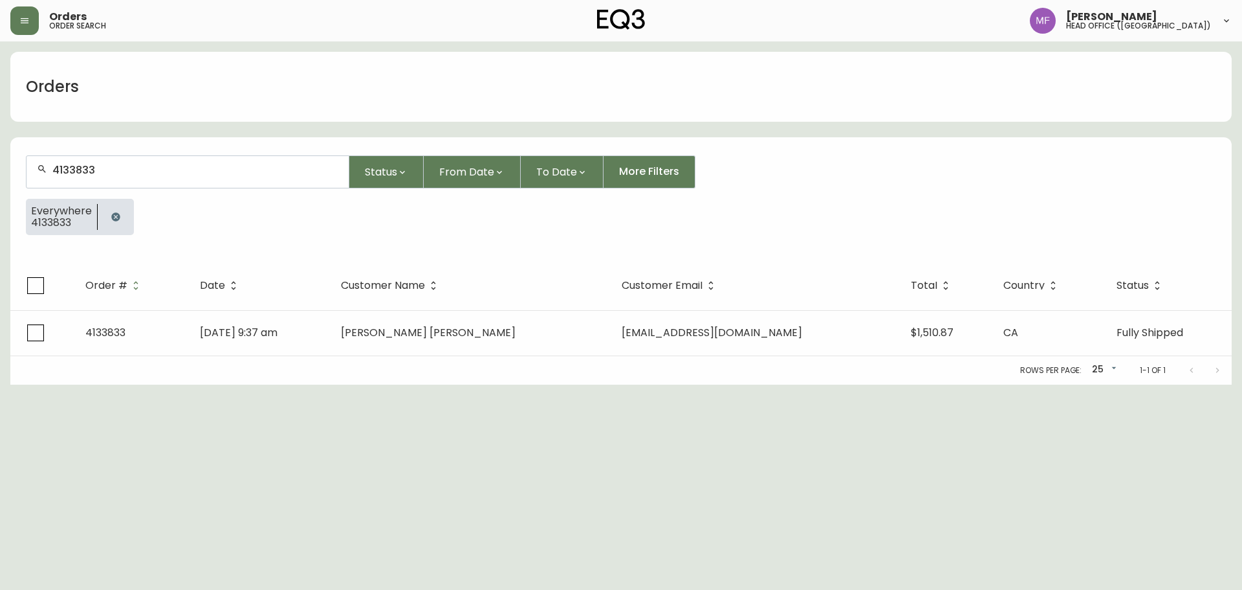
click at [435, 309] on th "Customer Name" at bounding box center [471, 285] width 281 height 49
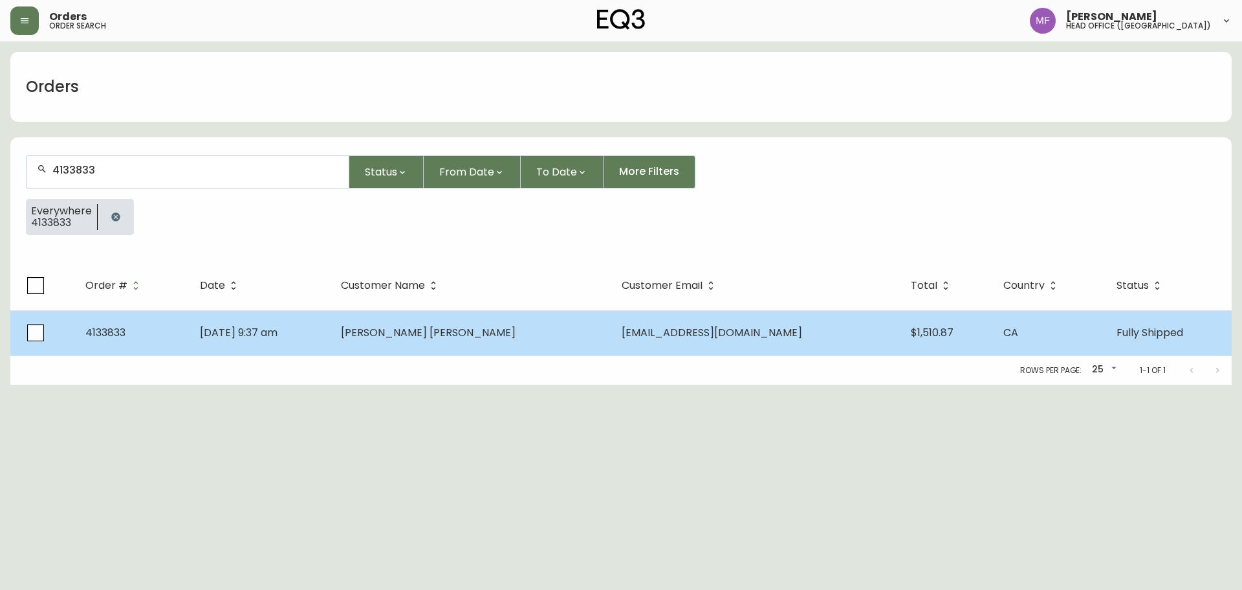
click at [539, 339] on td "Hsiao Siang Chew" at bounding box center [471, 332] width 281 height 45
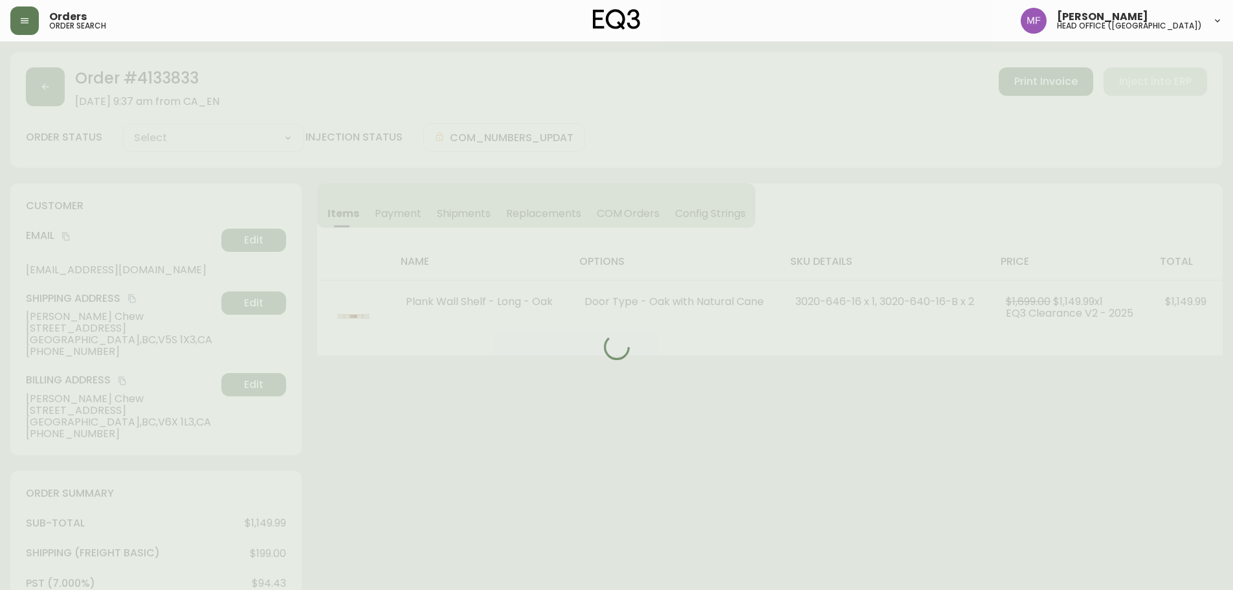
type input "Fully Shipped"
select select "FULLY_SHIPPED"
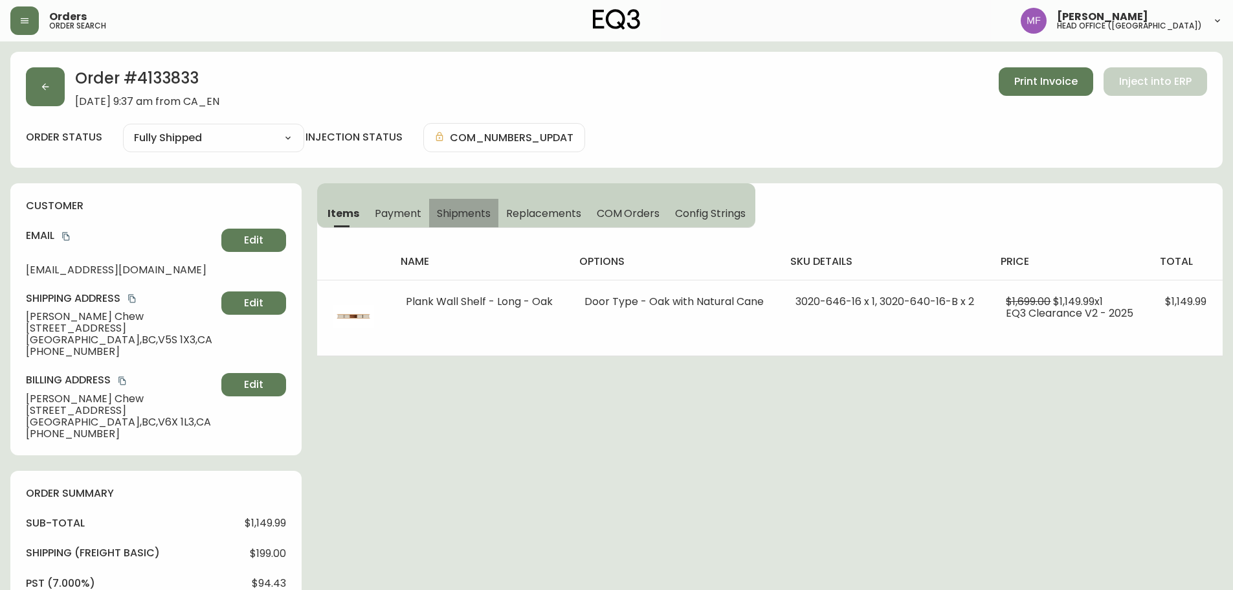
drag, startPoint x: 465, startPoint y: 217, endPoint x: 641, endPoint y: 366, distance: 230.5
click at [465, 216] on span "Shipments" at bounding box center [464, 213] width 54 height 14
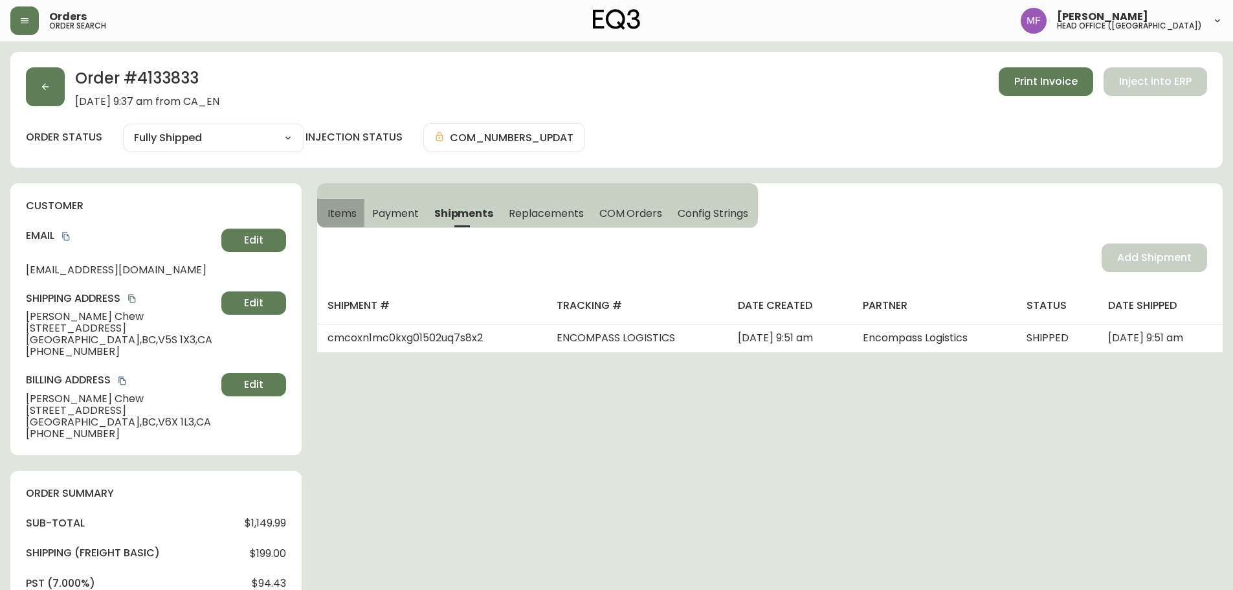
click at [356, 210] on span "Items" at bounding box center [341, 213] width 29 height 14
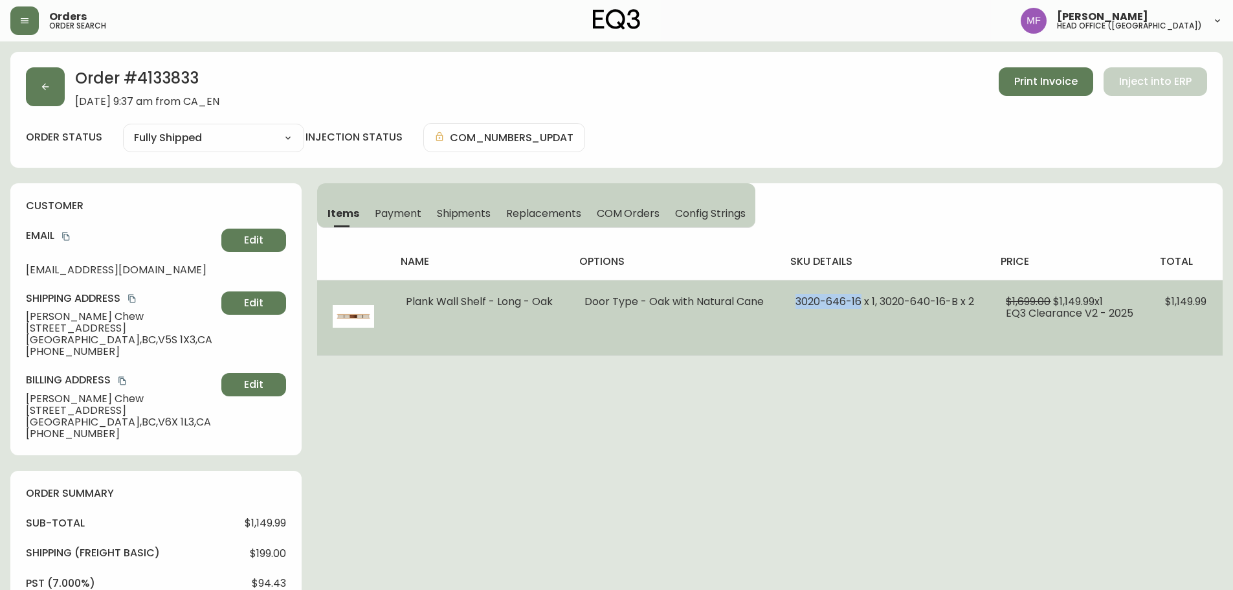
drag, startPoint x: 857, startPoint y: 301, endPoint x: 786, endPoint y: 298, distance: 71.9
click at [786, 298] on td "3020-646-16 x 1, 3020-640-16-B x 2" at bounding box center [885, 318] width 210 height 76
click at [540, 324] on td "Plank Wall Shelf - Long - Oak" at bounding box center [479, 318] width 179 height 76
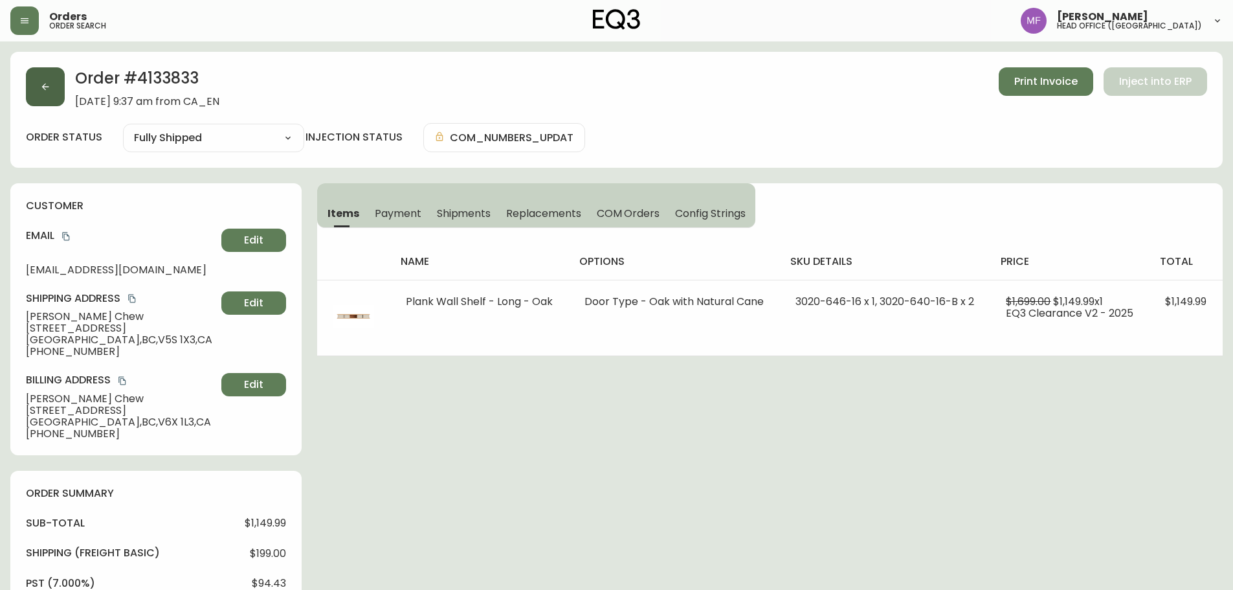
click at [56, 101] on button "button" at bounding box center [45, 86] width 39 height 39
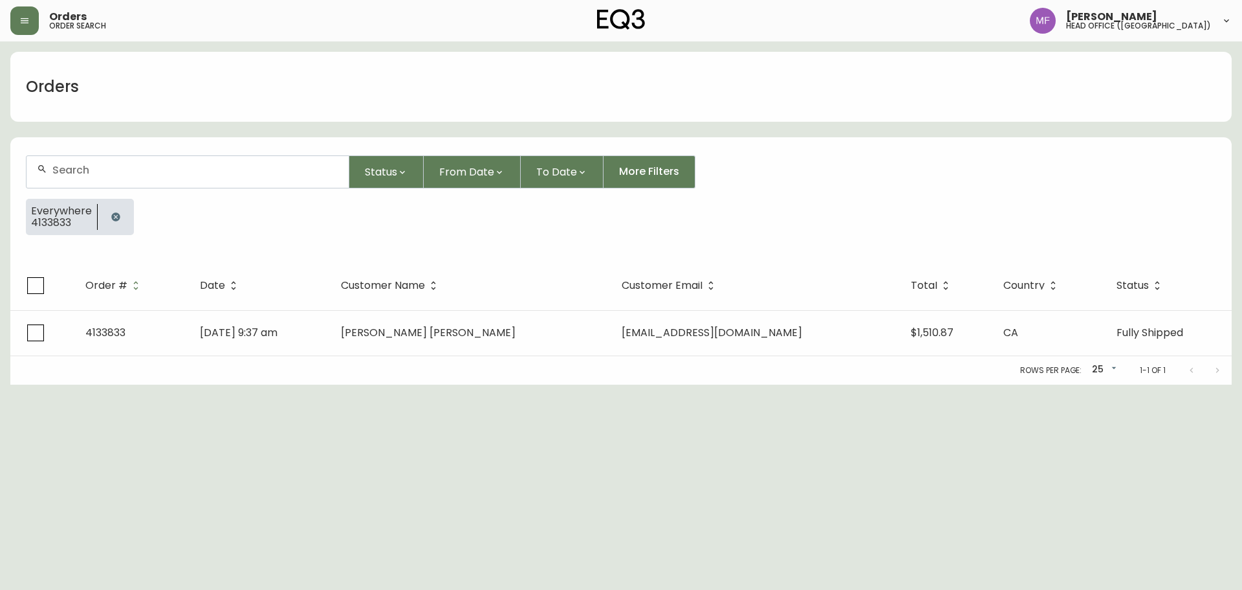
click at [100, 224] on div at bounding box center [116, 217] width 36 height 36
click at [111, 210] on button "button" at bounding box center [116, 217] width 26 height 26
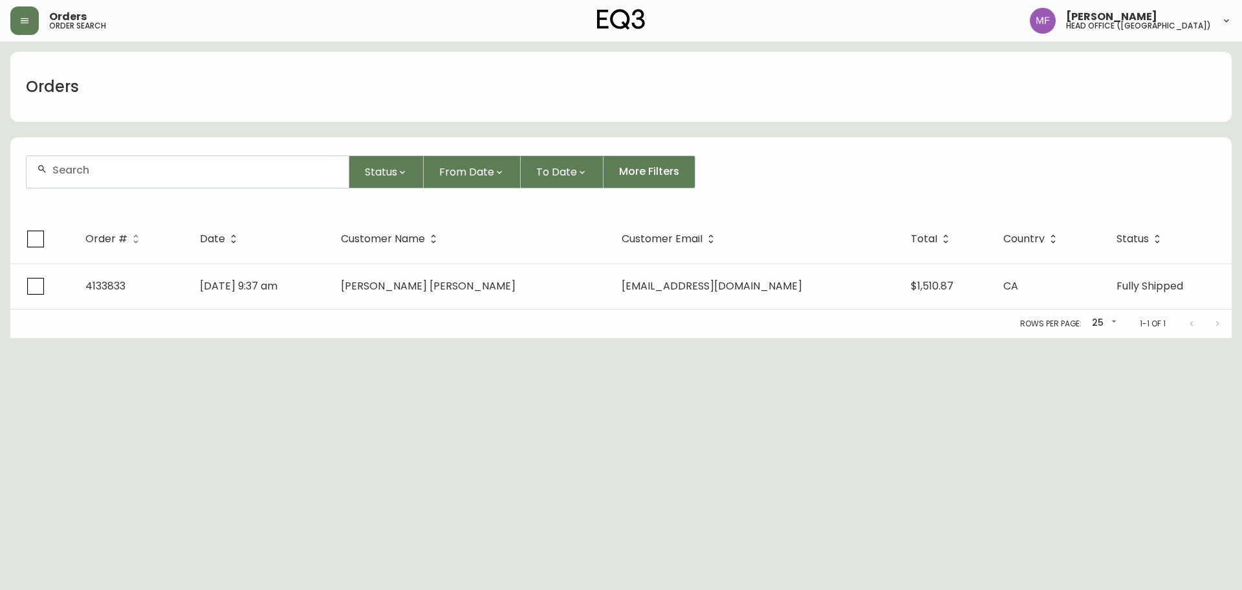
click at [111, 181] on div at bounding box center [188, 172] width 322 height 32
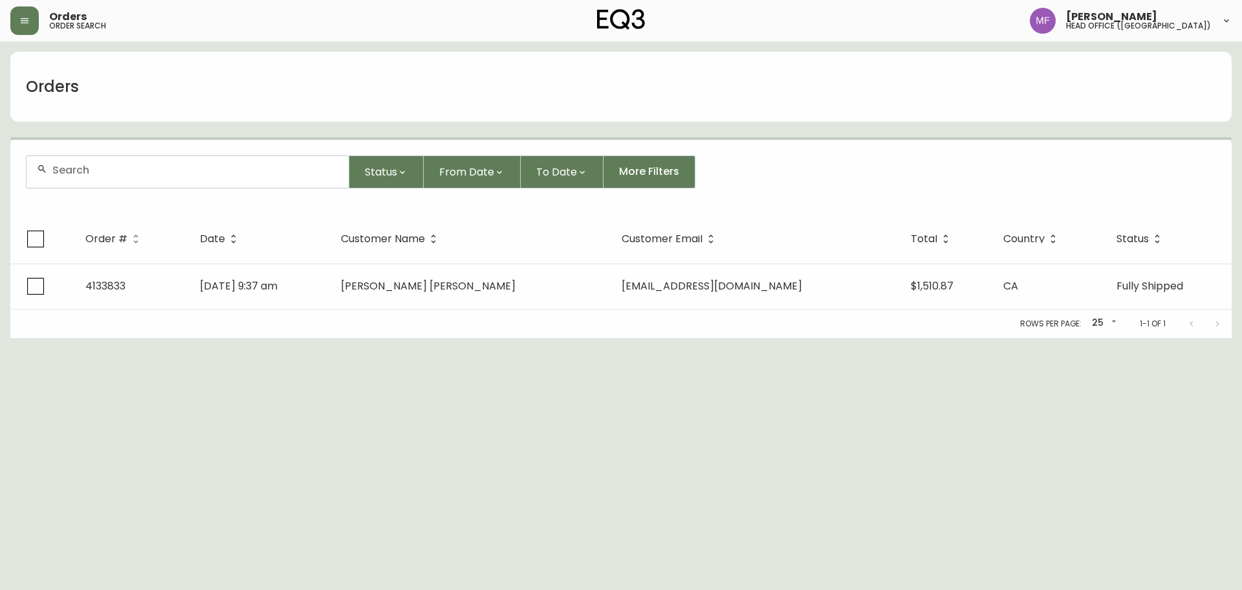
paste input "4135113"
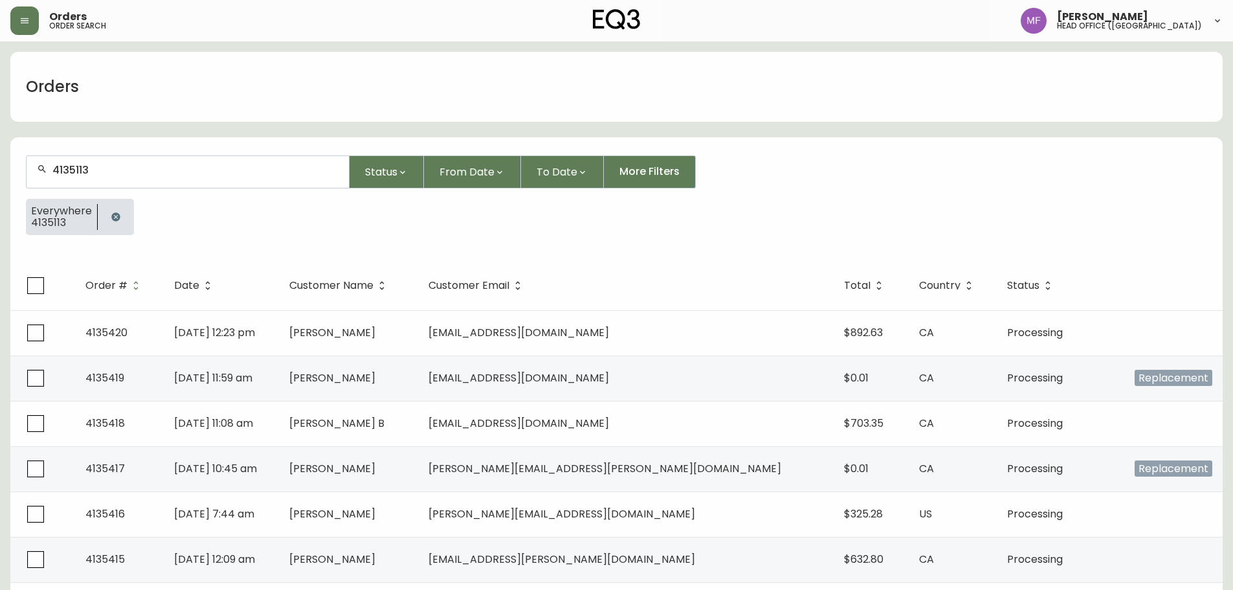
type input "4135113"
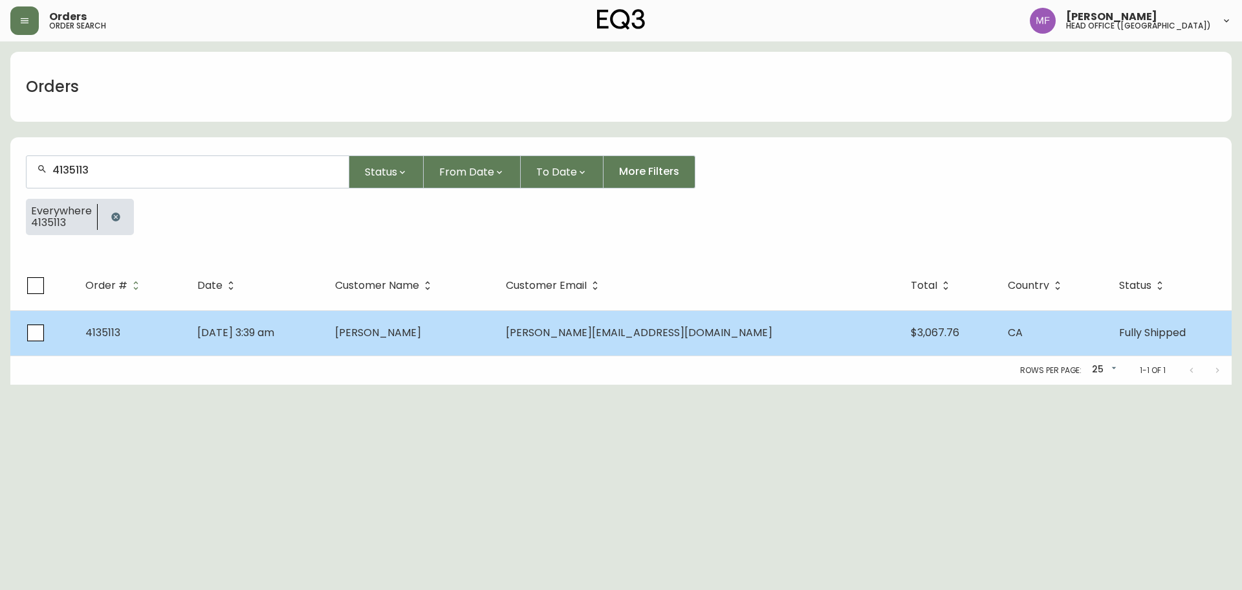
click at [576, 323] on td "danielle_desrosiers@videotron.ca" at bounding box center [698, 332] width 404 height 45
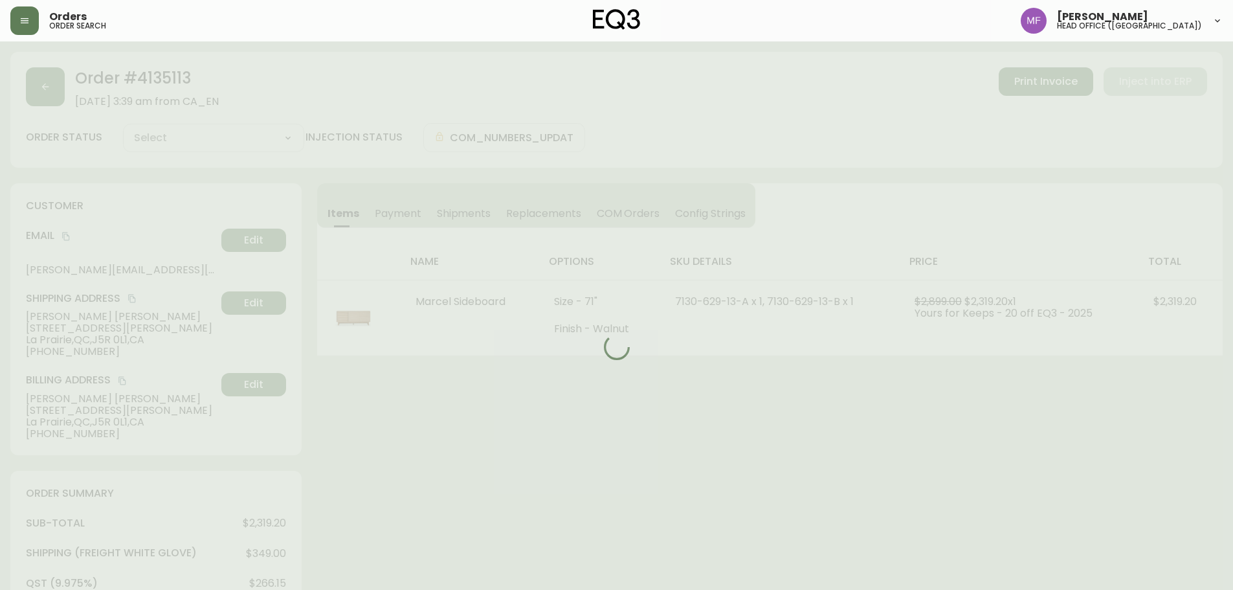
type input "Fully Shipped"
select select "FULLY_SHIPPED"
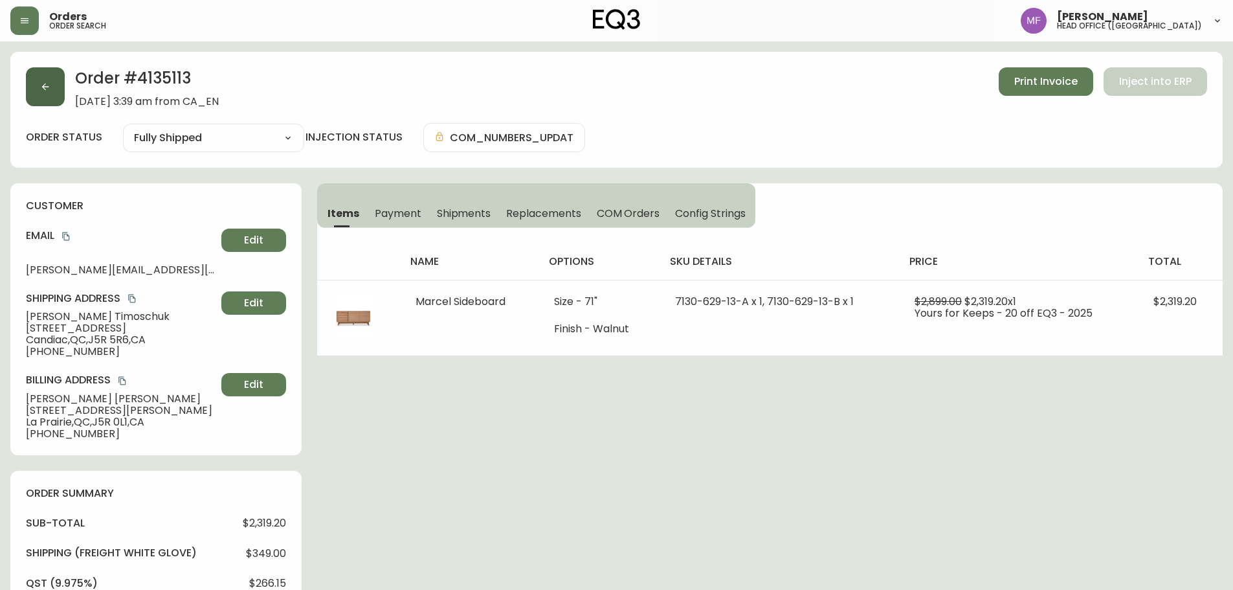
click at [51, 85] on button "button" at bounding box center [45, 86] width 39 height 39
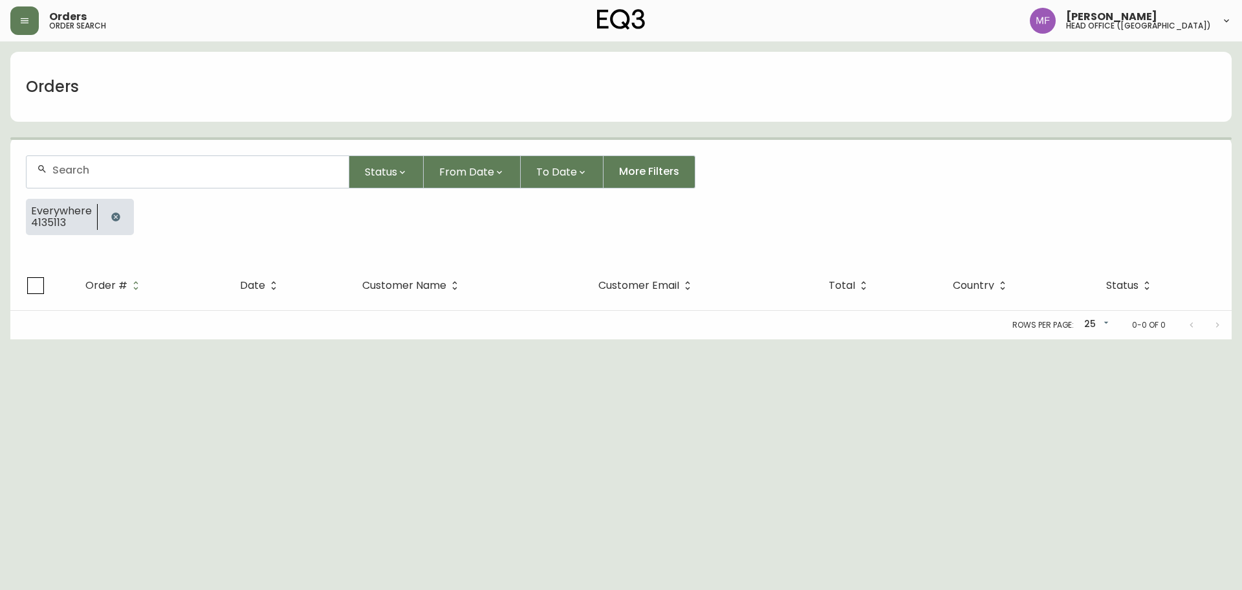
click at [115, 208] on button "button" at bounding box center [116, 217] width 26 height 26
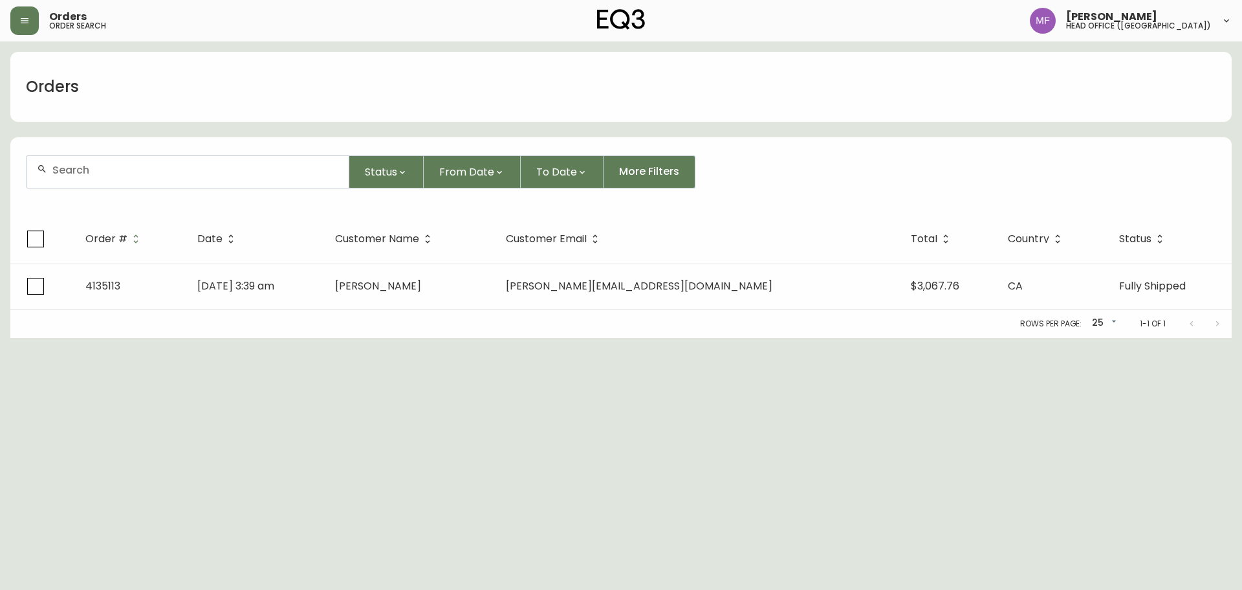
click at [101, 185] on div at bounding box center [188, 172] width 322 height 32
paste input "4135312"
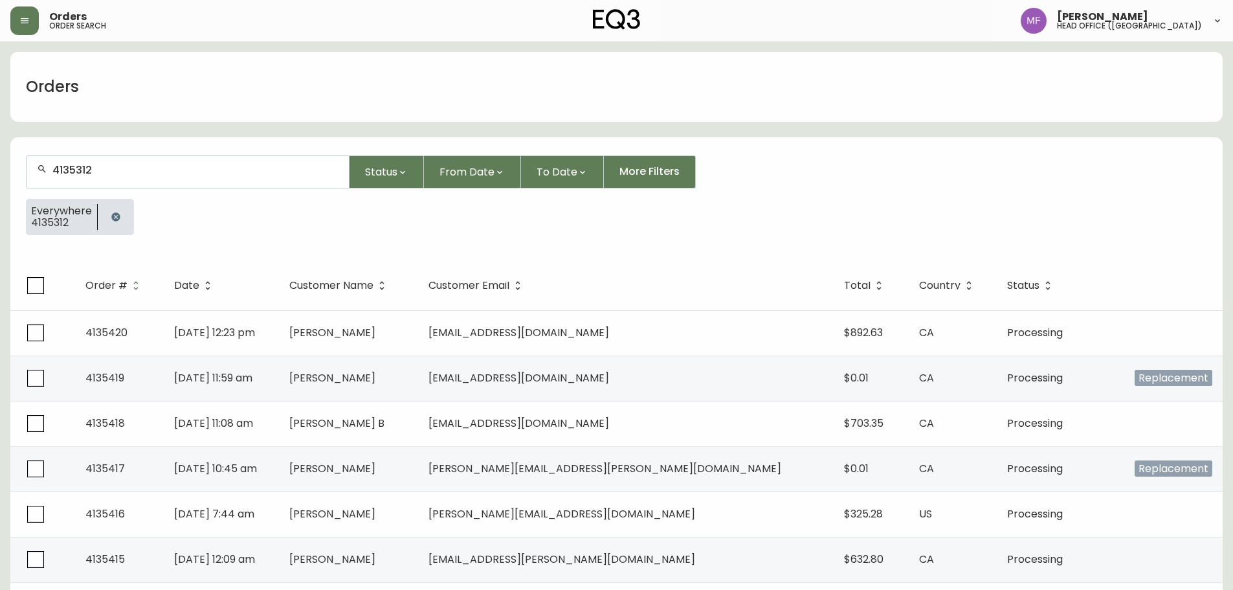
type input "4135312"
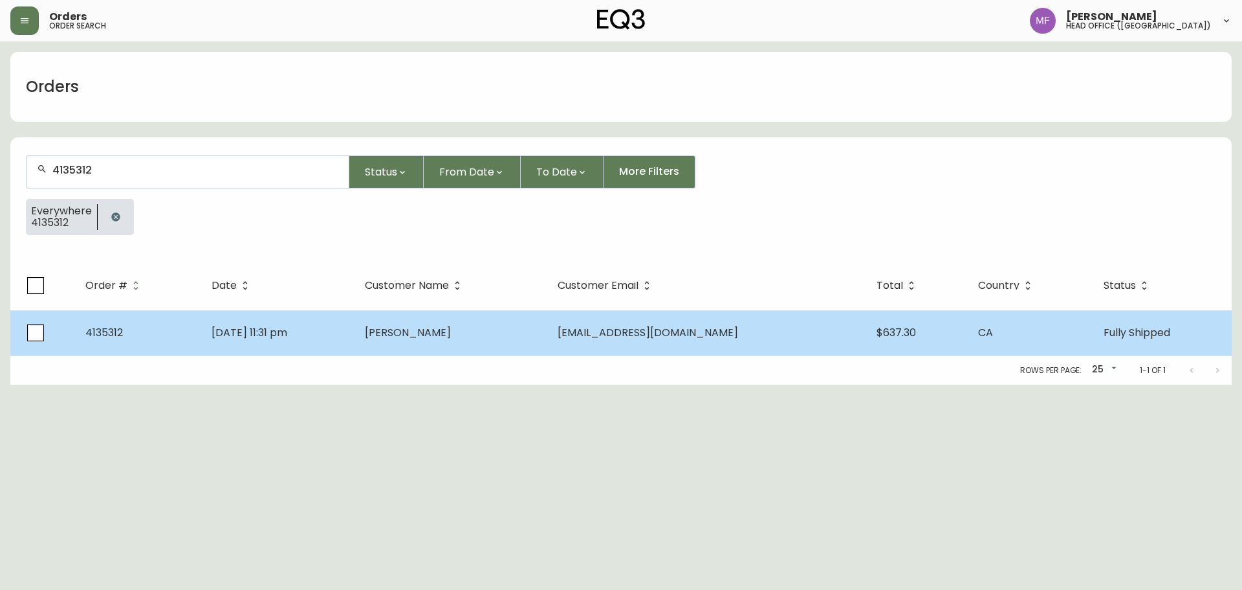
click at [450, 327] on span "Amay Narayan" at bounding box center [408, 332] width 86 height 15
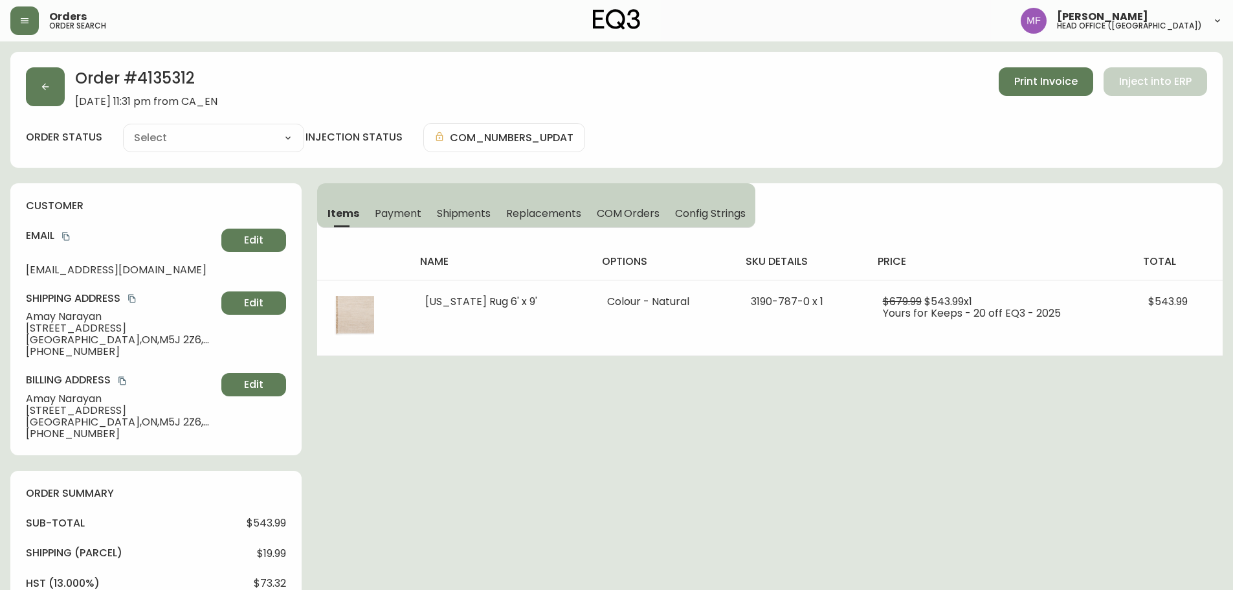
type input "Fully Shipped"
select select "FULLY_SHIPPED"
click at [457, 218] on span "Shipments" at bounding box center [464, 213] width 54 height 14
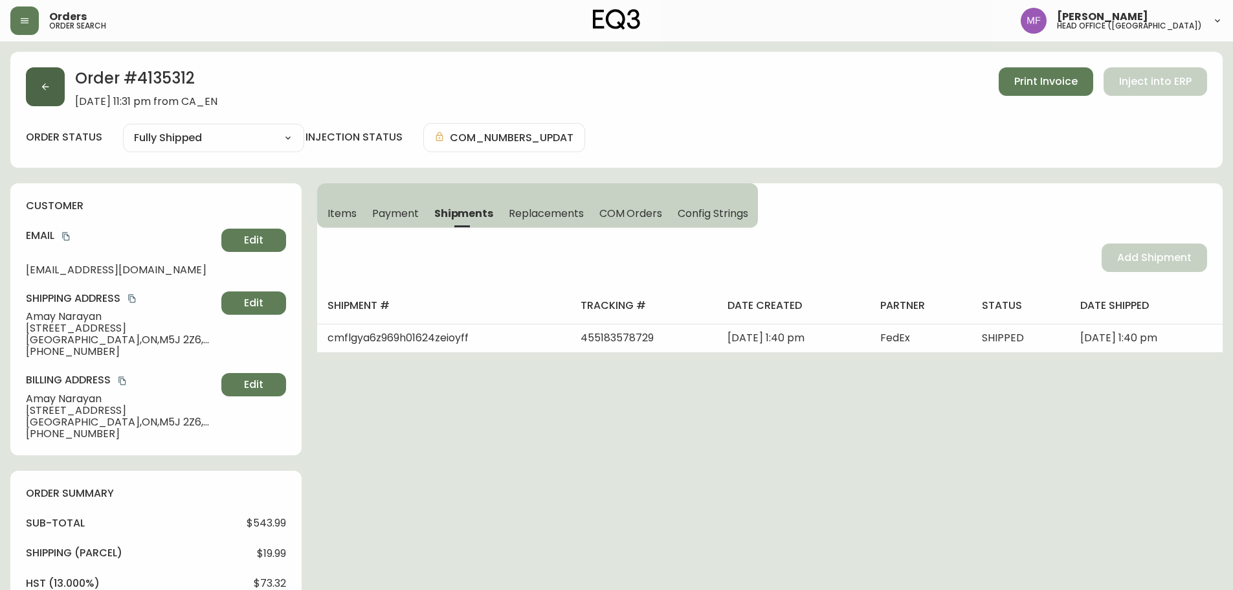
click at [60, 89] on button "button" at bounding box center [45, 86] width 39 height 39
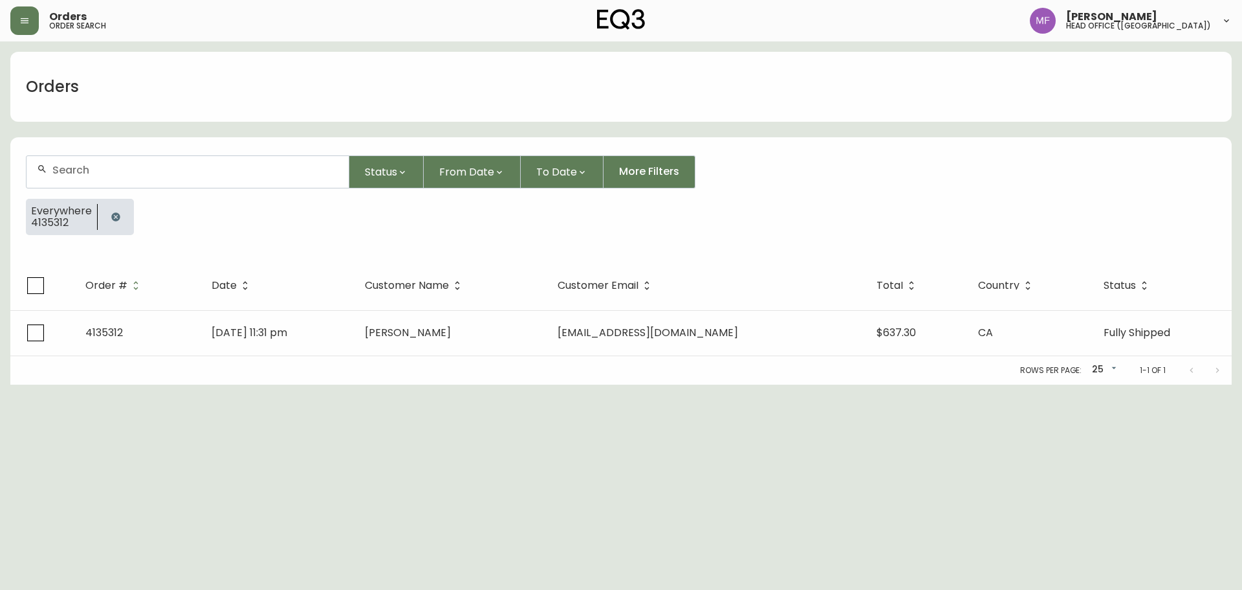
drag, startPoint x: 111, startPoint y: 213, endPoint x: 110, endPoint y: 181, distance: 31.7
click at [111, 212] on icon "button" at bounding box center [116, 217] width 10 height 10
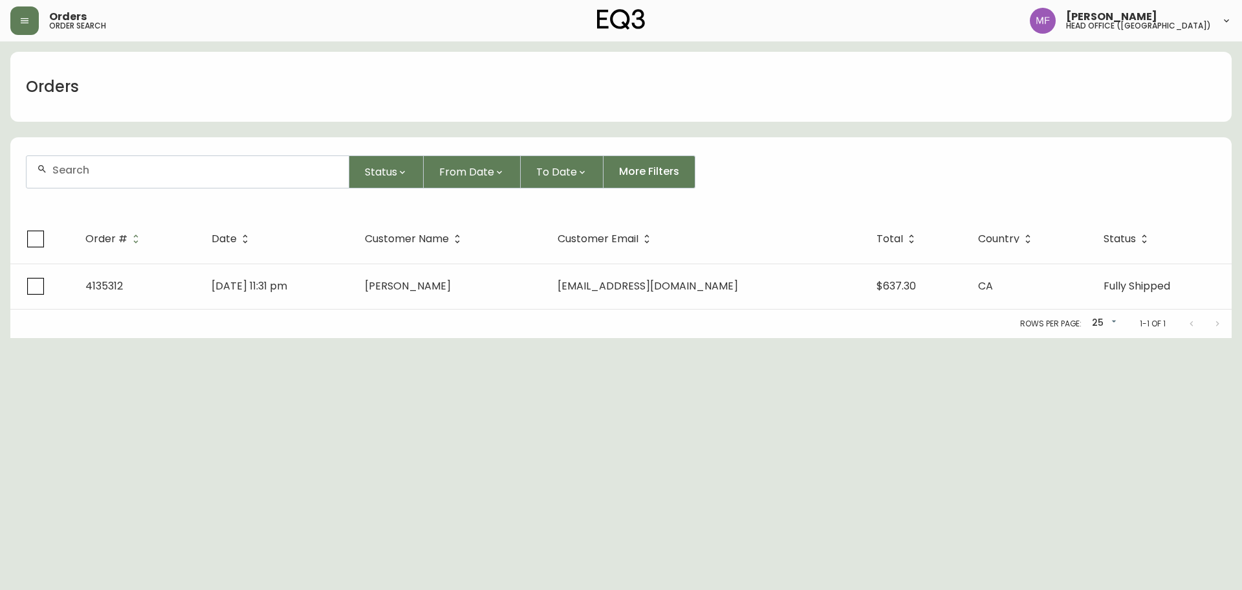
click at [108, 177] on div at bounding box center [188, 172] width 322 height 32
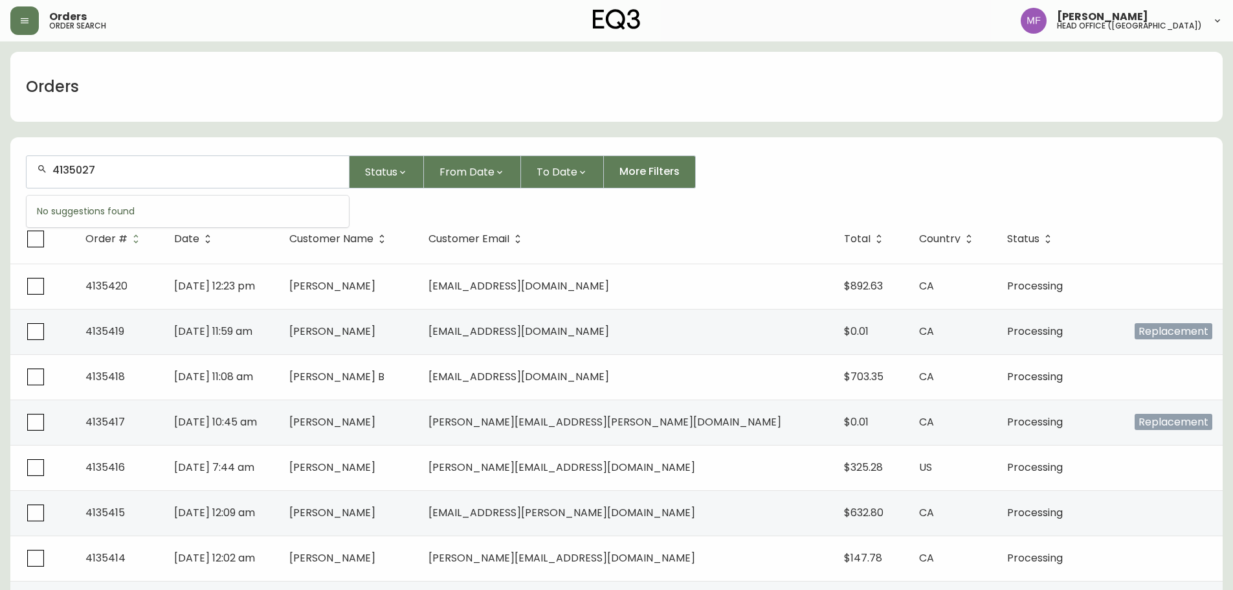
type input "4135027"
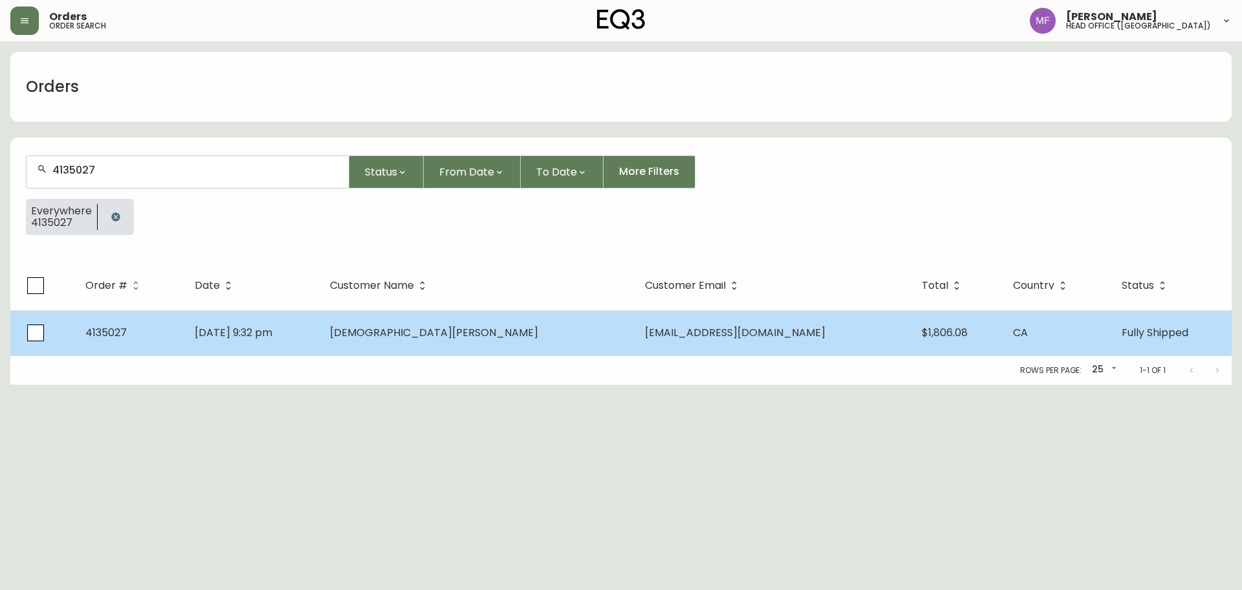
click at [399, 341] on td "[DEMOGRAPHIC_DATA][PERSON_NAME]" at bounding box center [477, 332] width 315 height 45
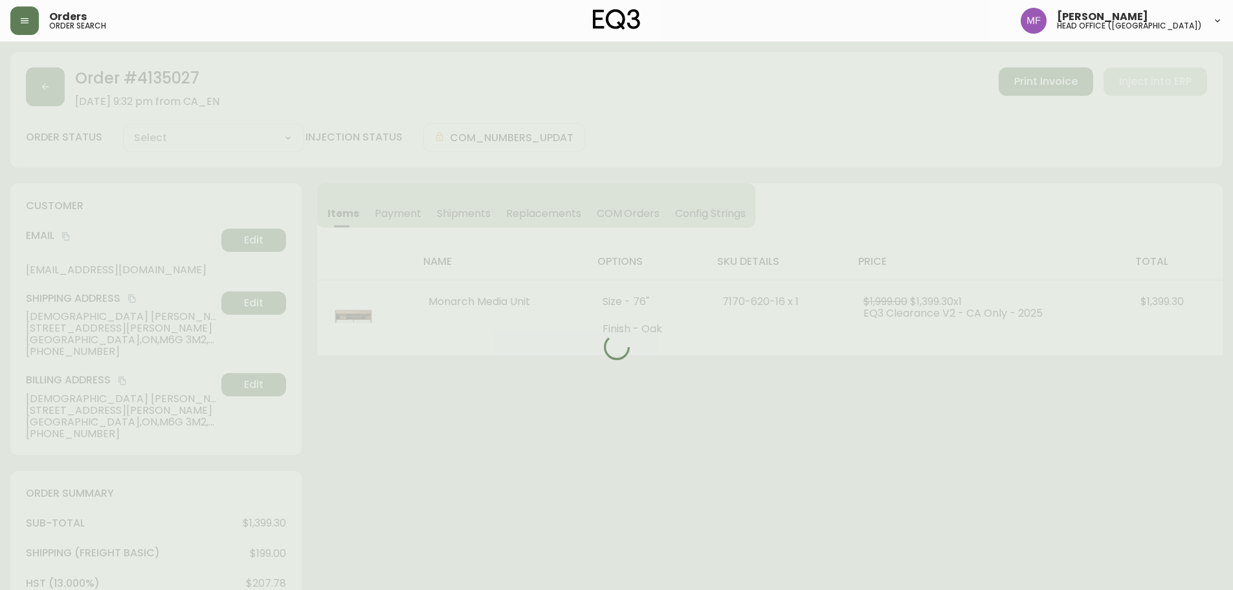
type input "Fully Shipped"
select select "FULLY_SHIPPED"
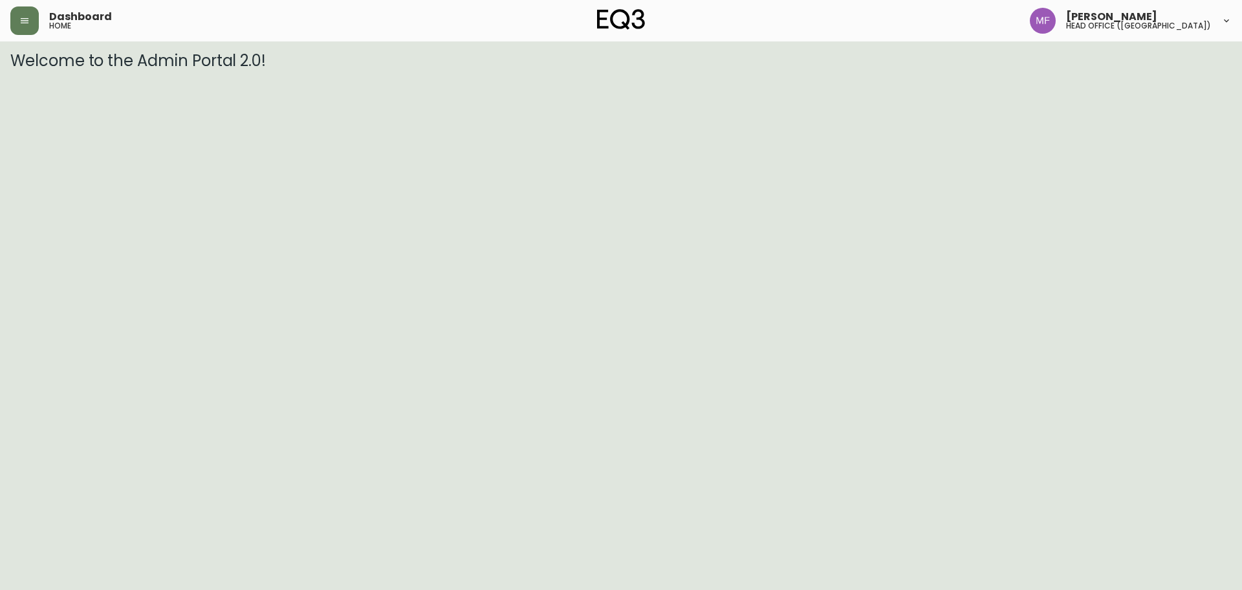
drag, startPoint x: 27, startPoint y: 23, endPoint x: 65, endPoint y: 39, distance: 41.2
click at [27, 23] on icon "button" at bounding box center [25, 20] width 8 height 5
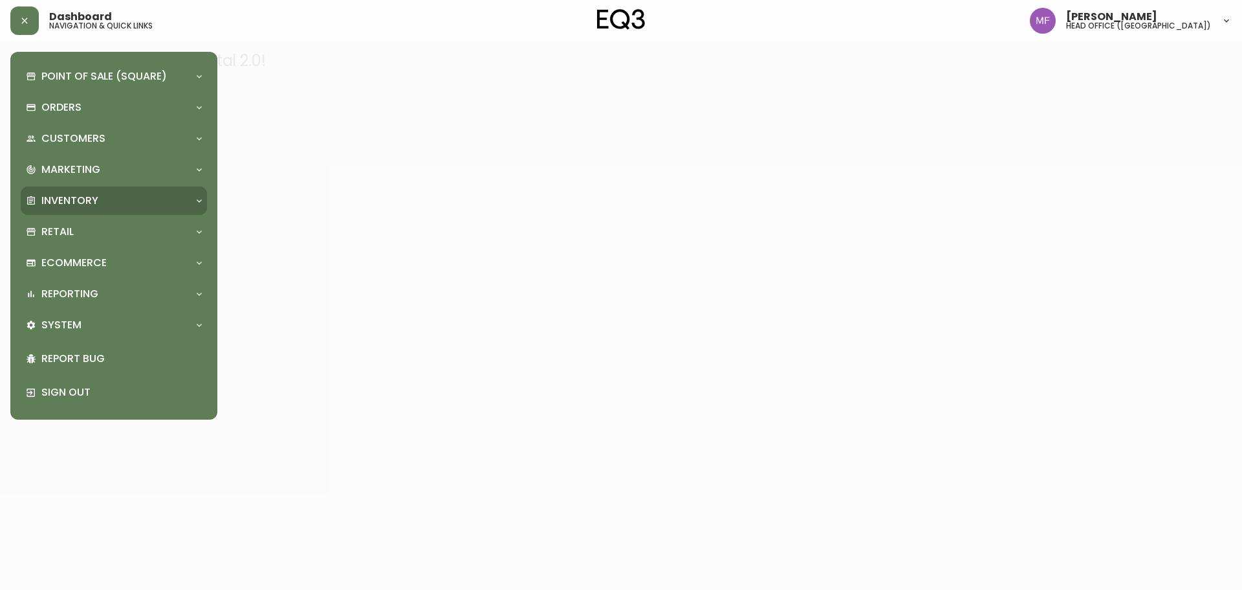
click at [98, 203] on div "Inventory" at bounding box center [107, 200] width 163 height 14
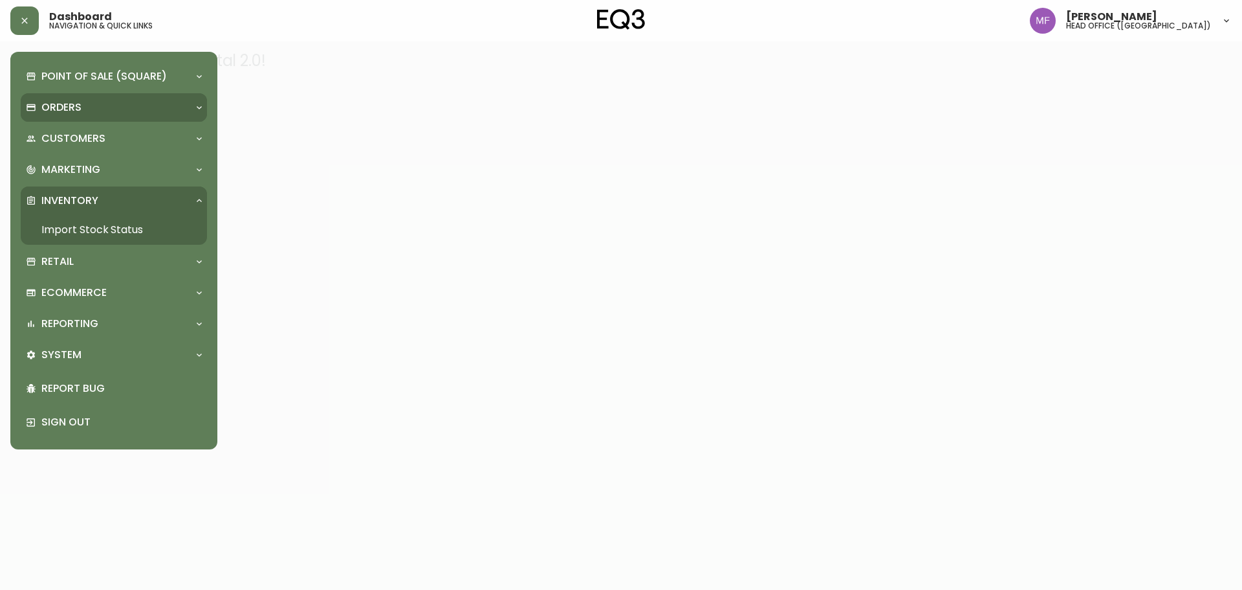
drag, startPoint x: 116, startPoint y: 230, endPoint x: 118, endPoint y: 115, distance: 114.5
click at [116, 230] on link "Import Stock Status" at bounding box center [114, 230] width 186 height 30
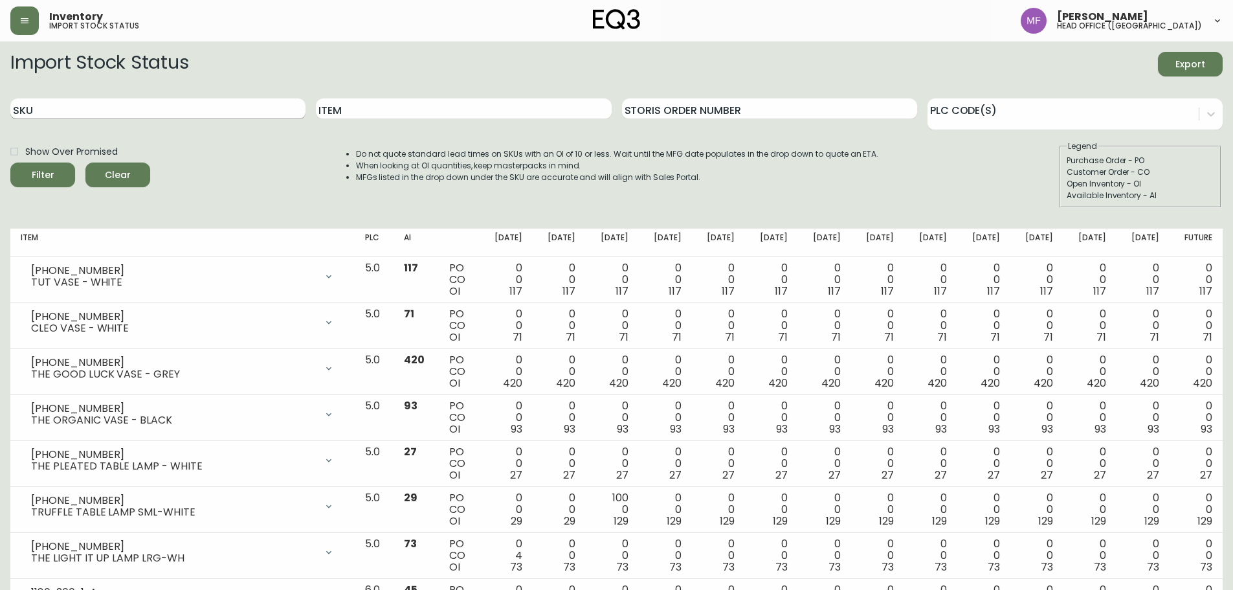
click at [236, 111] on input "SKU" at bounding box center [157, 108] width 295 height 21
paste input "7170-621-16"
type input "7170-621-16"
click at [10, 162] on button "Filter" at bounding box center [42, 174] width 65 height 25
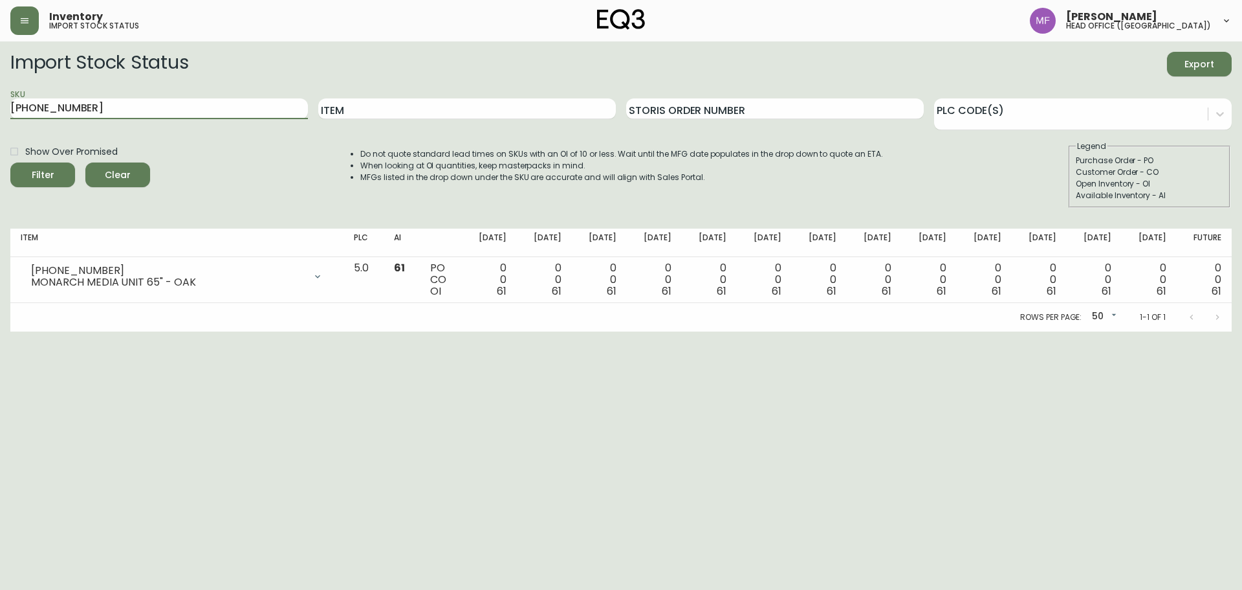
click at [0, 113] on main "Import Stock Status Export SKU 7170-621-16 Item Storis Order Number PLC Code(s)…" at bounding box center [621, 186] width 1242 height 290
click at [10, 162] on button "Filter" at bounding box center [42, 174] width 65 height 25
drag, startPoint x: 103, startPoint y: 112, endPoint x: 0, endPoint y: 122, distance: 103.4
click at [0, 122] on main "Import Stock Status Export SKU 3180-247-0-A Item Storis Order Number PLC Code(s…" at bounding box center [621, 186] width 1242 height 290
paste input "B"
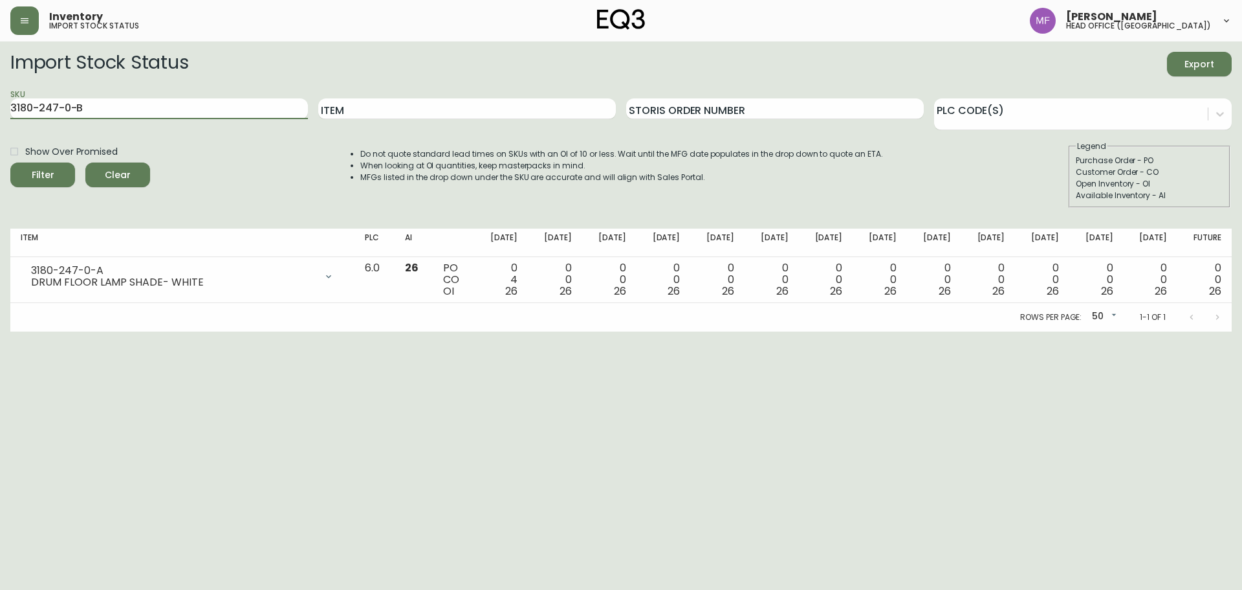
click at [10, 162] on button "Filter" at bounding box center [42, 174] width 65 height 25
drag, startPoint x: 190, startPoint y: 111, endPoint x: 0, endPoint y: 112, distance: 190.3
click at [0, 112] on main "Import Stock Status Export SKU 3180-247-0-B Item Storis Order Number PLC Code(s…" at bounding box center [621, 186] width 1242 height 290
paste input "020-646-16"
type input "3020-646-16"
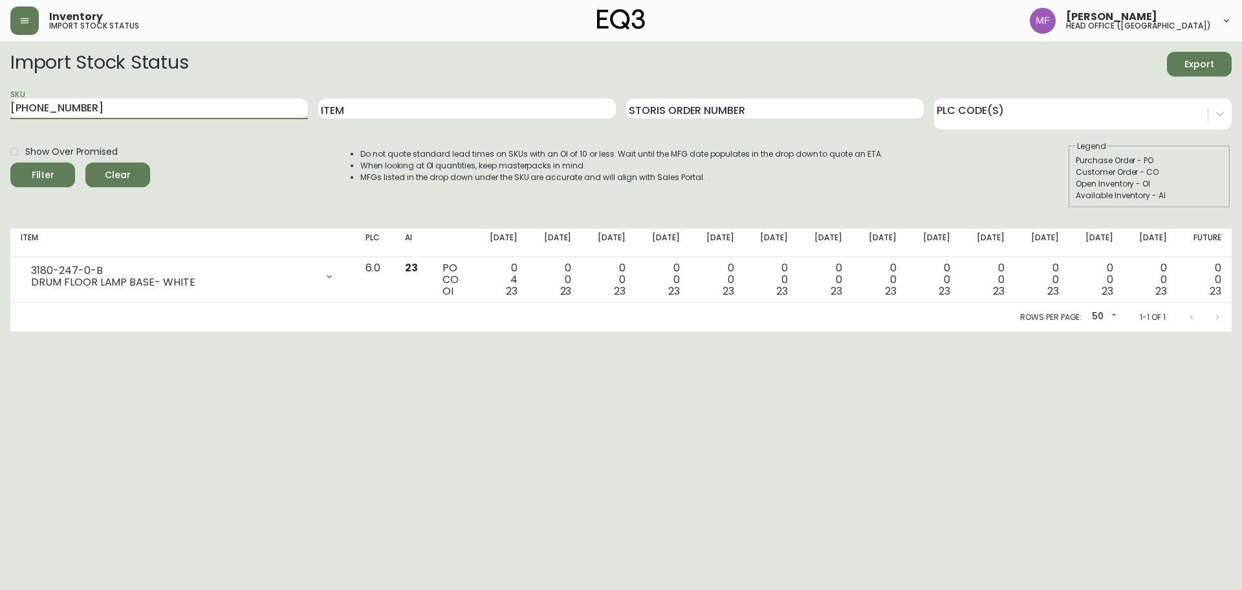
click at [10, 162] on button "Filter" at bounding box center [42, 174] width 65 height 25
drag, startPoint x: 116, startPoint y: 107, endPoint x: 0, endPoint y: 130, distance: 118.8
click at [0, 130] on main "Import Stock Status Export SKU [PHONE_NUMBER] Item Storis Order Number PLC Code…" at bounding box center [621, 186] width 1242 height 290
click at [10, 162] on button "Filter" at bounding box center [42, 174] width 65 height 25
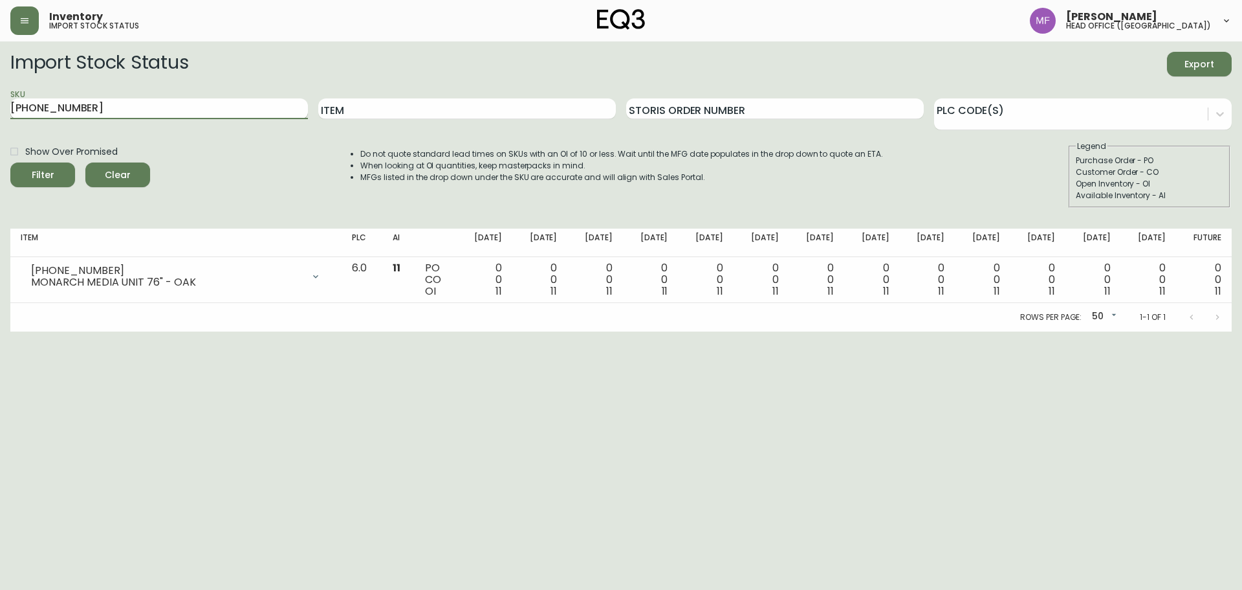
click at [232, 99] on input "[PHONE_NUMBER]" at bounding box center [159, 108] width 298 height 21
drag, startPoint x: 213, startPoint y: 106, endPoint x: 0, endPoint y: 106, distance: 212.9
click at [0, 106] on main "Import Stock Status Export SKU [PHONE_NUMBER] Item Storis Order Number PLC Code…" at bounding box center [621, 186] width 1242 height 290
paste input "3020-646"
click at [10, 162] on button "Filter" at bounding box center [42, 174] width 65 height 25
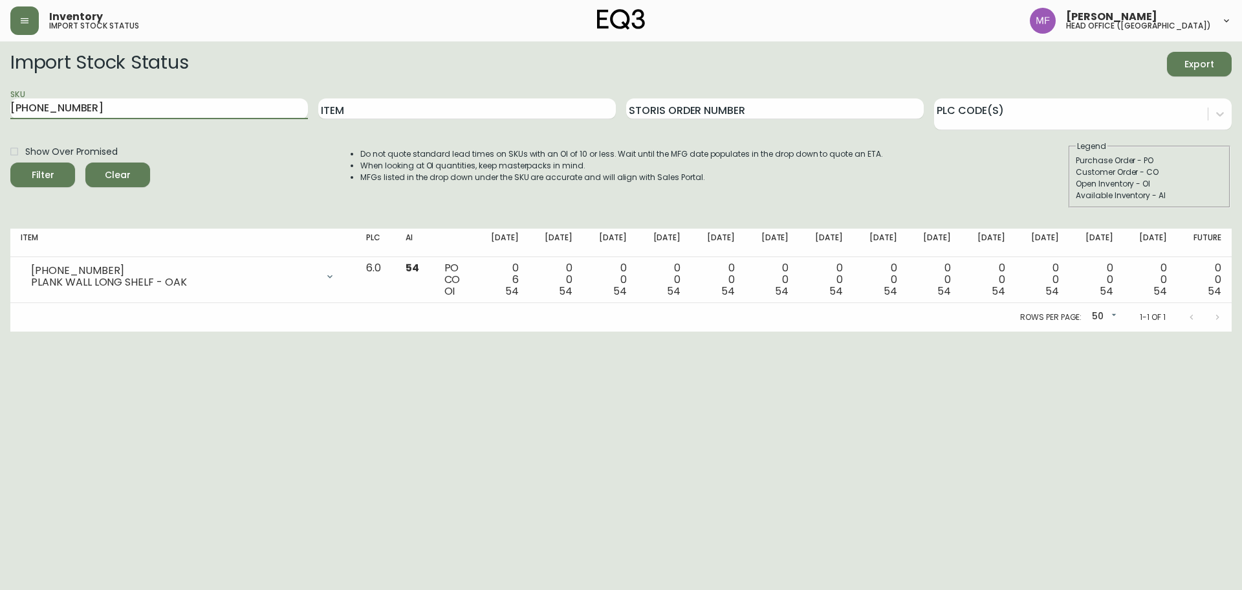
drag, startPoint x: 199, startPoint y: 109, endPoint x: 0, endPoint y: 105, distance: 198.7
click at [0, 105] on main "Import Stock Status Export SKU [PHONE_NUMBER] Item Storis Order Number PLC Code…" at bounding box center [621, 186] width 1242 height 290
paste input "7170-620"
type input "[PHONE_NUMBER]"
click at [10, 162] on button "Filter" at bounding box center [42, 174] width 65 height 25
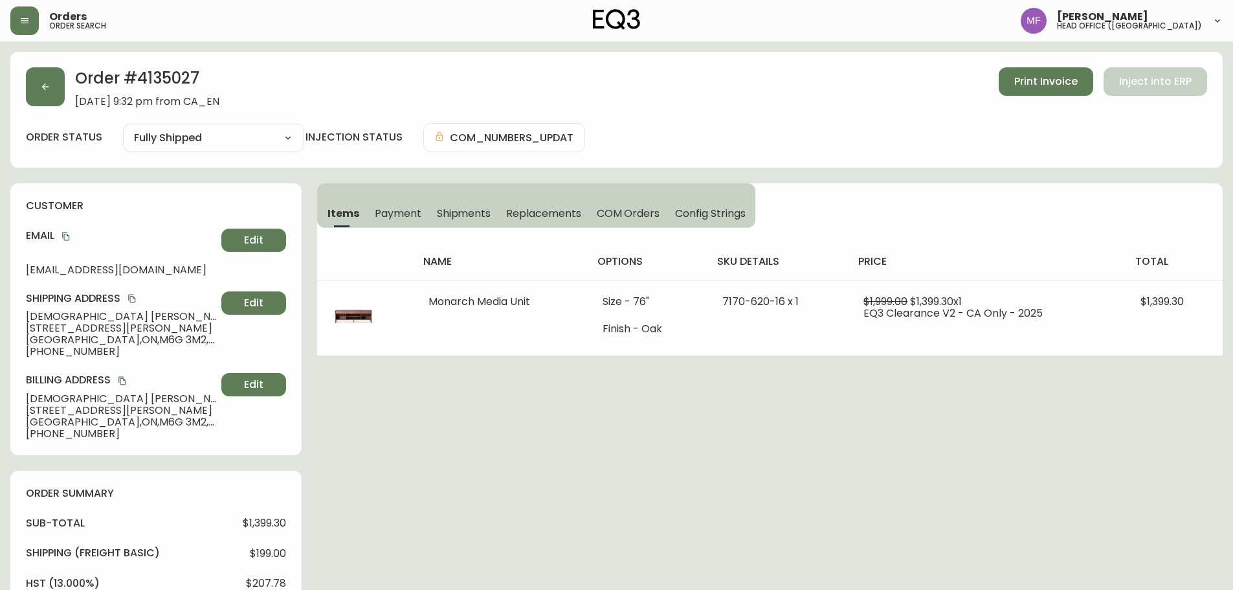
select select "FULLY_SHIPPED"
click at [156, 81] on h2 "Order # 4135027" at bounding box center [147, 81] width 144 height 28
copy h2 "4135027"
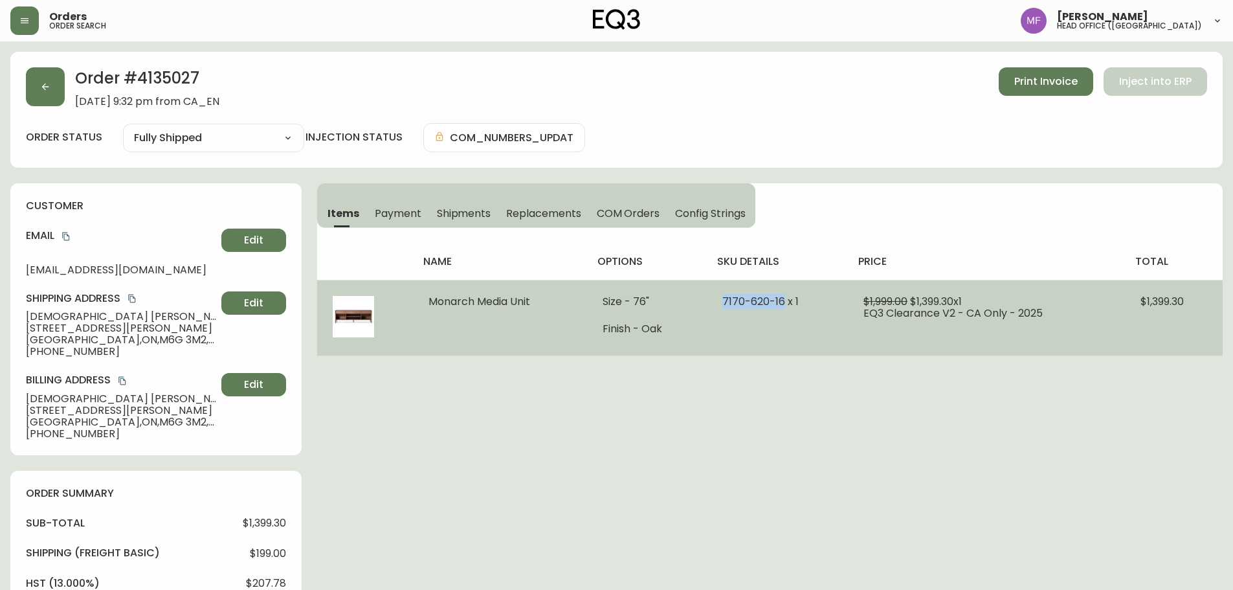
drag, startPoint x: 784, startPoint y: 302, endPoint x: 725, endPoint y: 299, distance: 59.6
click at [725, 299] on span "7170-620-16 x 1" at bounding box center [760, 301] width 76 height 15
copy span "[PHONE_NUMBER]"
click at [601, 343] on td "Size - 76" Finish - Oak" at bounding box center [646, 318] width 119 height 76
drag, startPoint x: 421, startPoint y: 302, endPoint x: 800, endPoint y: 315, distance: 378.8
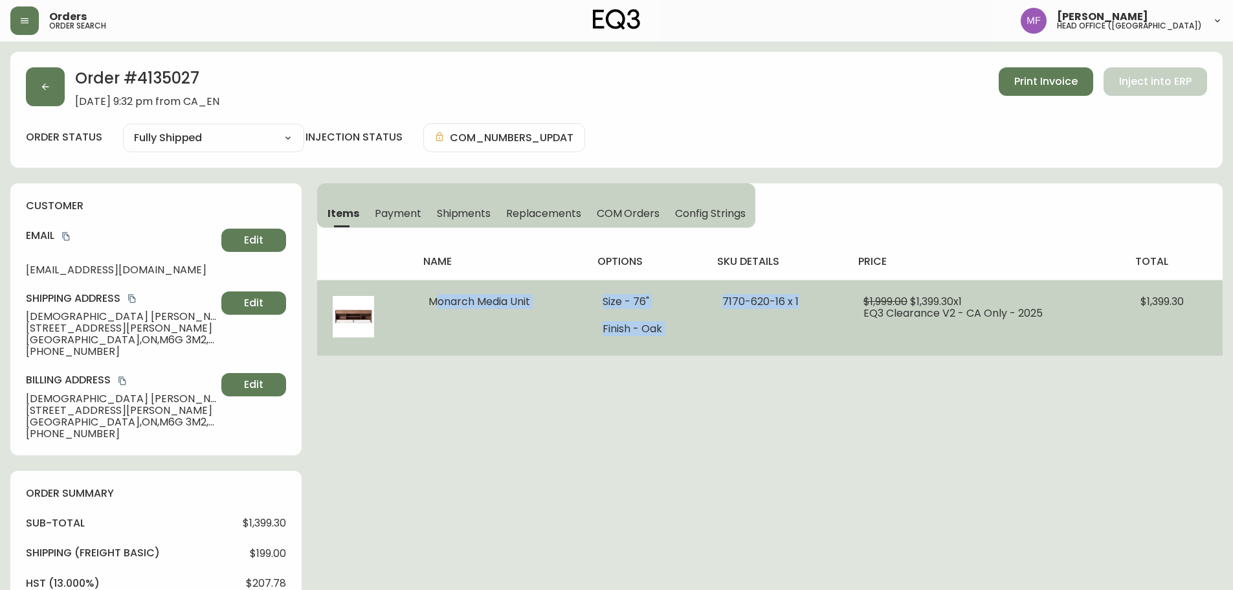
click at [800, 315] on tr "Monarch Media Unit Size - 76" Finish - Oak 7170-620-16 x 1 $1,999.00 $1,399.30 …" at bounding box center [769, 318] width 905 height 76
copy tr "Monarch Media Unit Size - 76" Finish - Oak 7170-620-16 x 1"
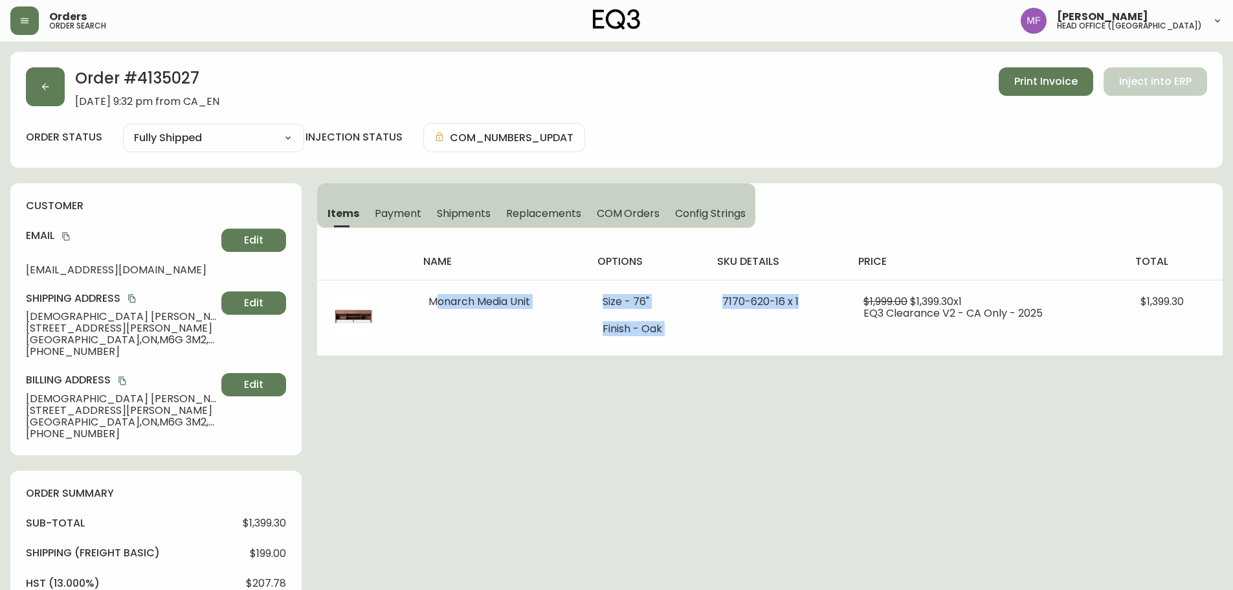
click at [159, 83] on h2 "Order # 4135027" at bounding box center [147, 81] width 144 height 28
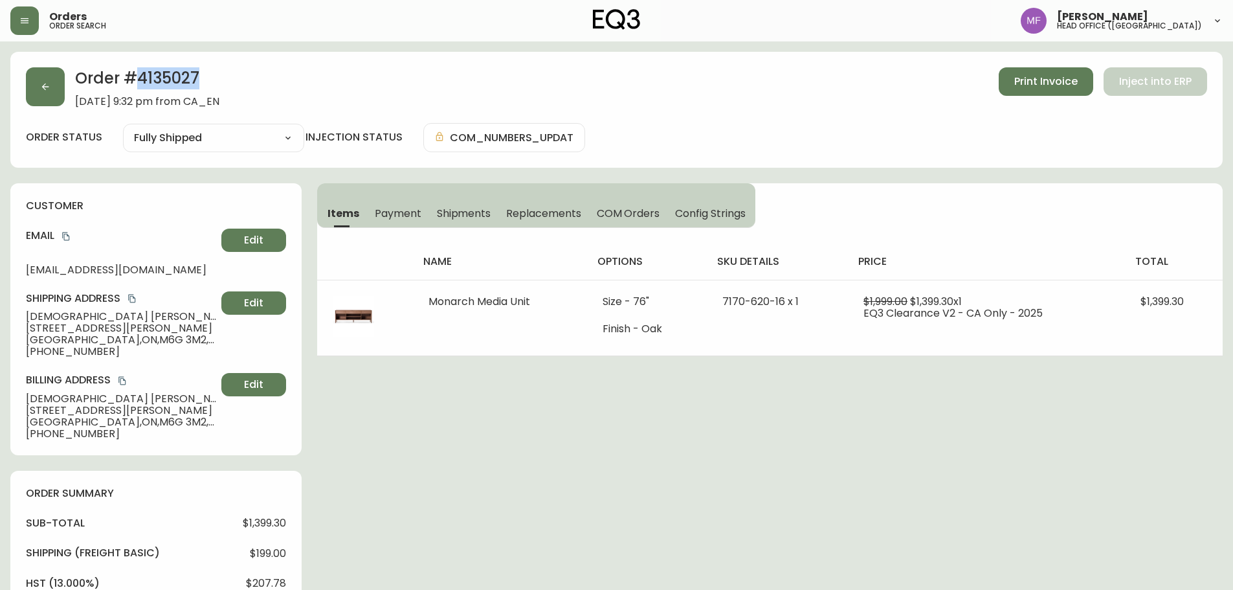
click at [159, 83] on h2 "Order # 4135027" at bounding box center [147, 81] width 144 height 28
copy h2 "4135027"
click at [67, 234] on icon "copy" at bounding box center [65, 236] width 7 height 8
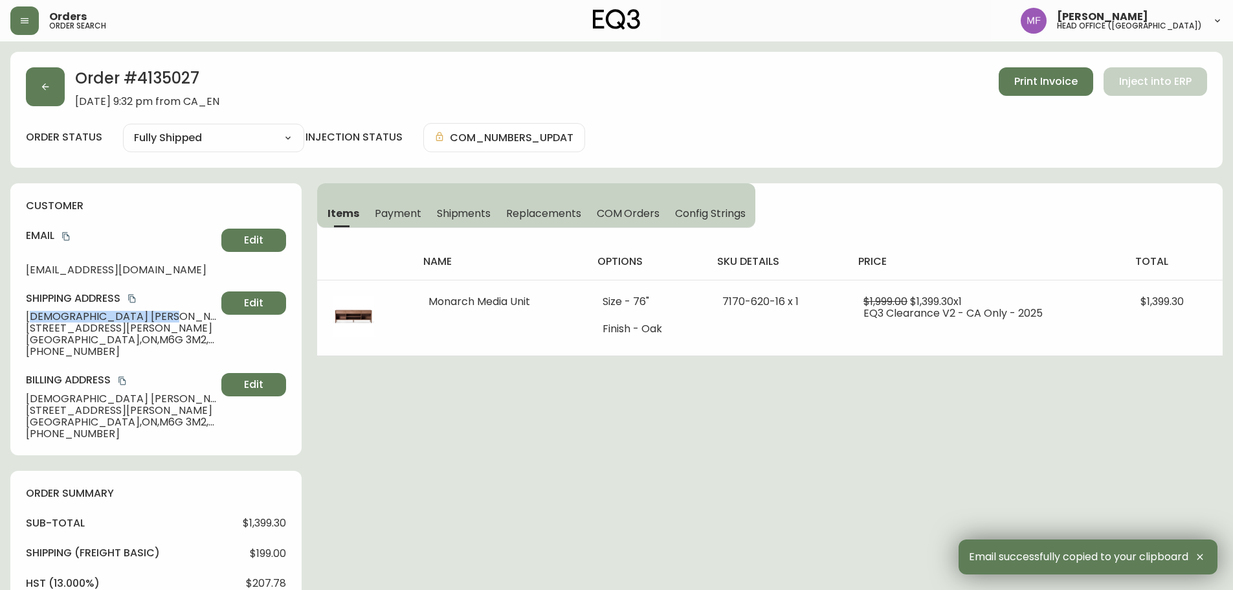
drag, startPoint x: 116, startPoint y: 316, endPoint x: 30, endPoint y: 314, distance: 85.5
click at [30, 314] on span "[DEMOGRAPHIC_DATA][PERSON_NAME]" at bounding box center [121, 317] width 190 height 12
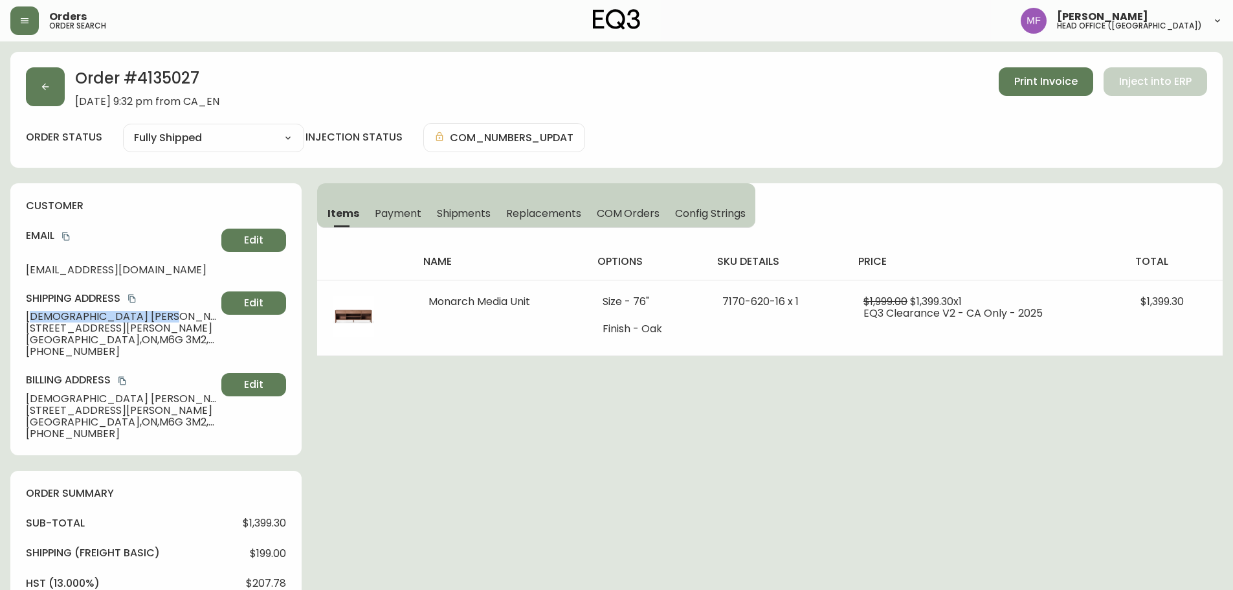
click at [94, 322] on span "[DEMOGRAPHIC_DATA][PERSON_NAME]" at bounding box center [121, 317] width 190 height 12
drag, startPoint x: 107, startPoint y: 318, endPoint x: 17, endPoint y: 318, distance: 89.3
click at [17, 318] on div "customer Email [EMAIL_ADDRESS][DOMAIN_NAME] Edit Shipping Address [PERSON_NAME]…" at bounding box center [155, 319] width 291 height 272
copy span "[DEMOGRAPHIC_DATA][PERSON_NAME]"
click at [118, 335] on span "[GEOGRAPHIC_DATA] , [GEOGRAPHIC_DATA] , M6G 3M2 , [GEOGRAPHIC_DATA]" at bounding box center [121, 340] width 190 height 12
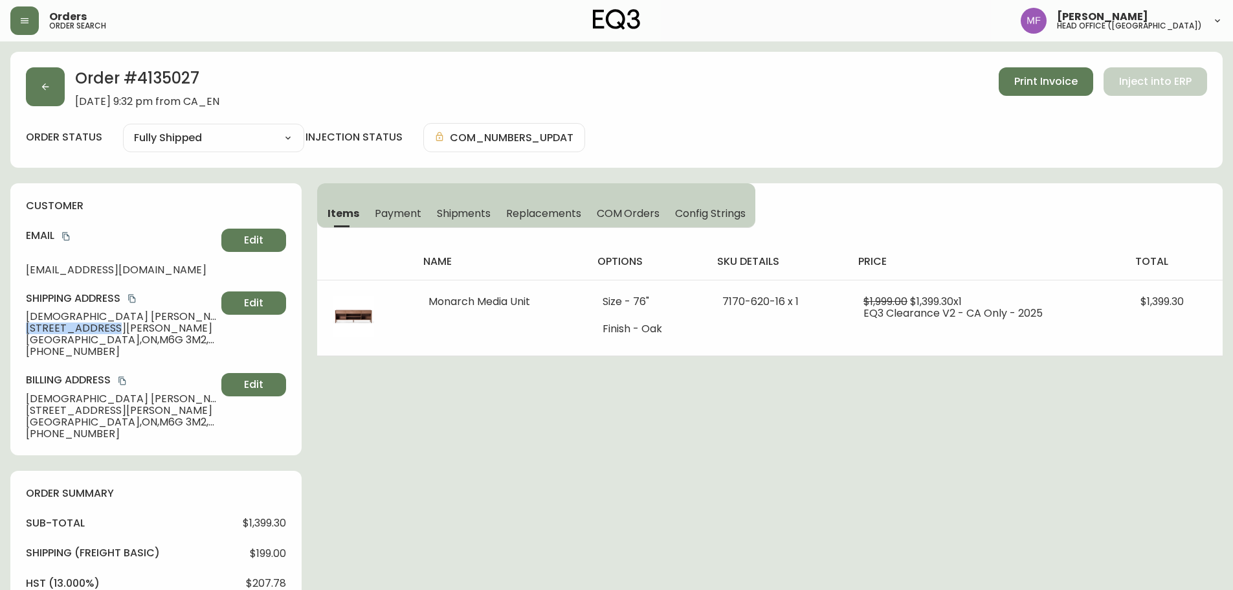
drag, startPoint x: 116, startPoint y: 329, endPoint x: 26, endPoint y: 327, distance: 90.0
click at [26, 327] on span "[STREET_ADDRESS][PERSON_NAME]" at bounding box center [121, 328] width 190 height 12
copy span "[STREET_ADDRESS][PERSON_NAME]"
drag, startPoint x: 94, startPoint y: 338, endPoint x: 137, endPoint y: 338, distance: 42.7
click at [137, 338] on span "[GEOGRAPHIC_DATA] , [GEOGRAPHIC_DATA] , M6G 3M2 , [GEOGRAPHIC_DATA]" at bounding box center [121, 340] width 190 height 12
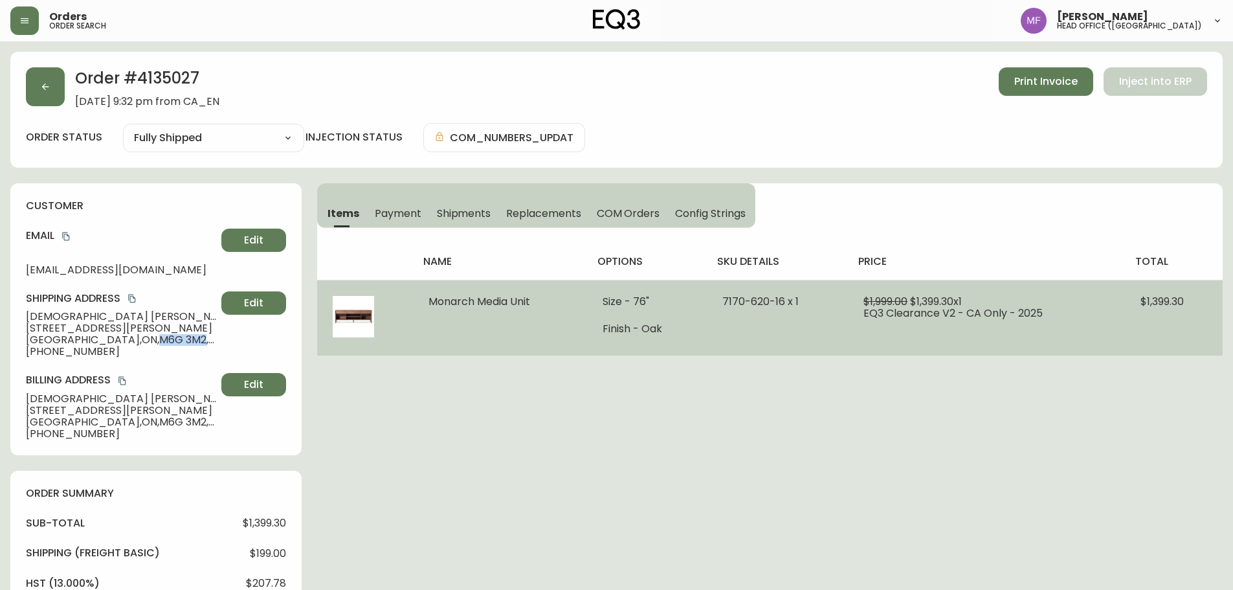
copy span "M6G 3M2"
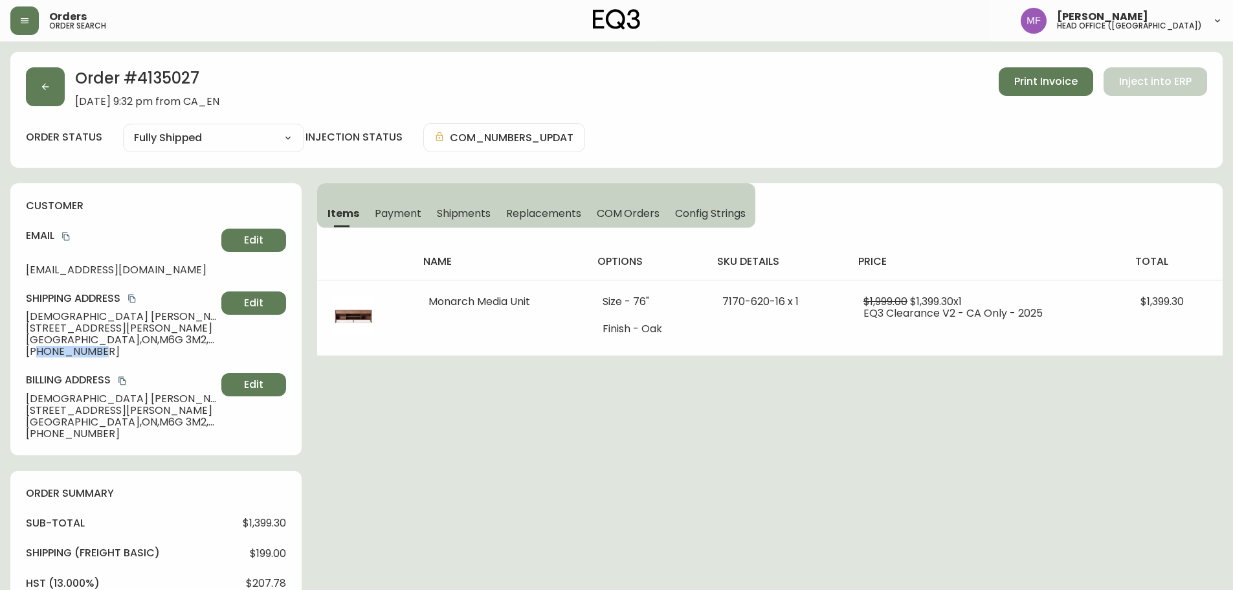
drag, startPoint x: 100, startPoint y: 354, endPoint x: 39, endPoint y: 351, distance: 61.6
click at [39, 351] on span "[PHONE_NUMBER]" at bounding box center [121, 352] width 190 height 12
copy span "9055997149"
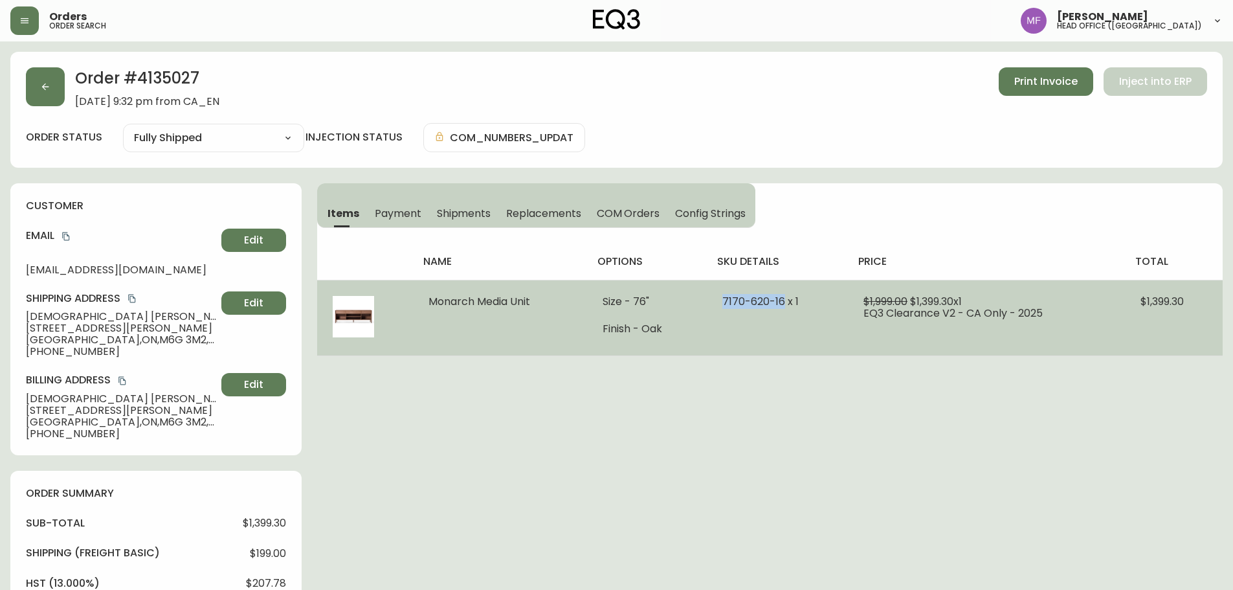
drag, startPoint x: 719, startPoint y: 296, endPoint x: 785, endPoint y: 307, distance: 66.9
click at [785, 307] on td "7170-620-16 x 1" at bounding box center [777, 318] width 141 height 76
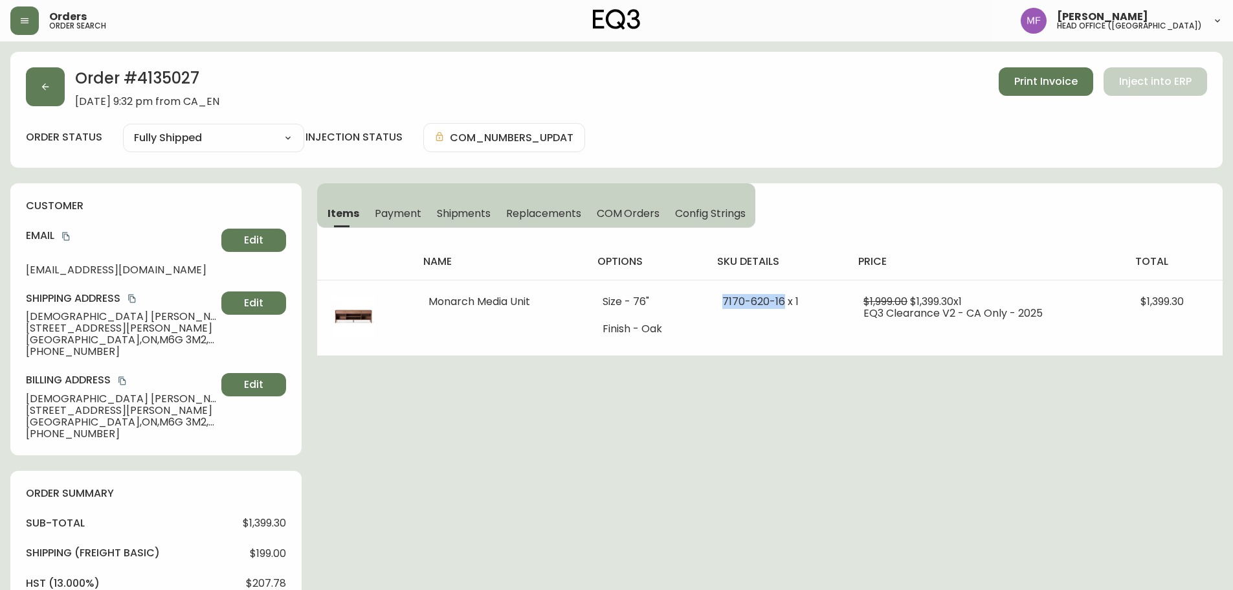
copy span "[PHONE_NUMBER]"
drag, startPoint x: 1180, startPoint y: 362, endPoint x: 1171, endPoint y: 370, distance: 12.4
click at [1180, 362] on div "Order # 4135027 [DATE] 9:32 pm from CA_EN Print Invoice Inject into ERP order s…" at bounding box center [616, 555] width 1212 height 1006
click at [57, 91] on button "button" at bounding box center [45, 86] width 39 height 39
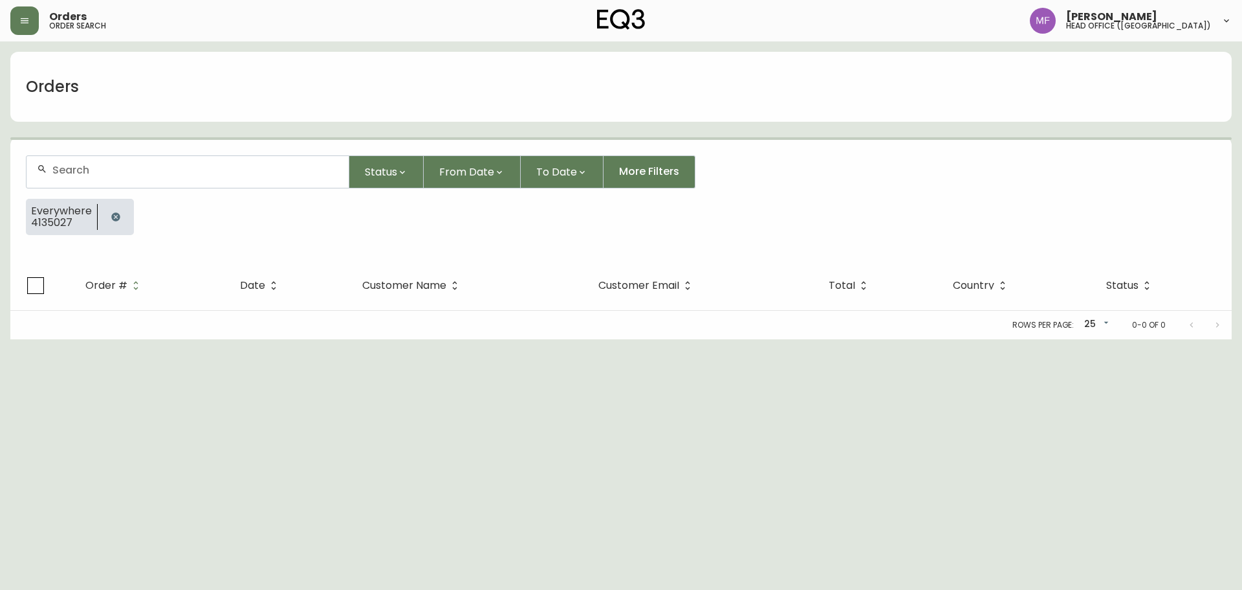
click at [124, 216] on button "button" at bounding box center [116, 217] width 26 height 26
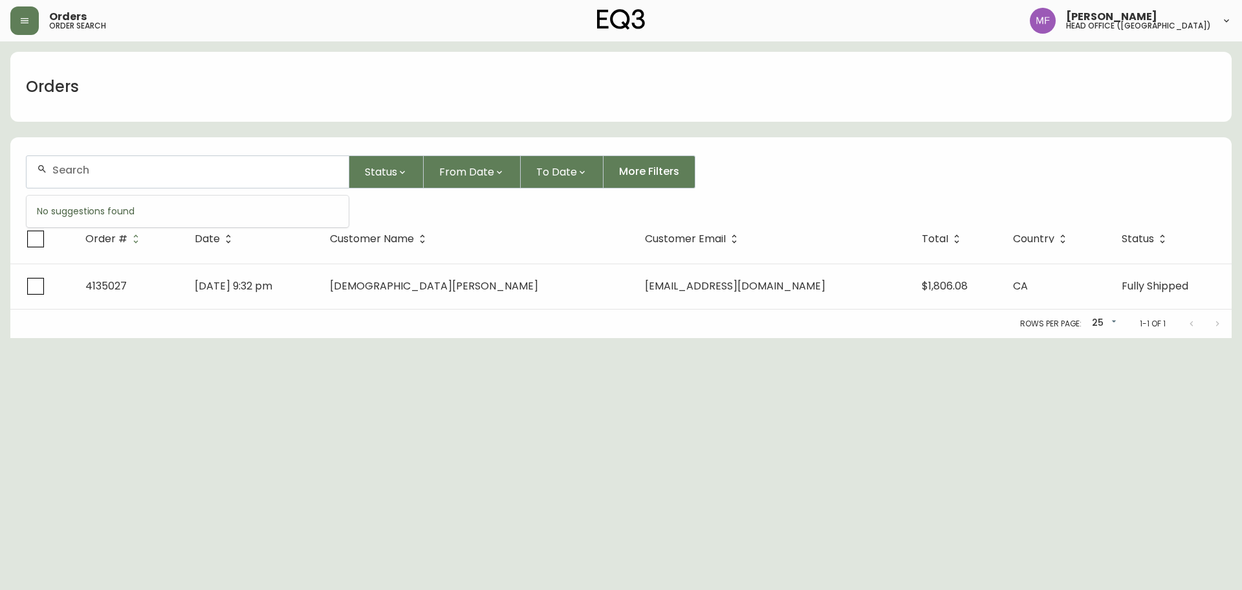
click at [94, 175] on input "text" at bounding box center [195, 170] width 286 height 12
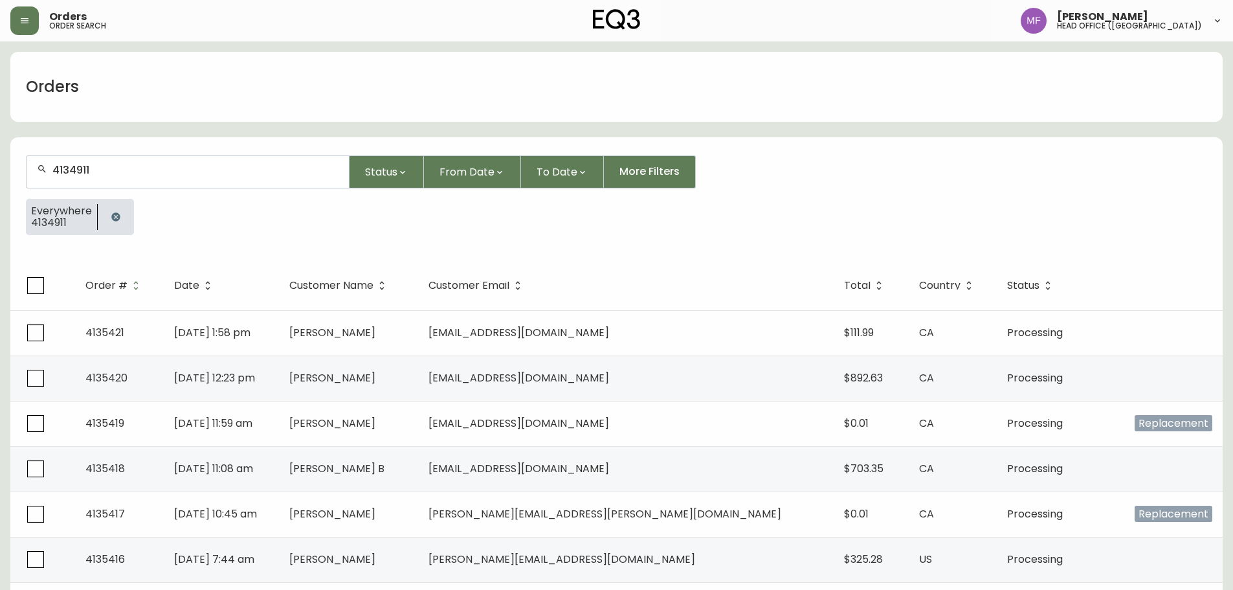
type input "4134911"
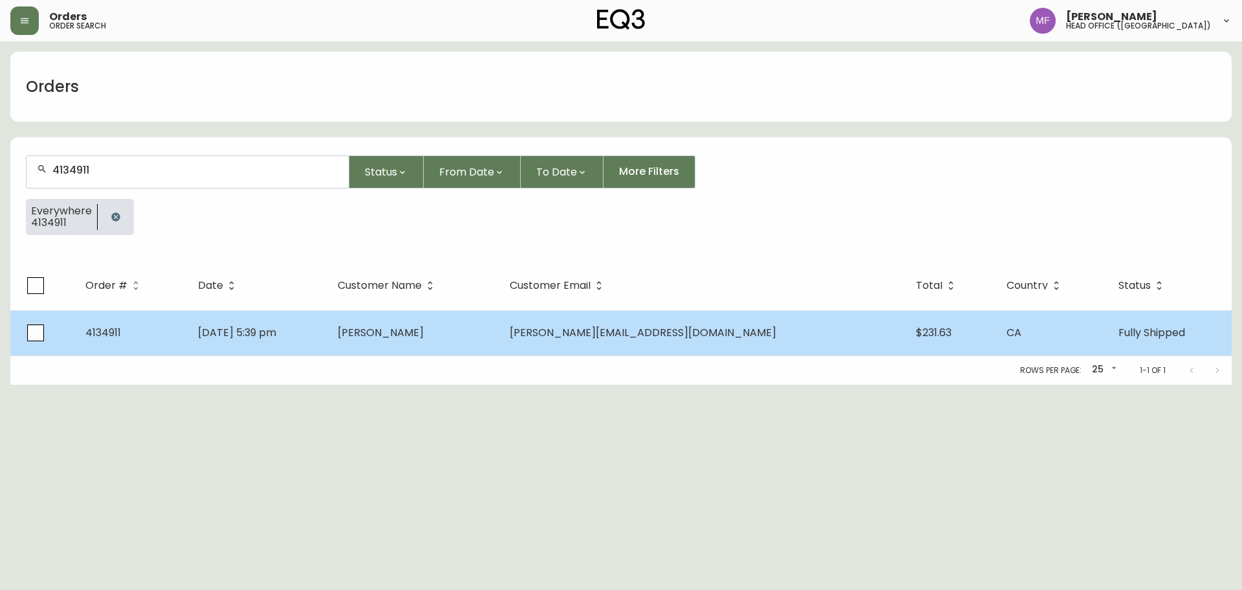
click at [327, 330] on td "[DATE] 5:39 pm" at bounding box center [258, 332] width 140 height 45
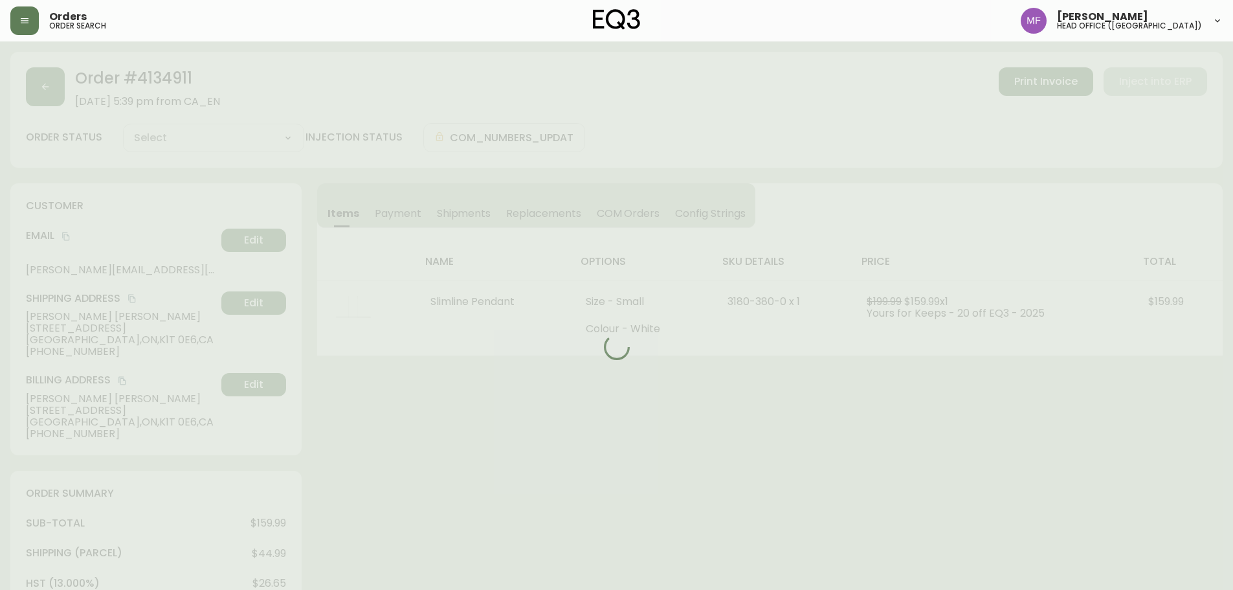
type input "Fully Shipped"
select select "FULLY_SHIPPED"
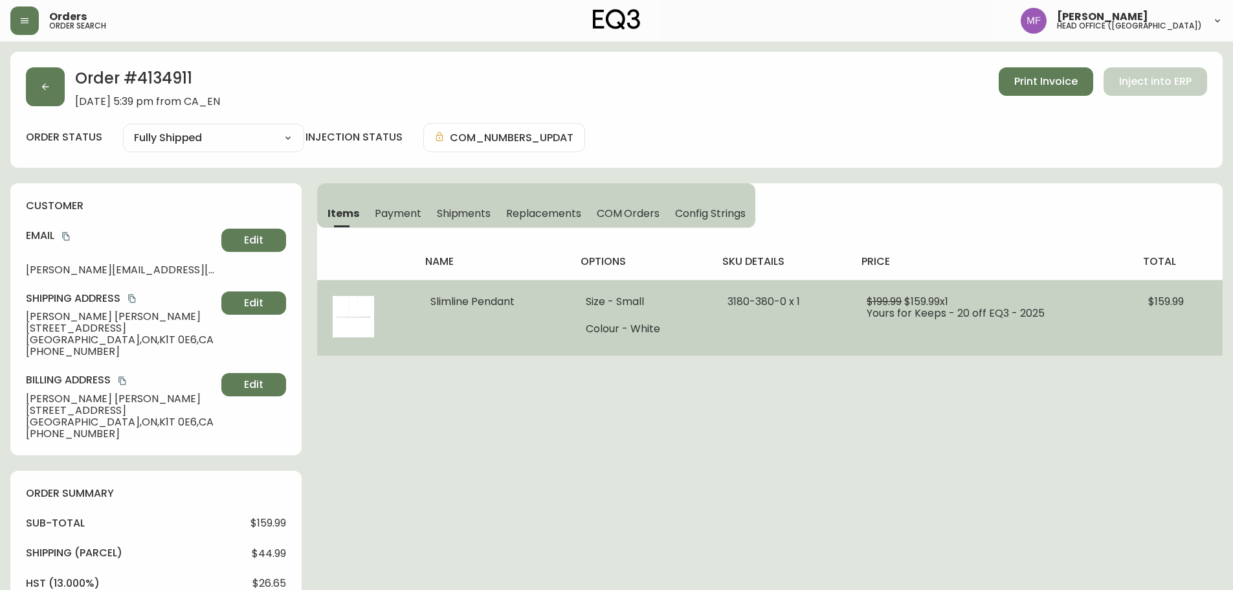
click at [859, 354] on td "$199.99 $159.99 x 1 Yours for Keeps - 20 off EQ3 - 2025" at bounding box center [992, 318] width 282 height 76
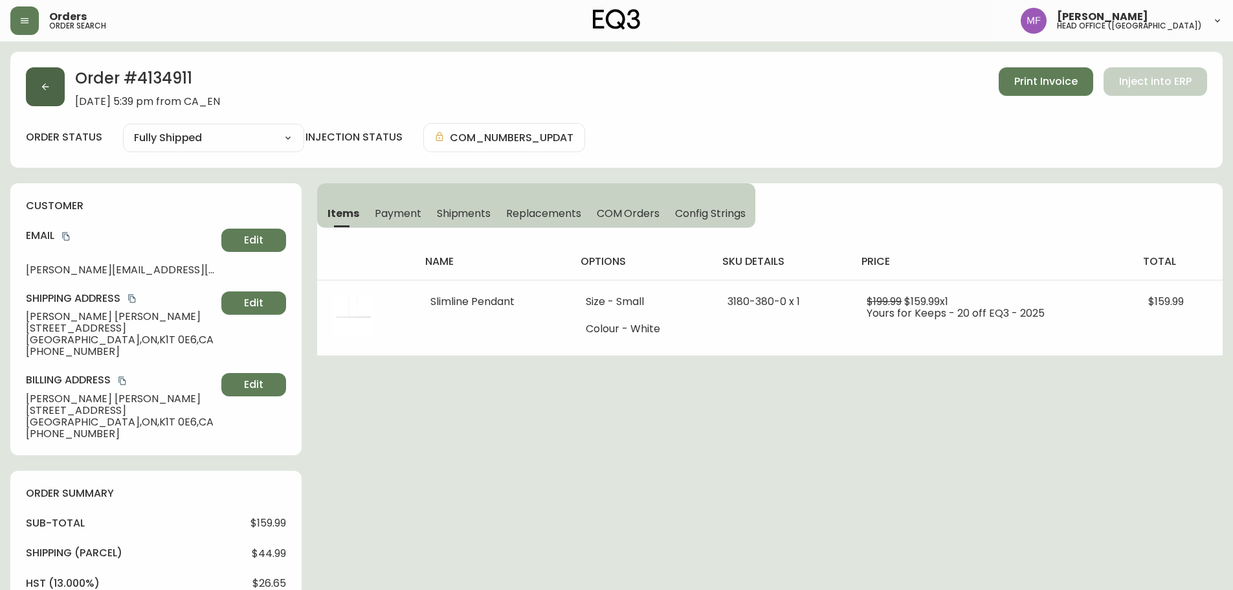
click at [53, 103] on button "button" at bounding box center [45, 86] width 39 height 39
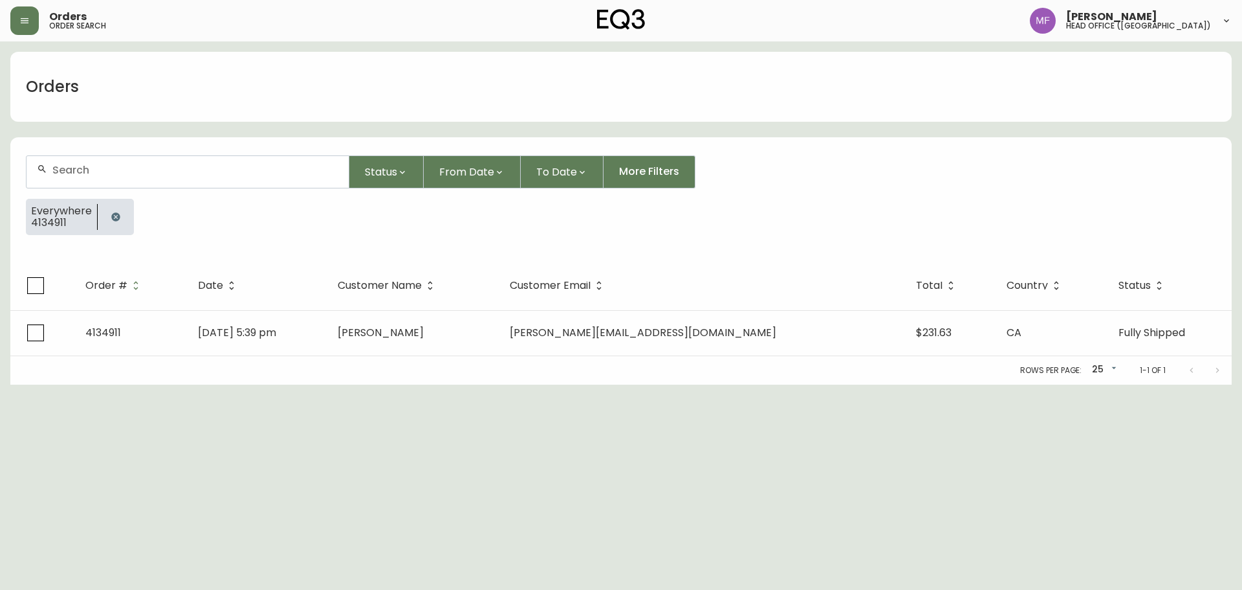
click at [120, 204] on div at bounding box center [116, 217] width 36 height 36
click at [115, 208] on button "button" at bounding box center [116, 217] width 26 height 26
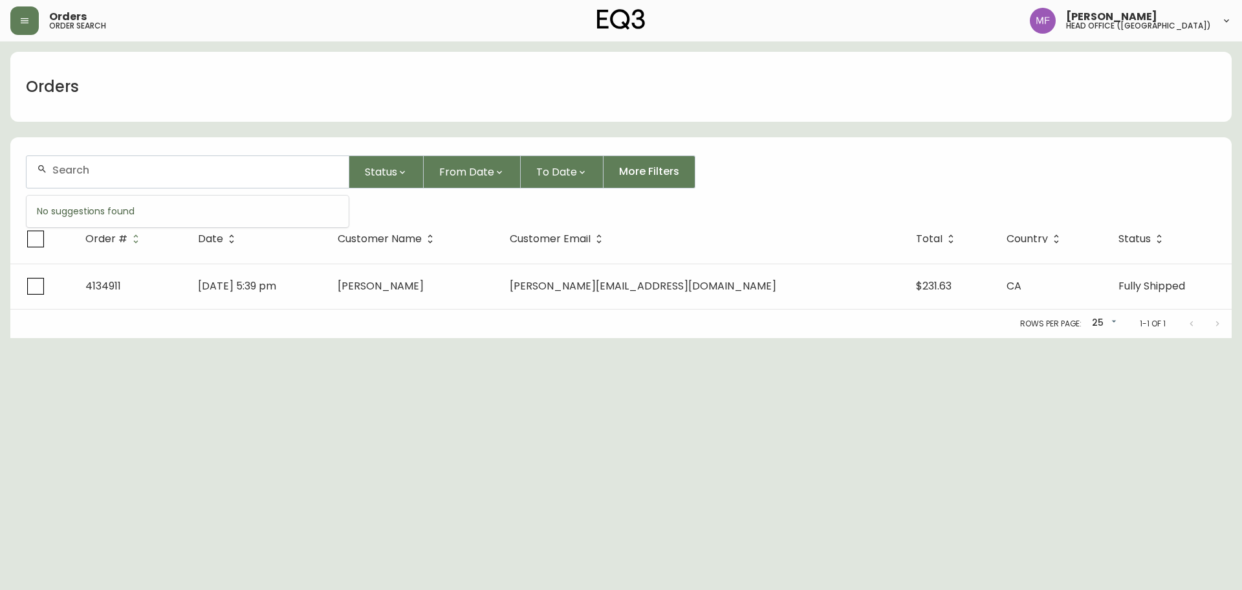
click at [113, 164] on input "text" at bounding box center [195, 170] width 286 height 12
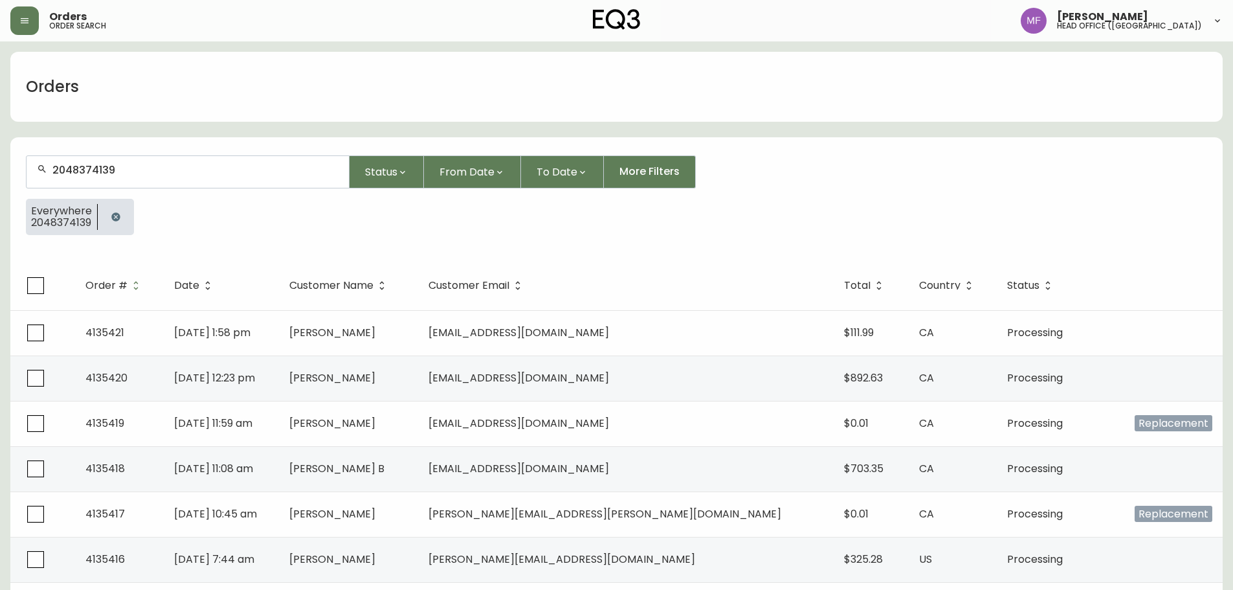
type input "2048374139"
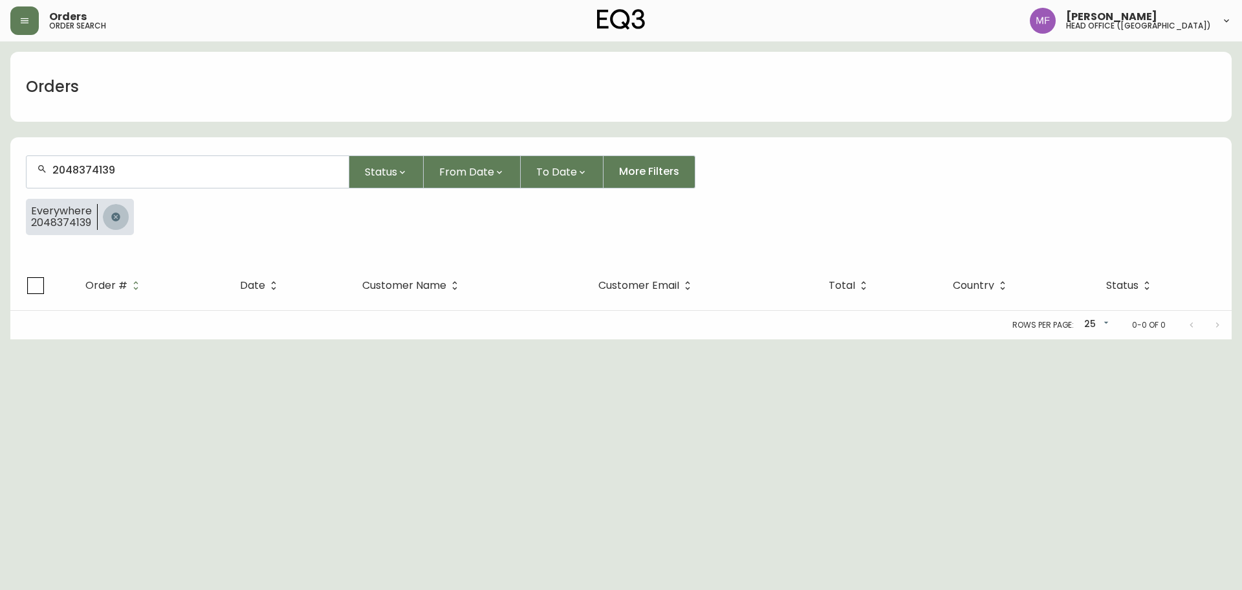
click at [108, 206] on button "button" at bounding box center [116, 217] width 26 height 26
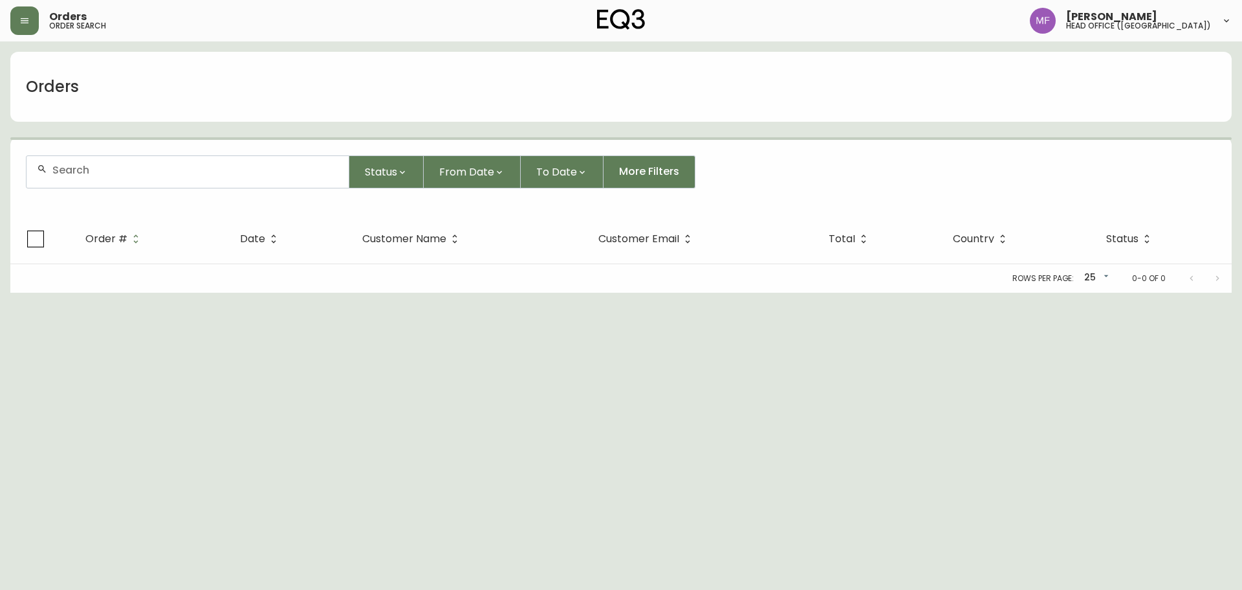
click at [108, 184] on div at bounding box center [188, 172] width 322 height 32
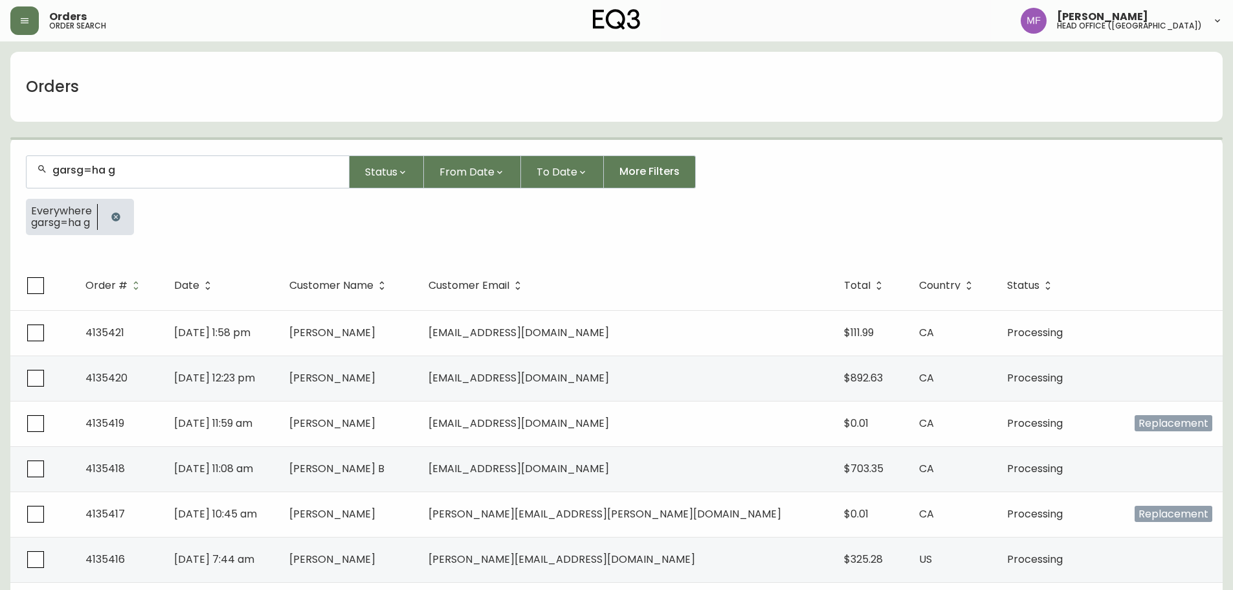
type input "garsg=ha"
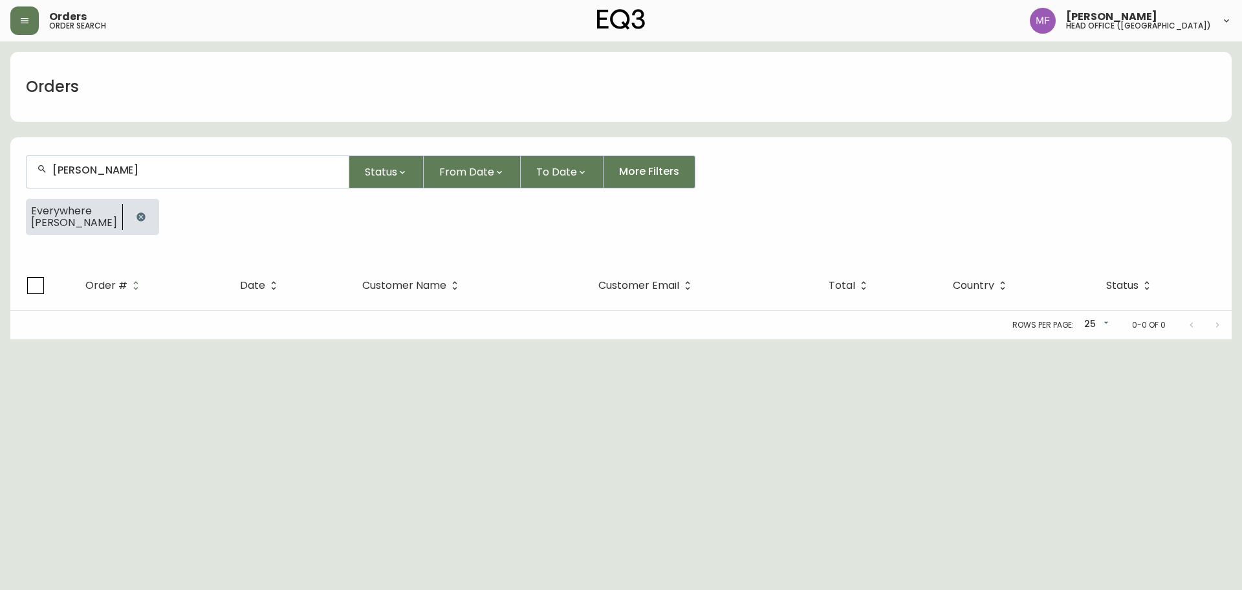
type input "[PERSON_NAME]"
click at [128, 218] on button "button" at bounding box center [141, 217] width 26 height 26
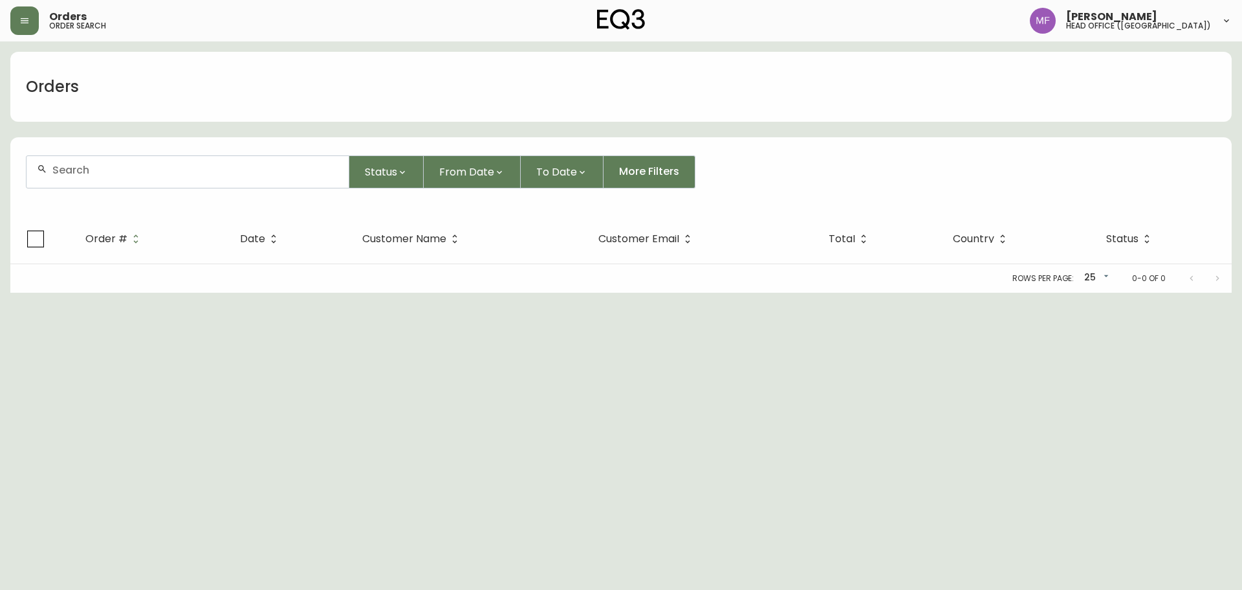
click at [107, 183] on div at bounding box center [188, 172] width 322 height 32
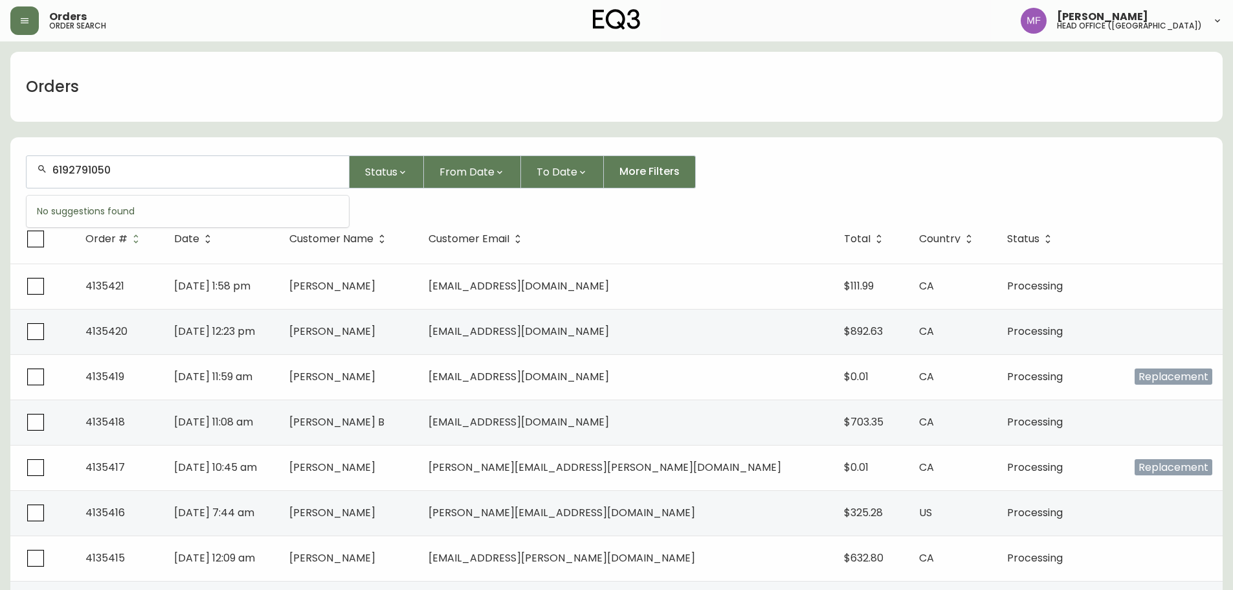
type input "6192791050"
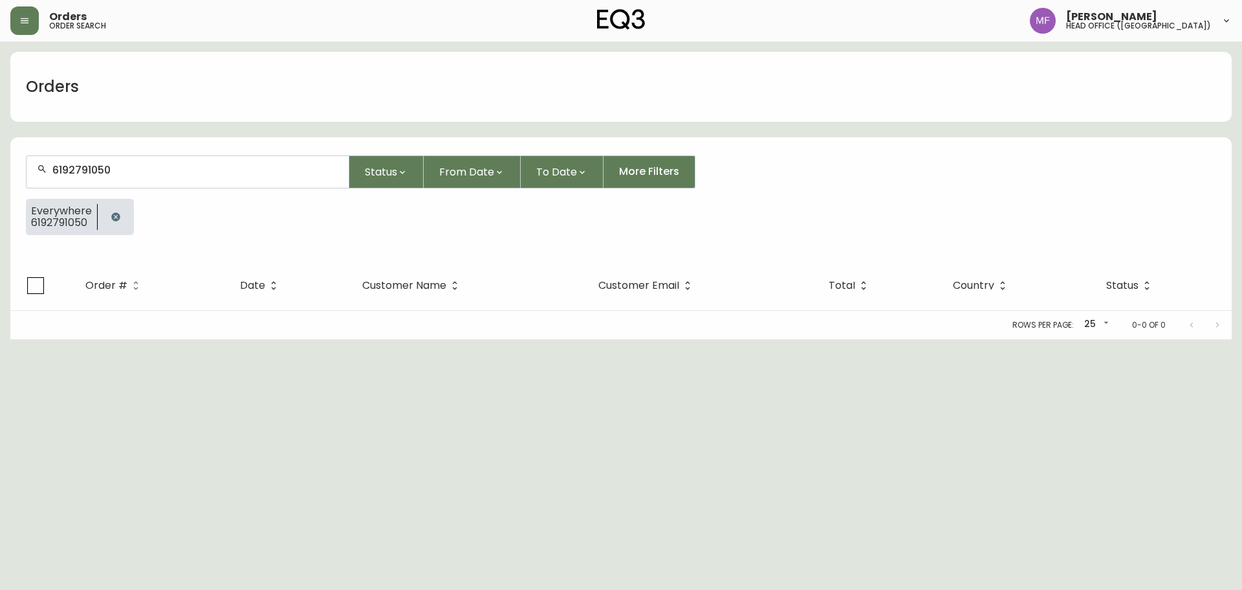
click at [108, 214] on button "button" at bounding box center [116, 217] width 26 height 26
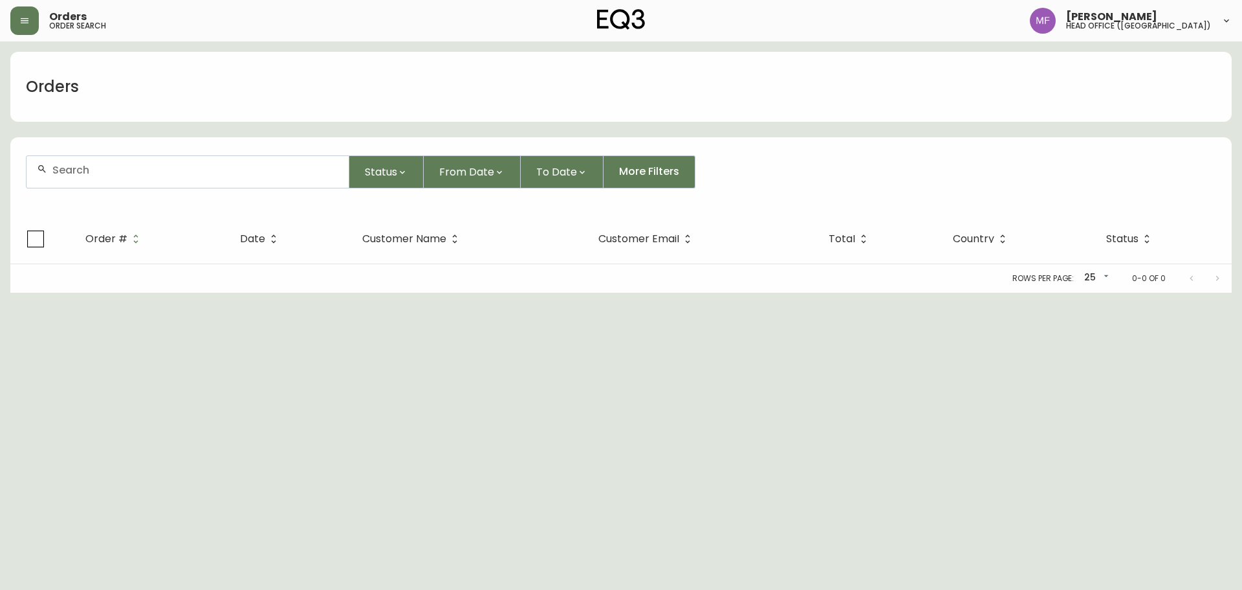
click at [109, 181] on div at bounding box center [188, 172] width 322 height 32
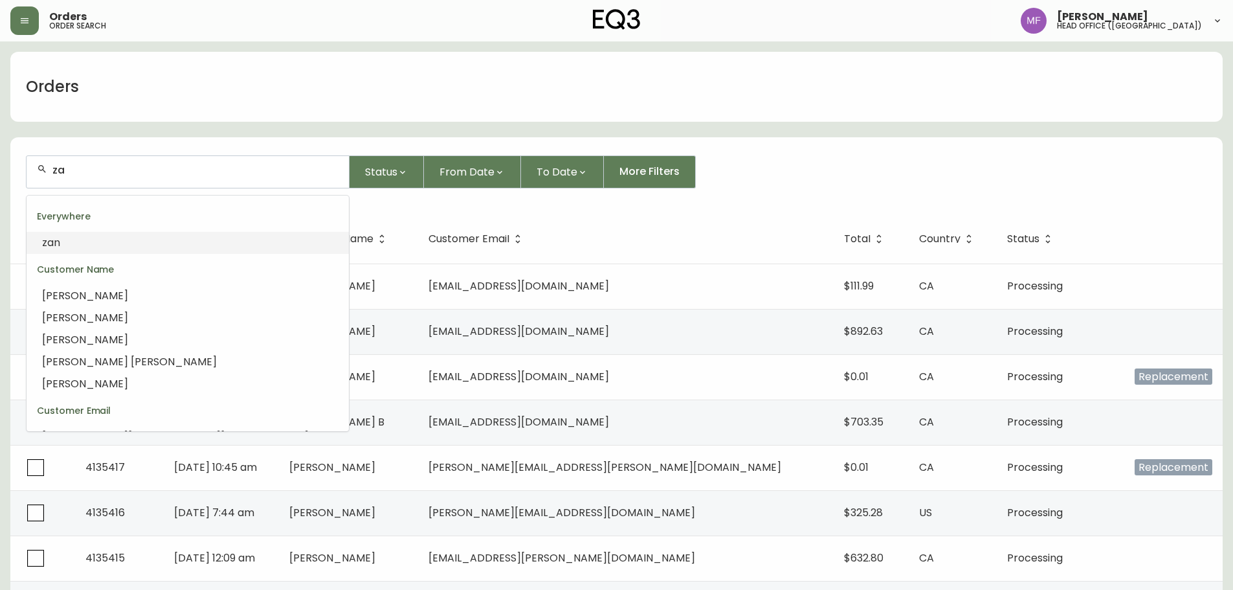
type input "z"
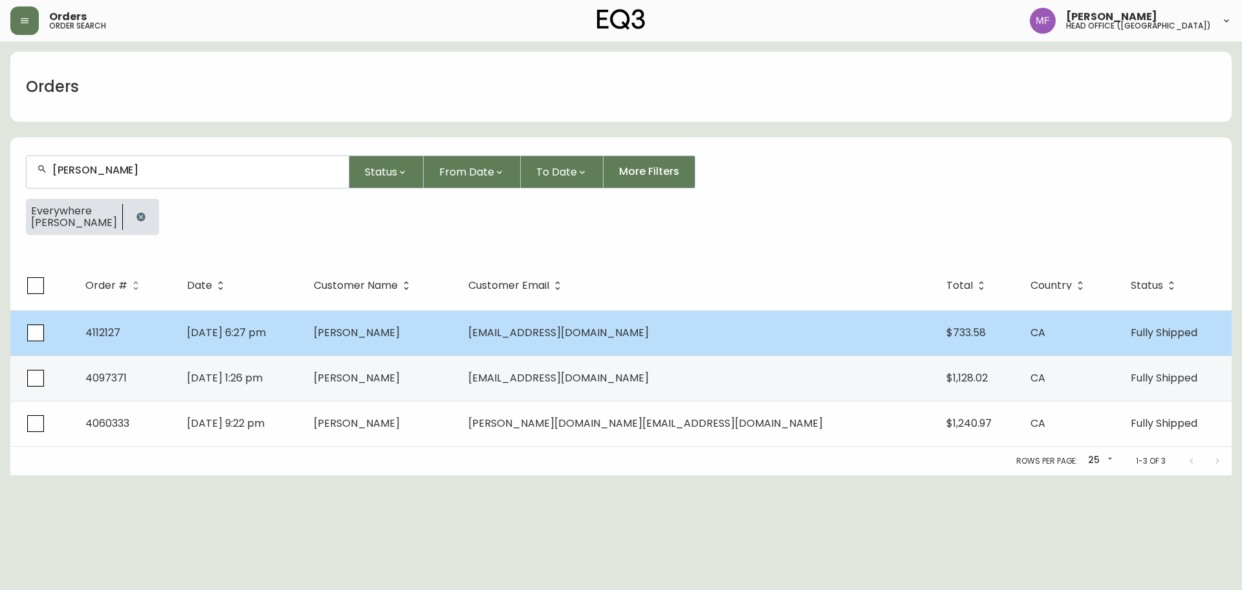
type input "[PERSON_NAME]"
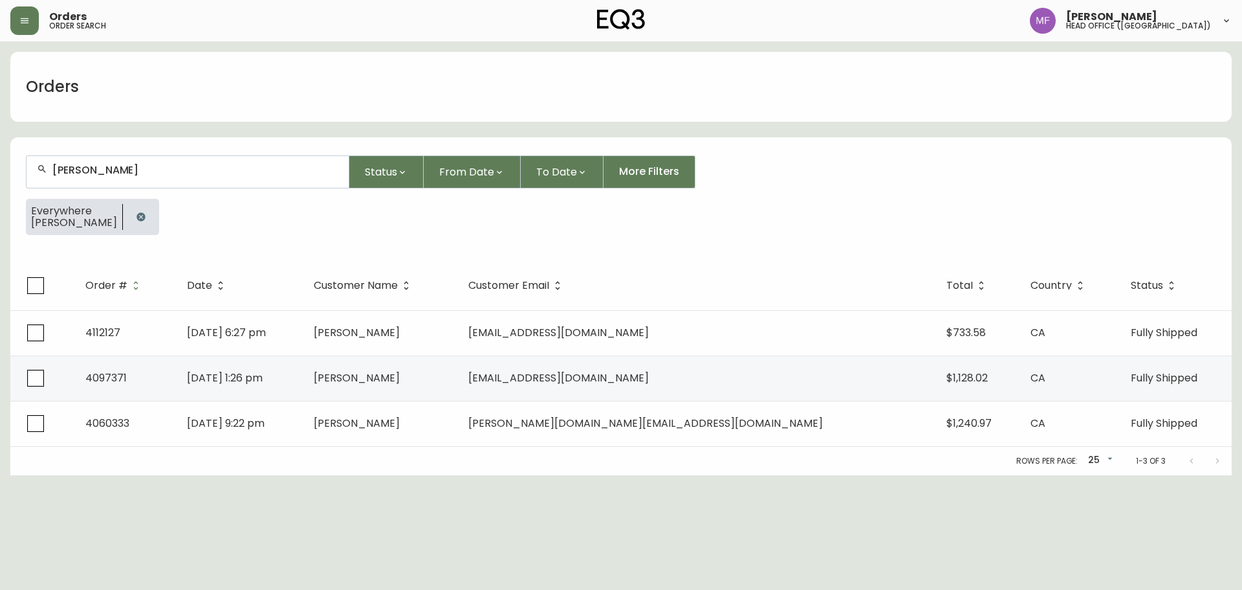
drag, startPoint x: 129, startPoint y: 218, endPoint x: 129, endPoint y: 208, distance: 9.7
click at [137, 218] on icon "button" at bounding box center [141, 216] width 8 height 8
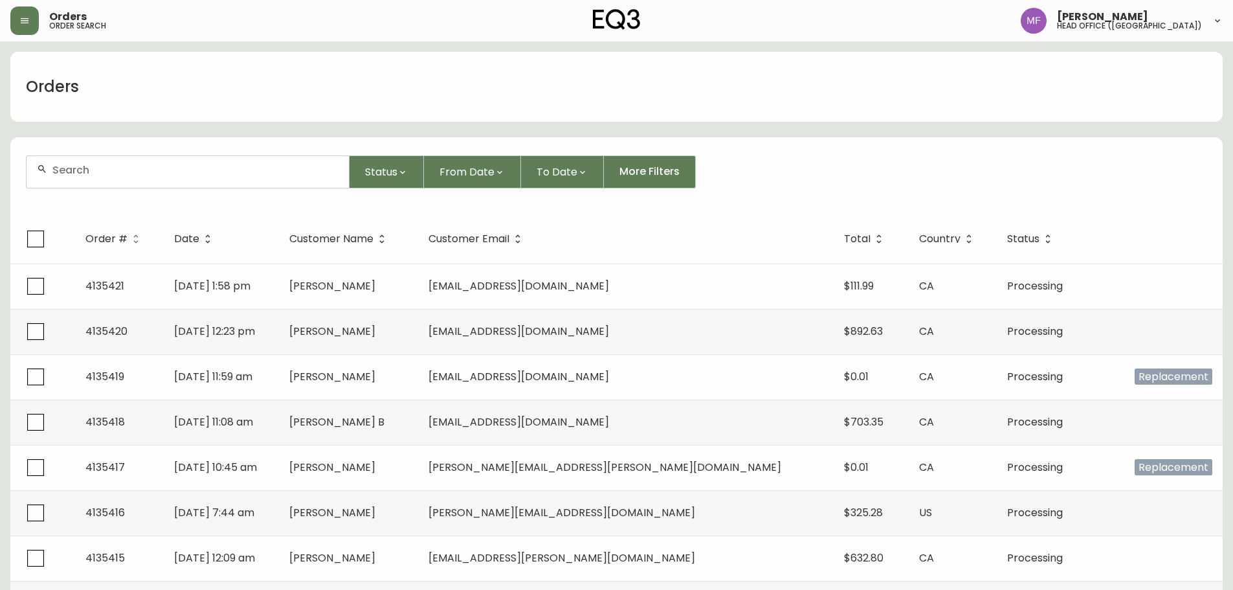
click at [154, 181] on div at bounding box center [188, 172] width 322 height 32
click at [96, 163] on div at bounding box center [188, 172] width 322 height 32
type input "4166813116"
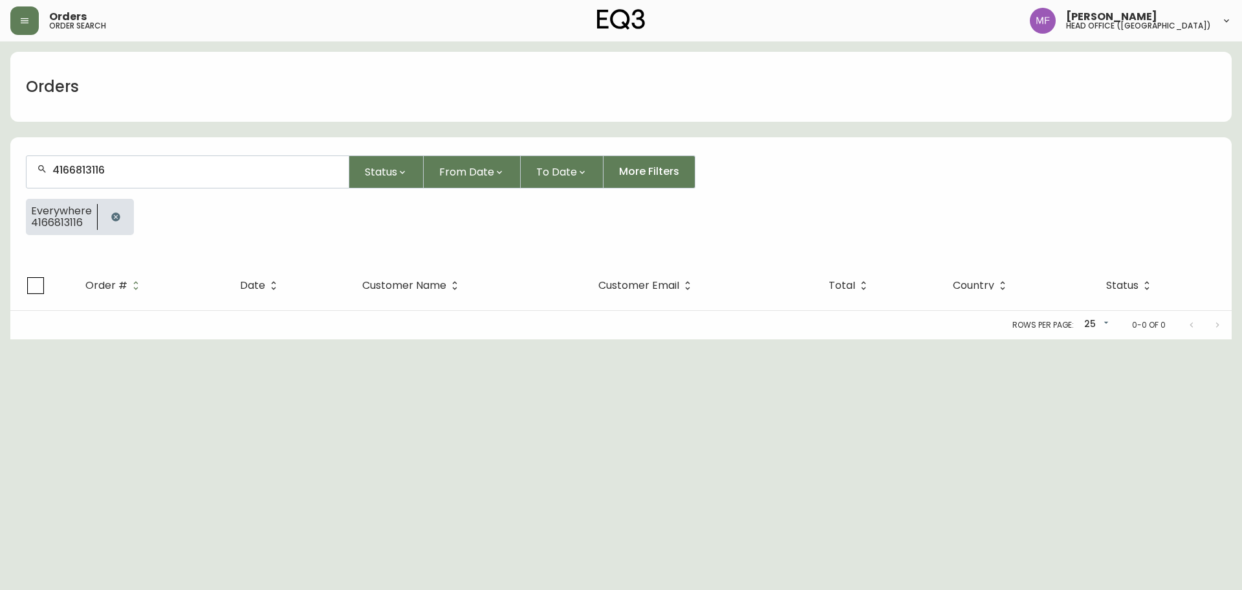
click at [122, 212] on button "button" at bounding box center [116, 217] width 26 height 26
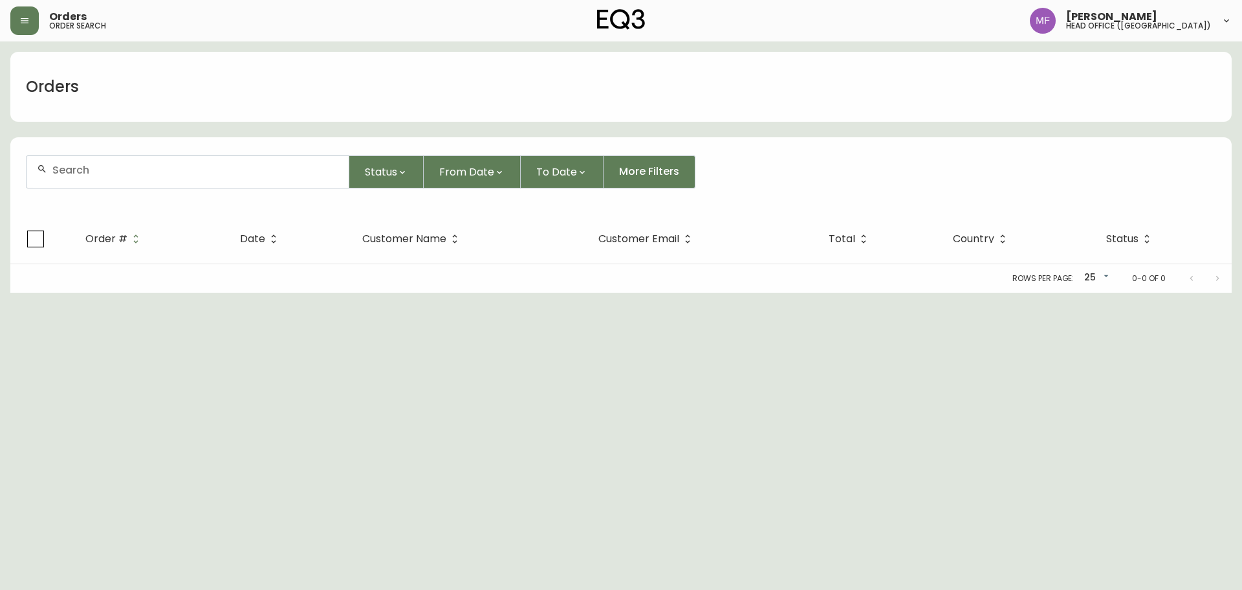
click at [99, 170] on input "text" at bounding box center [195, 170] width 286 height 12
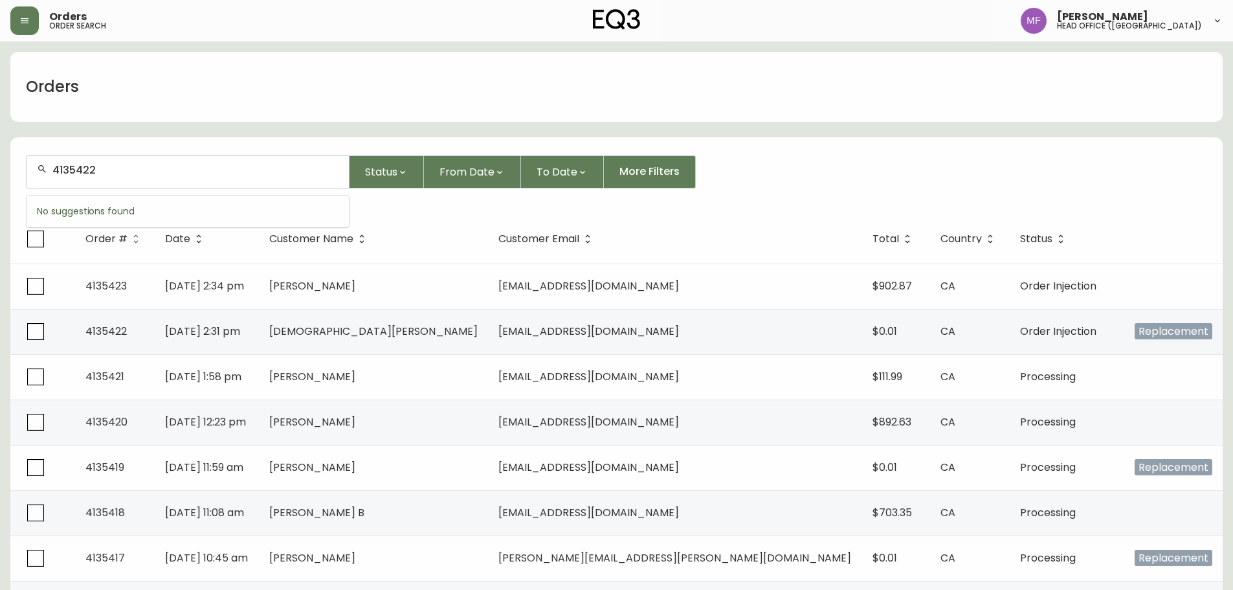
type input "4135422"
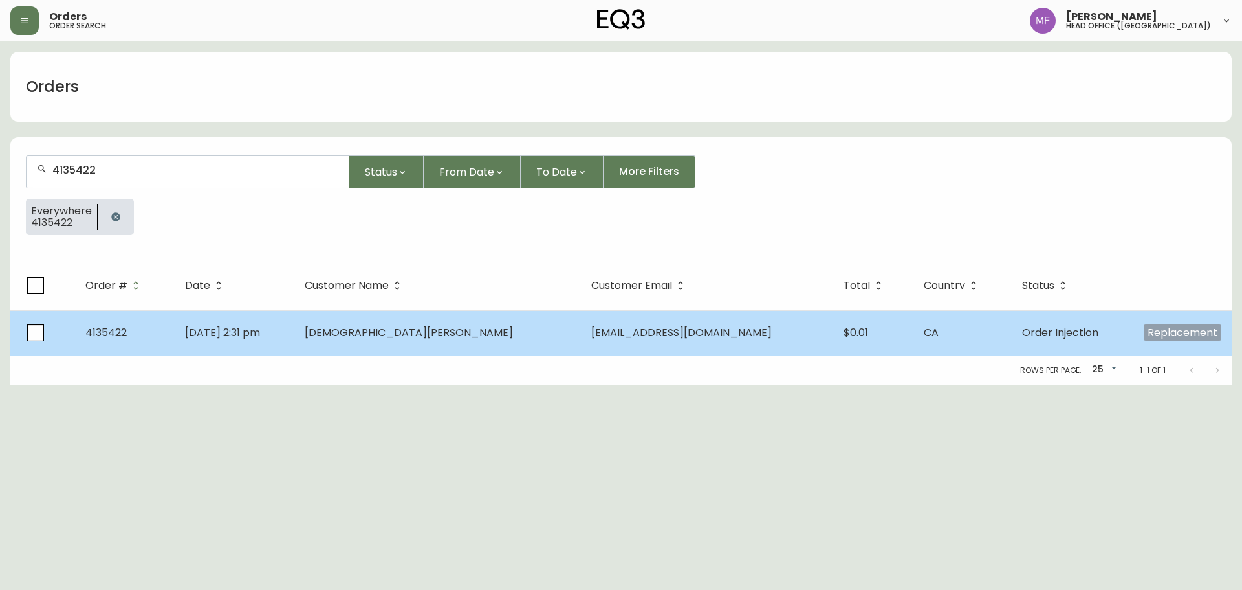
click at [469, 343] on td "[DEMOGRAPHIC_DATA][PERSON_NAME]" at bounding box center [437, 332] width 287 height 45
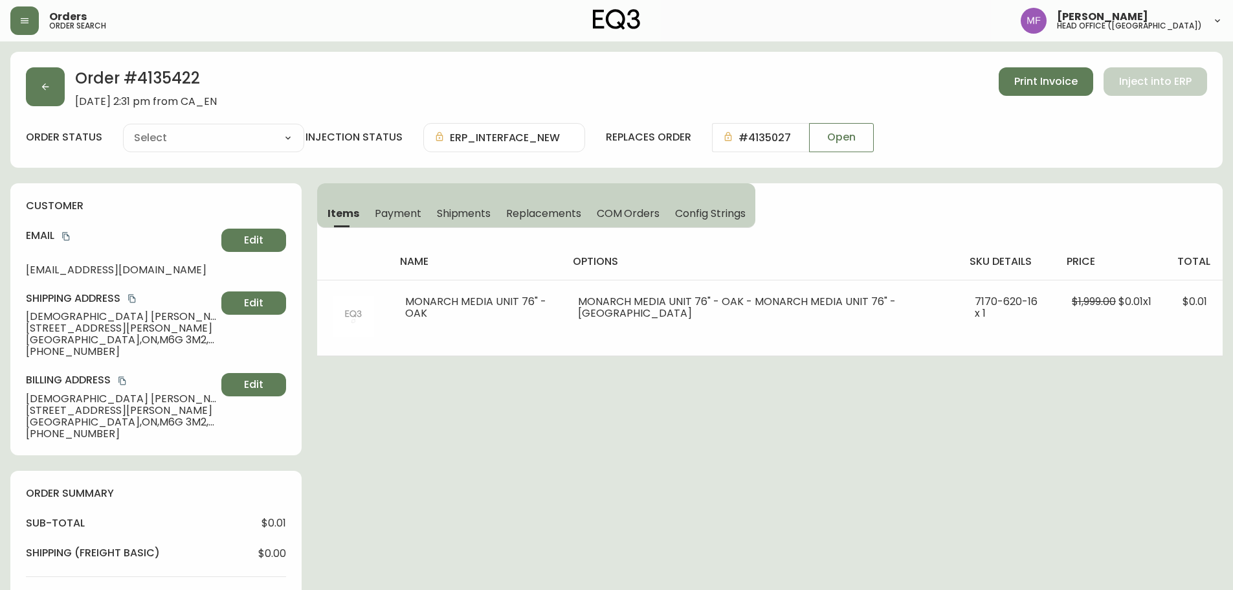
type input "Order Injection"
select select "ORDER_INJECTION"
click at [54, 104] on button "button" at bounding box center [45, 86] width 39 height 39
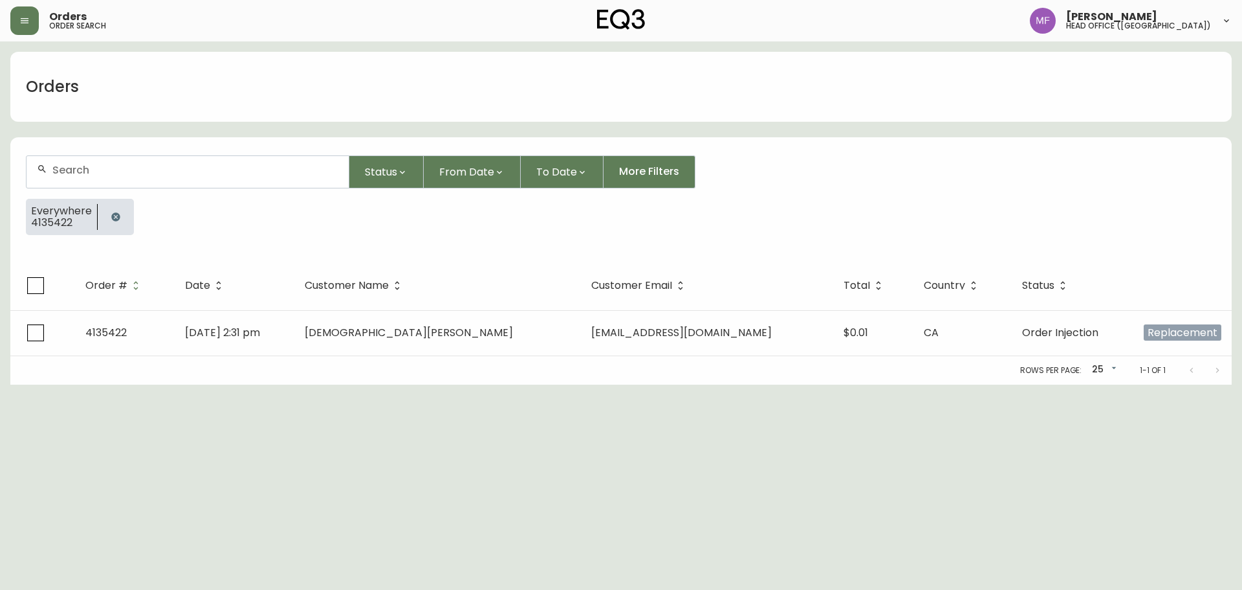
click at [114, 217] on icon "button" at bounding box center [116, 217] width 10 height 10
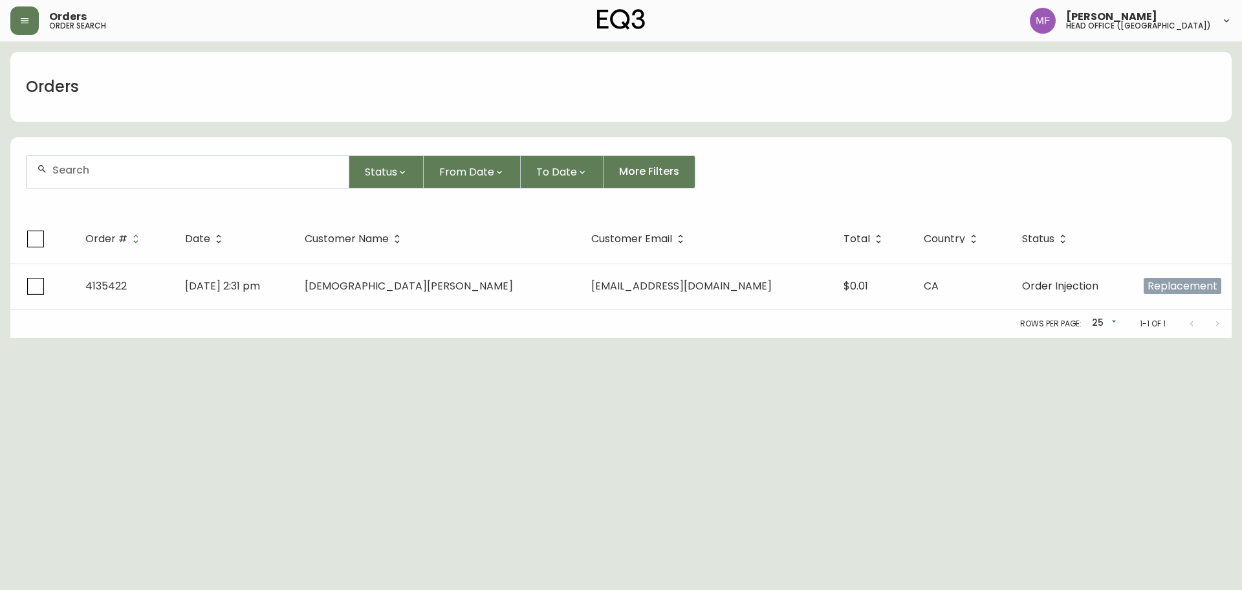
click at [120, 176] on div at bounding box center [188, 172] width 322 height 32
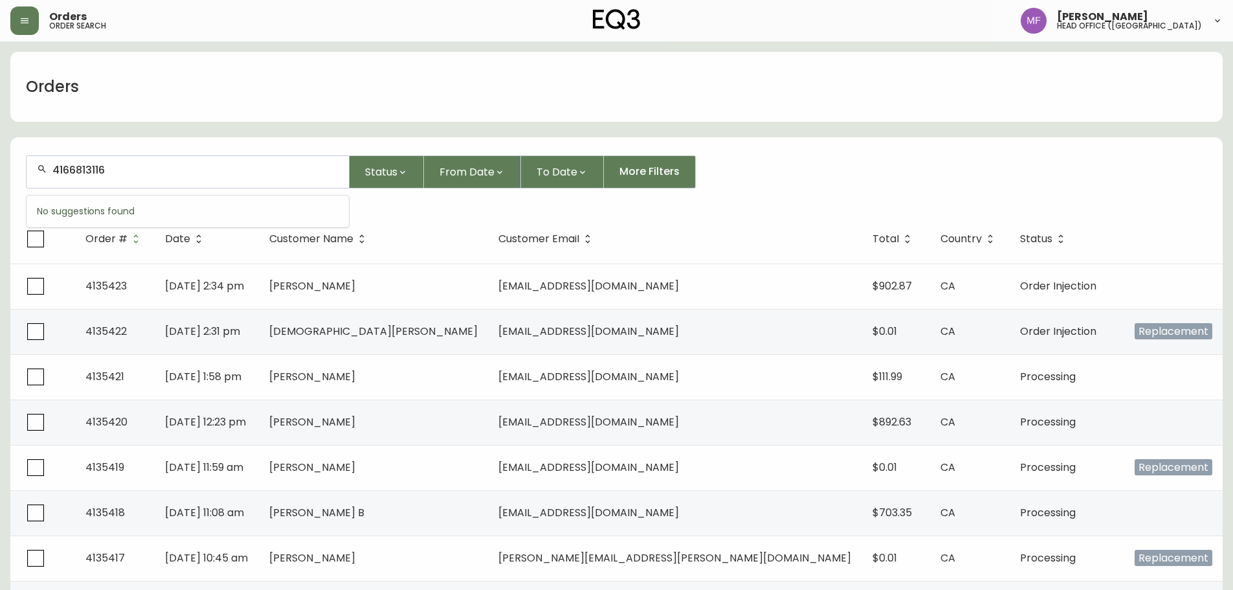
type input "4166813116"
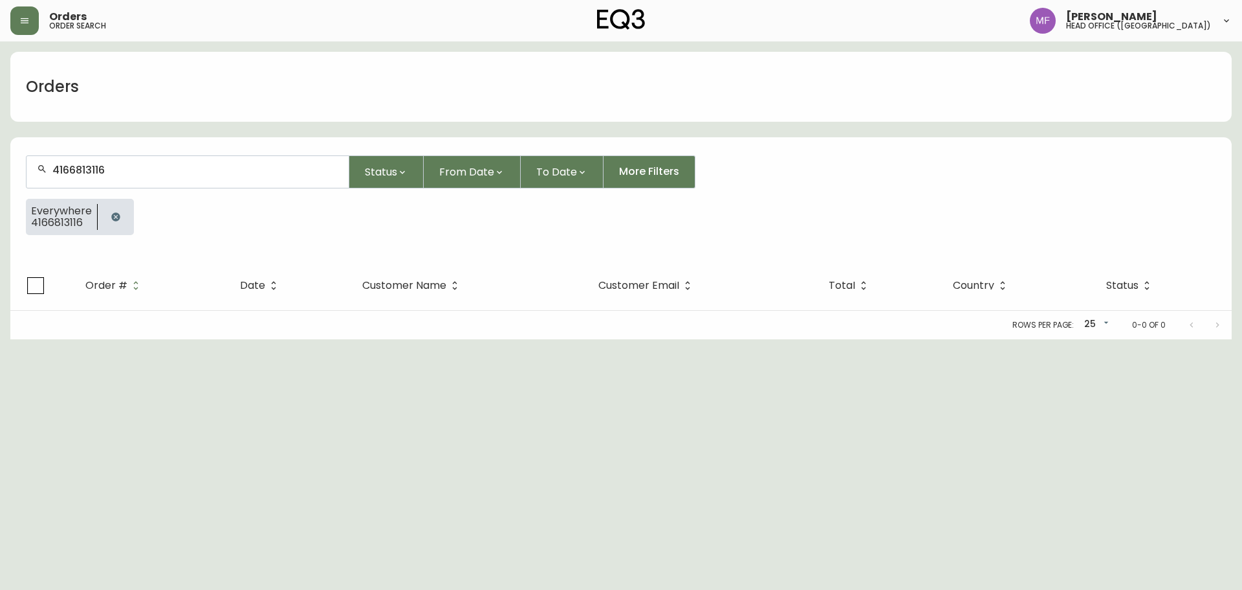
click at [105, 217] on button "button" at bounding box center [116, 217] width 26 height 26
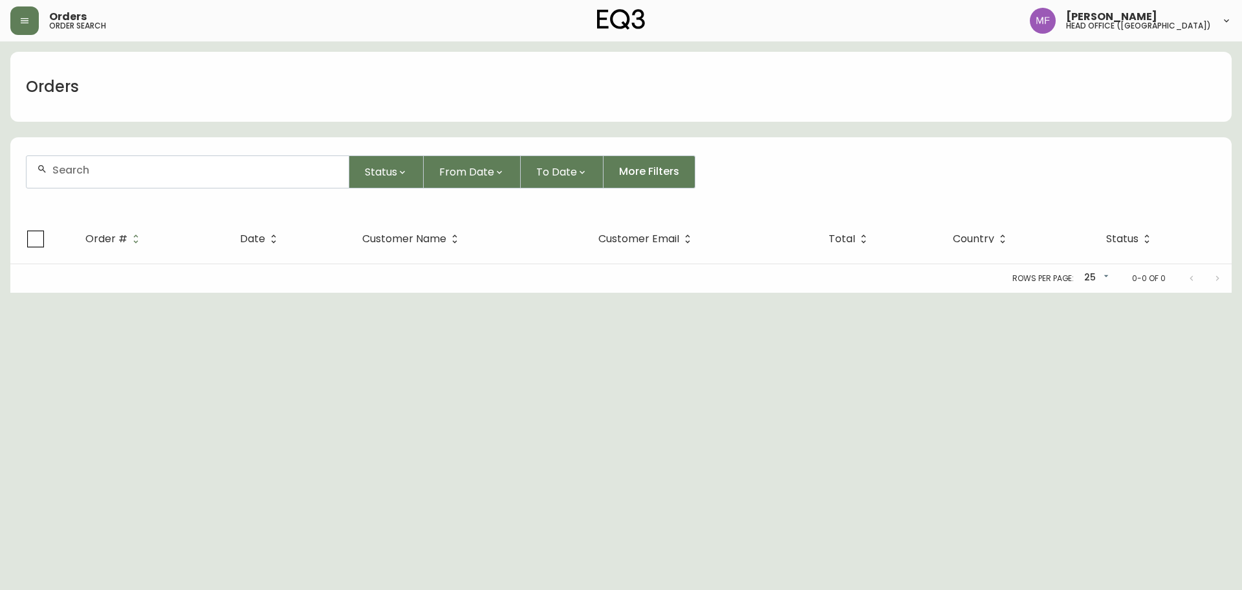
click at [83, 176] on div at bounding box center [188, 172] width 322 height 32
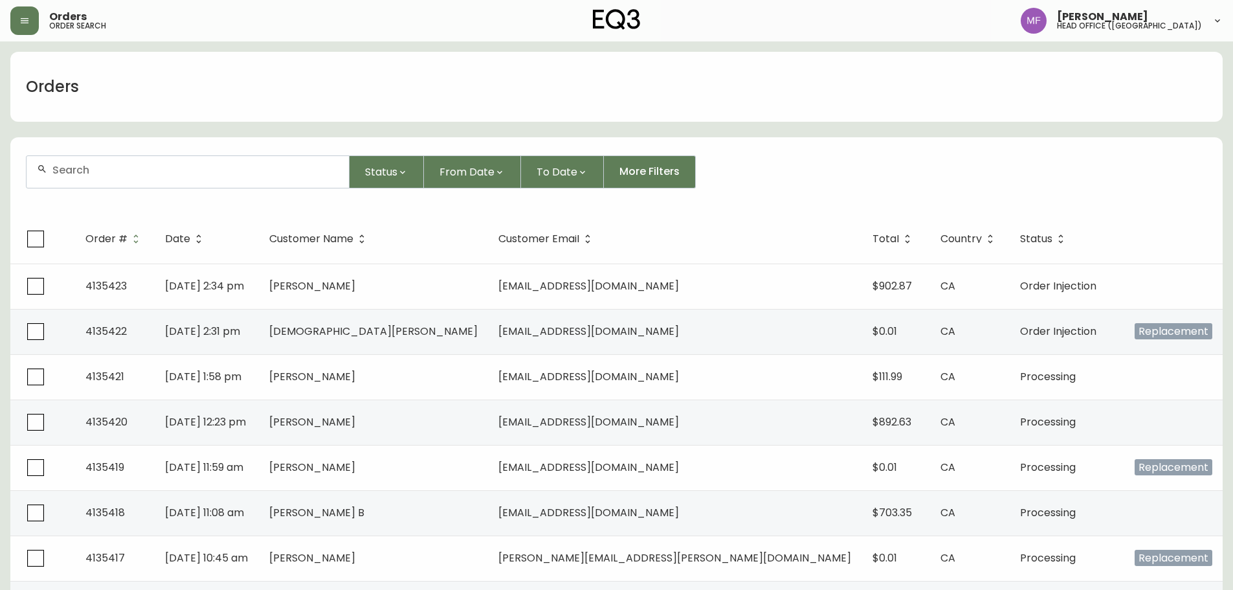
type input "4"
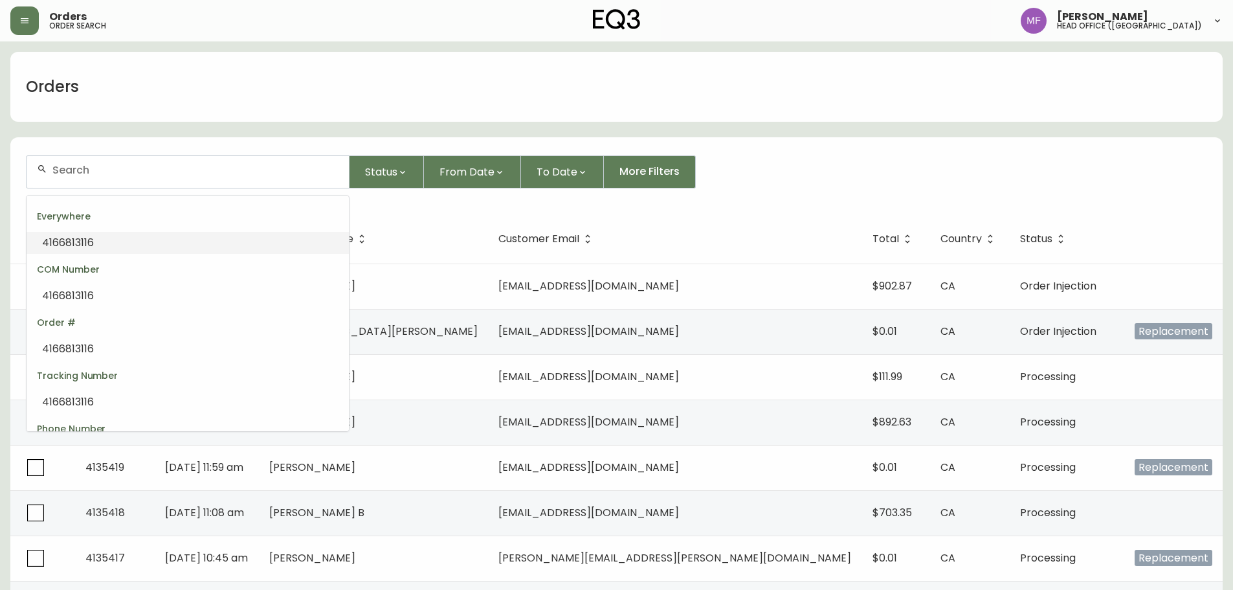
click at [83, 179] on div at bounding box center [188, 172] width 322 height 32
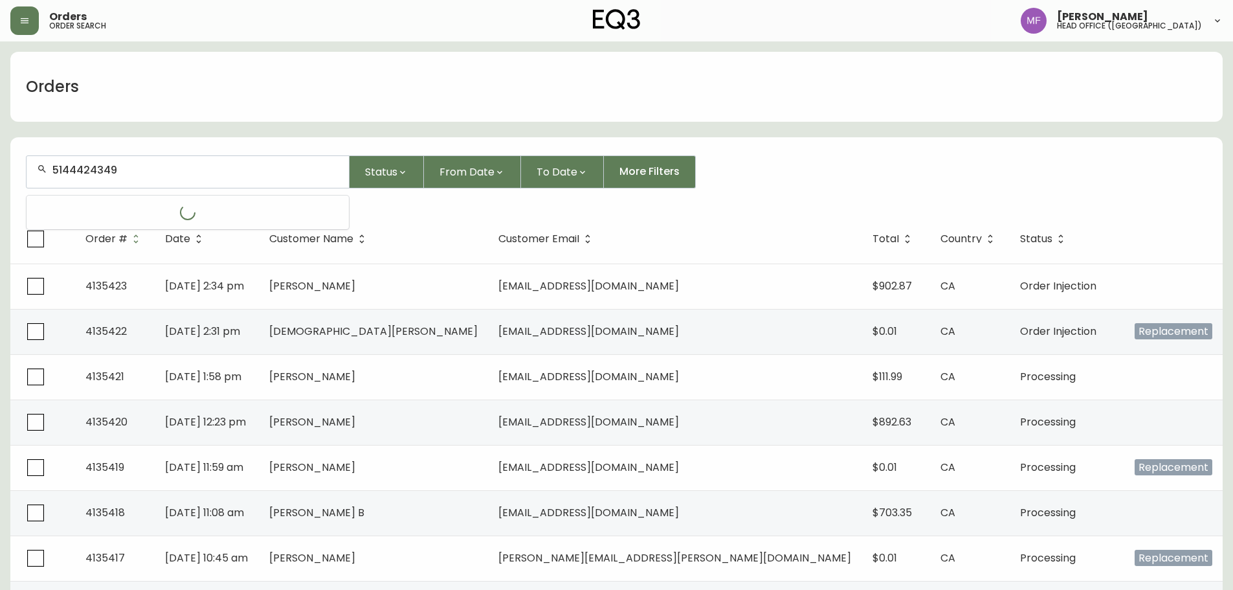
type input "5144424349"
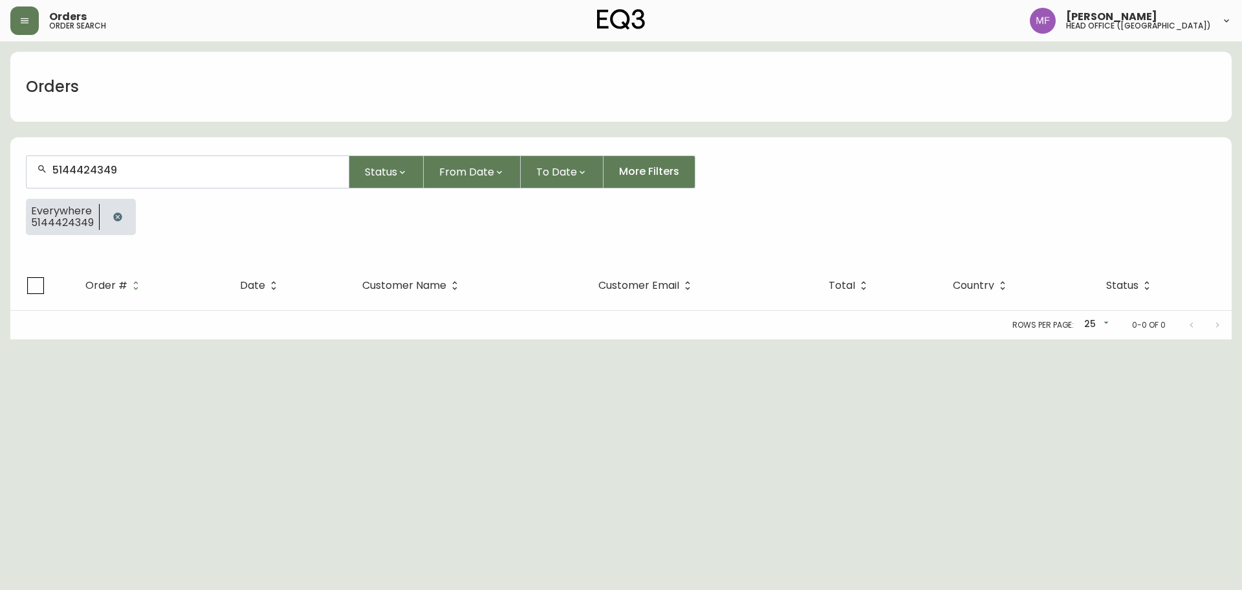
click at [115, 215] on icon "button" at bounding box center [118, 217] width 10 height 10
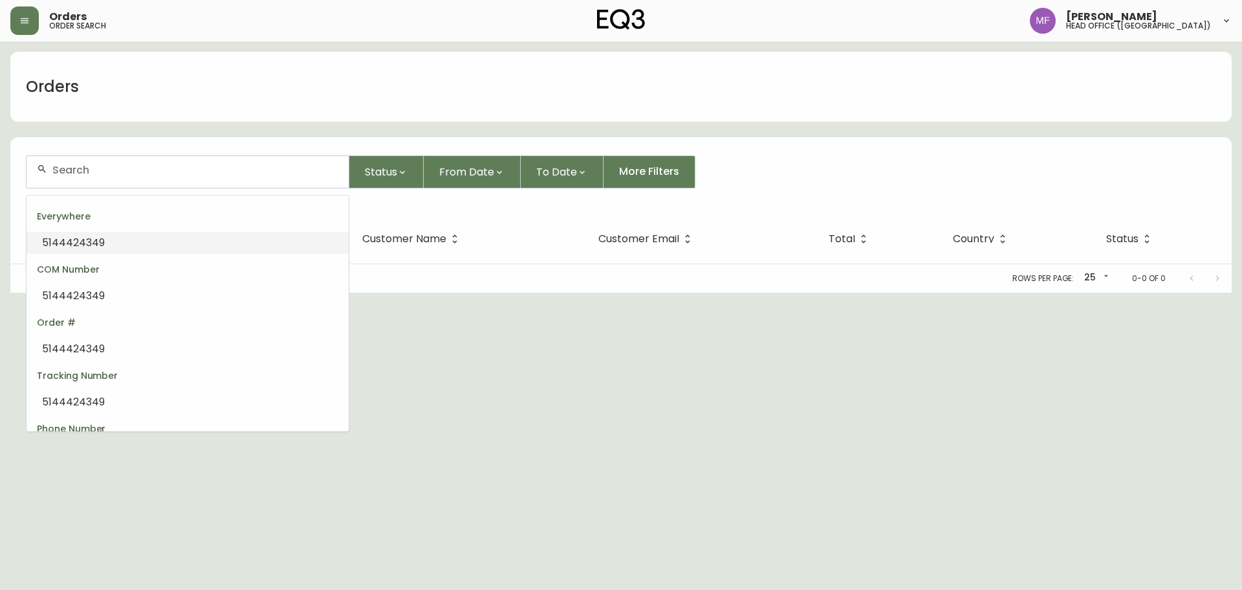
click at [106, 172] on input "text" at bounding box center [195, 170] width 286 height 12
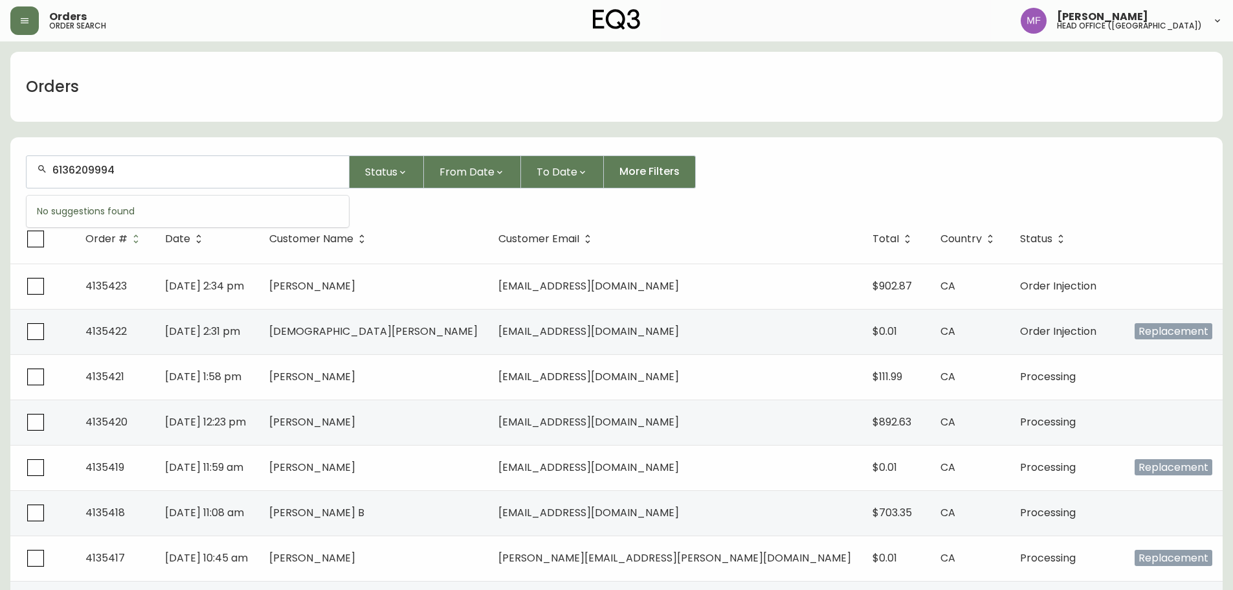
type input "6136209994"
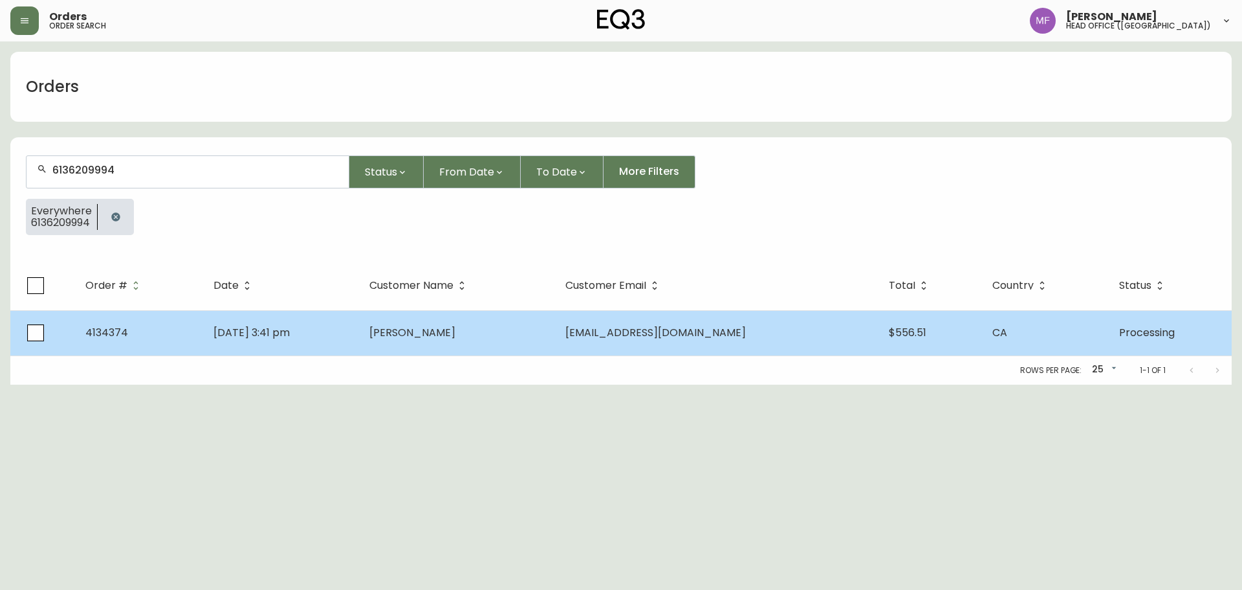
click at [357, 335] on td "[DATE] 3:41 pm" at bounding box center [281, 332] width 156 height 45
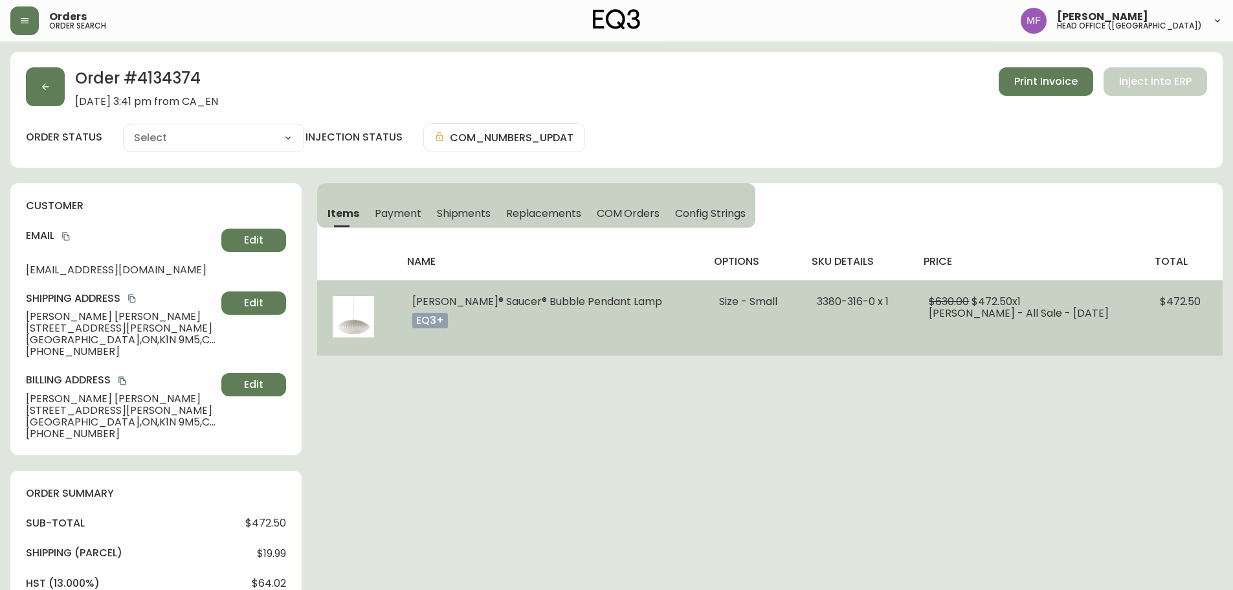
type input "Processing"
select select "PROCESSING"
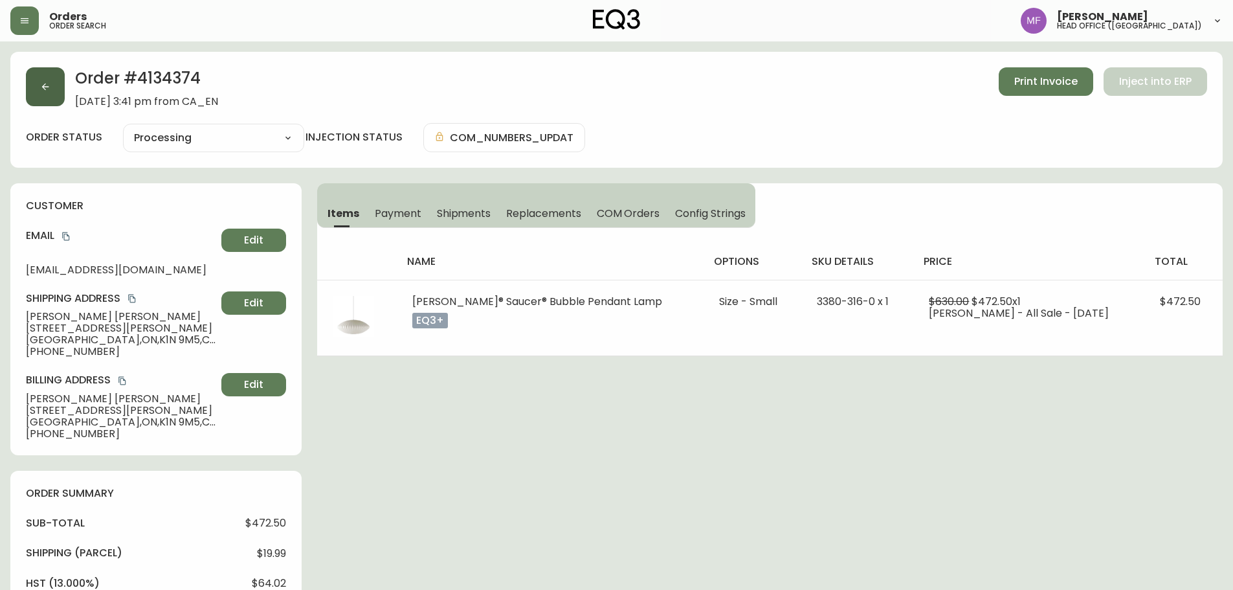
click at [44, 94] on button "button" at bounding box center [45, 86] width 39 height 39
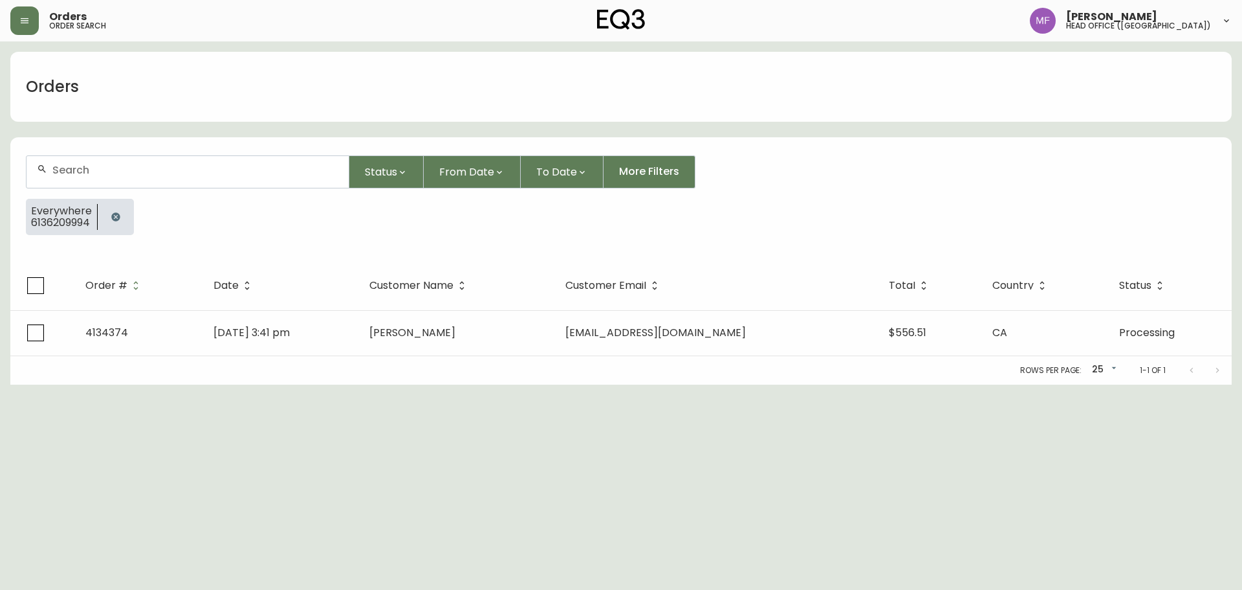
click at [121, 217] on icon "button" at bounding box center [116, 217] width 10 height 10
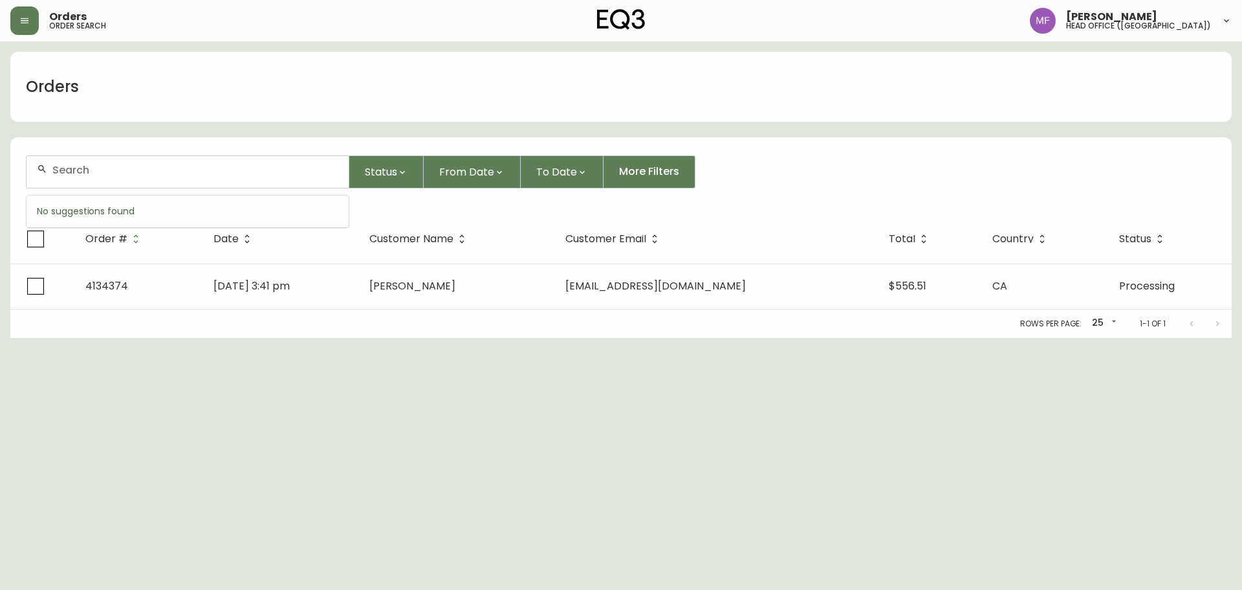
click at [103, 165] on input "text" at bounding box center [195, 170] width 286 height 12
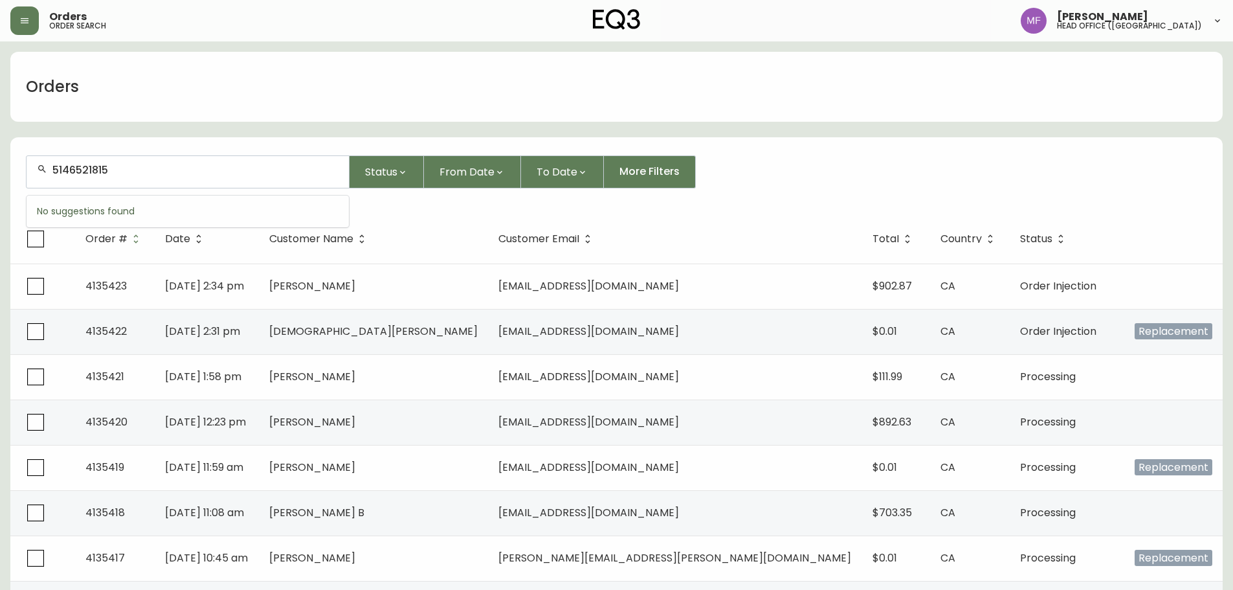
type input "5146521815"
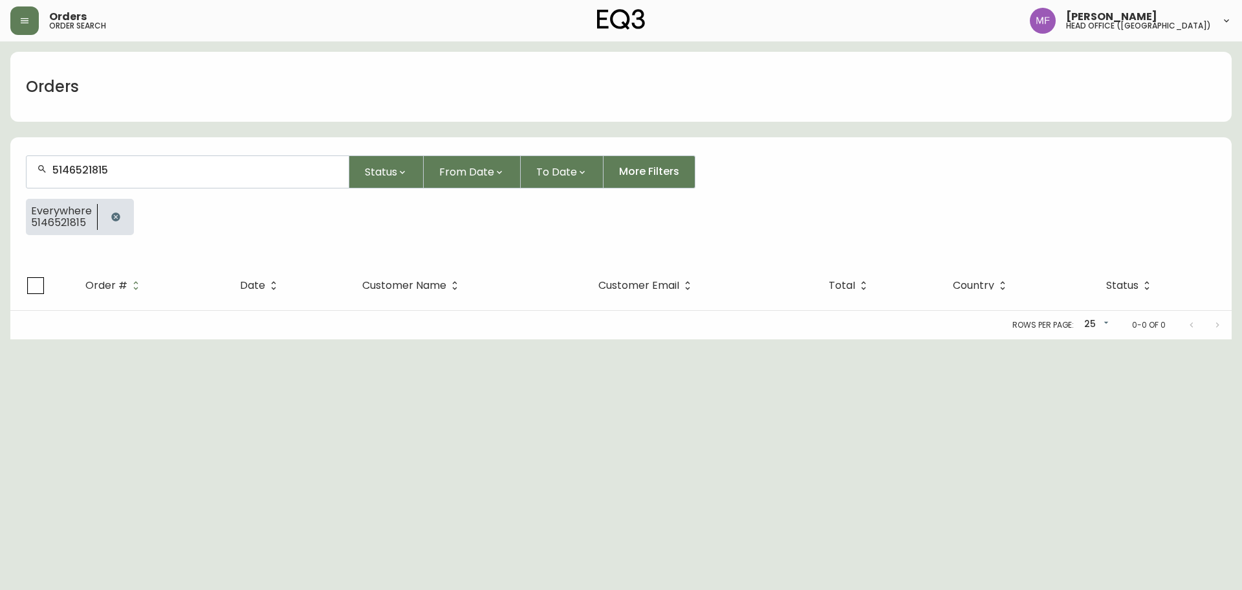
drag, startPoint x: 111, startPoint y: 215, endPoint x: 112, endPoint y: 192, distance: 23.3
click at [111, 215] on icon "button" at bounding box center [115, 216] width 8 height 8
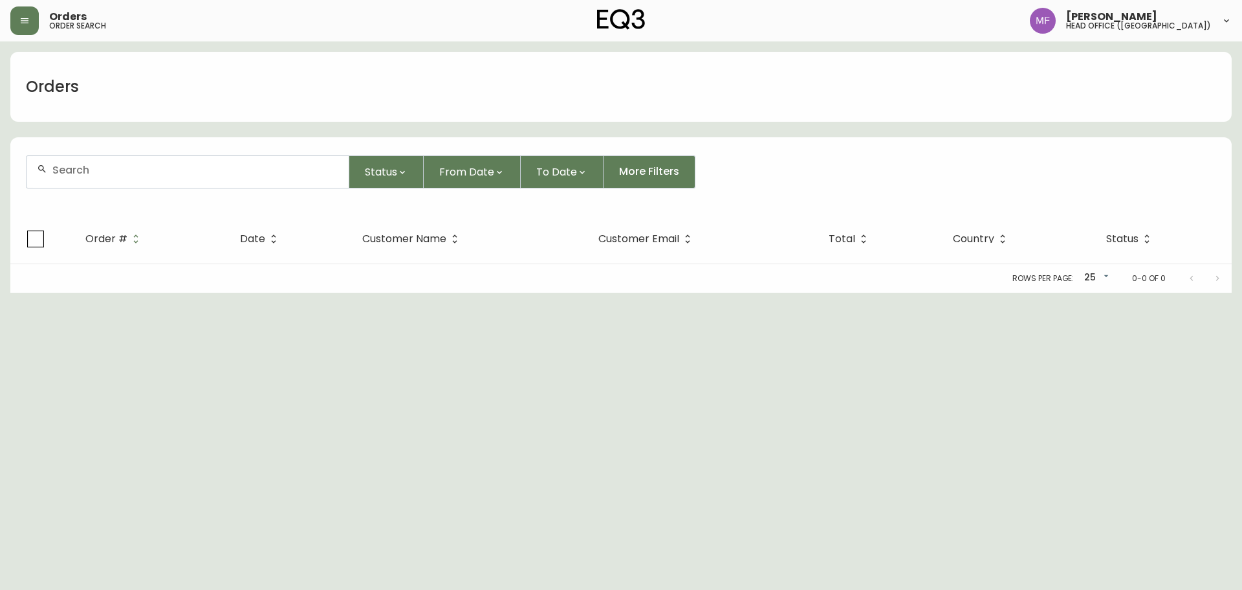
click at [116, 174] on input "text" at bounding box center [195, 170] width 286 height 12
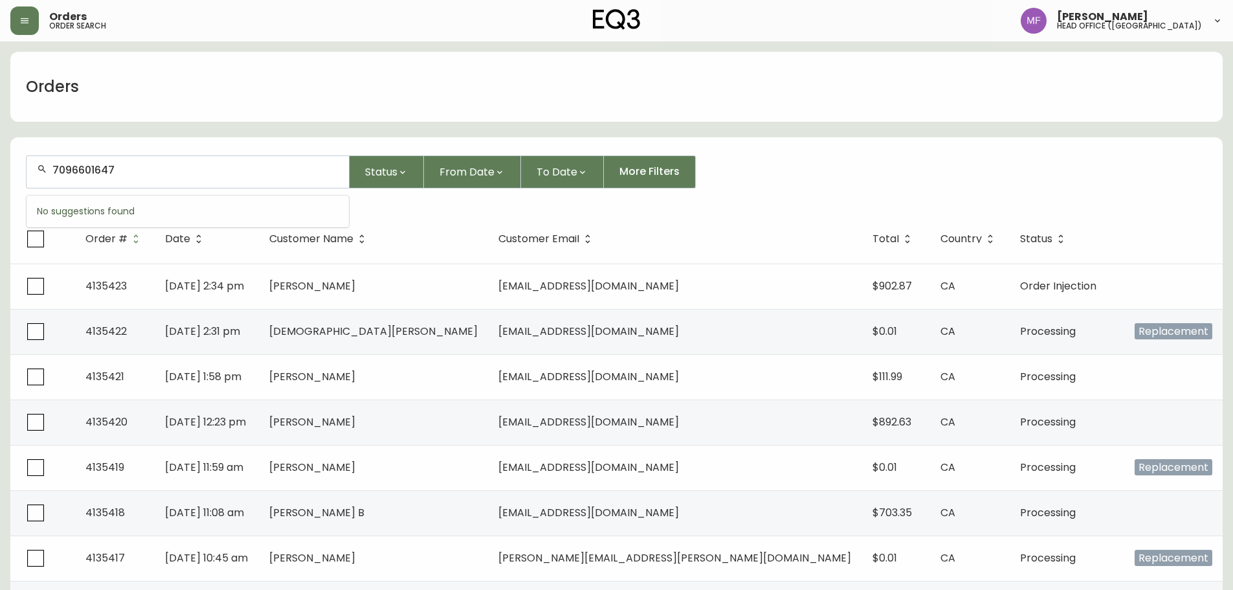
type input "7096601647"
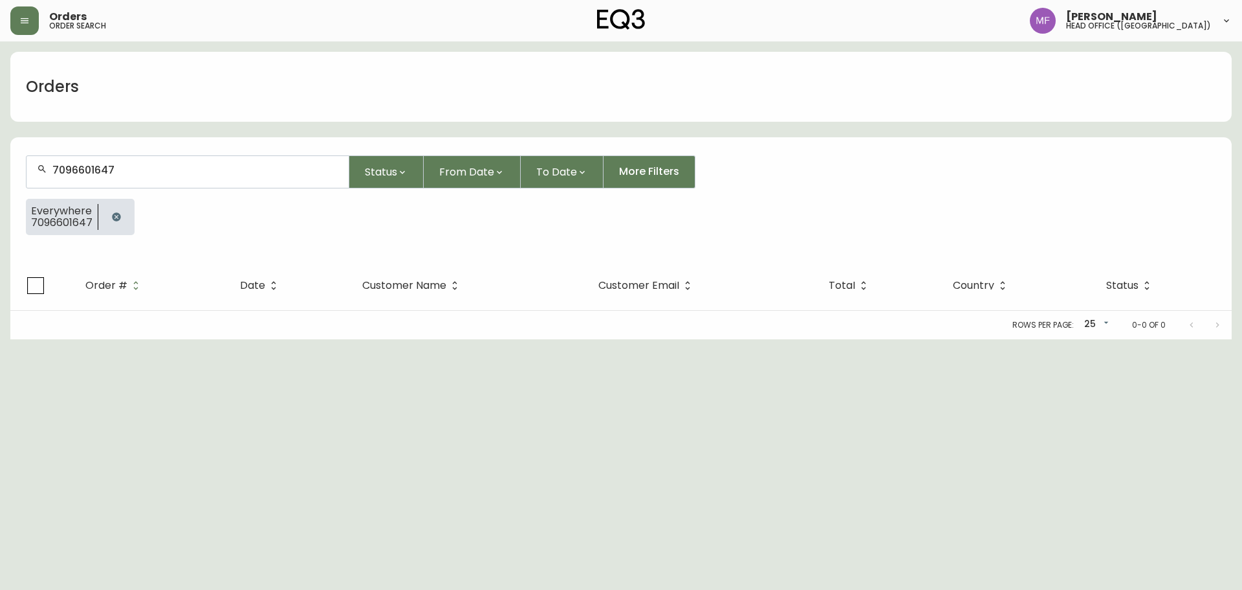
click at [122, 214] on button "button" at bounding box center [117, 217] width 26 height 26
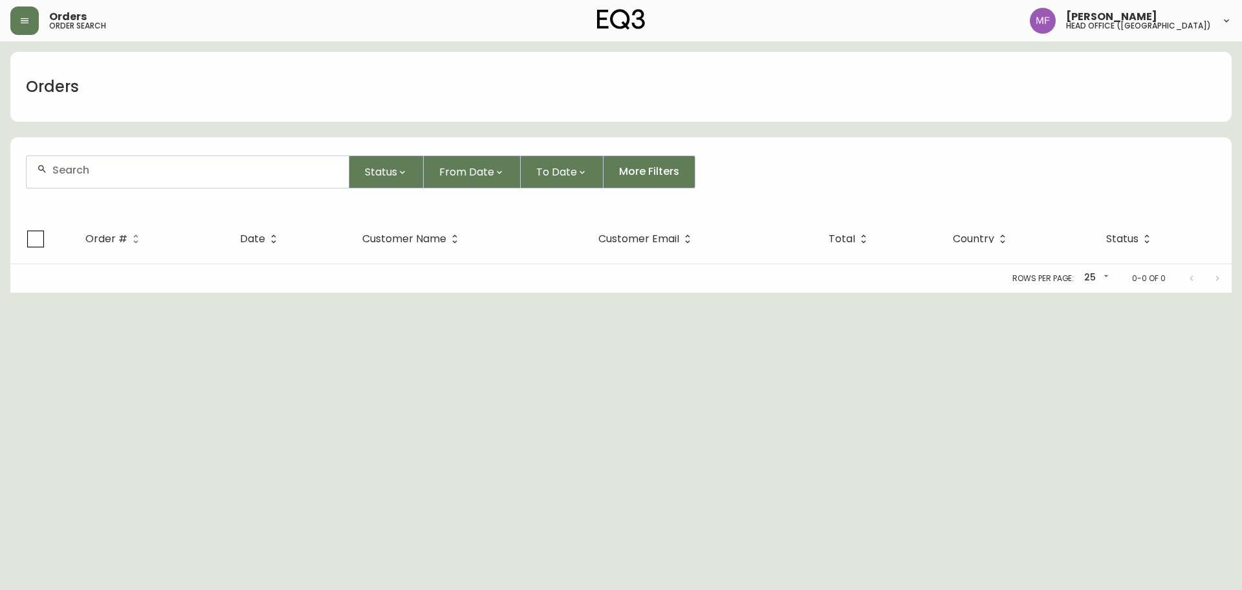
click at [116, 174] on input "text" at bounding box center [195, 170] width 286 height 12
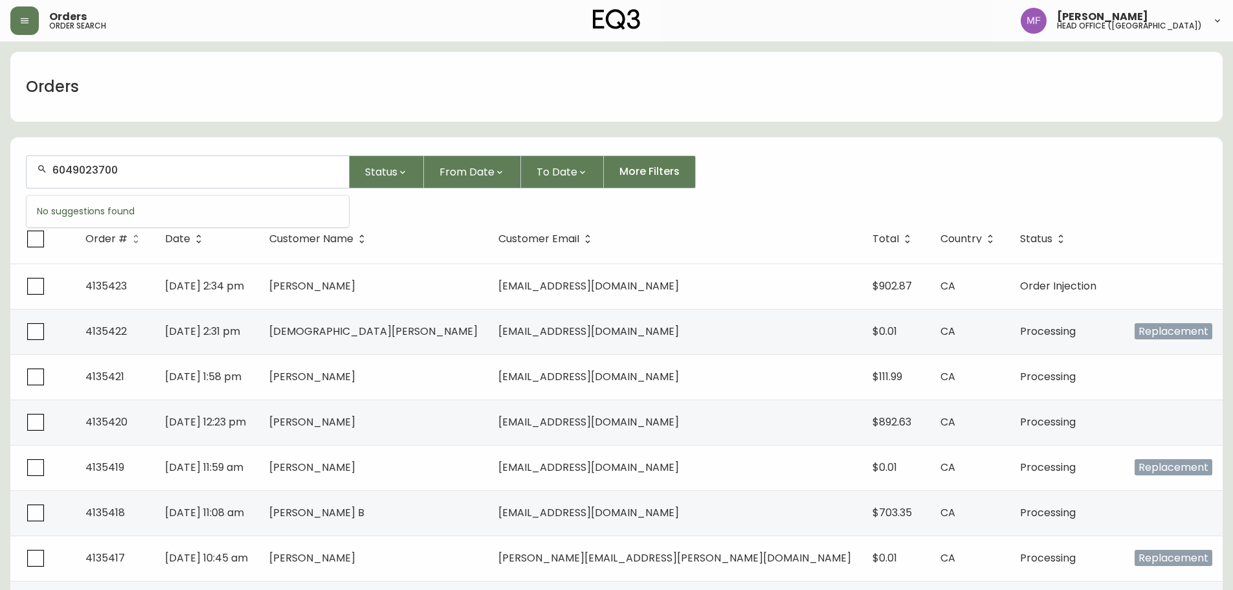
type input "6049023700"
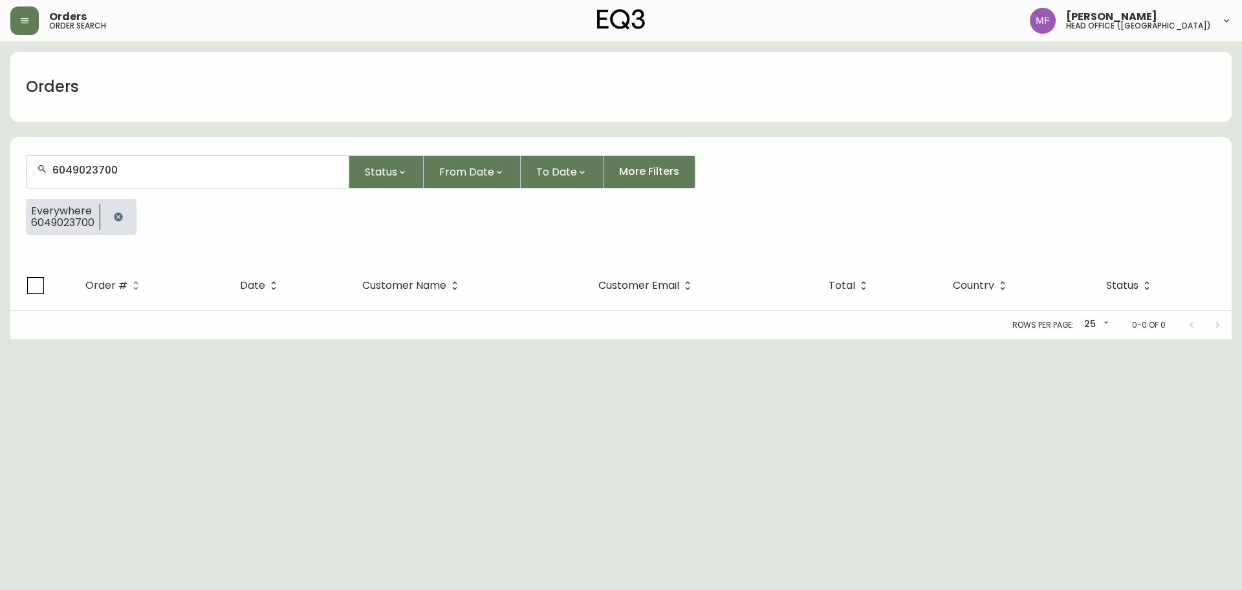
click at [113, 220] on icon "button" at bounding box center [118, 217] width 10 height 10
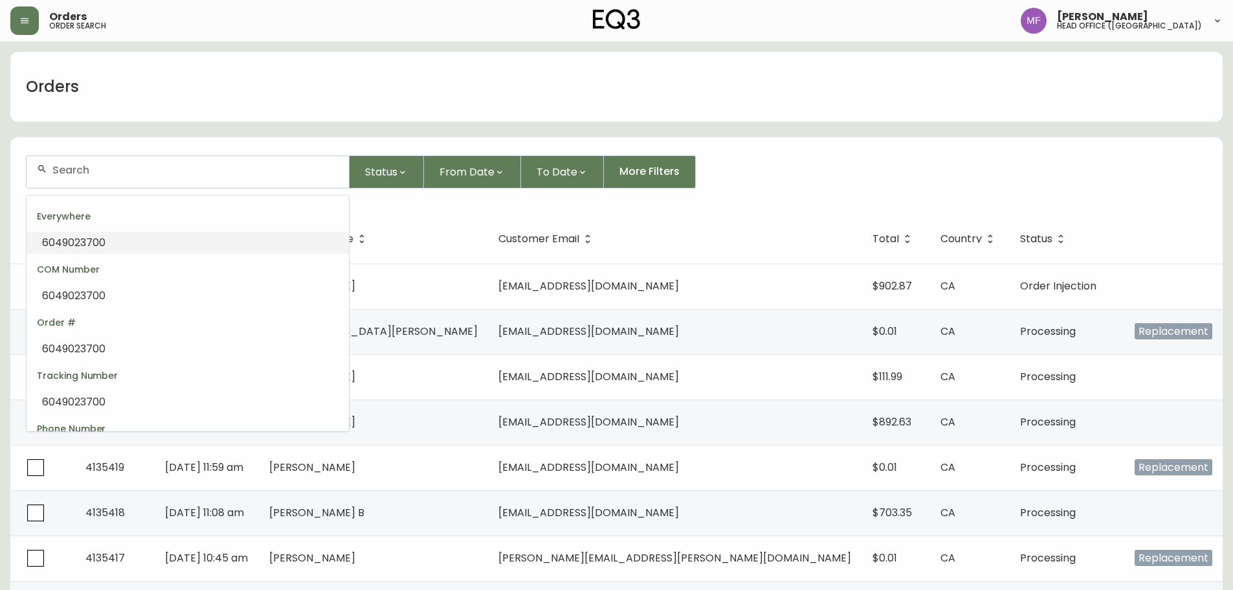
click at [98, 168] on input "text" at bounding box center [195, 170] width 286 height 12
paste input "4135423"
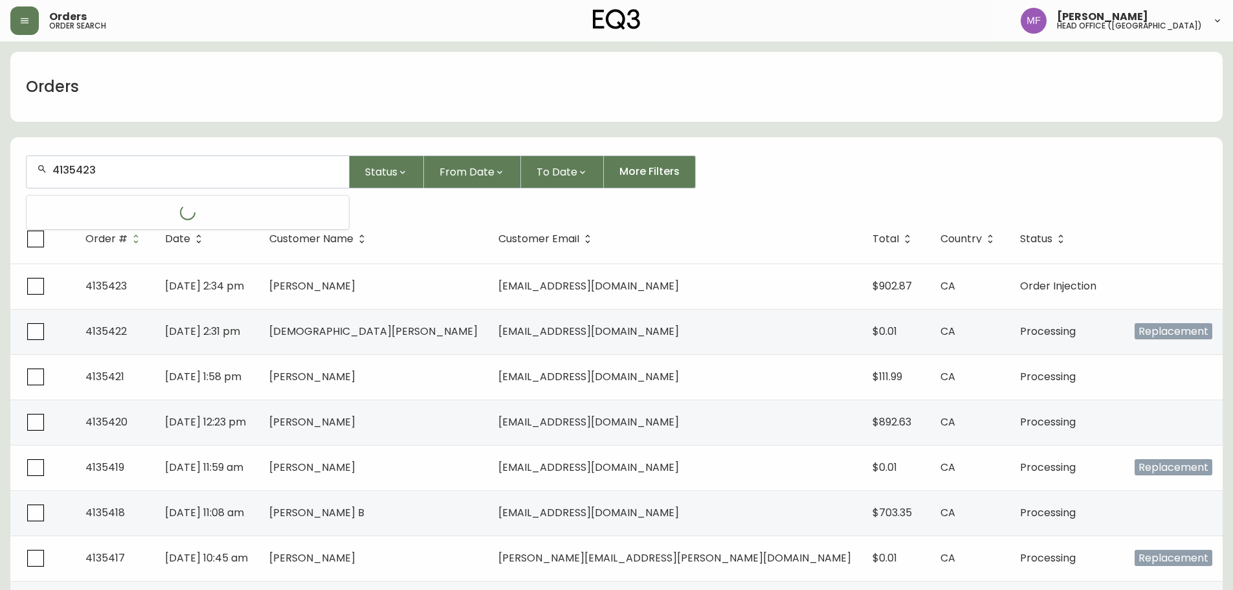
type input "4135423"
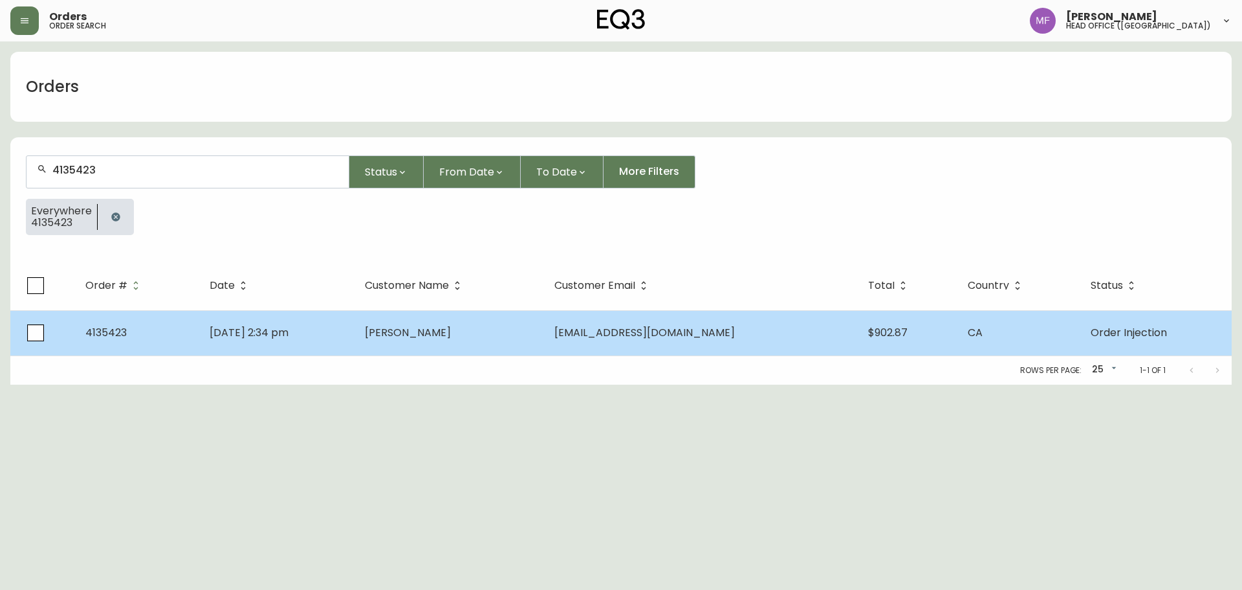
click at [283, 349] on td "[DATE] 2:34 pm" at bounding box center [276, 332] width 155 height 45
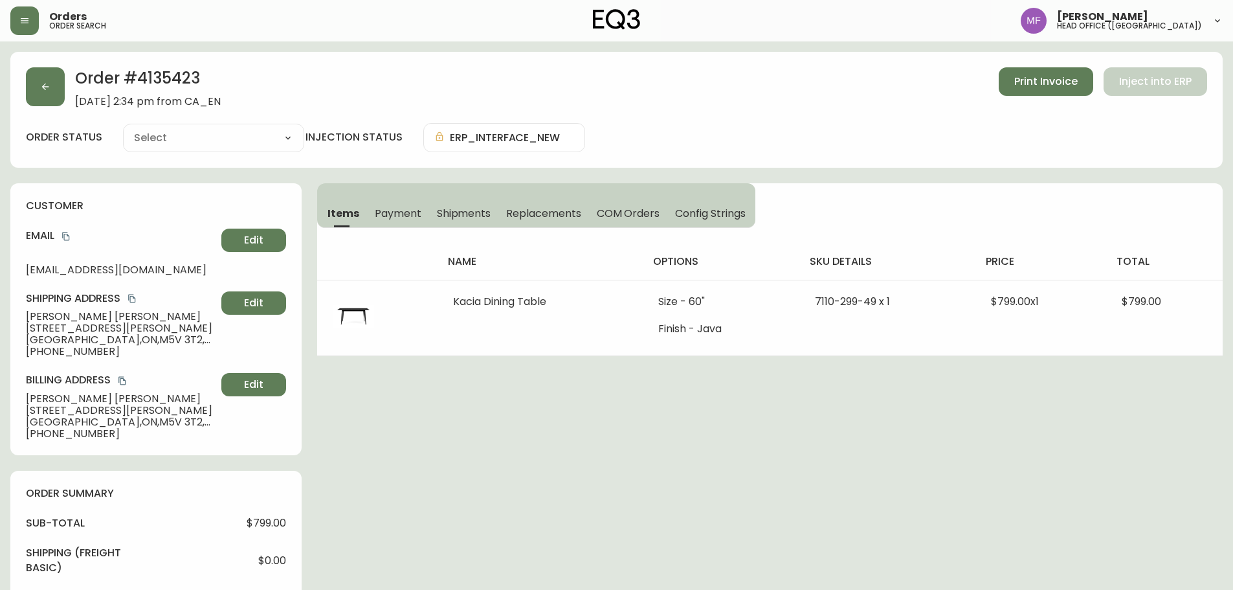
type input "Order Injection"
select select "ORDER_INJECTION"
click at [162, 64] on div "Order # 4135423 [DATE] 2:34 pm from CA_EN Print Invoice Inject into ERP order s…" at bounding box center [616, 110] width 1212 height 116
copy h2 "4135423"
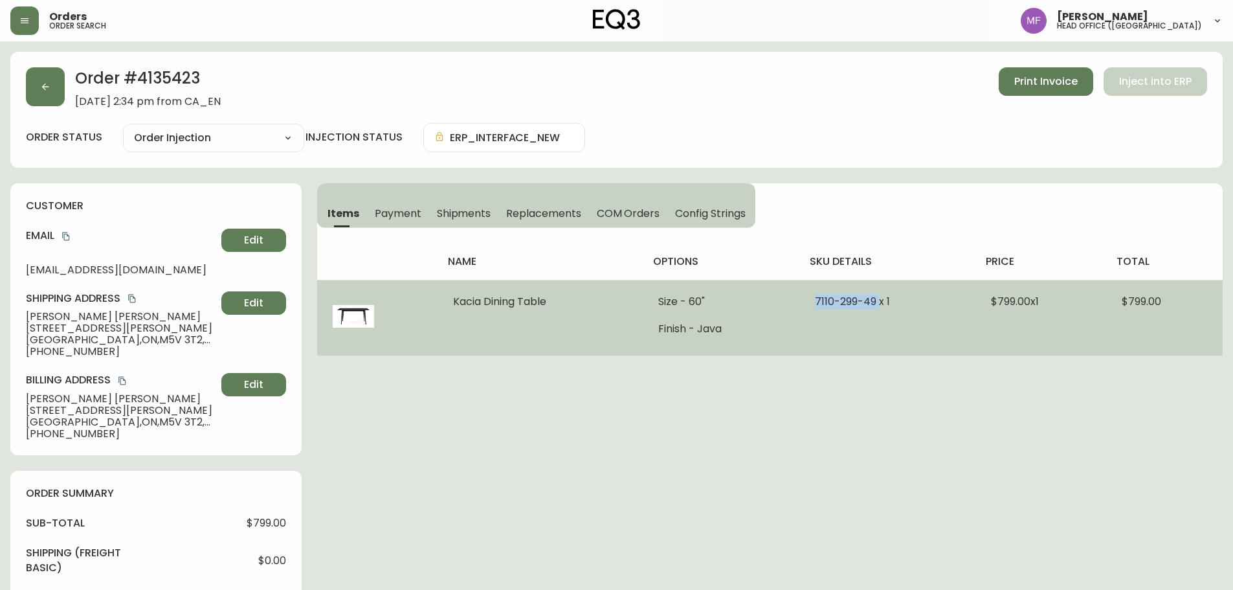
drag, startPoint x: 813, startPoint y: 302, endPoint x: 878, endPoint y: 302, distance: 65.4
click at [878, 302] on td "7110-299-49 x 1" at bounding box center [886, 318] width 175 height 76
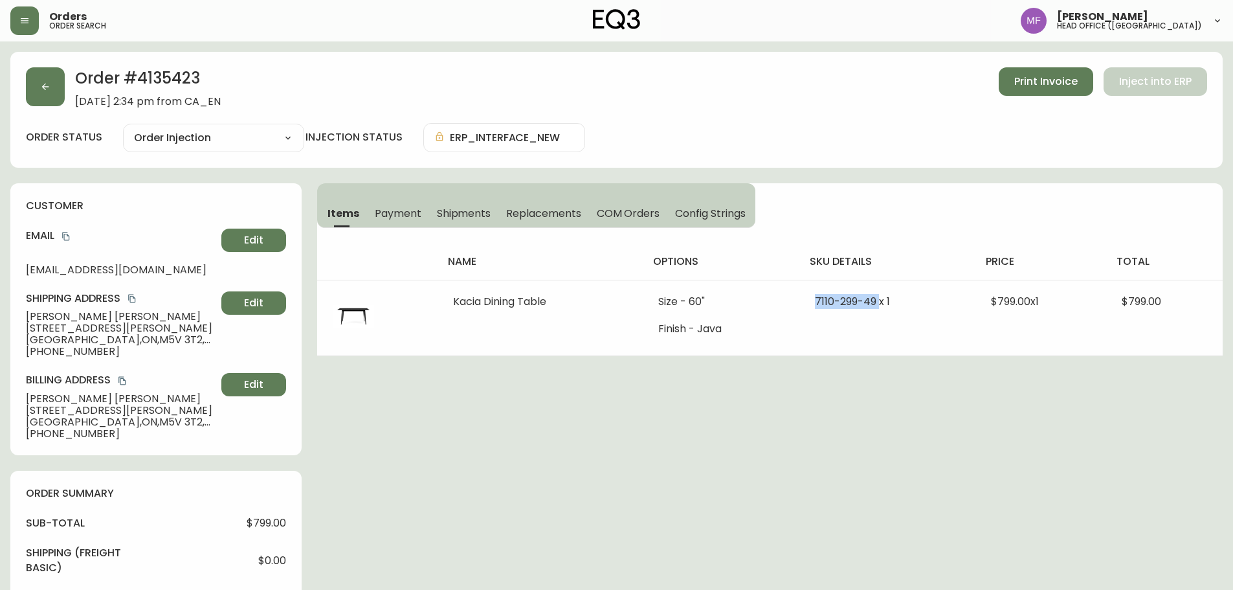
click at [137, 82] on h2 "Order # 4135423" at bounding box center [148, 81] width 146 height 28
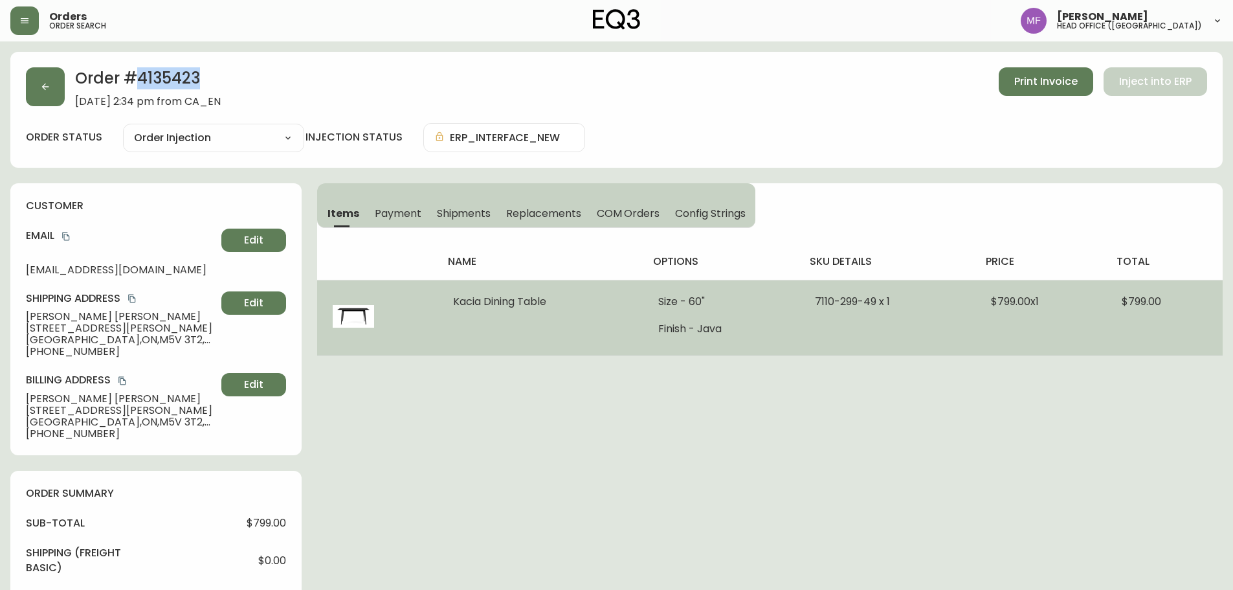
click at [1146, 298] on span "$799.00" at bounding box center [1140, 301] width 39 height 15
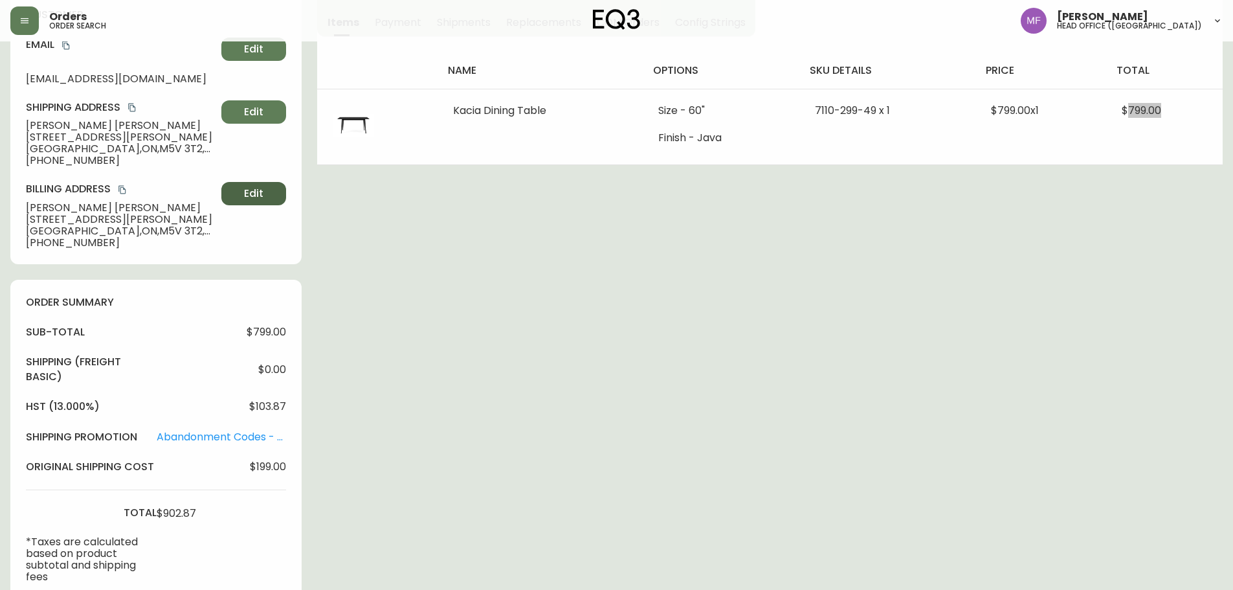
scroll to position [194, 0]
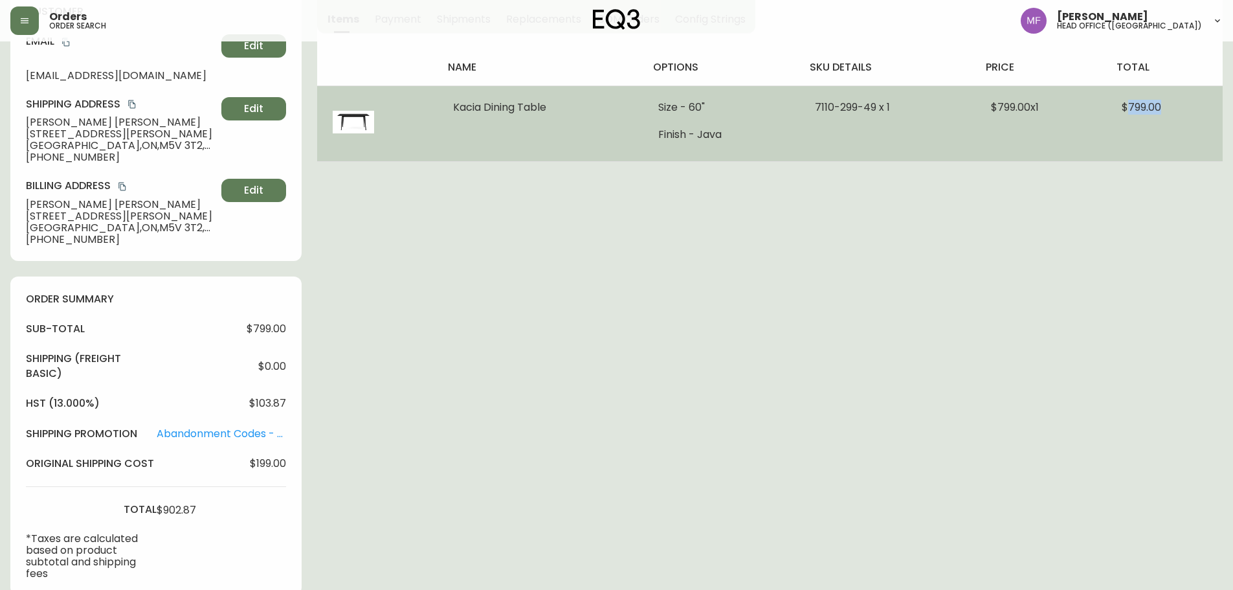
click at [1151, 107] on span "$799.00" at bounding box center [1140, 107] width 39 height 15
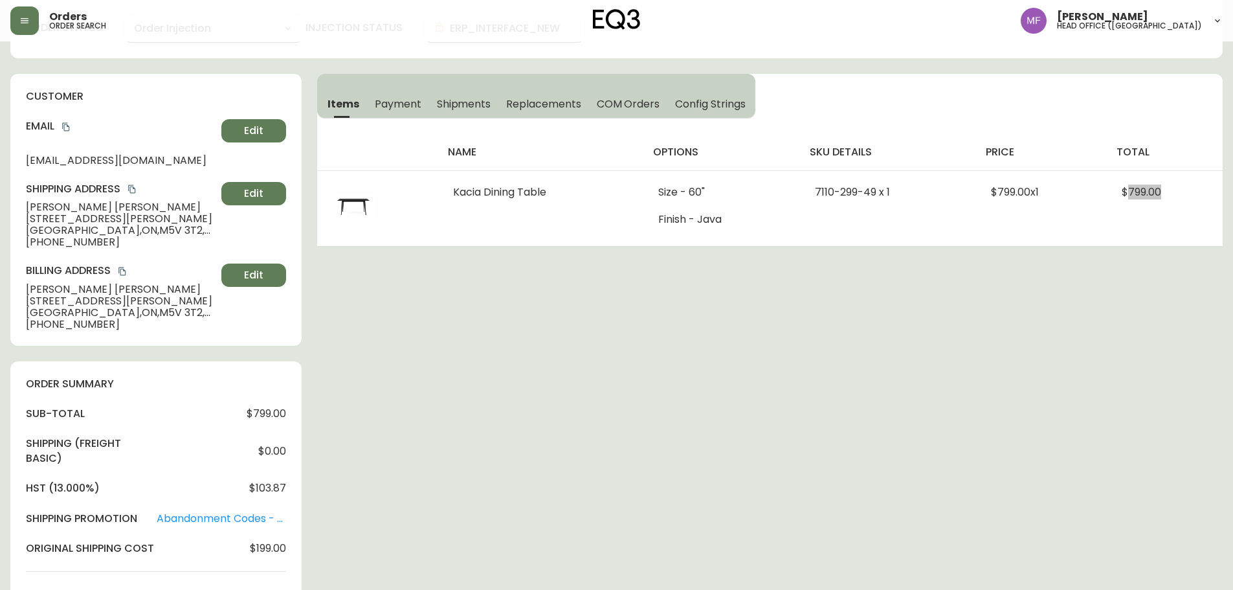
scroll to position [0, 0]
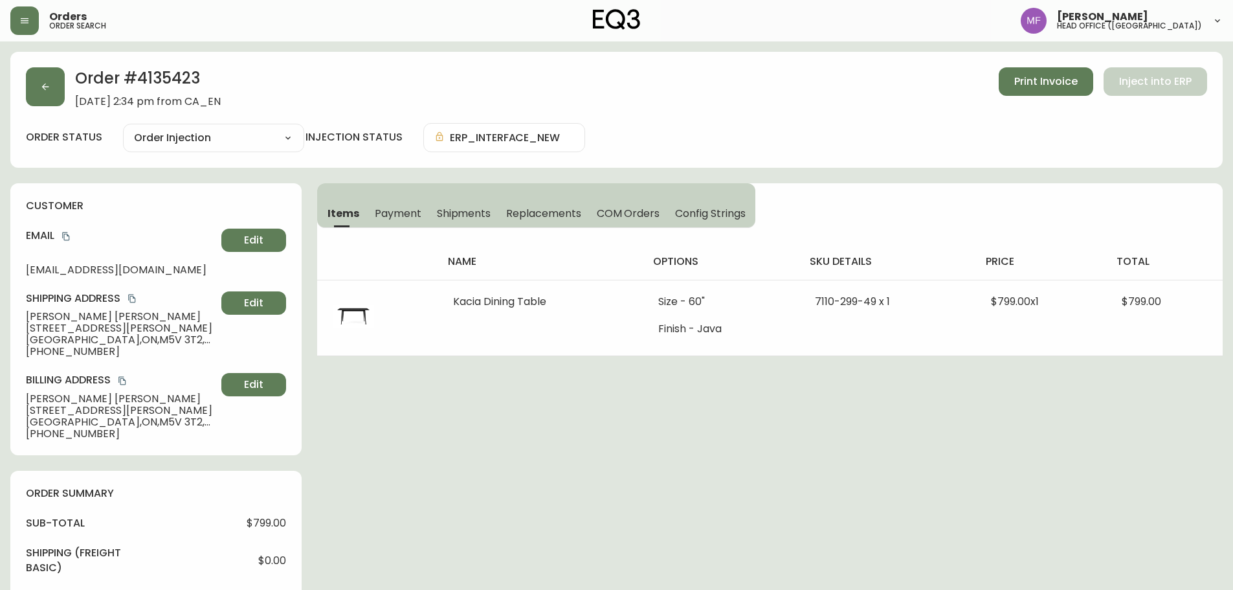
click at [155, 74] on h2 "Order # 4135423" at bounding box center [148, 81] width 146 height 28
click at [33, 98] on button "button" at bounding box center [45, 86] width 39 height 39
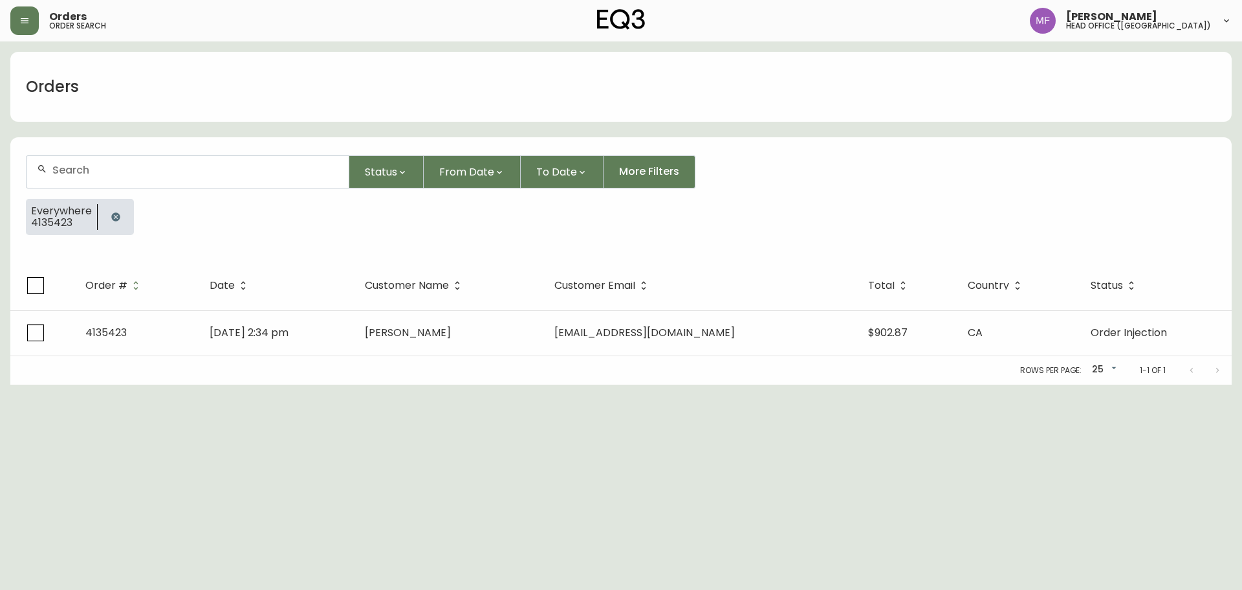
click at [98, 202] on div at bounding box center [116, 217] width 36 height 36
click at [113, 212] on icon "button" at bounding box center [116, 217] width 10 height 10
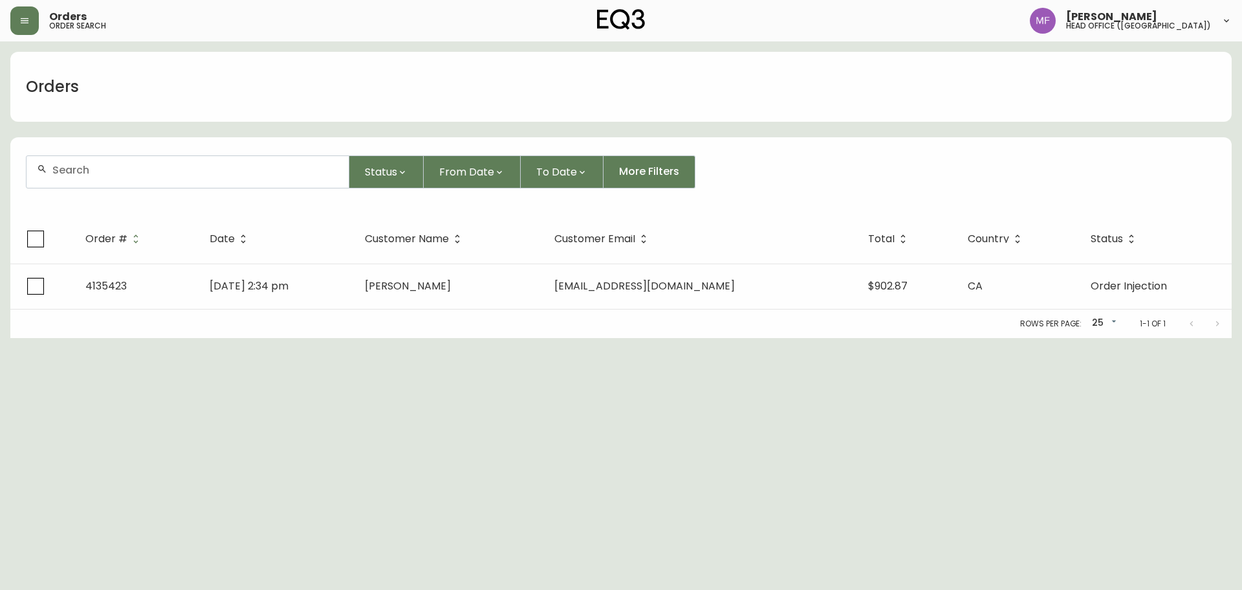
click at [113, 168] on input "text" at bounding box center [195, 170] width 286 height 12
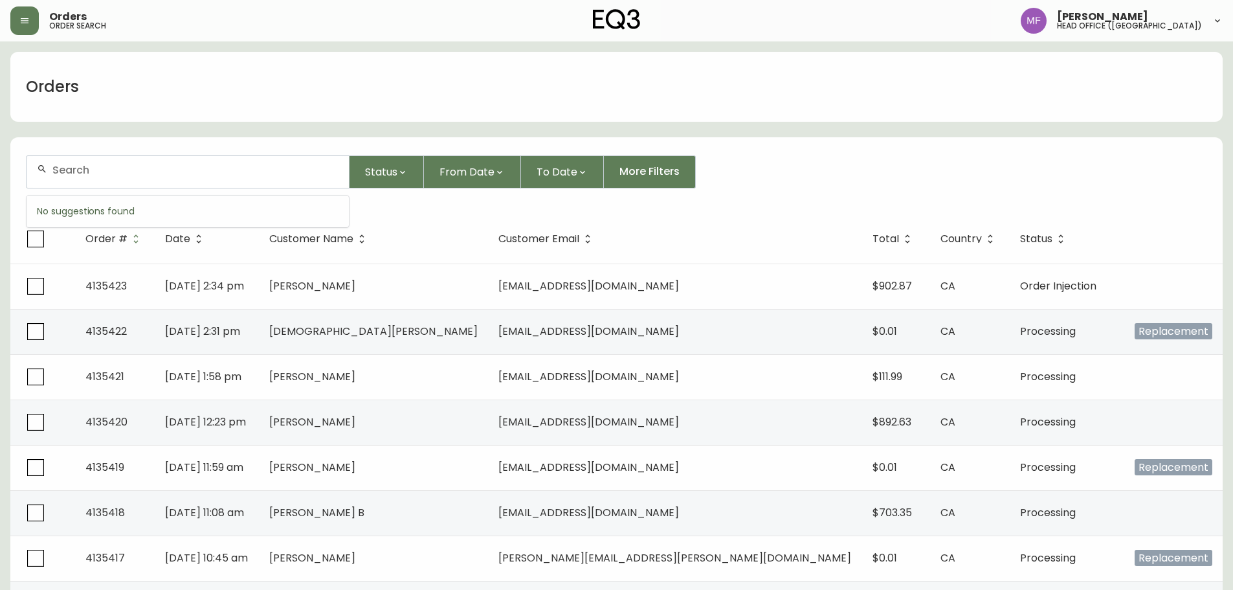
paste input "4135423"
type input "4135423"
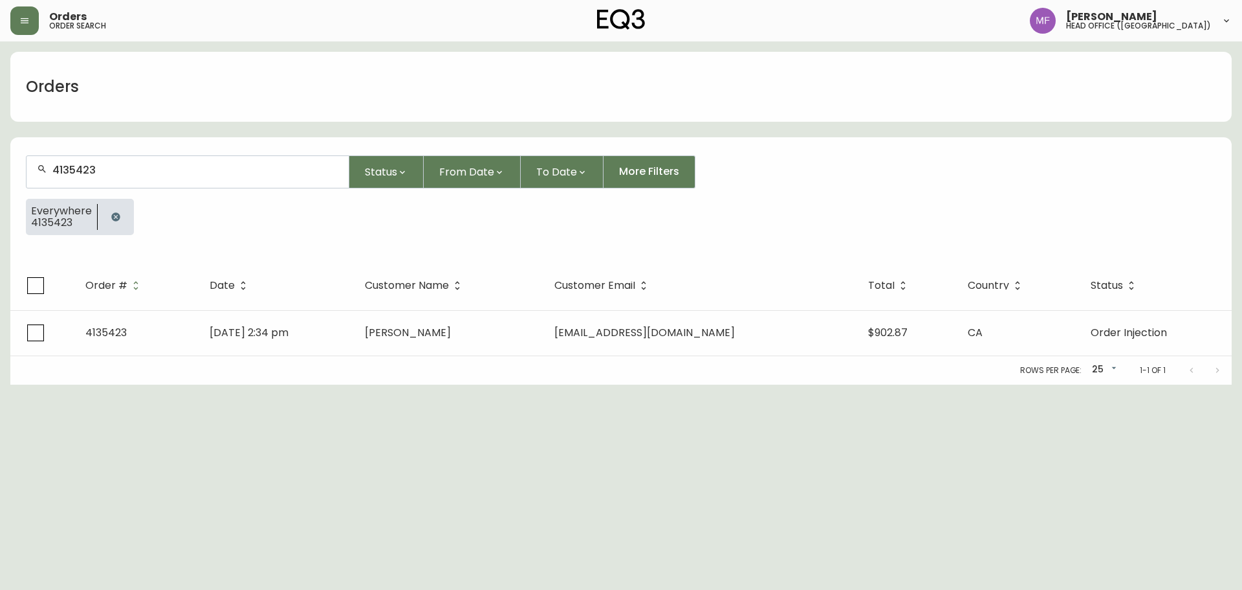
click at [118, 212] on icon "button" at bounding box center [116, 217] width 10 height 10
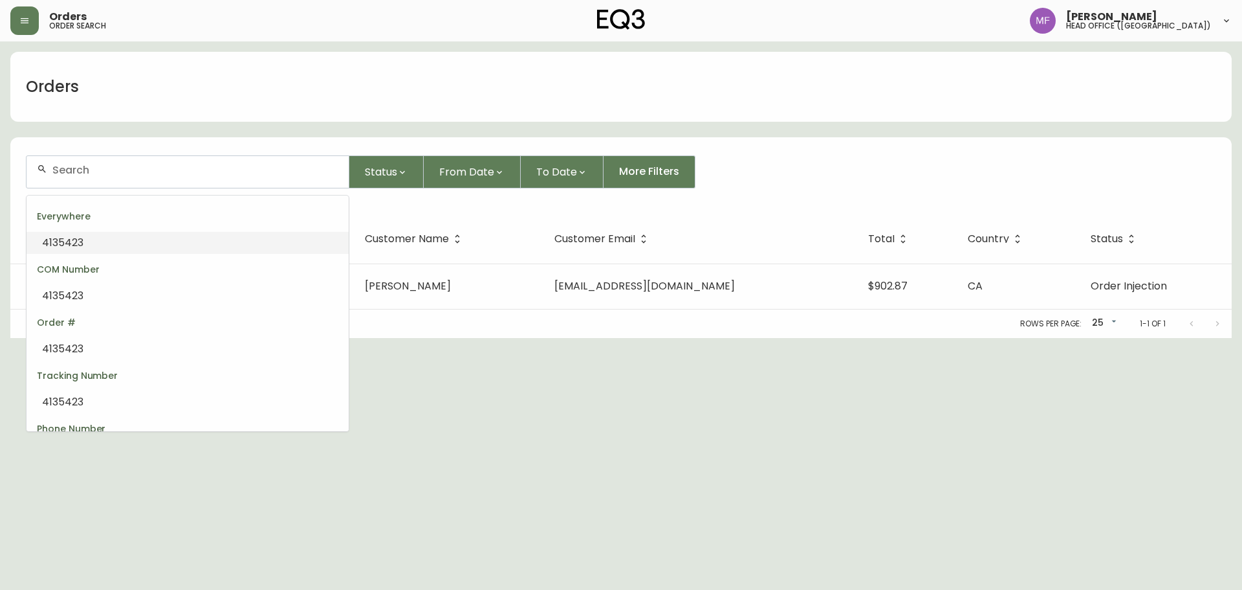
click at [100, 172] on input "text" at bounding box center [195, 170] width 286 height 12
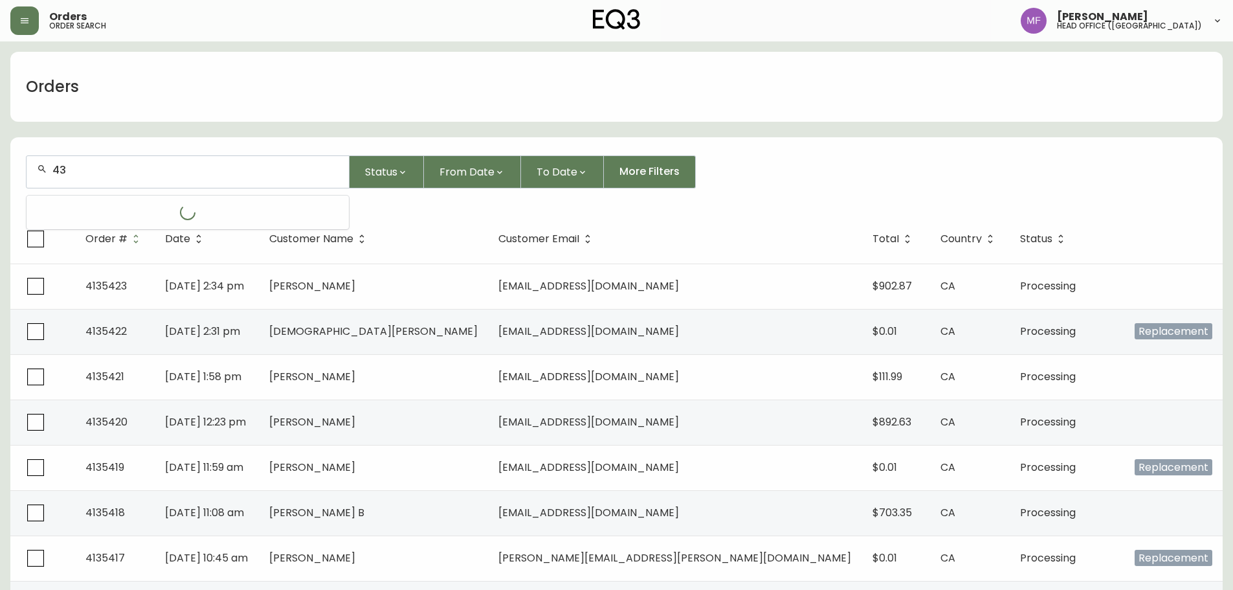
type input "4"
type input "6047670218"
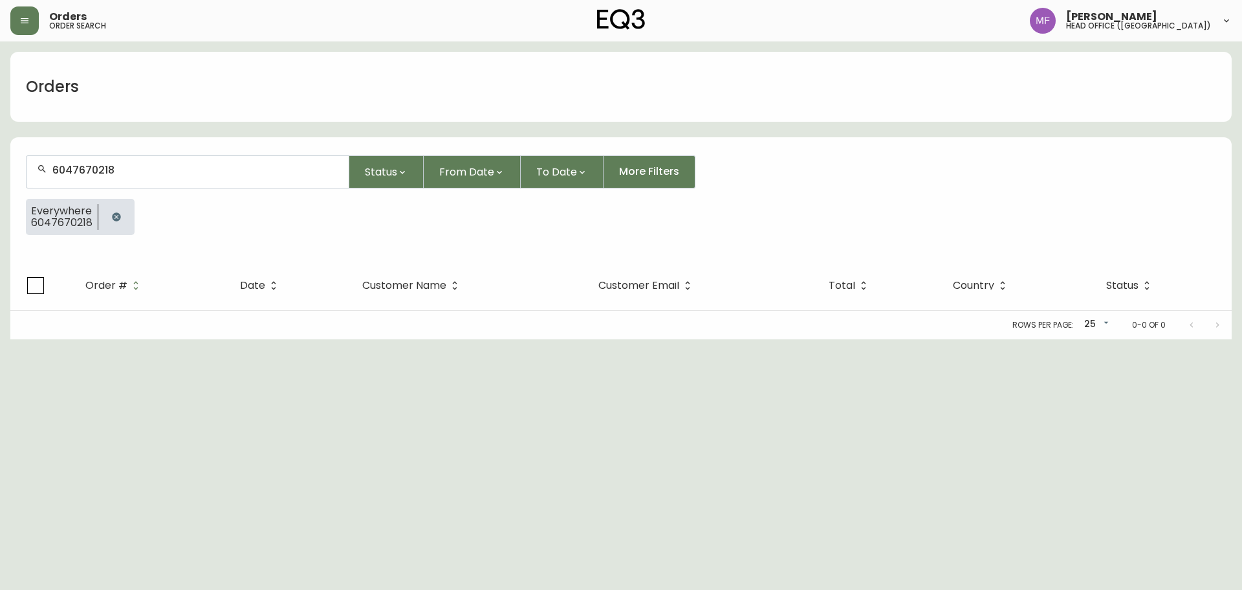
click at [108, 208] on button "button" at bounding box center [117, 217] width 26 height 26
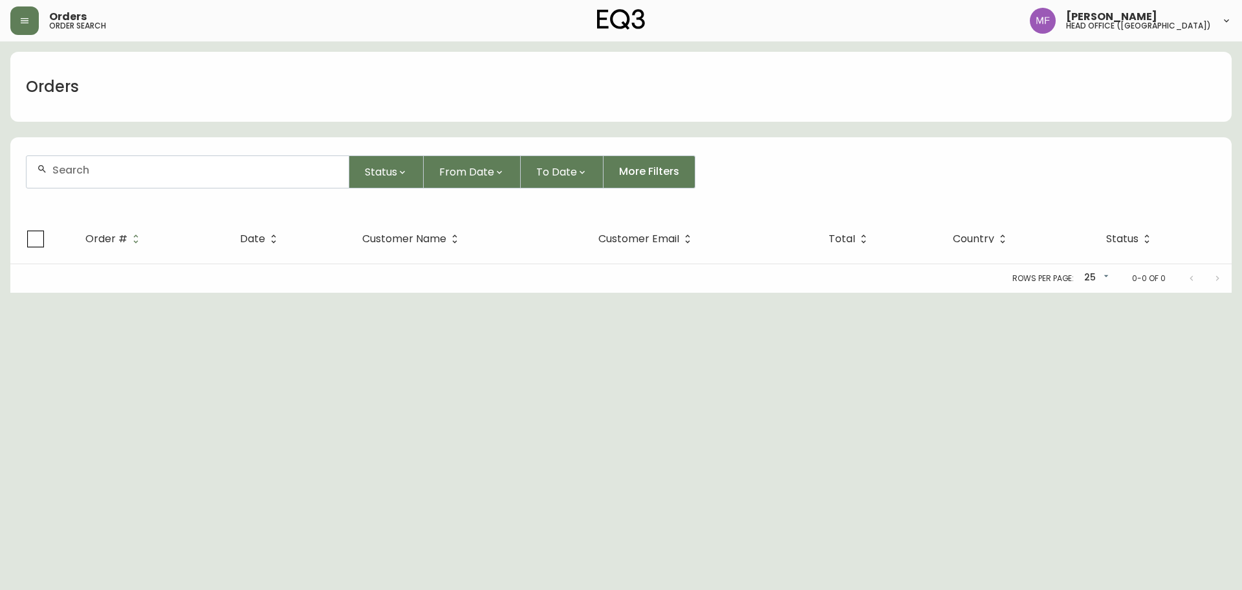
click at [101, 181] on div at bounding box center [188, 172] width 322 height 32
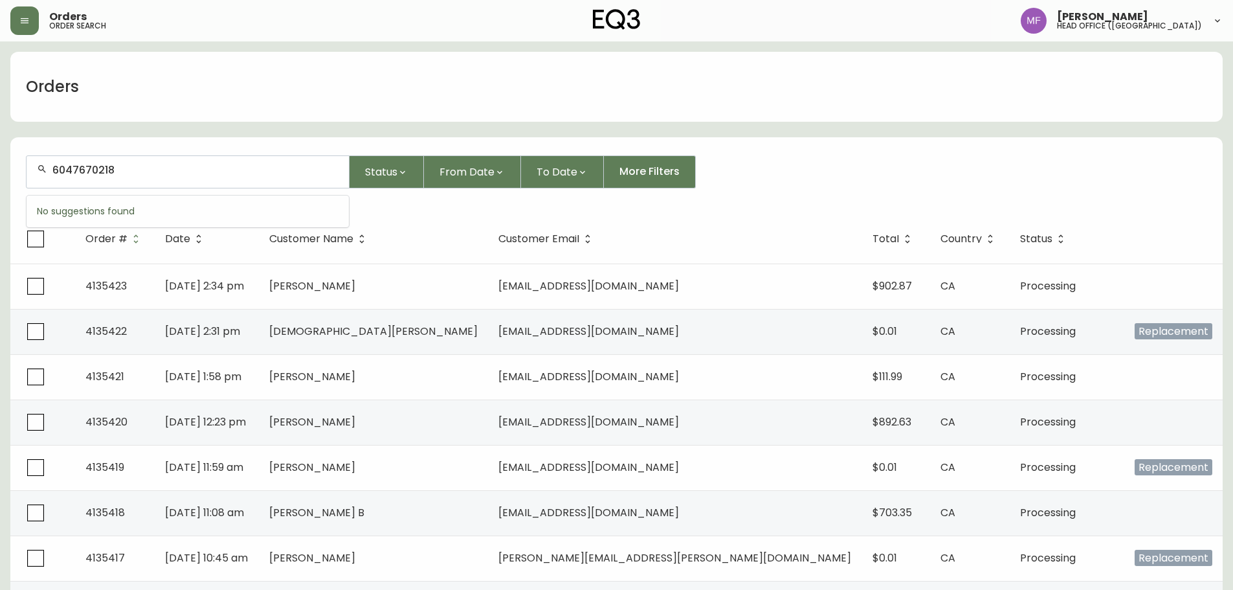
type input "6047670218"
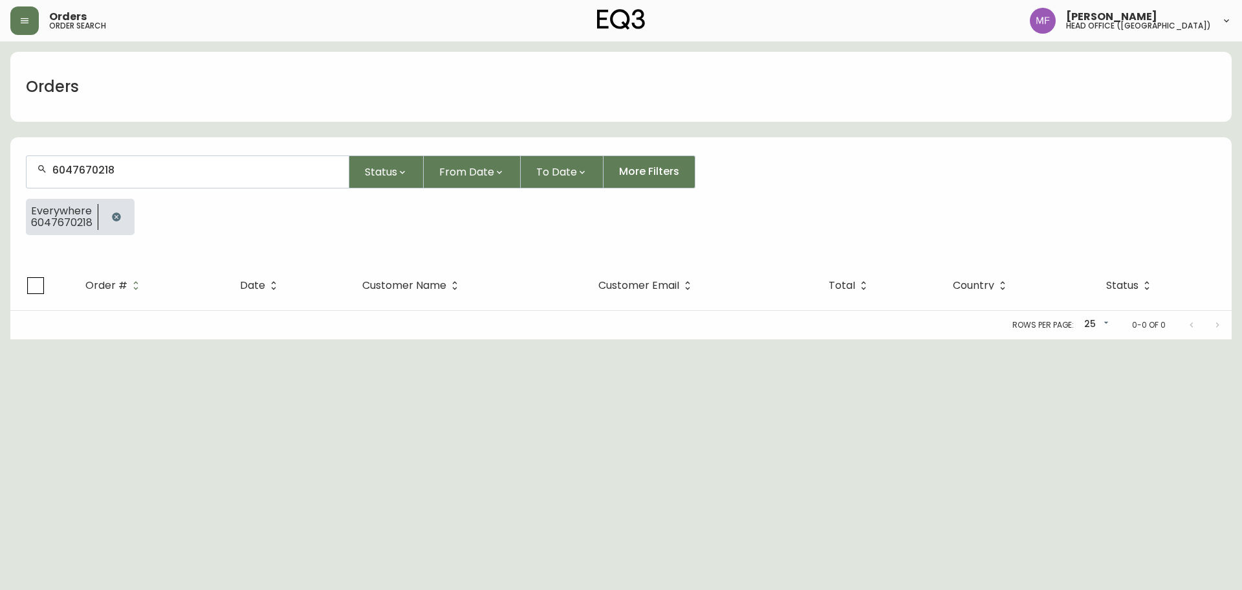
click at [100, 217] on div at bounding box center [116, 217] width 36 height 36
click at [109, 216] on button "button" at bounding box center [117, 217] width 26 height 26
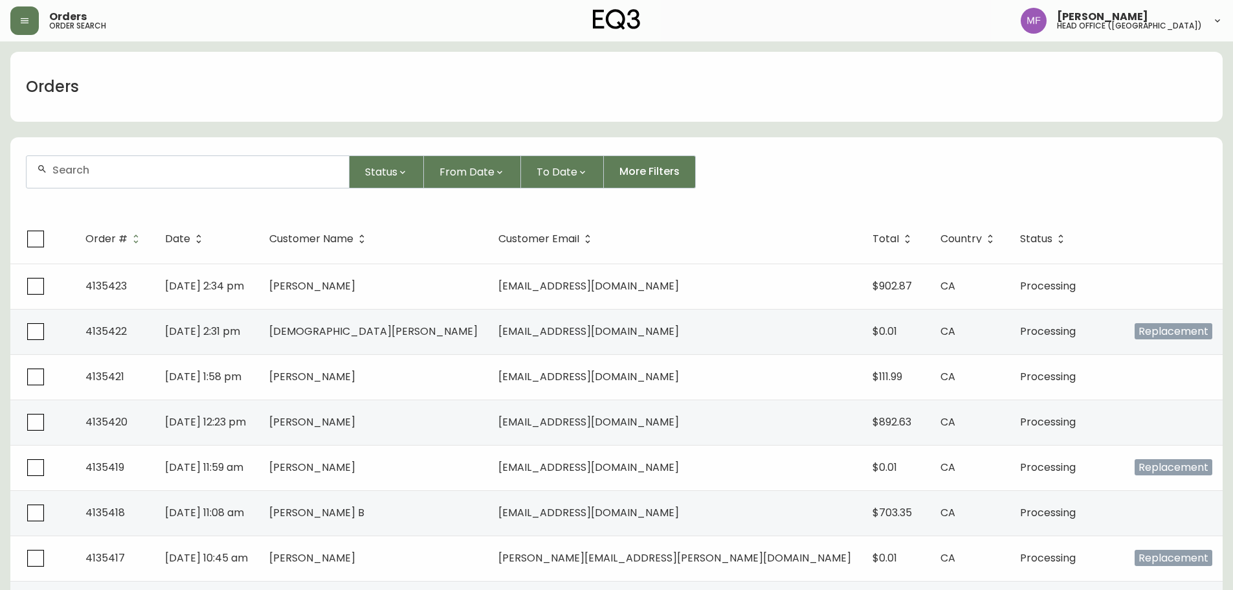
click at [94, 181] on div at bounding box center [188, 172] width 322 height 32
type input "7096601647"
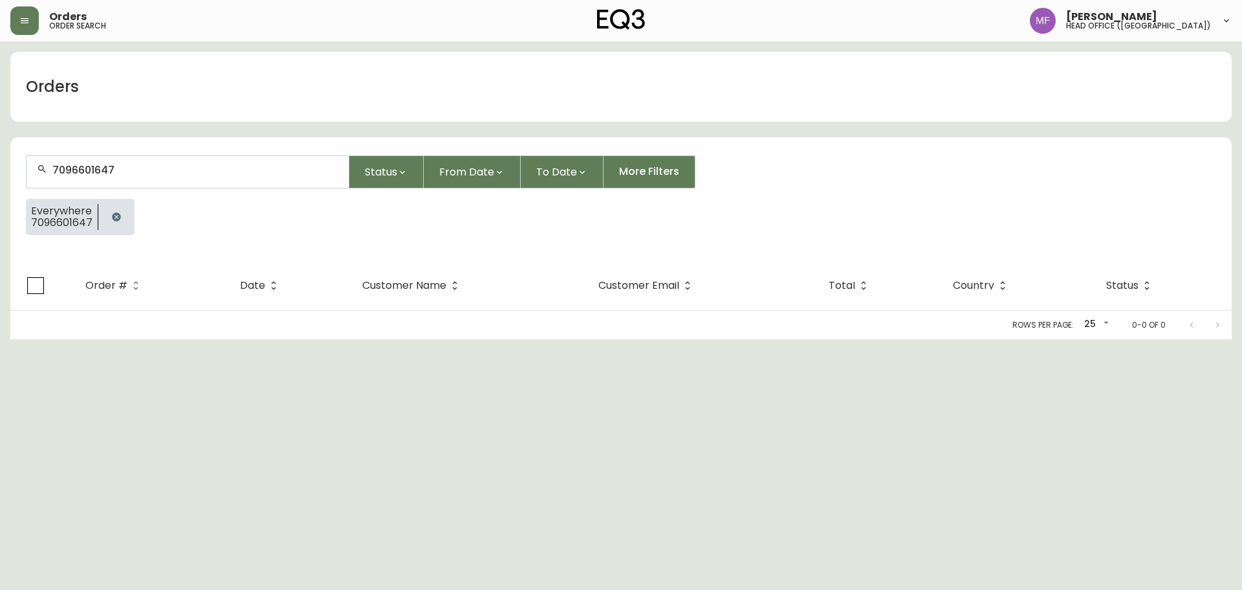
click at [116, 214] on icon "button" at bounding box center [116, 216] width 8 height 8
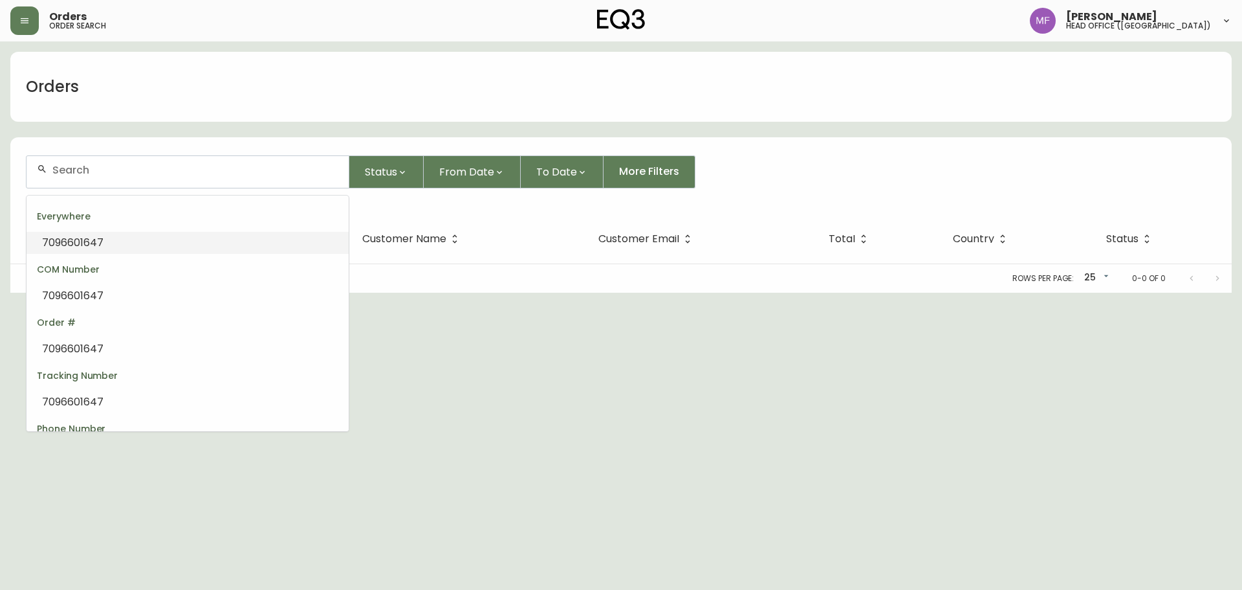
click at [111, 175] on input "text" at bounding box center [195, 170] width 286 height 12
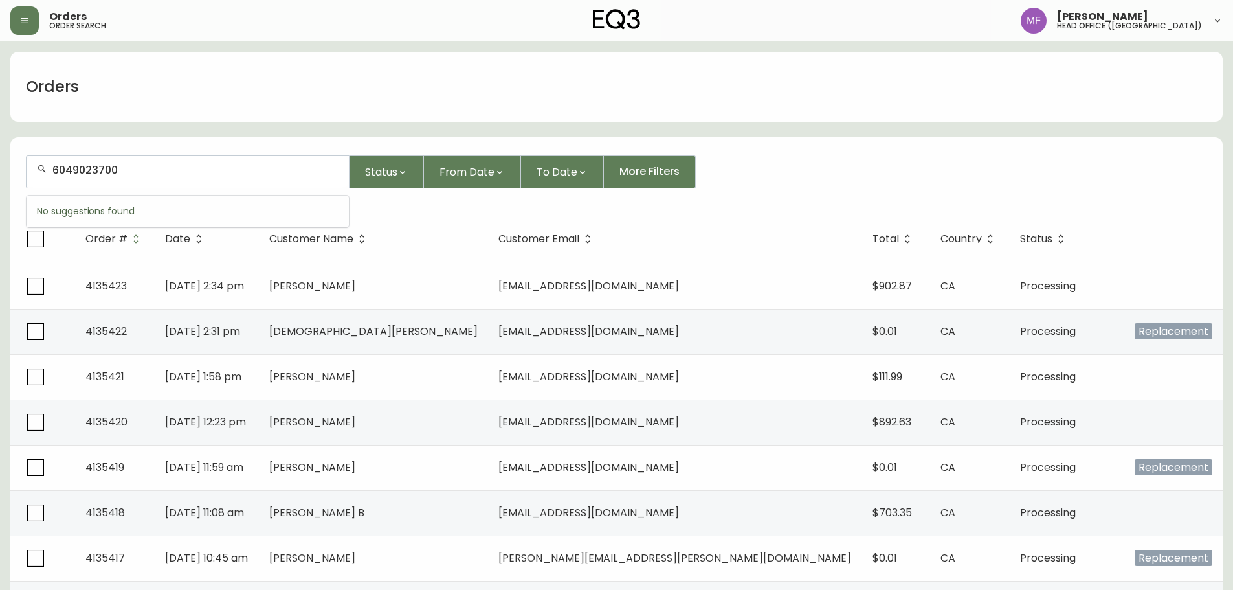
type input "6049023700"
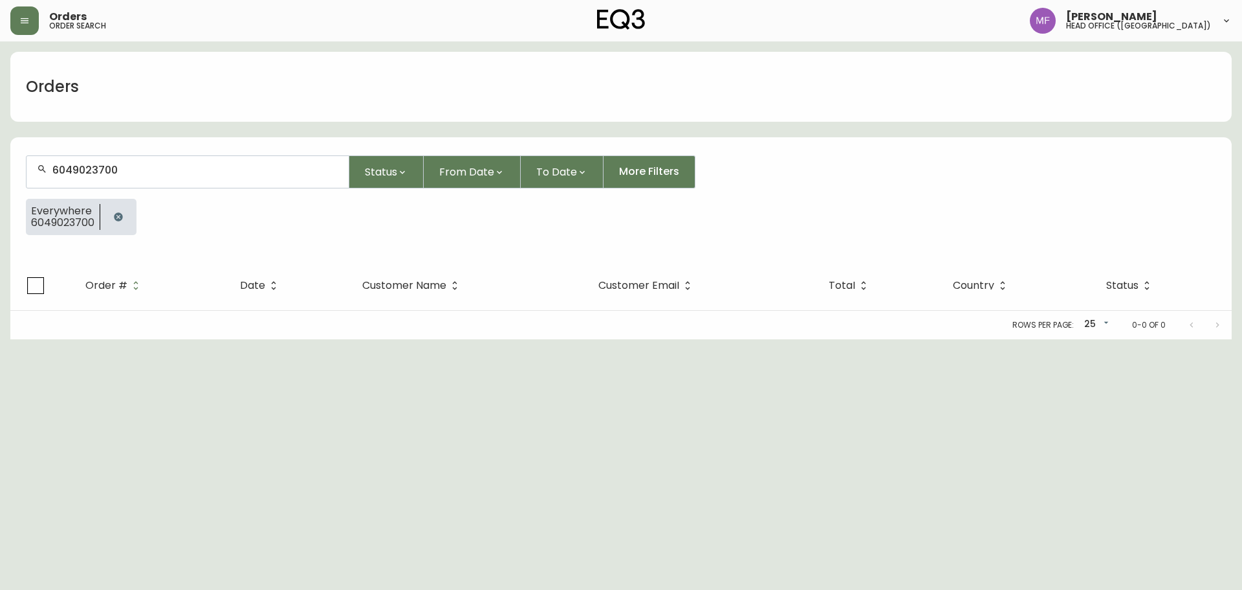
click at [107, 215] on button "button" at bounding box center [118, 217] width 26 height 26
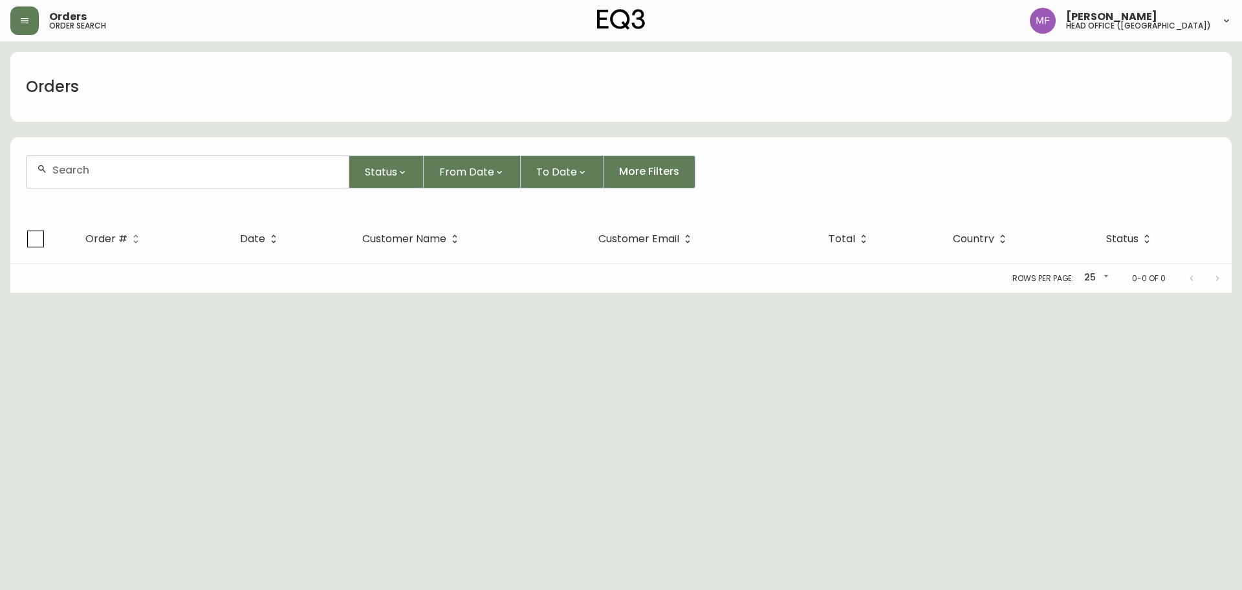
click at [110, 181] on div at bounding box center [188, 172] width 322 height 32
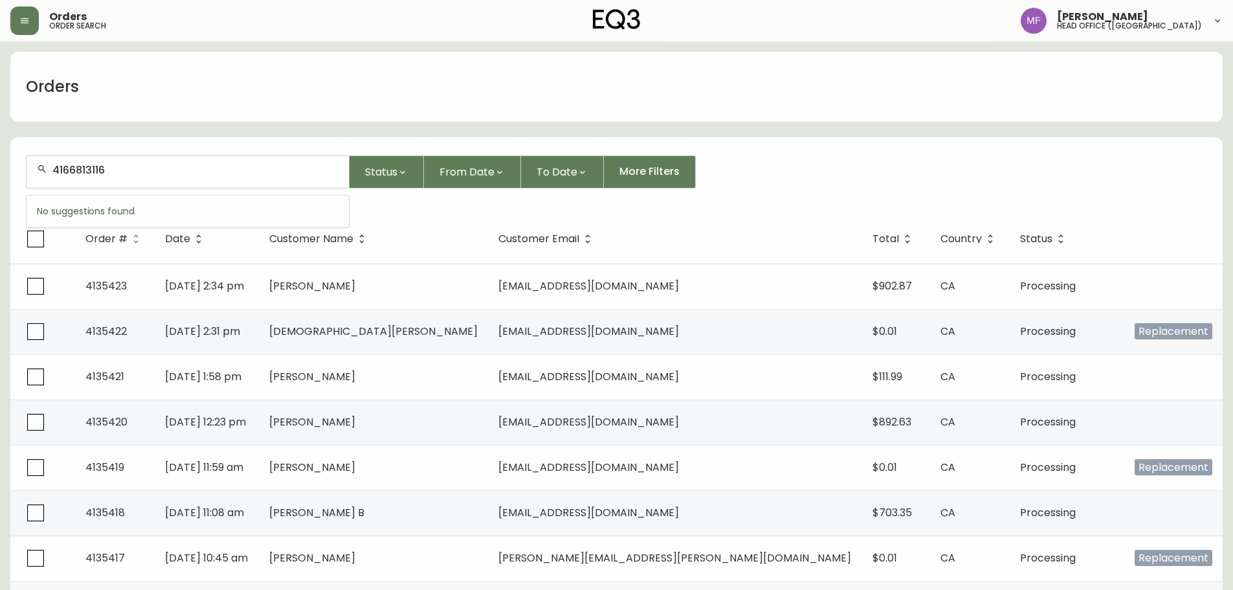
type input "4166813116"
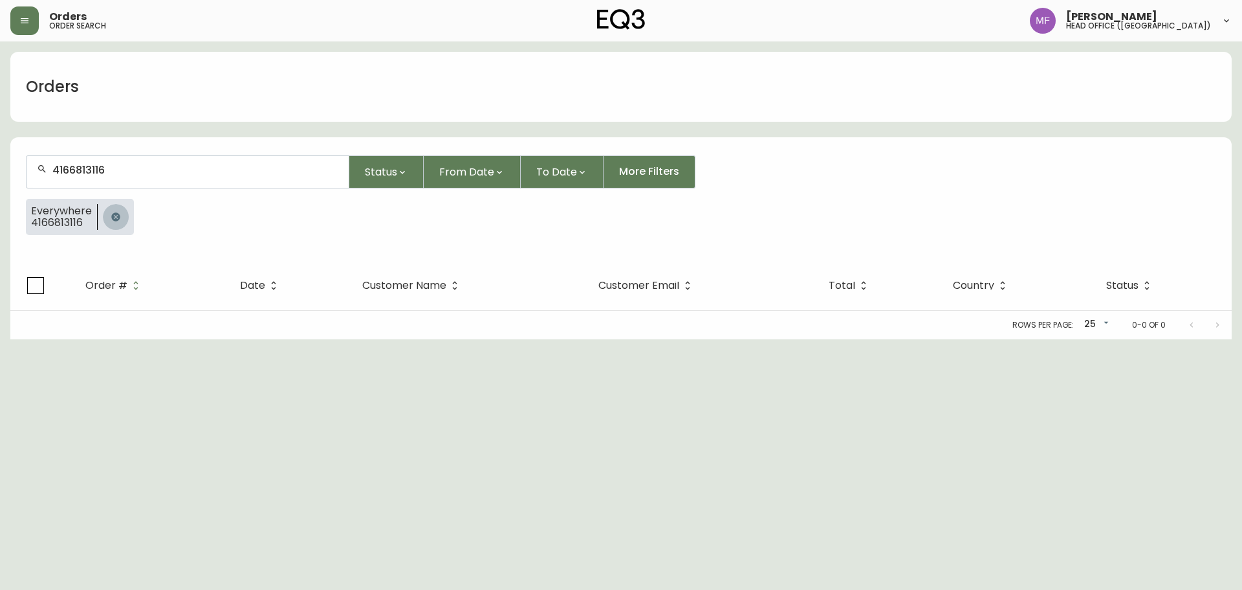
click at [113, 213] on icon "button" at bounding box center [116, 217] width 10 height 10
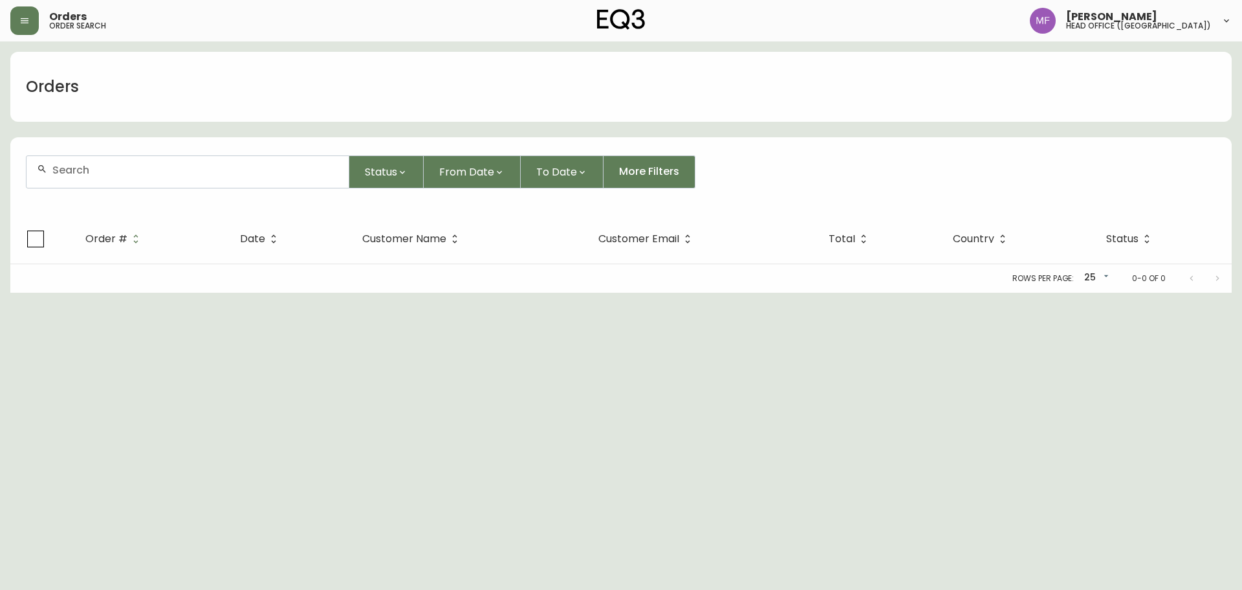
click at [100, 166] on input "text" at bounding box center [195, 170] width 286 height 12
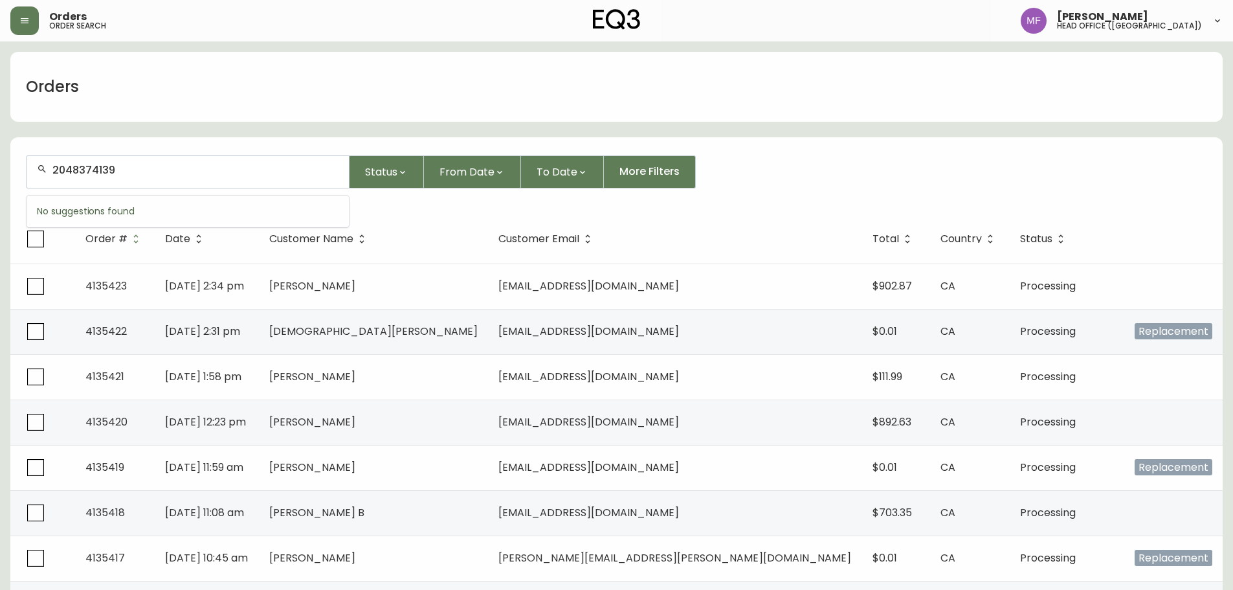
type input "2048374139"
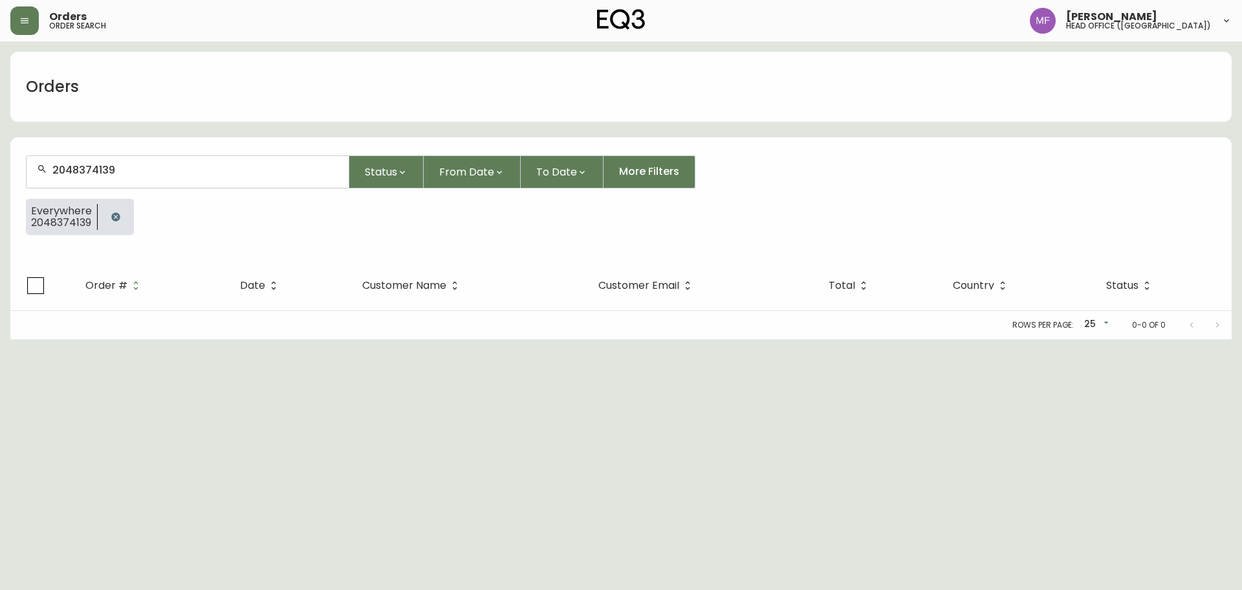
click at [116, 211] on button "button" at bounding box center [116, 217] width 26 height 26
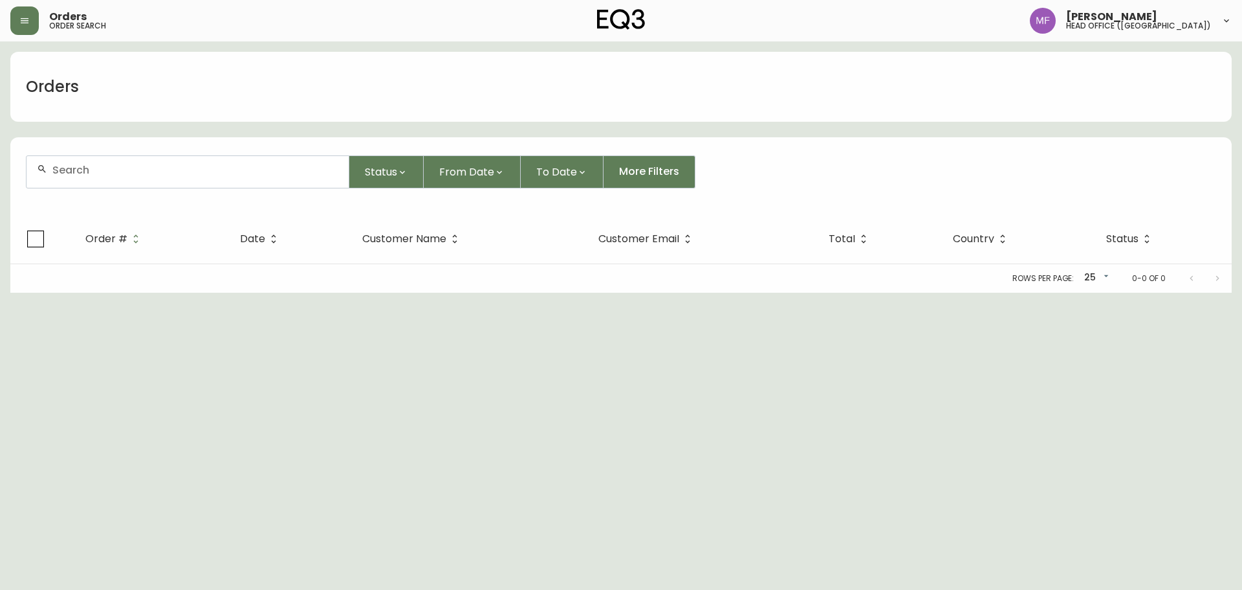
click at [104, 182] on div at bounding box center [188, 172] width 322 height 32
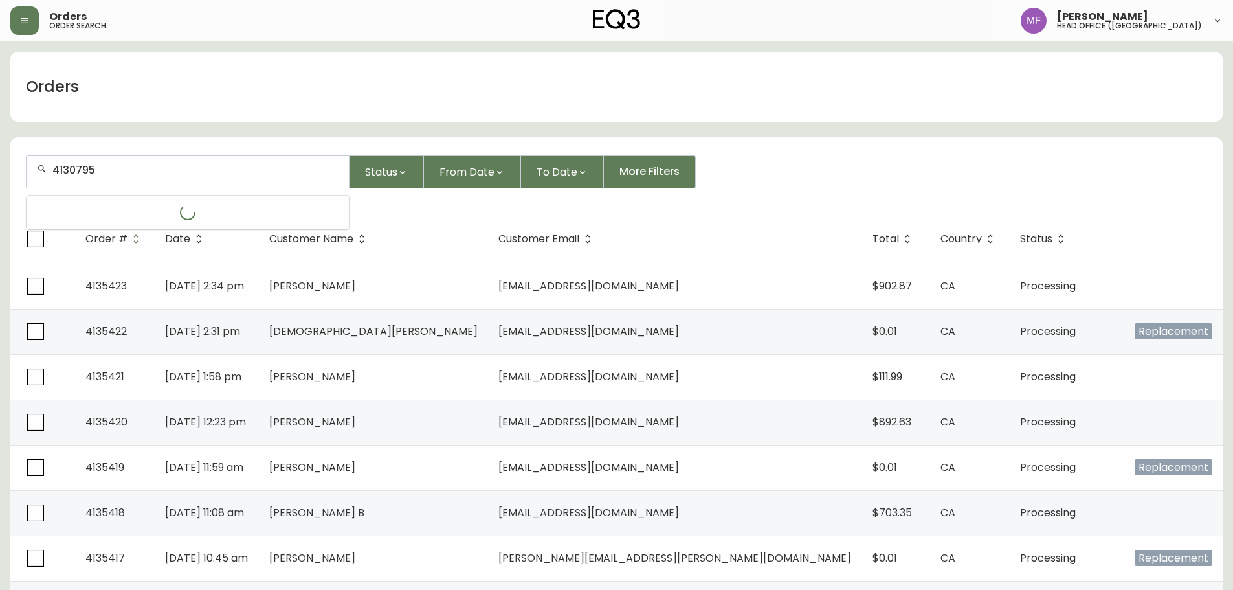
type input "4130795"
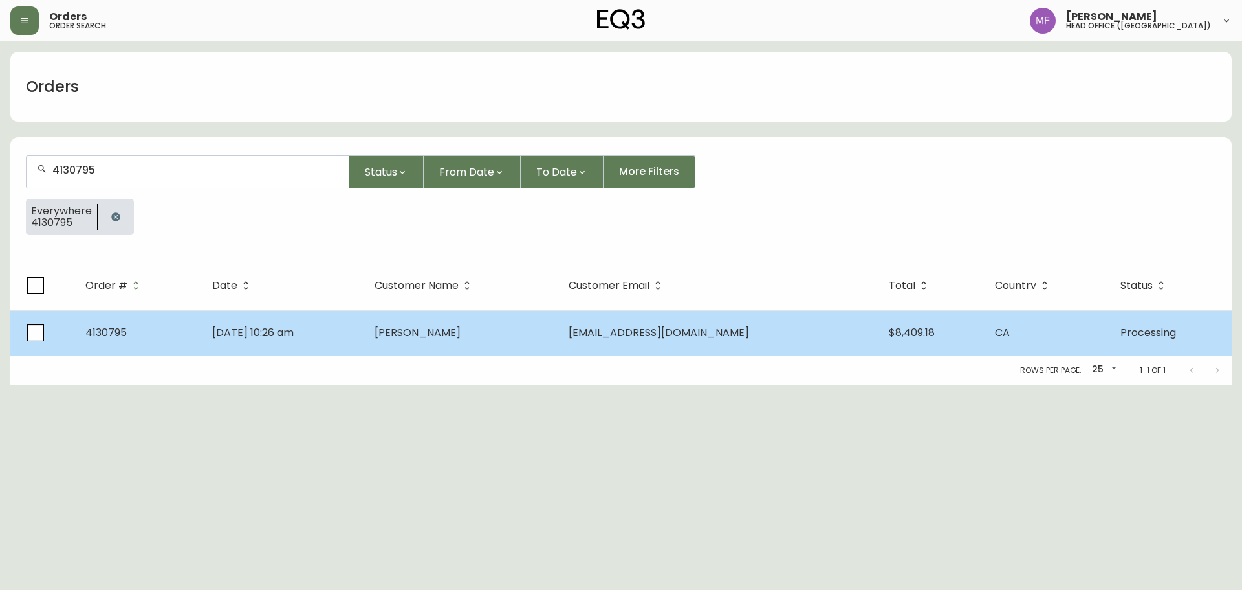
click at [365, 335] on td "[DATE] 10:26 am" at bounding box center [283, 332] width 163 height 45
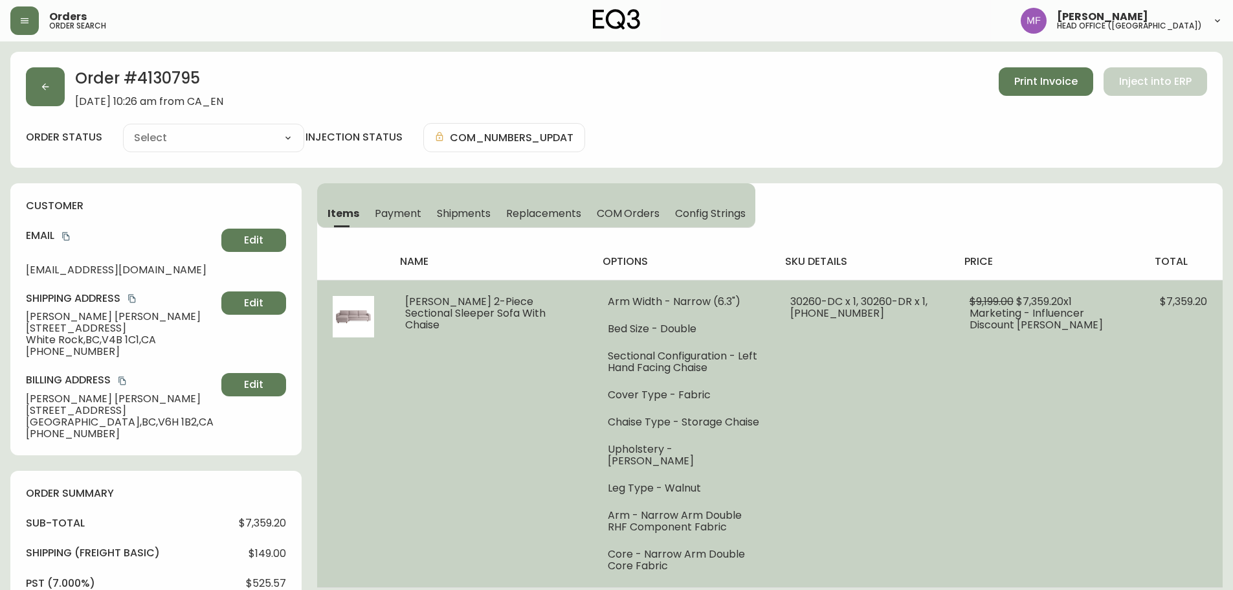
type input "Processing"
select select "PROCESSING"
click at [661, 412] on ul "Arm Width - Narrow (6.3") Bed Size - Double Sectional Configuration - Left Hand…" at bounding box center [683, 434] width 151 height 276
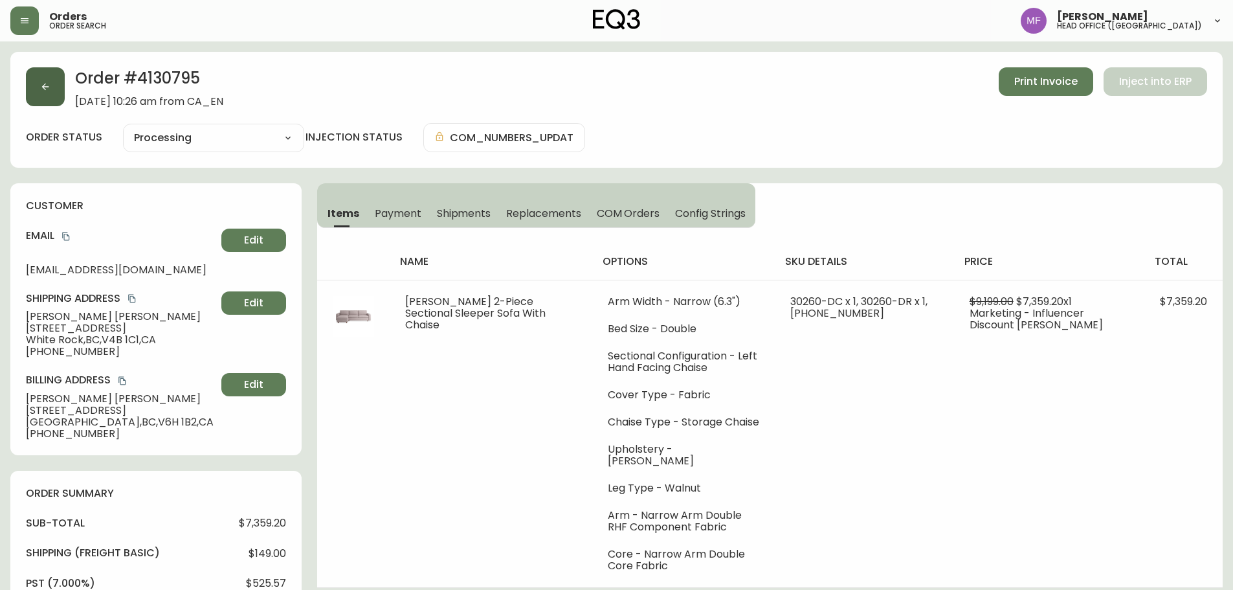
click at [50, 87] on icon "button" at bounding box center [45, 87] width 10 height 10
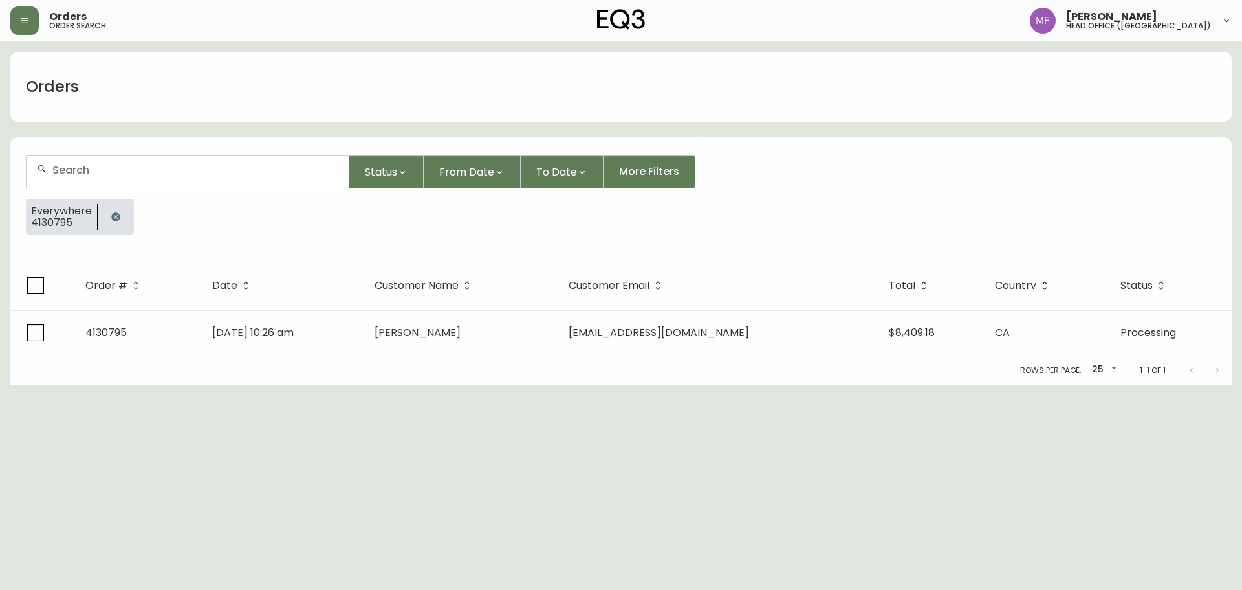
drag, startPoint x: 131, startPoint y: 203, endPoint x: 126, endPoint y: 195, distance: 9.3
click at [131, 203] on div at bounding box center [116, 217] width 36 height 36
click at [107, 221] on button "button" at bounding box center [116, 217] width 26 height 26
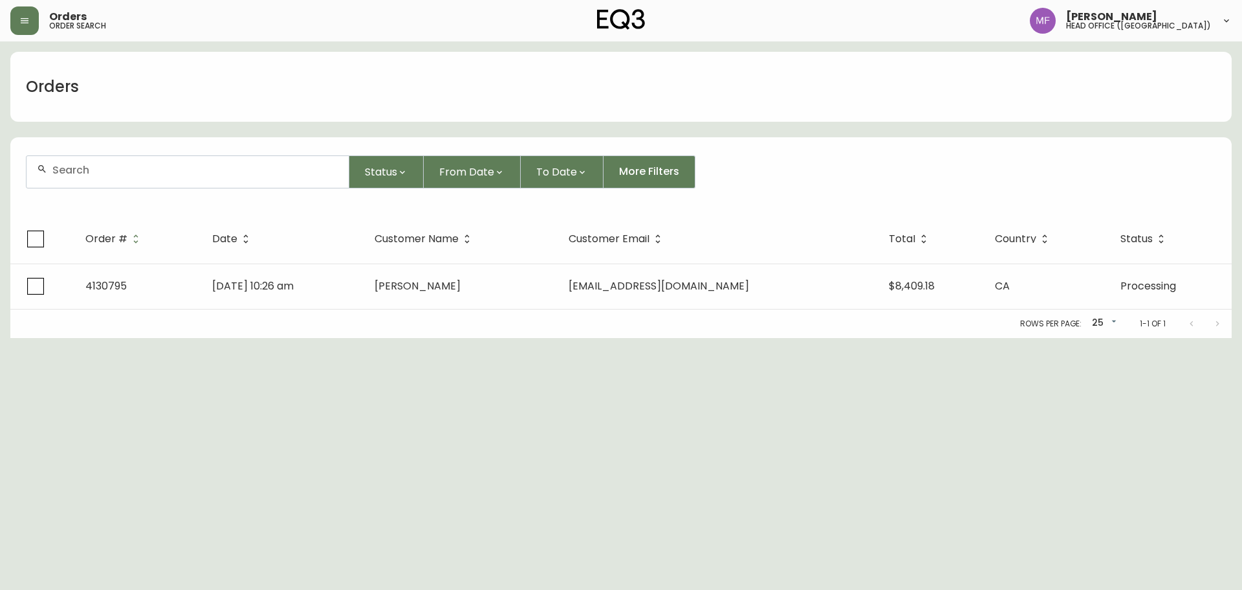
click at [102, 184] on div at bounding box center [188, 172] width 322 height 32
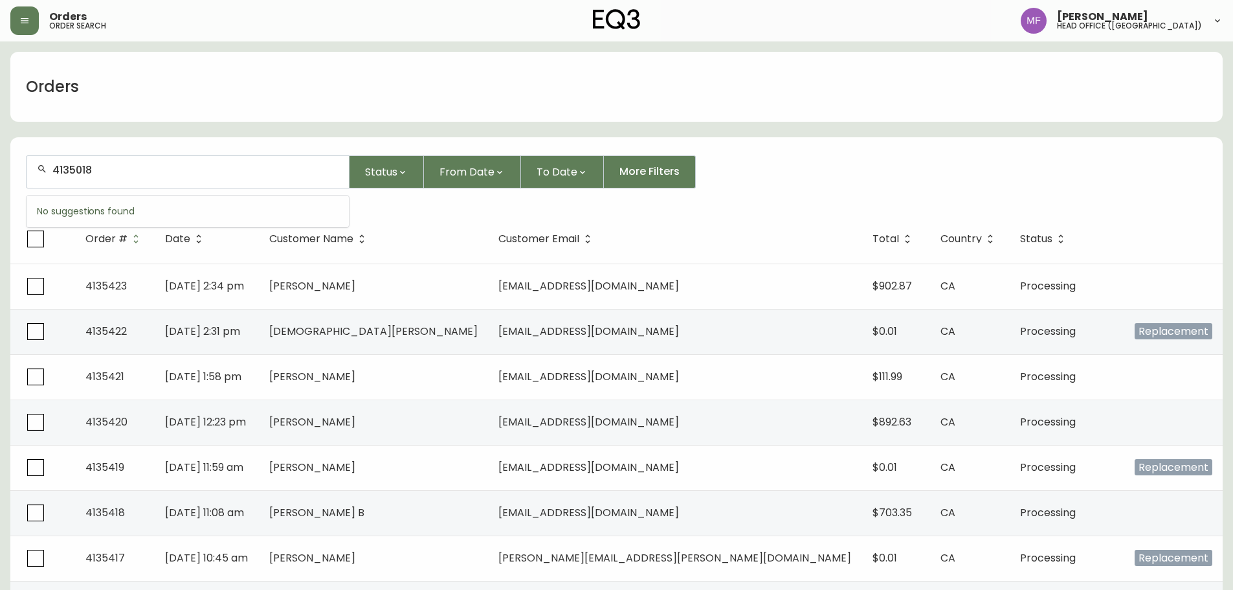
type input "4135018"
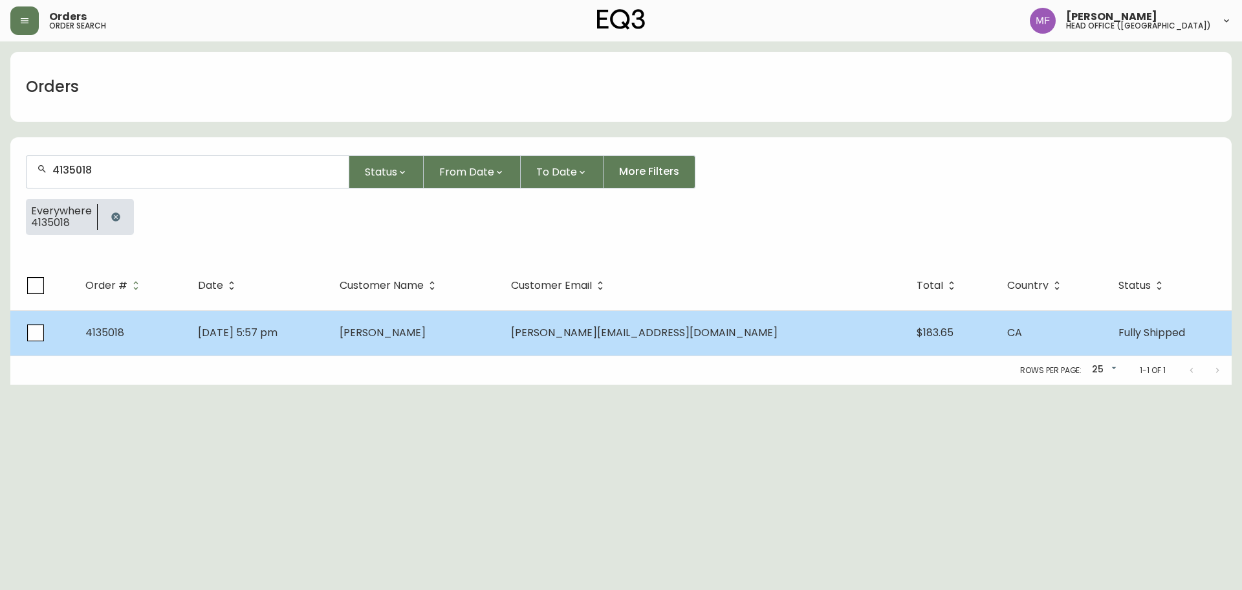
click at [419, 323] on td "[PERSON_NAME]" at bounding box center [415, 332] width 172 height 45
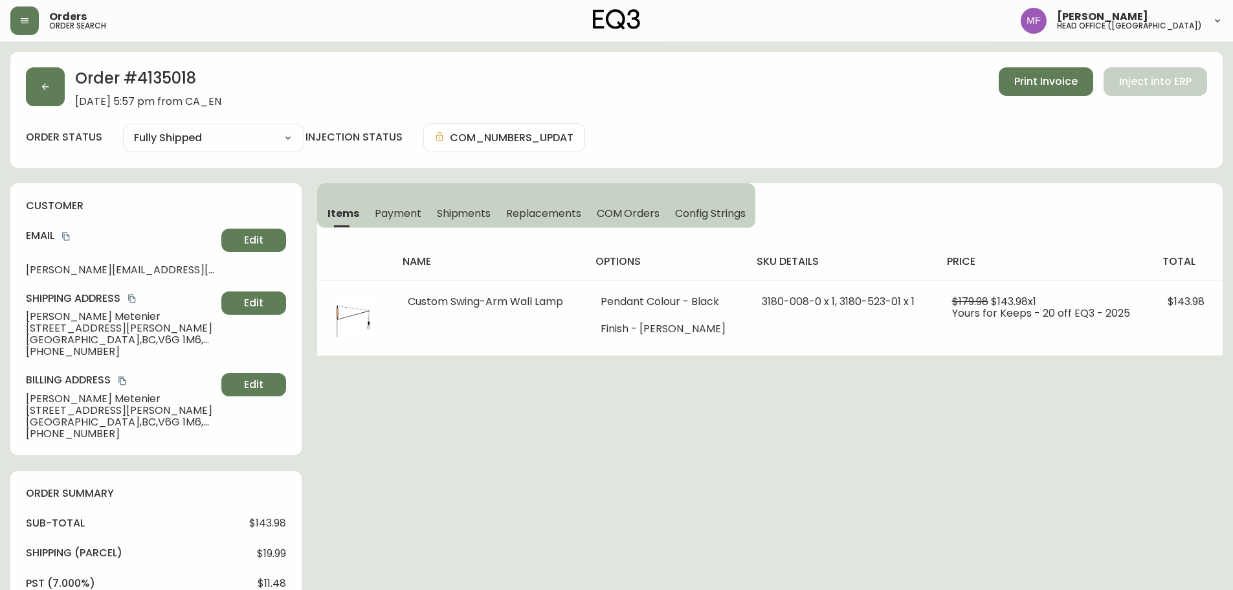
type input "Fully Shipped"
select select "FULLY_SHIPPED"
click at [59, 95] on button "button" at bounding box center [45, 86] width 39 height 39
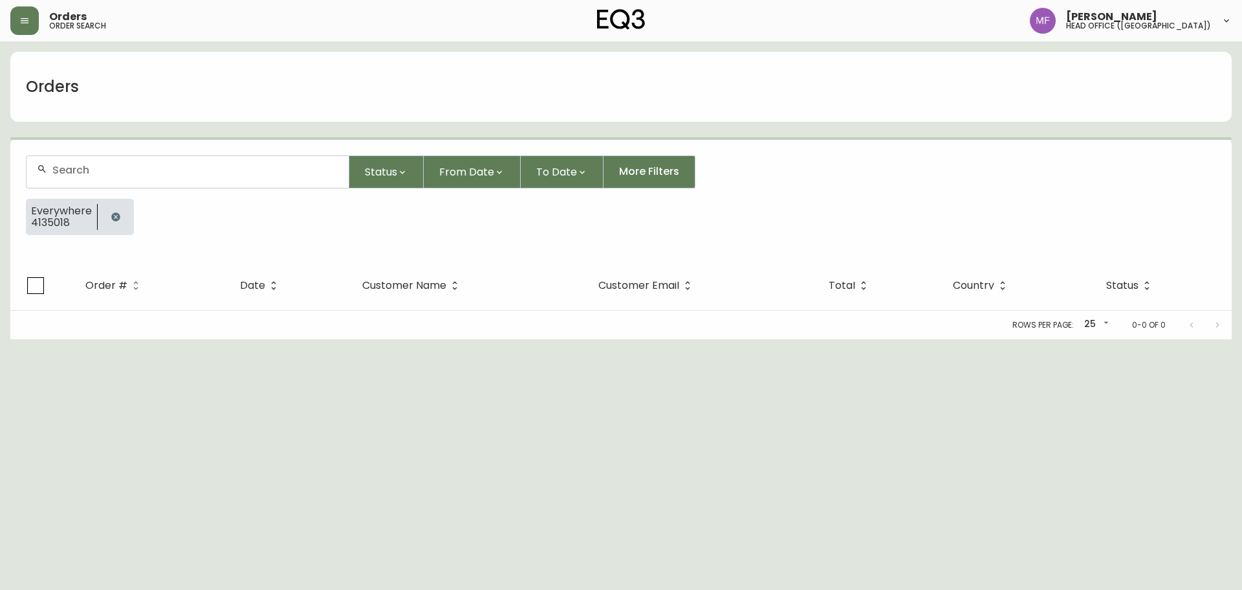
click at [104, 220] on button "button" at bounding box center [116, 217] width 26 height 26
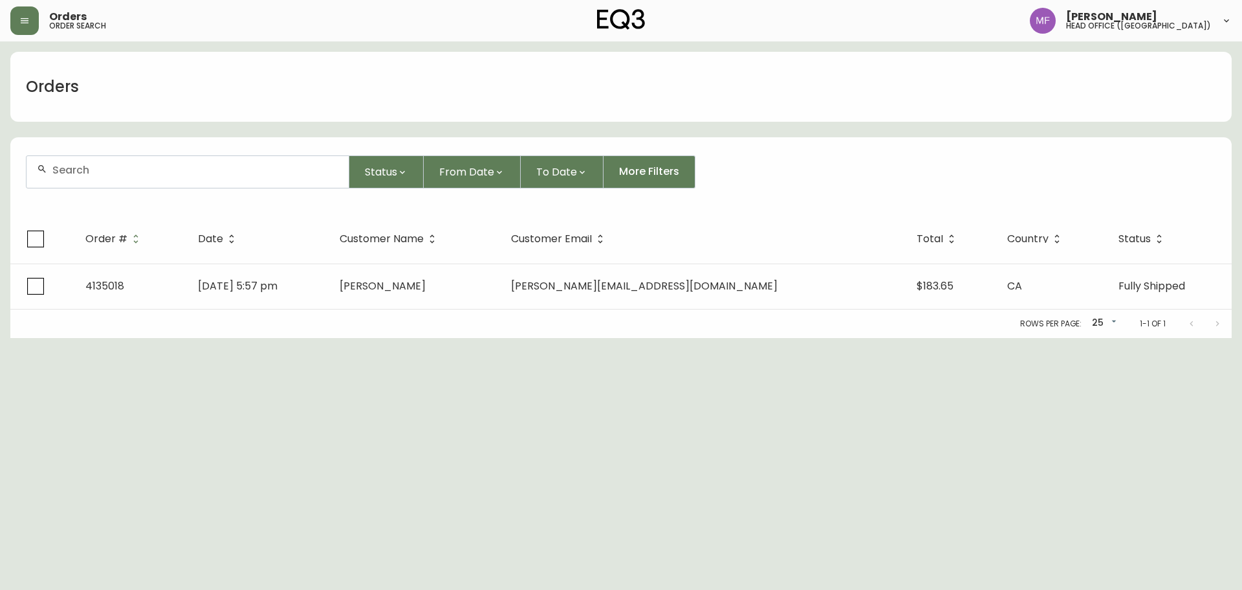
click at [113, 181] on div at bounding box center [188, 172] width 322 height 32
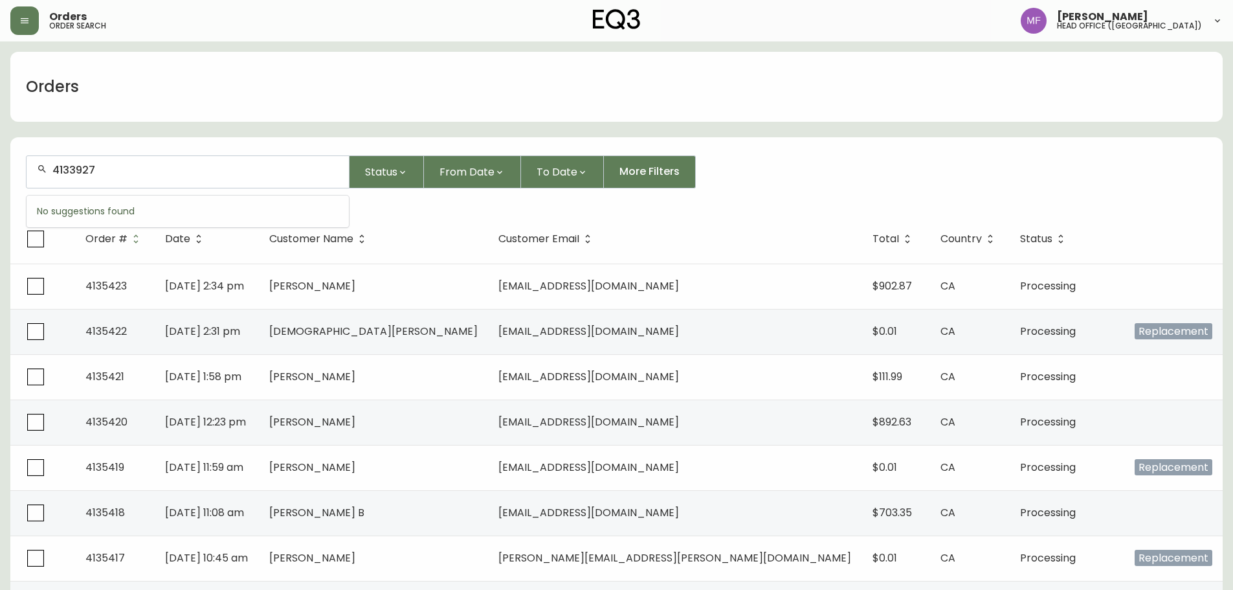
type input "4133927"
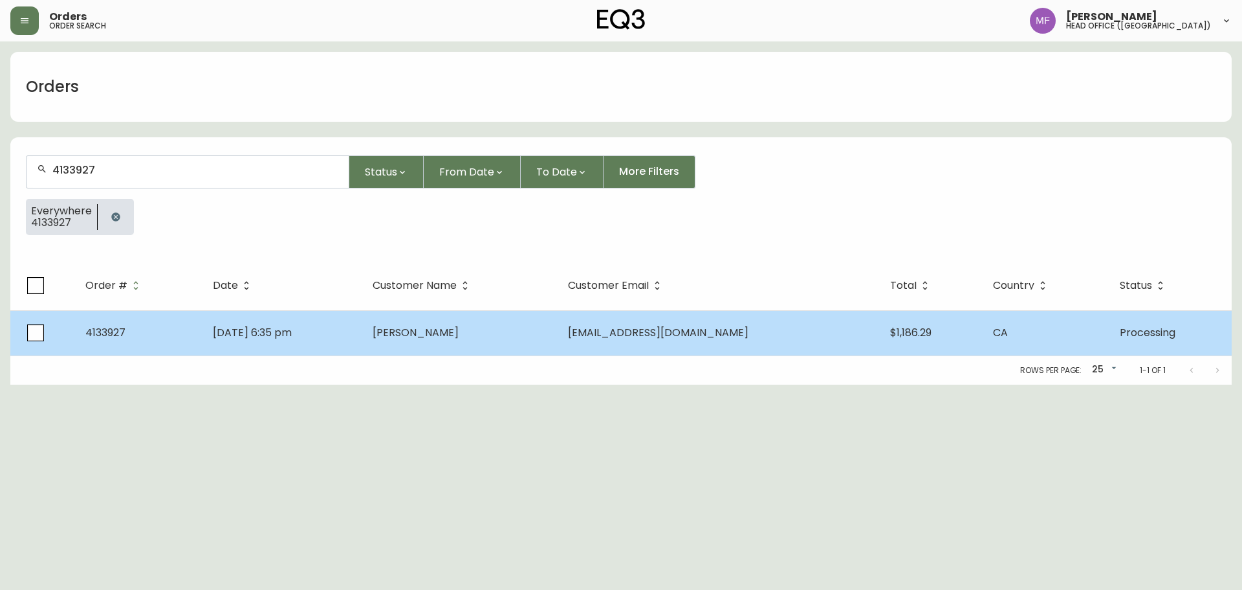
click at [362, 349] on td "[DATE] 6:35 pm" at bounding box center [283, 332] width 160 height 45
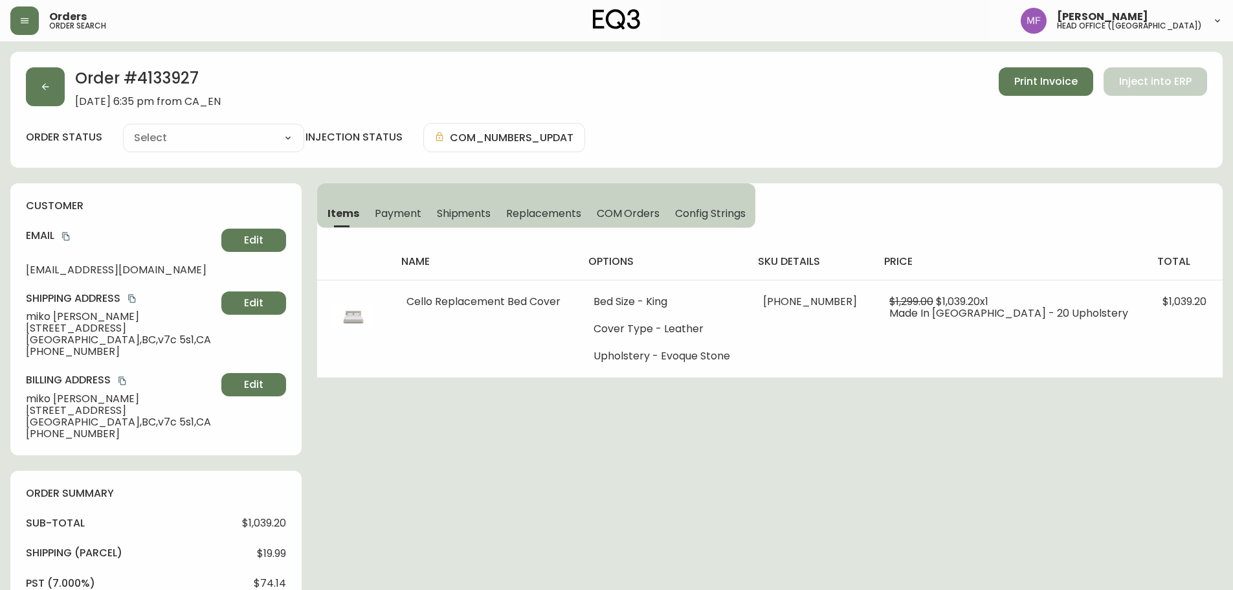
type input "Processing"
select select "PROCESSING"
click at [24, 89] on div "Order # 4133927 [DATE] 6:35 pm from CA_EN Print Invoice Inject into ERP order s…" at bounding box center [616, 110] width 1212 height 116
click at [59, 91] on button "button" at bounding box center [45, 86] width 39 height 39
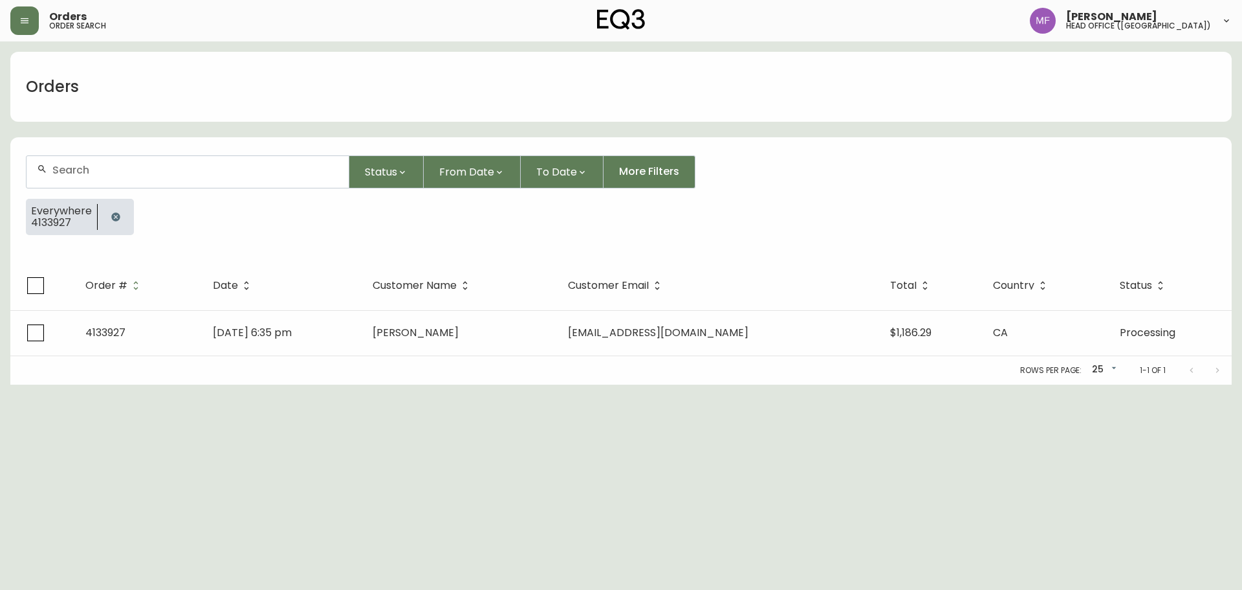
click at [114, 214] on icon "button" at bounding box center [115, 216] width 8 height 8
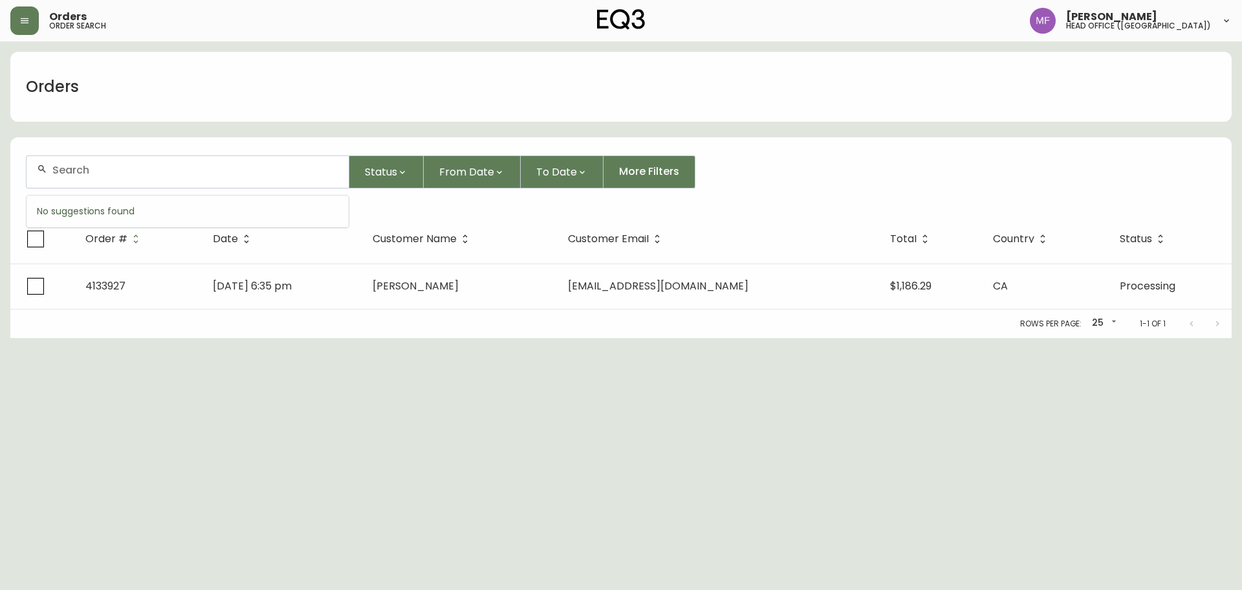
click at [98, 173] on input "text" at bounding box center [195, 170] width 286 height 12
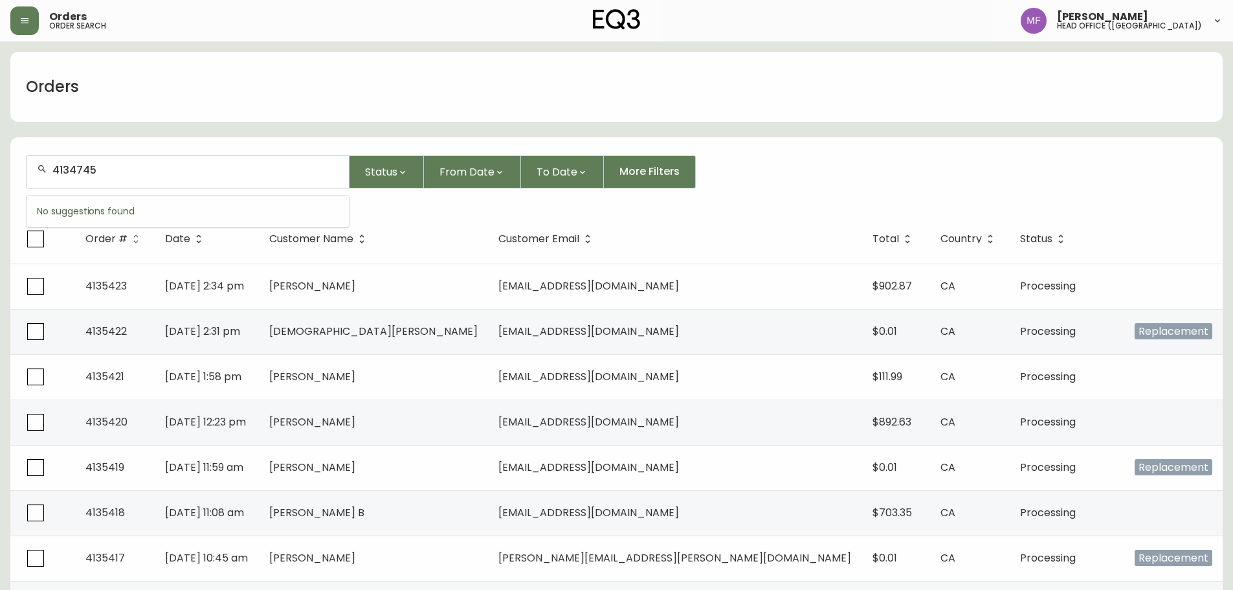
type input "4134745"
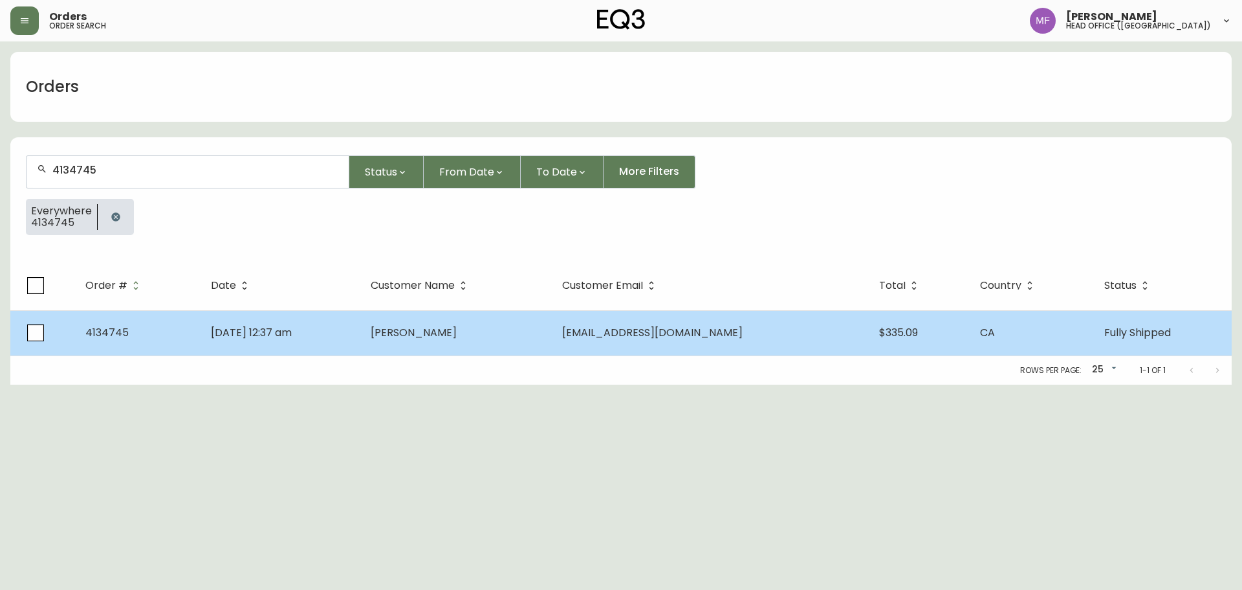
click at [360, 342] on td "[DATE] 12:37 am" at bounding box center [281, 332] width 160 height 45
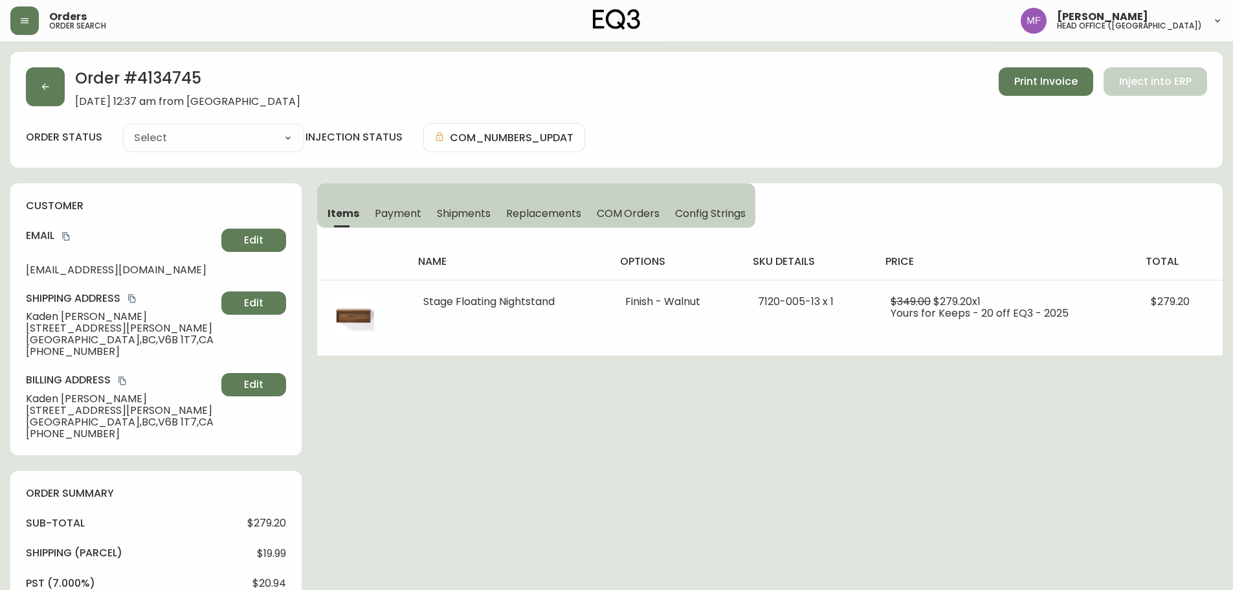
type input "Fully Shipped"
select select "FULLY_SHIPPED"
click at [485, 208] on span "Shipments" at bounding box center [464, 213] width 54 height 14
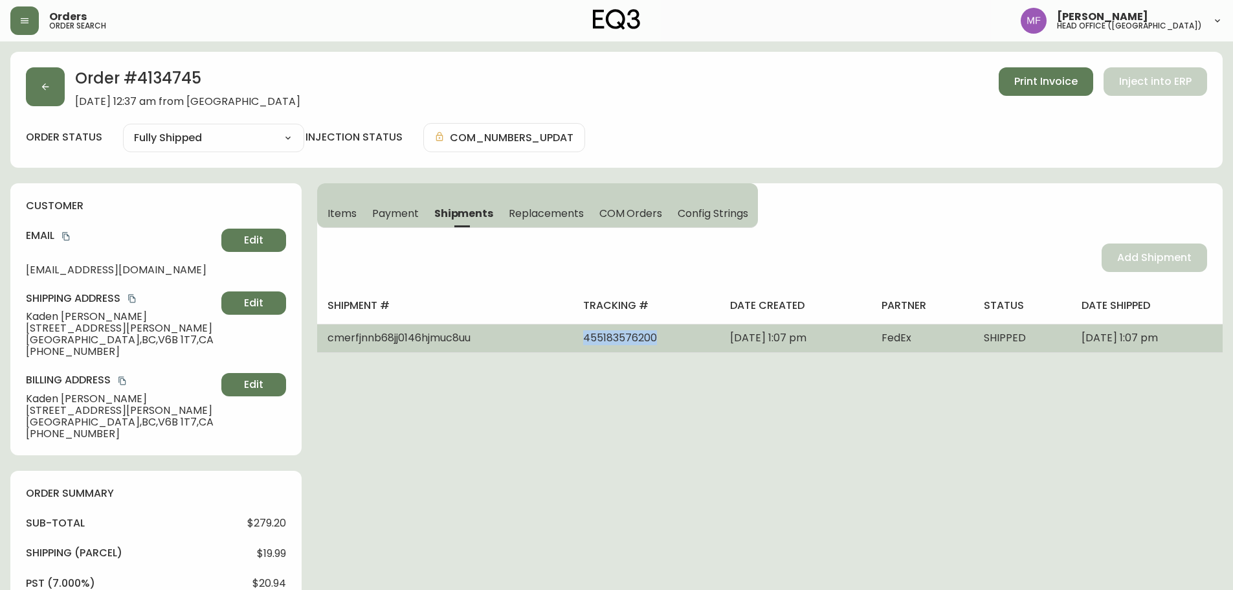
drag, startPoint x: 628, startPoint y: 337, endPoint x: 510, endPoint y: 351, distance: 118.6
click at [510, 351] on tr "cmerfjnnb68jj0146hjmuc8uu 455183576200 [DATE] 1:07 pm FedEx SHIPPED [DATE] 1:07…" at bounding box center [769, 338] width 905 height 28
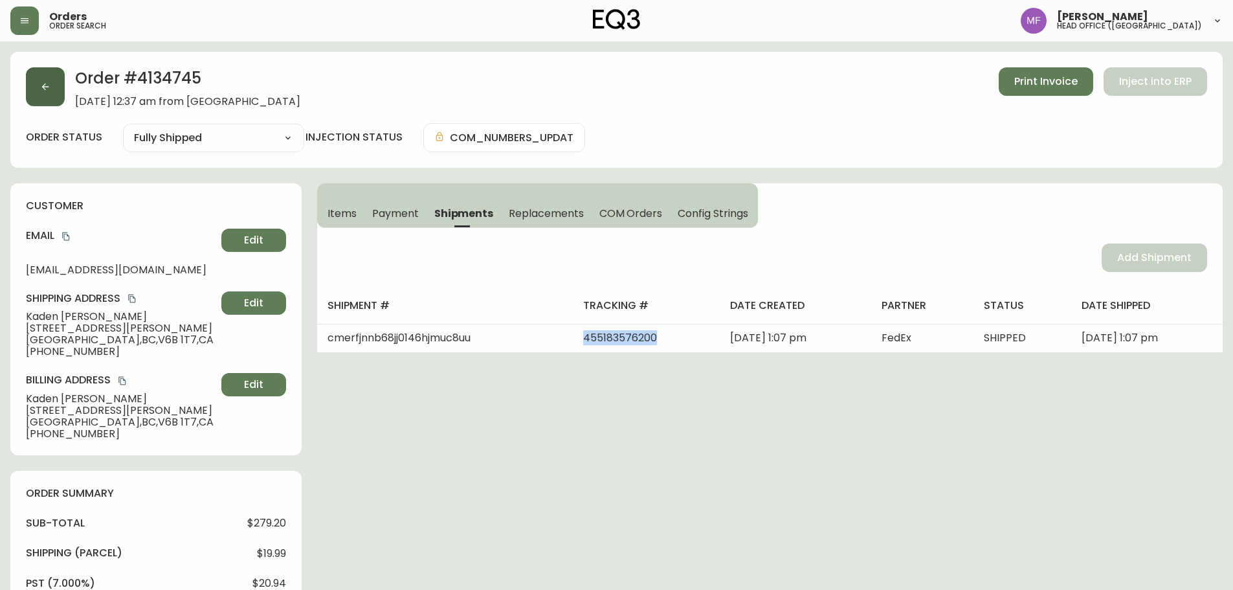
click at [56, 99] on button "button" at bounding box center [45, 86] width 39 height 39
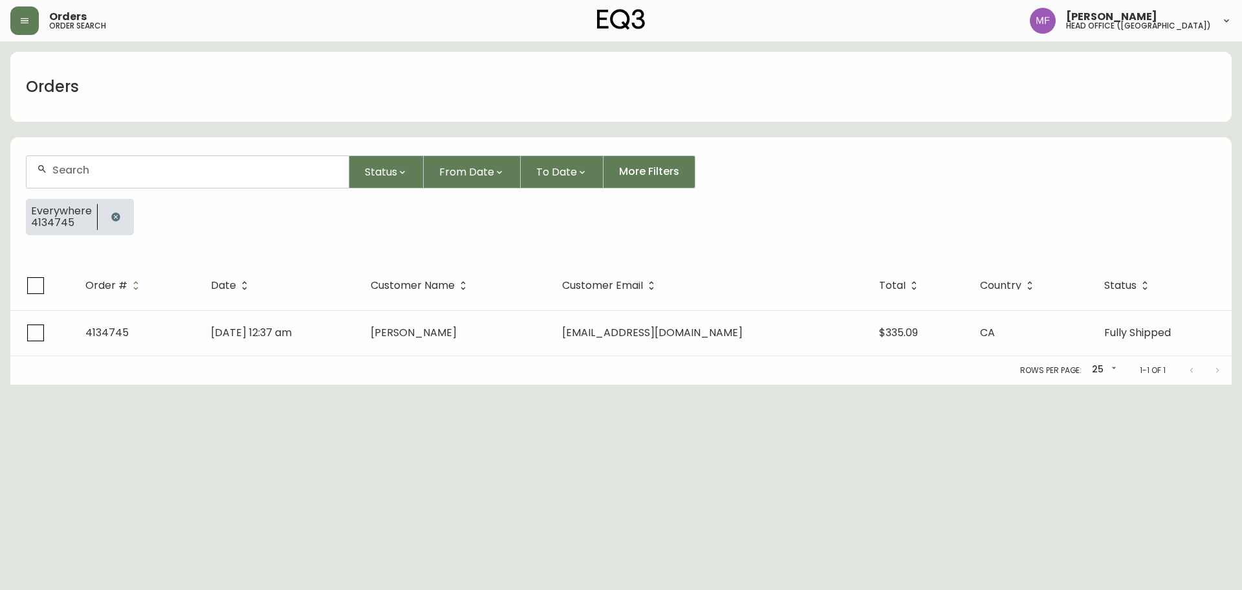
click at [111, 216] on icon "button" at bounding box center [116, 217] width 10 height 10
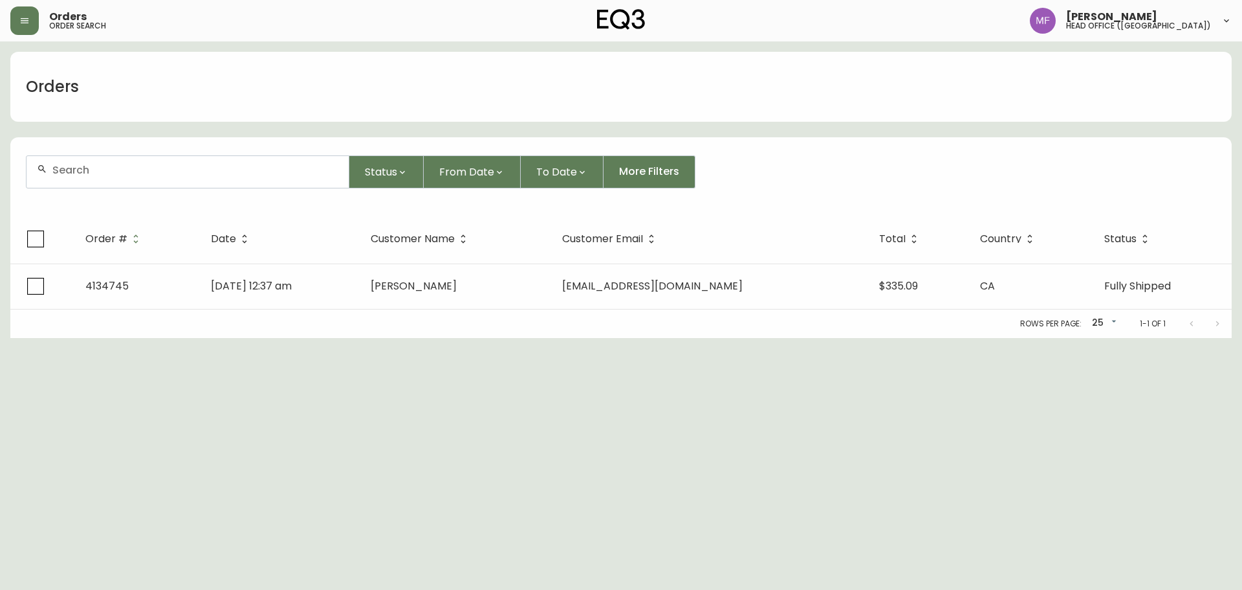
click at [103, 176] on div at bounding box center [188, 172] width 322 height 32
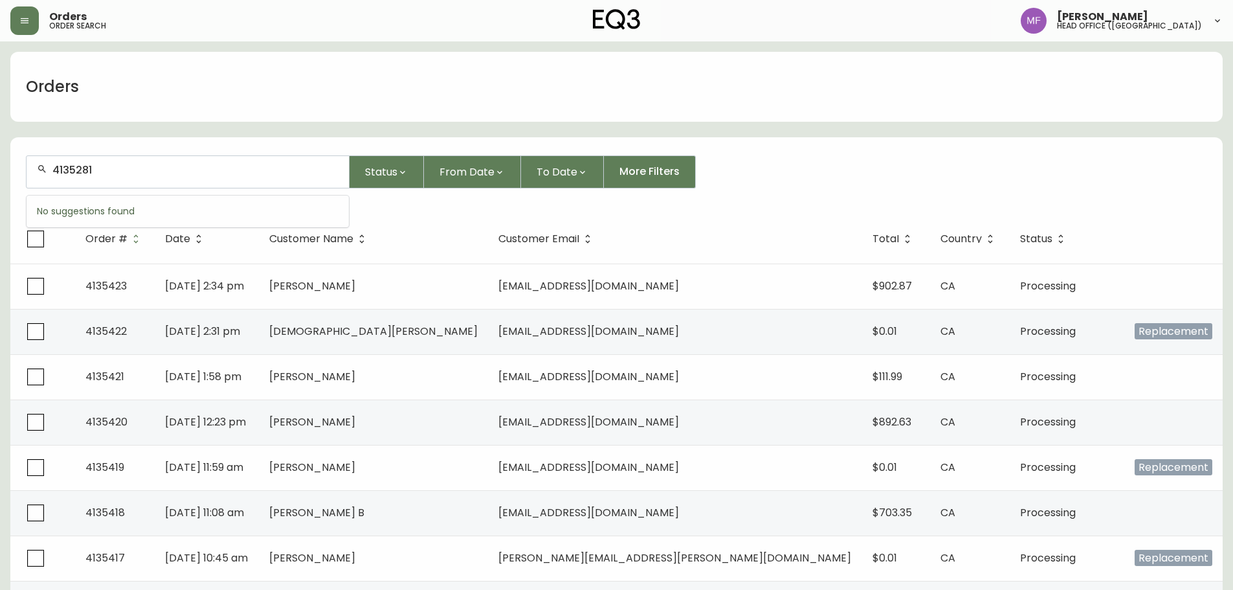
type input "4135281"
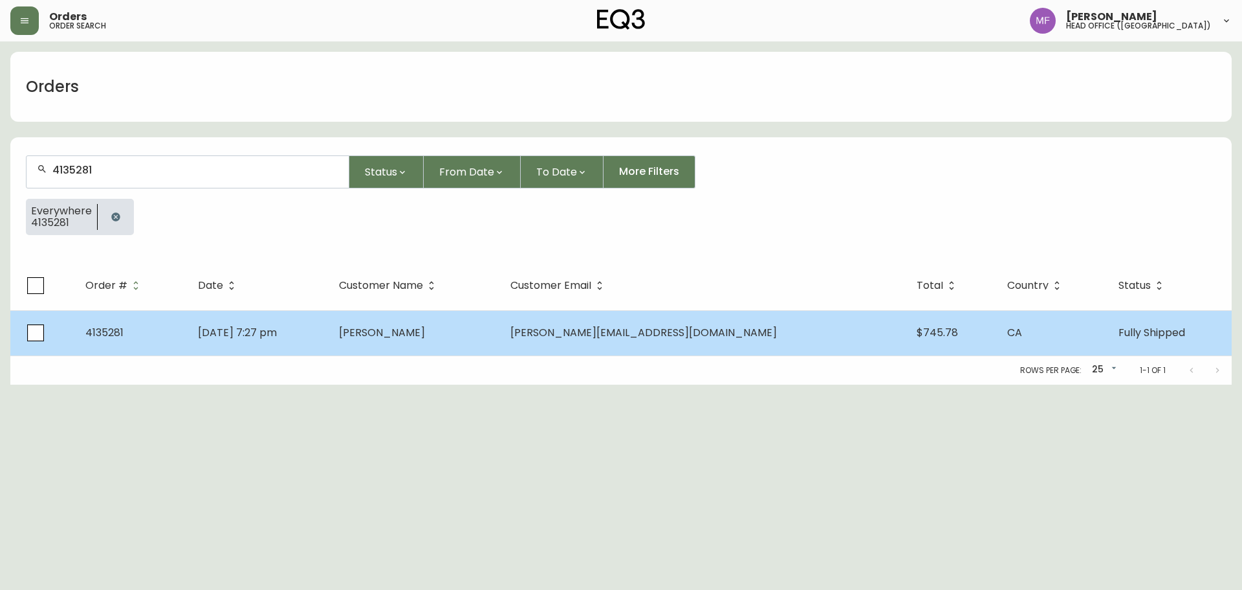
click at [639, 335] on span "[PERSON_NAME][EMAIL_ADDRESS][DOMAIN_NAME]" at bounding box center [644, 332] width 267 height 15
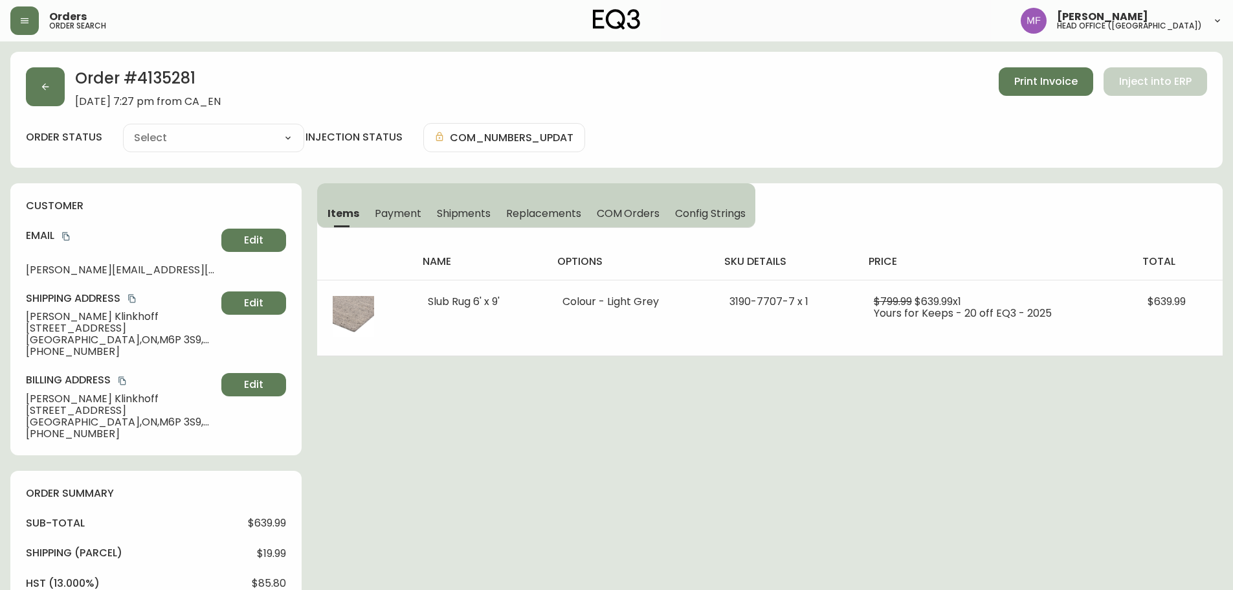
type input "Fully Shipped"
select select "FULLY_SHIPPED"
click at [456, 211] on span "Shipments" at bounding box center [464, 213] width 54 height 14
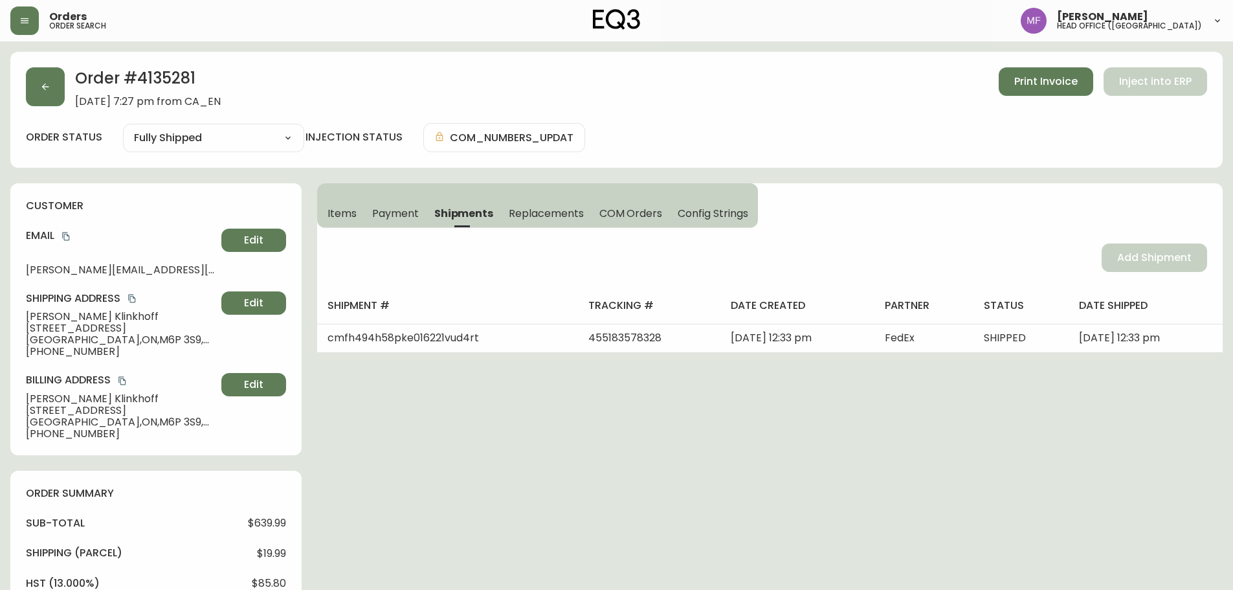
click at [351, 204] on button "Items" at bounding box center [340, 213] width 47 height 28
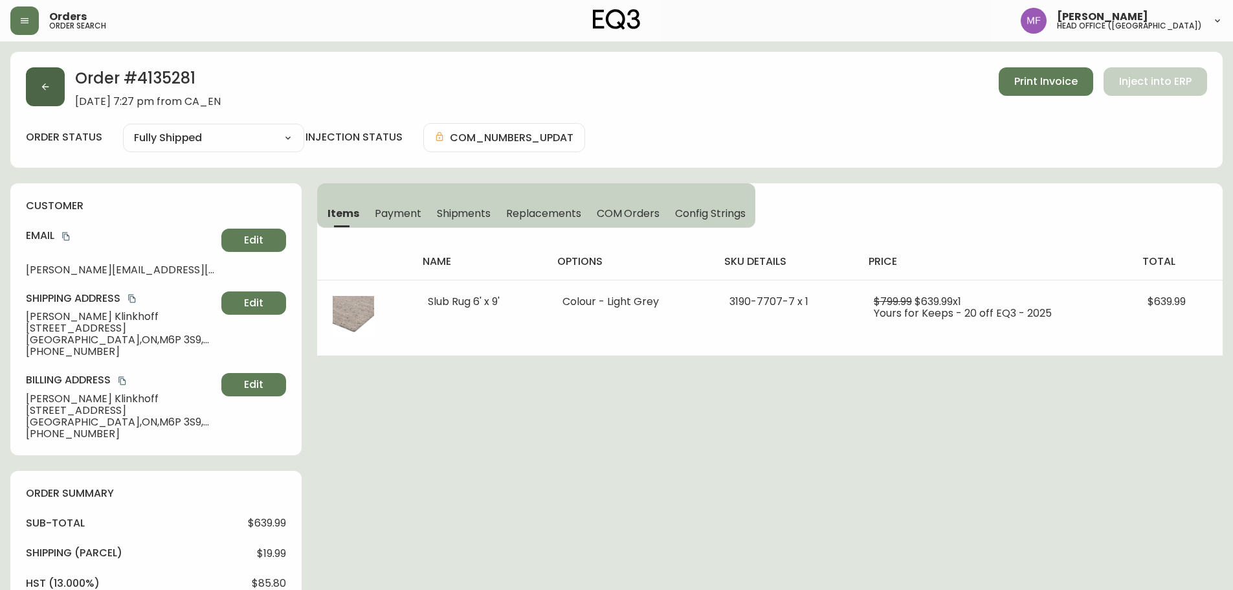
click at [57, 94] on button "button" at bounding box center [45, 86] width 39 height 39
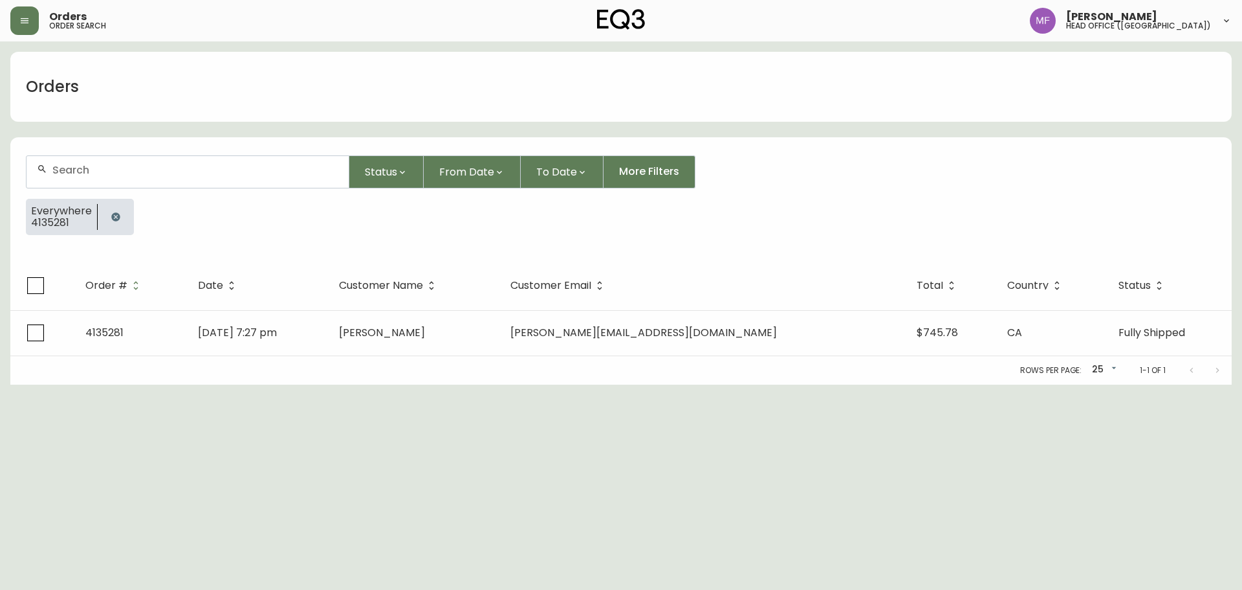
click at [124, 207] on div at bounding box center [116, 217] width 36 height 36
click at [123, 212] on button "button" at bounding box center [116, 217] width 26 height 26
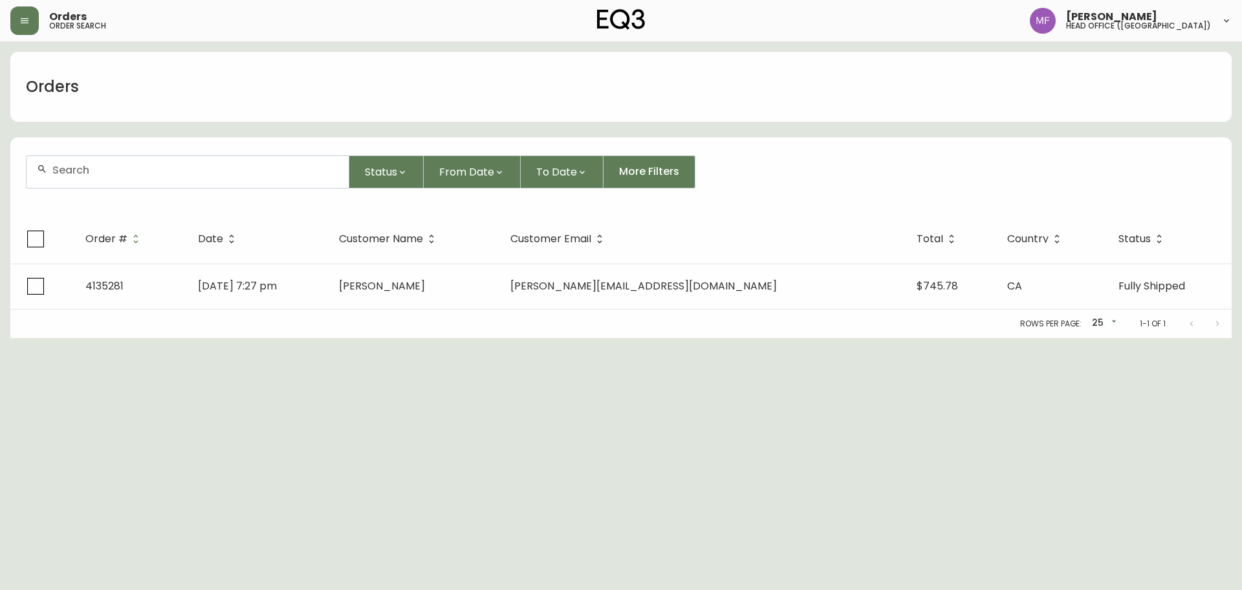
click at [116, 182] on div at bounding box center [188, 172] width 322 height 32
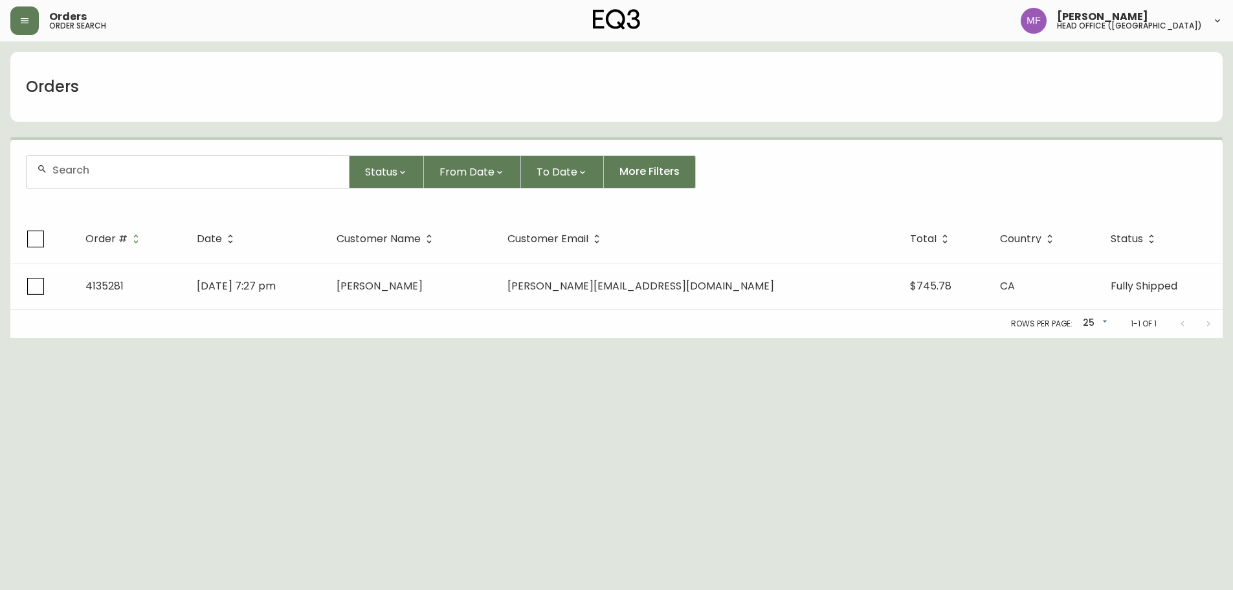
paste input "4134520"
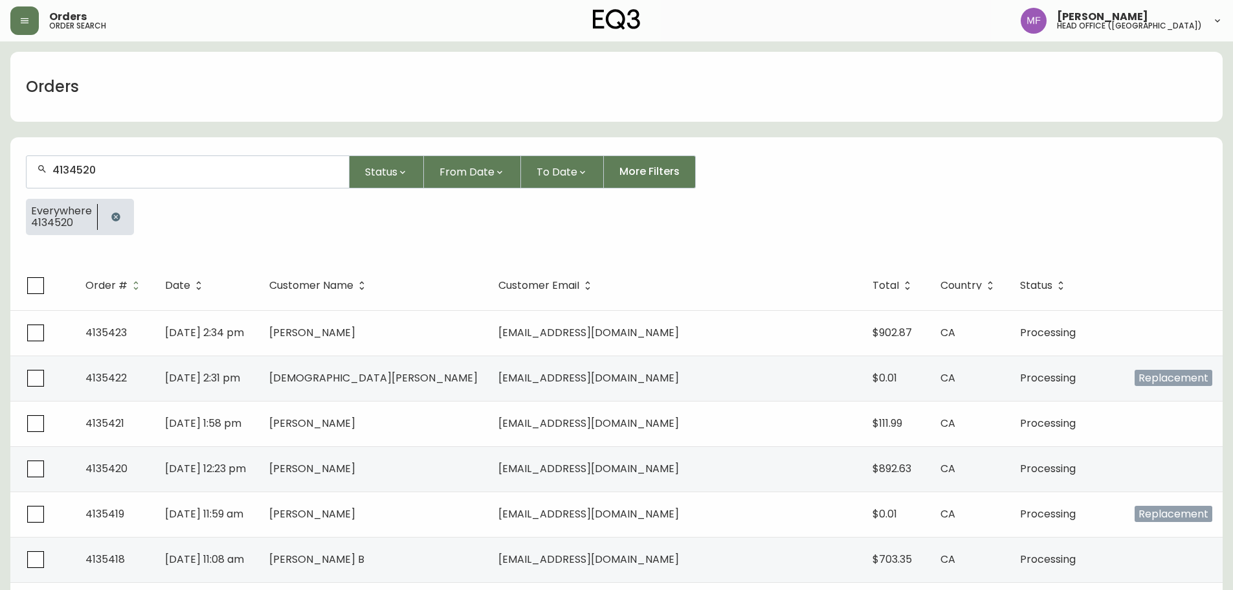
type input "4134520"
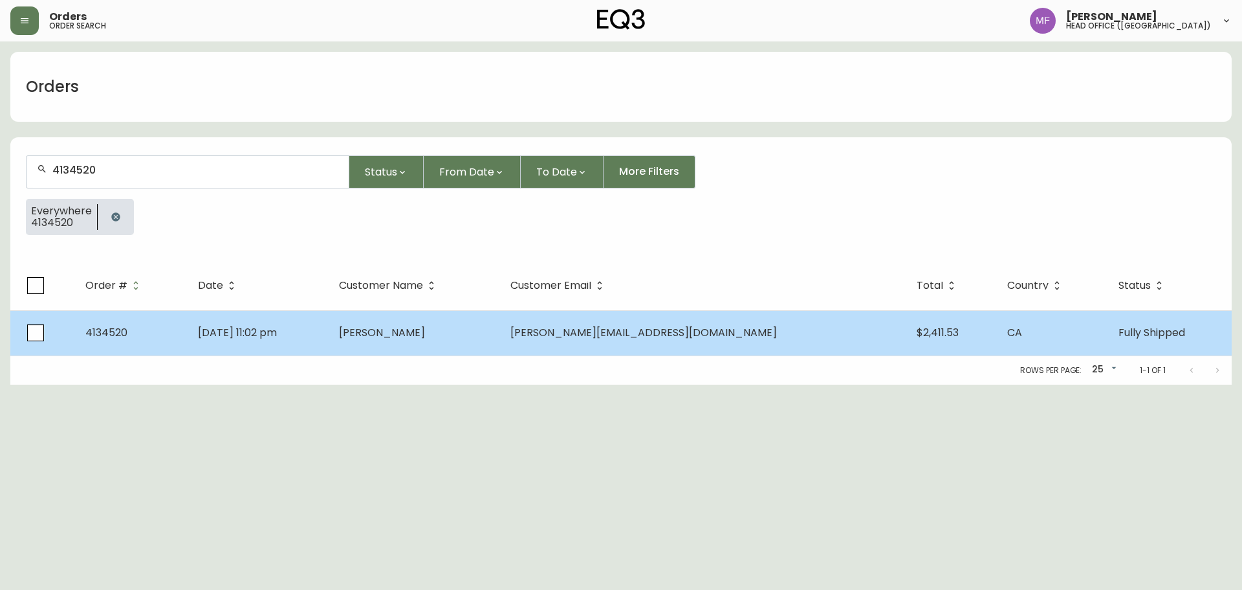
click at [425, 333] on span "[PERSON_NAME]" at bounding box center [382, 332] width 86 height 15
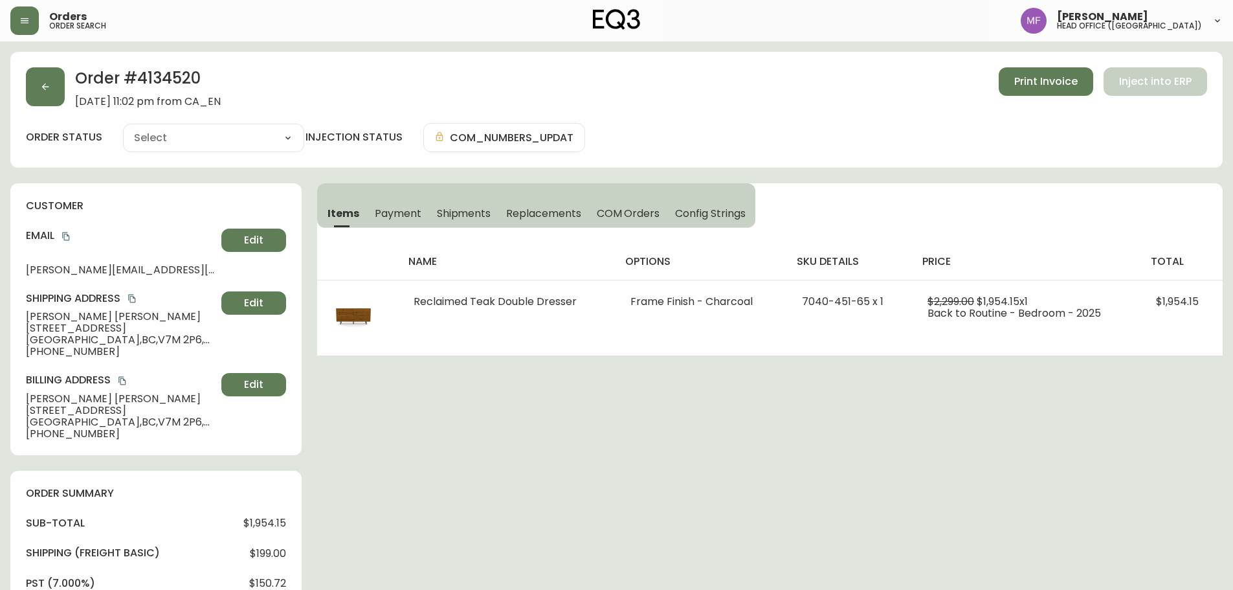
type input "Fully Shipped"
select select "FULLY_SHIPPED"
drag, startPoint x: 96, startPoint y: 352, endPoint x: 19, endPoint y: 351, distance: 77.0
click at [19, 351] on div "customer Email [PERSON_NAME][EMAIL_ADDRESS][DOMAIN_NAME] Edit Shipping Address …" at bounding box center [155, 319] width 291 height 272
click at [60, 100] on button "button" at bounding box center [45, 86] width 39 height 39
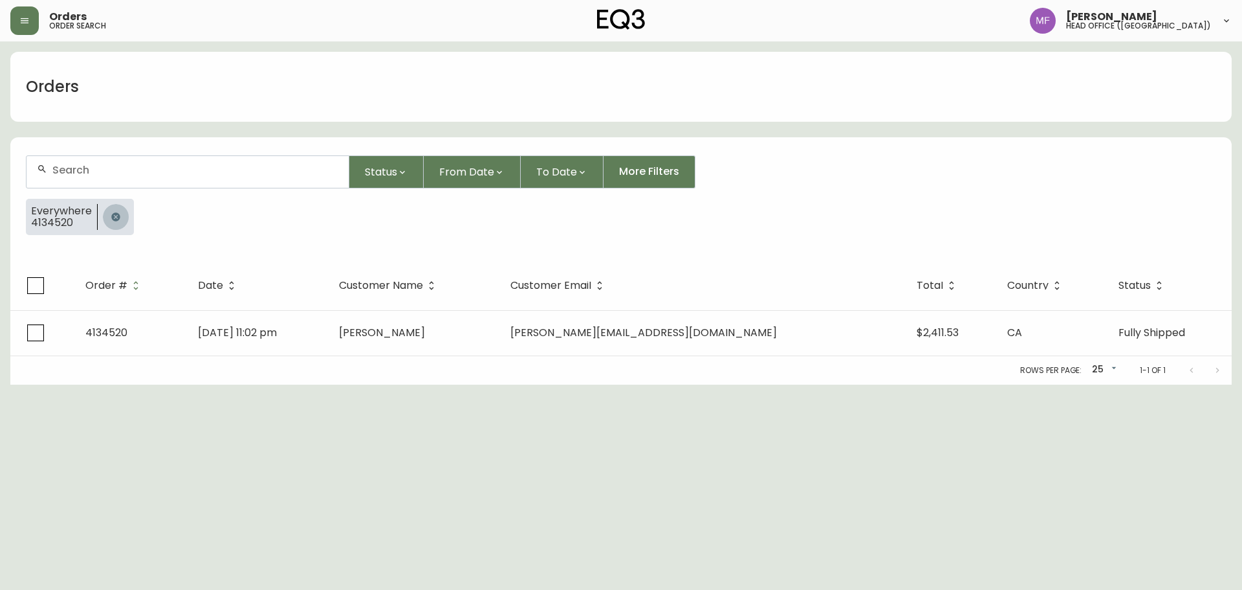
click at [113, 215] on icon "button" at bounding box center [116, 217] width 10 height 10
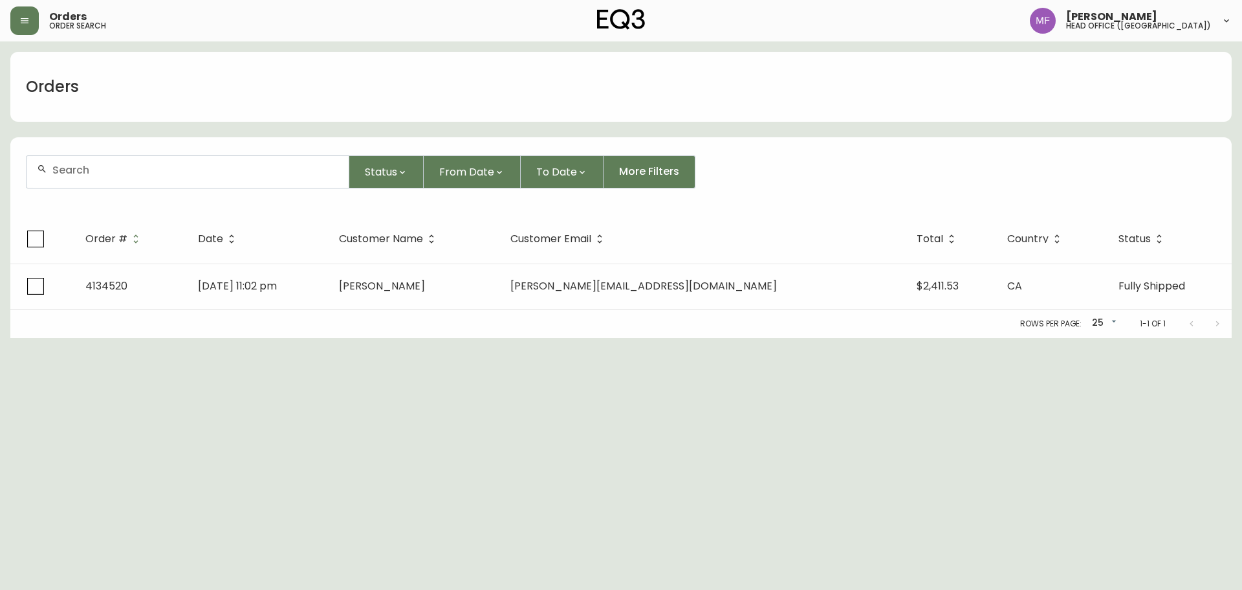
click at [105, 174] on input "text" at bounding box center [195, 170] width 286 height 12
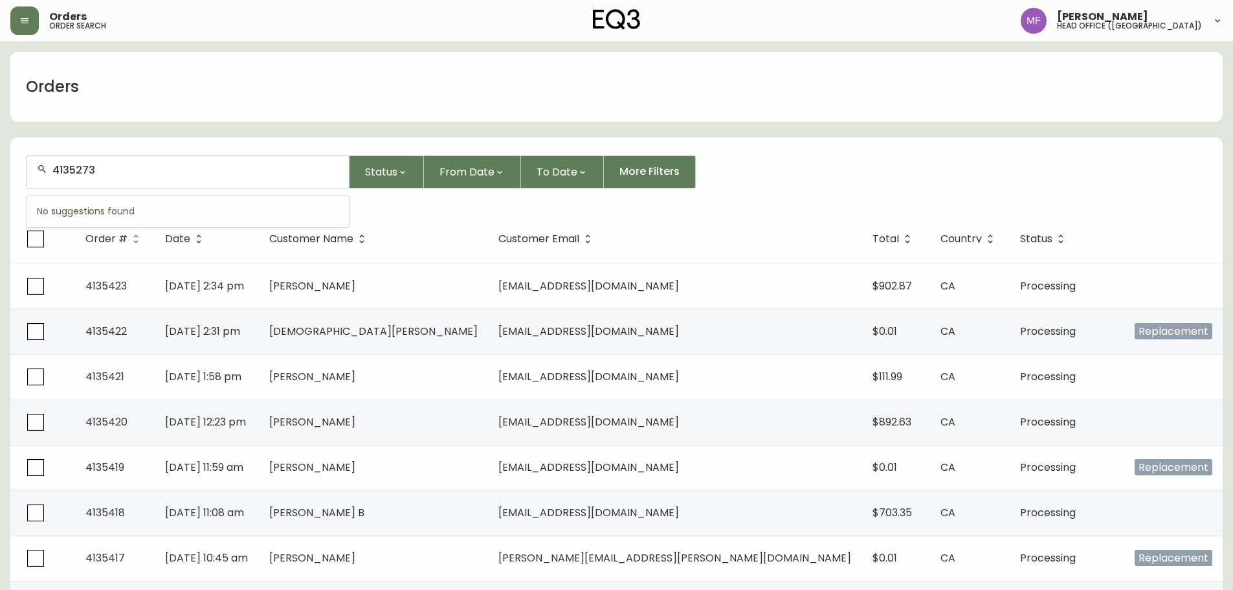
type input "4135273"
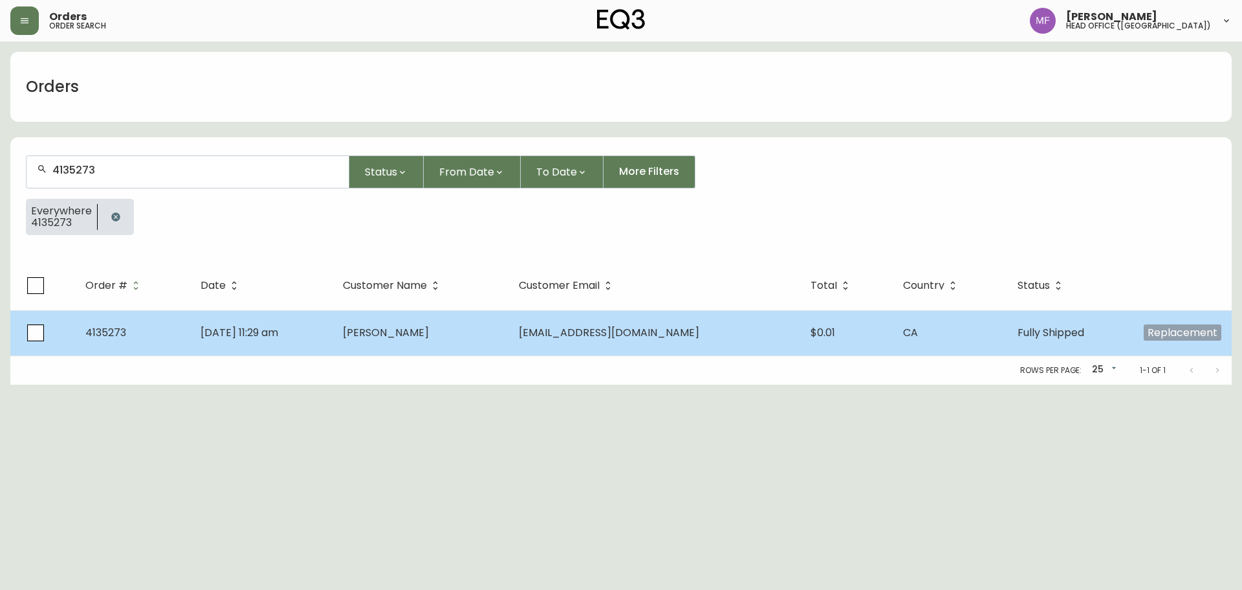
click at [422, 342] on td "[PERSON_NAME]" at bounding box center [421, 332] width 176 height 45
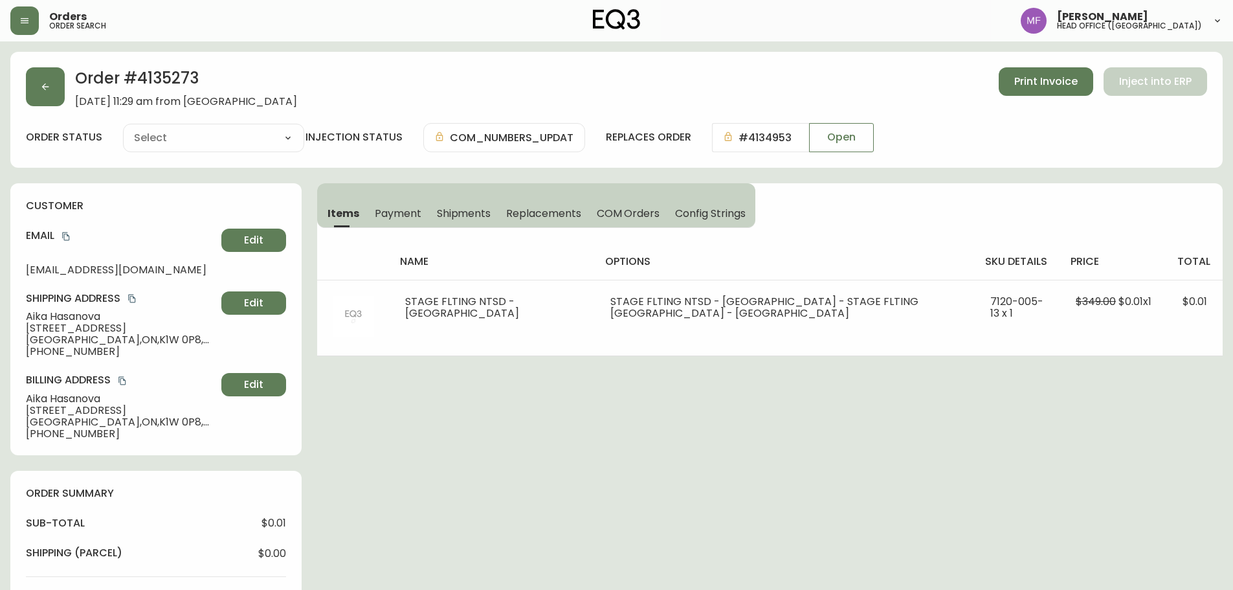
type input "Fully Shipped"
select select "FULLY_SHIPPED"
drag, startPoint x: 459, startPoint y: 211, endPoint x: 482, endPoint y: 225, distance: 26.4
click at [460, 210] on span "Shipments" at bounding box center [464, 213] width 54 height 14
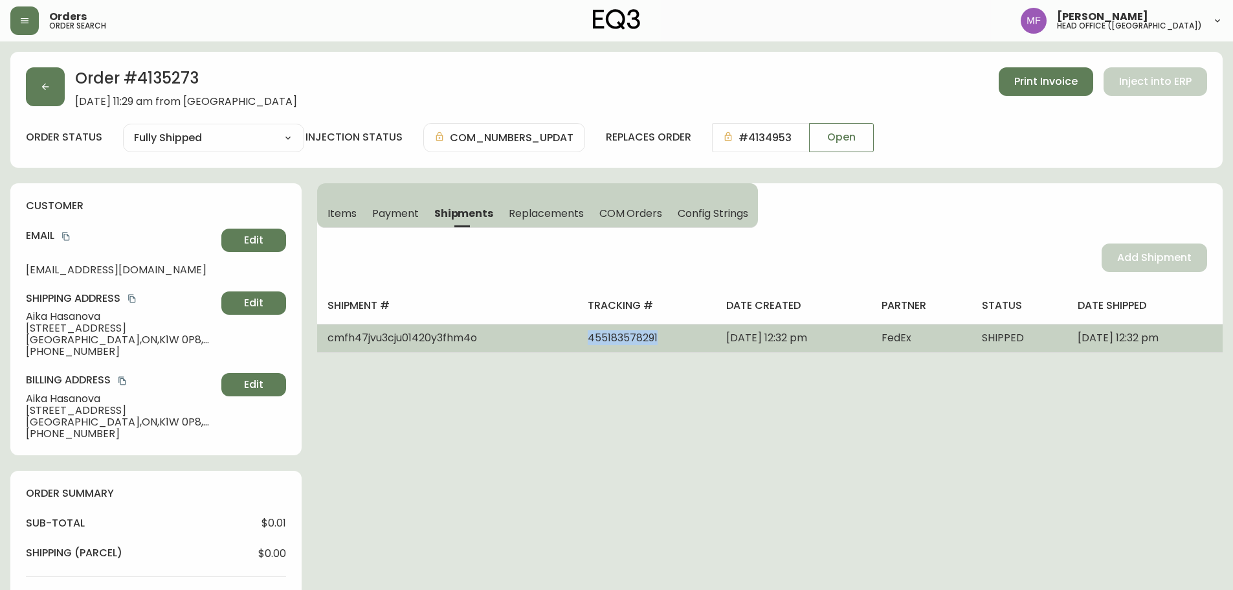
drag, startPoint x: 618, startPoint y: 342, endPoint x: 533, endPoint y: 342, distance: 85.4
click at [577, 342] on td "455183578291" at bounding box center [646, 338] width 138 height 28
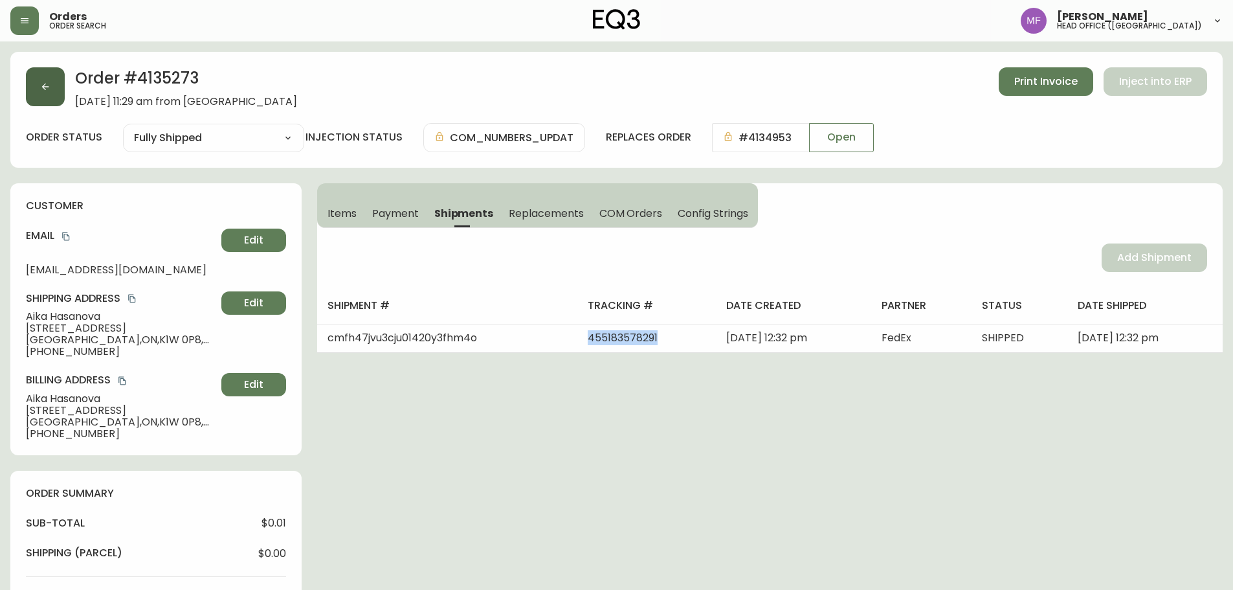
click at [49, 93] on button "button" at bounding box center [45, 86] width 39 height 39
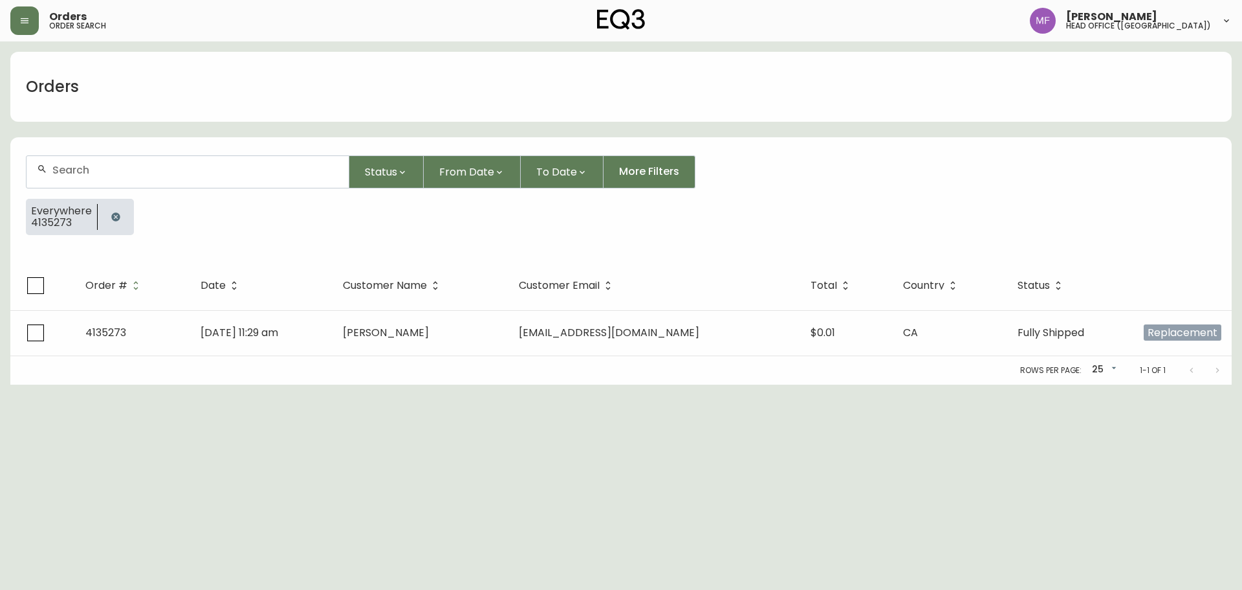
click at [113, 210] on button "button" at bounding box center [116, 217] width 26 height 26
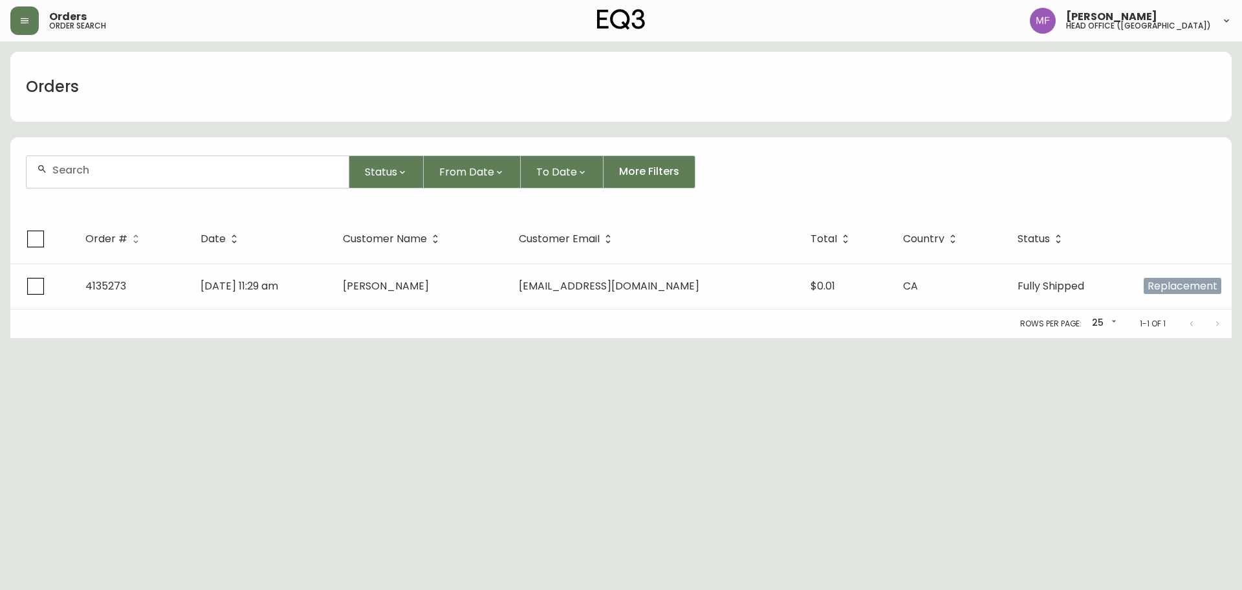
click at [113, 182] on div at bounding box center [188, 172] width 322 height 32
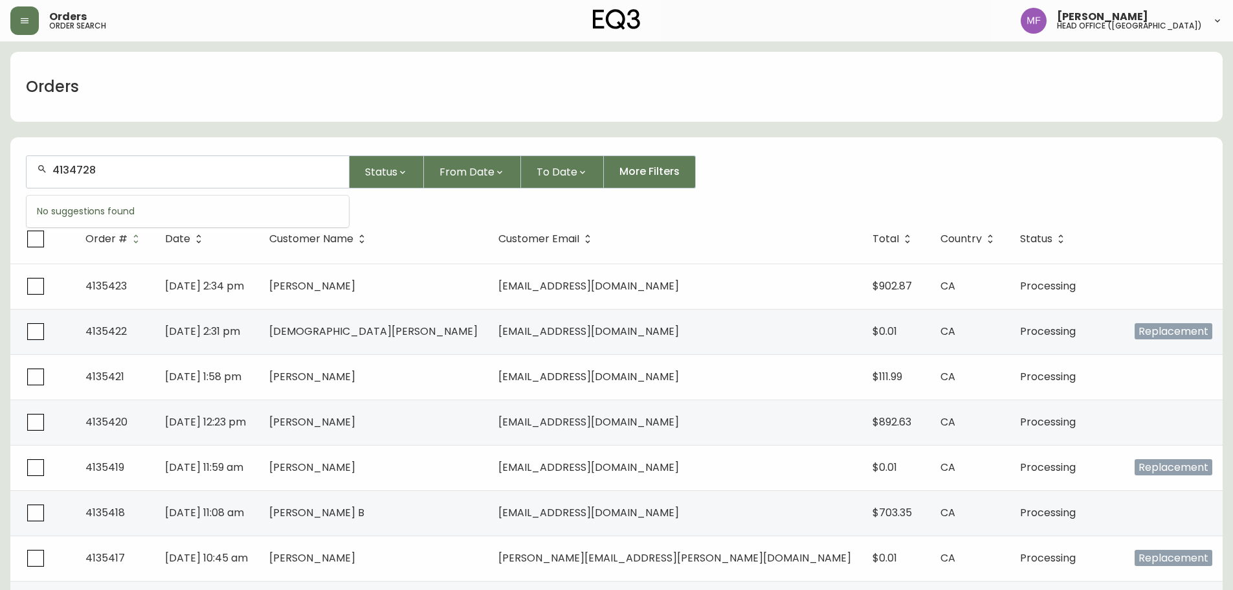
type input "4134728"
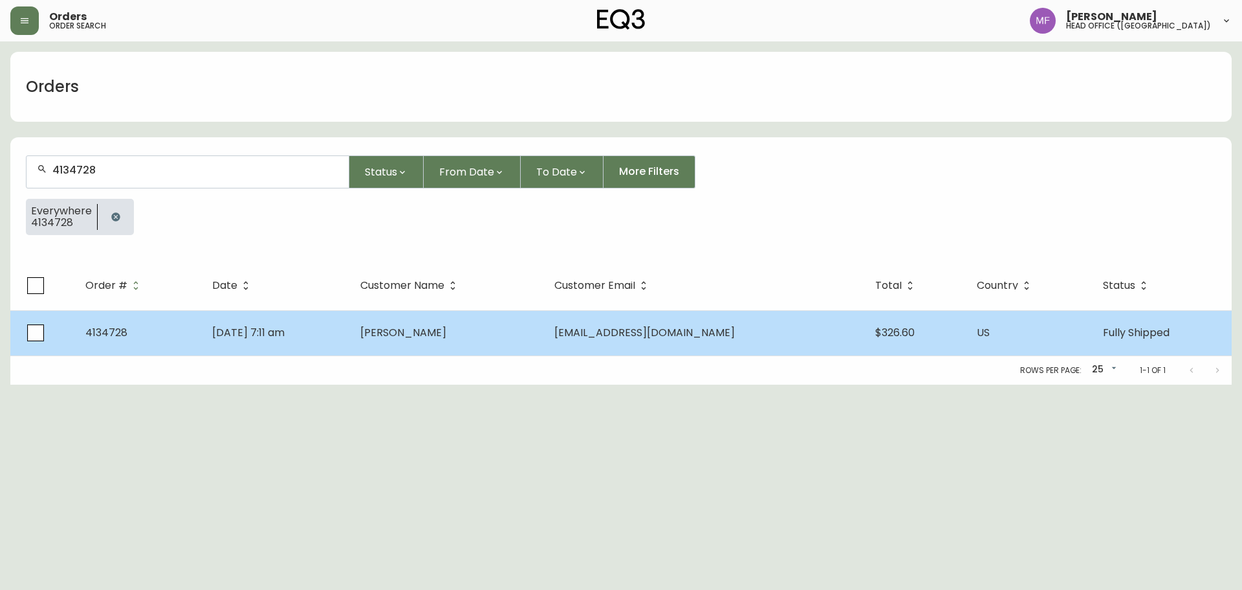
click at [350, 350] on td "[DATE] 7:11 am" at bounding box center [276, 332] width 148 height 45
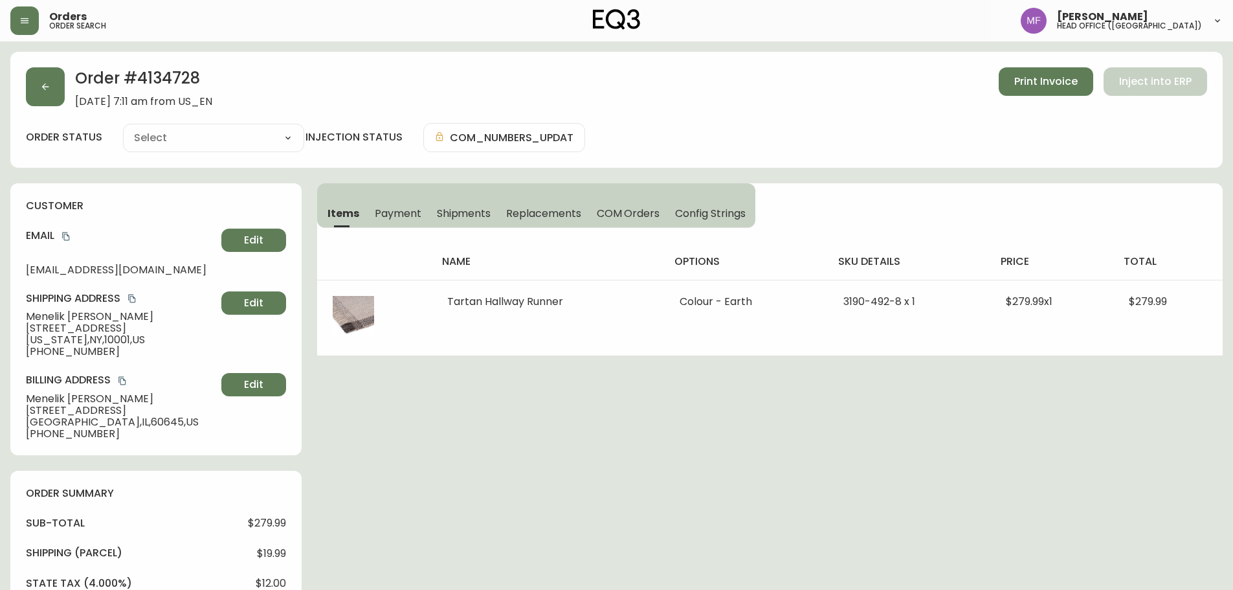
type input "Fully Shipped"
select select "FULLY_SHIPPED"
click at [735, 447] on div "Order # 4134728 [DATE] 7:11 am from US_EN Print Invoice Inject into ERP order s…" at bounding box center [616, 599] width 1212 height 1094
click at [837, 220] on div "Items Payment Shipments Replacements COM Orders Config Strings name options sku…" at bounding box center [769, 269] width 905 height 173
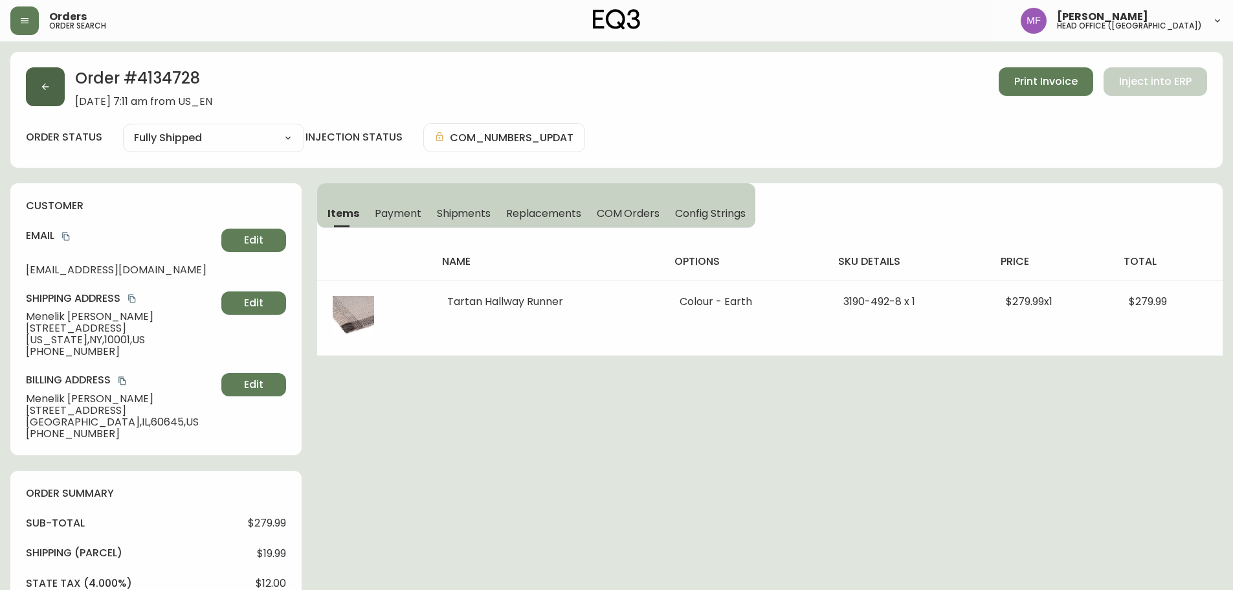
click at [56, 94] on button "button" at bounding box center [45, 86] width 39 height 39
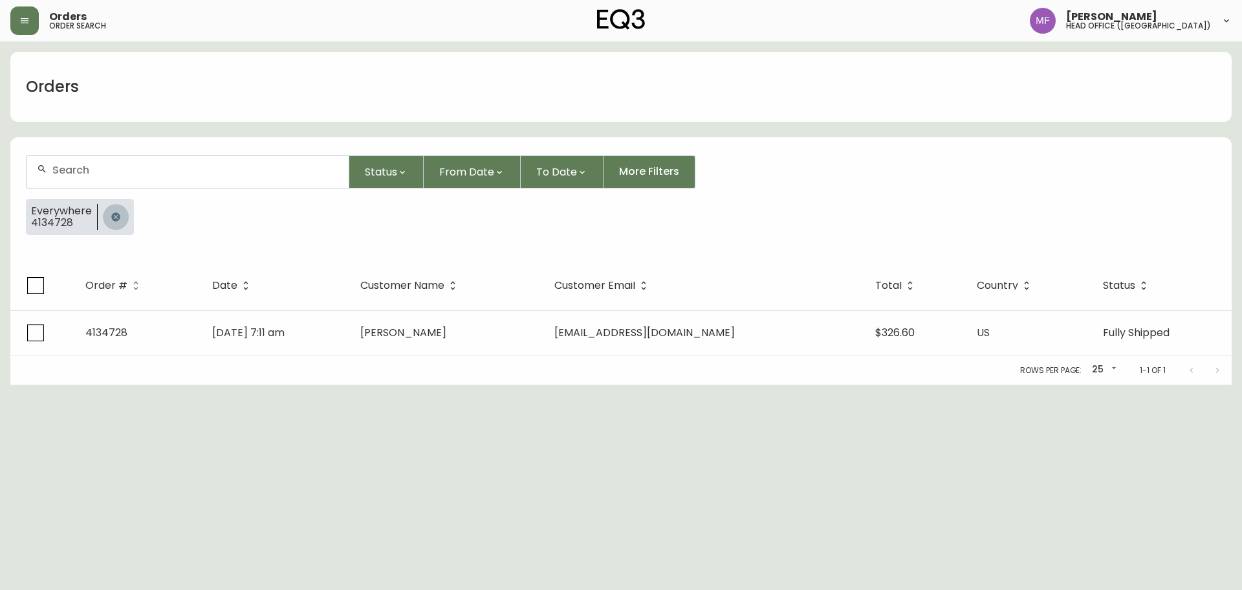
click at [111, 214] on icon "button" at bounding box center [116, 217] width 10 height 10
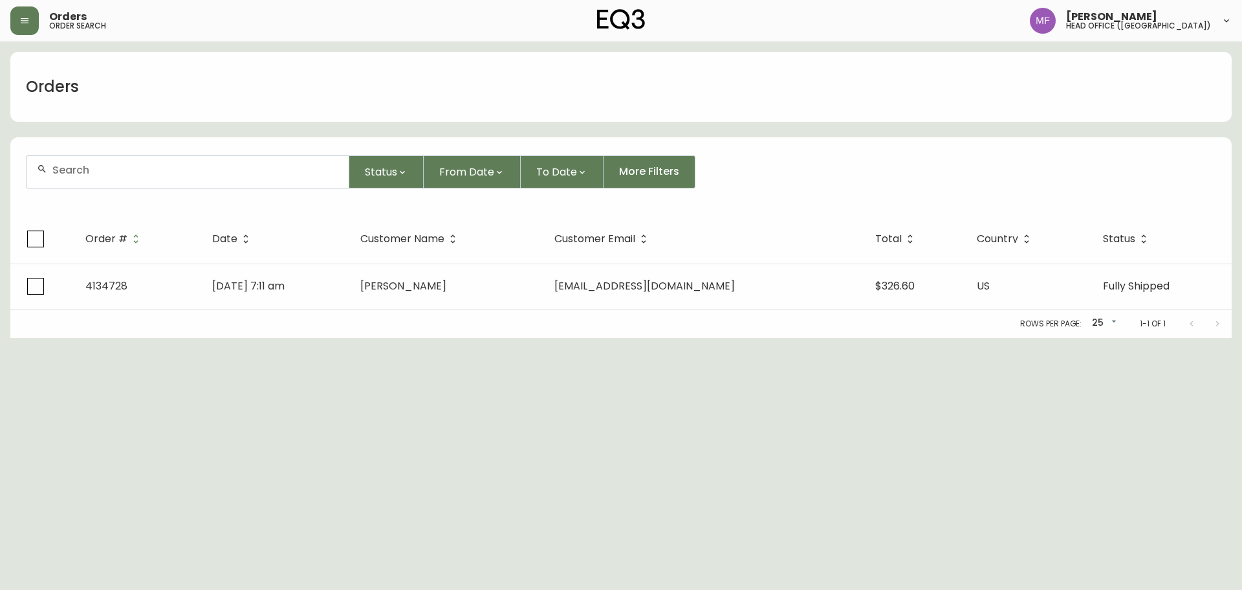
click at [86, 160] on div at bounding box center [188, 172] width 322 height 32
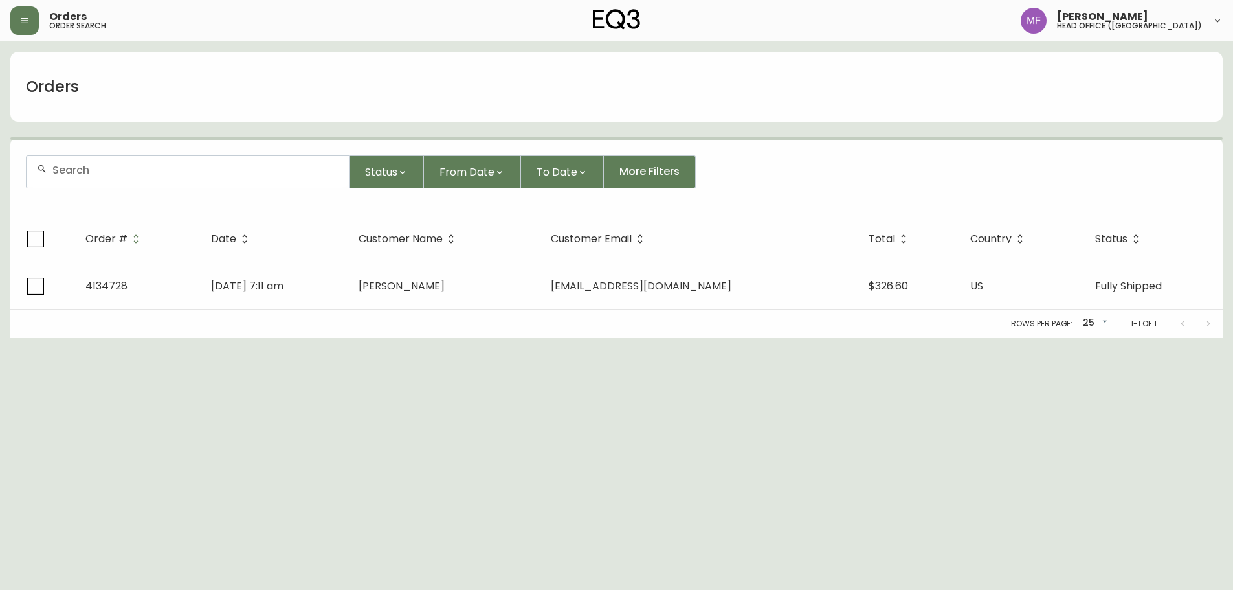
paste input "4135349"
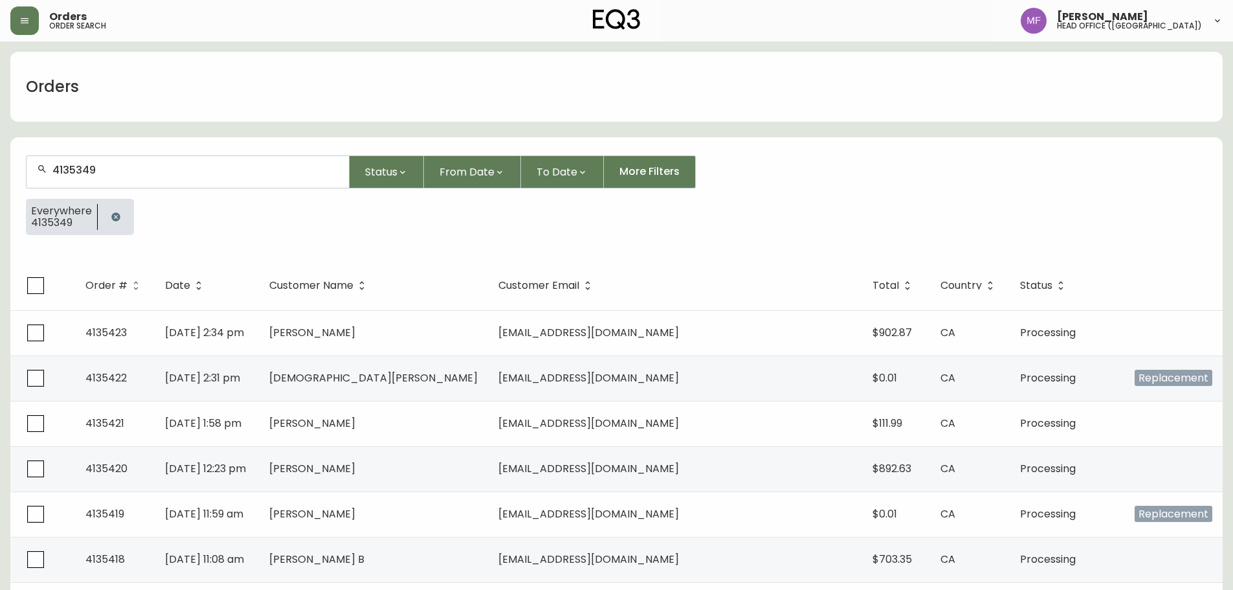
type input "4135349"
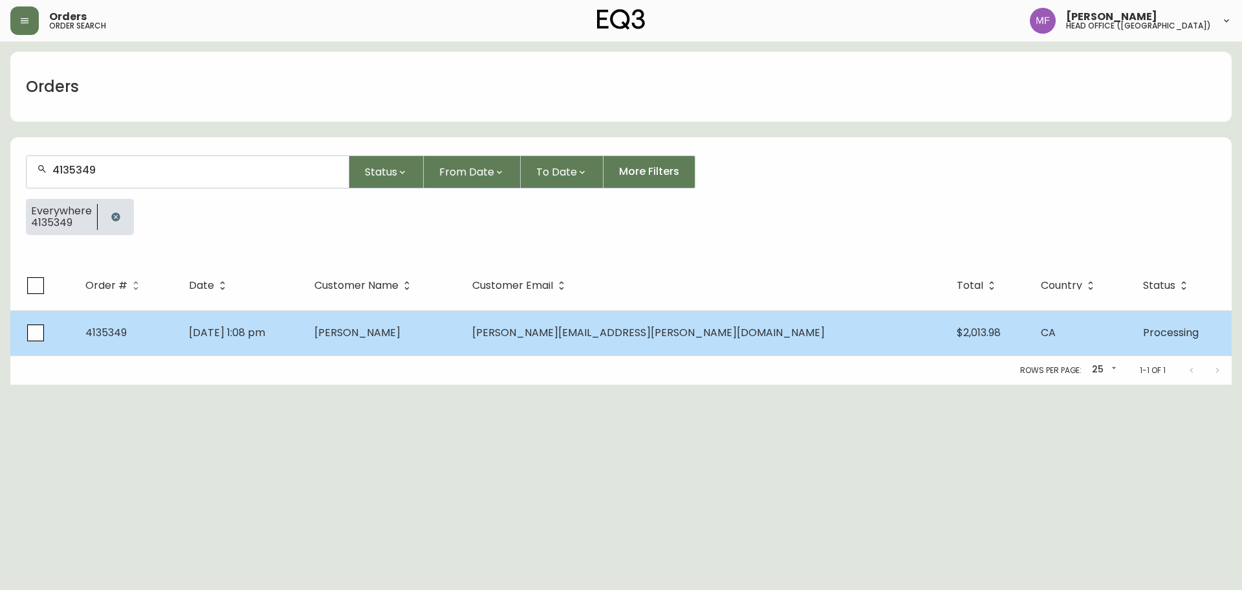
click at [462, 342] on td "[PERSON_NAME]" at bounding box center [383, 332] width 158 height 45
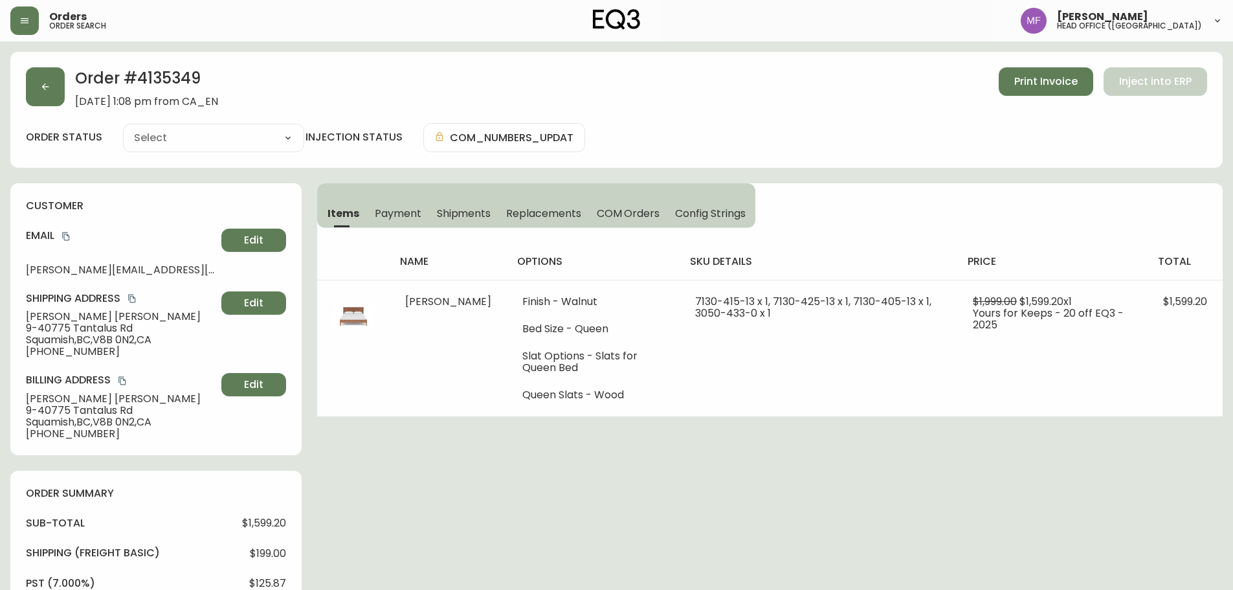
type input "Processing"
select select "PROCESSING"
click at [47, 87] on icon "button" at bounding box center [45, 87] width 10 height 10
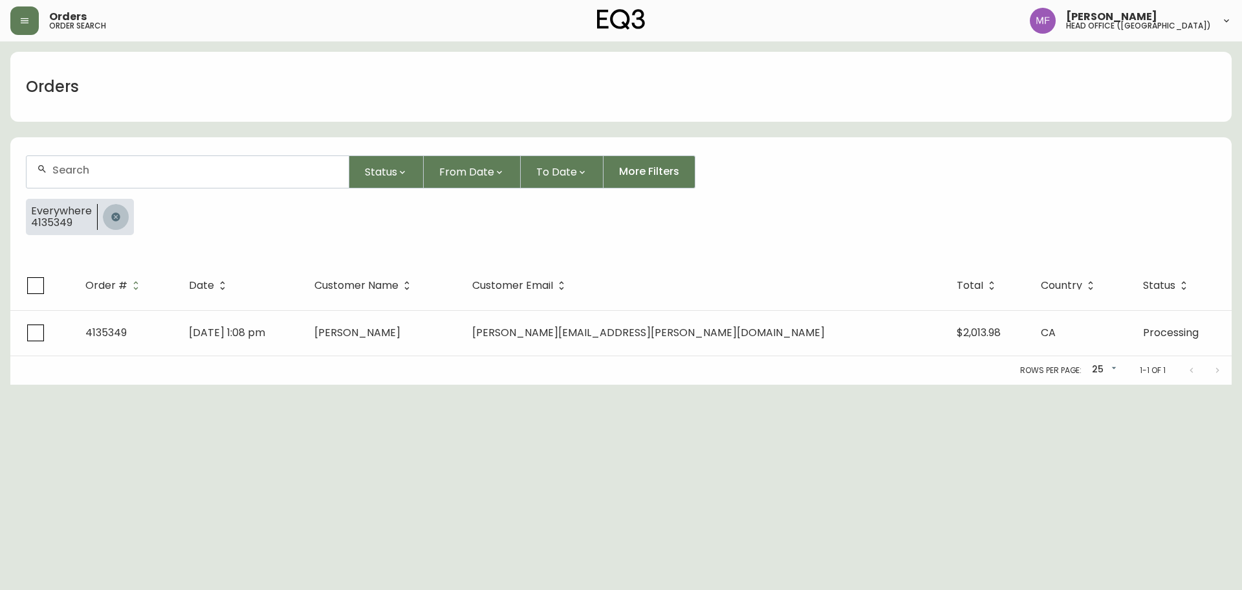
click at [126, 219] on button "button" at bounding box center [116, 217] width 26 height 26
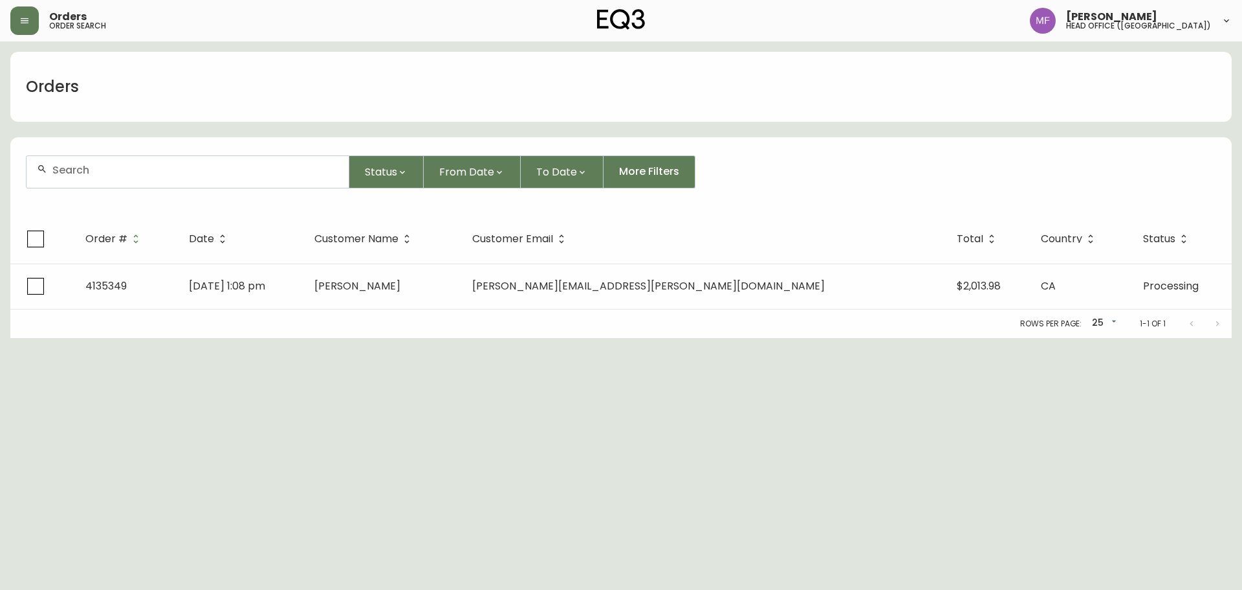
click at [111, 175] on input "text" at bounding box center [195, 170] width 286 height 12
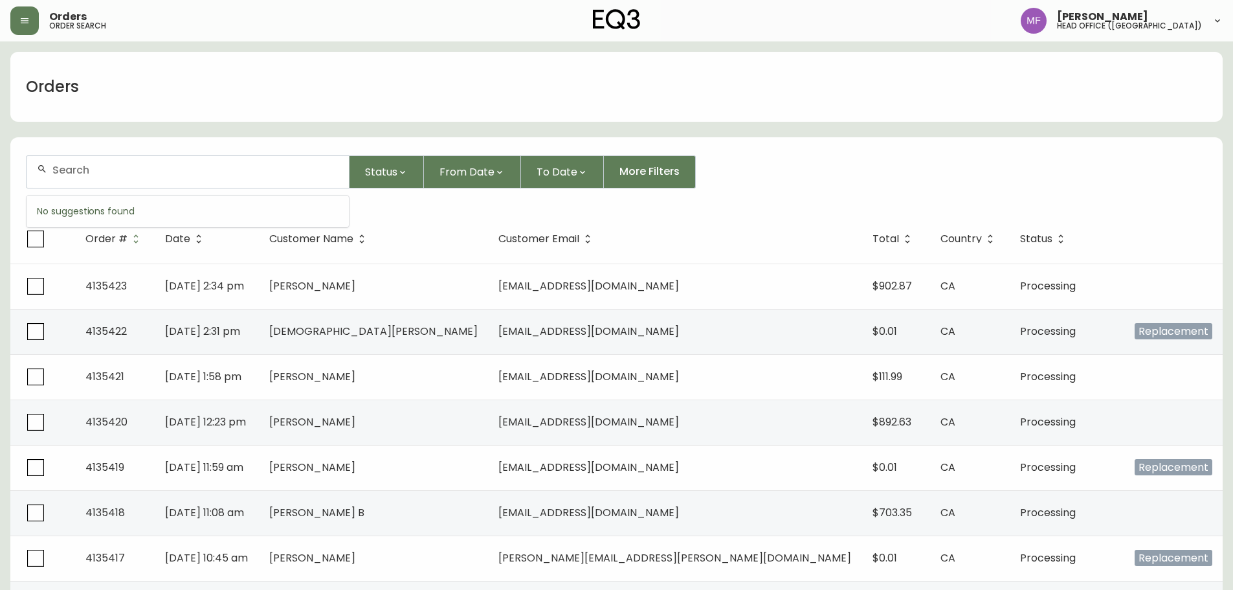
paste input "4135264"
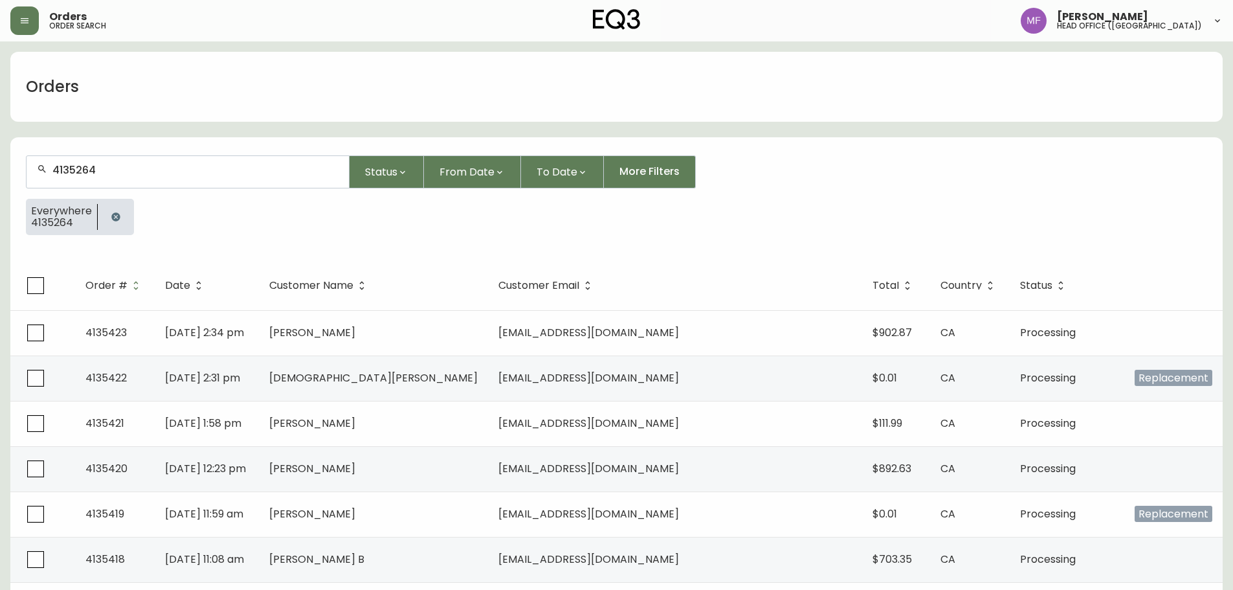
type input "4135264"
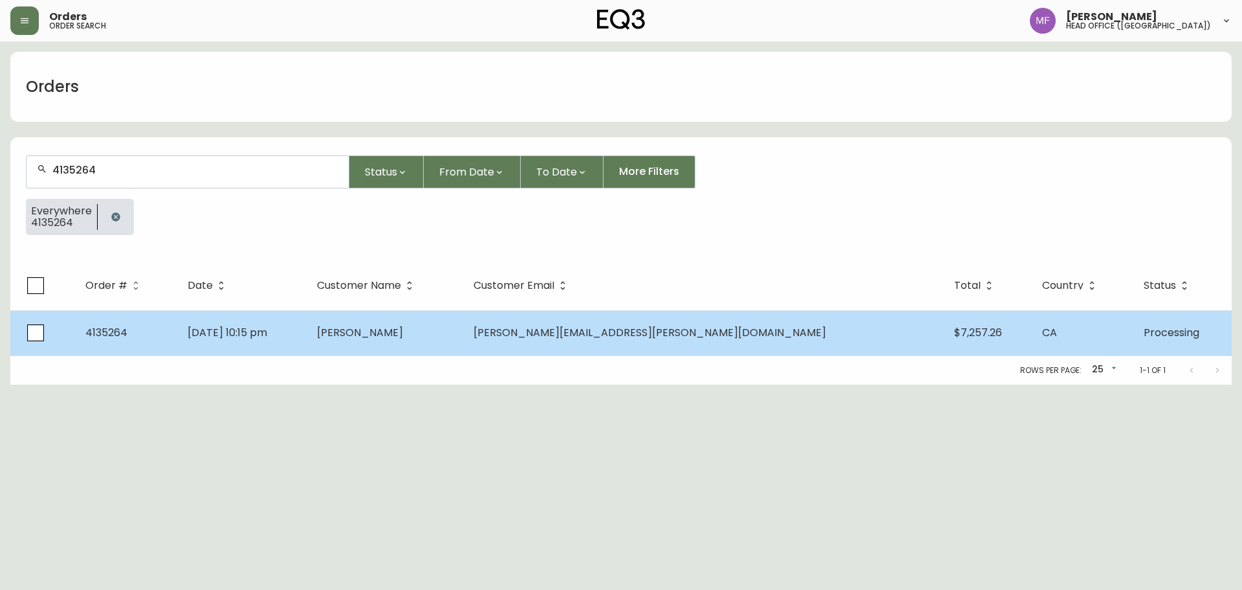
click at [307, 349] on td "[DATE] 10:15 pm" at bounding box center [241, 332] width 129 height 45
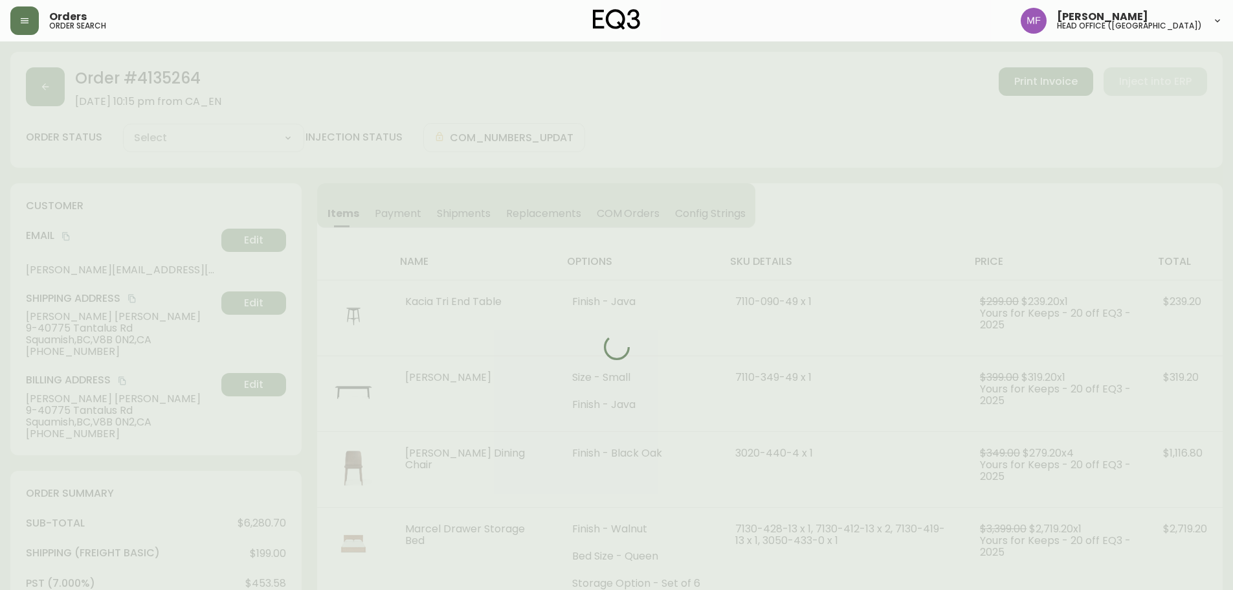
type input "Processing"
select select "PROCESSING"
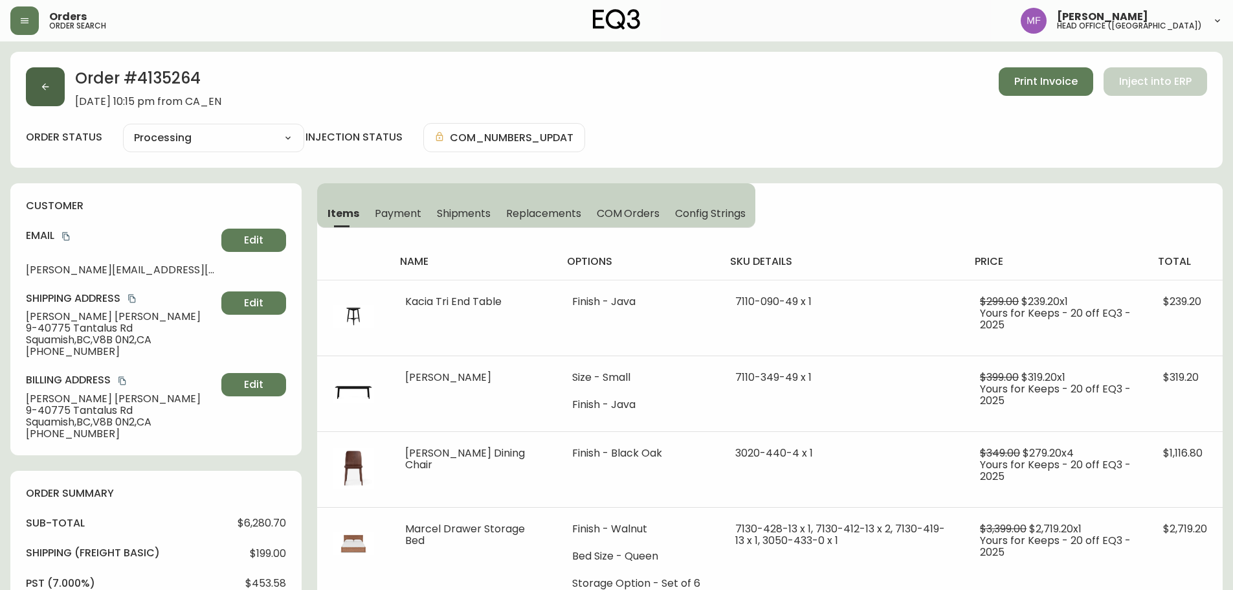
click at [41, 85] on icon "button" at bounding box center [45, 87] width 10 height 10
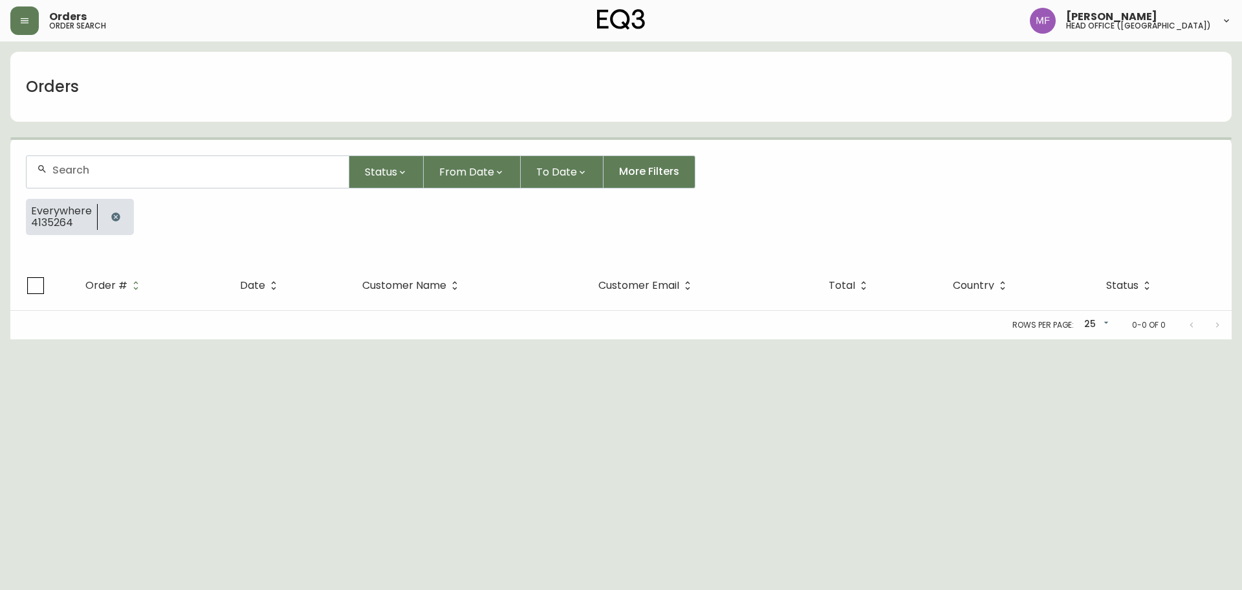
click at [116, 223] on button "button" at bounding box center [116, 217] width 26 height 26
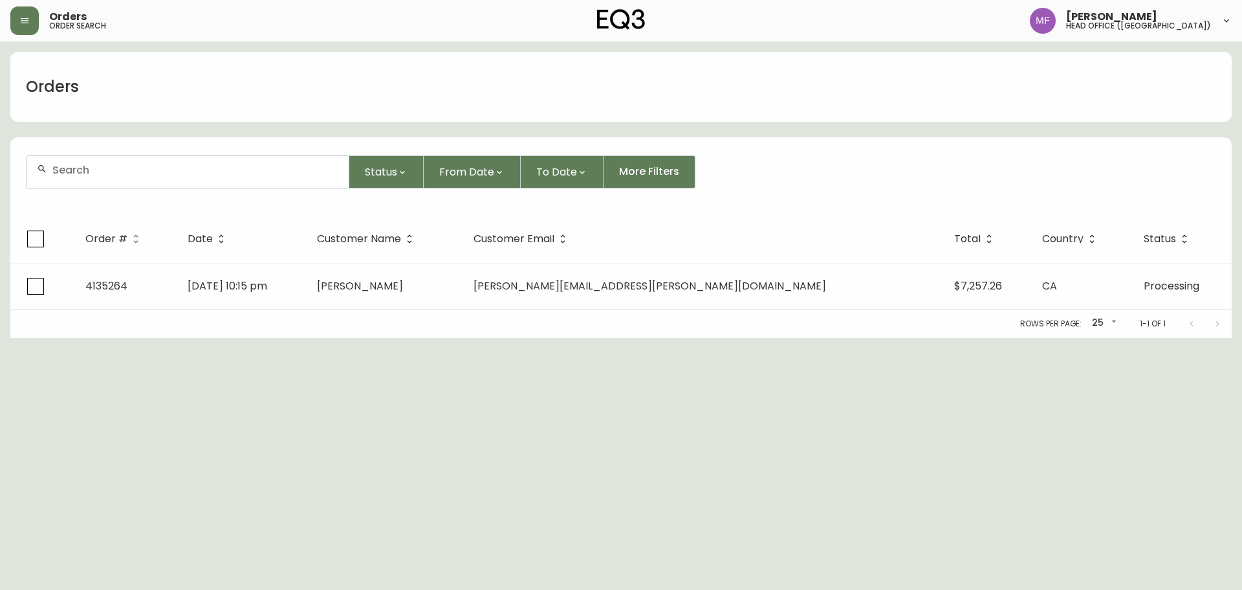
click at [114, 192] on form "Status From Date To Date More Filters" at bounding box center [621, 177] width 1222 height 74
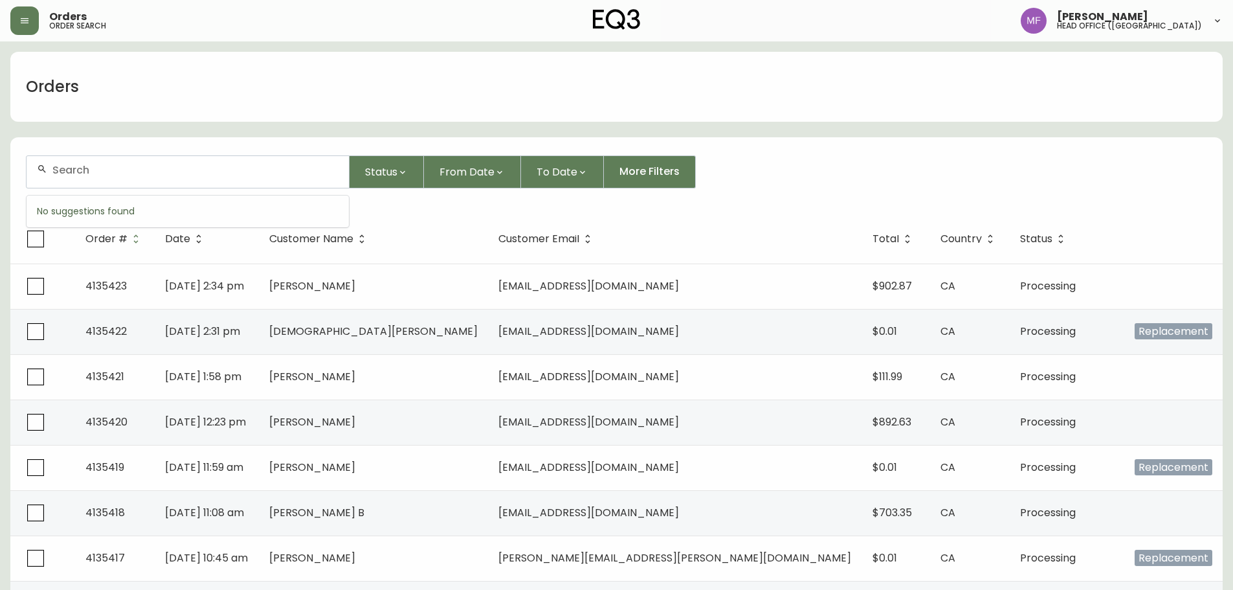
click at [142, 170] on input "text" at bounding box center [195, 170] width 286 height 12
type input "4135349"
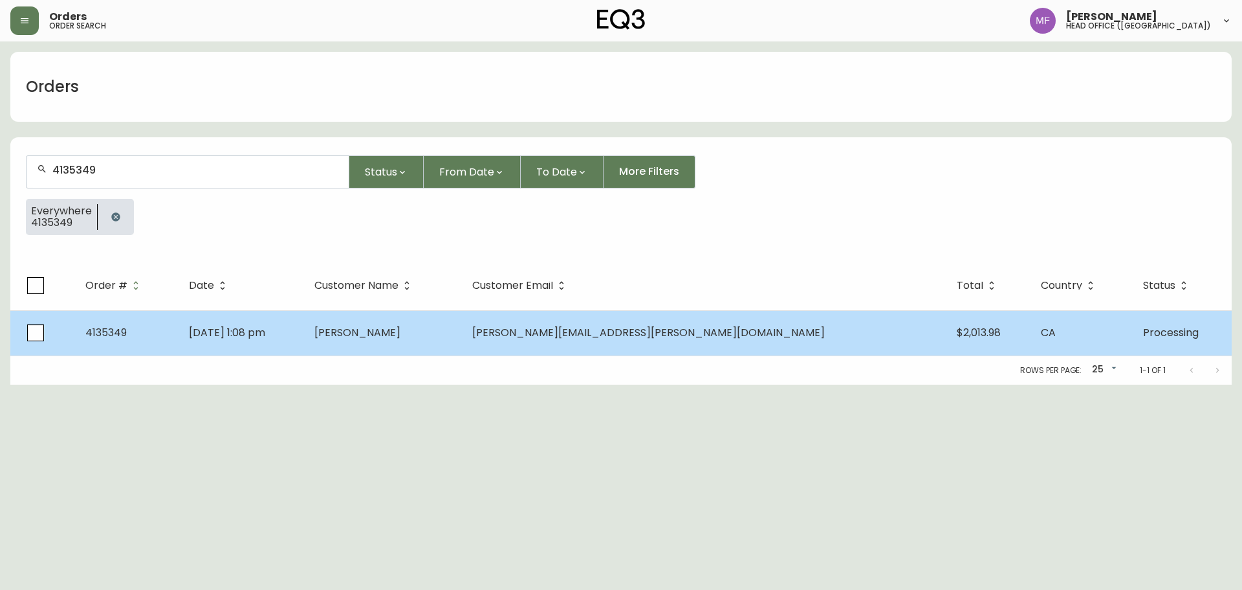
click at [401, 334] on span "[PERSON_NAME]" at bounding box center [358, 332] width 86 height 15
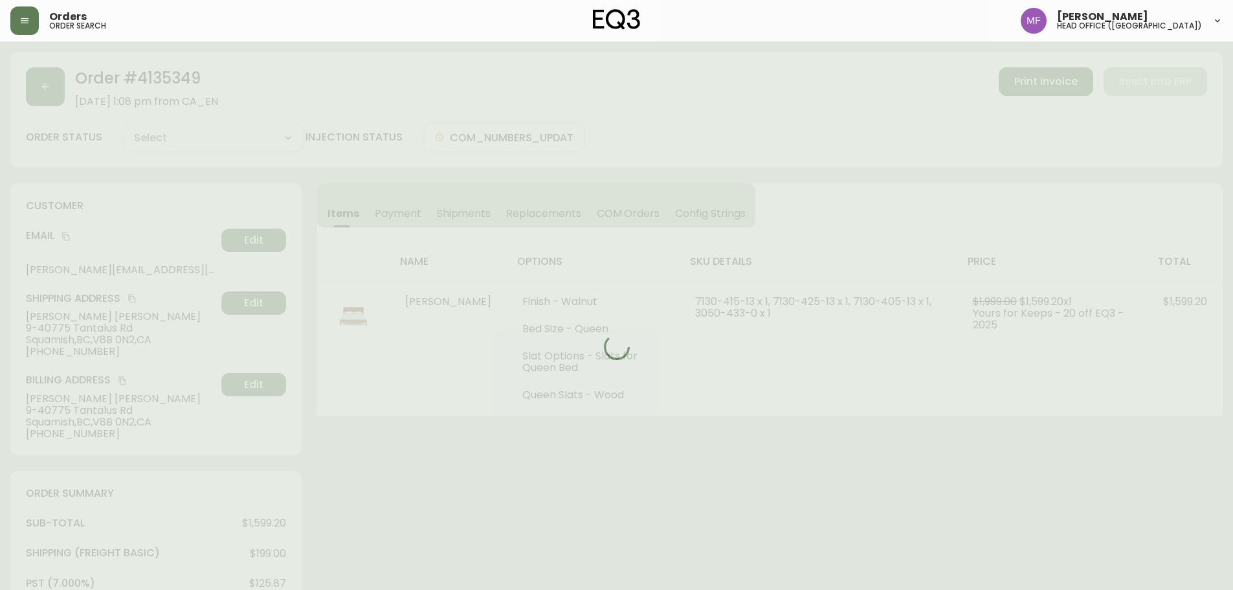
type input "Processing"
select select "PROCESSING"
